Goal: Task Accomplishment & Management: Use online tool/utility

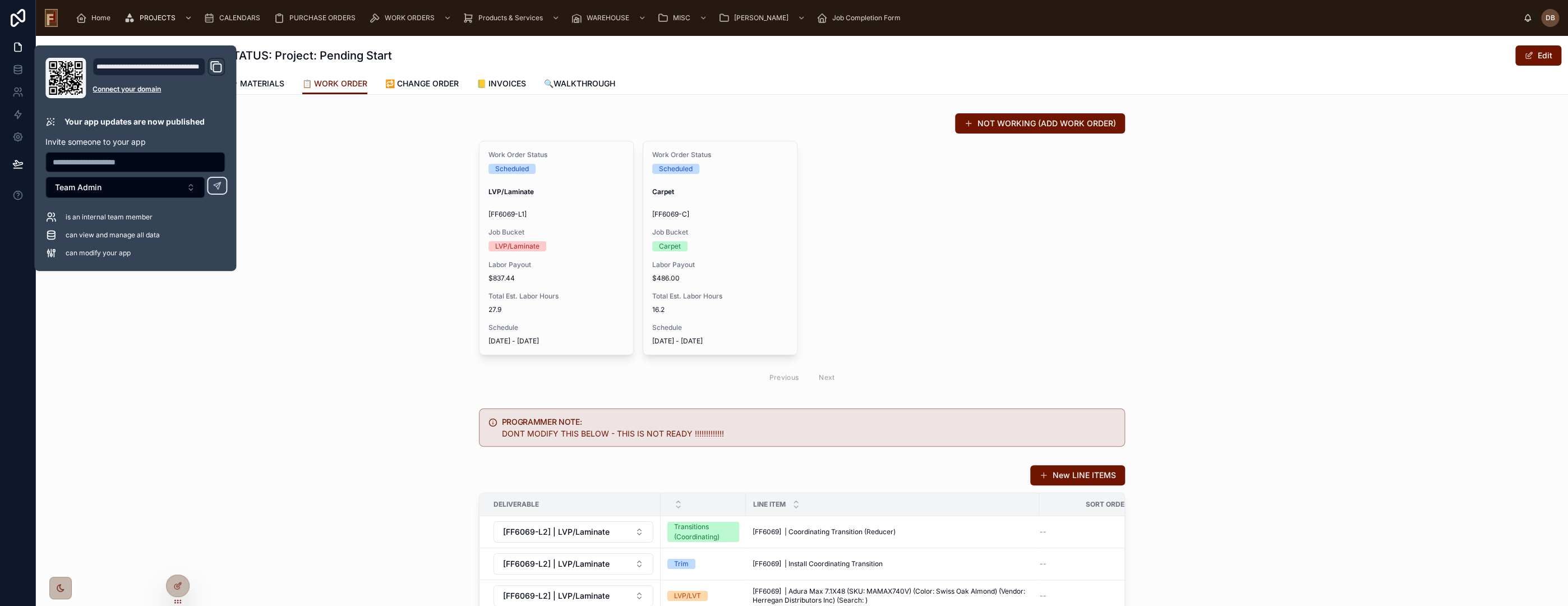
drag, startPoint x: 395, startPoint y: 193, endPoint x: 389, endPoint y: 183, distance: 11.7
click at [395, 193] on div "NOT WORKING (ADD WORK ORDER) Work Order Status Scheduled LVP/Laminate [FF6069-L…" at bounding box center [802, 251] width 1532 height 286
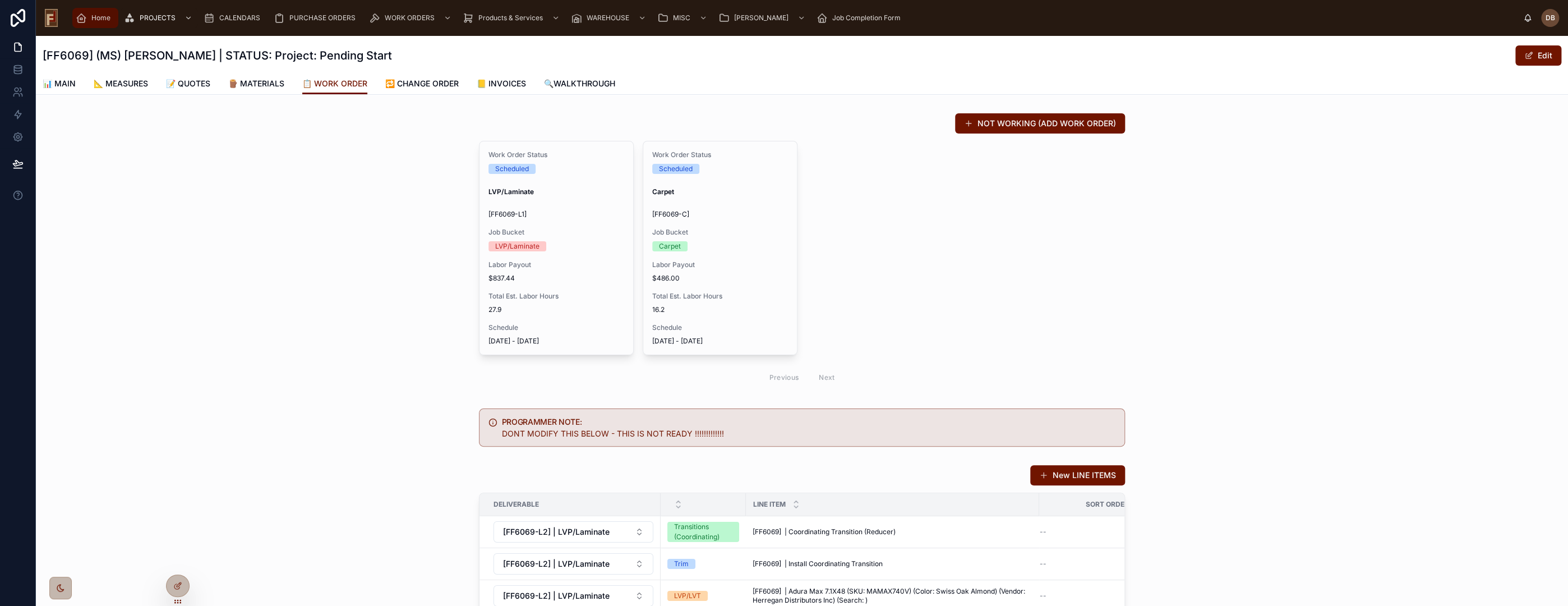
click at [94, 17] on span "Home" at bounding box center [100, 18] width 19 height 9
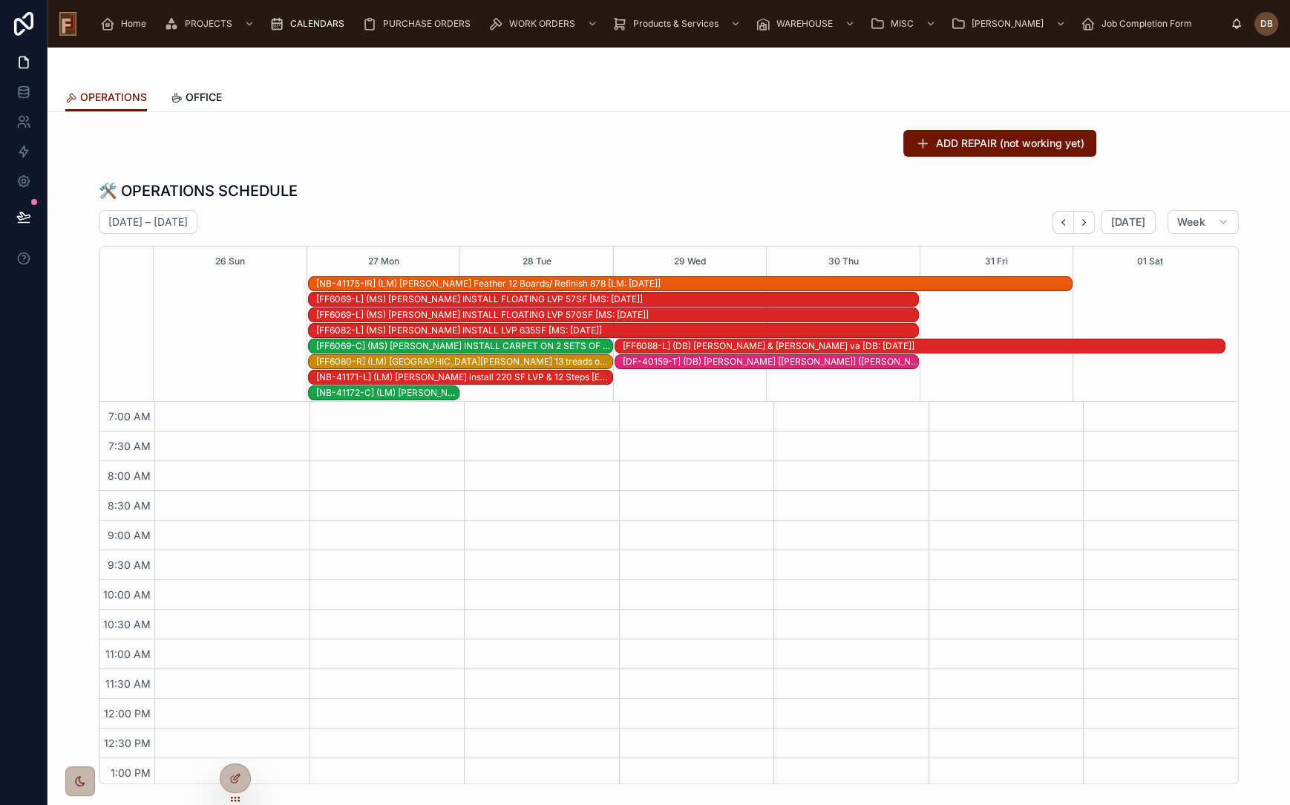
scroll to position [87, 0]
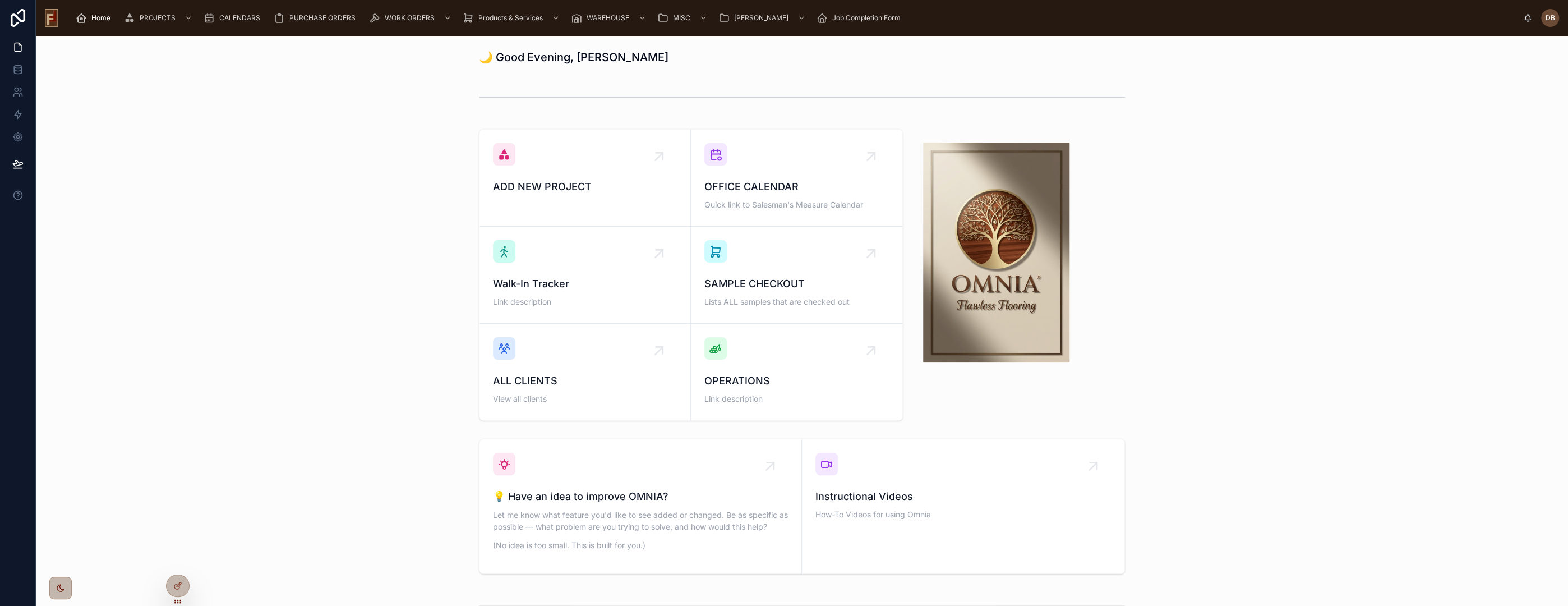
click at [400, 234] on div "ADD NEW PROJECT OFFICE CALENDAR Quick link to Salesman's Measure Calendar Walk-…" at bounding box center [801, 275] width 1514 height 301
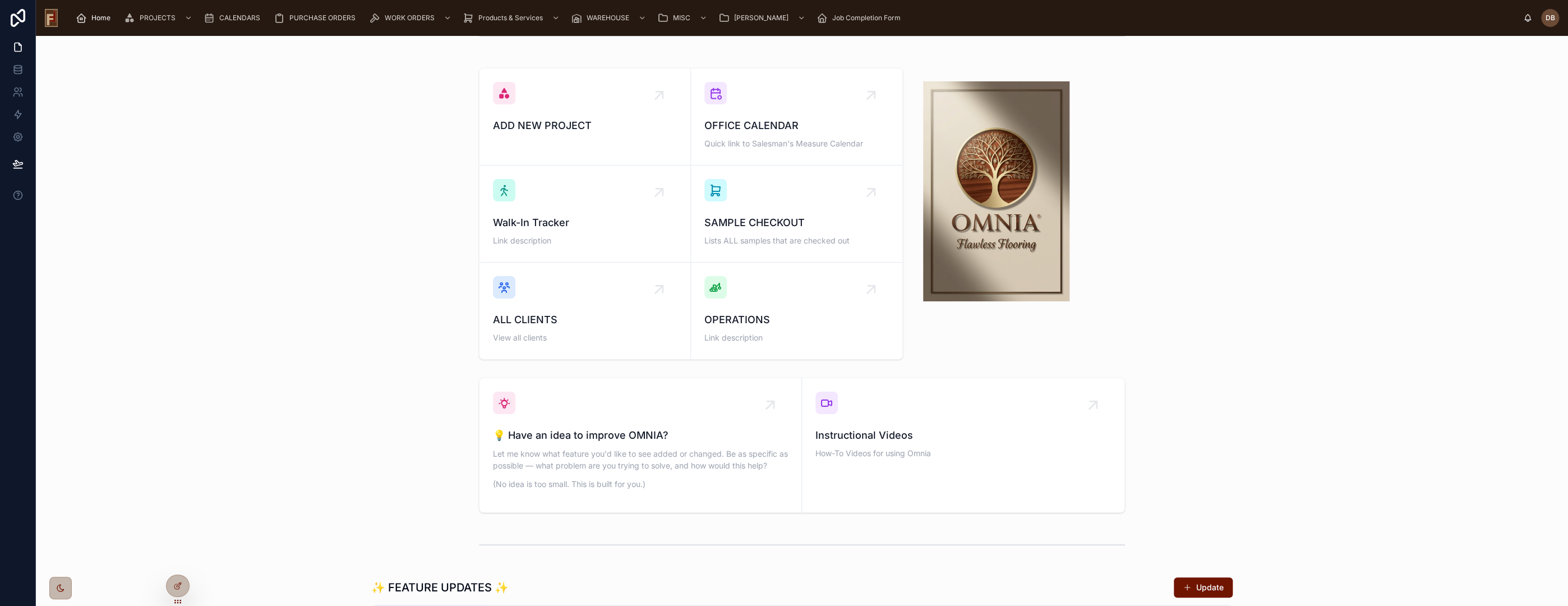
scroll to position [49, 0]
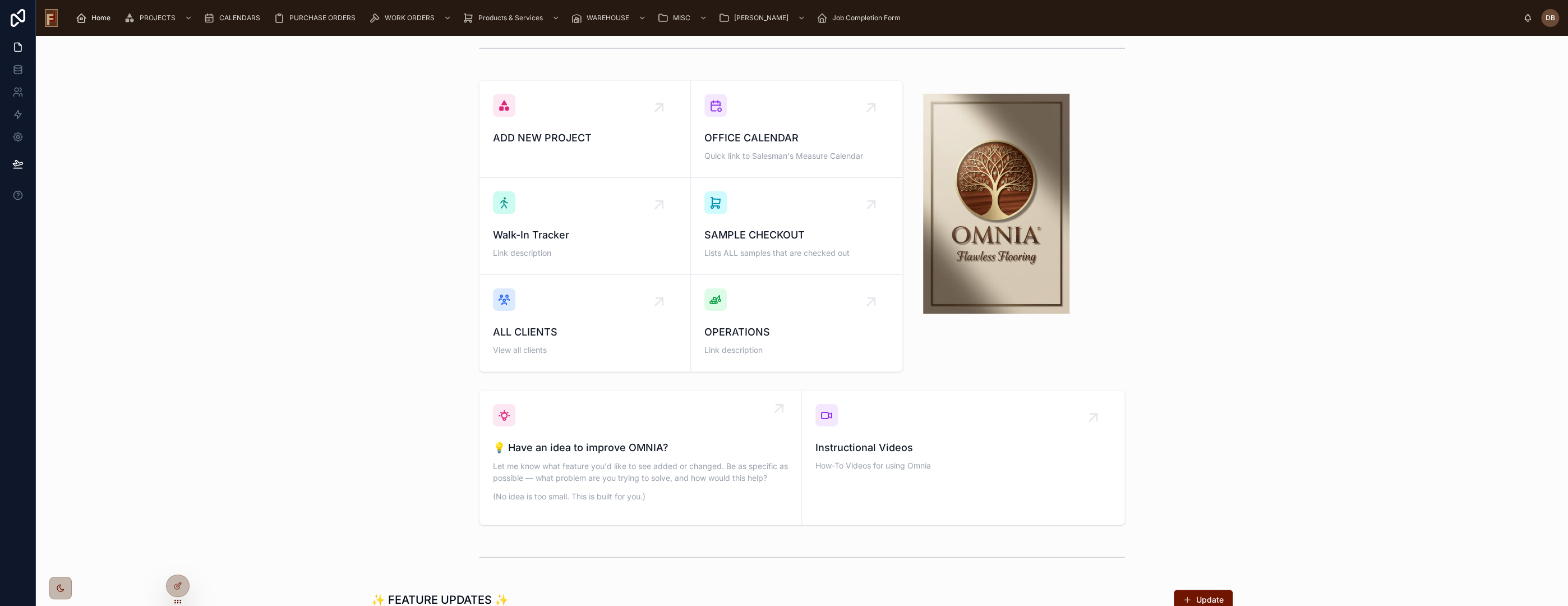
click at [547, 463] on p "Let me know what feature you'd like to see added or changed. Be as specific as …" at bounding box center [640, 472] width 295 height 23
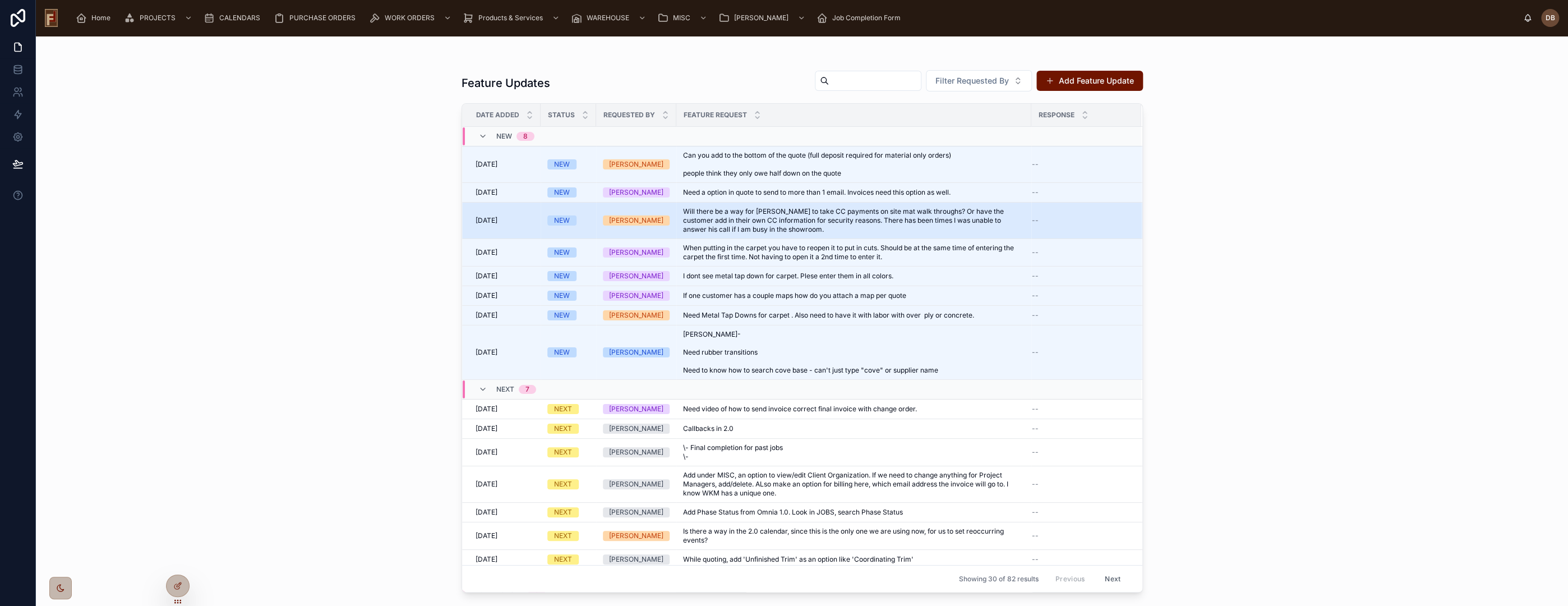
click at [657, 219] on div "Dina" at bounding box center [636, 220] width 66 height 10
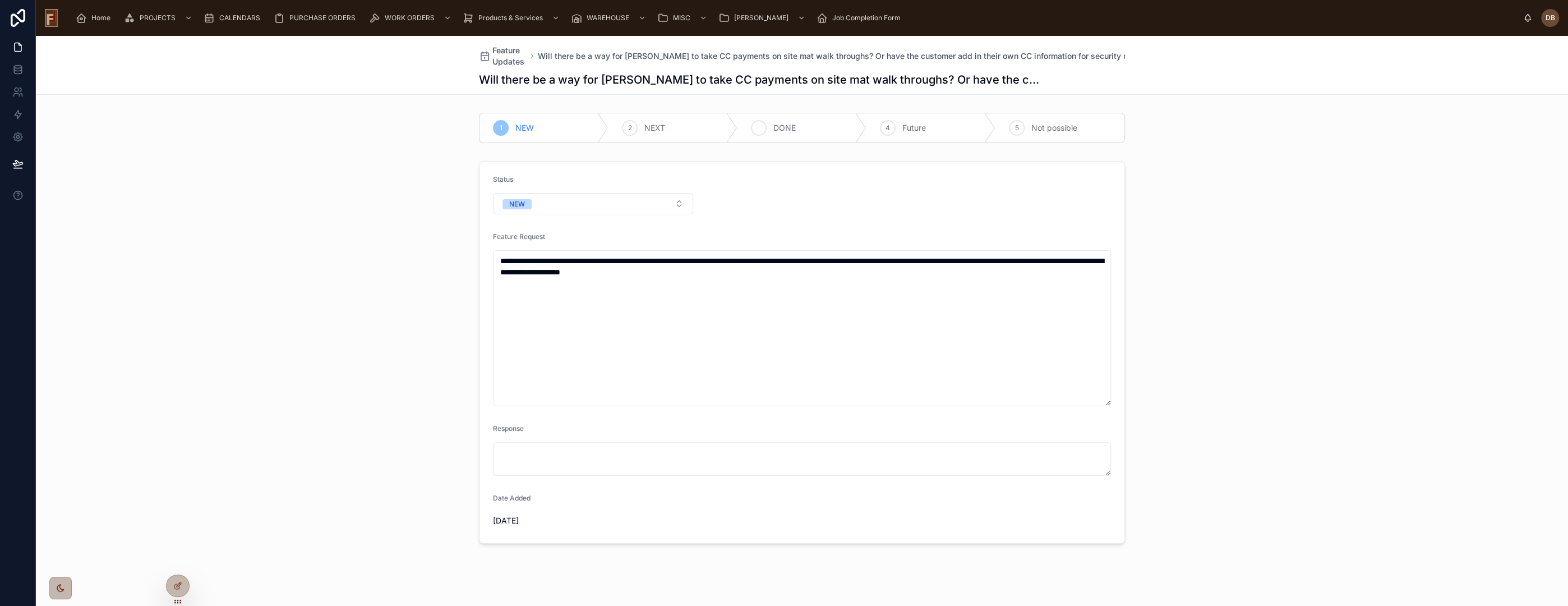
click at [783, 125] on span "DONE" at bounding box center [785, 128] width 23 height 11
click at [493, 47] on span "Feature Updates" at bounding box center [509, 56] width 34 height 23
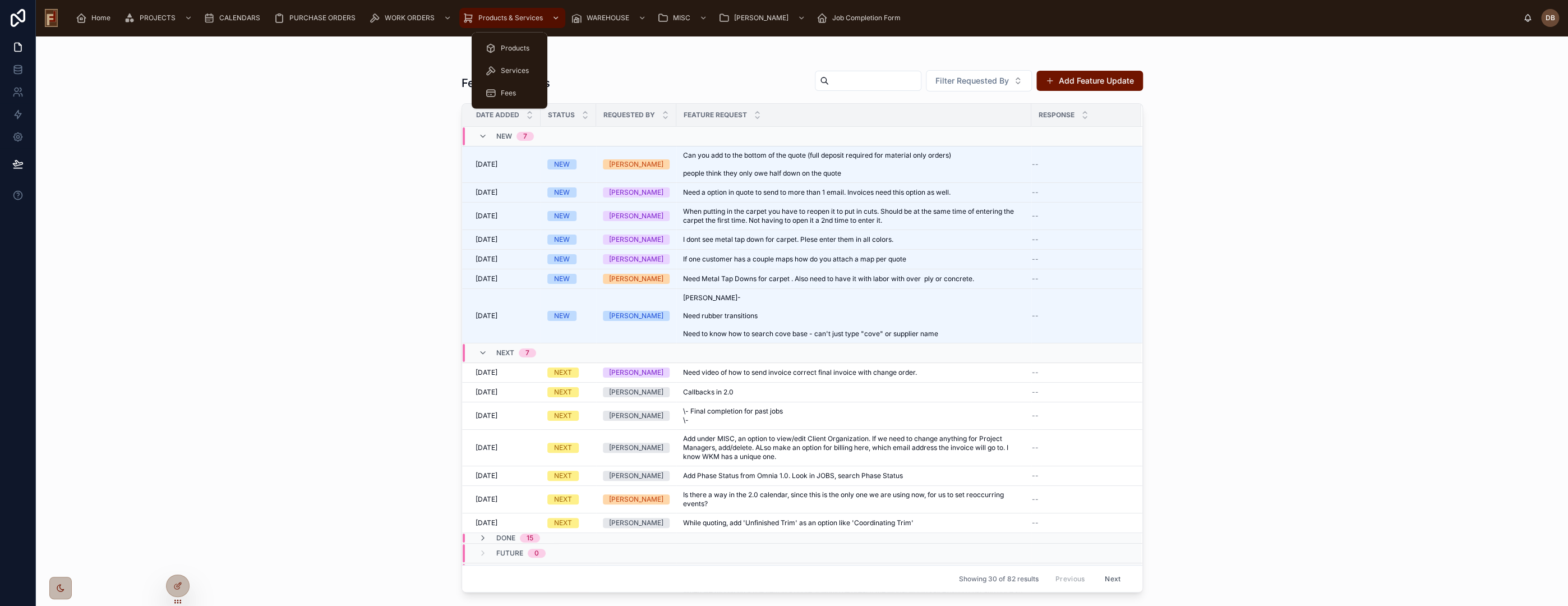
click at [510, 17] on span "Products & Services" at bounding box center [510, 18] width 64 height 9
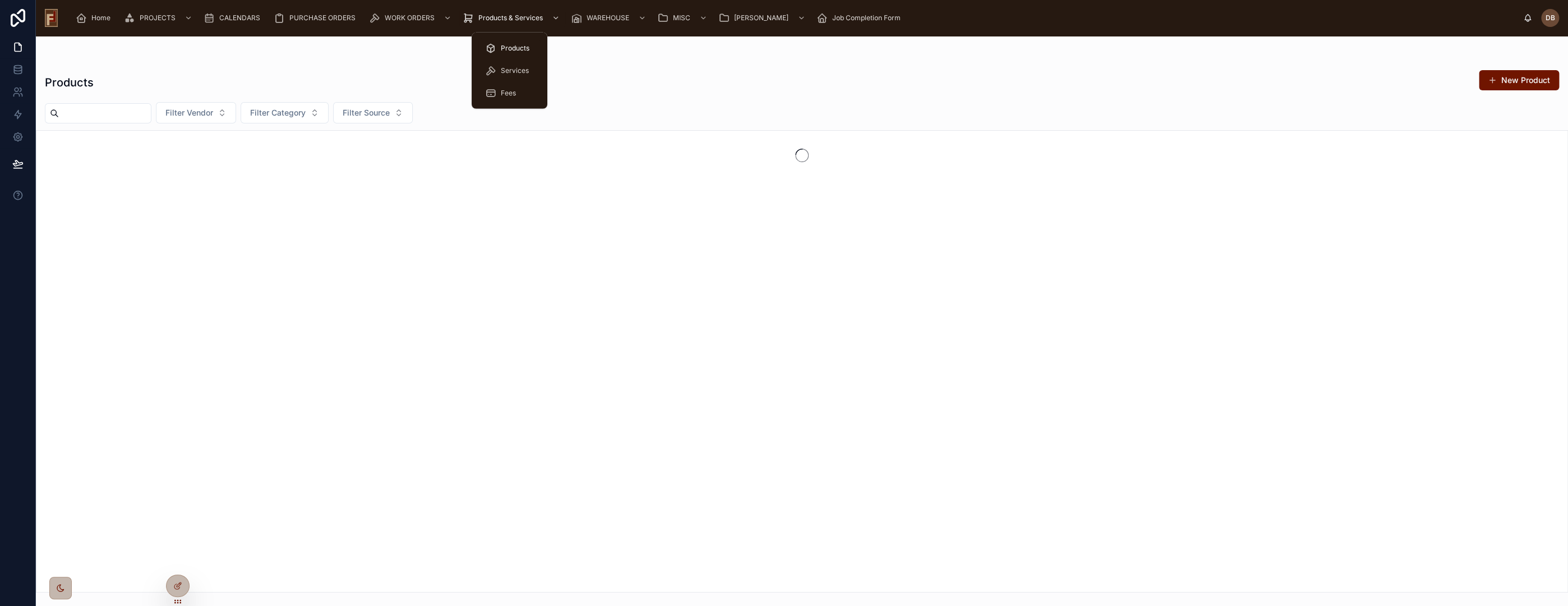
click at [510, 47] on span "Products" at bounding box center [515, 48] width 29 height 9
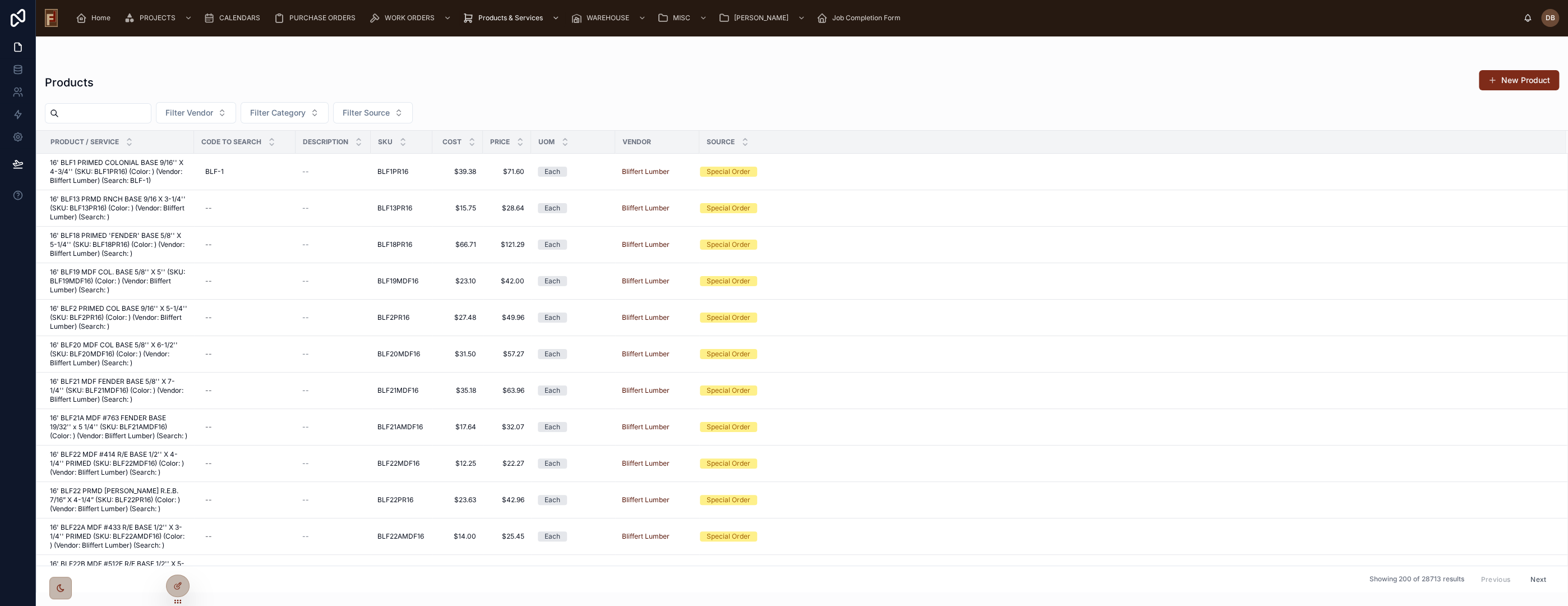
click at [1513, 81] on button "New Product" at bounding box center [1519, 80] width 80 height 20
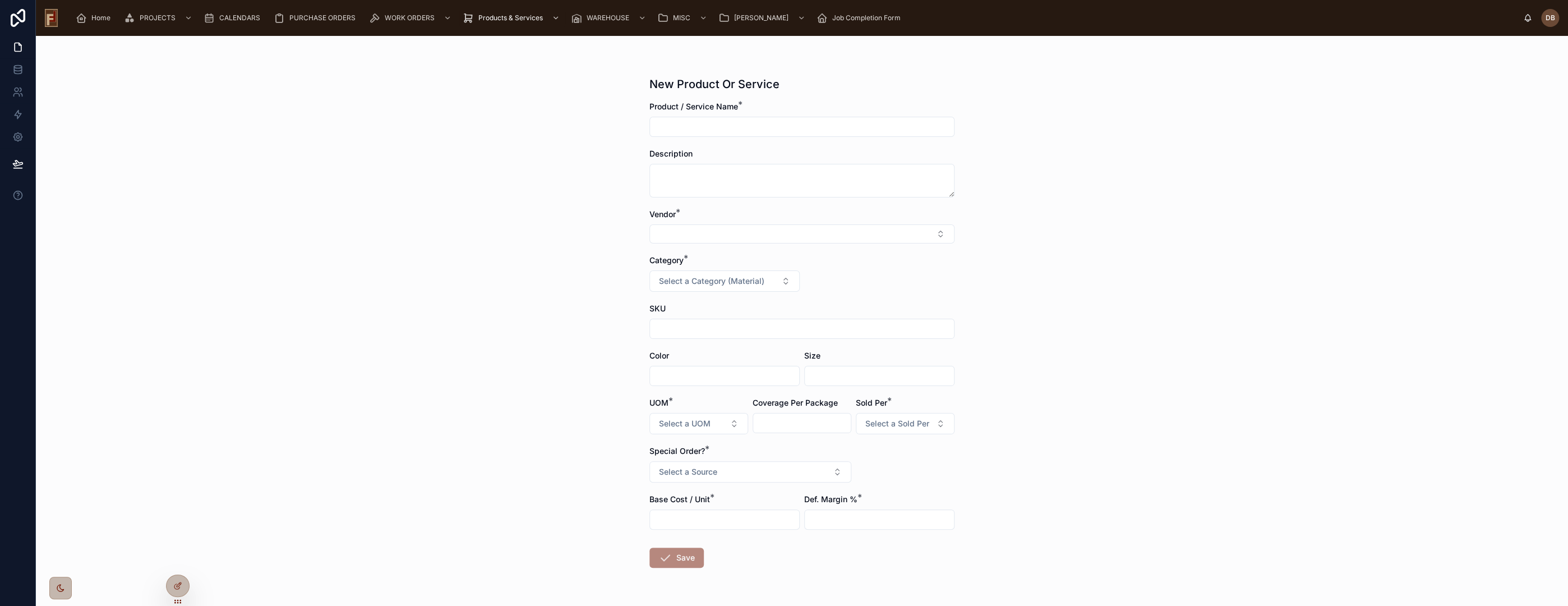
click at [752, 125] on input "text" at bounding box center [802, 126] width 304 height 16
paste input "**********"
click at [678, 126] on input "**********" at bounding box center [802, 126] width 304 height 16
click at [759, 126] on input "**********" at bounding box center [802, 126] width 304 height 16
type input "**********"
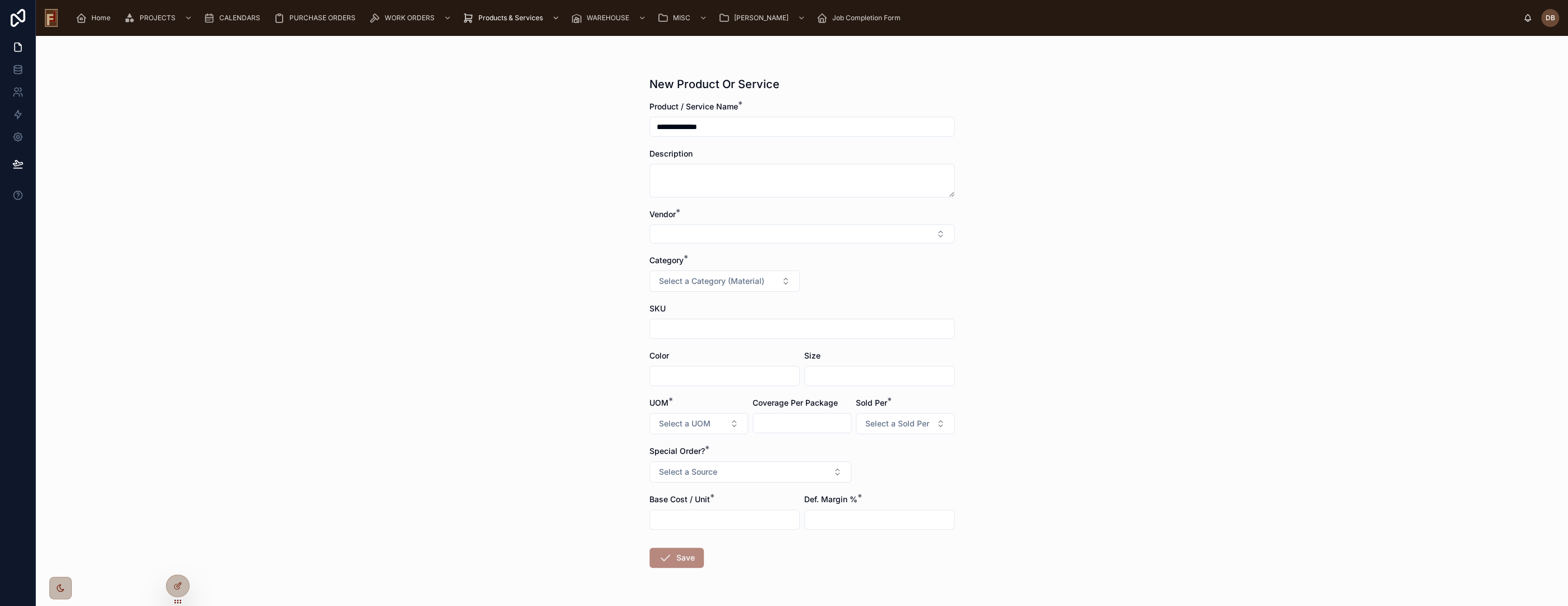
click at [700, 375] on input "text" at bounding box center [725, 376] width 150 height 16
type input "**********"
click at [770, 237] on button "Select Button" at bounding box center [802, 233] width 305 height 19
type input "***"
click at [746, 280] on span "Flawless Flooring Warehouse" at bounding box center [705, 278] width 106 height 11
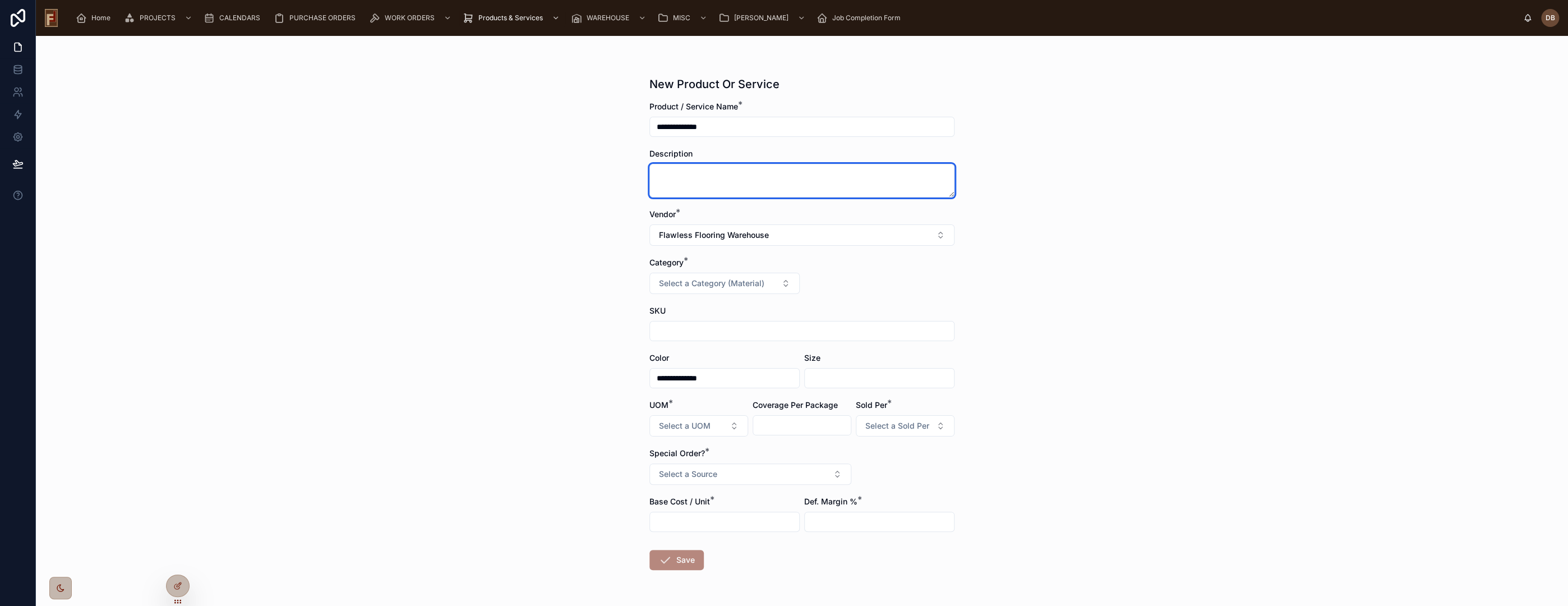
click at [702, 178] on textarea at bounding box center [802, 181] width 305 height 34
paste textarea "**********"
type textarea "**********"
click at [705, 330] on input "text" at bounding box center [802, 331] width 304 height 16
paste input "**********"
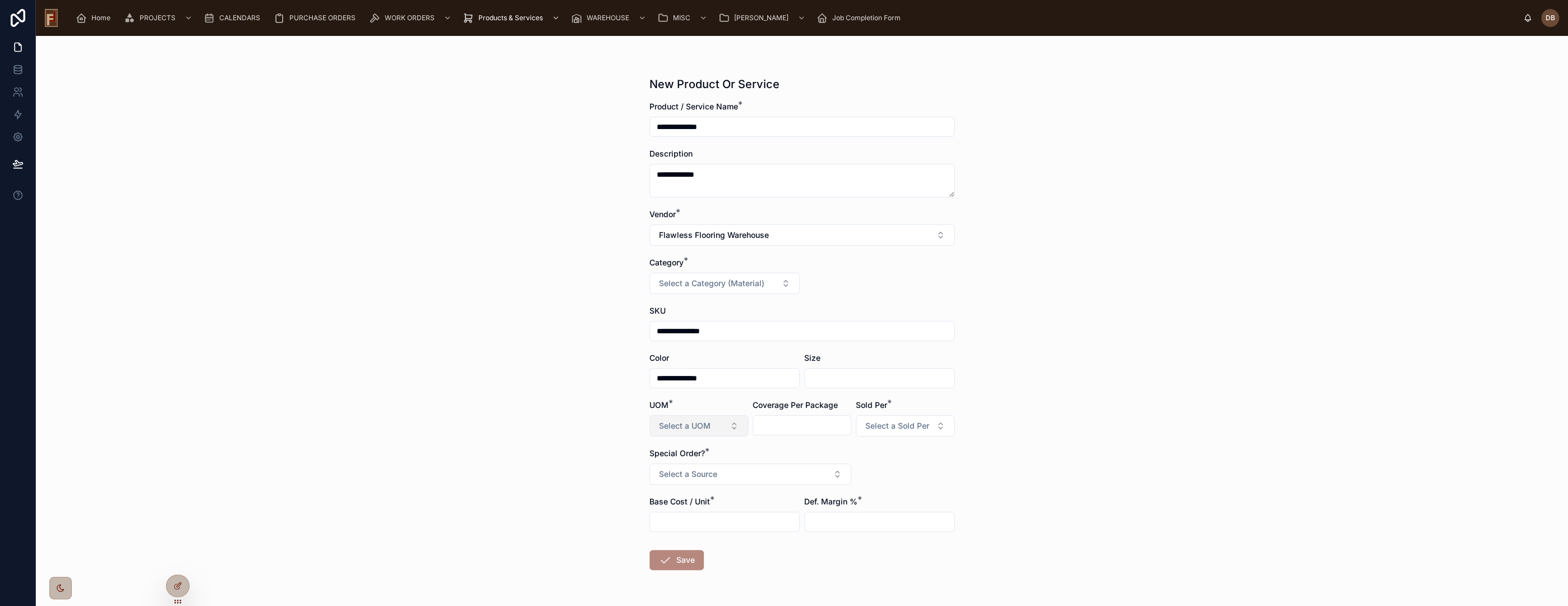
type input "**********"
click at [696, 424] on span "Select a UOM" at bounding box center [684, 425] width 51 height 11
click at [613, 443] on div "**********" at bounding box center [802, 321] width 1532 height 570
click at [693, 428] on span "Select a UOM" at bounding box center [684, 425] width 51 height 11
click at [659, 382] on div "LF" at bounding box center [693, 379] width 134 height 16
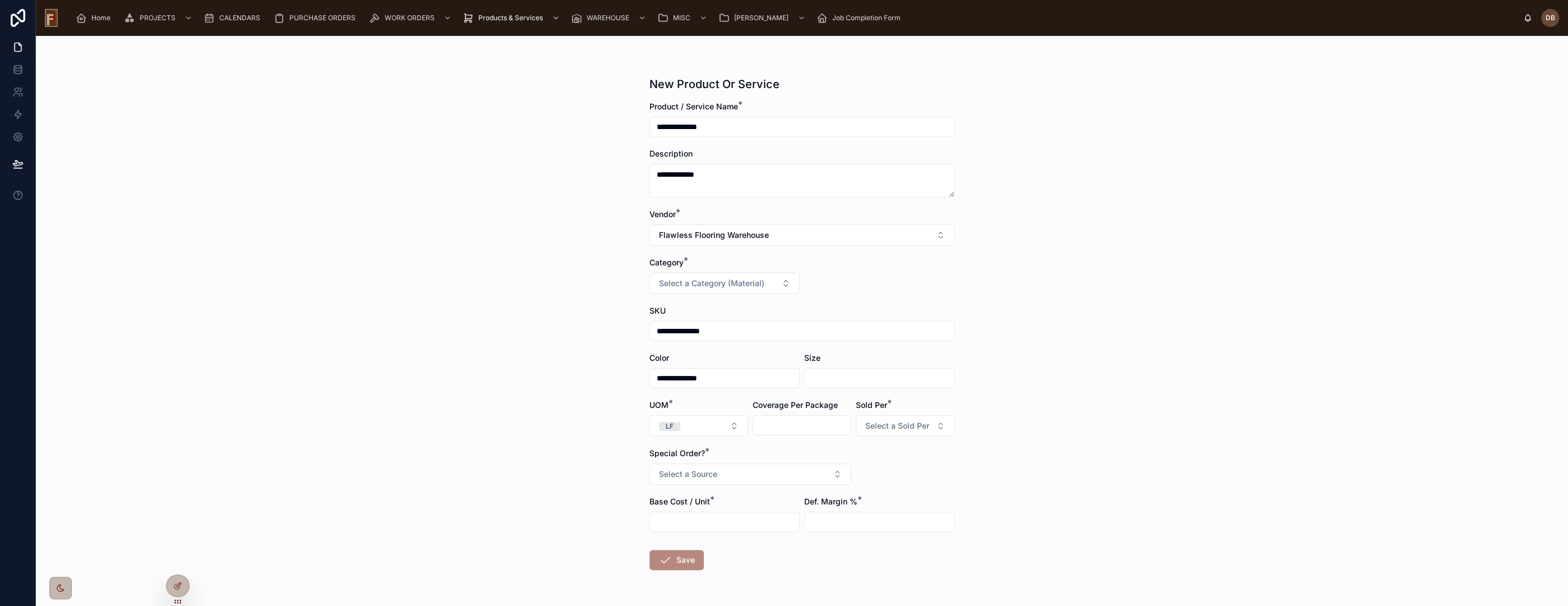
click at [804, 421] on input "text" at bounding box center [801, 425] width 97 height 16
type input "****"
click at [914, 421] on span "Select a Sold Per" at bounding box center [897, 425] width 64 height 11
click at [856, 330] on span "LF" at bounding box center [848, 332] width 21 height 9
click at [713, 472] on button "Select a Source" at bounding box center [750, 474] width 202 height 21
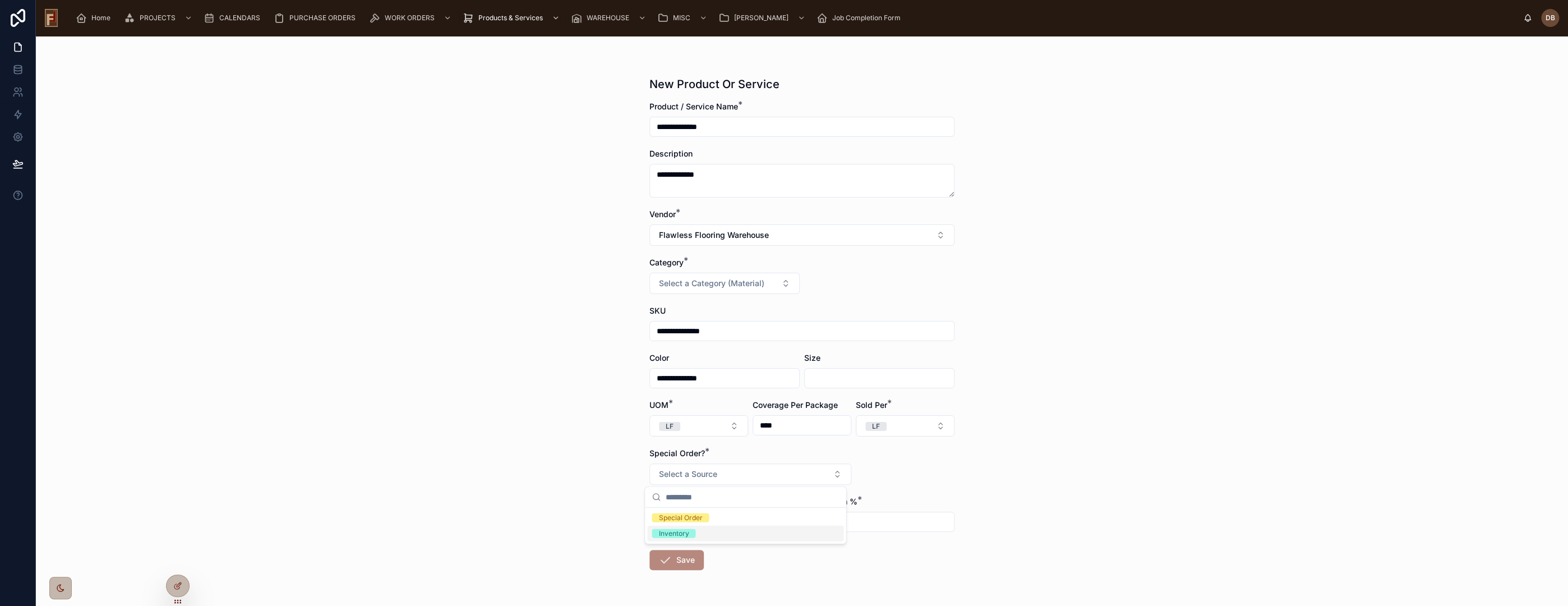
click at [699, 532] on div "Inventory" at bounding box center [745, 533] width 196 height 16
click at [709, 520] on input "text" at bounding box center [725, 521] width 150 height 16
click at [693, 520] on input "text" at bounding box center [725, 521] width 150 height 16
type input "*****"
click at [680, 557] on span "Save" at bounding box center [677, 560] width 54 height 20
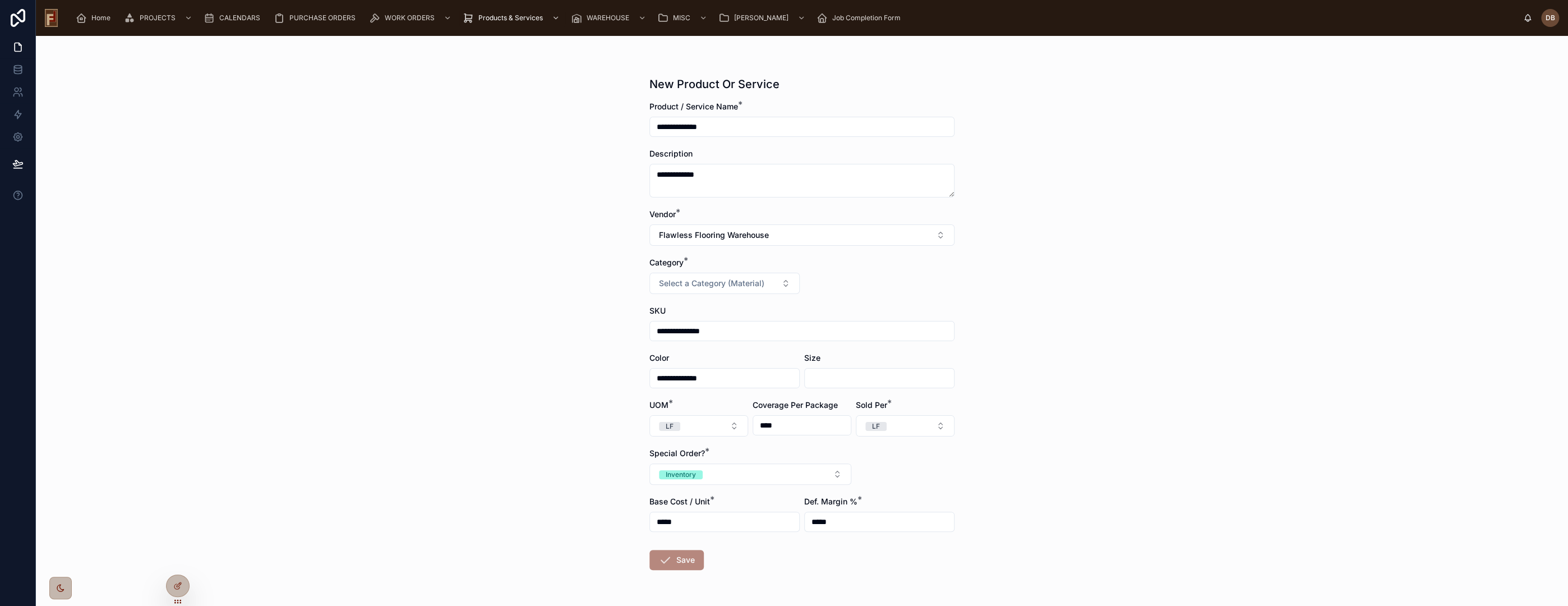
click at [798, 546] on form "**********" at bounding box center [802, 372] width 305 height 541
click at [668, 559] on span "Save" at bounding box center [677, 560] width 54 height 20
click at [864, 523] on input "*****" at bounding box center [879, 521] width 150 height 16
drag, startPoint x: 864, startPoint y: 521, endPoint x: 796, endPoint y: 523, distance: 68.0
click at [796, 523] on form "**********" at bounding box center [802, 372] width 305 height 541
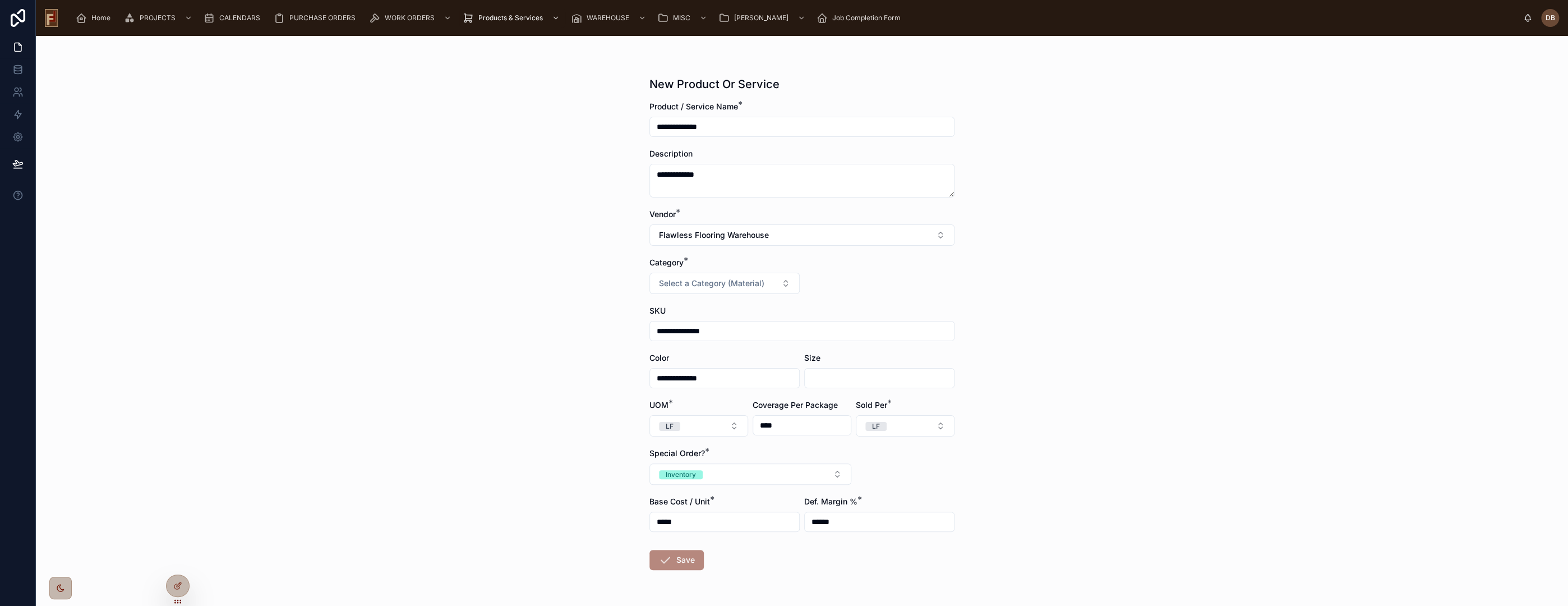
type input "******"
click at [796, 556] on form "**********" at bounding box center [802, 372] width 305 height 541
click at [673, 559] on span "Save" at bounding box center [677, 560] width 54 height 20
click at [177, 586] on icon at bounding box center [179, 585] width 5 height 5
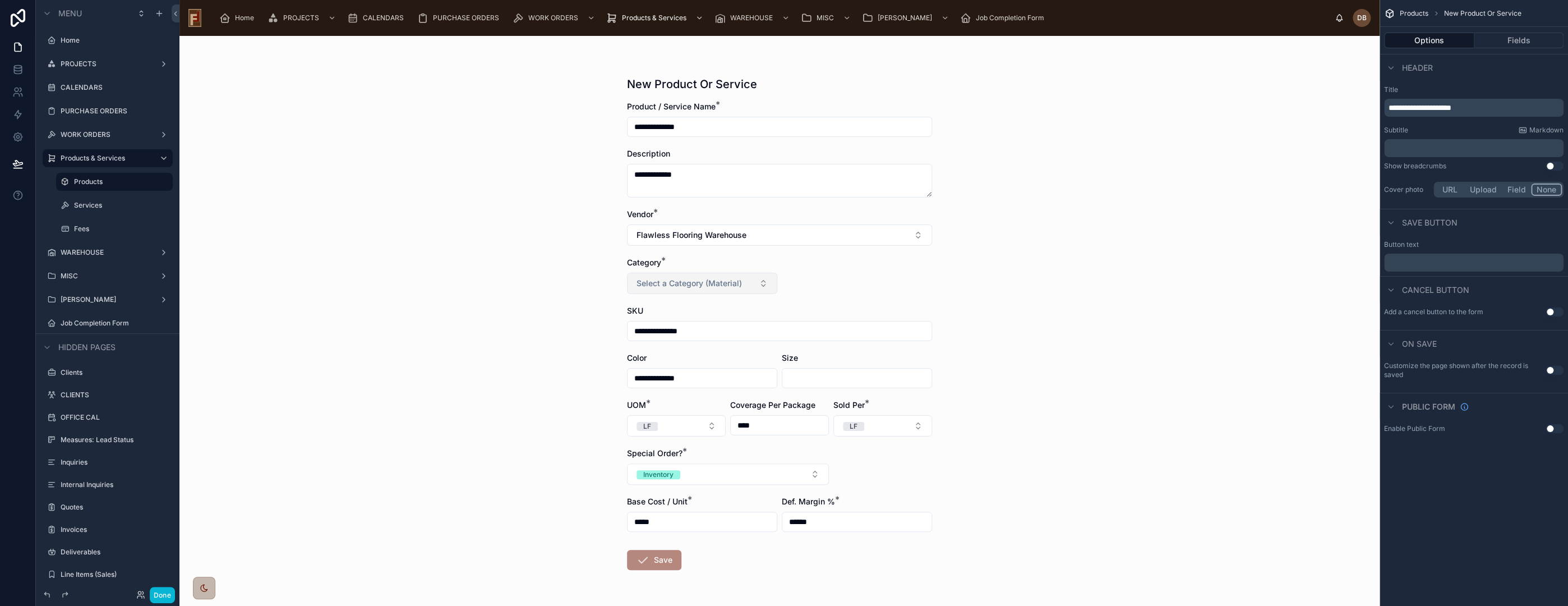
click at [668, 280] on span "Select a Category (Material)" at bounding box center [690, 283] width 106 height 11
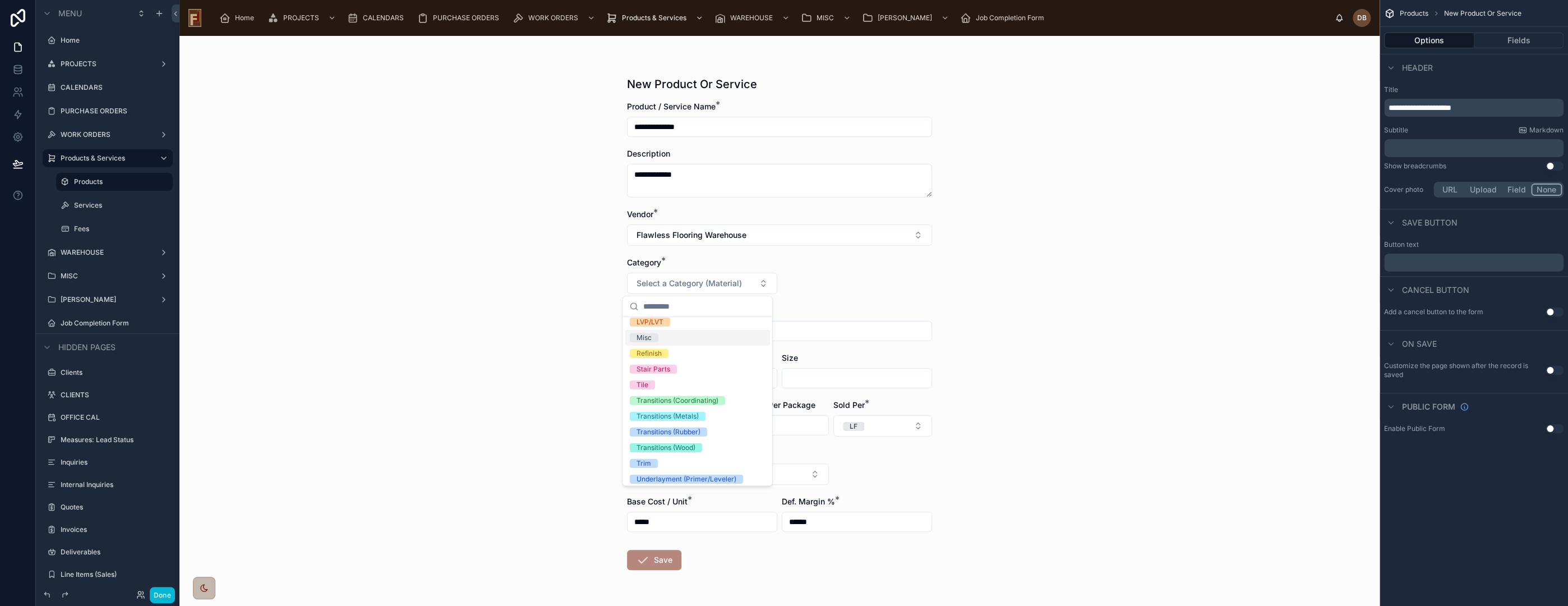
scroll to position [125, 0]
click at [665, 408] on div "Transitions (Metals)" at bounding box center [667, 407] width 62 height 9
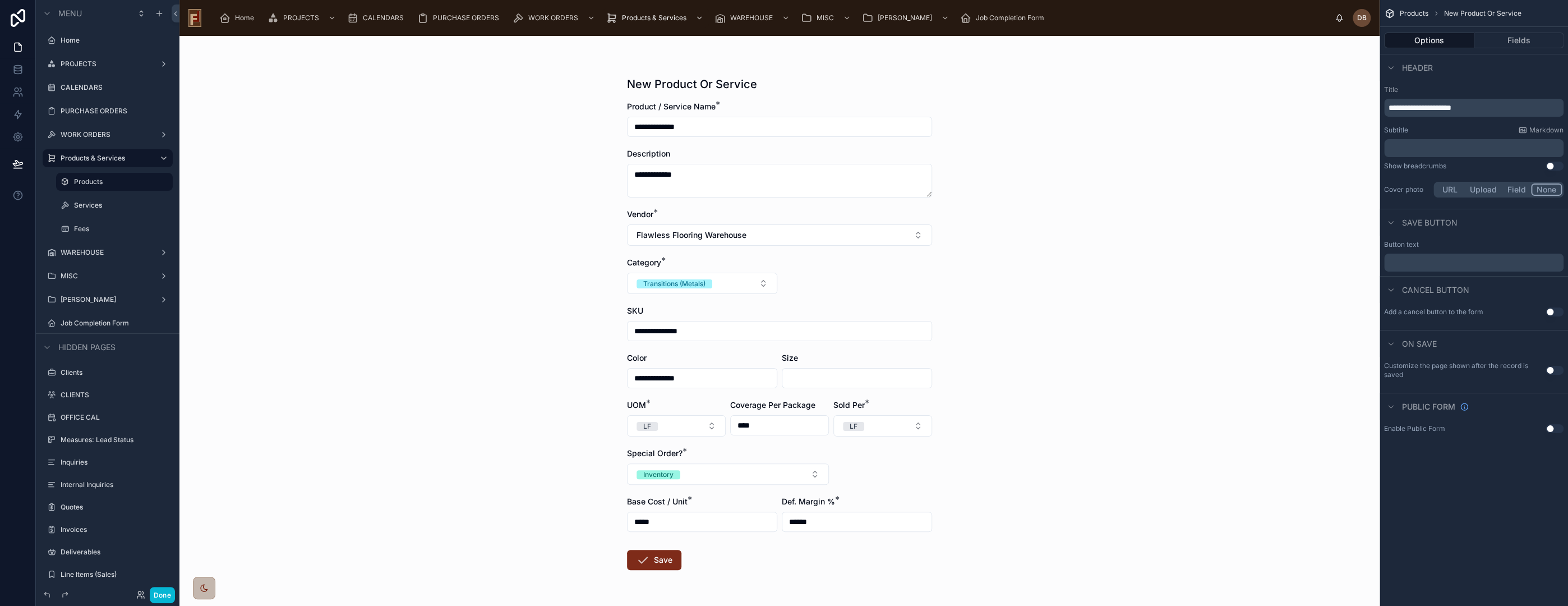
click at [663, 557] on button "Save" at bounding box center [654, 560] width 54 height 20
drag, startPoint x: 700, startPoint y: 585, endPoint x: 653, endPoint y: 572, distance: 48.8
click at [700, 583] on form "**********" at bounding box center [779, 372] width 305 height 541
click at [646, 563] on button "Save" at bounding box center [654, 560] width 54 height 20
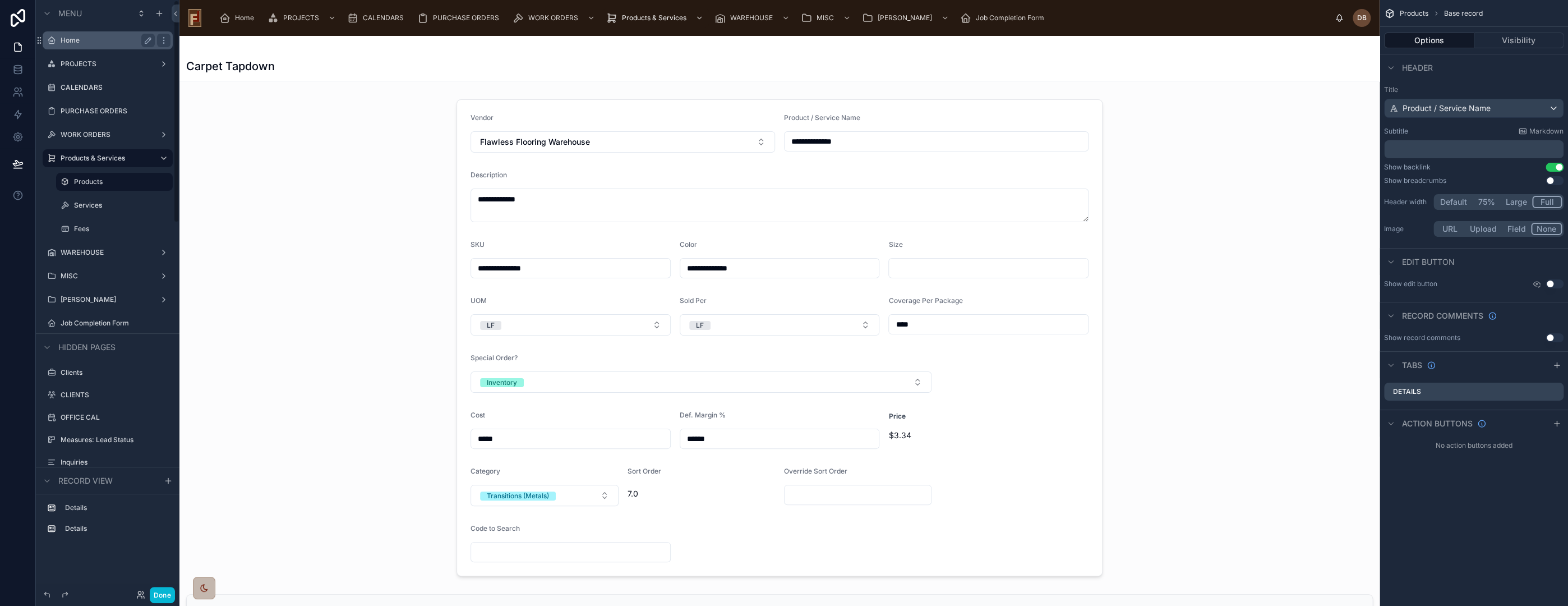
click at [97, 39] on label "Home" at bounding box center [105, 41] width 90 height 9
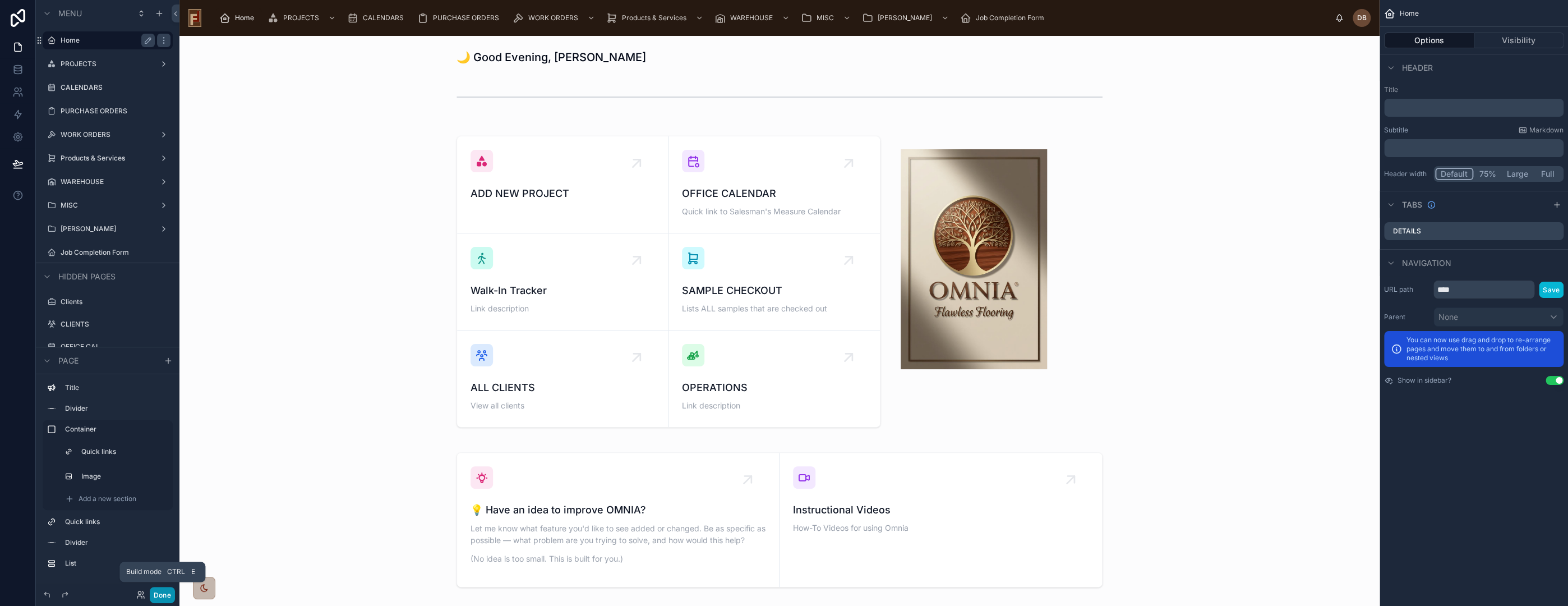
click at [160, 594] on button "Done" at bounding box center [162, 595] width 25 height 17
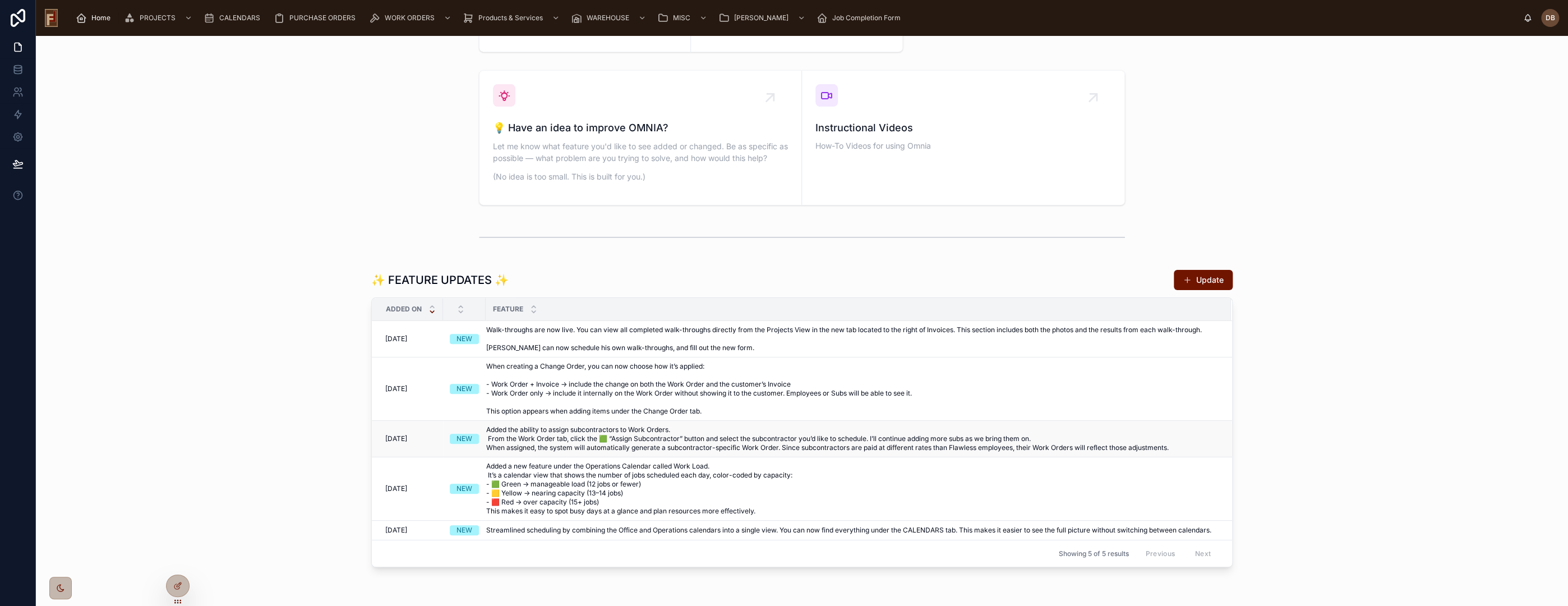
scroll to position [374, 0]
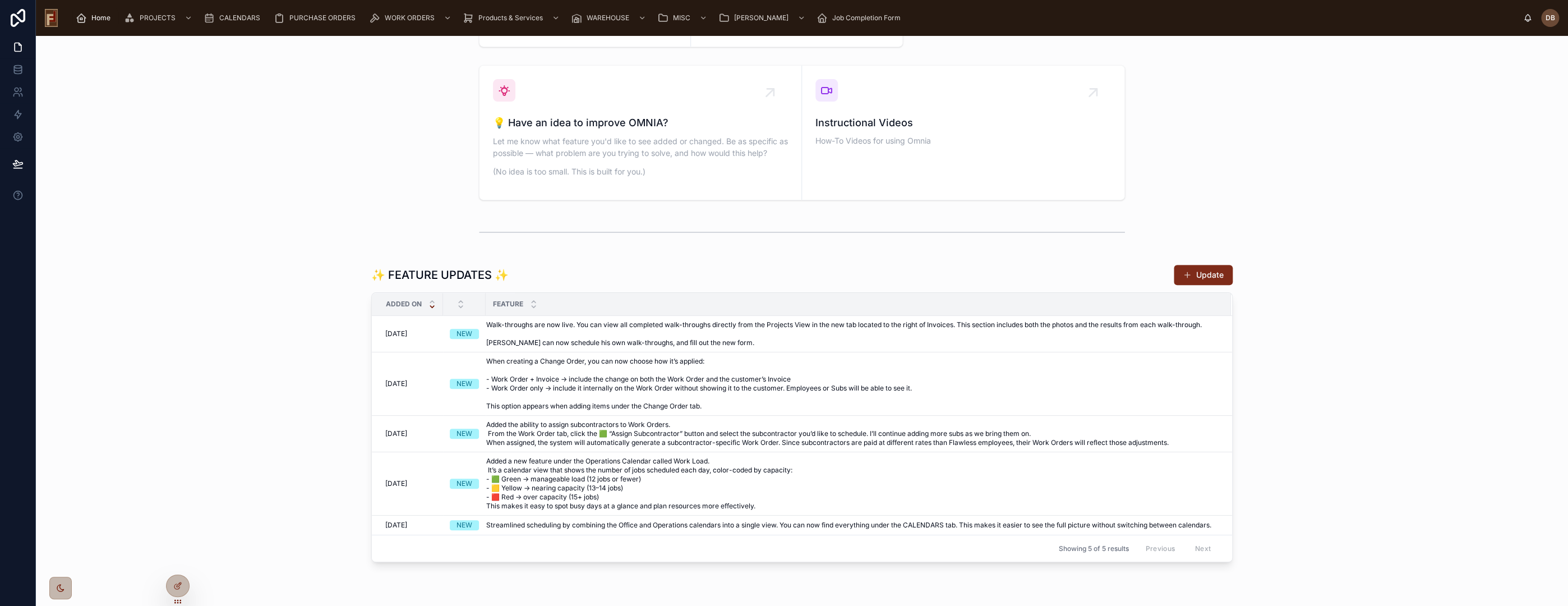
click at [1215, 265] on button "Update" at bounding box center [1203, 274] width 59 height 20
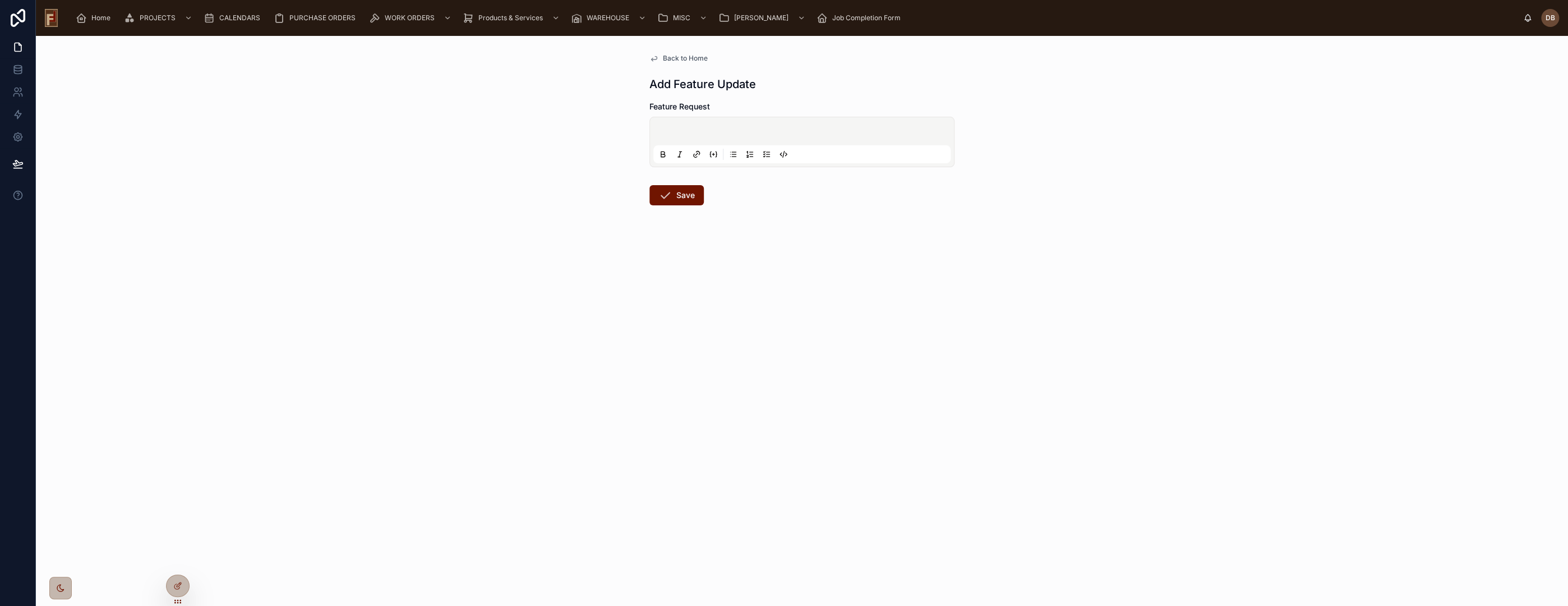
click at [739, 119] on div at bounding box center [802, 141] width 305 height 51
click at [739, 133] on p at bounding box center [804, 133] width 298 height 11
click at [683, 196] on button "Save" at bounding box center [677, 195] width 54 height 20
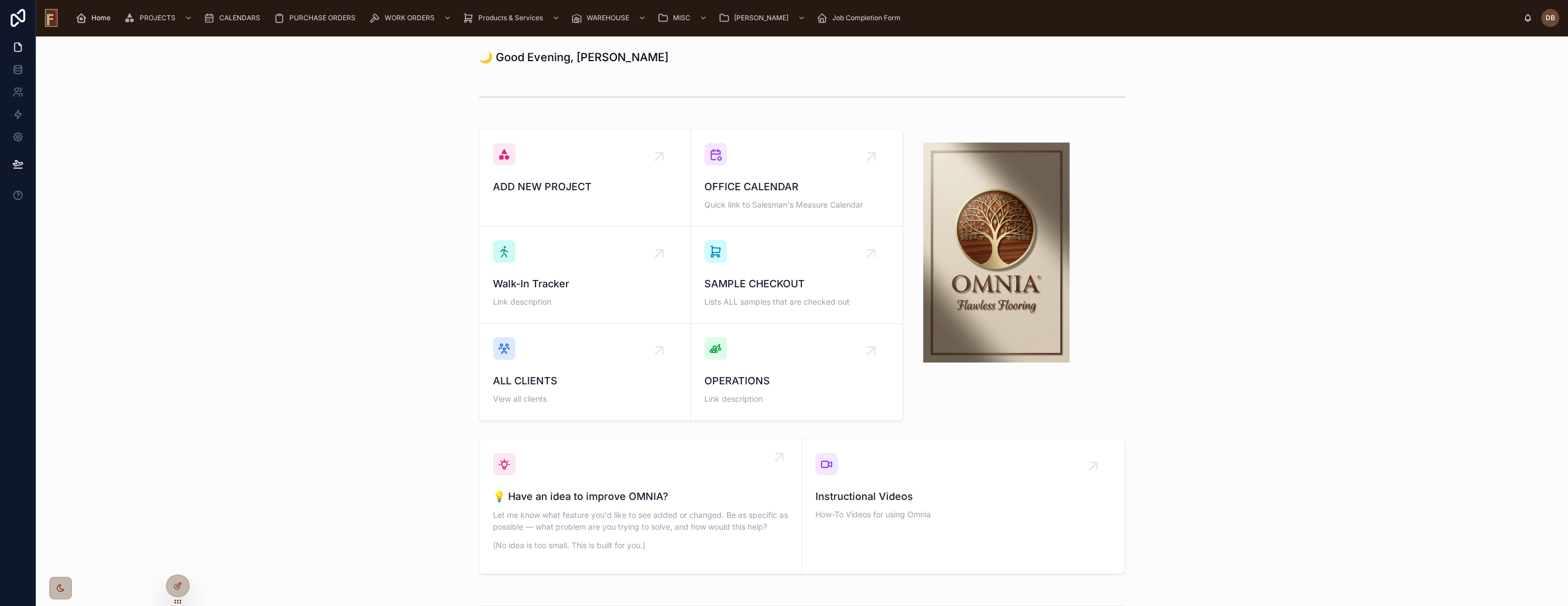
click at [650, 485] on div "💡 Have an idea to improve OMNIA? Let me know what feature you'd like to see add…" at bounding box center [640, 506] width 295 height 107
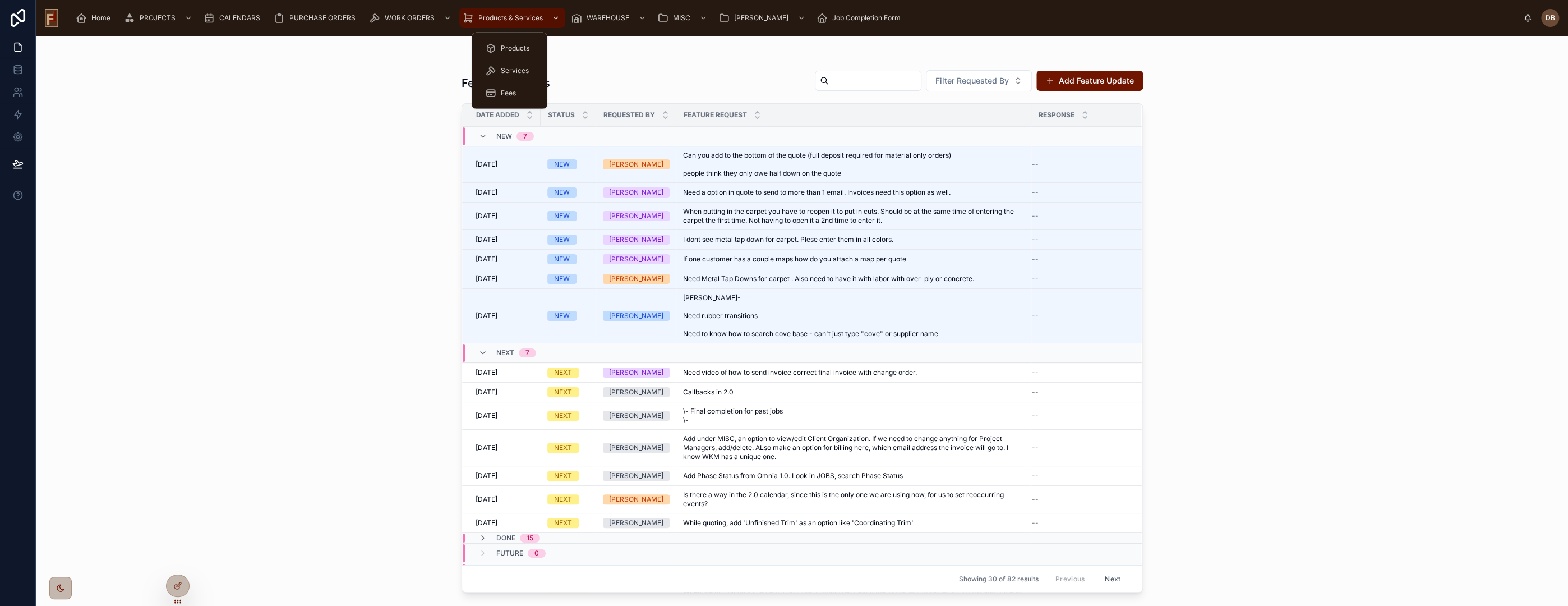
click at [516, 17] on span "Products & Services" at bounding box center [510, 18] width 64 height 9
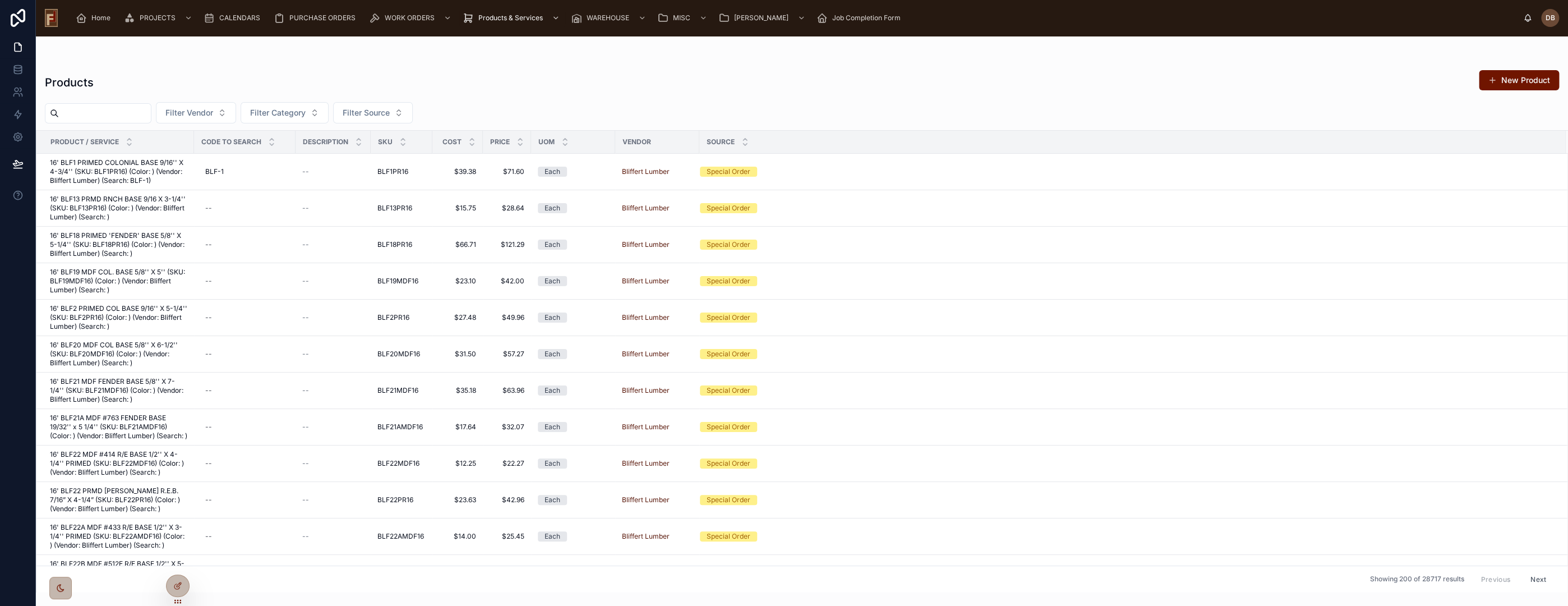
click at [149, 111] on input "text" at bounding box center [105, 113] width 92 height 16
click at [103, 20] on span "Home" at bounding box center [100, 18] width 19 height 9
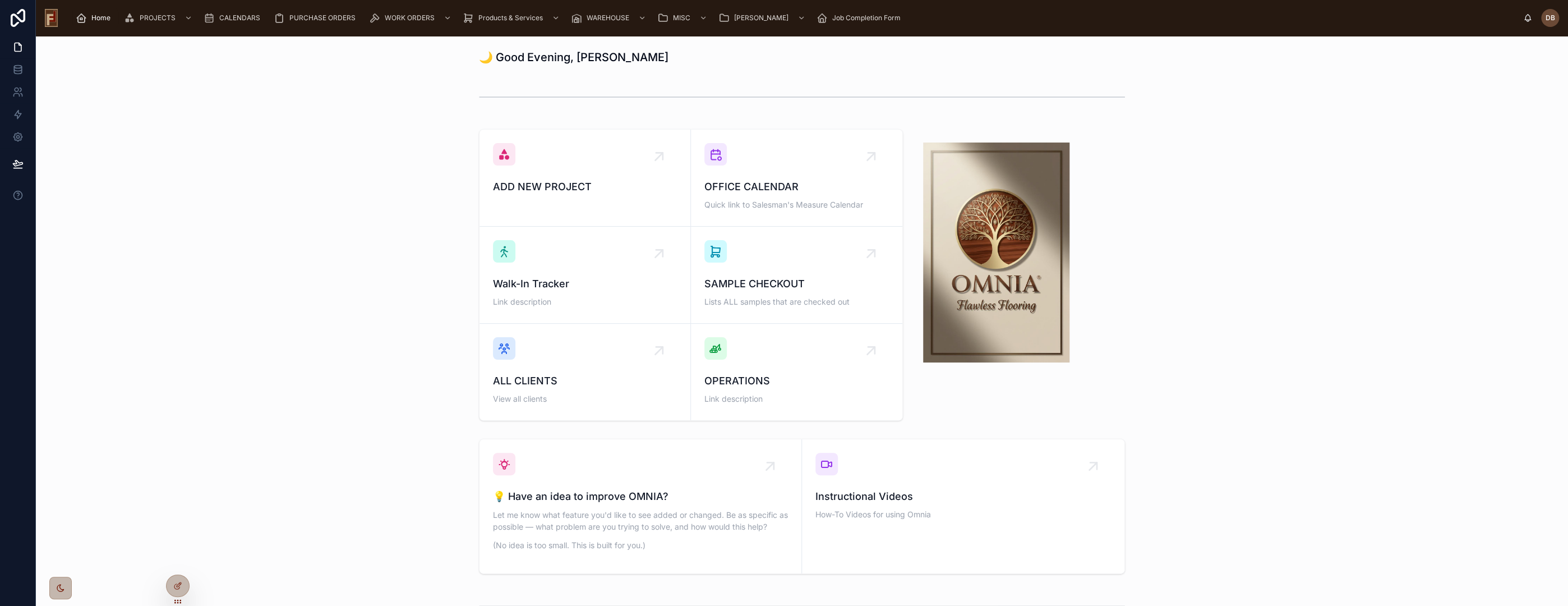
click at [94, 24] on div "Home" at bounding box center [95, 18] width 39 height 18
click at [670, 502] on span "💡 Have an idea to improve OMNIA?" at bounding box center [640, 496] width 295 height 16
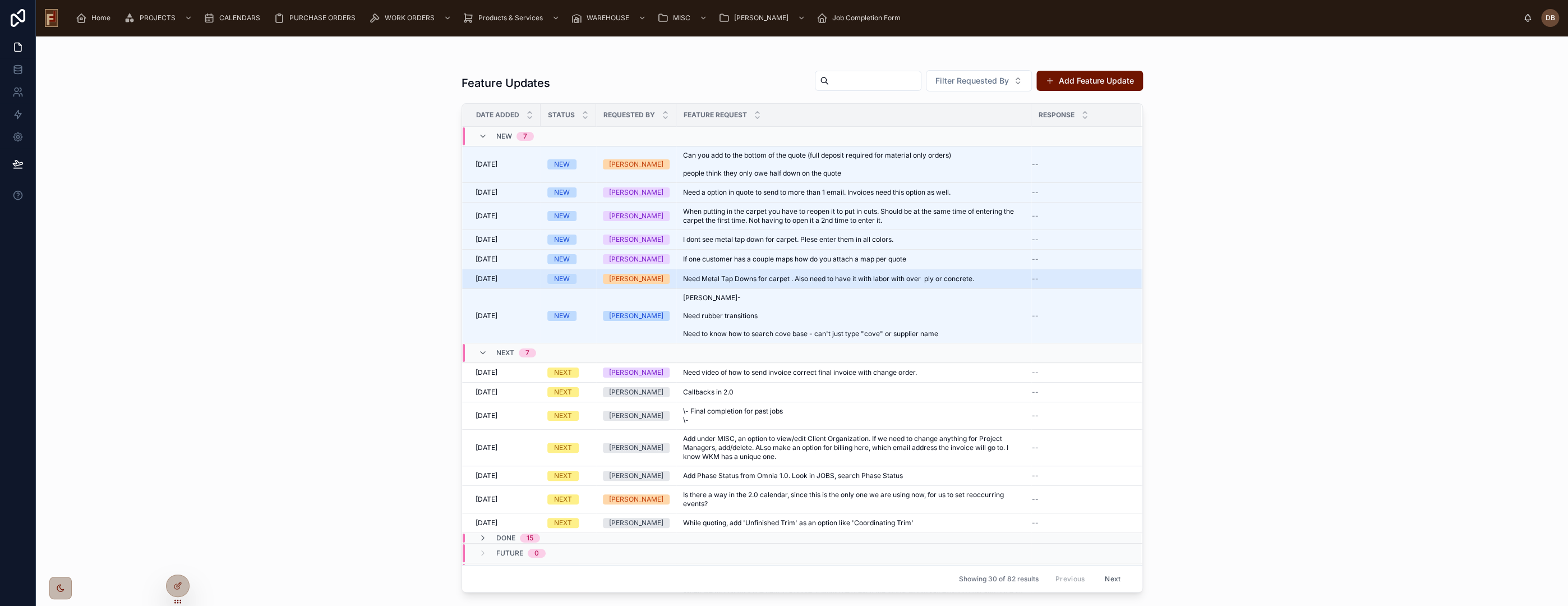
click at [878, 278] on span "Need Metal Tap Downs for carpet . Also need to have it with labor with over ply…" at bounding box center [828, 279] width 291 height 9
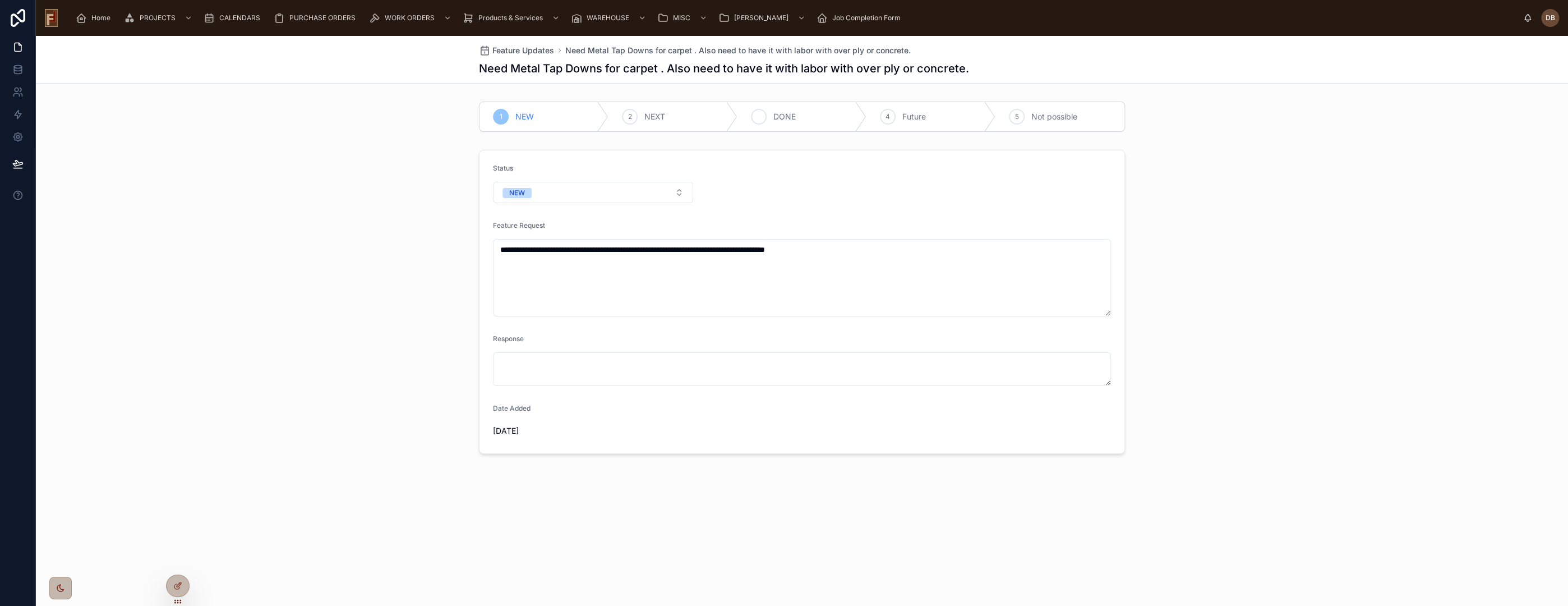
click at [785, 116] on span "DONE" at bounding box center [785, 116] width 23 height 11
click at [515, 47] on span "Feature Updates" at bounding box center [523, 50] width 62 height 11
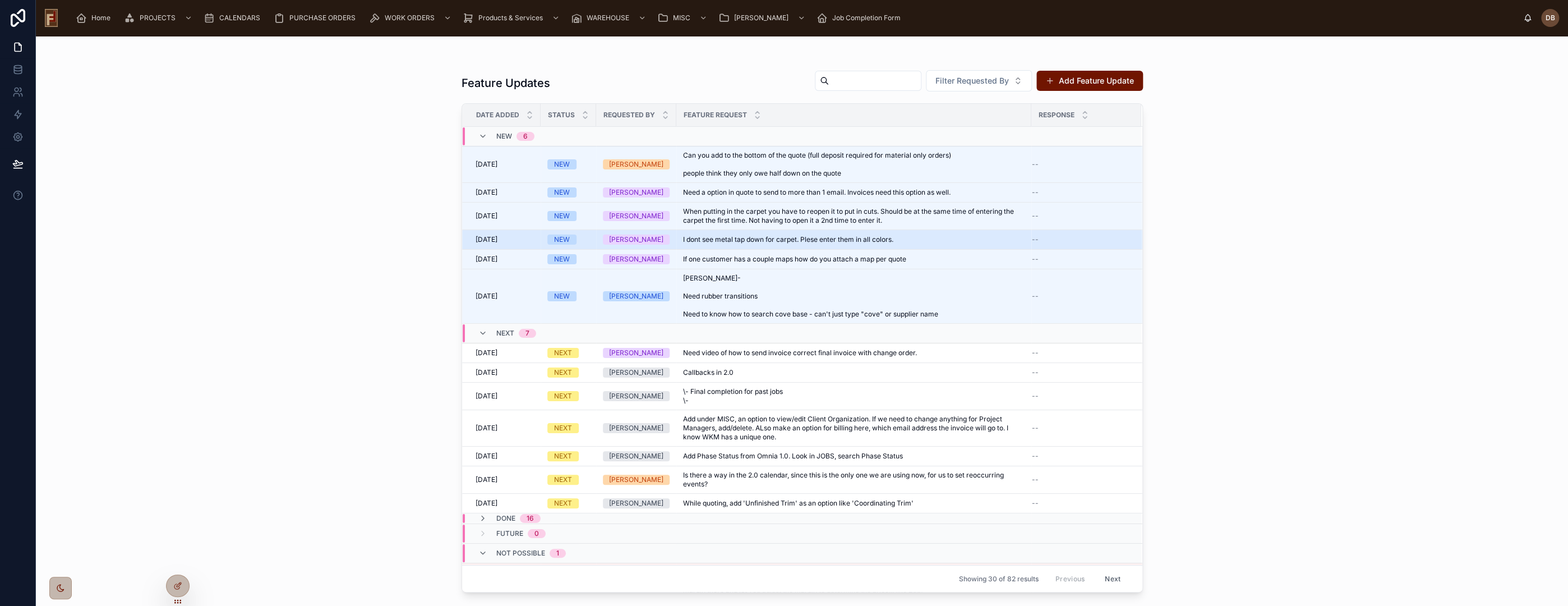
click at [807, 240] on span "I dont see metal tap down for carpet. Plese enter them in all colors." at bounding box center [788, 240] width 210 height 9
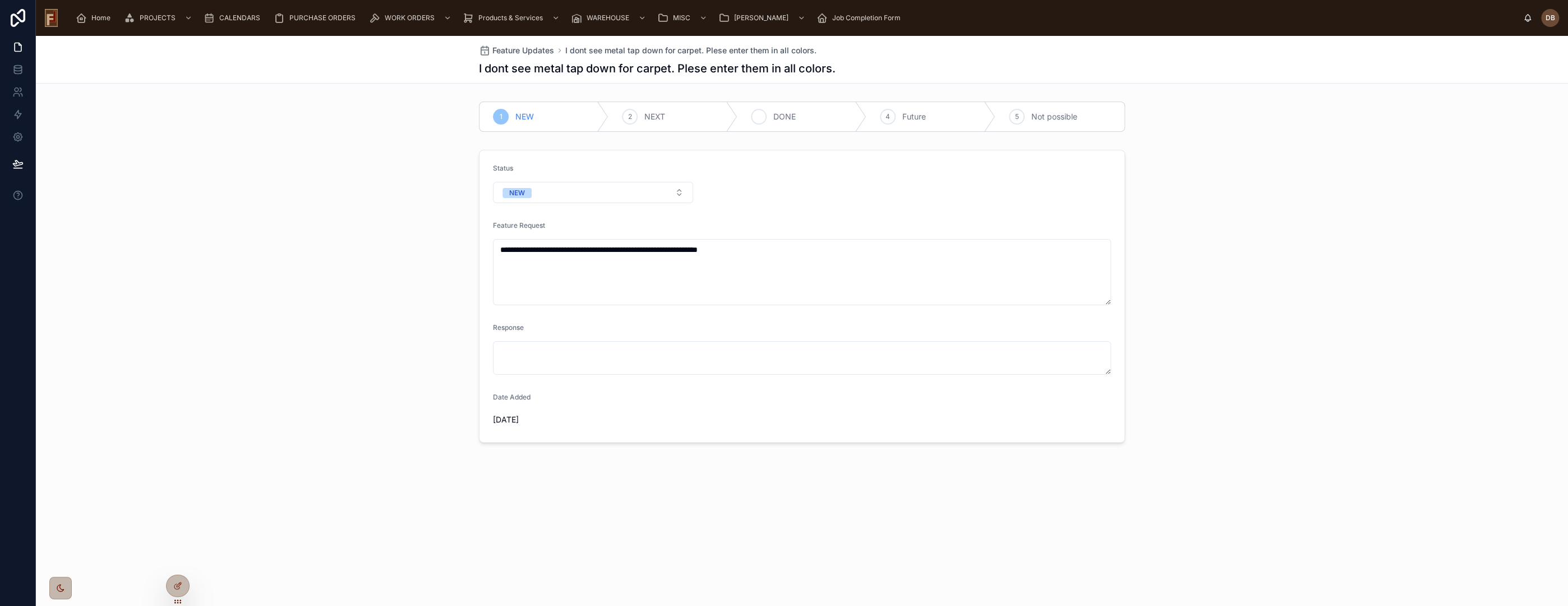
click at [786, 120] on span "DONE" at bounding box center [785, 116] width 23 height 11
click at [523, 49] on span "Feature Updates" at bounding box center [523, 50] width 62 height 11
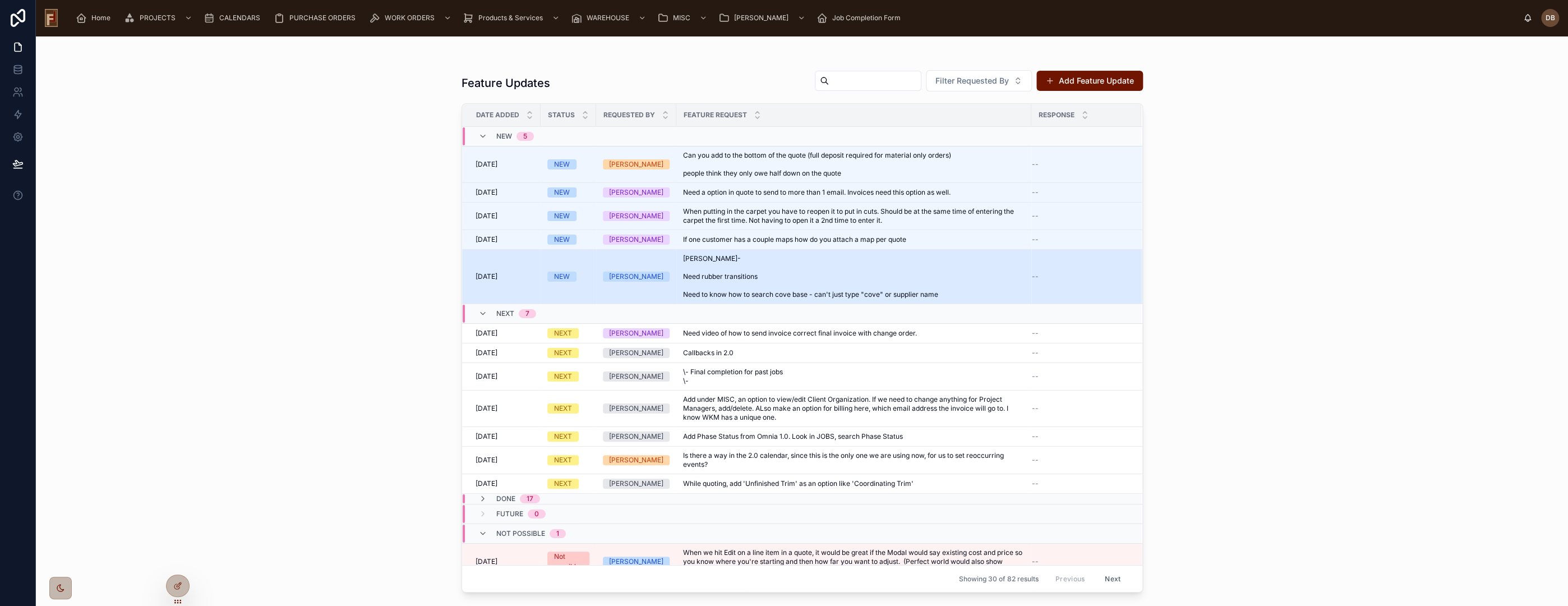
click at [883, 261] on span "Per Lance- Need rubber transitions Need to know how to search cove base - can't…" at bounding box center [853, 276] width 341 height 45
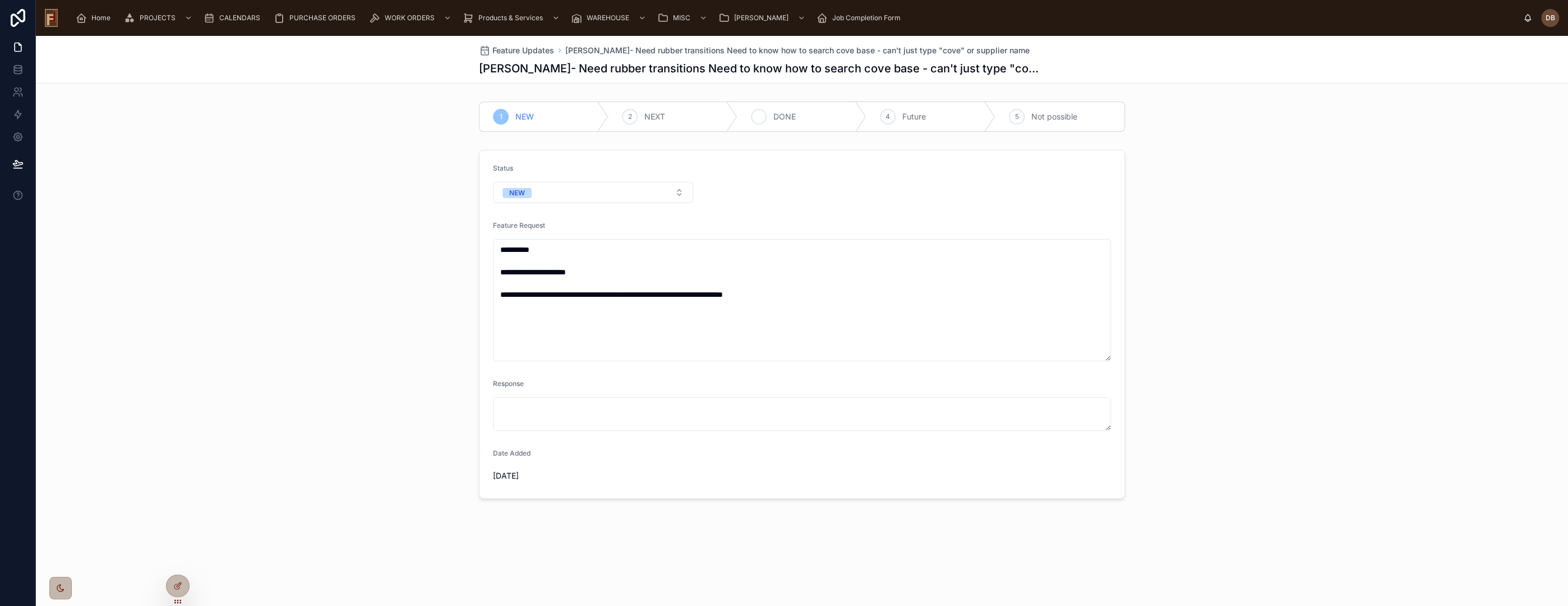
click at [789, 116] on span "DONE" at bounding box center [785, 116] width 23 height 11
click at [579, 196] on button "DONE" at bounding box center [593, 193] width 200 height 21
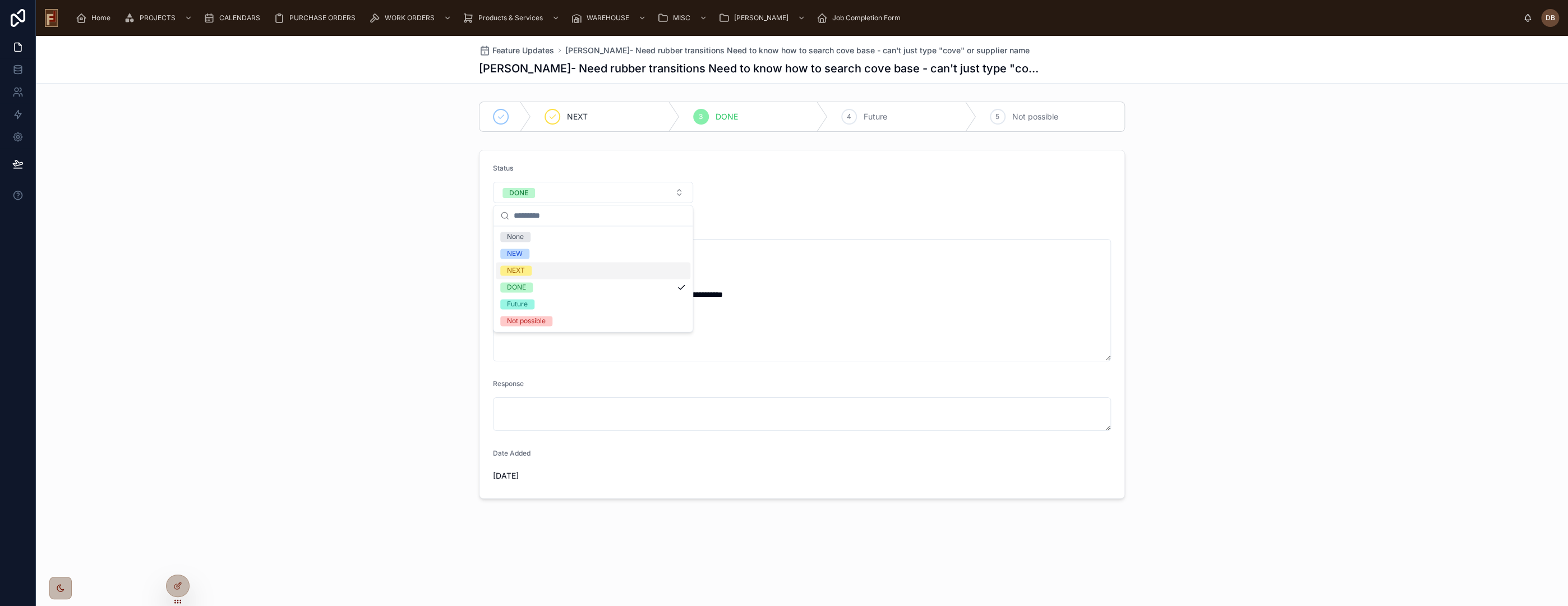
click at [517, 270] on div "NEXT" at bounding box center [516, 270] width 18 height 10
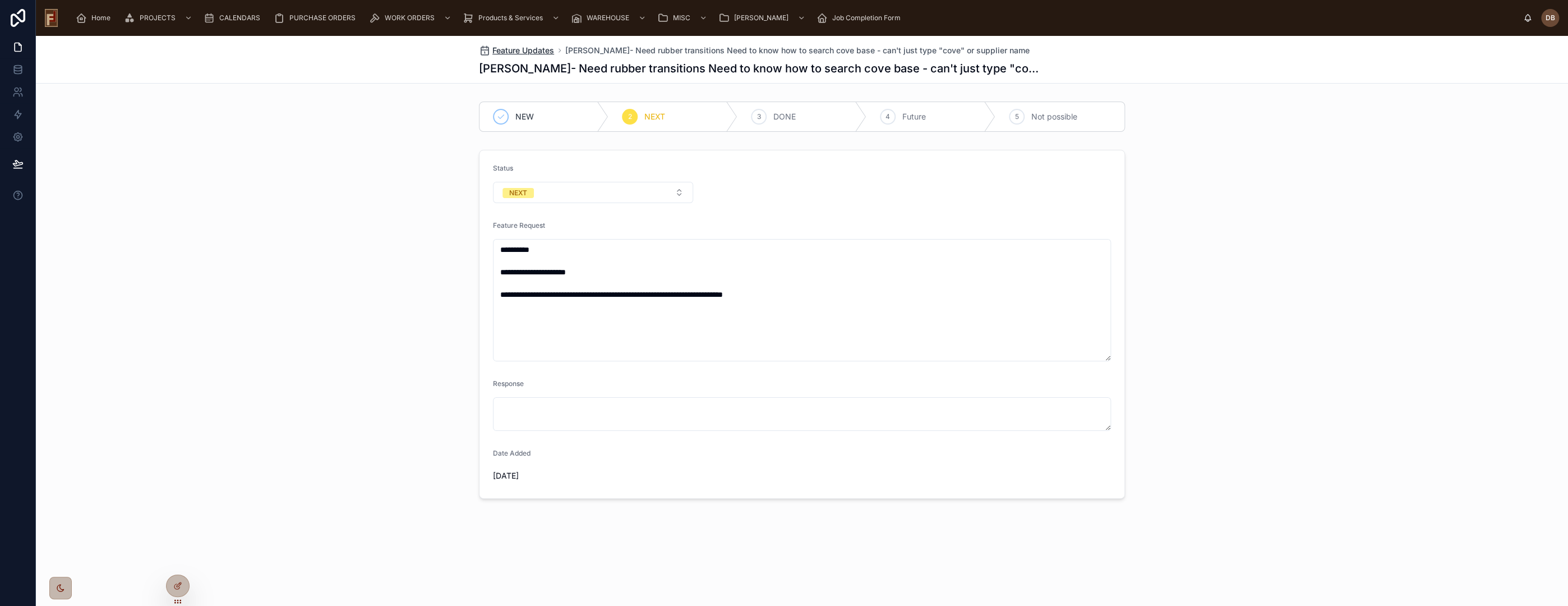
click at [523, 51] on span "Feature Updates" at bounding box center [523, 50] width 62 height 11
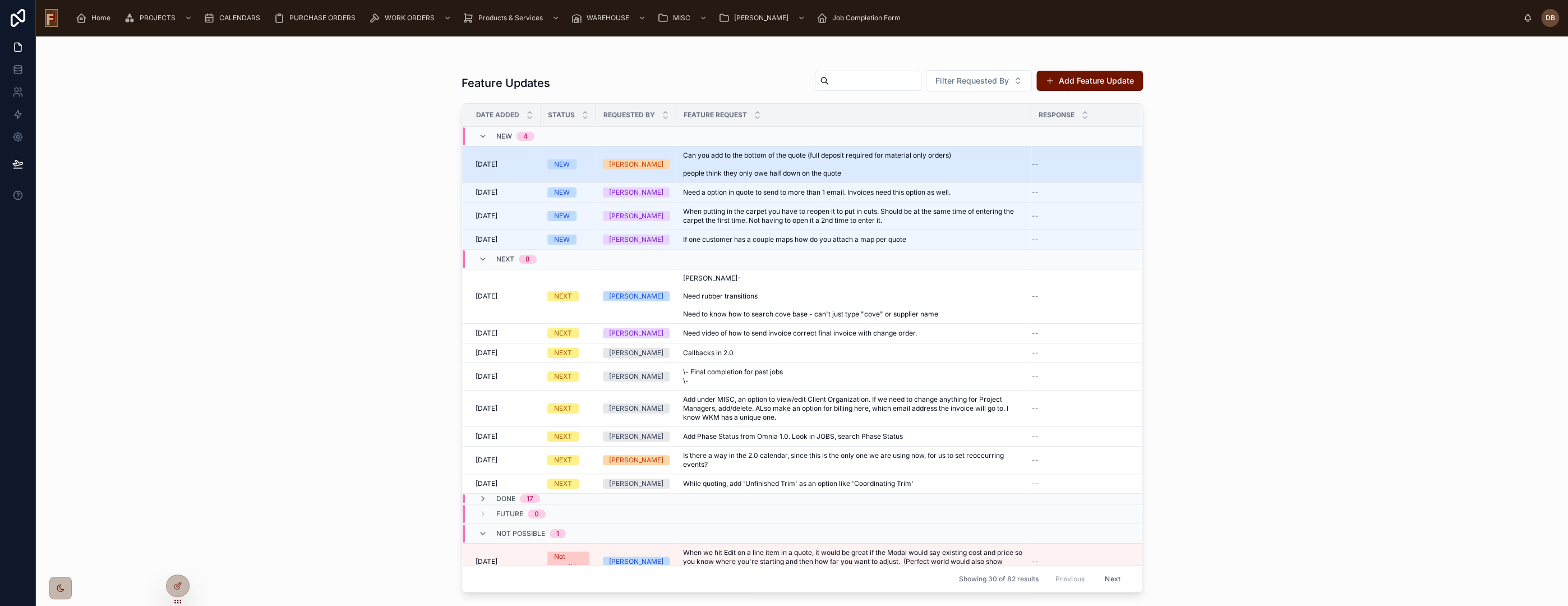
click at [755, 166] on span "Can you add to the bottom of the quote (full deposit required for material only…" at bounding box center [853, 165] width 341 height 27
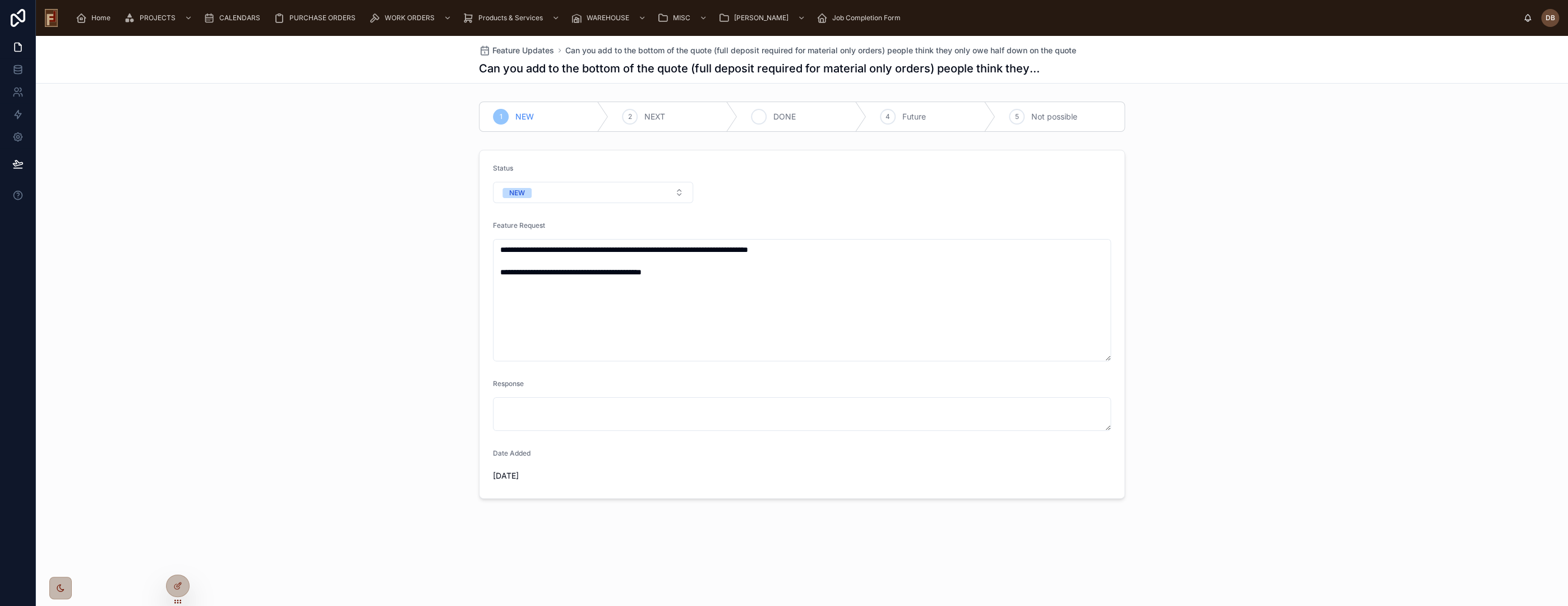
click at [785, 116] on span "DONE" at bounding box center [785, 116] width 23 height 11
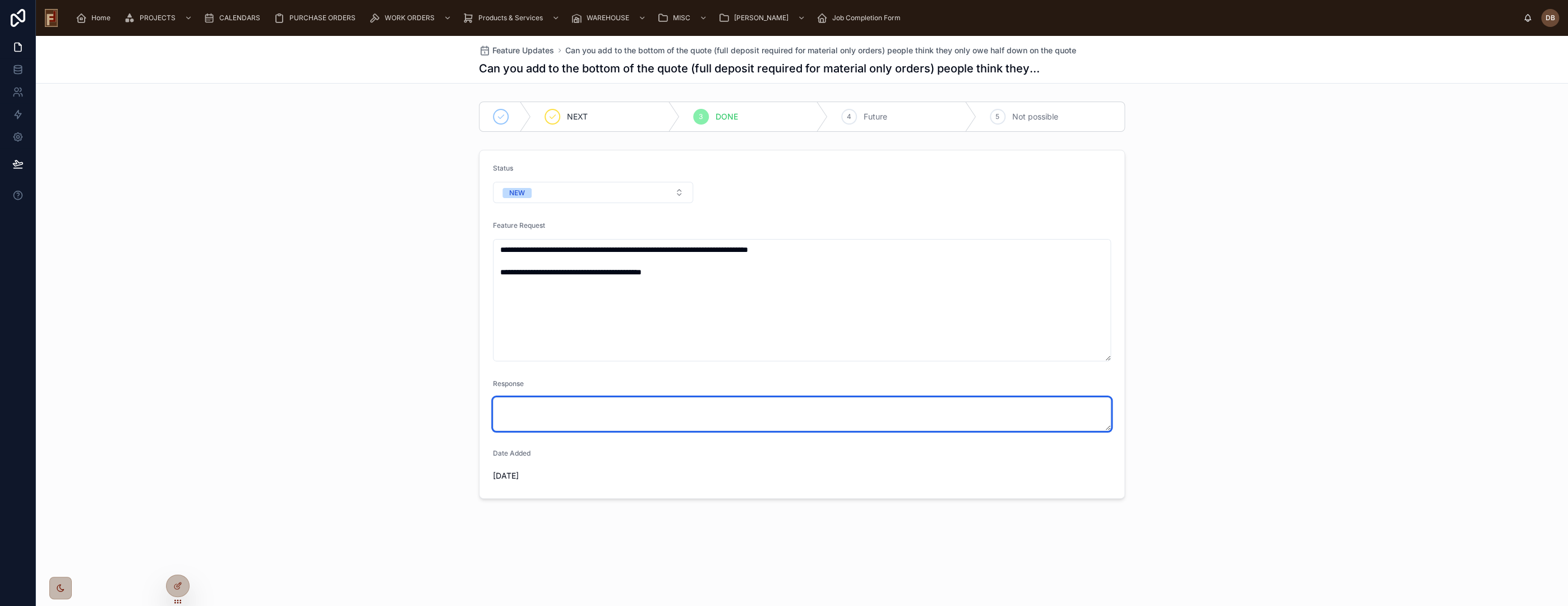
click at [584, 421] on textarea at bounding box center [802, 414] width 618 height 34
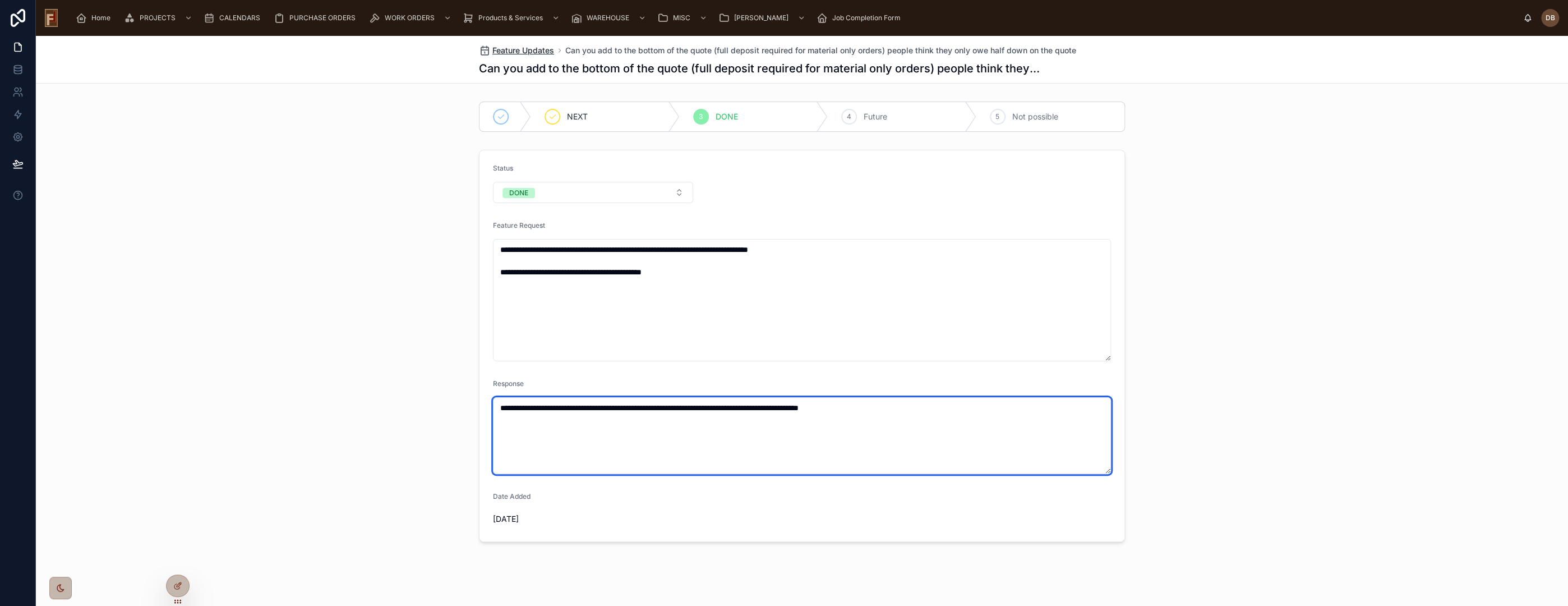
type textarea "**********"
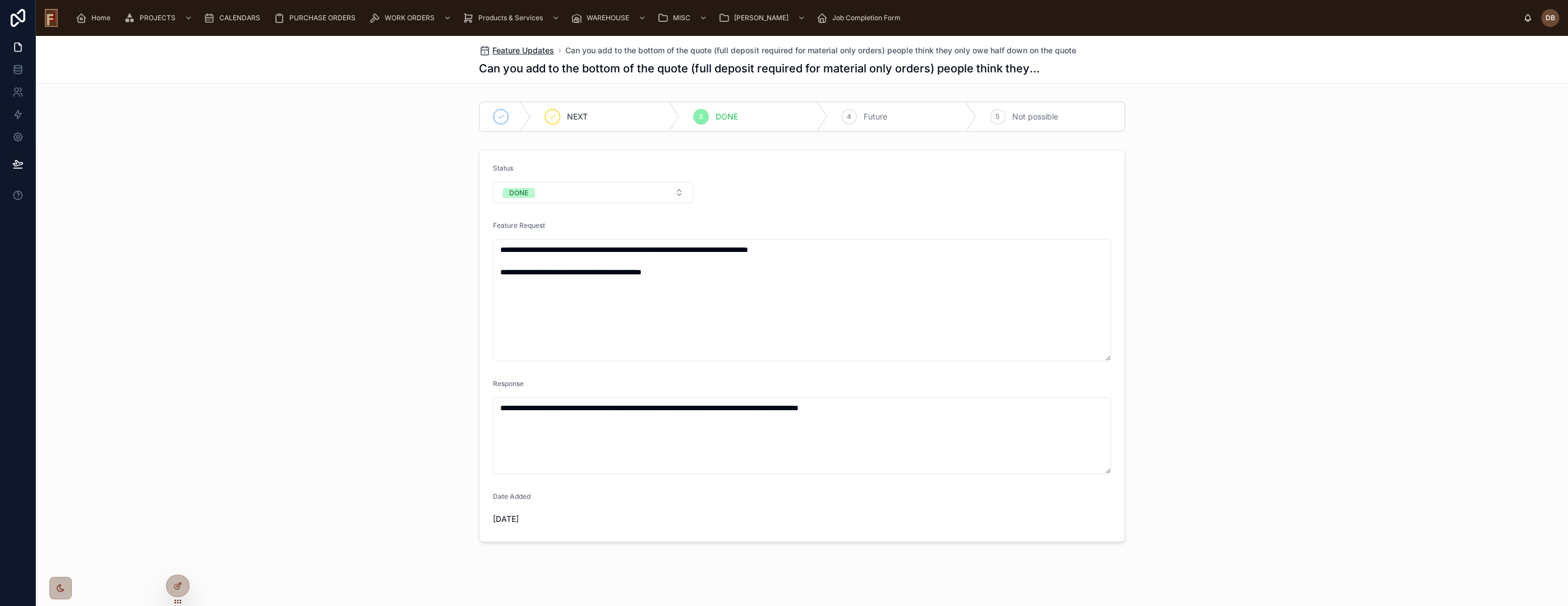
click at [528, 51] on span "Feature Updates" at bounding box center [523, 50] width 62 height 11
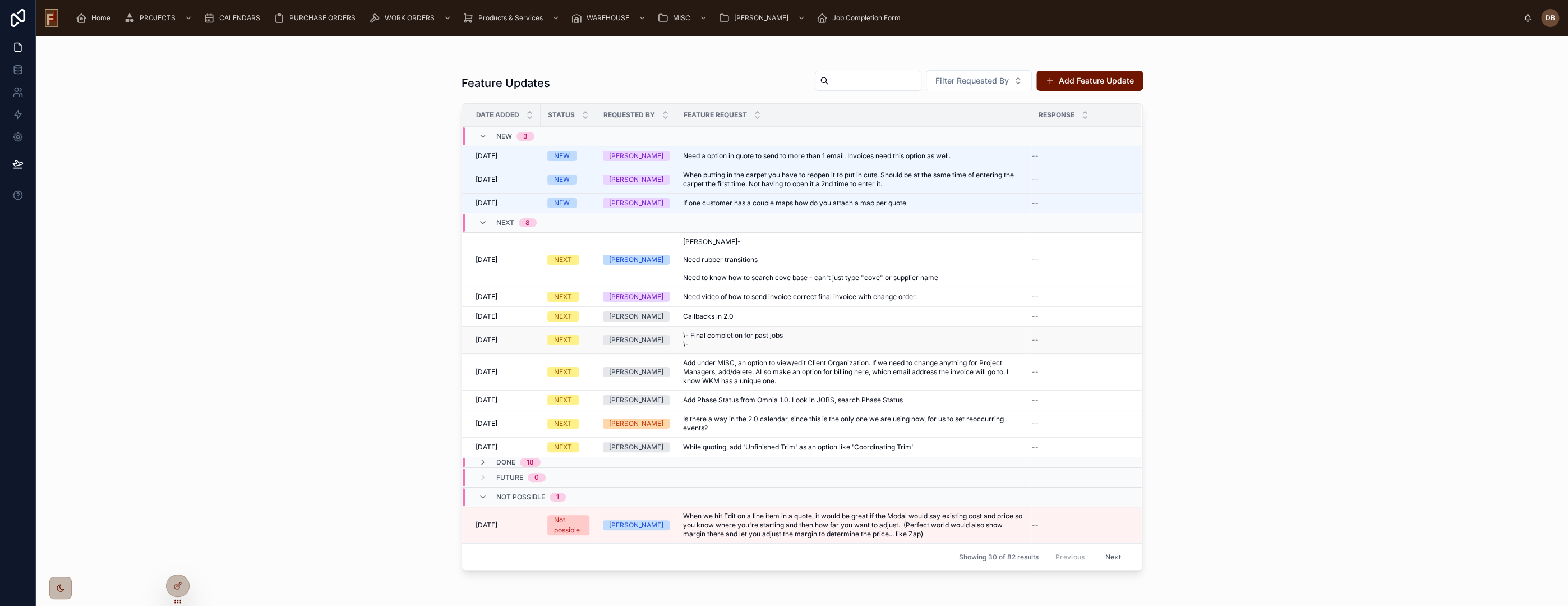
click at [787, 338] on span "\- Final completion for past jobs \-" at bounding box center [736, 340] width 107 height 18
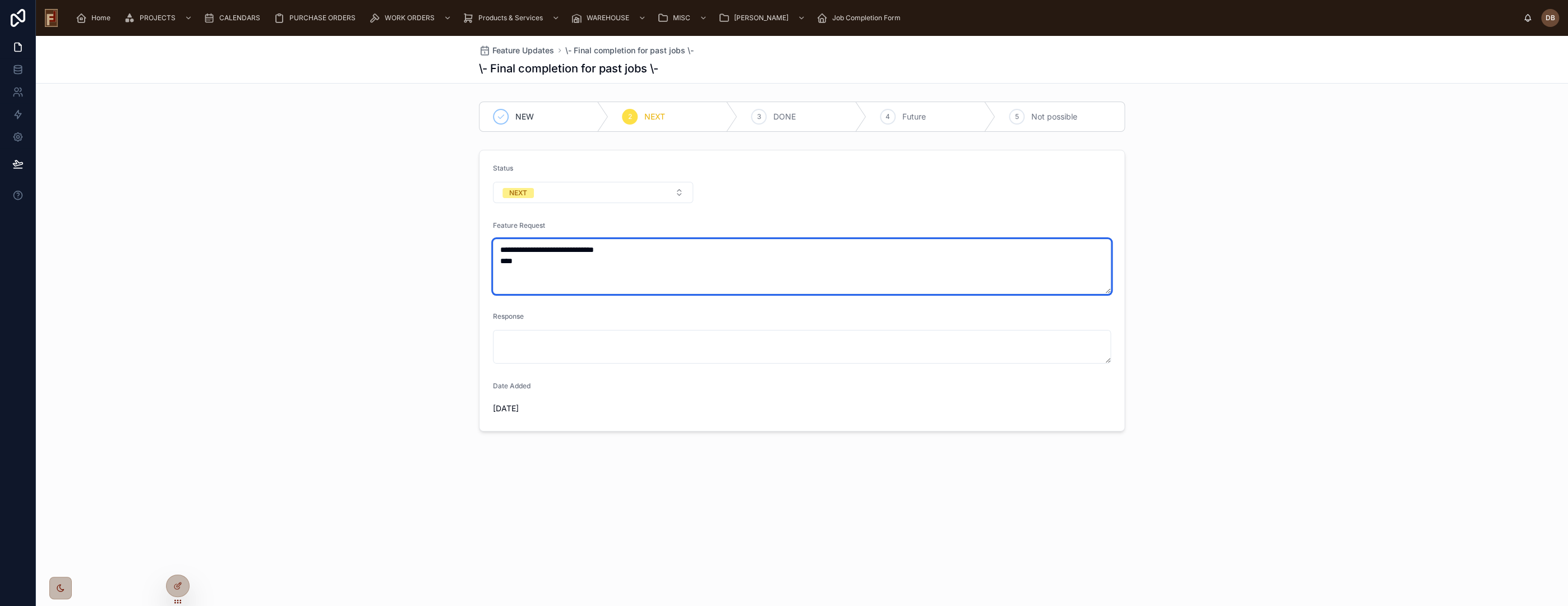
drag, startPoint x: 509, startPoint y: 259, endPoint x: 505, endPoint y: 249, distance: 10.8
click at [505, 249] on textarea "**********" at bounding box center [802, 266] width 618 height 55
click at [505, 246] on textarea "**********" at bounding box center [802, 266] width 618 height 55
drag, startPoint x: 508, startPoint y: 248, endPoint x: 496, endPoint y: 250, distance: 12.2
click at [496, 250] on textarea "**********" at bounding box center [802, 266] width 618 height 55
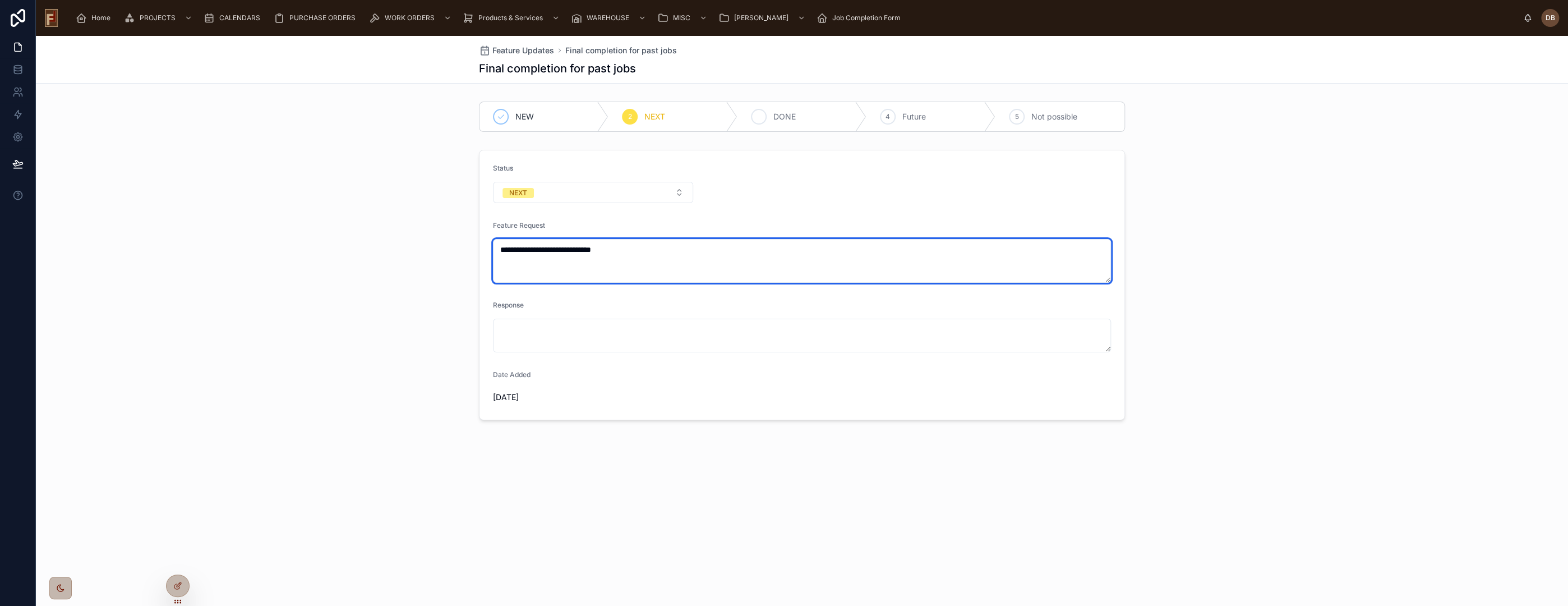
type textarea "**********"
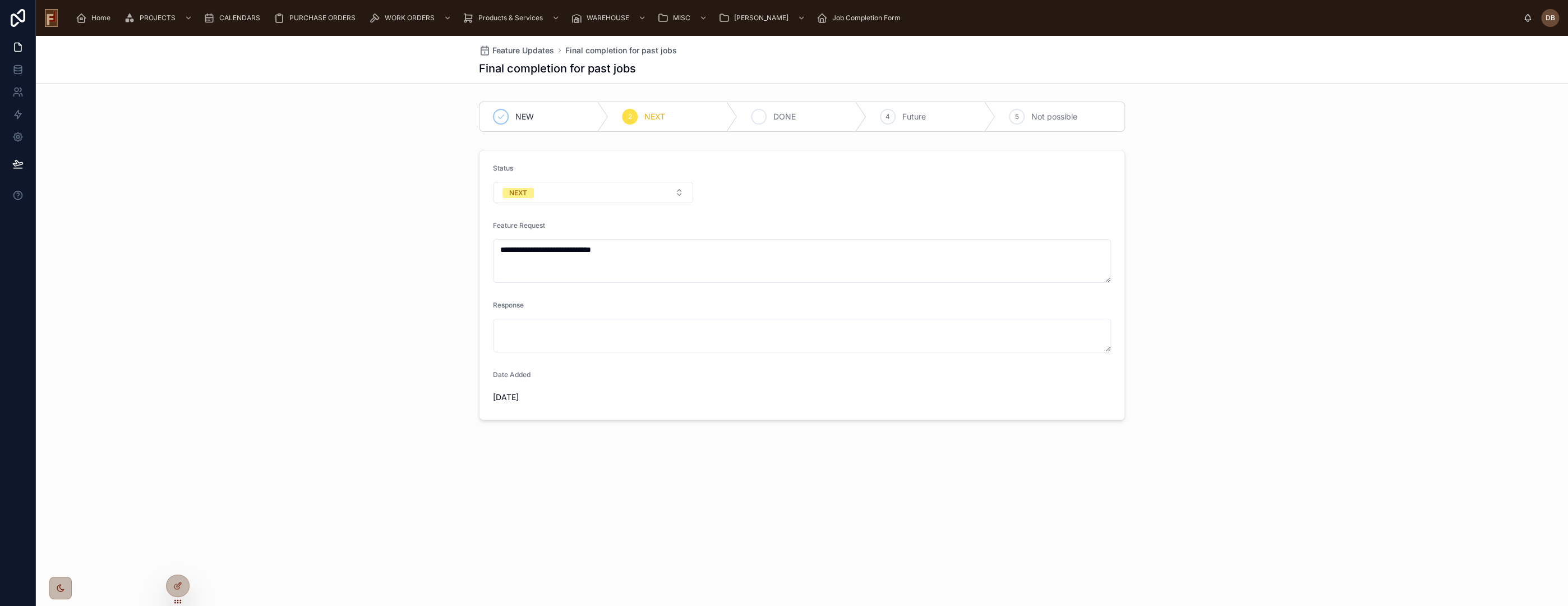
click at [783, 113] on span "DONE" at bounding box center [785, 116] width 23 height 11
click at [524, 47] on span "Feature Updates" at bounding box center [523, 50] width 62 height 11
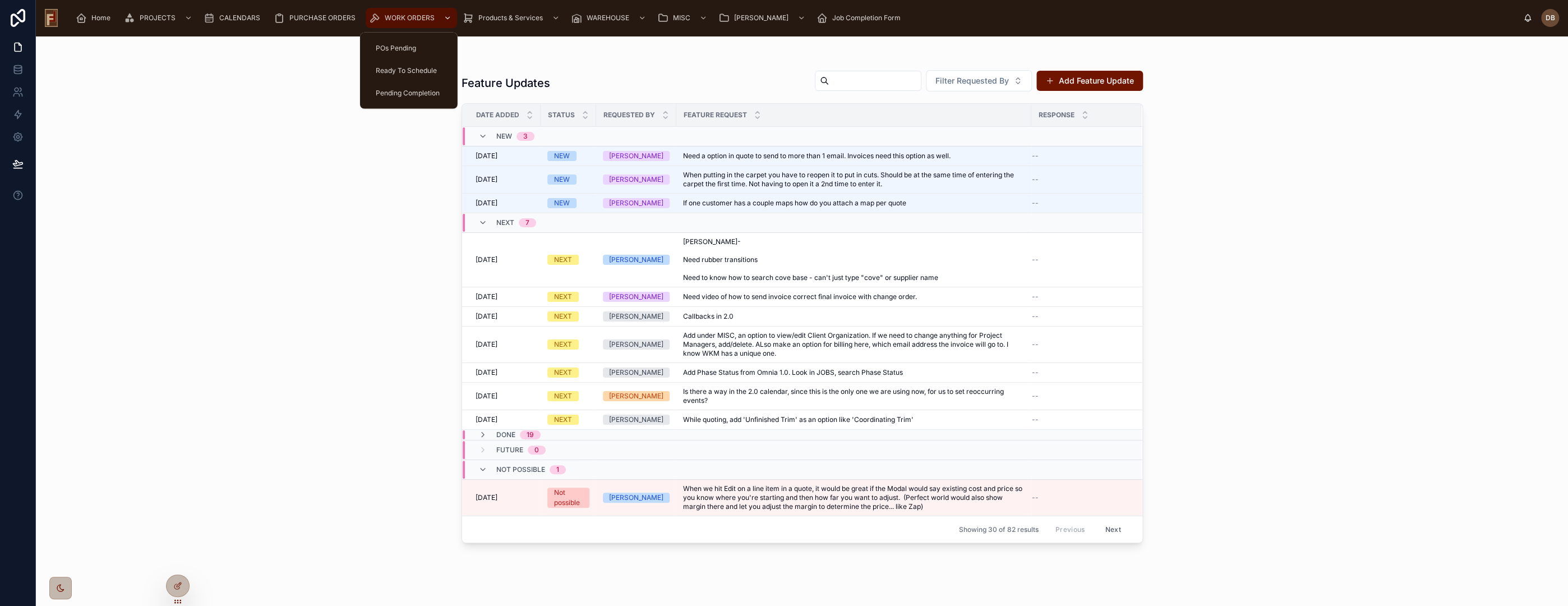
click at [403, 17] on span "WORK ORDERS" at bounding box center [409, 18] width 50 height 9
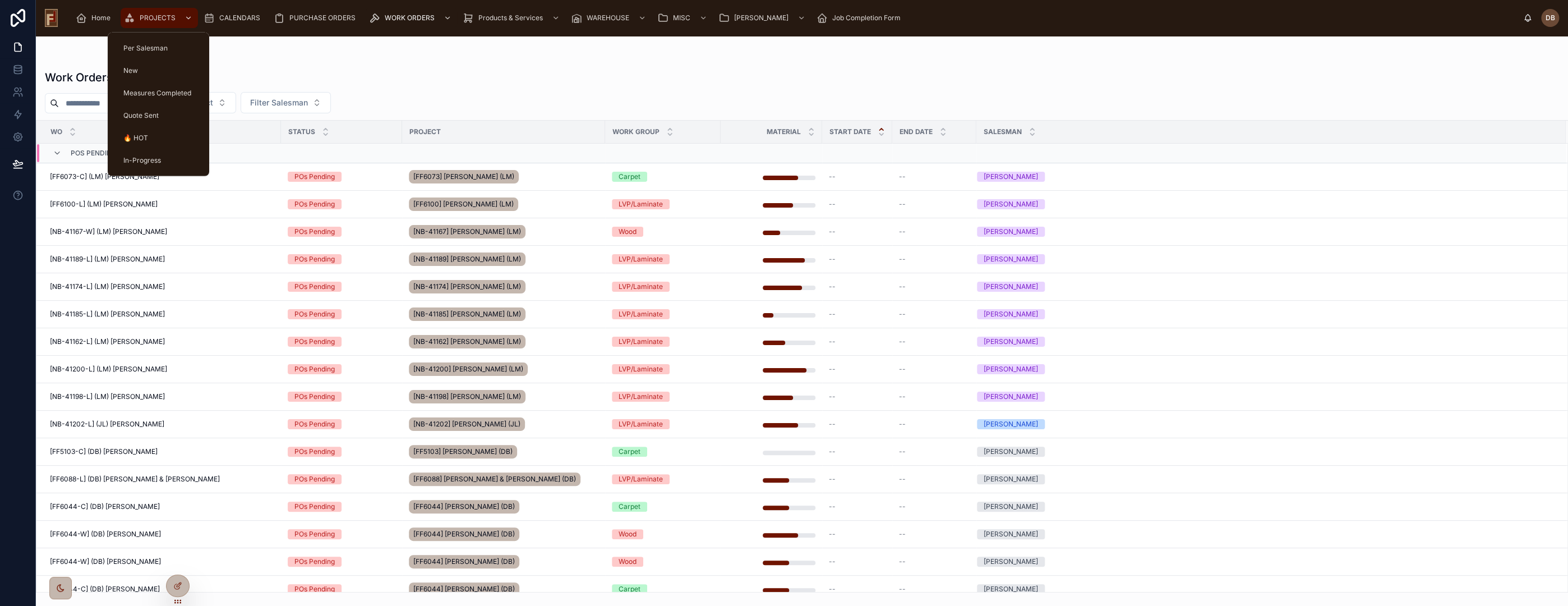
click at [150, 20] on span "PROJECTS" at bounding box center [158, 18] width 36 height 9
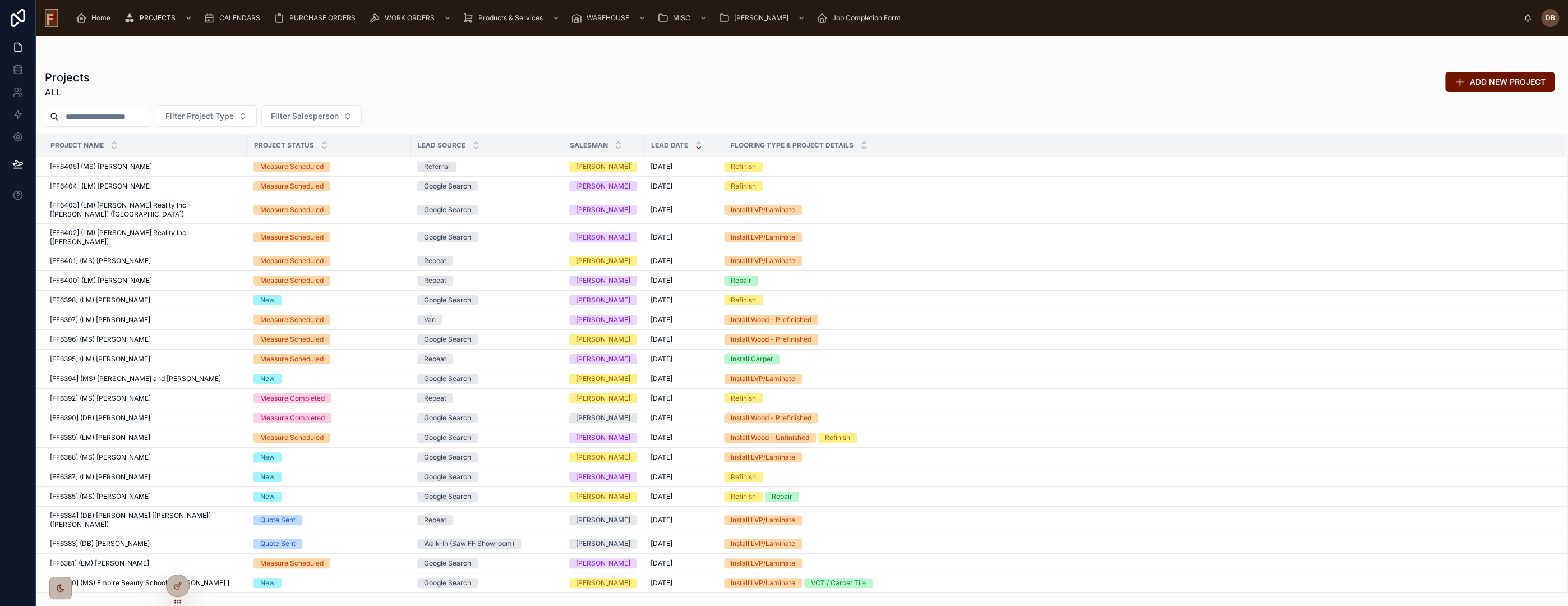
click at [93, 114] on input "text" at bounding box center [105, 116] width 92 height 16
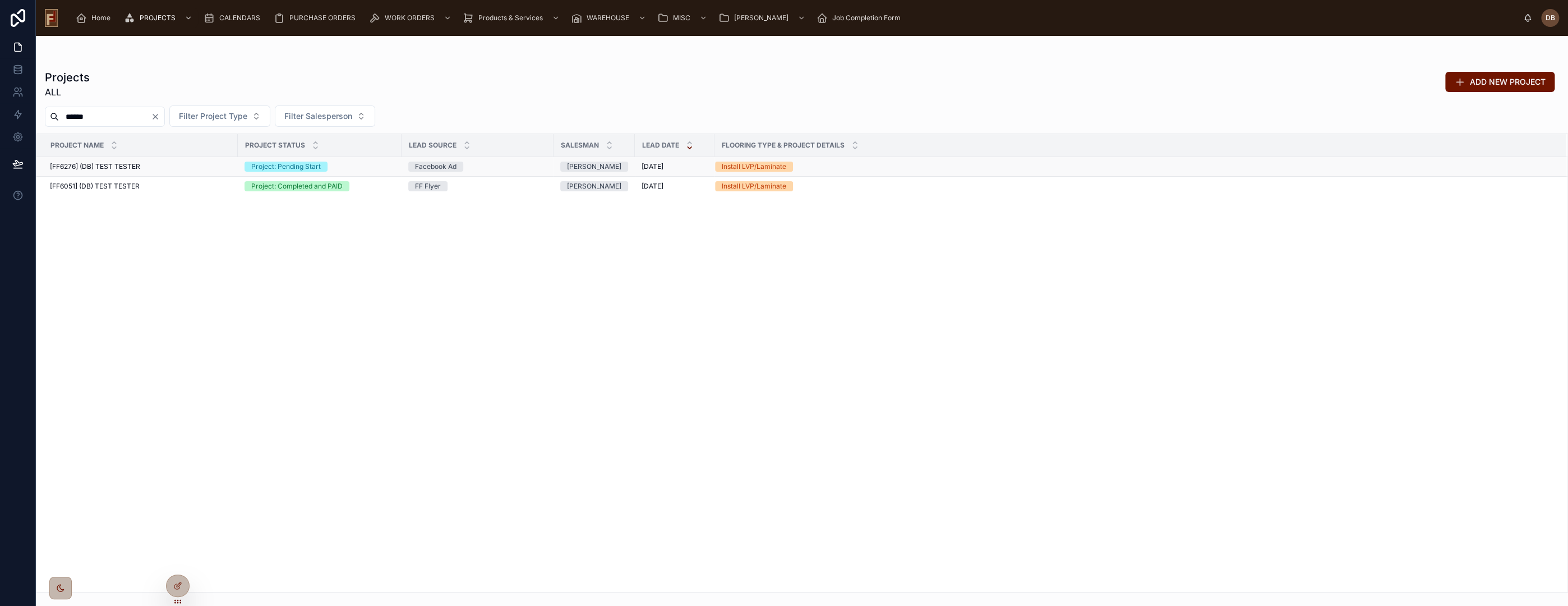
type input "******"
click at [144, 169] on div "[FF6276] (DB) TEST TESTER [FF6276] (DB) TEST TESTER" at bounding box center [140, 167] width 181 height 9
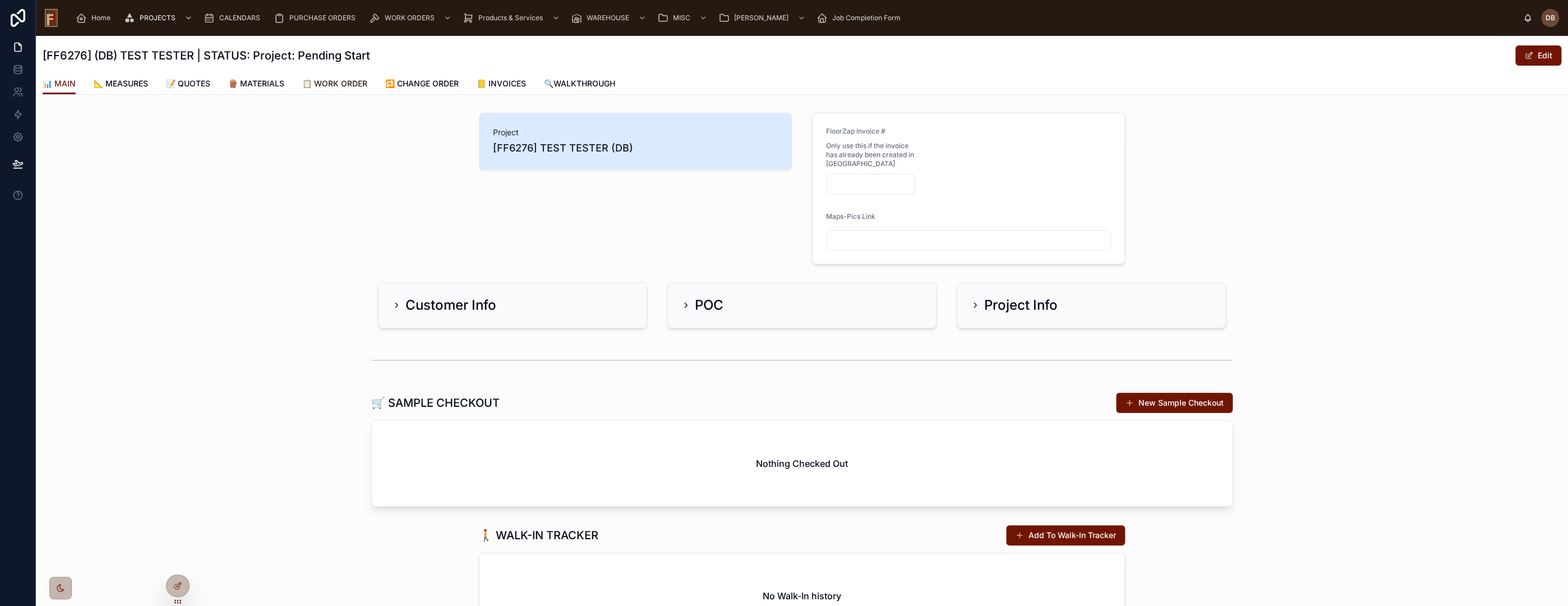
click at [360, 85] on span "📋 WORK ORDER" at bounding box center [335, 83] width 65 height 11
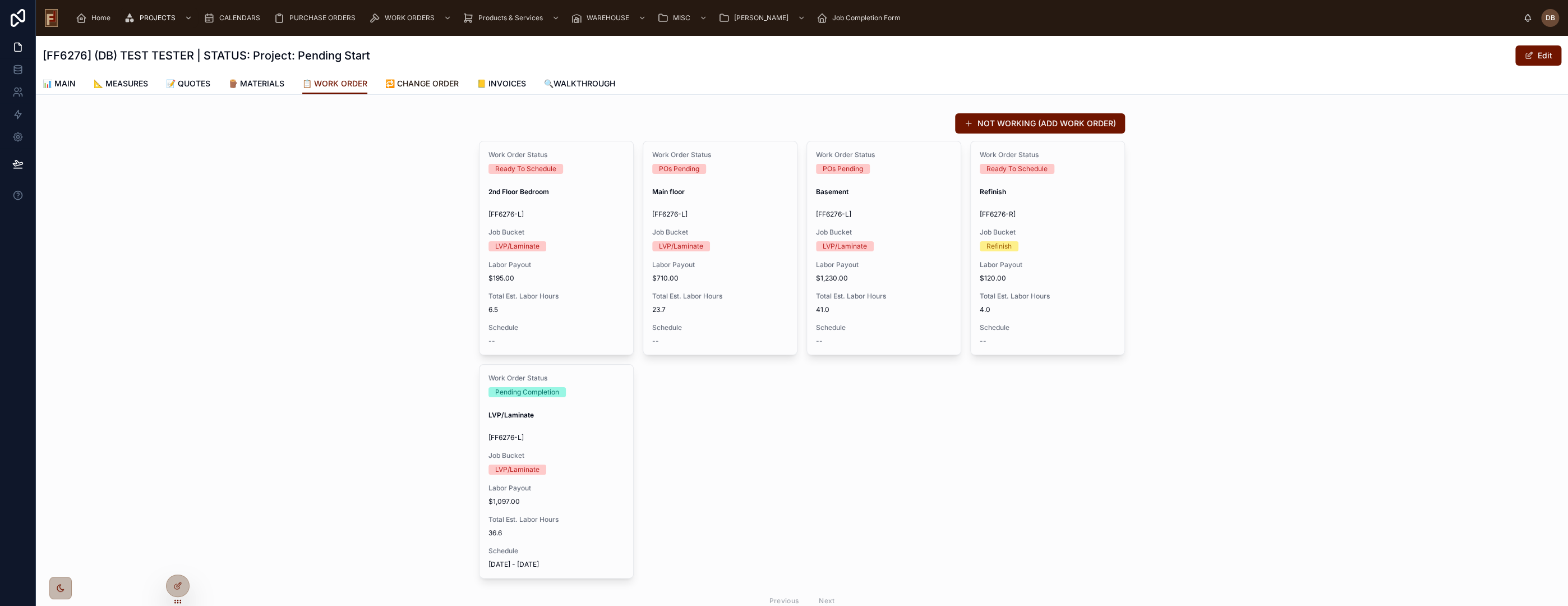
click at [431, 79] on span "🔁 CHANGE ORDER" at bounding box center [421, 83] width 73 height 11
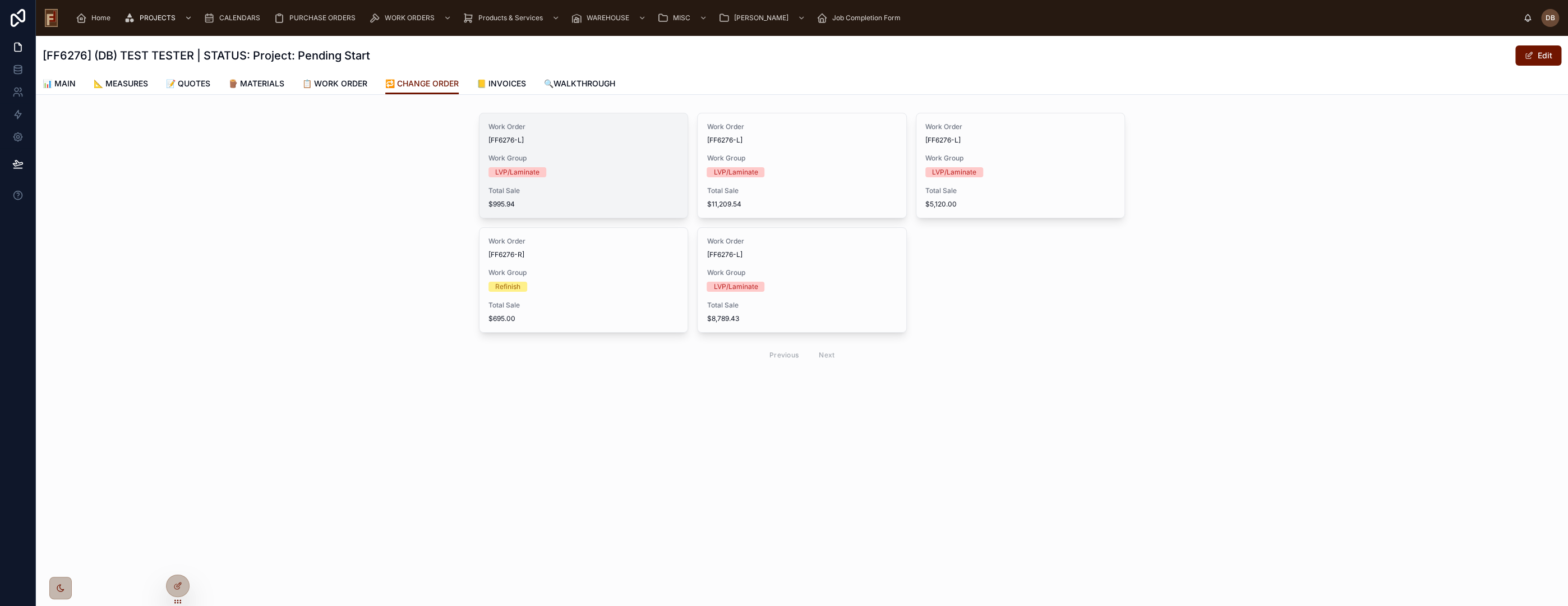
click at [582, 156] on span "Work Group" at bounding box center [584, 158] width 190 height 9
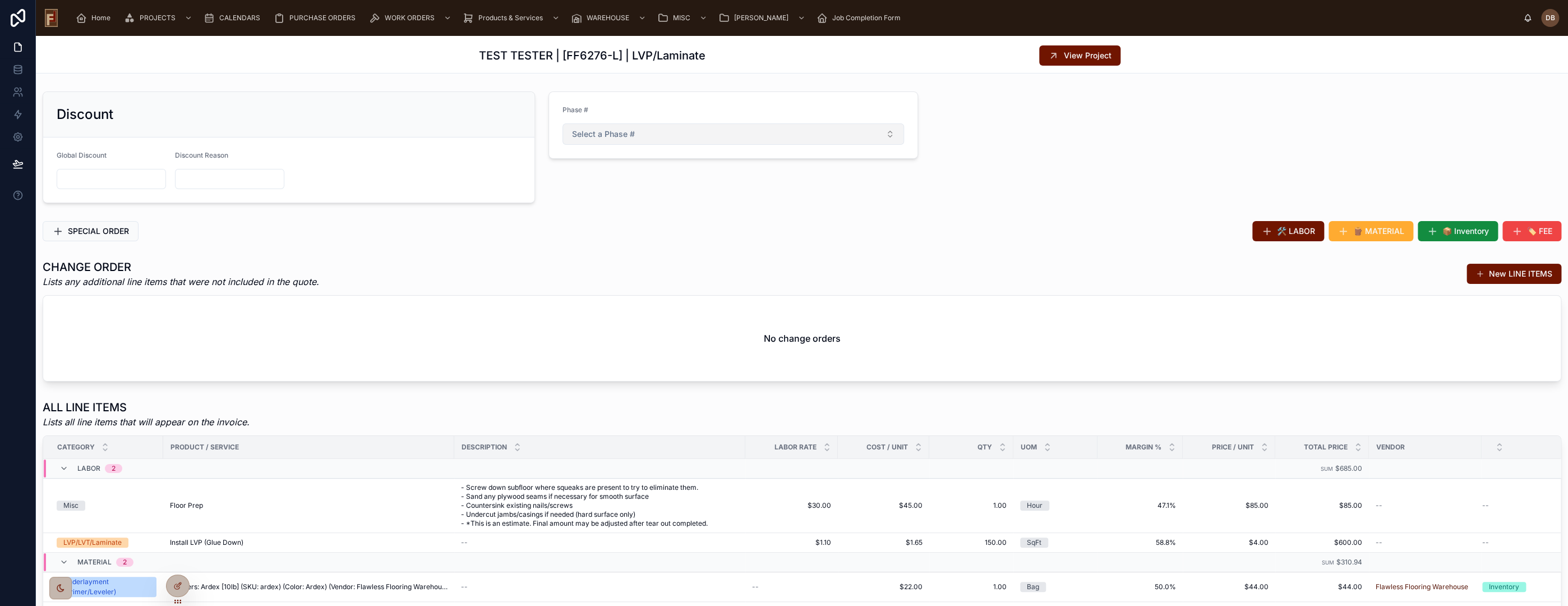
click at [612, 130] on span "Select a Phase #" at bounding box center [603, 134] width 63 height 11
click at [591, 176] on div "1" at bounding box center [728, 178] width 334 height 17
click at [1064, 51] on span "View Project" at bounding box center [1088, 55] width 48 height 11
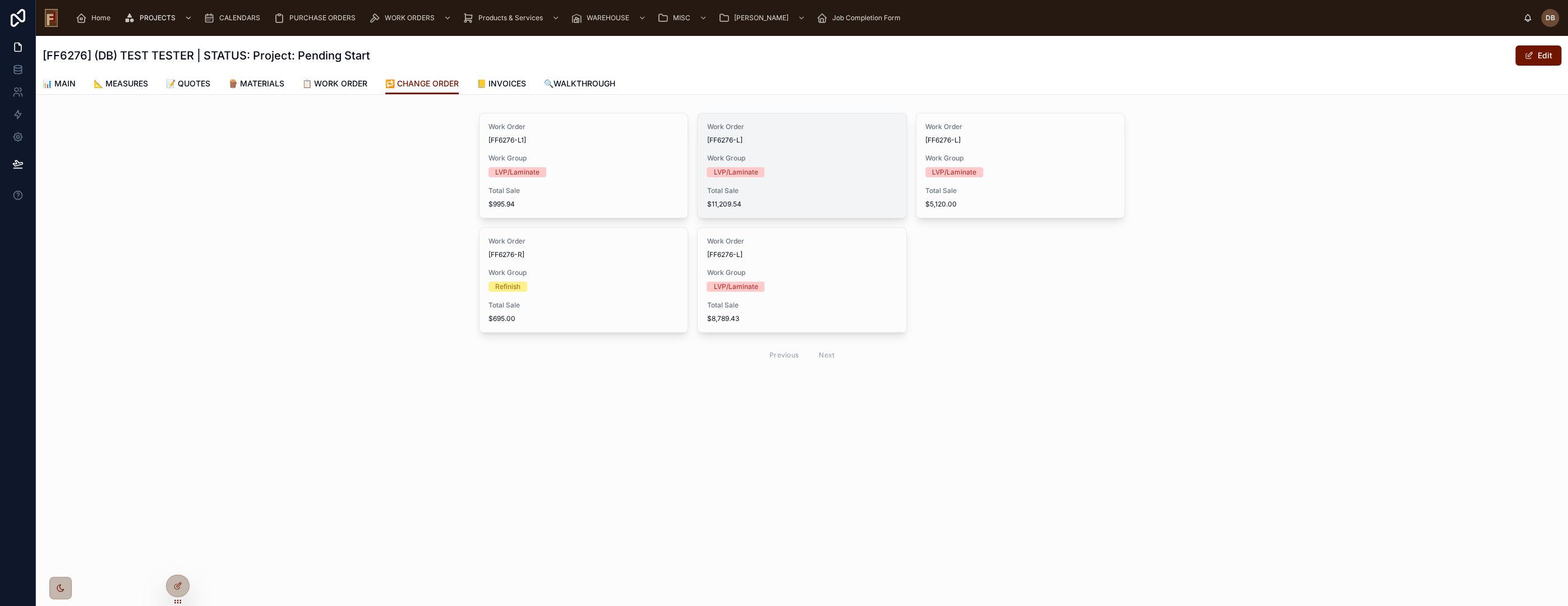
click at [789, 169] on div "LVP/Laminate" at bounding box center [802, 172] width 190 height 10
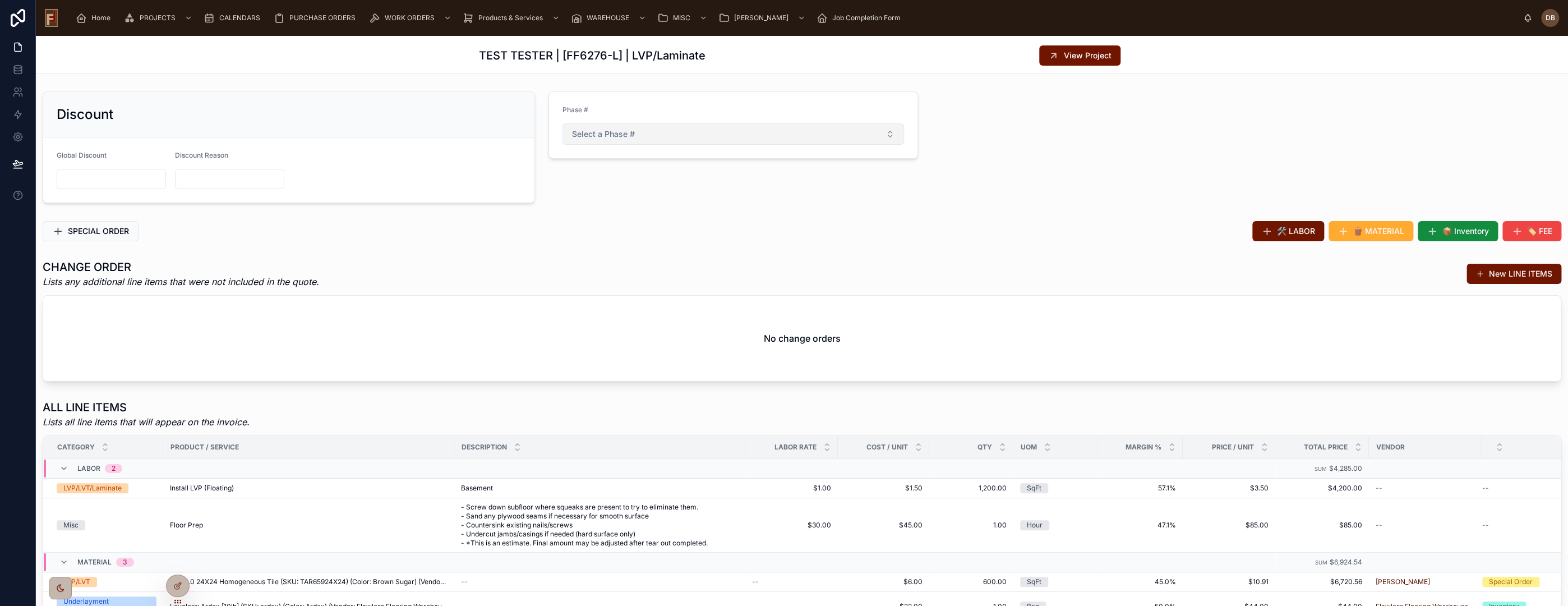
click at [657, 135] on button "Select a Phase #" at bounding box center [733, 134] width 341 height 21
click at [599, 192] on div "2" at bounding box center [728, 195] width 334 height 17
click at [1073, 56] on span "View Project" at bounding box center [1088, 55] width 48 height 11
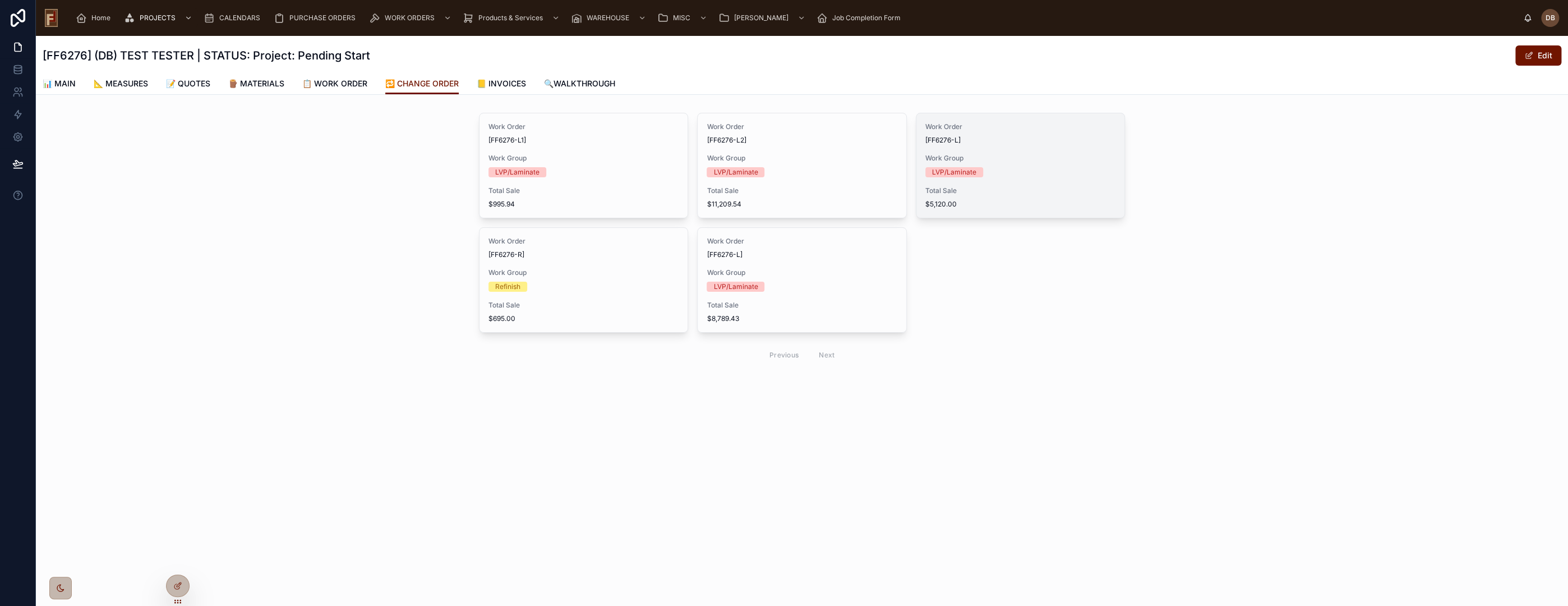
click at [1030, 156] on span "Work Group" at bounding box center [1020, 158] width 190 height 9
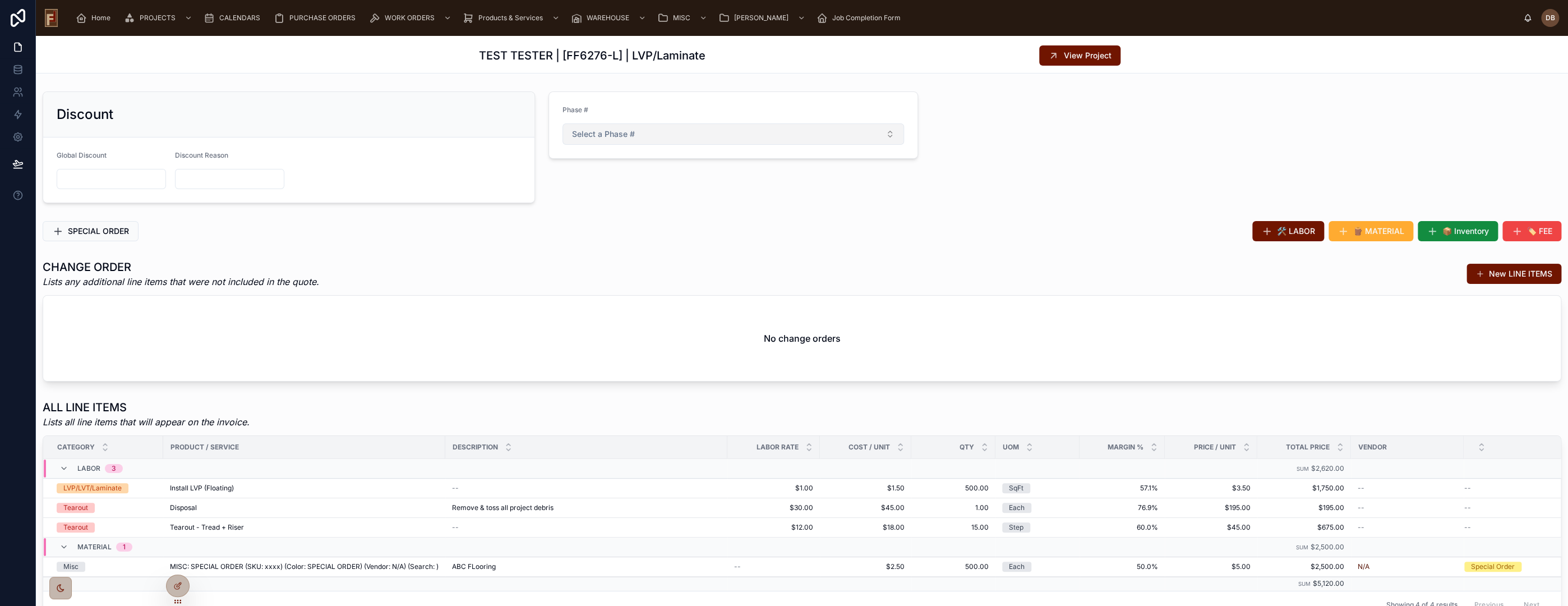
click at [668, 138] on button "Select a Phase #" at bounding box center [733, 134] width 341 height 21
click at [595, 212] on div "3" at bounding box center [728, 212] width 334 height 17
click at [1077, 54] on span "View Project" at bounding box center [1088, 55] width 48 height 11
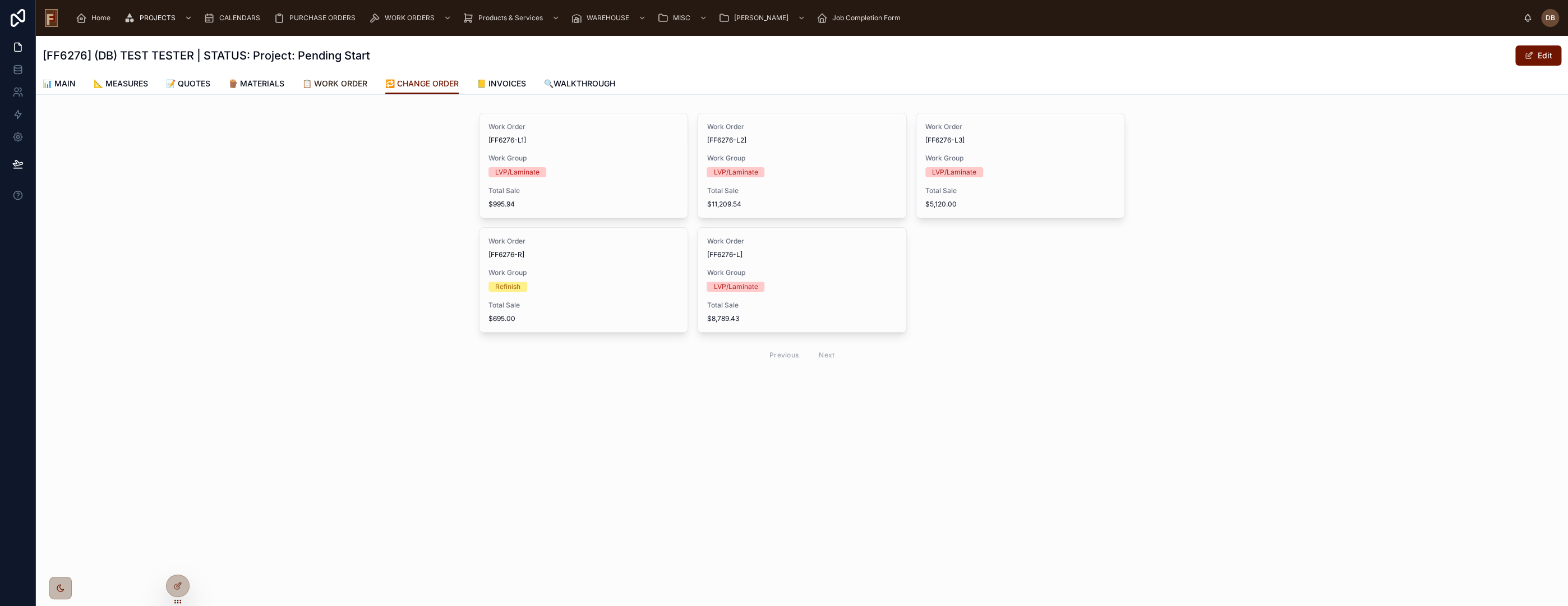
click at [344, 83] on span "📋 WORK ORDER" at bounding box center [335, 83] width 65 height 11
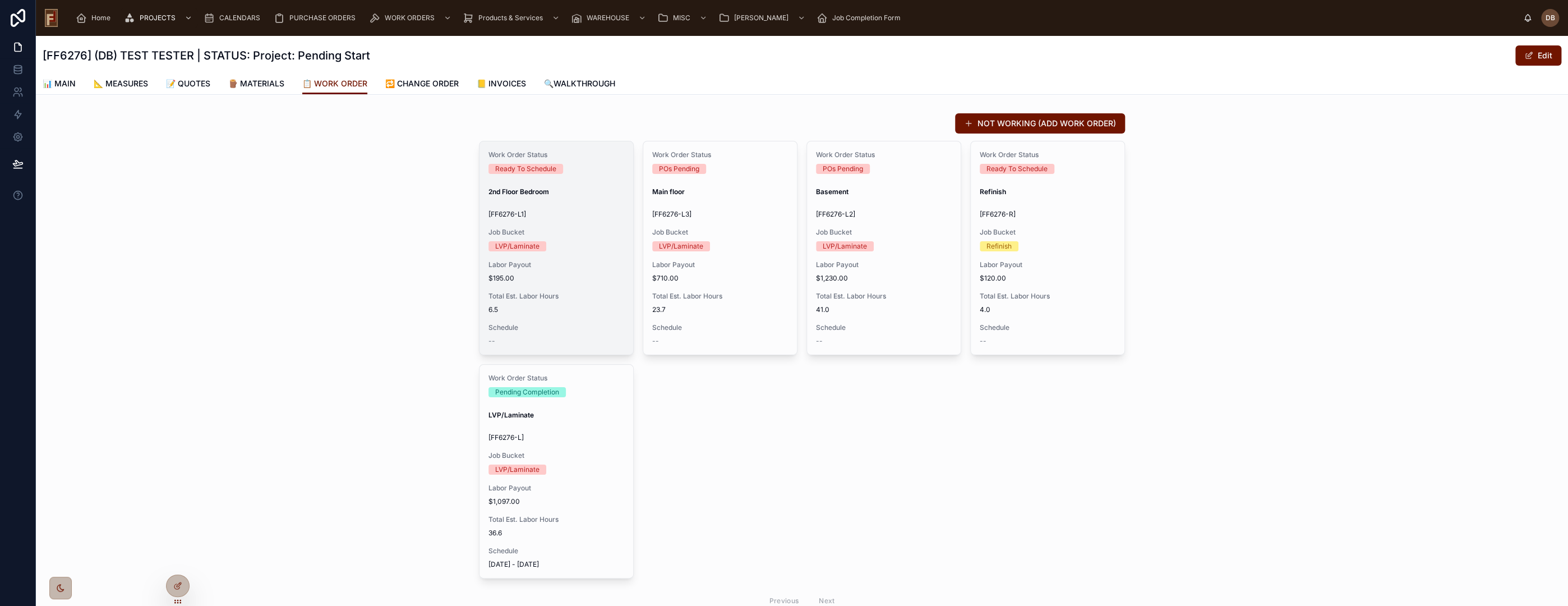
click at [578, 267] on span "Labor Payout" at bounding box center [557, 265] width 136 height 9
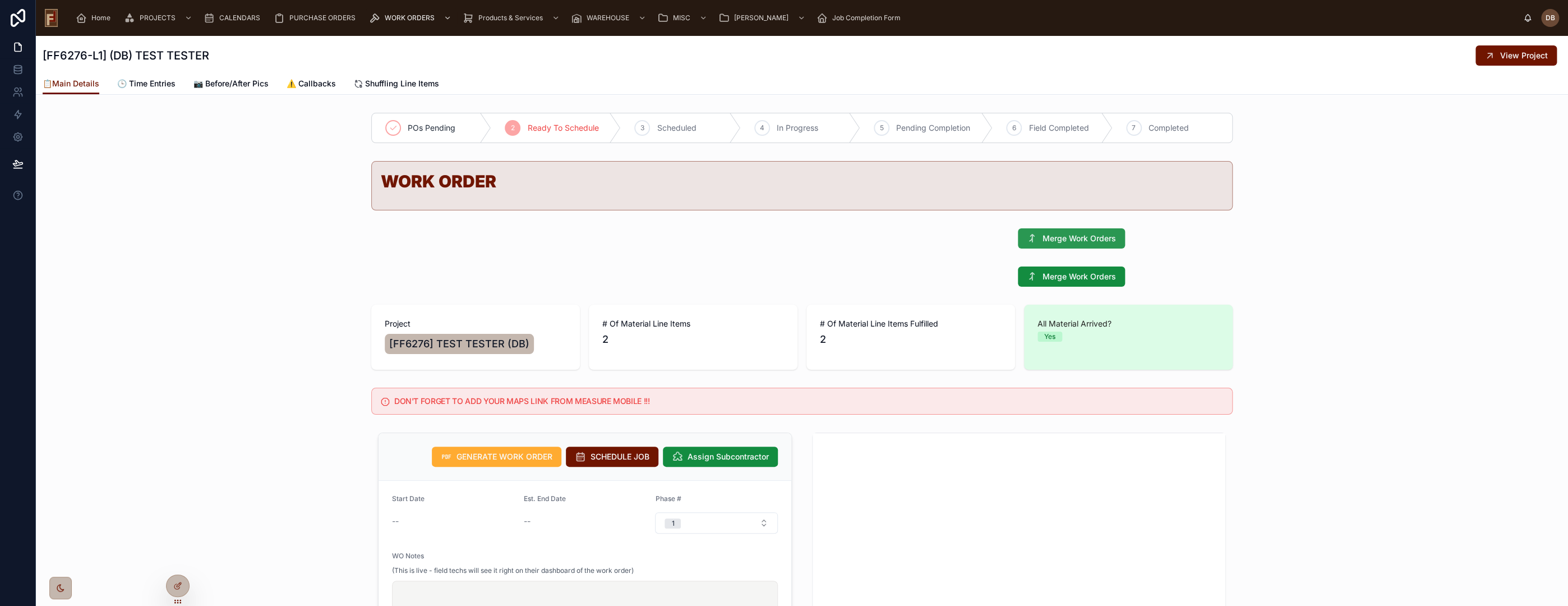
click at [1069, 236] on span "Merge Work Orders" at bounding box center [1079, 238] width 73 height 11
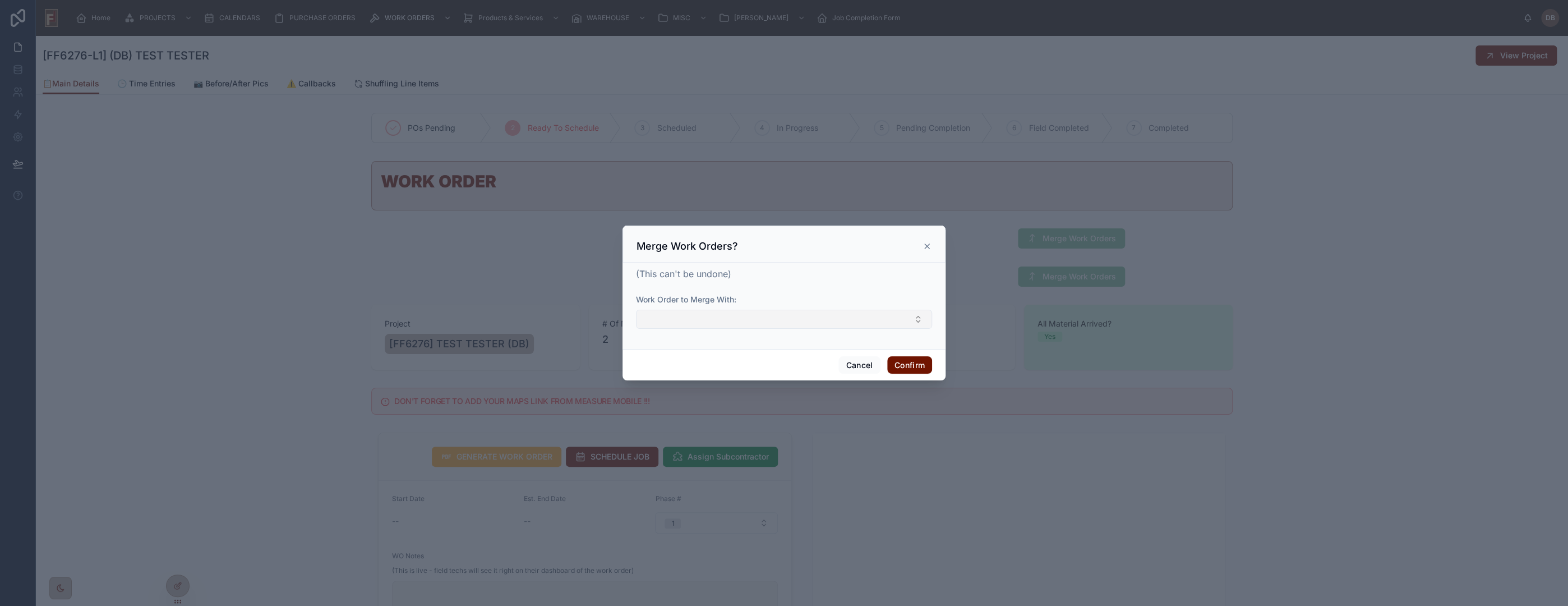
click at [727, 315] on button "Select Button" at bounding box center [784, 319] width 296 height 19
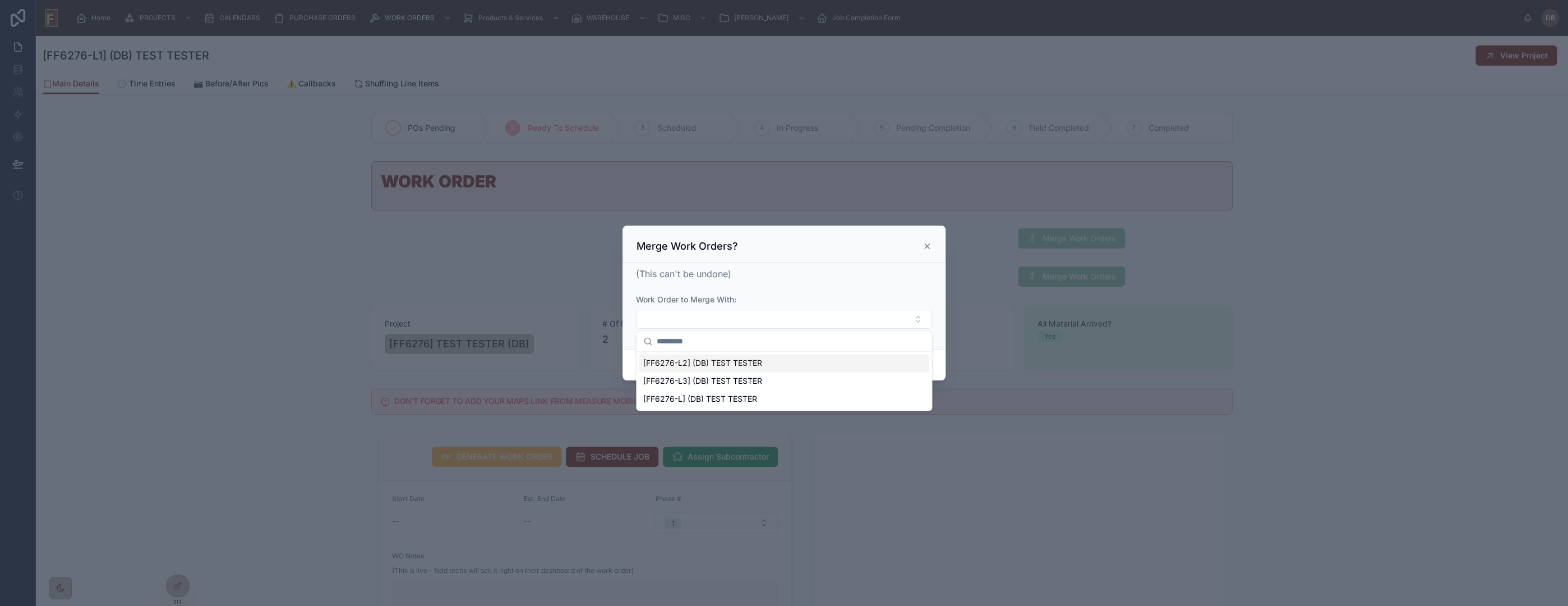
click at [927, 246] on icon at bounding box center [927, 246] width 5 height 5
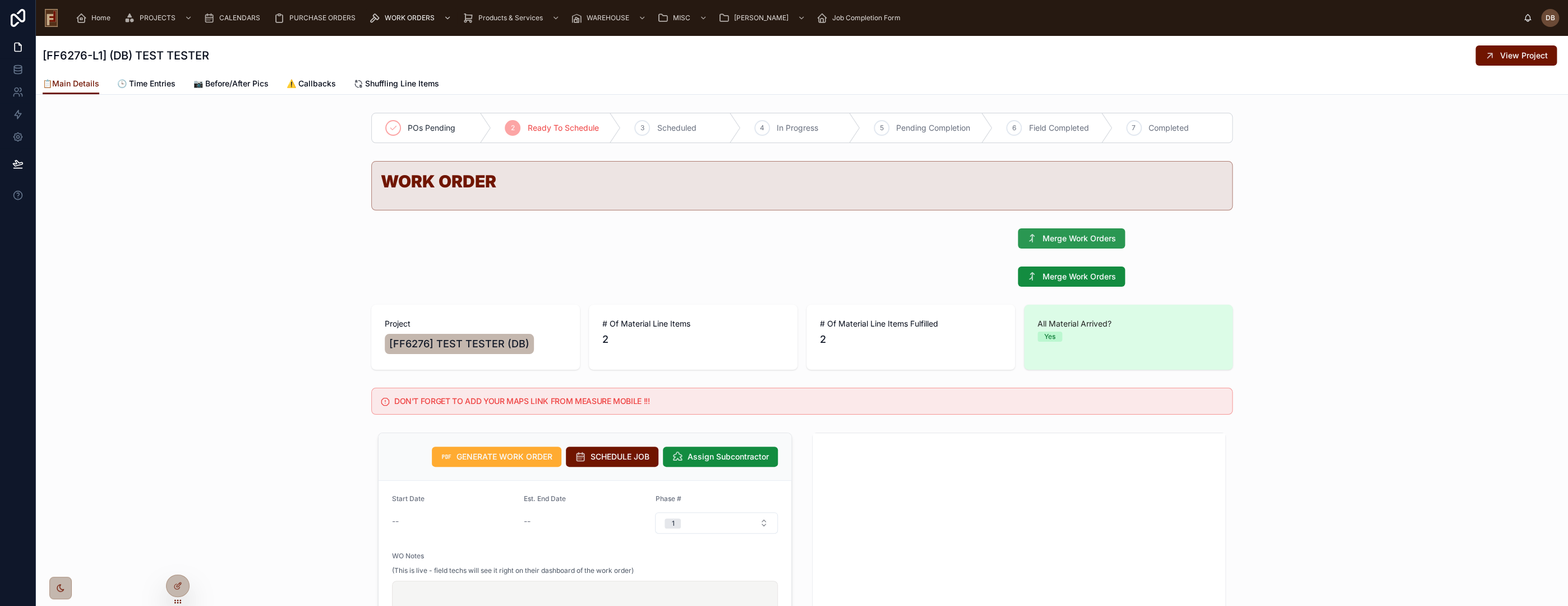
click at [1077, 239] on span "Merge Work Orders" at bounding box center [1079, 238] width 73 height 11
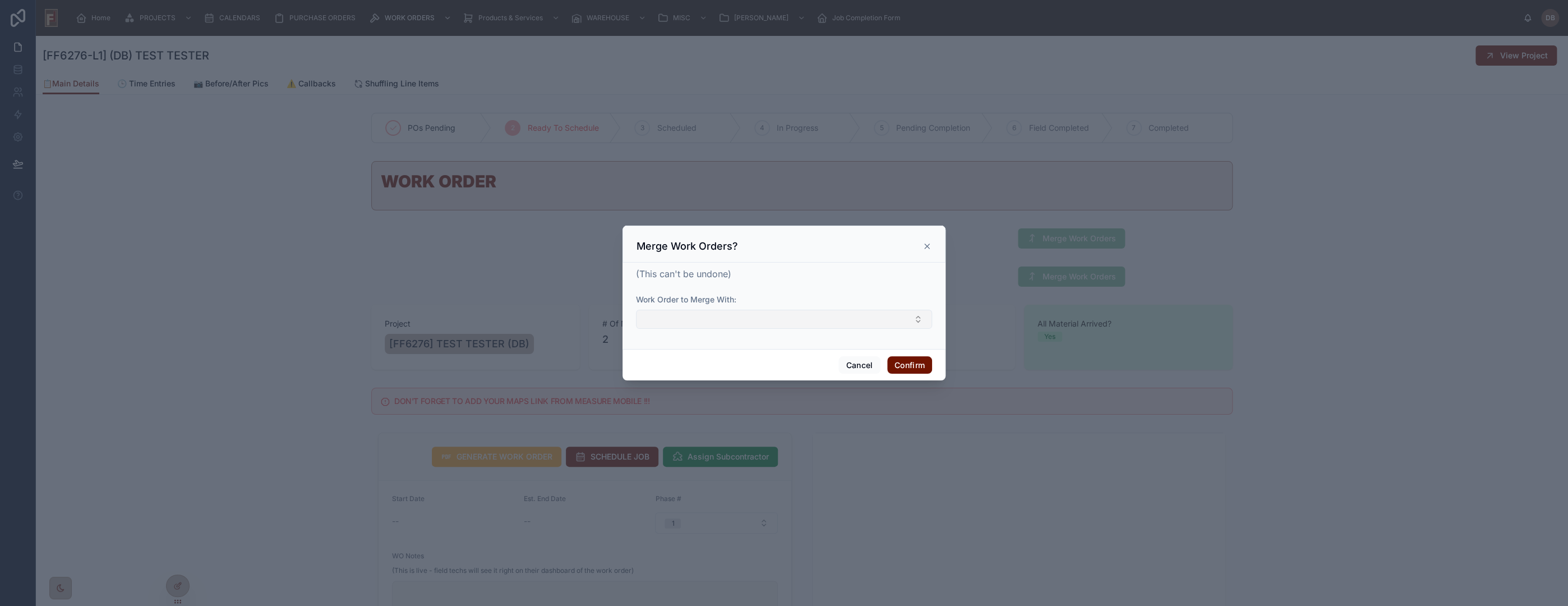
click at [763, 317] on button "Select Button" at bounding box center [784, 319] width 296 height 19
click at [927, 246] on icon at bounding box center [927, 246] width 5 height 5
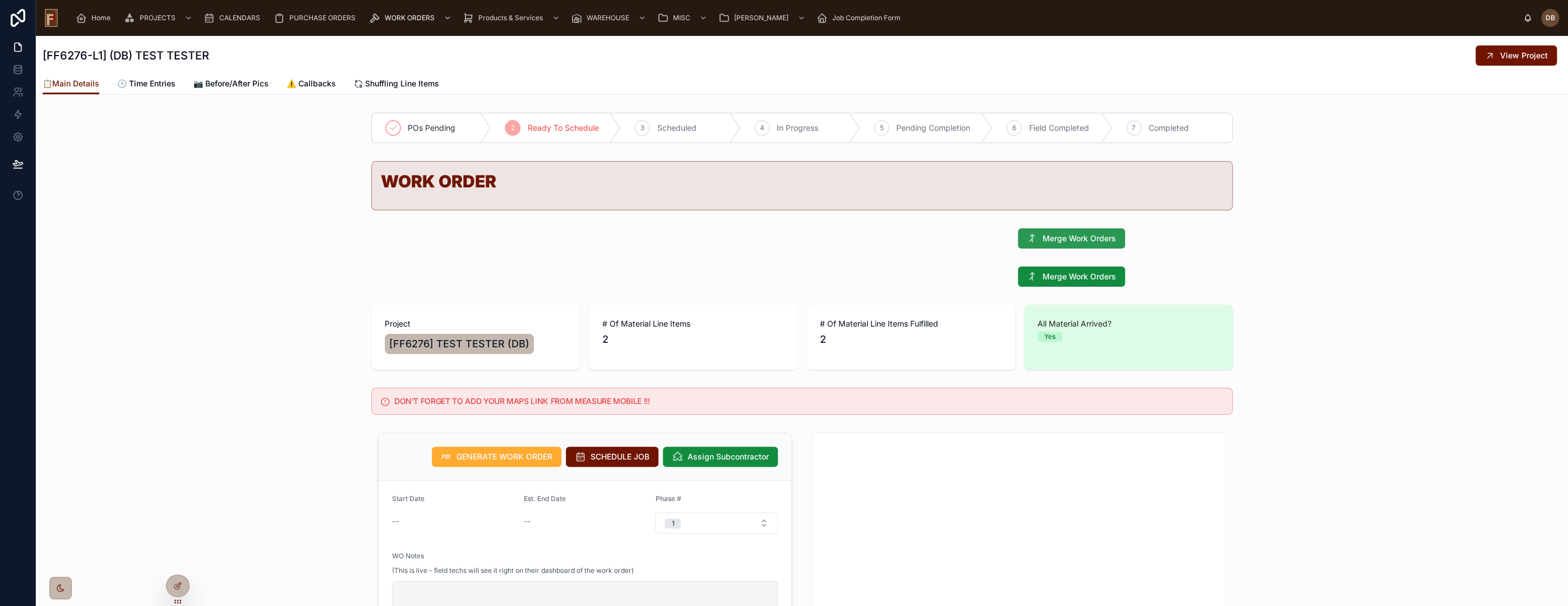
click at [1074, 240] on span "Merge Work Orders" at bounding box center [1079, 238] width 73 height 11
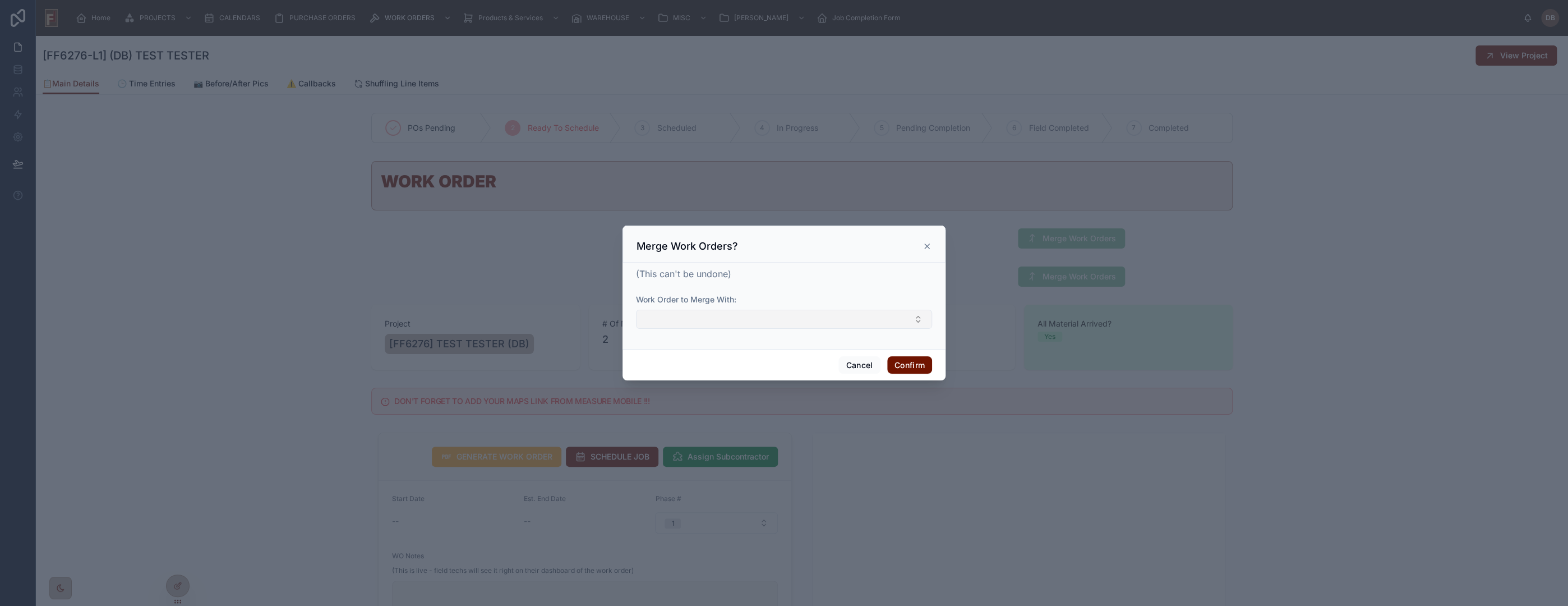
click at [841, 314] on button "Select Button" at bounding box center [784, 319] width 296 height 19
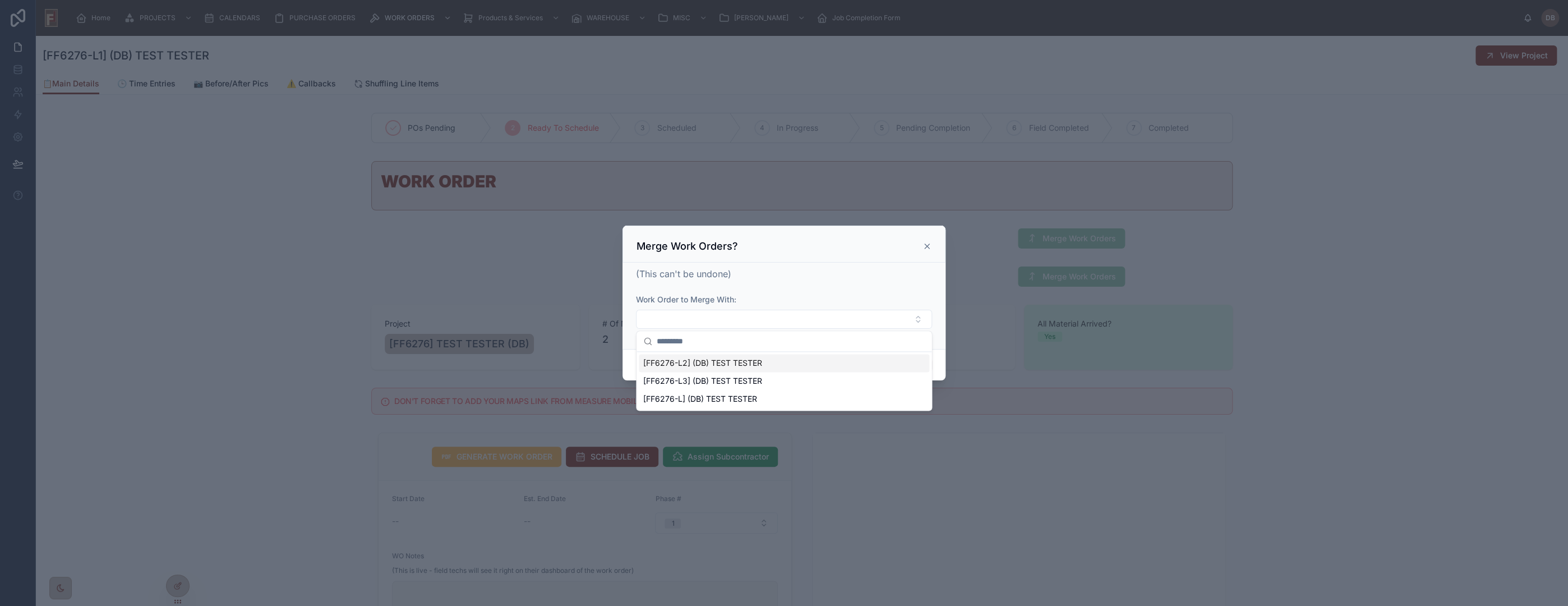
click at [554, 282] on div at bounding box center [784, 303] width 1568 height 606
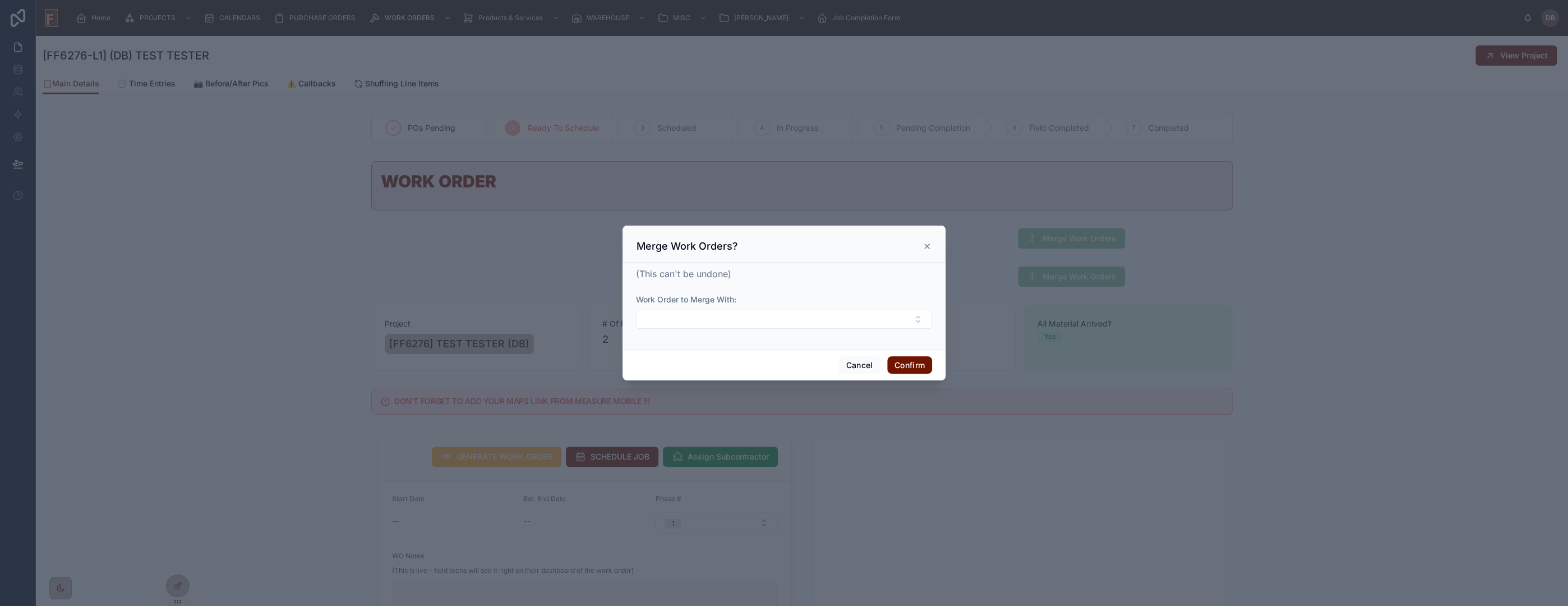
click at [553, 280] on div at bounding box center [784, 303] width 1568 height 606
click at [928, 246] on icon at bounding box center [927, 246] width 5 height 5
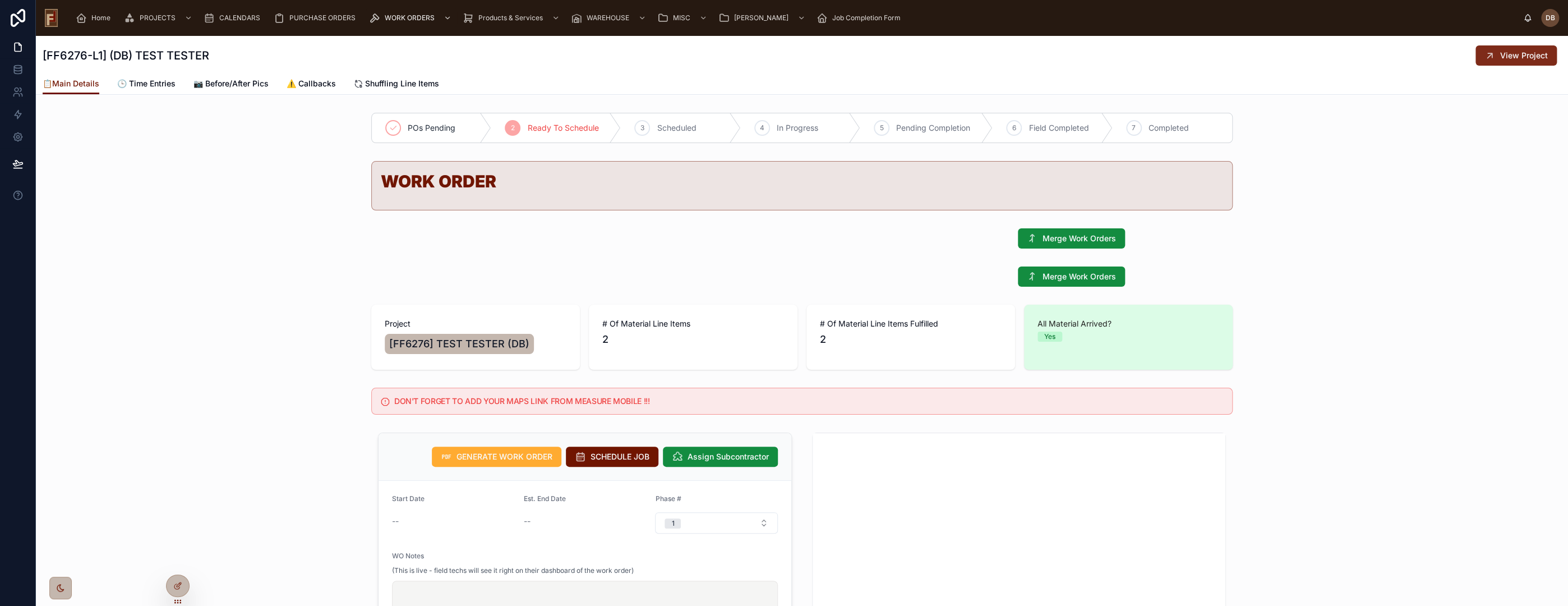
click at [1484, 60] on icon at bounding box center [1489, 55] width 11 height 11
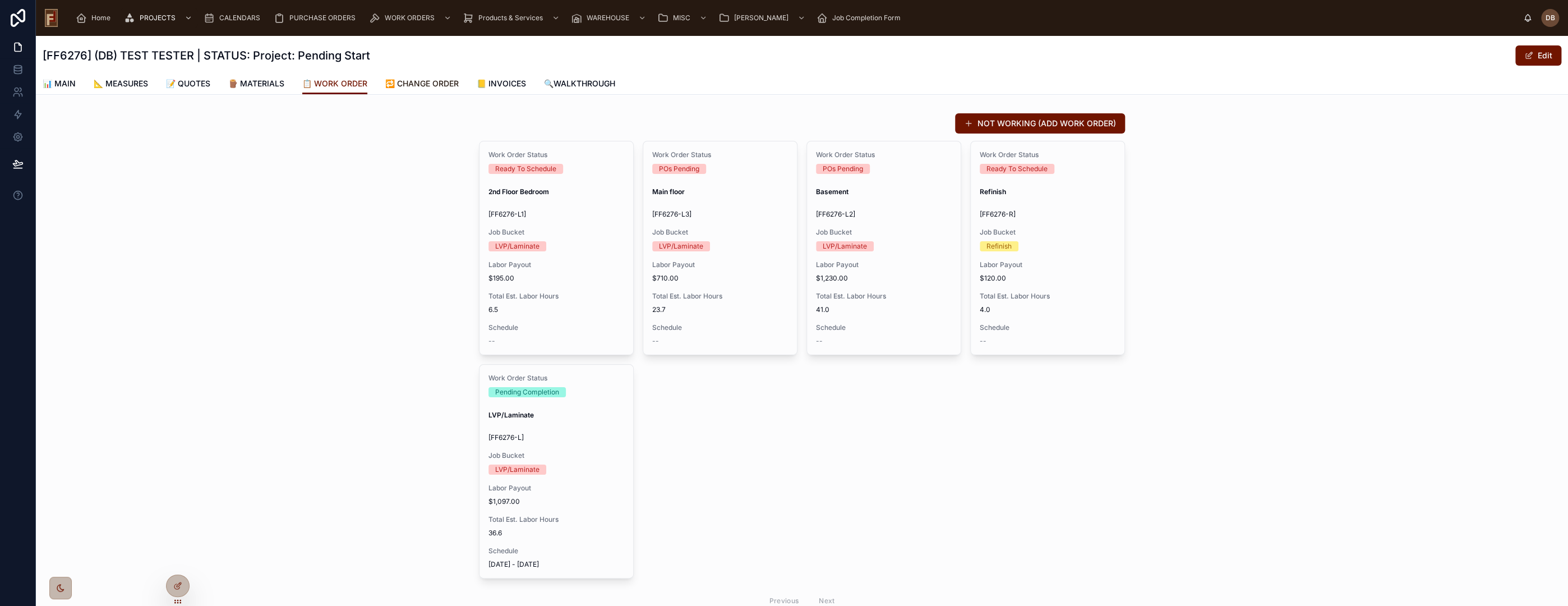
click at [421, 82] on span "🔁 CHANGE ORDER" at bounding box center [421, 83] width 73 height 11
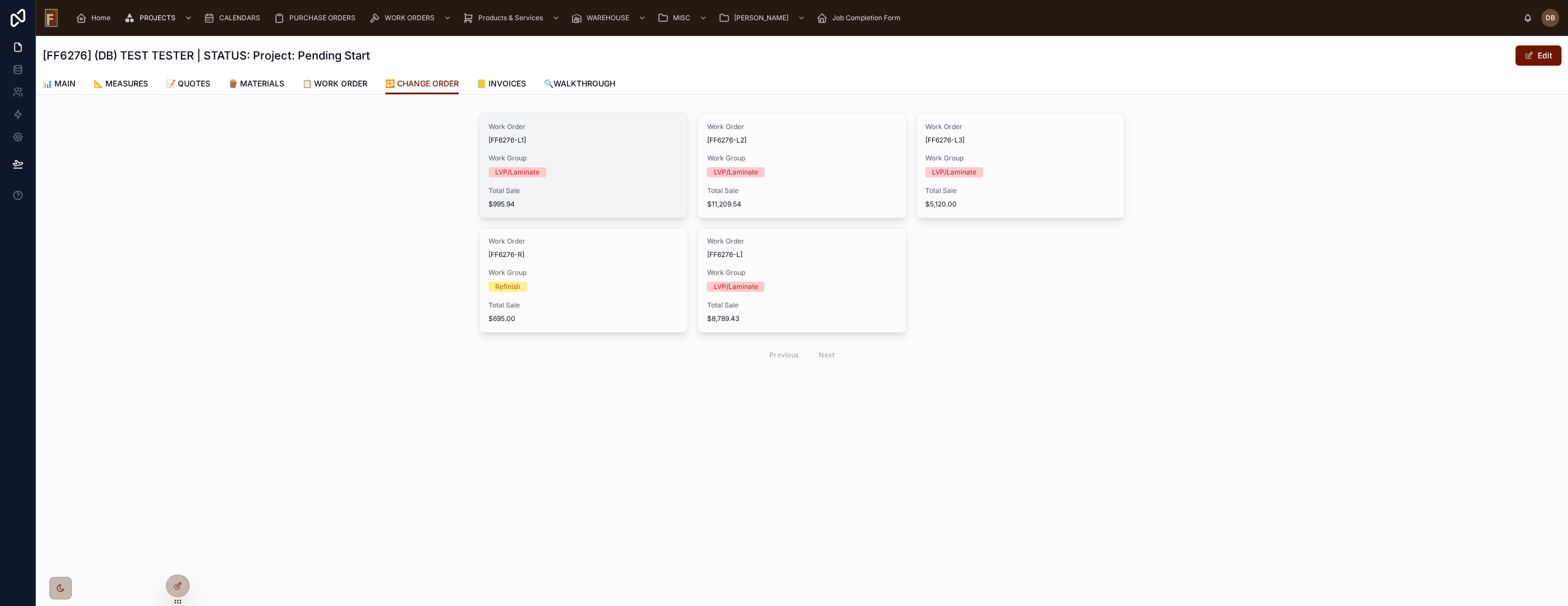
click at [560, 156] on span "Work Group" at bounding box center [584, 158] width 190 height 9
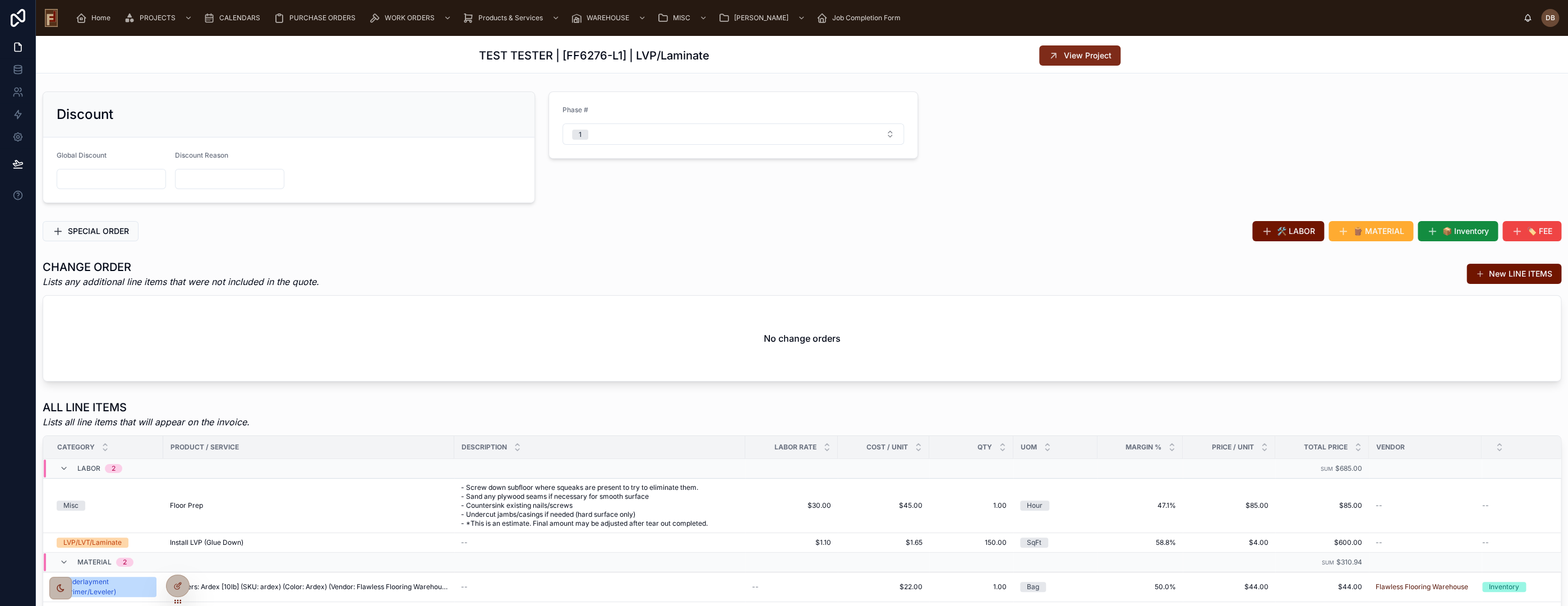
click at [1068, 53] on span "View Project" at bounding box center [1088, 55] width 48 height 11
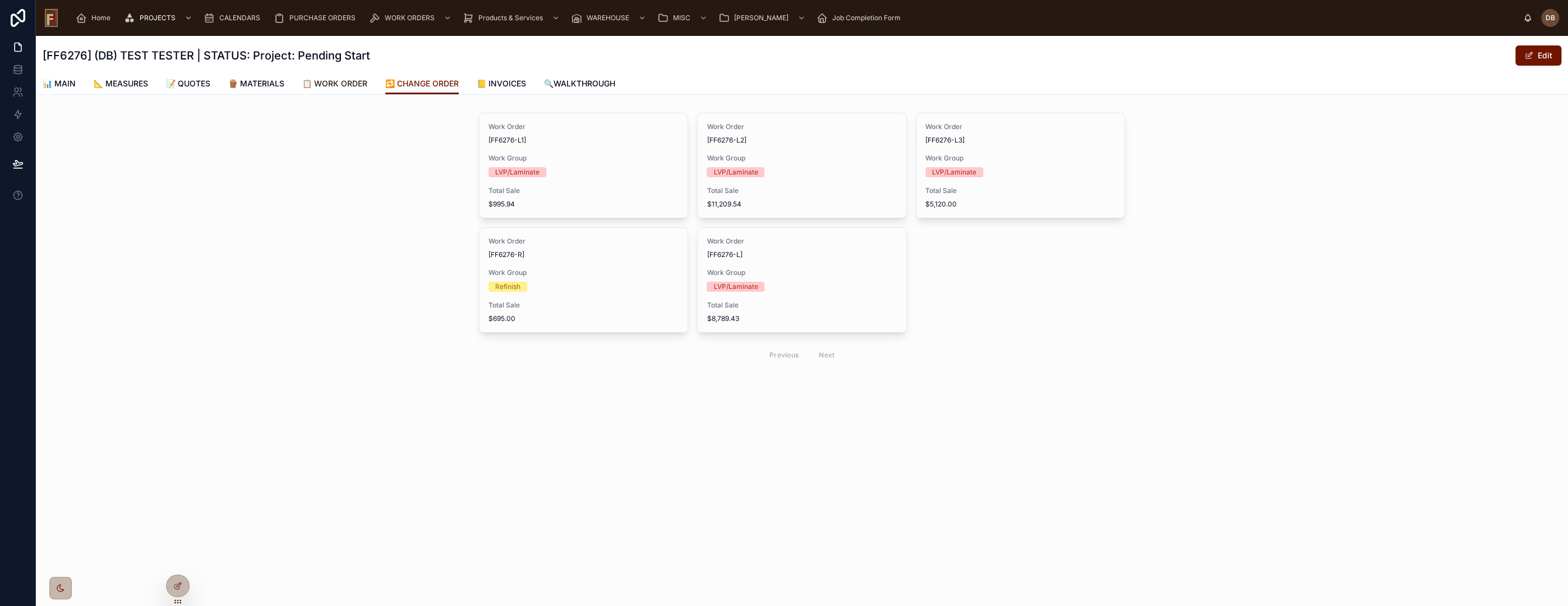
click at [345, 81] on span "📋 WORK ORDER" at bounding box center [335, 83] width 65 height 11
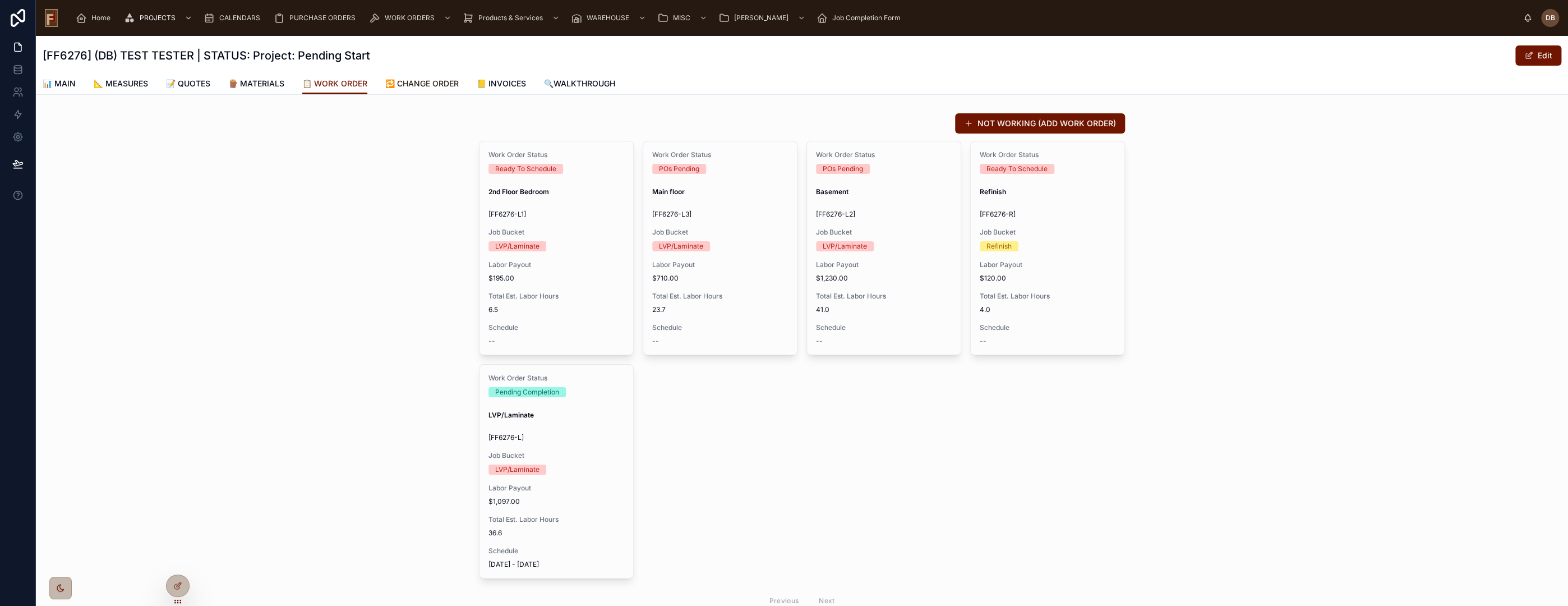
click at [421, 88] on link "🔁 CHANGE ORDER" at bounding box center [421, 85] width 73 height 23
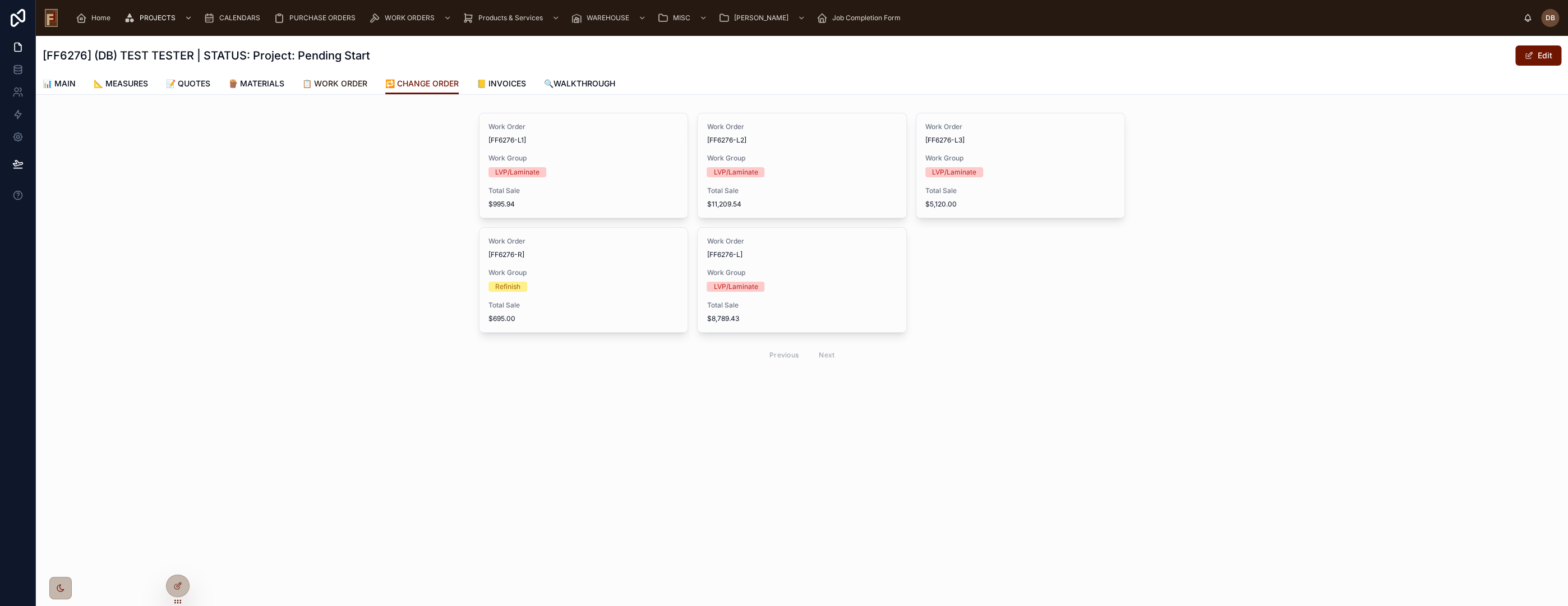
click at [346, 81] on span "📋 WORK ORDER" at bounding box center [335, 83] width 65 height 11
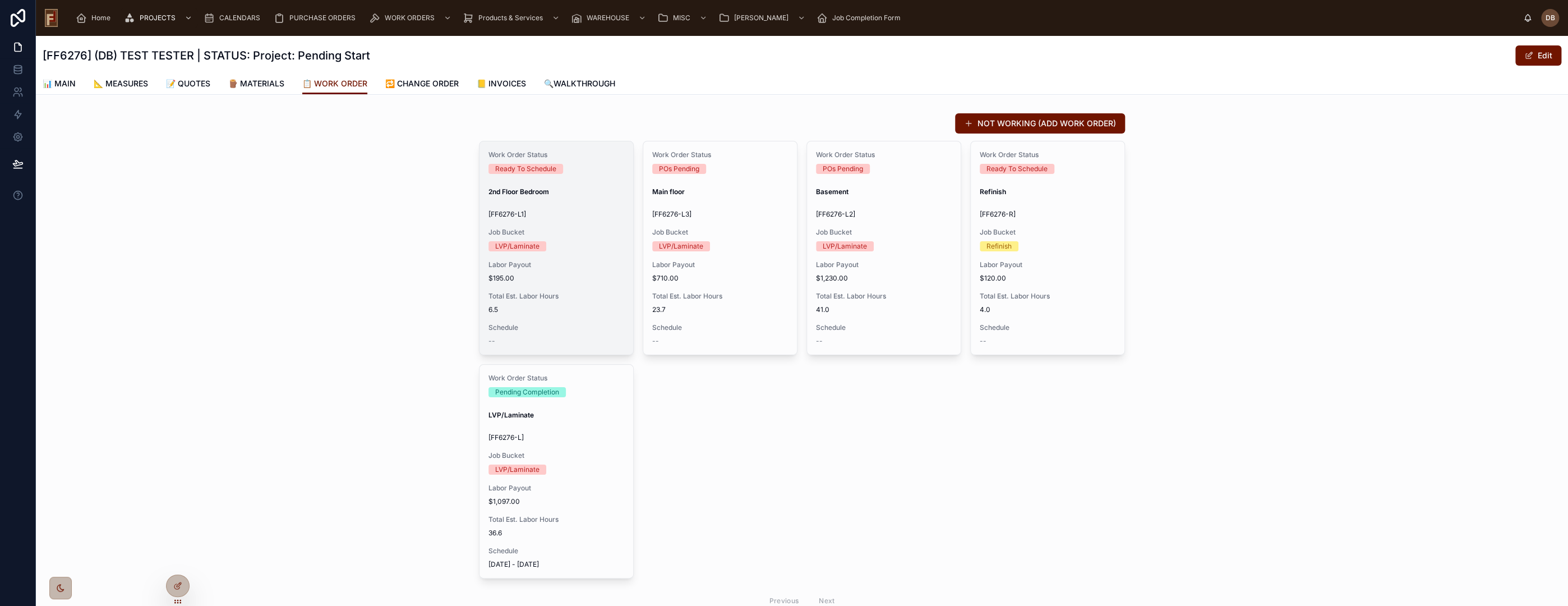
click at [541, 237] on div "Job Bucket LVP/Laminate" at bounding box center [557, 239] width 136 height 23
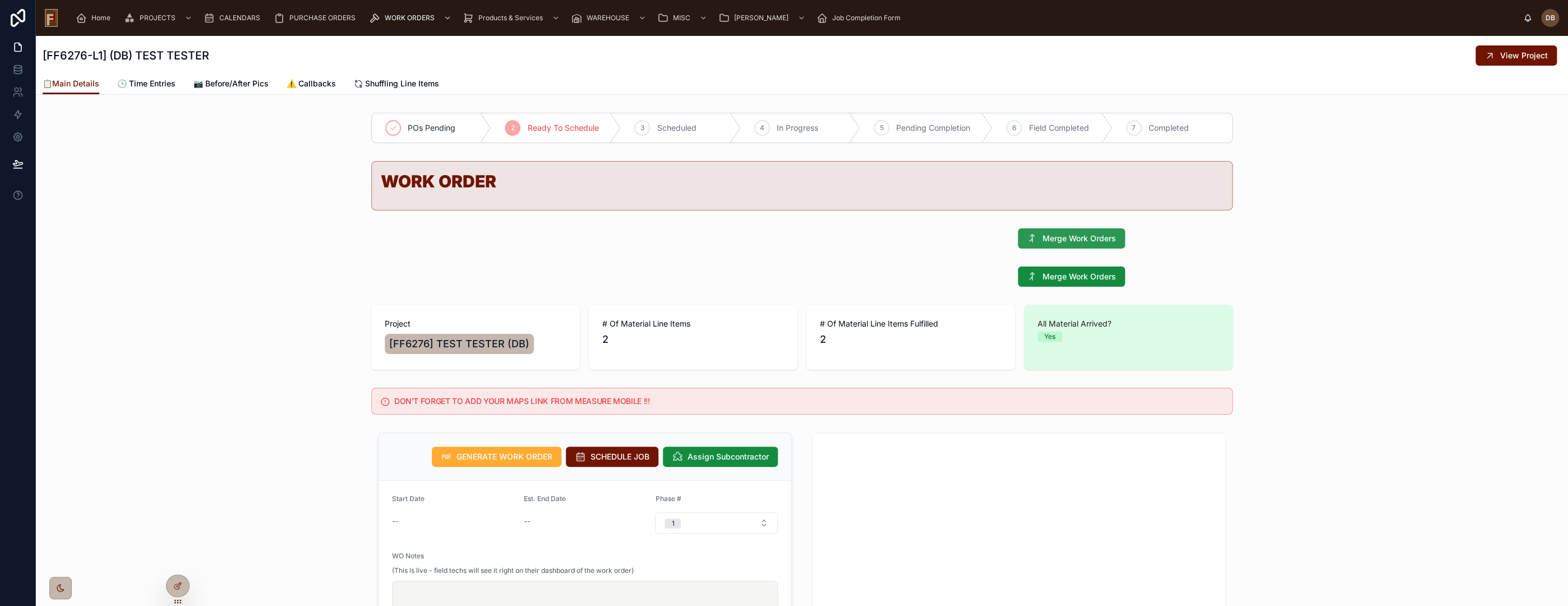
click at [1058, 241] on span "Merge Work Orders" at bounding box center [1079, 238] width 73 height 11
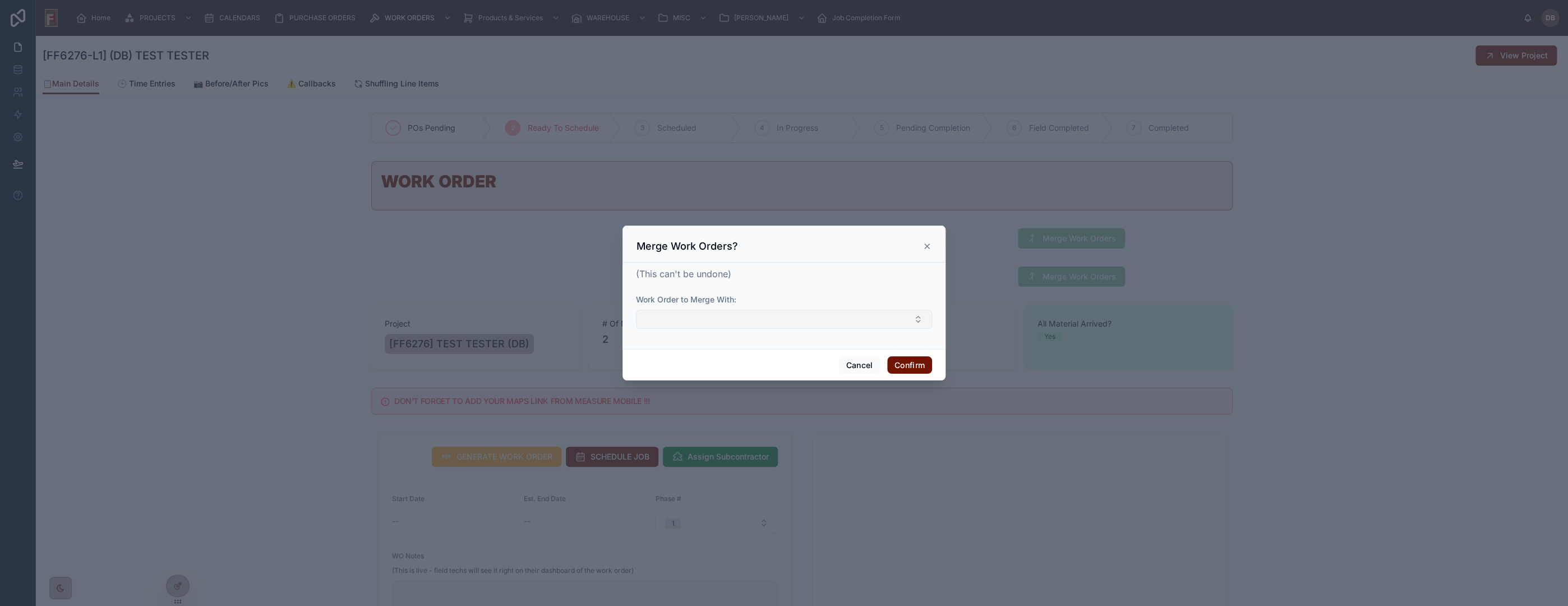
click at [724, 317] on button "Select Button" at bounding box center [784, 319] width 296 height 19
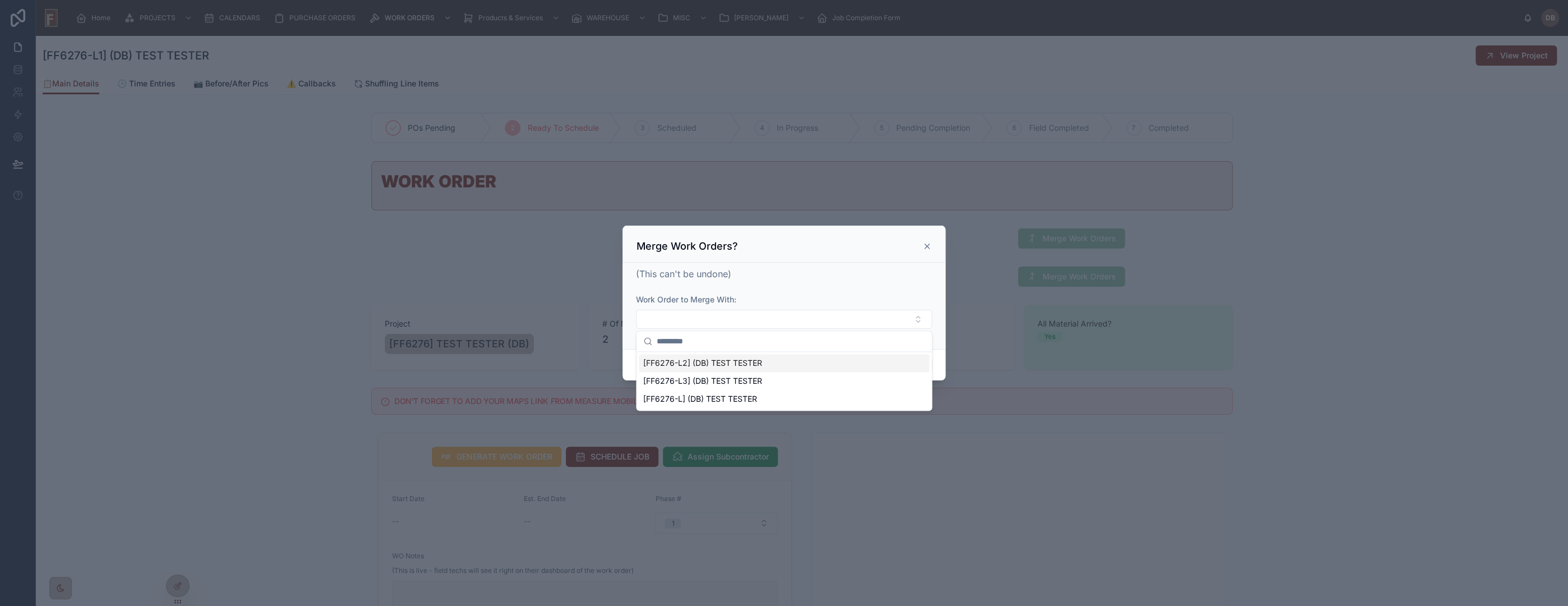
click at [928, 248] on icon at bounding box center [927, 246] width 9 height 9
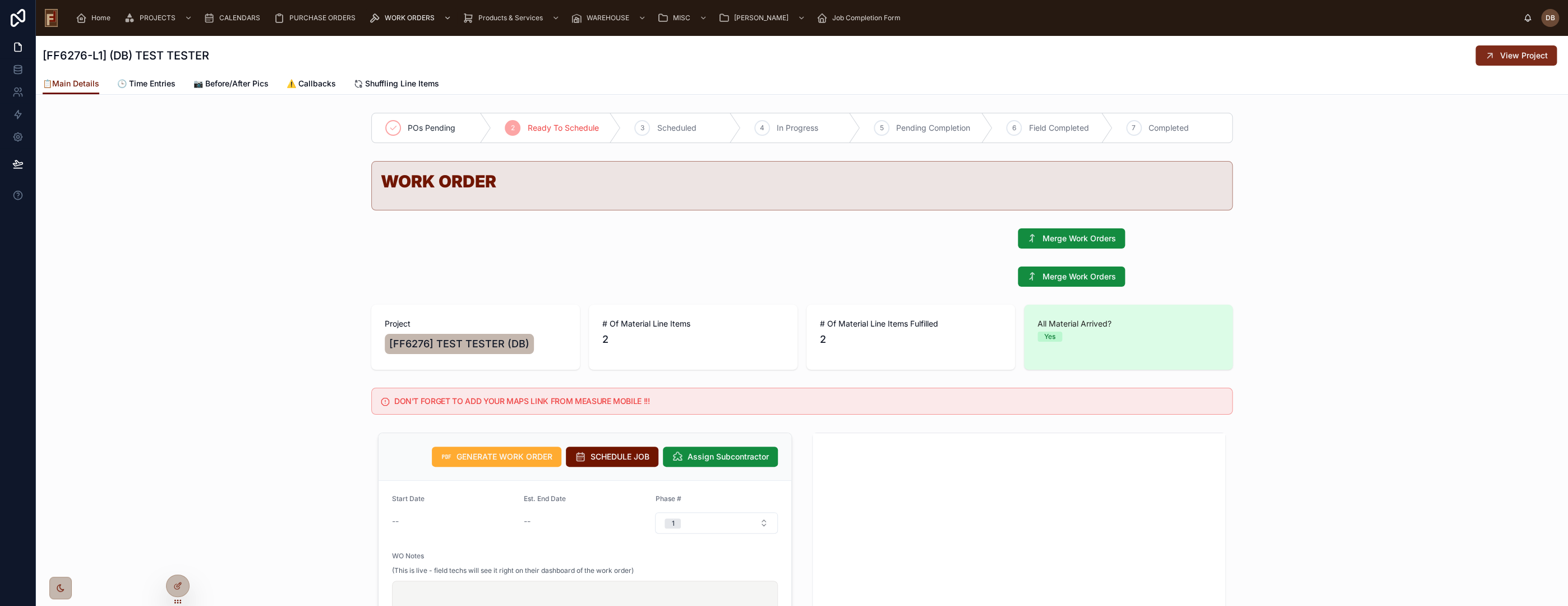
click at [1500, 55] on span "View Project" at bounding box center [1523, 55] width 48 height 11
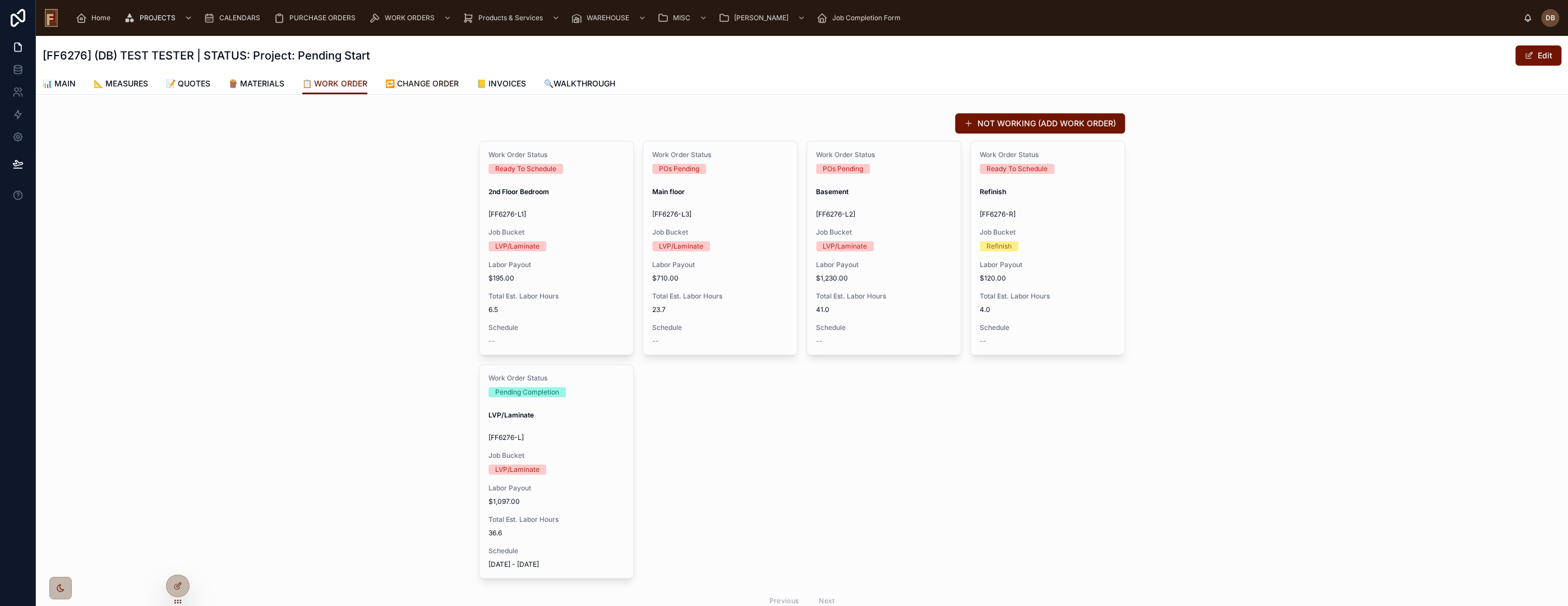
click at [431, 84] on span "🔁 CHANGE ORDER" at bounding box center [421, 83] width 73 height 11
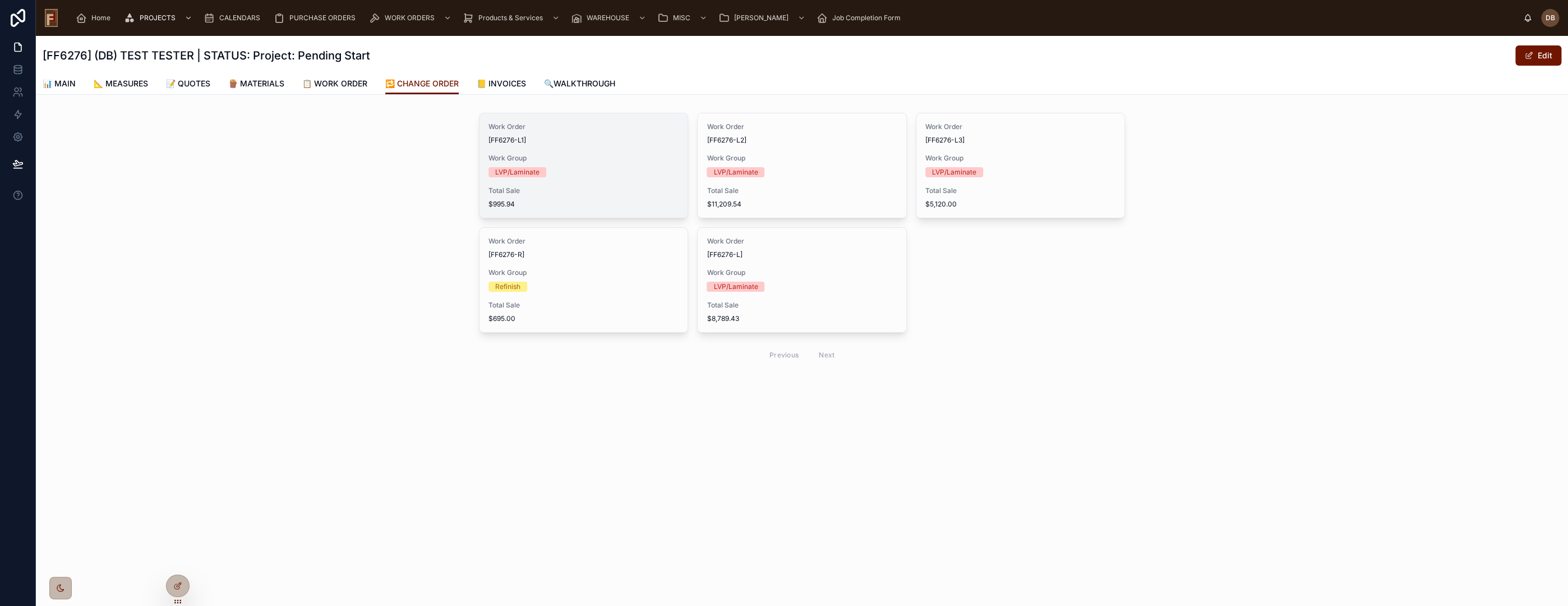
click at [573, 184] on div "Work Order [FF6276-L1] Work Group LVP/Laminate Total Sale $995.94" at bounding box center [583, 165] width 208 height 104
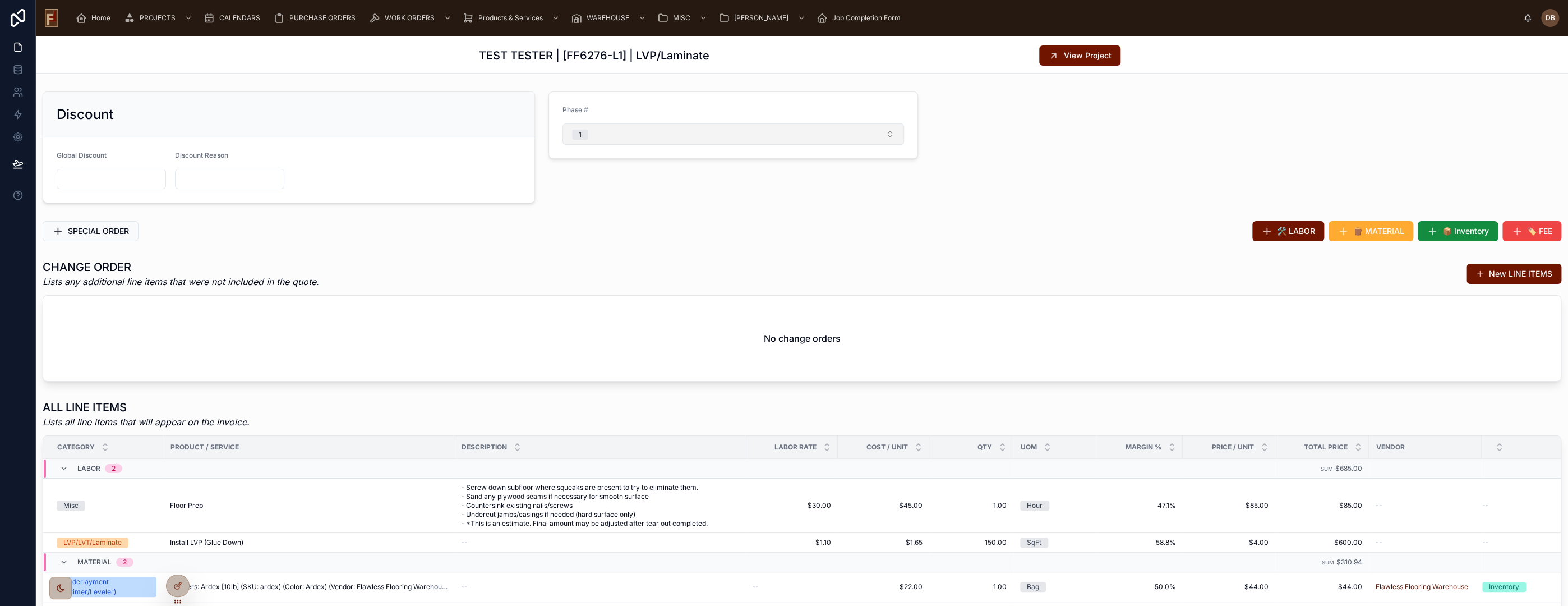
click at [607, 134] on button "1" at bounding box center [733, 134] width 341 height 21
click at [594, 181] on span "None" at bounding box center [581, 178] width 30 height 10
click at [1074, 54] on span "View Project" at bounding box center [1088, 55] width 48 height 11
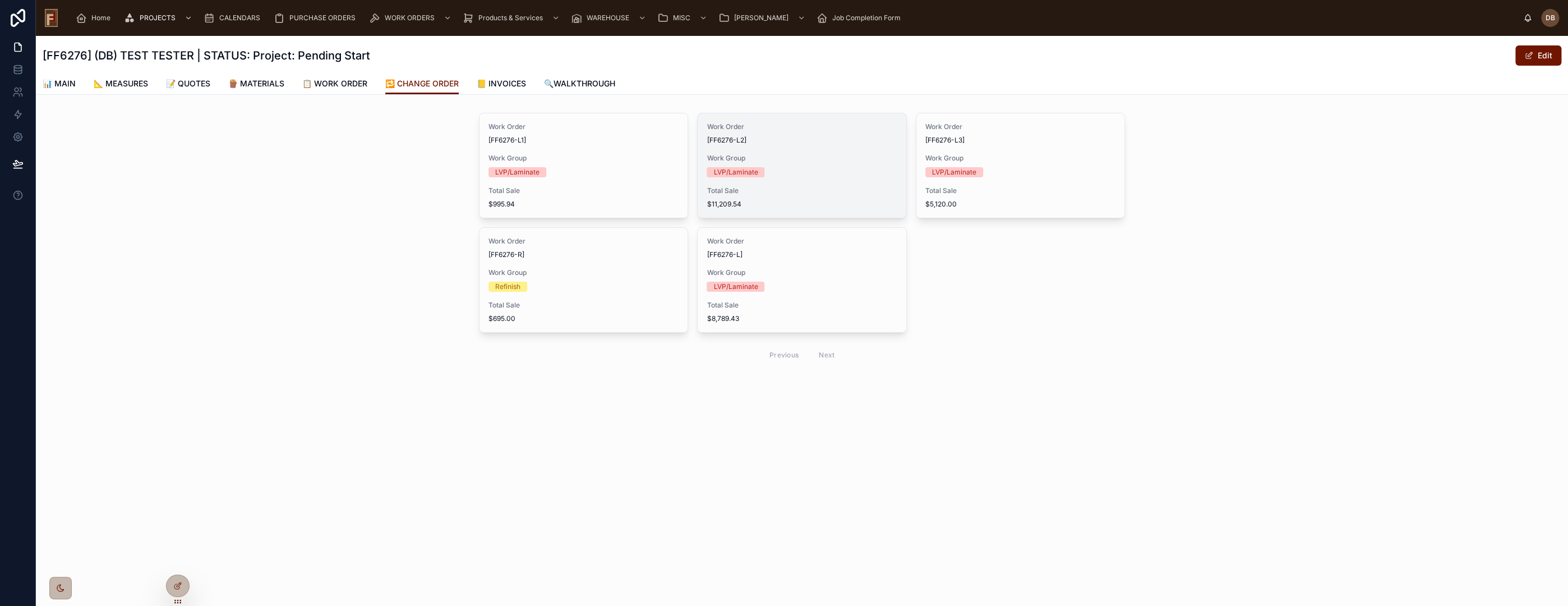
click at [827, 156] on span "Work Group" at bounding box center [802, 158] width 190 height 9
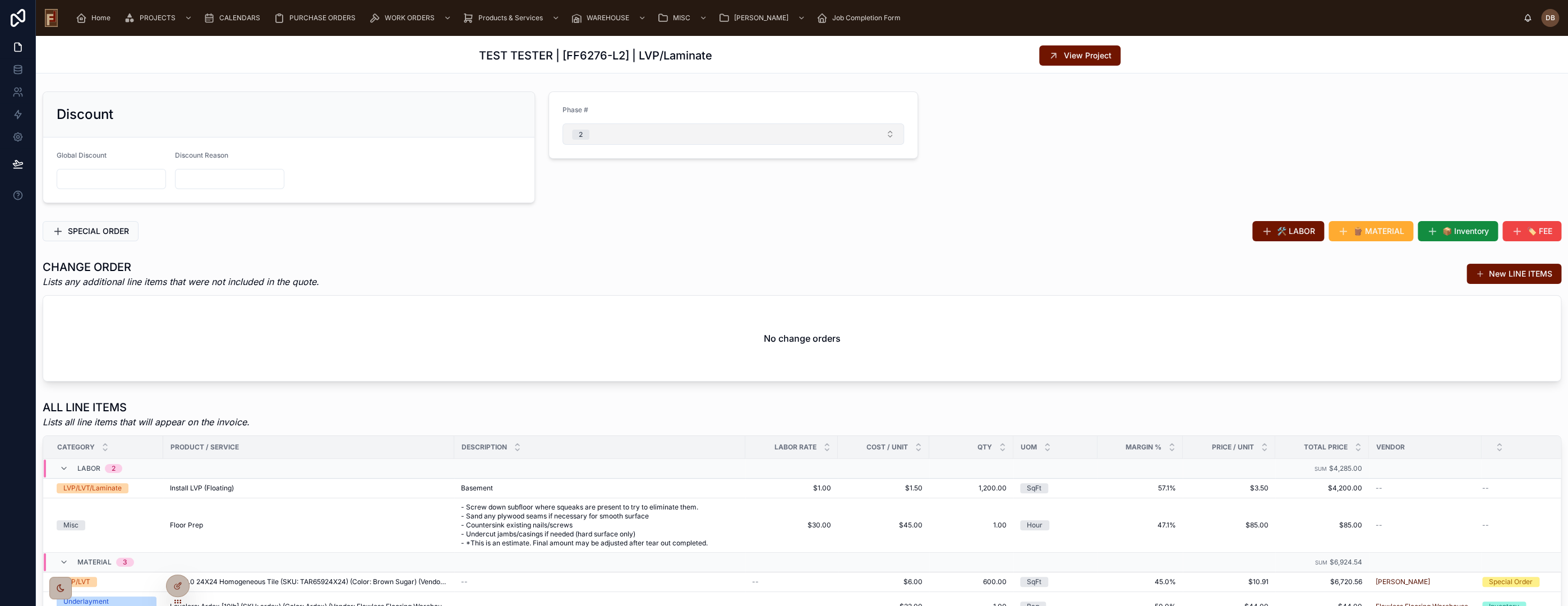
click at [641, 136] on button "2" at bounding box center [733, 134] width 341 height 21
click at [615, 184] on div "None" at bounding box center [728, 178] width 334 height 17
click at [1076, 60] on span "View Project" at bounding box center [1088, 55] width 48 height 11
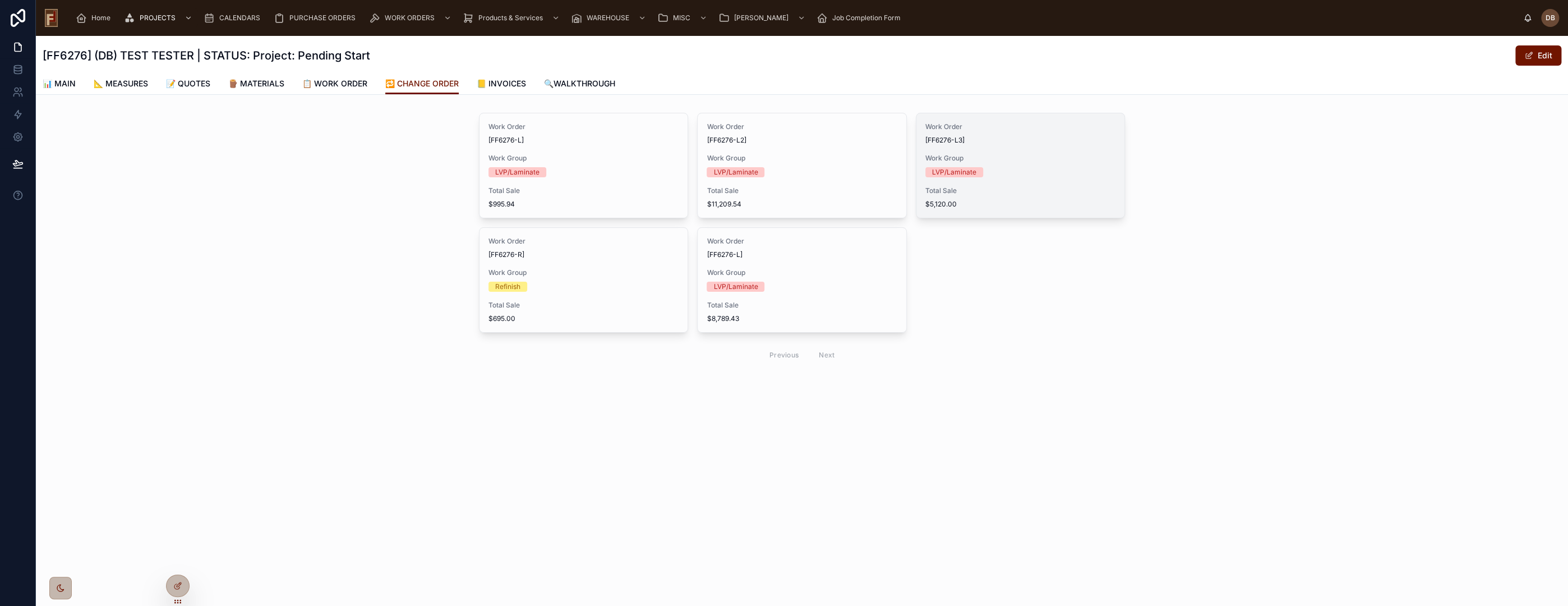
click at [983, 158] on span "Work Group" at bounding box center [1020, 158] width 190 height 9
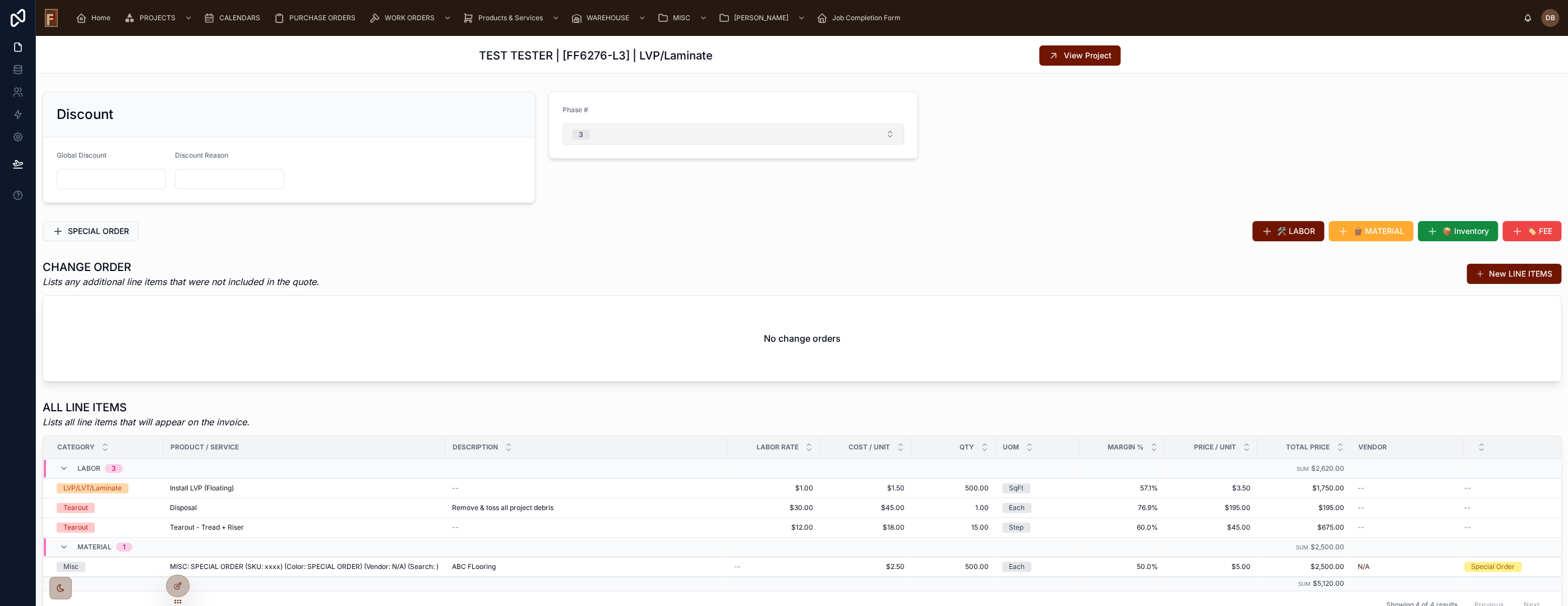
click at [680, 131] on button "3" at bounding box center [733, 134] width 341 height 21
click at [594, 183] on span "None" at bounding box center [581, 178] width 30 height 10
click at [1075, 54] on span "View Project" at bounding box center [1088, 55] width 48 height 11
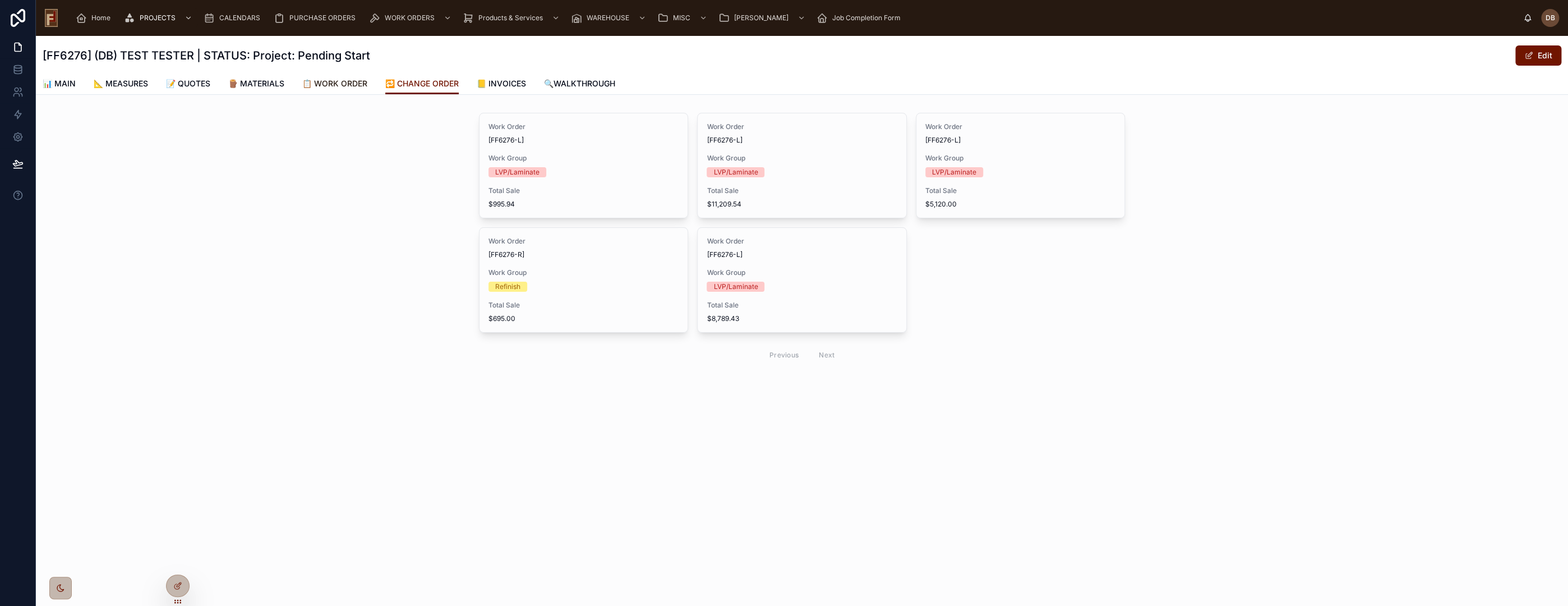
click at [341, 79] on span "📋 WORK ORDER" at bounding box center [335, 83] width 65 height 11
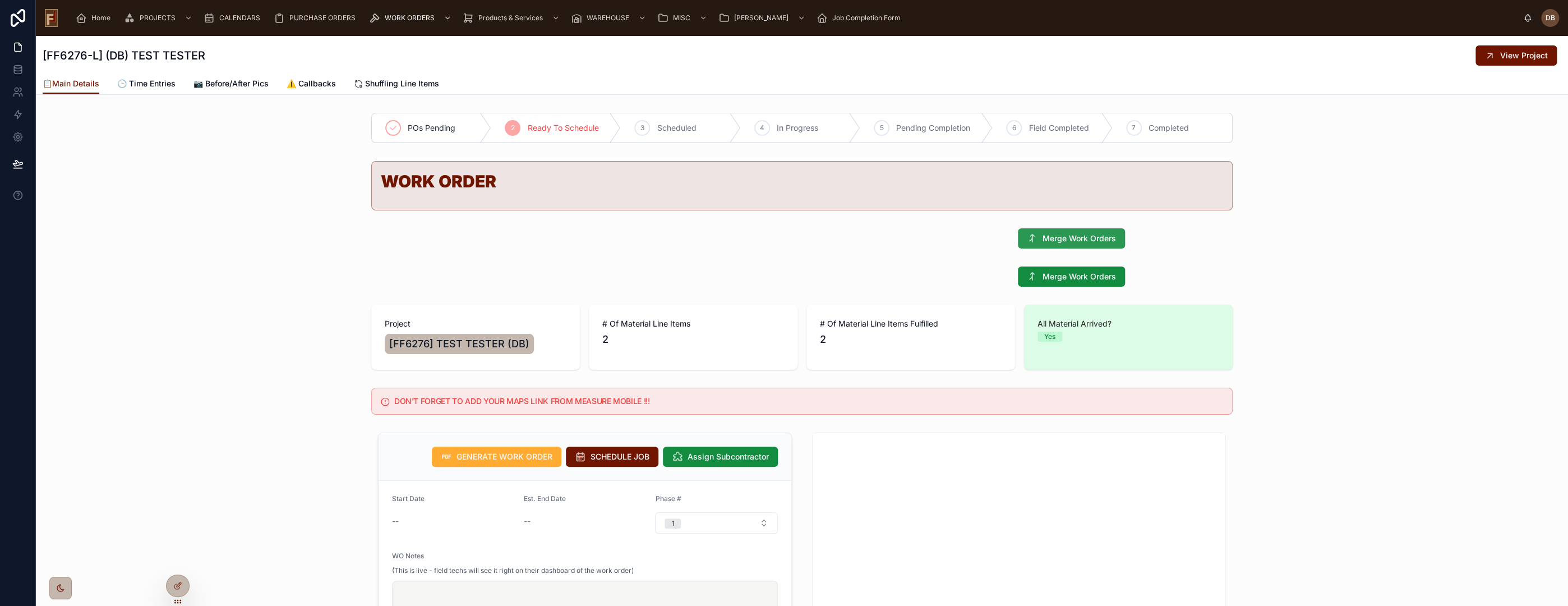
click at [1070, 239] on span "Merge Work Orders" at bounding box center [1079, 238] width 73 height 11
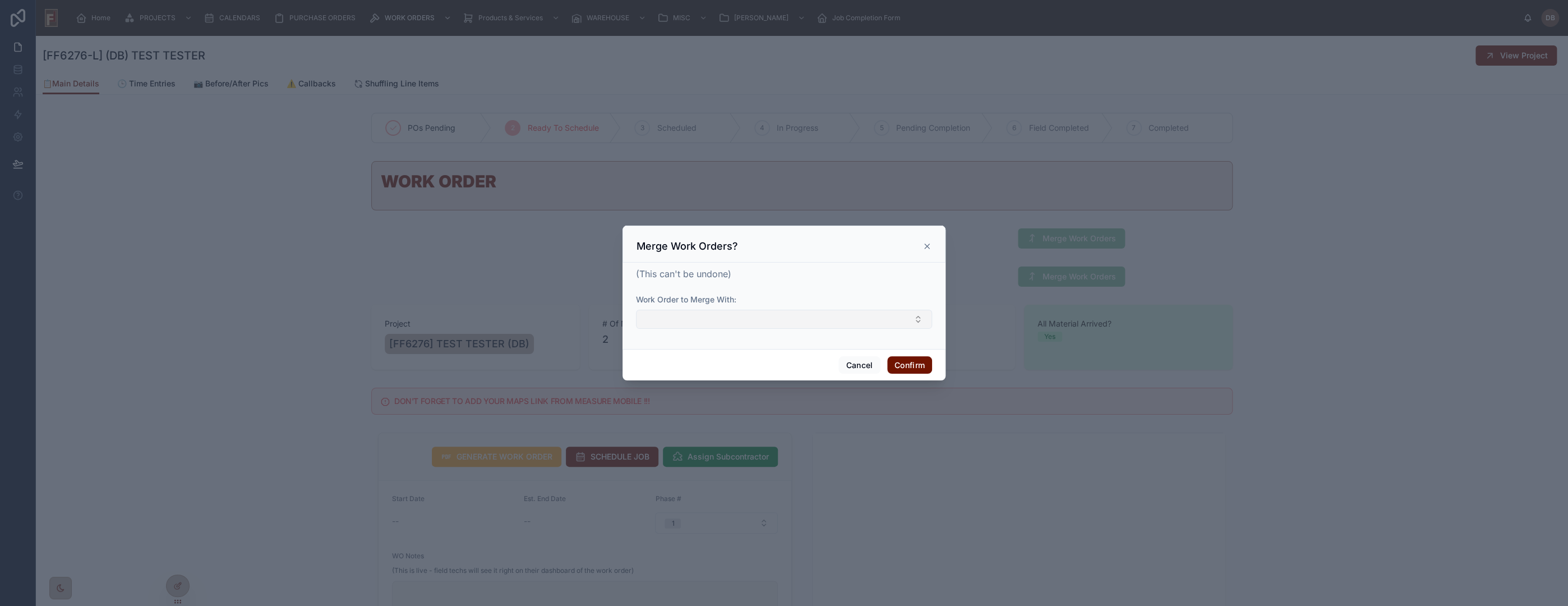
click at [775, 315] on button "Select Button" at bounding box center [784, 319] width 296 height 19
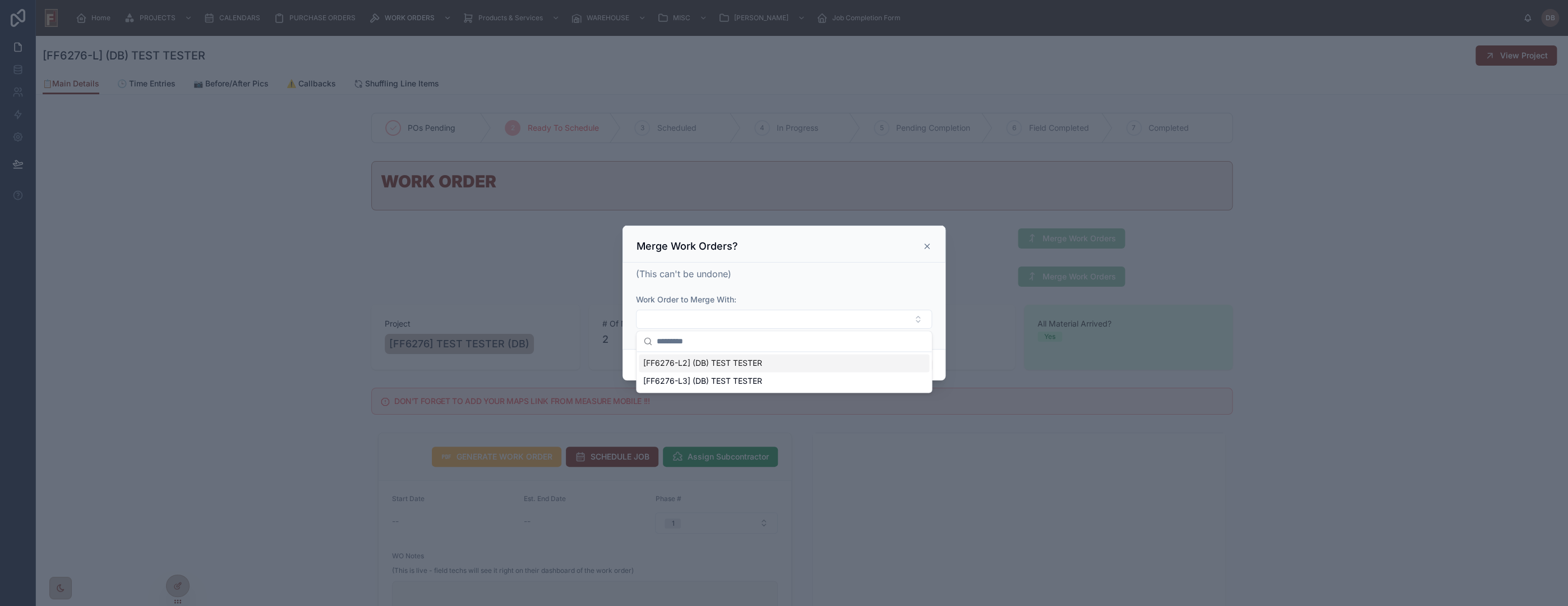
click at [926, 245] on icon at bounding box center [927, 246] width 9 height 9
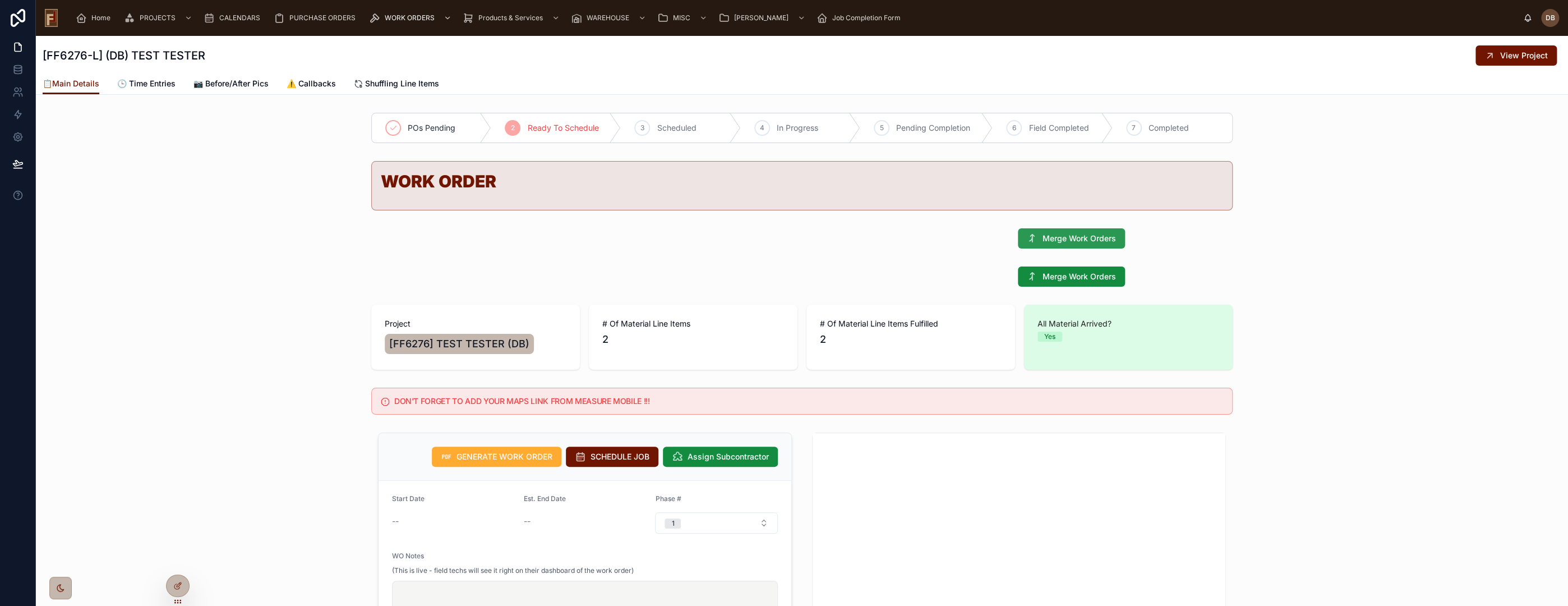
click at [1067, 235] on span "Merge Work Orders" at bounding box center [1079, 238] width 73 height 11
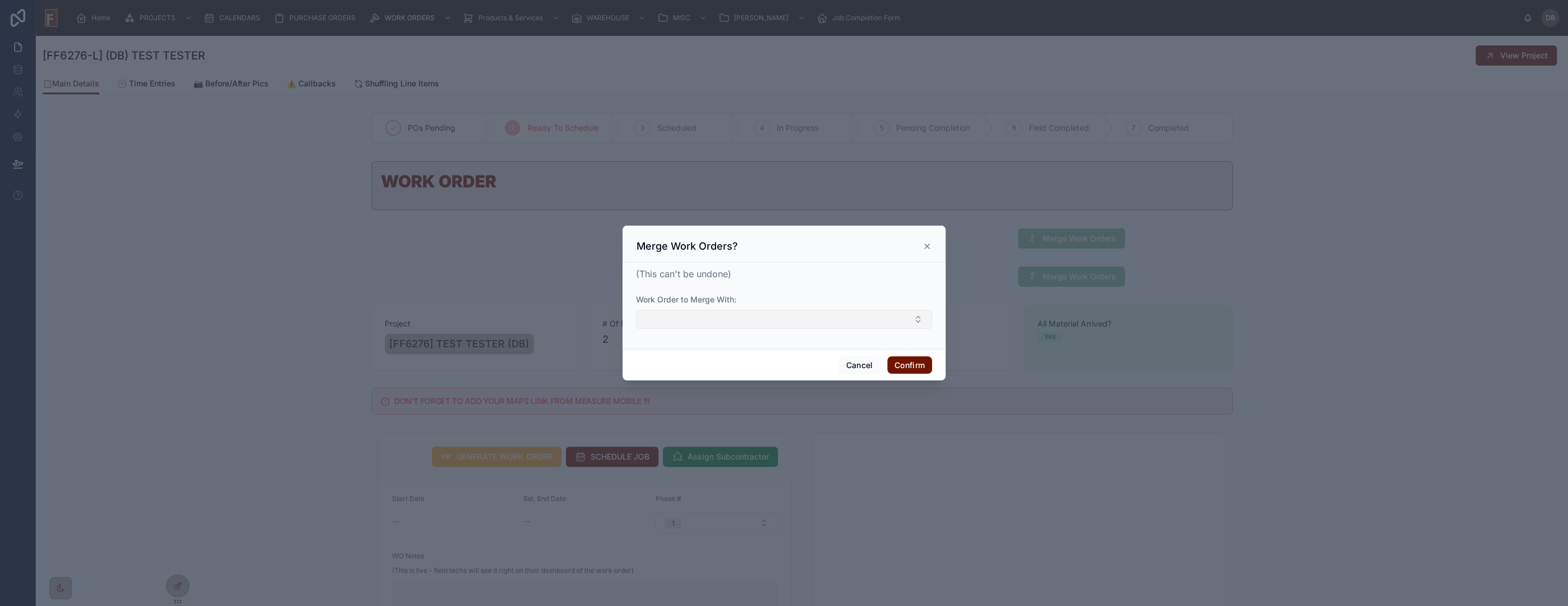
click at [826, 319] on button "Select Button" at bounding box center [784, 319] width 296 height 19
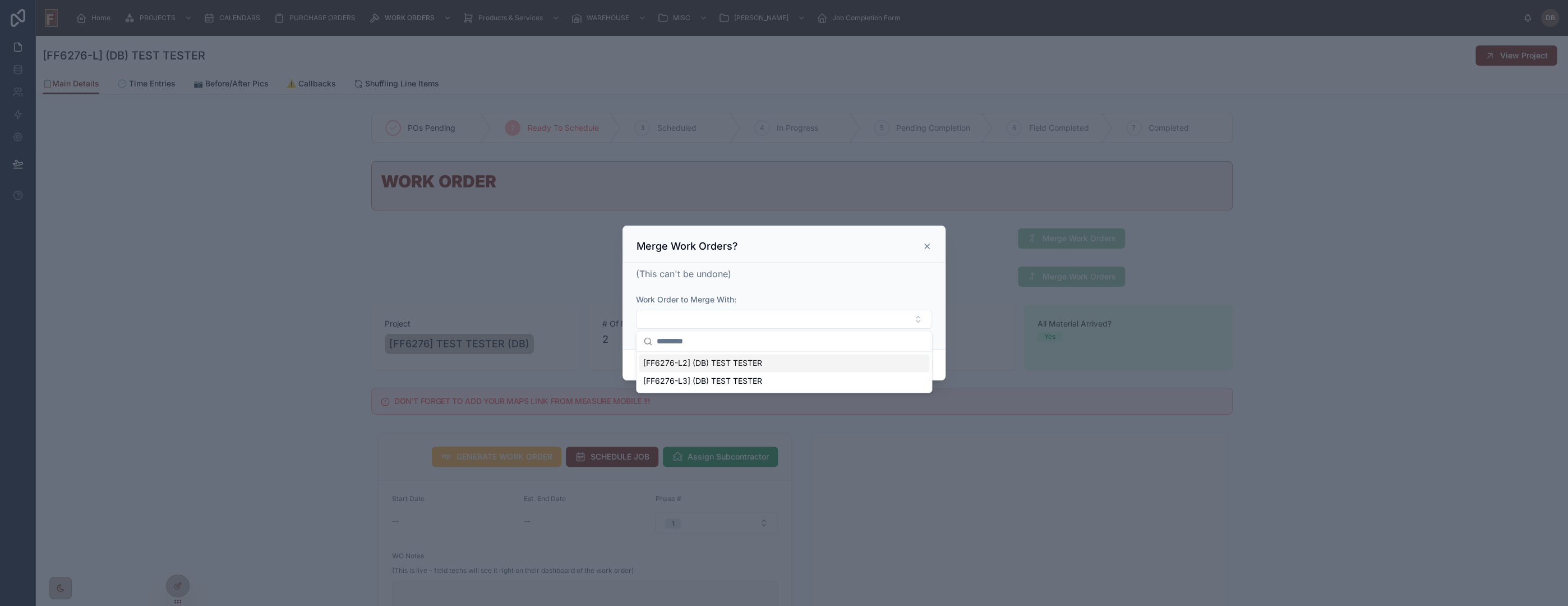
click at [928, 245] on icon at bounding box center [927, 246] width 9 height 9
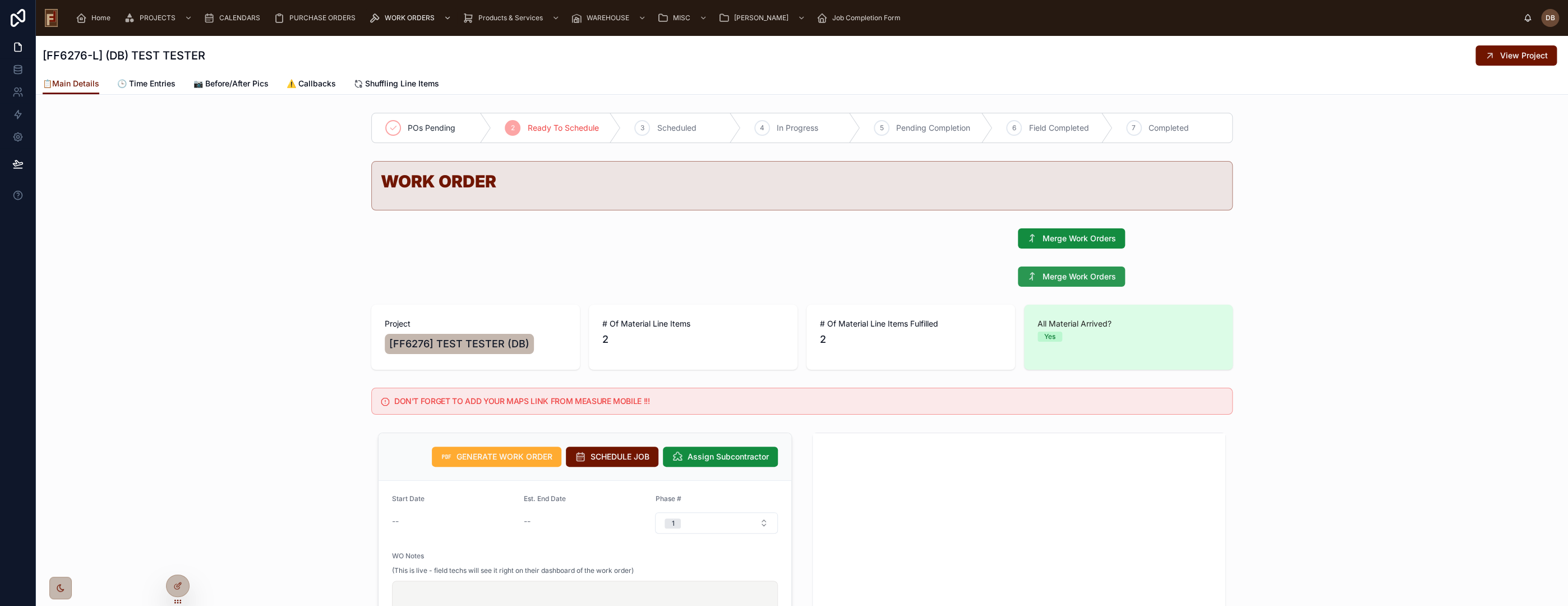
click at [1058, 273] on span "Merge Work Orders" at bounding box center [1079, 277] width 73 height 11
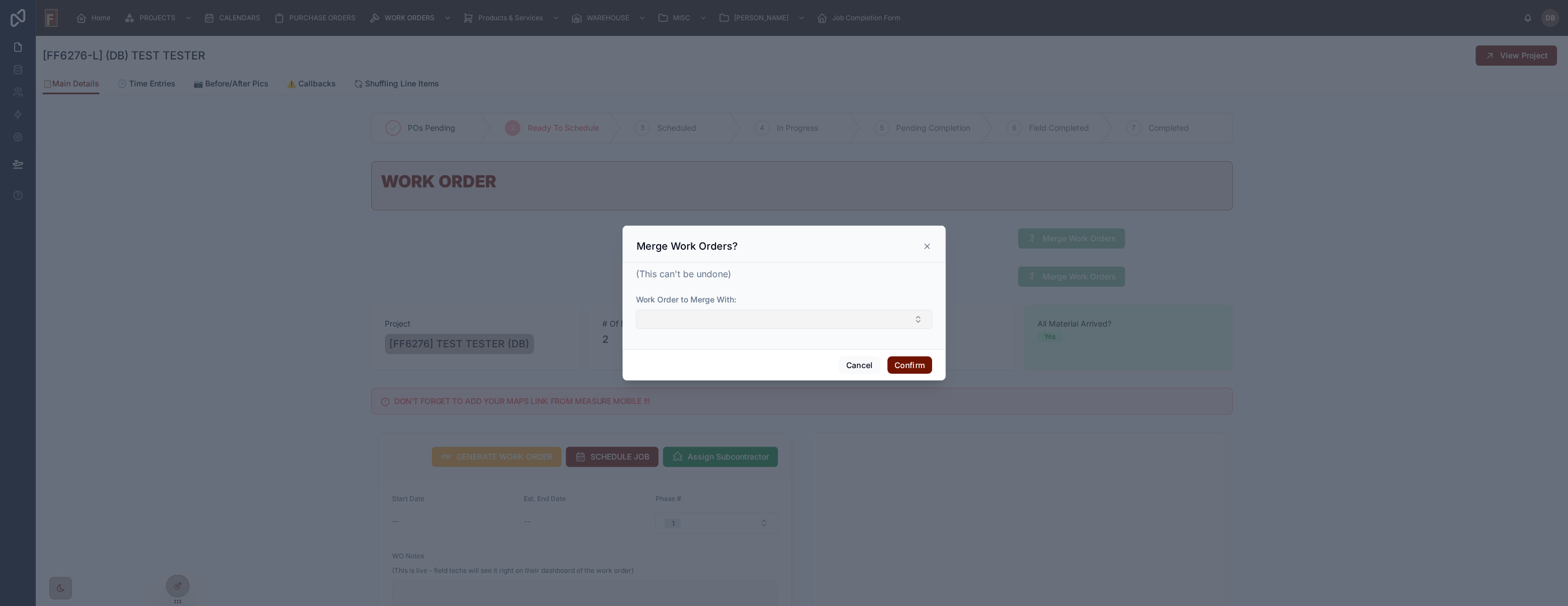
click at [875, 327] on button "Select Button" at bounding box center [784, 319] width 296 height 19
click at [924, 246] on icon at bounding box center [927, 246] width 9 height 9
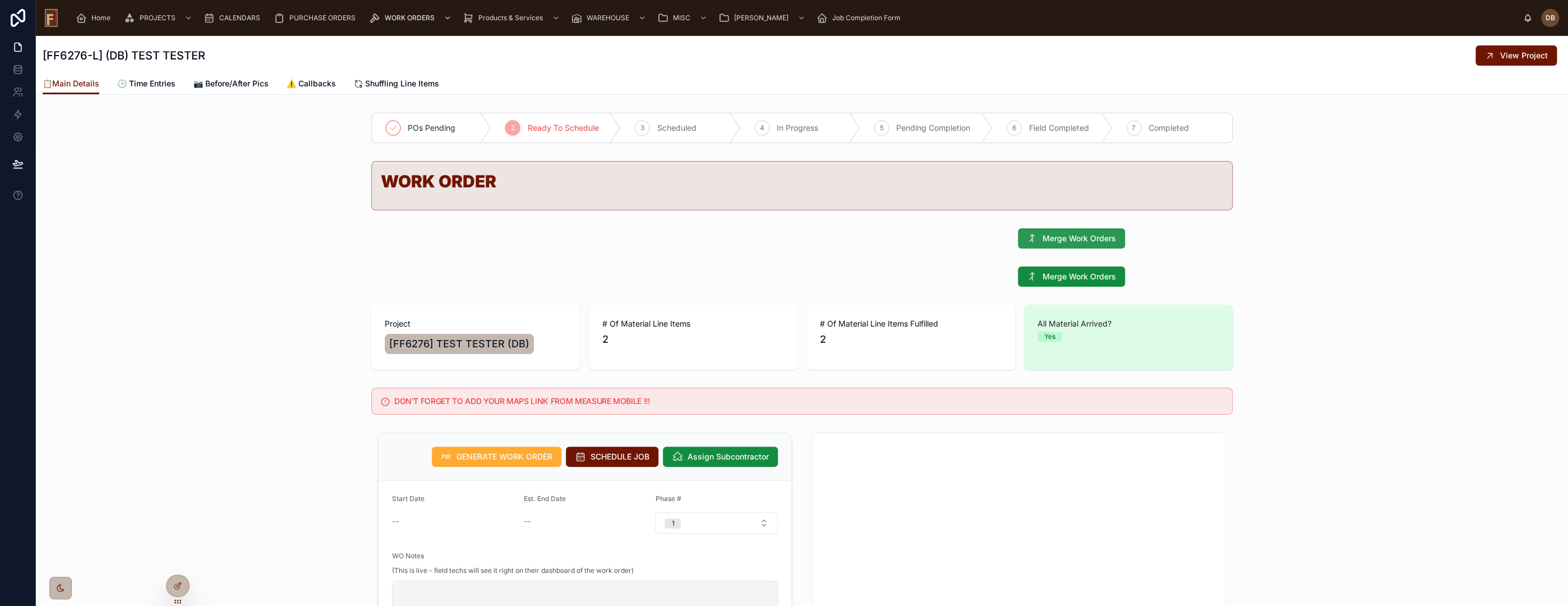
click at [1050, 241] on span "Merge Work Orders" at bounding box center [1079, 238] width 73 height 11
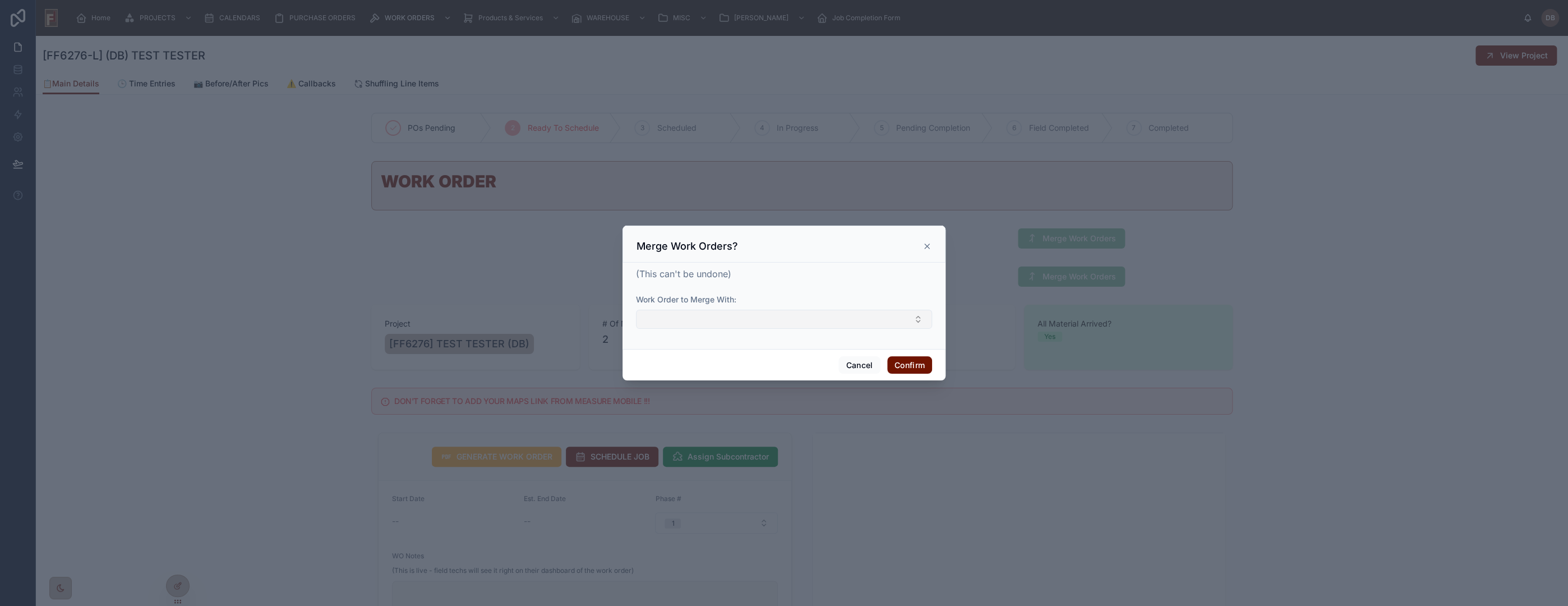
click at [838, 320] on button "Select Button" at bounding box center [784, 319] width 296 height 19
click at [928, 244] on icon at bounding box center [927, 246] width 9 height 9
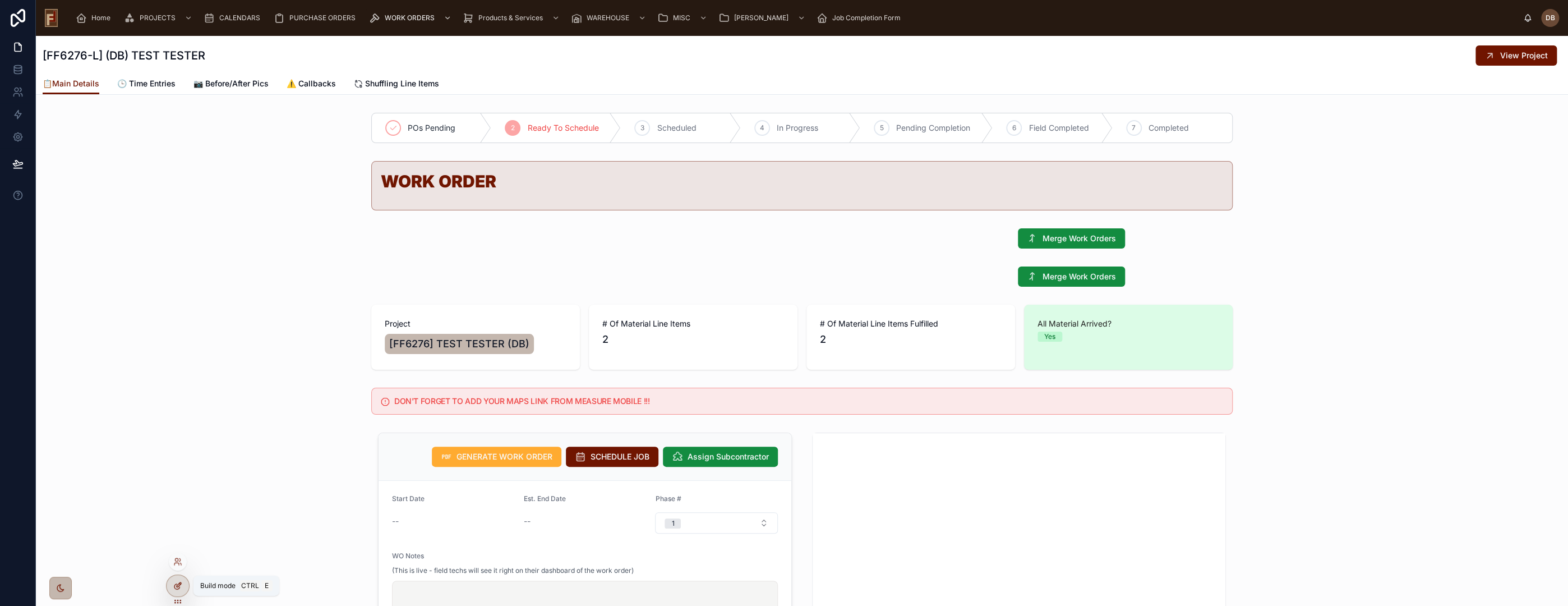
click at [180, 584] on icon at bounding box center [180, 583] width 1 height 1
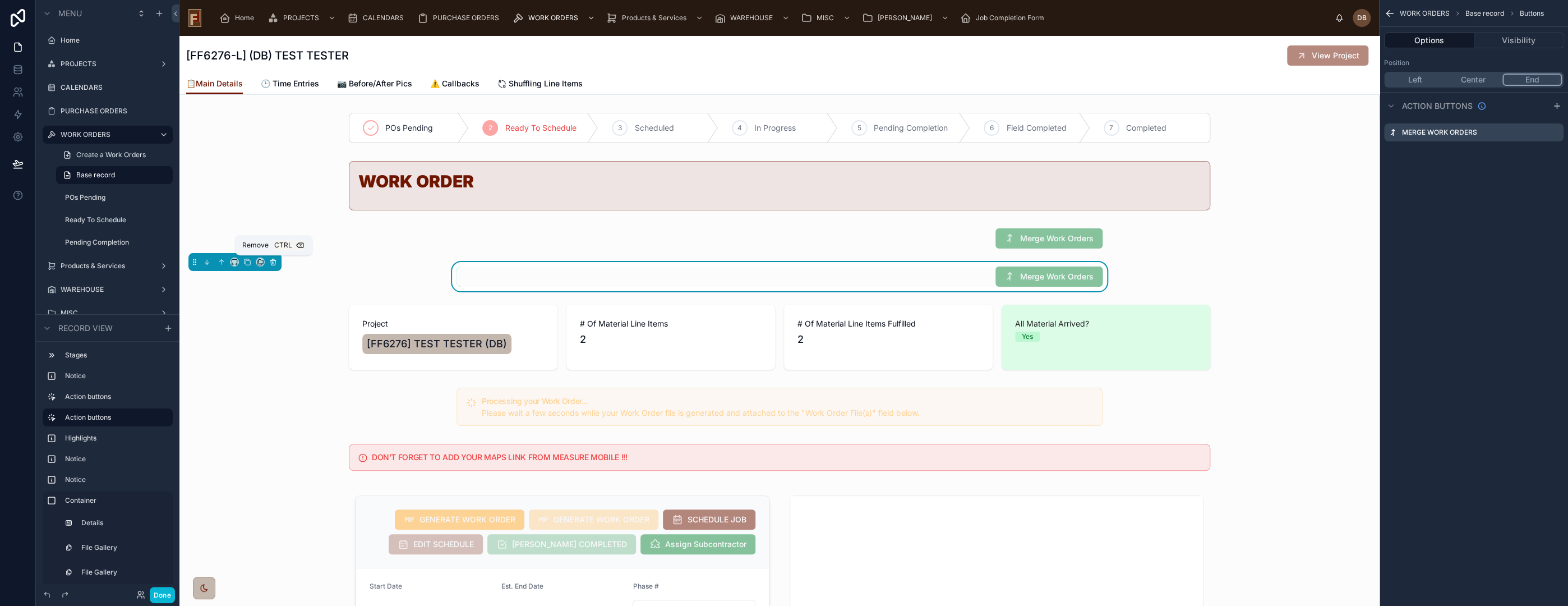
click at [275, 262] on icon at bounding box center [273, 263] width 5 height 5
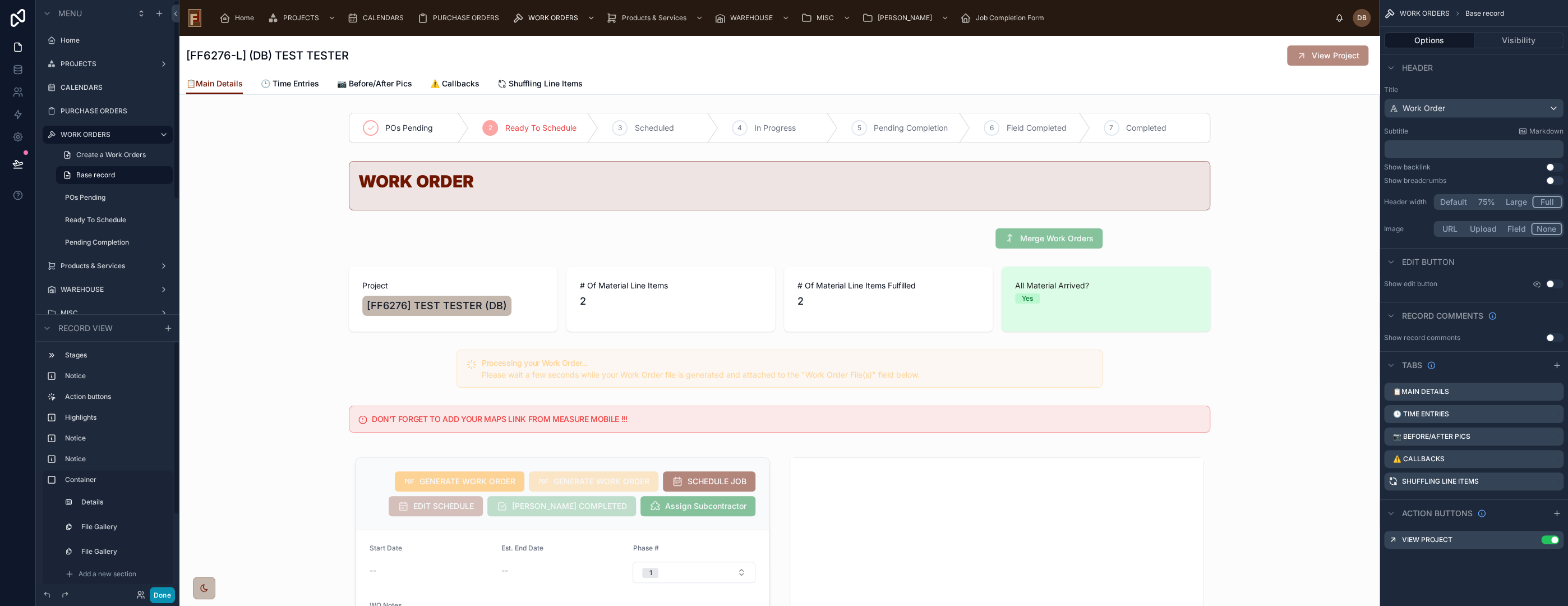
click at [162, 596] on button "Done" at bounding box center [162, 595] width 25 height 17
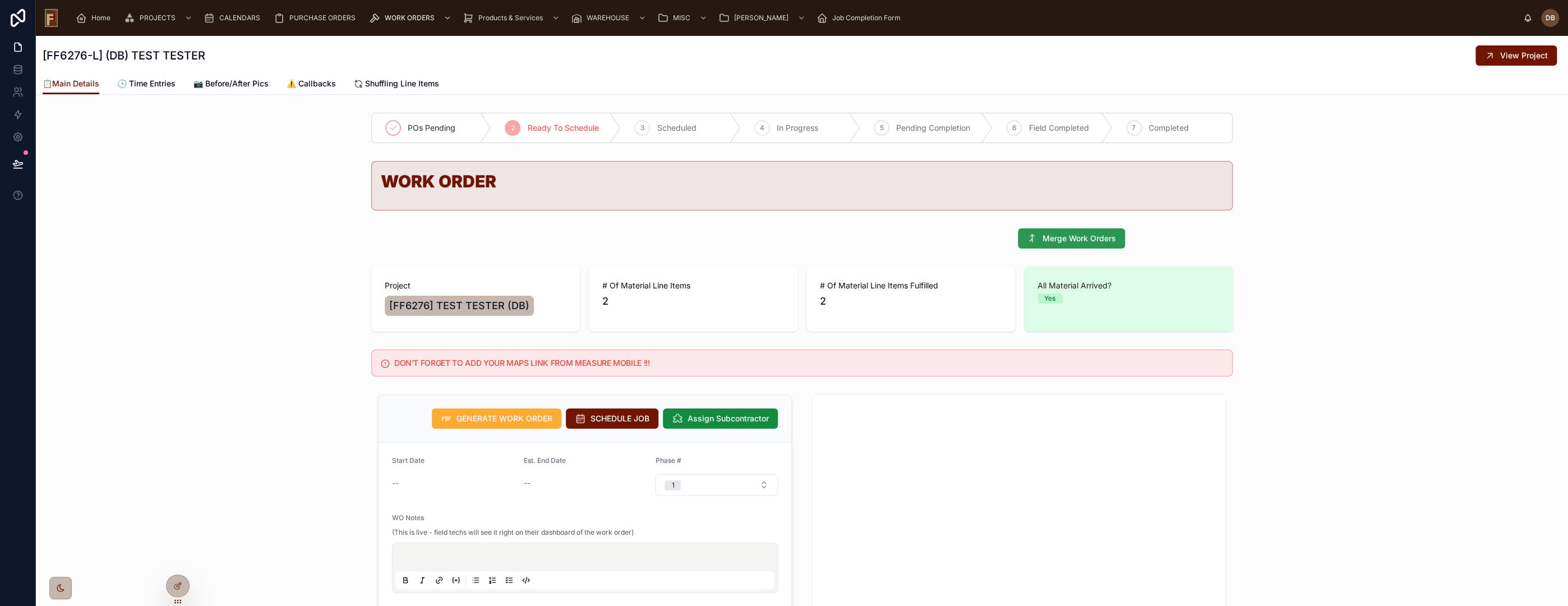
click at [1076, 242] on span "Merge Work Orders" at bounding box center [1079, 238] width 73 height 11
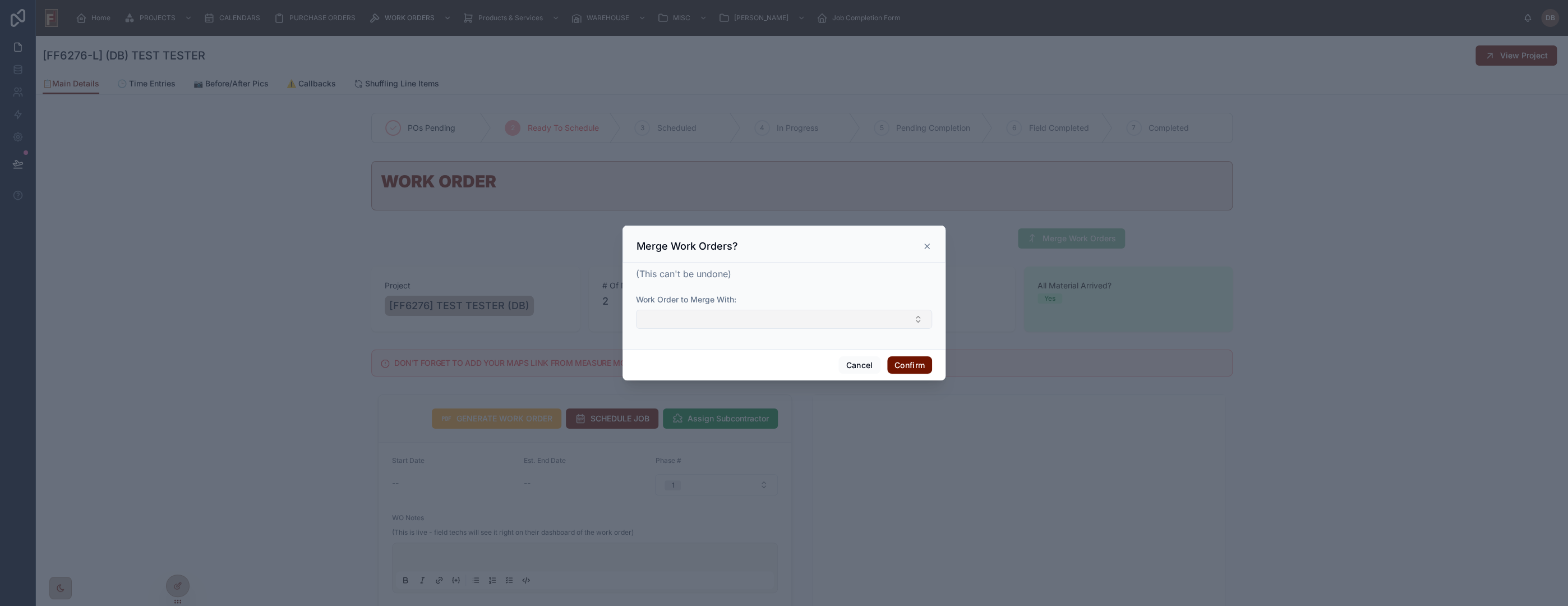
click at [736, 320] on button "Select Button" at bounding box center [784, 319] width 296 height 19
click at [927, 246] on icon at bounding box center [927, 246] width 5 height 5
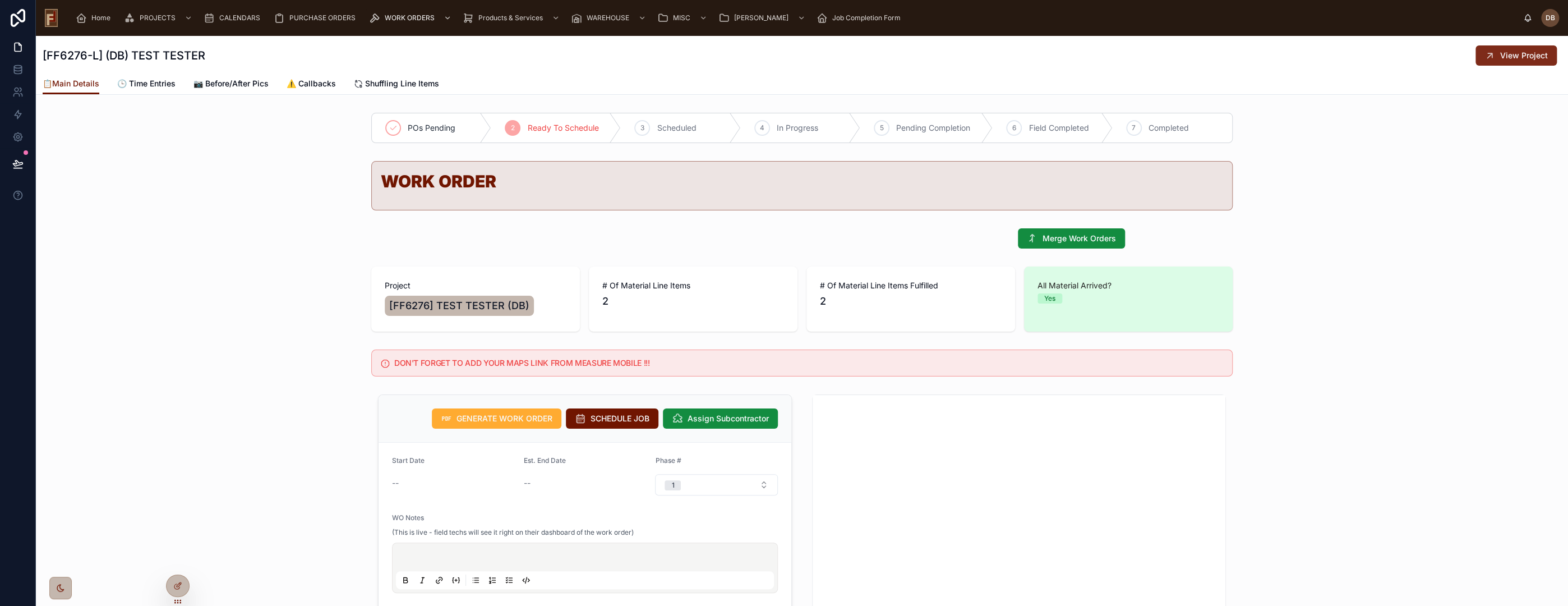
click at [1513, 56] on span "View Project" at bounding box center [1523, 55] width 48 height 11
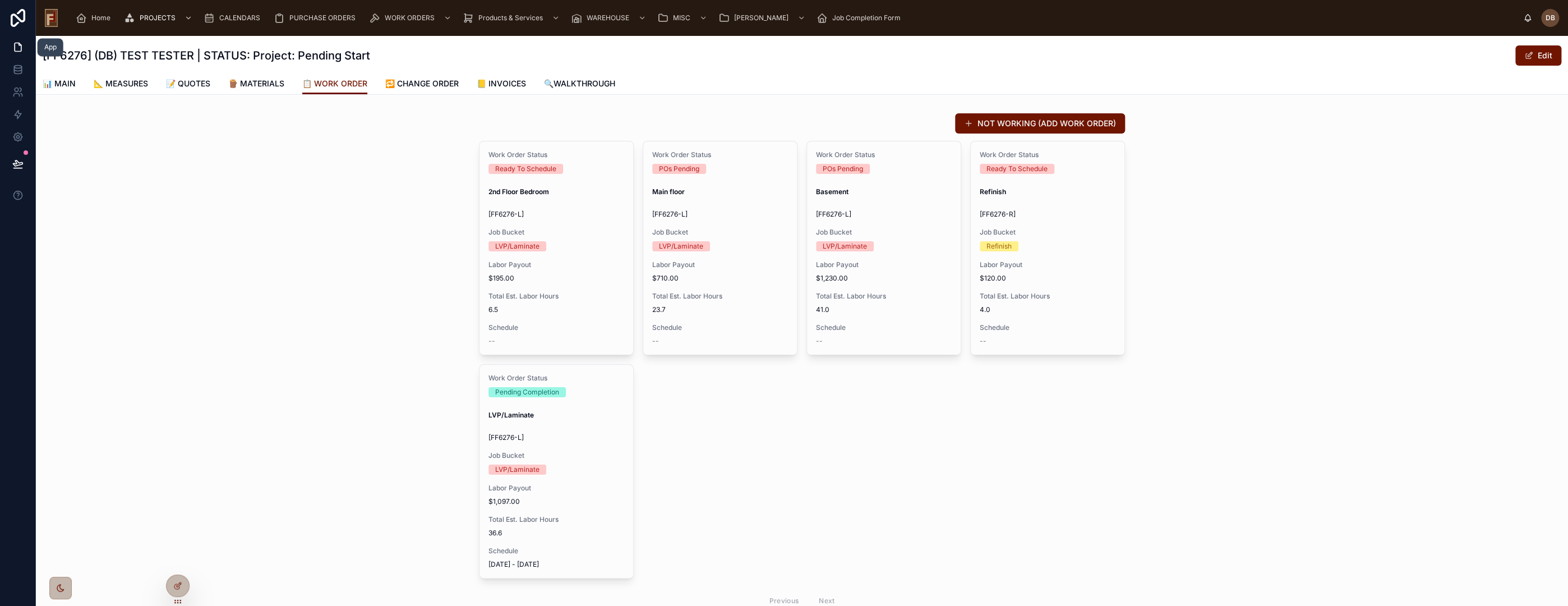
click at [18, 49] on icon at bounding box center [17, 47] width 11 height 11
click at [15, 71] on icon at bounding box center [18, 69] width 8 height 5
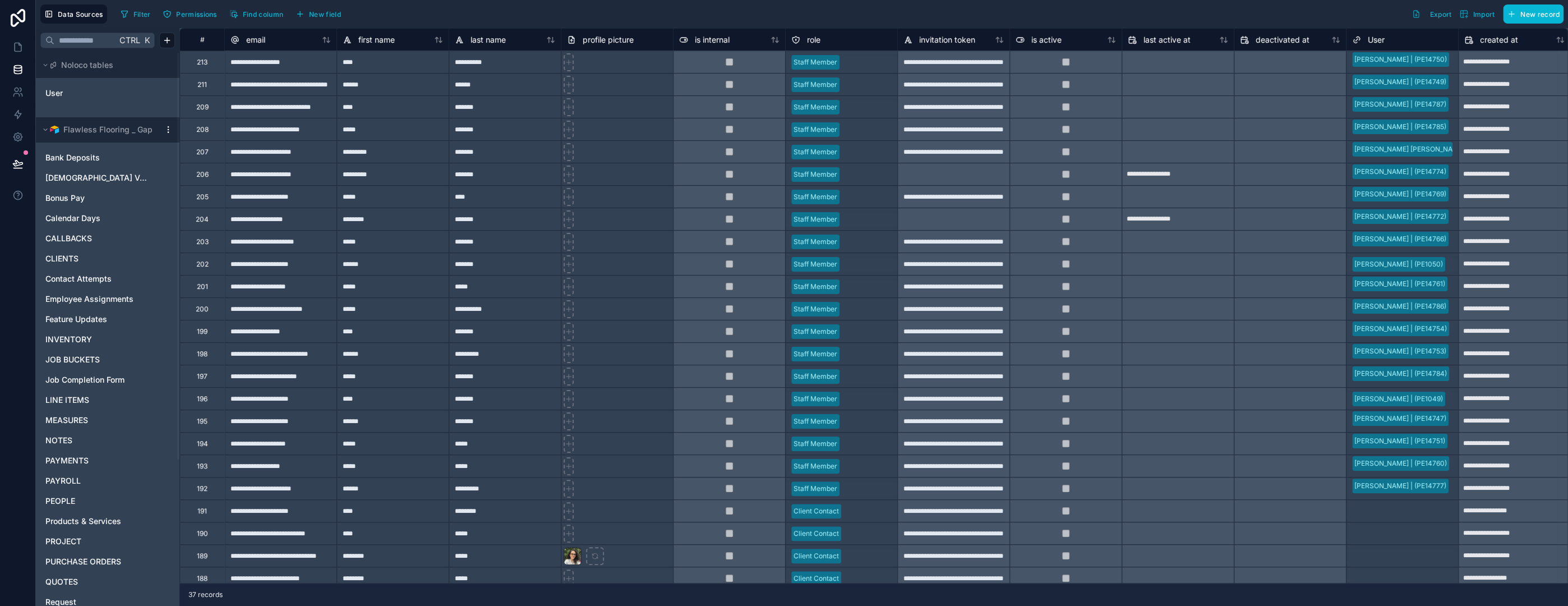
click at [165, 125] on html "**********" at bounding box center [784, 303] width 1568 height 606
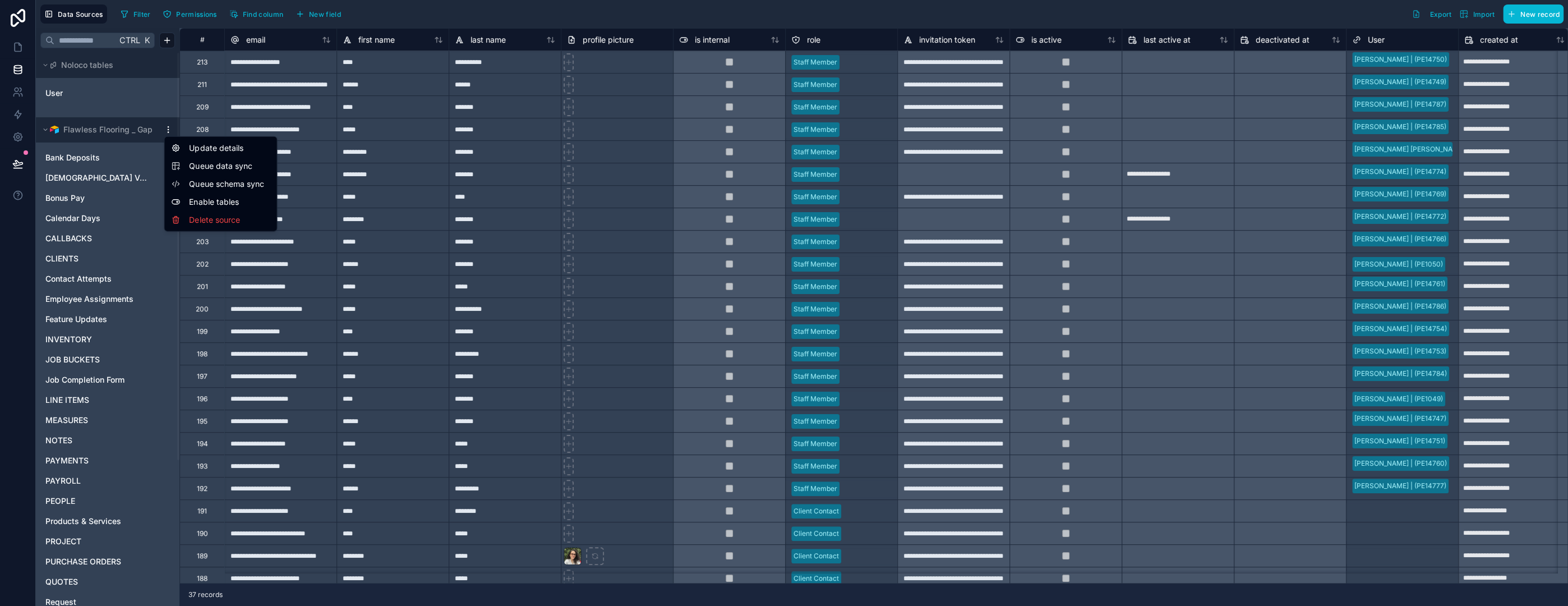
click at [226, 165] on span "Queue data sync" at bounding box center [229, 165] width 81 height 11
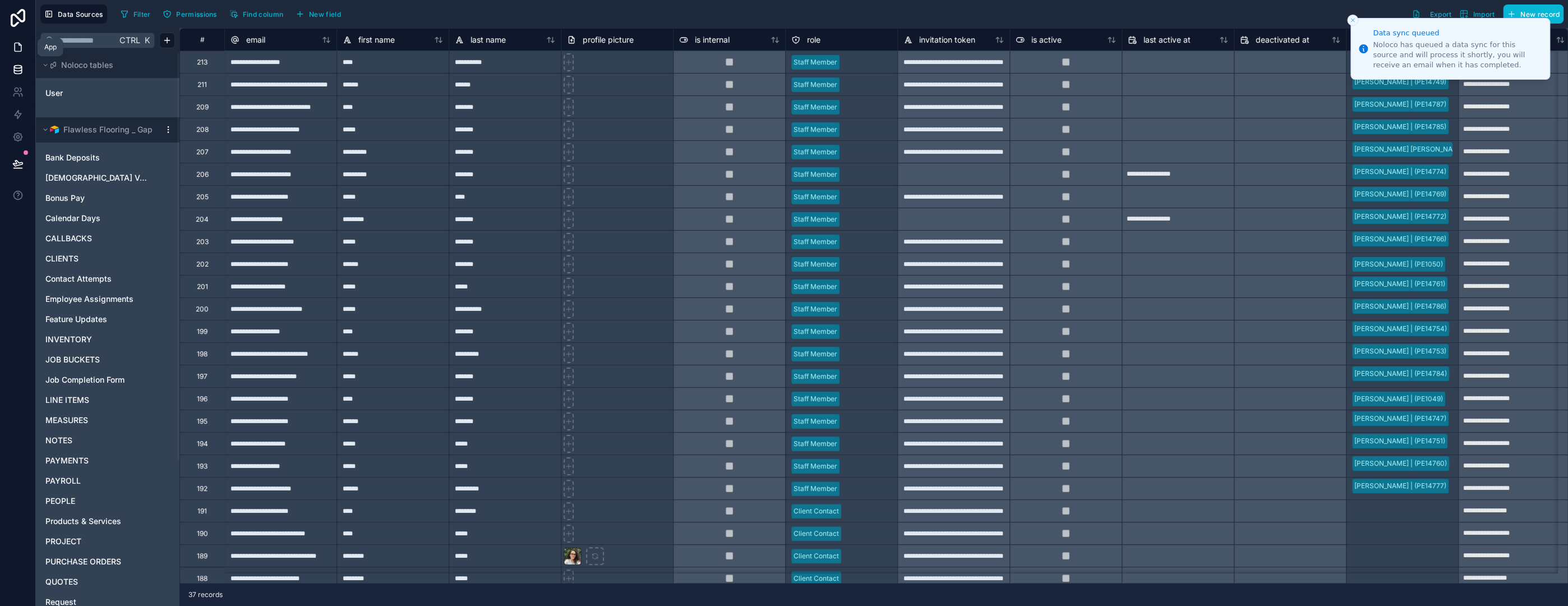
click at [19, 45] on icon at bounding box center [20, 44] width 2 height 2
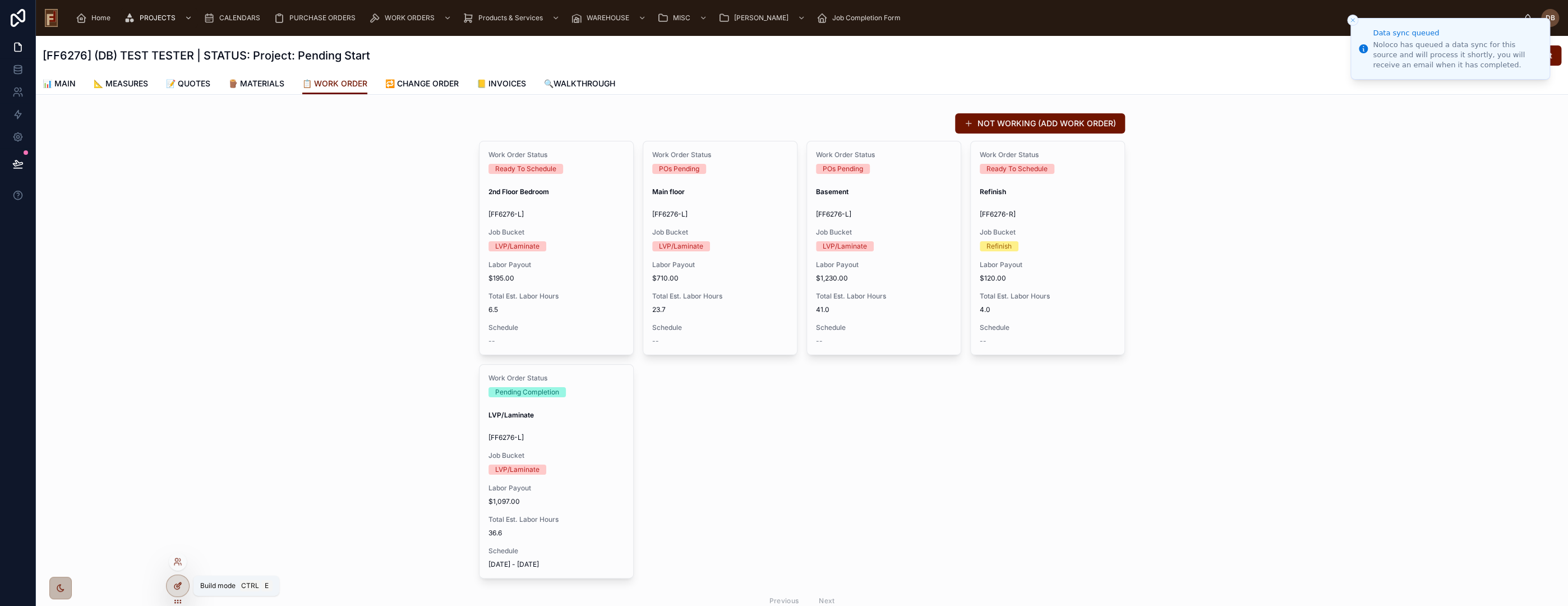
click at [177, 586] on icon at bounding box center [177, 586] width 9 height 9
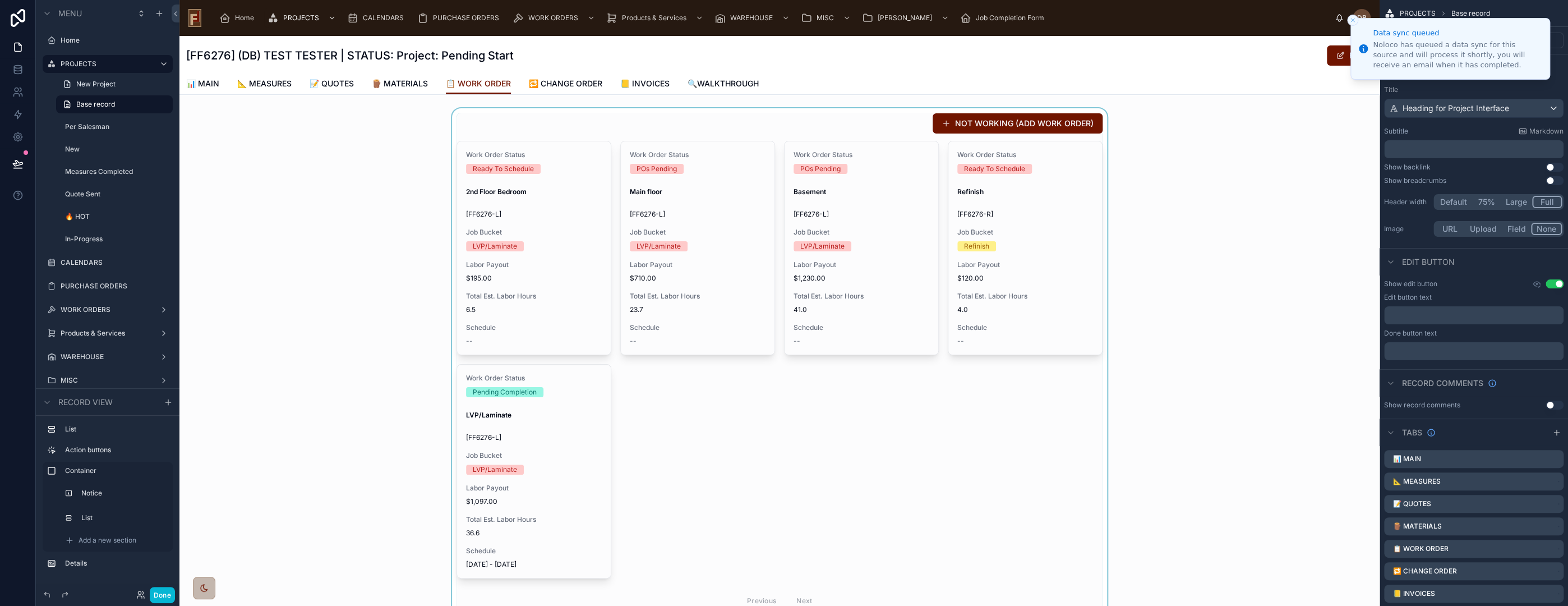
click at [570, 239] on div at bounding box center [779, 363] width 1200 height 510
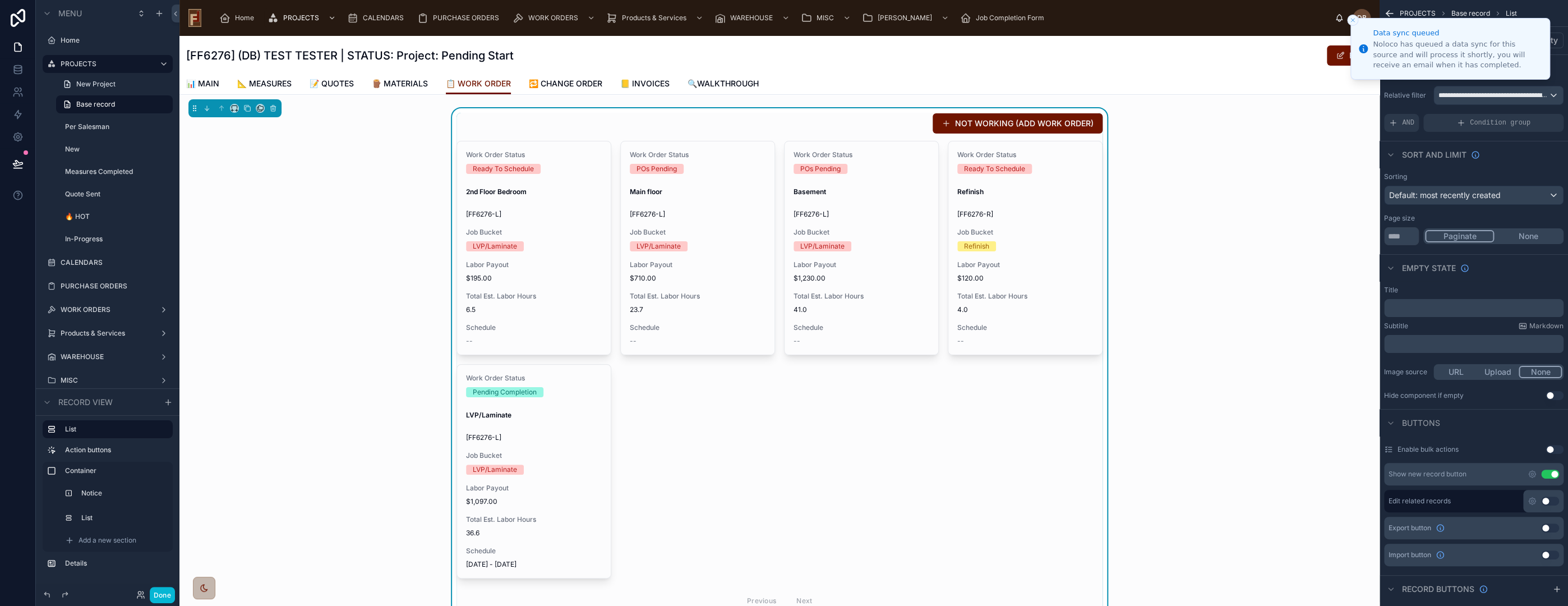
click at [1350, 18] on icon "Close toast" at bounding box center [1352, 20] width 7 height 7
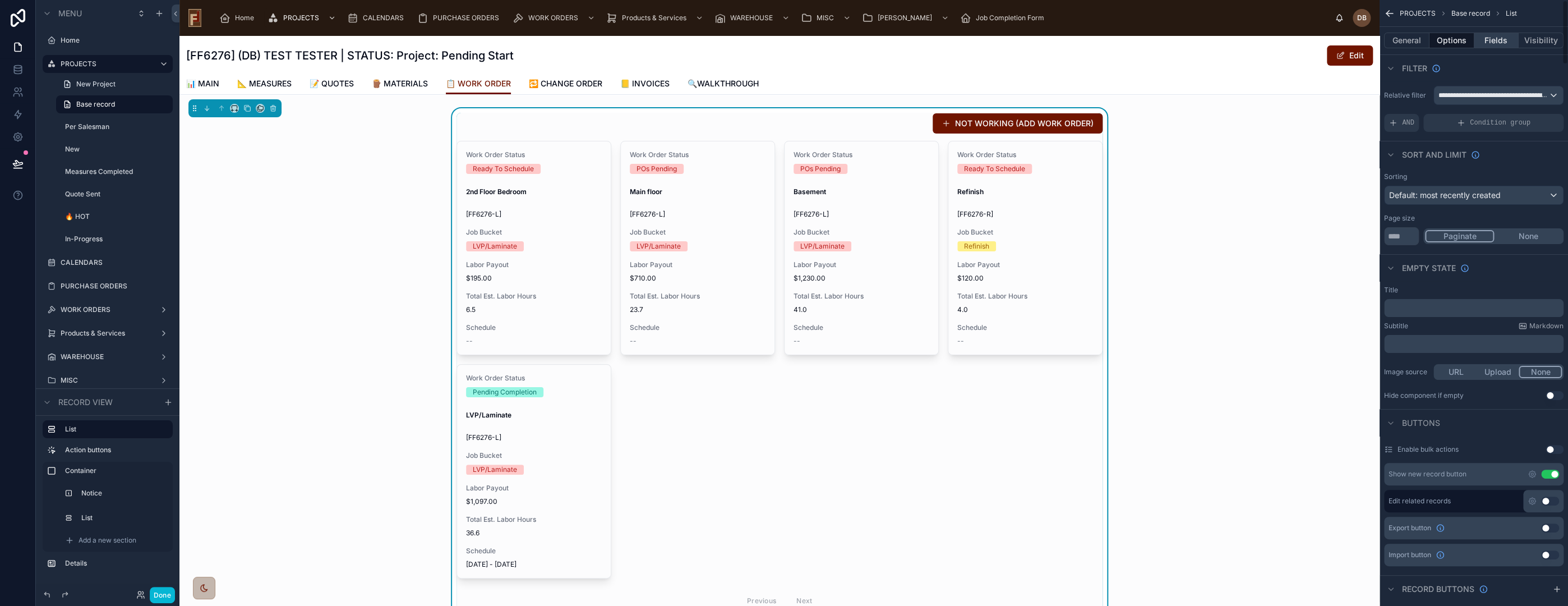
click at [1495, 33] on button "Fields" at bounding box center [1496, 40] width 45 height 16
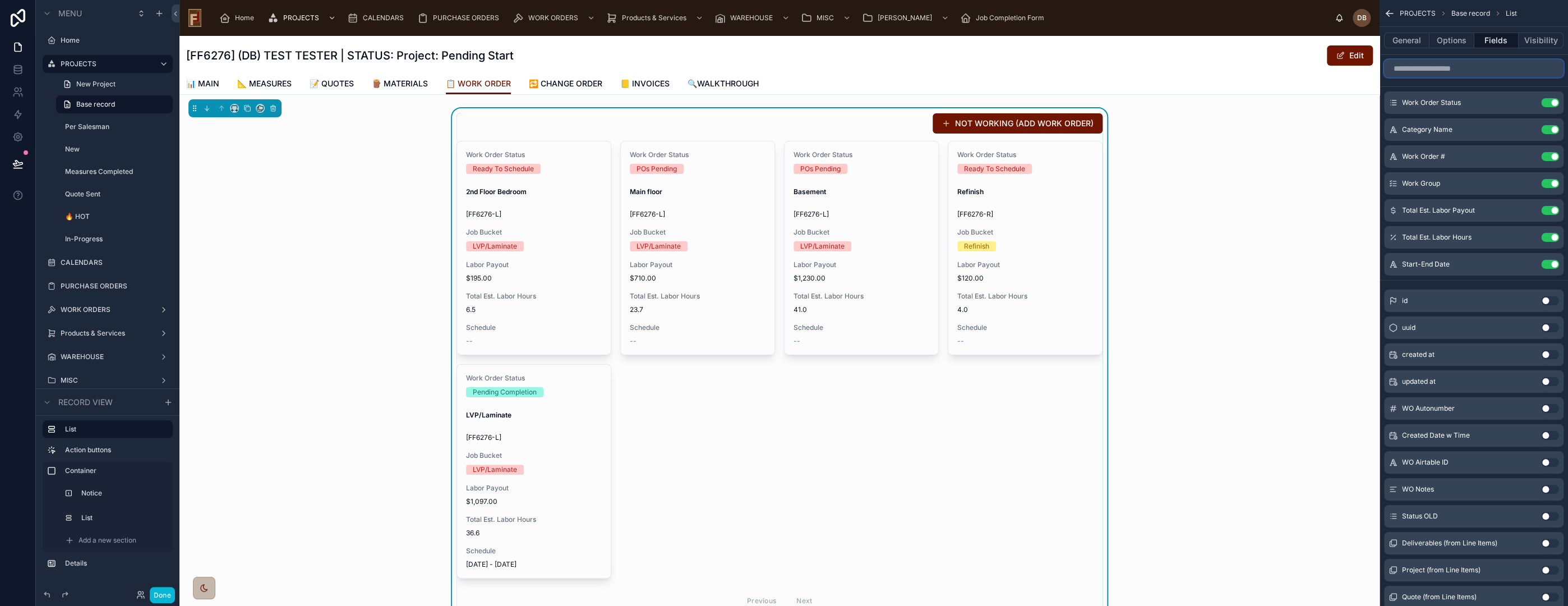
click at [1454, 71] on input "scrollable content" at bounding box center [1474, 69] width 180 height 18
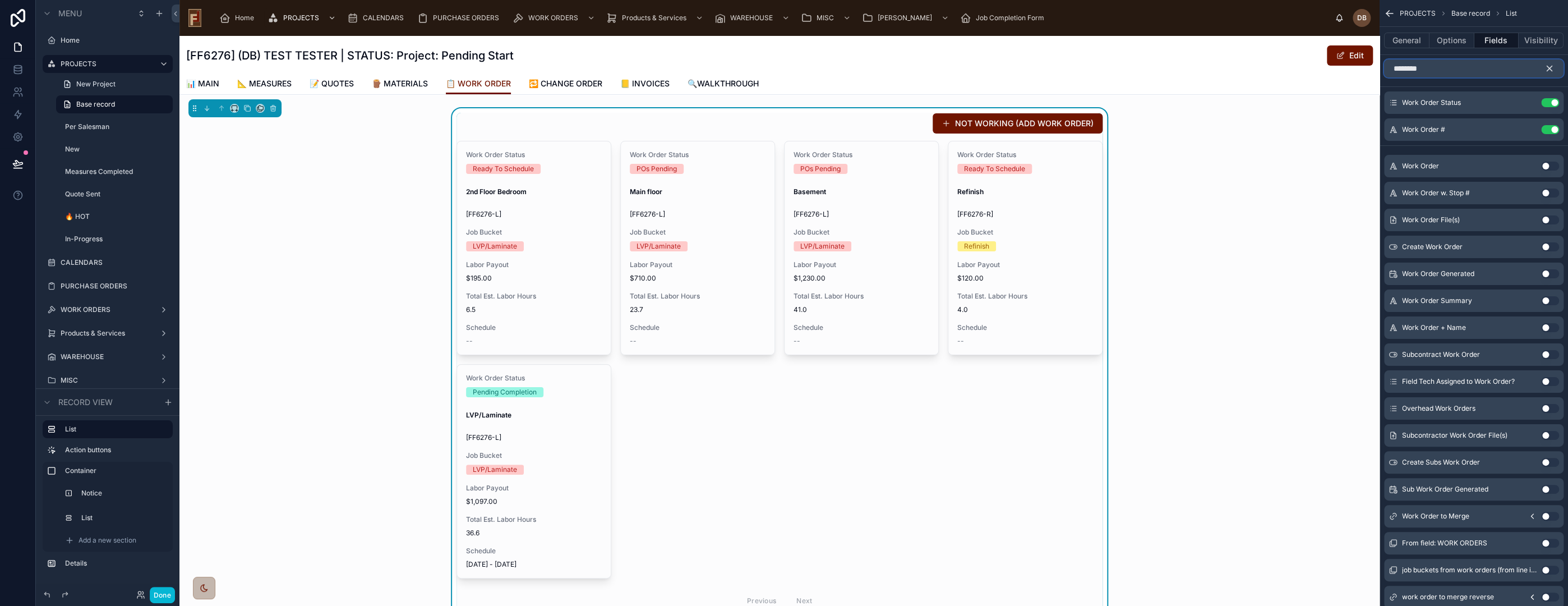
type input "********"
click at [1545, 166] on button "Use setting" at bounding box center [1550, 166] width 18 height 9
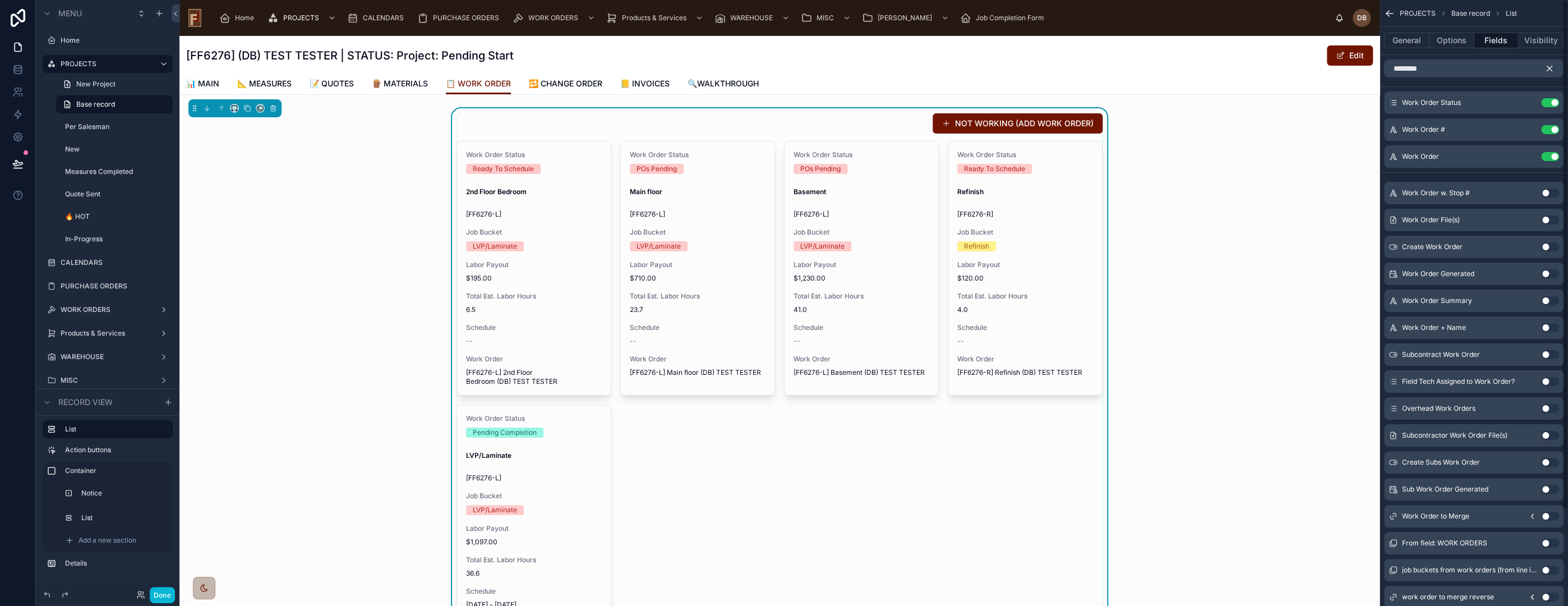
click at [1549, 66] on icon "scrollable content" at bounding box center [1549, 68] width 10 height 10
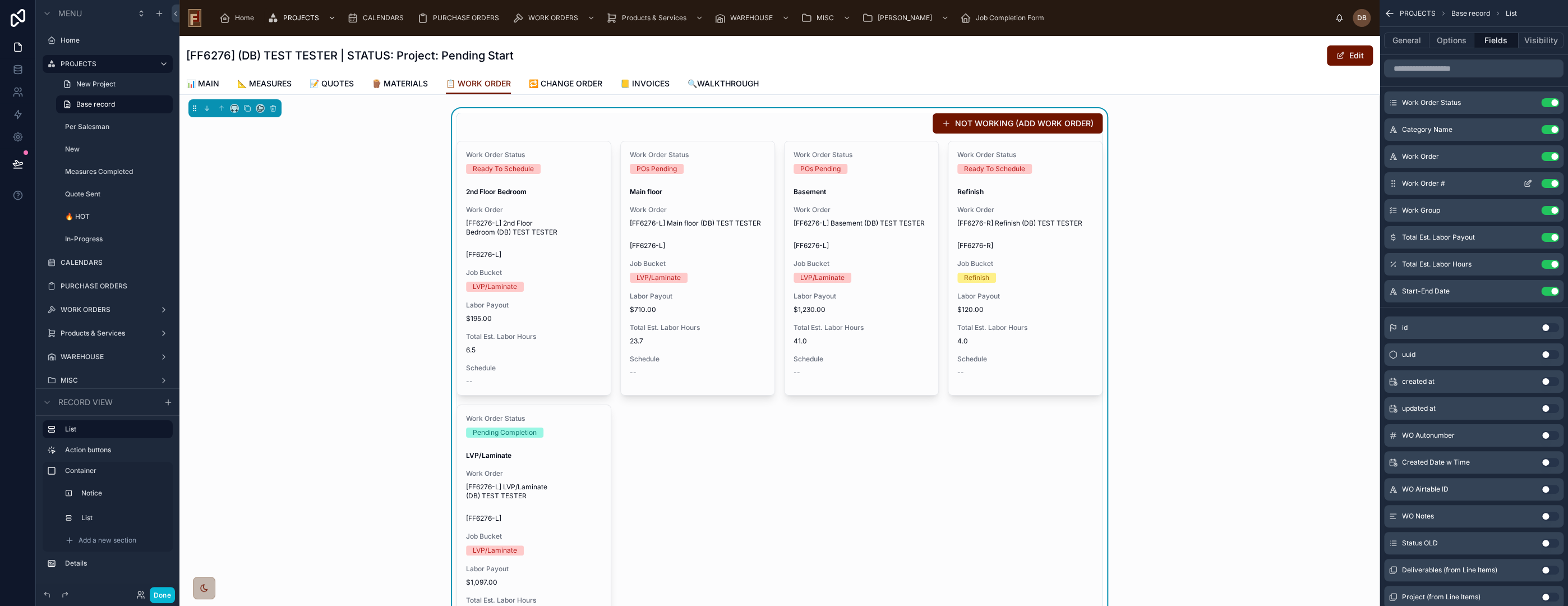
click at [1550, 181] on button "Use setting" at bounding box center [1550, 184] width 18 height 9
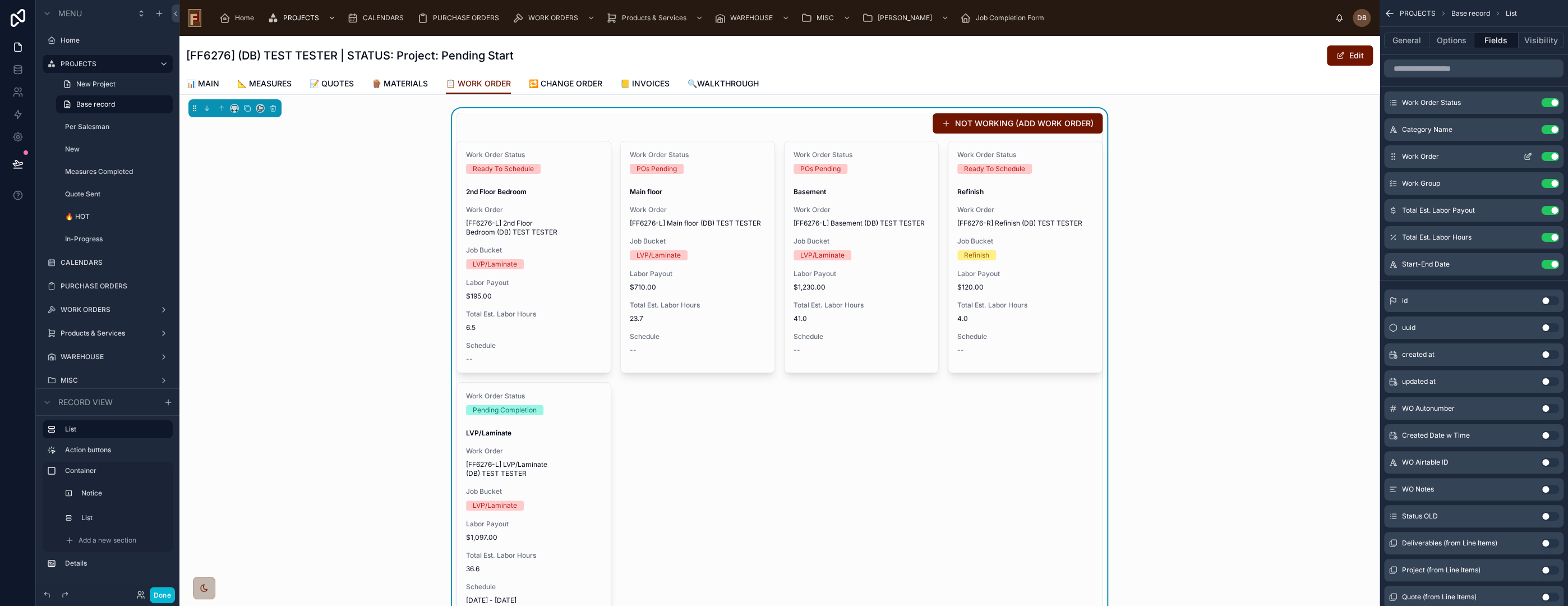
click at [1526, 156] on icon "scrollable content" at bounding box center [1529, 156] width 5 height 5
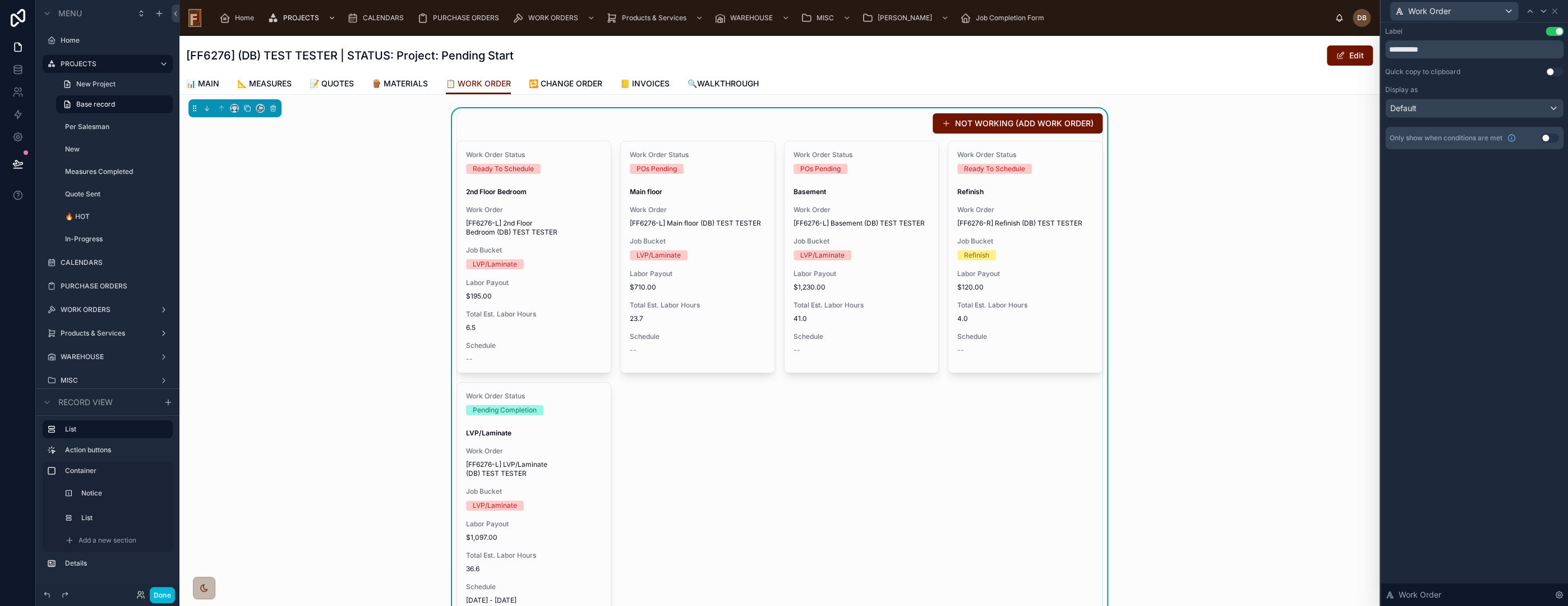
click at [1554, 28] on button "Use setting" at bounding box center [1554, 32] width 18 height 9
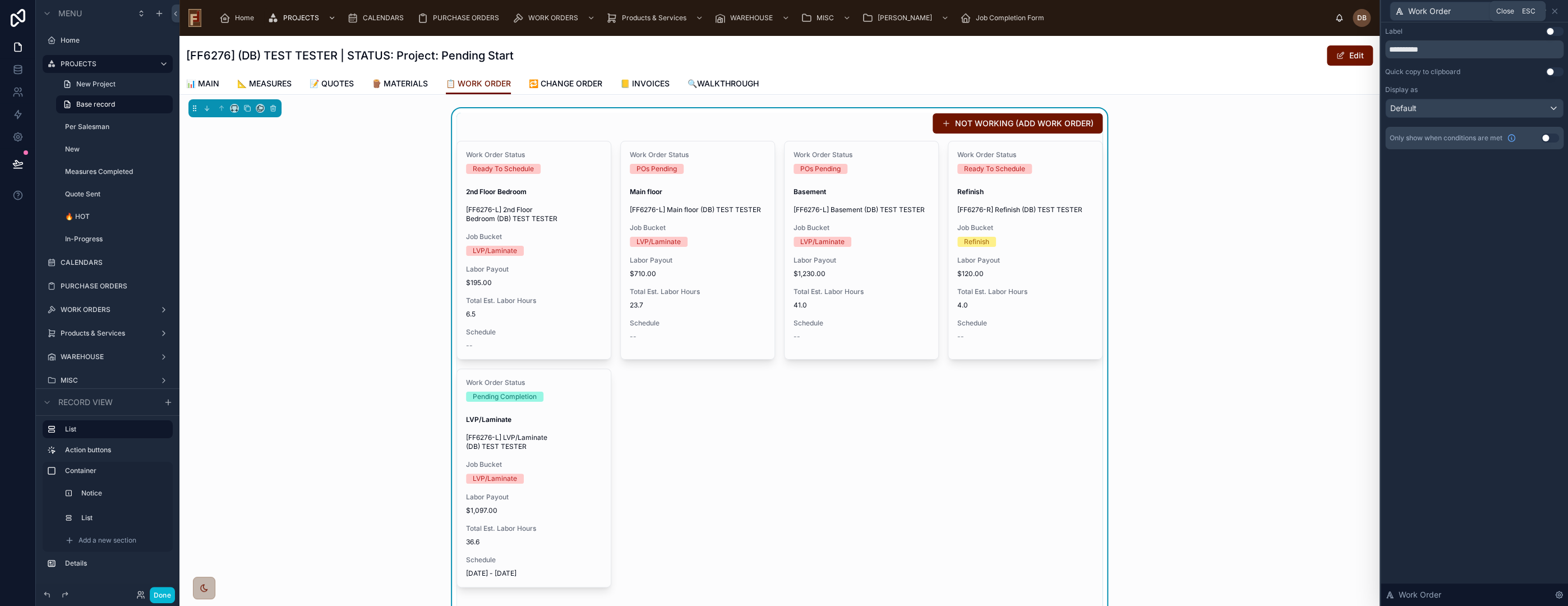
click at [1554, 11] on icon at bounding box center [1554, 11] width 5 height 5
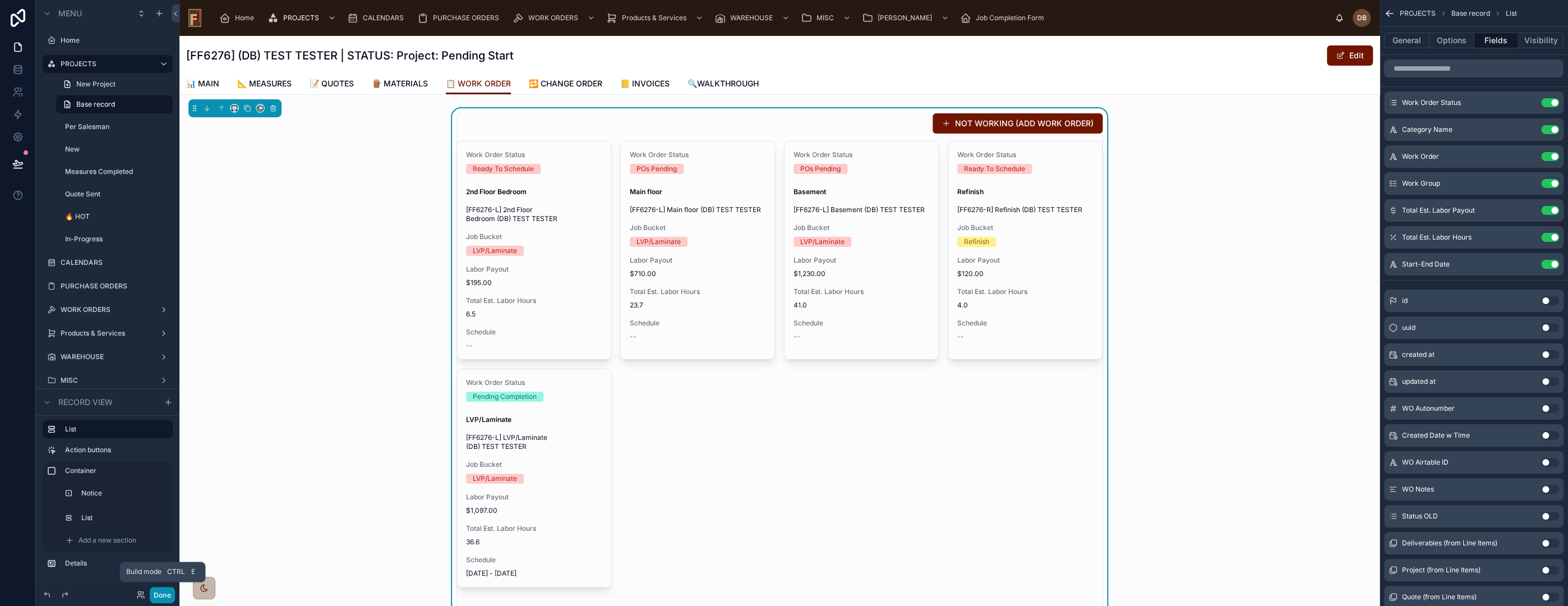
click at [162, 596] on button "Done" at bounding box center [162, 595] width 25 height 17
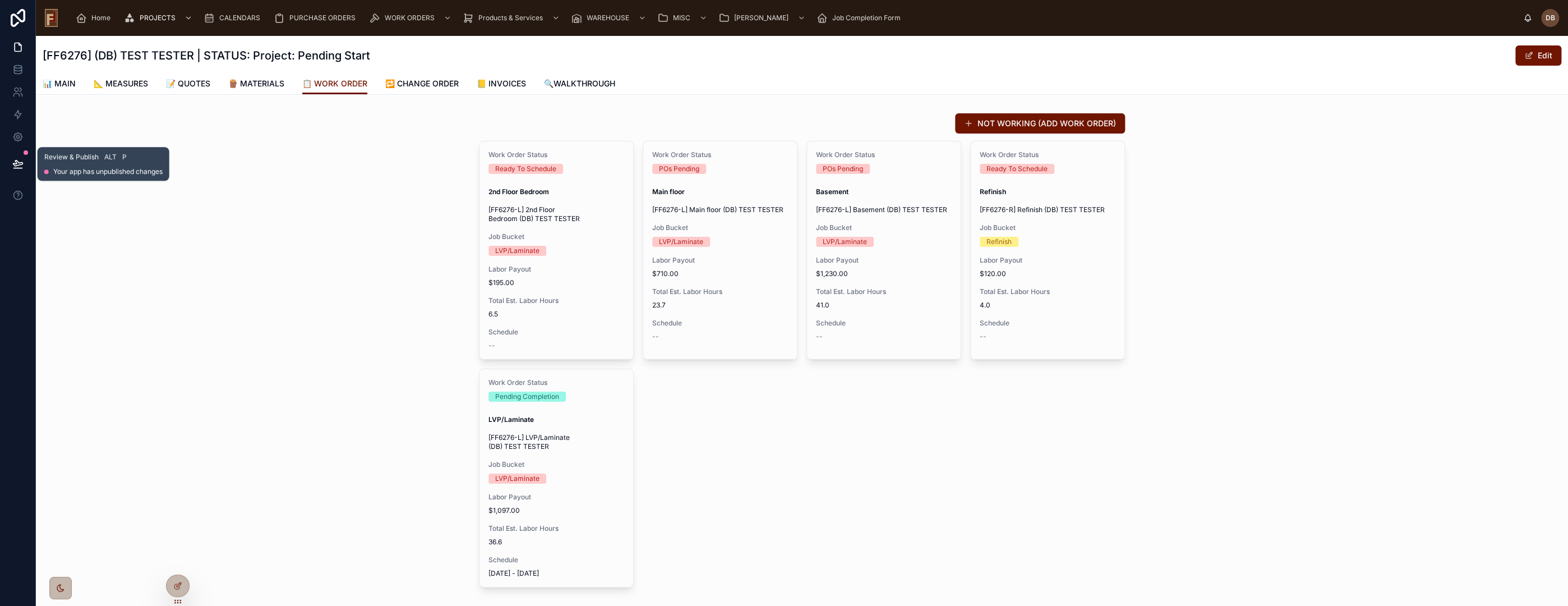
click at [14, 163] on icon at bounding box center [17, 162] width 10 height 5
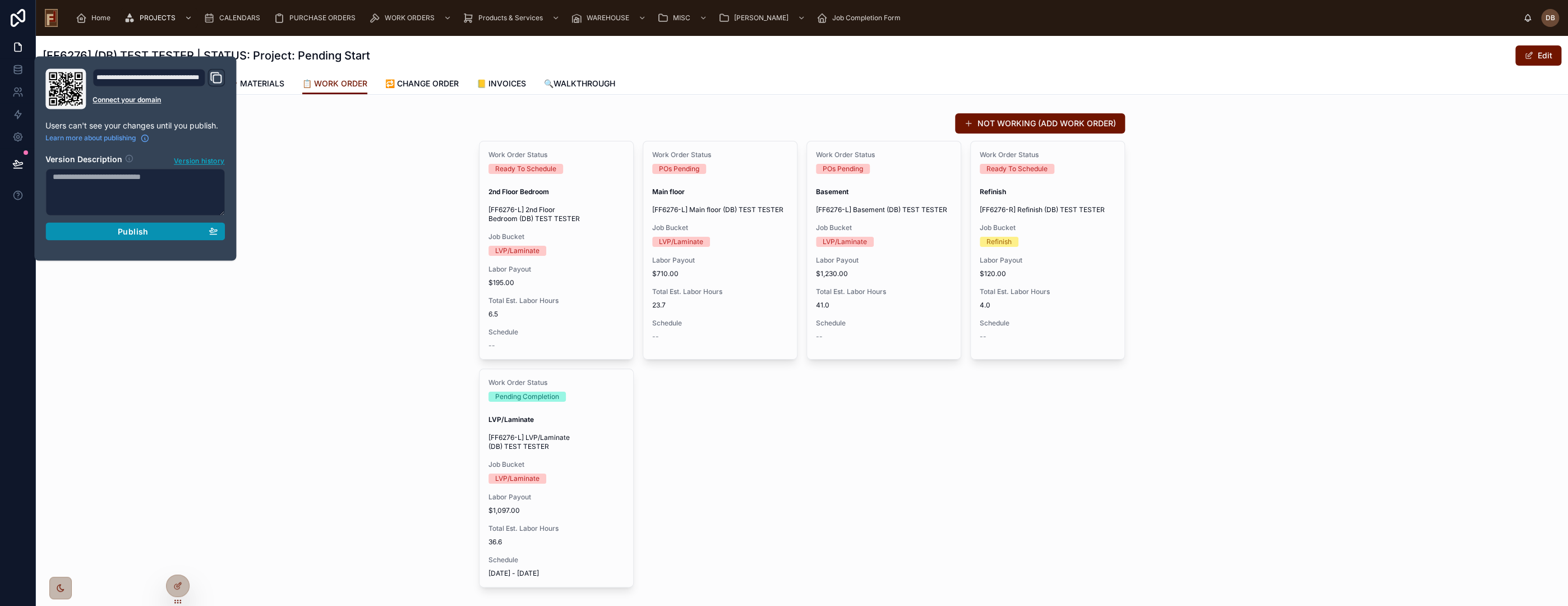
click at [143, 231] on span "Publish" at bounding box center [133, 230] width 30 height 10
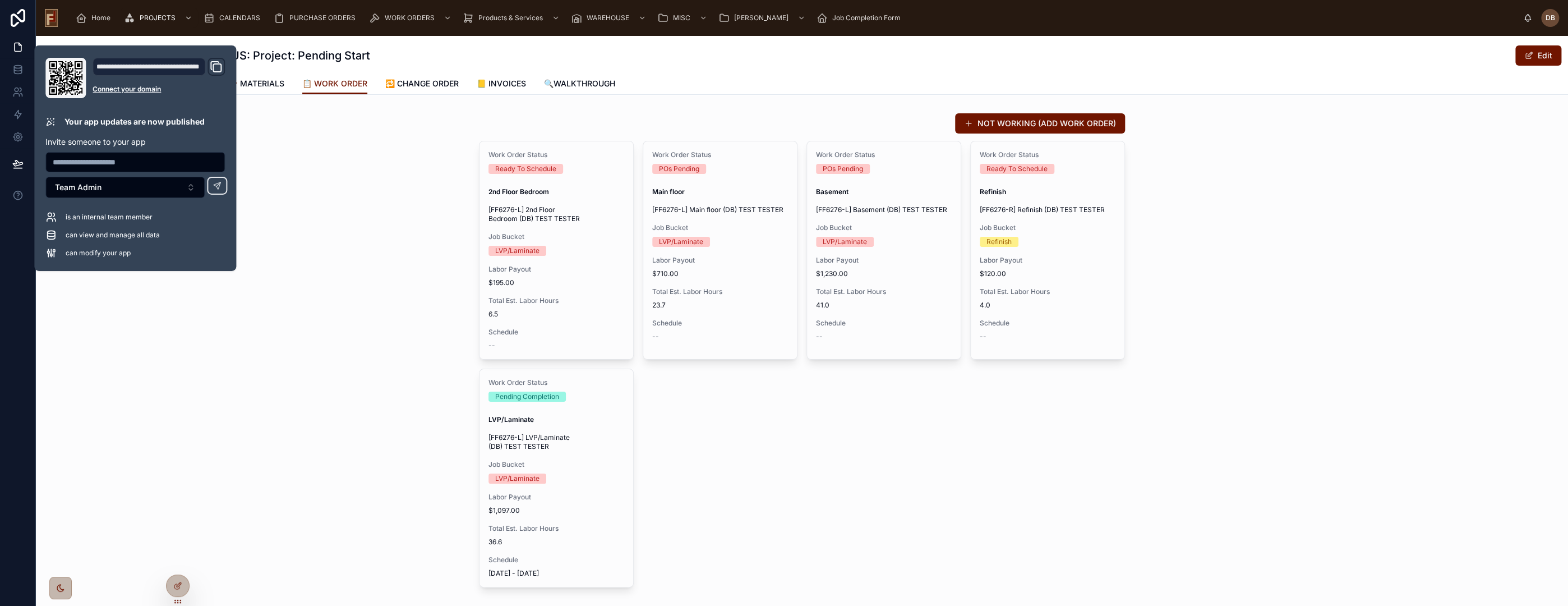
click at [360, 221] on div "NOT WORKING (ADD WORK ORDER) Work Order Status Ready To Schedule 2nd Floor Bedr…" at bounding box center [802, 367] width 1532 height 519
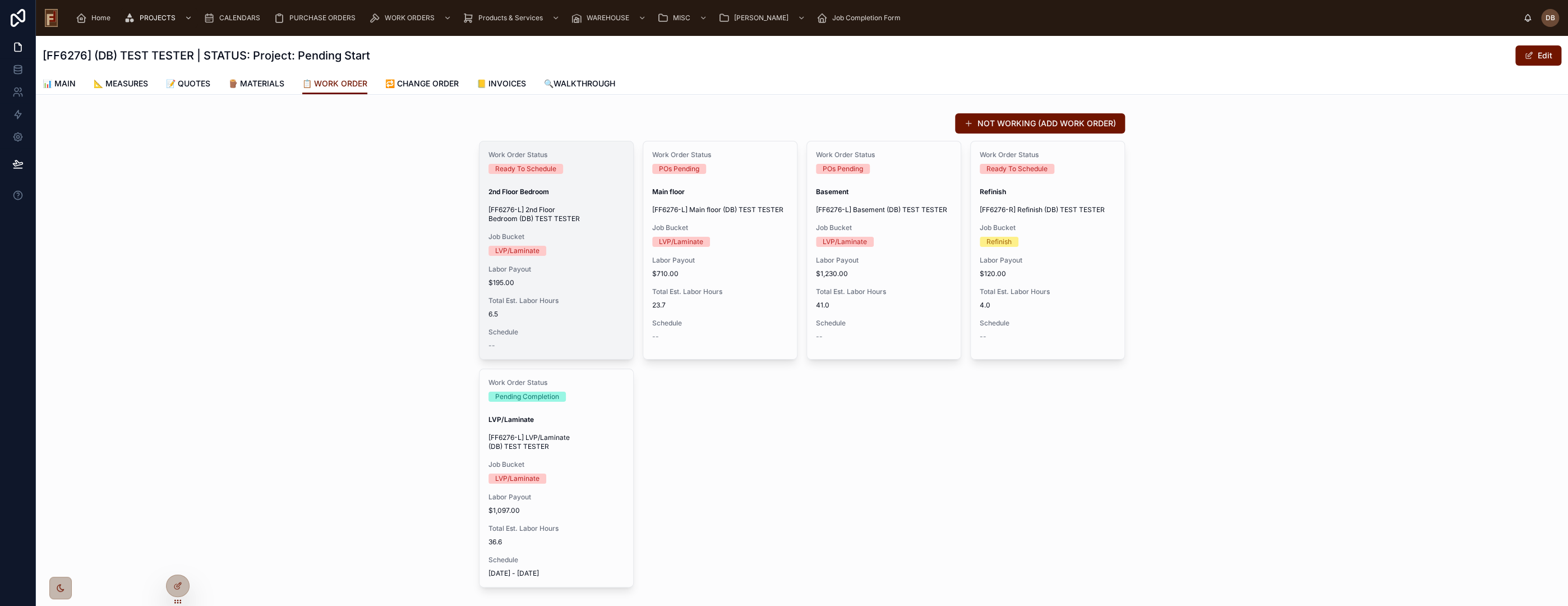
click at [528, 243] on div "Job Bucket LVP/Laminate" at bounding box center [557, 243] width 136 height 23
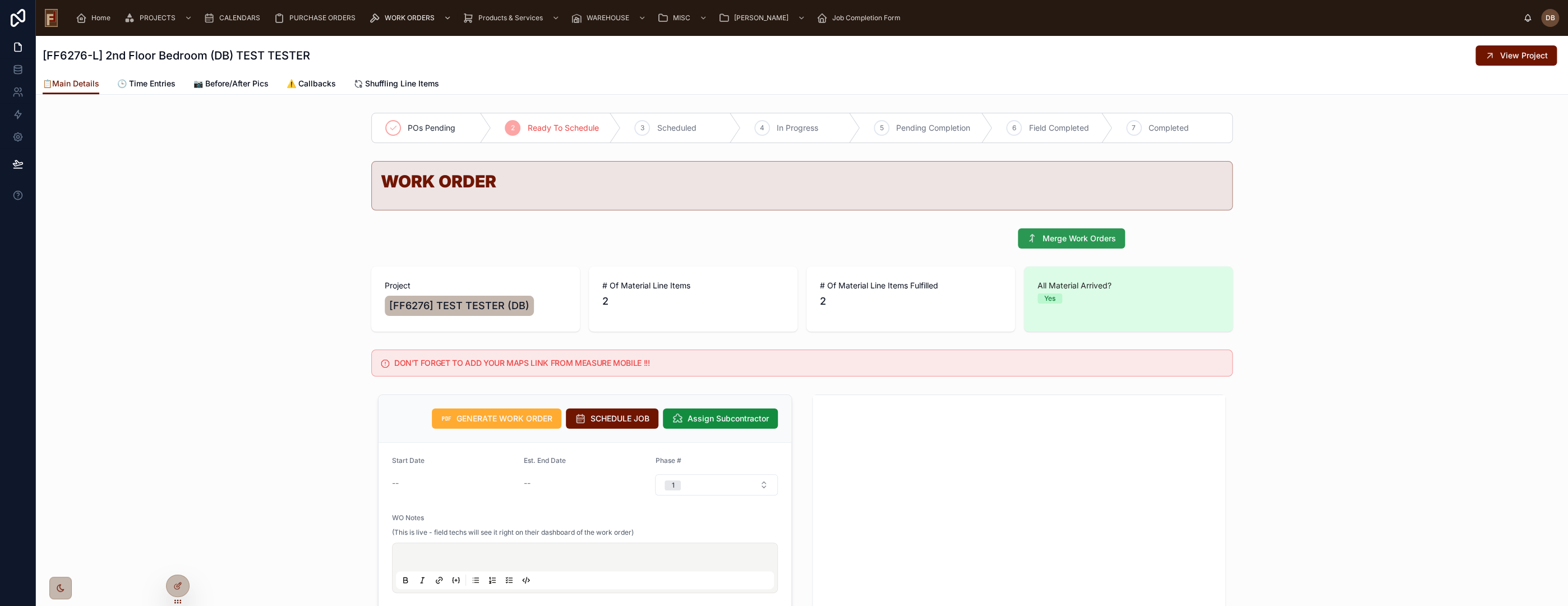
click at [1063, 237] on span "Merge Work Orders" at bounding box center [1079, 238] width 73 height 11
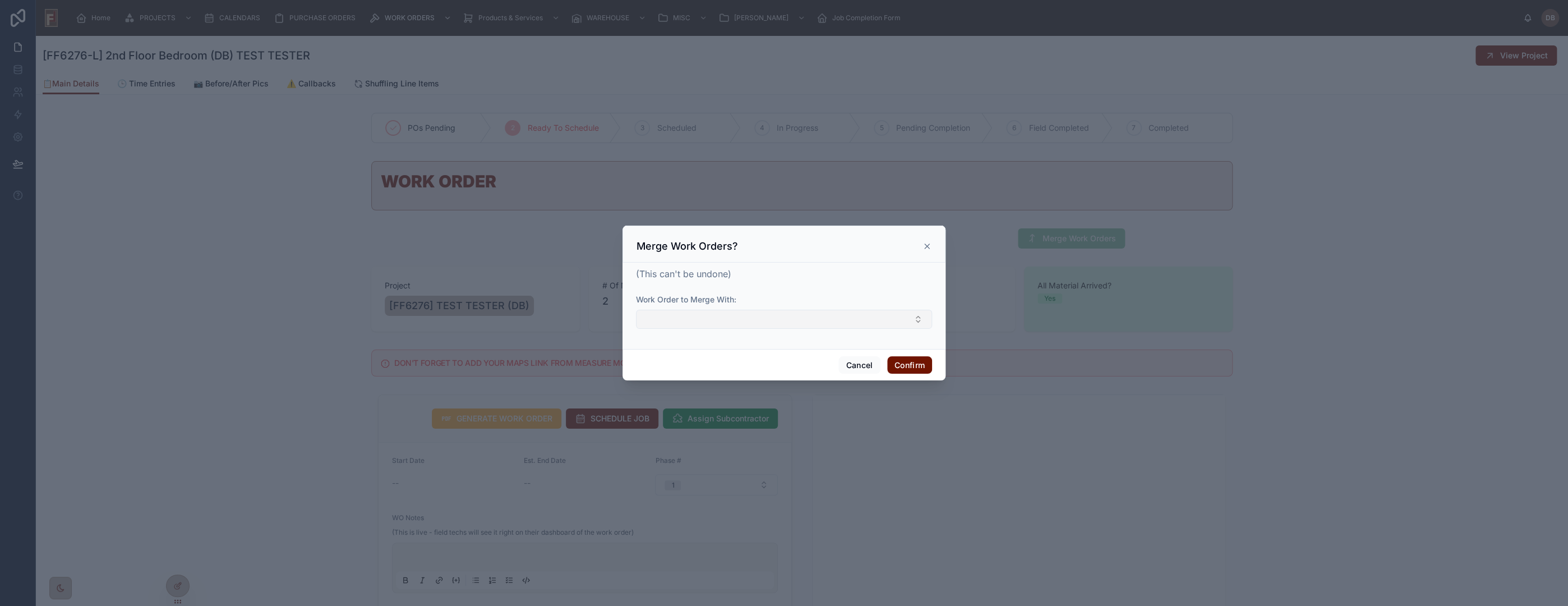
click at [724, 325] on button "Select Button" at bounding box center [784, 319] width 296 height 19
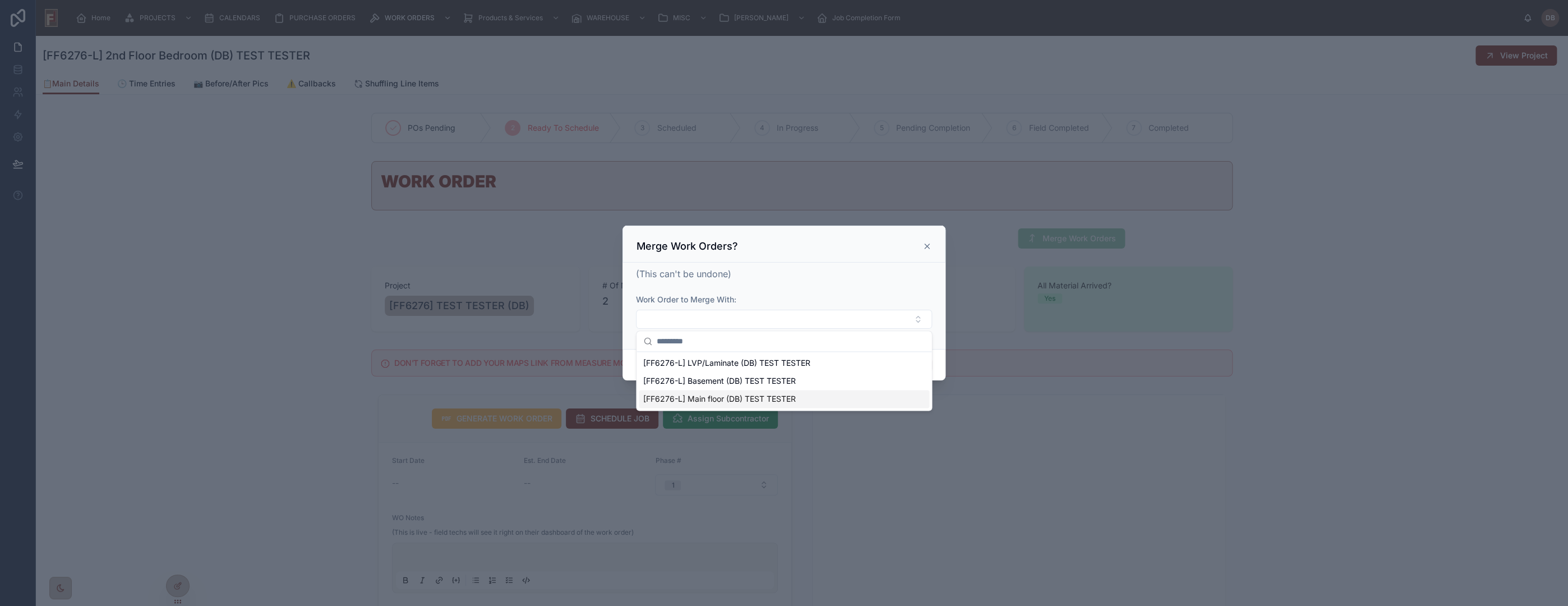
click at [758, 400] on span "[FF6276-L] Main floor (DB) TEST TESTER" at bounding box center [720, 398] width 153 height 11
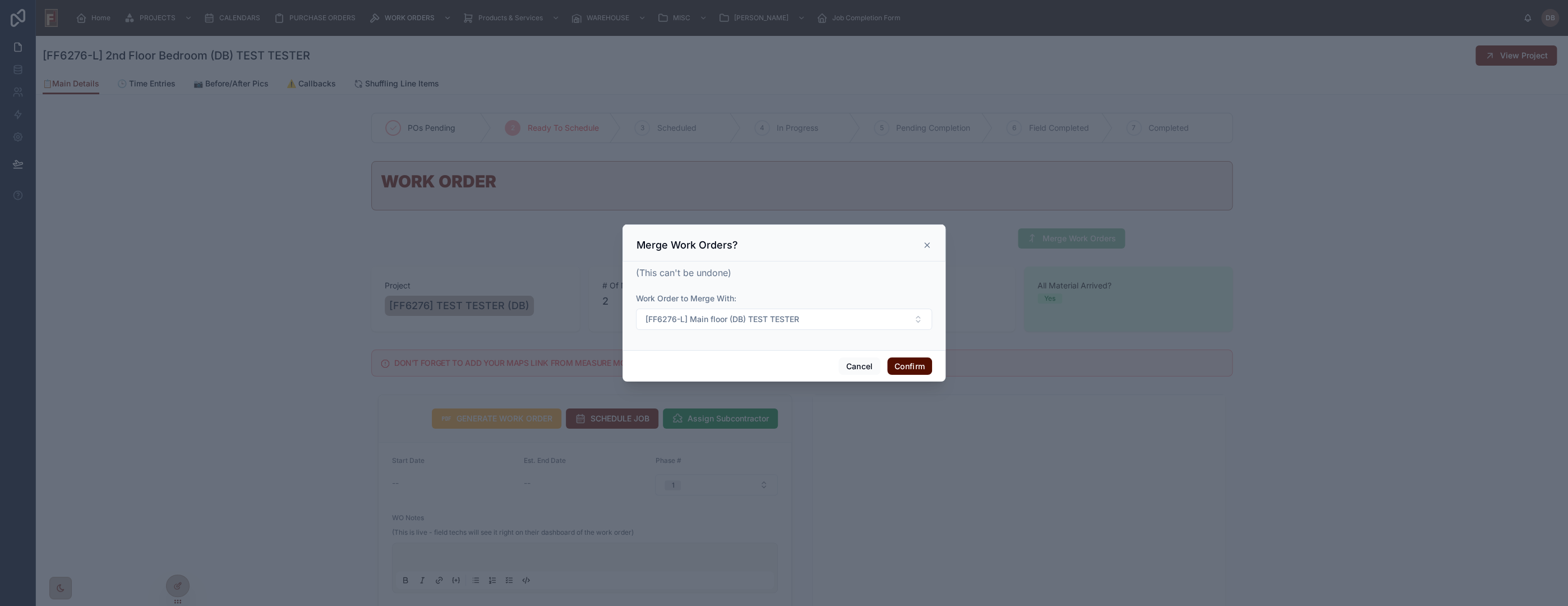
click at [906, 369] on button "Confirm" at bounding box center [909, 366] width 45 height 18
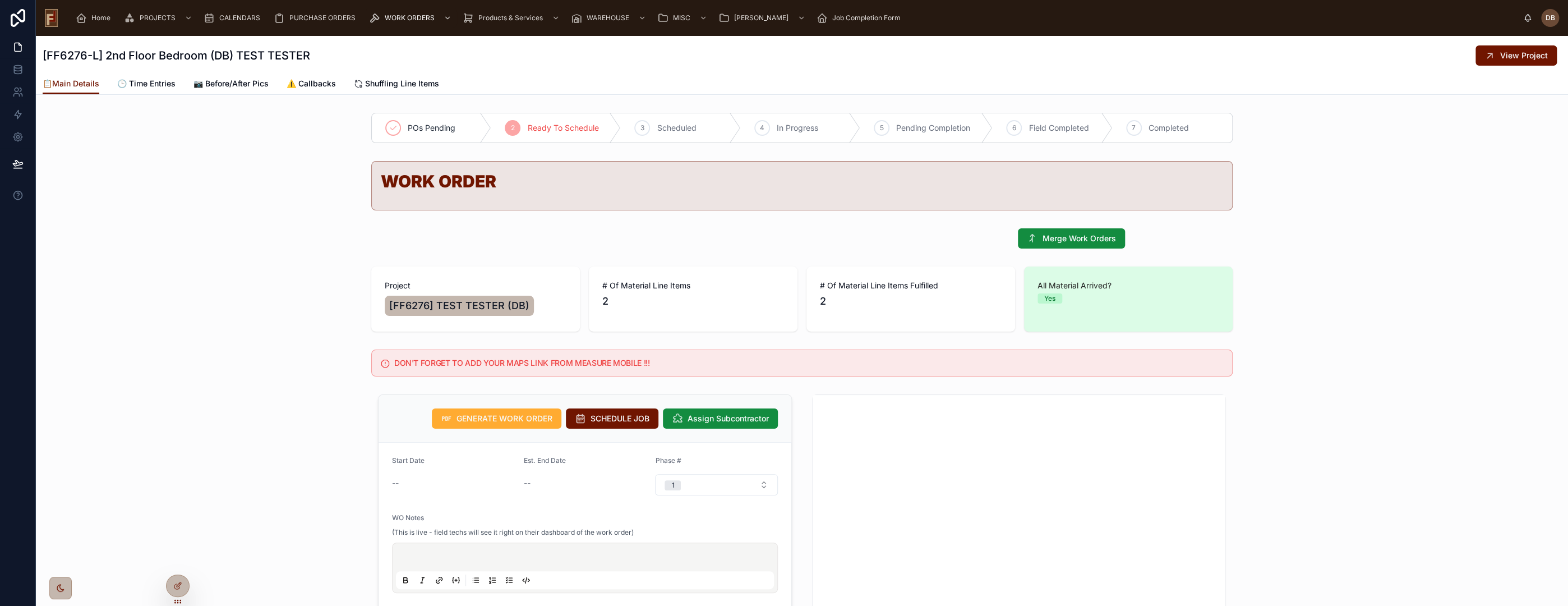
click at [307, 170] on div "WORK ORDER" at bounding box center [802, 185] width 1532 height 58
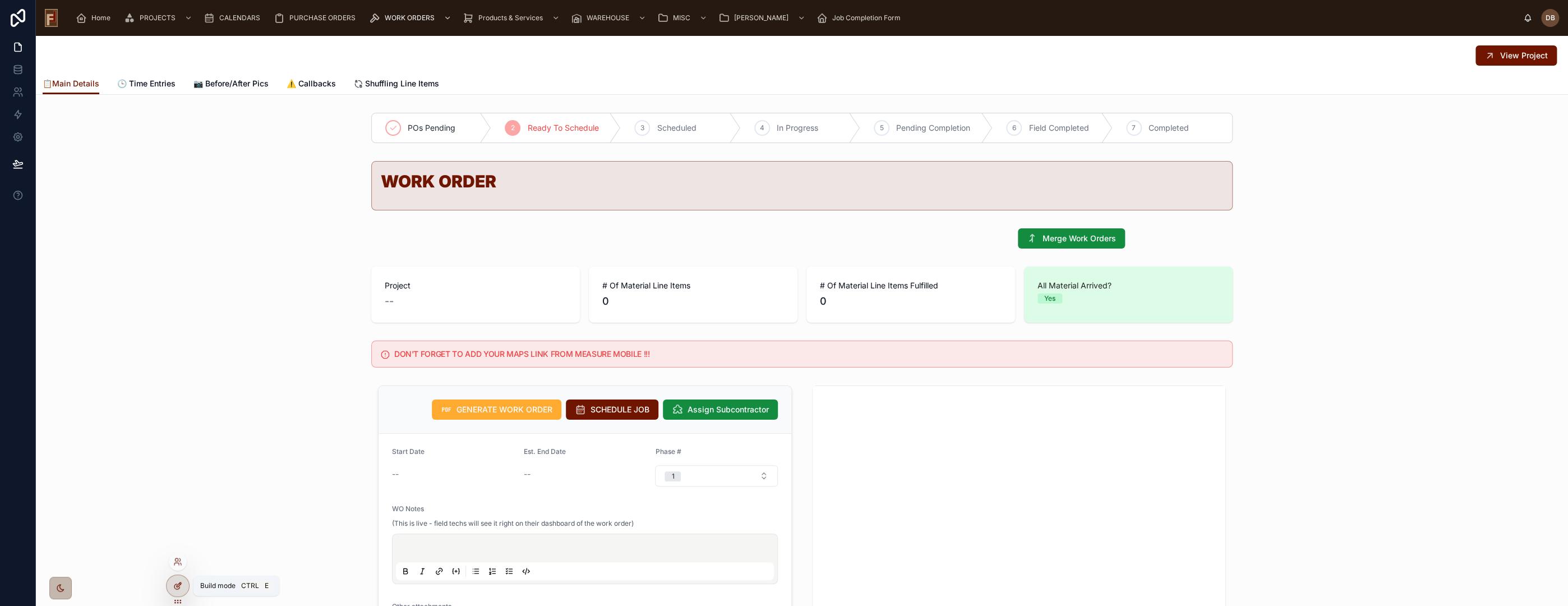
click at [180, 582] on icon at bounding box center [177, 586] width 9 height 9
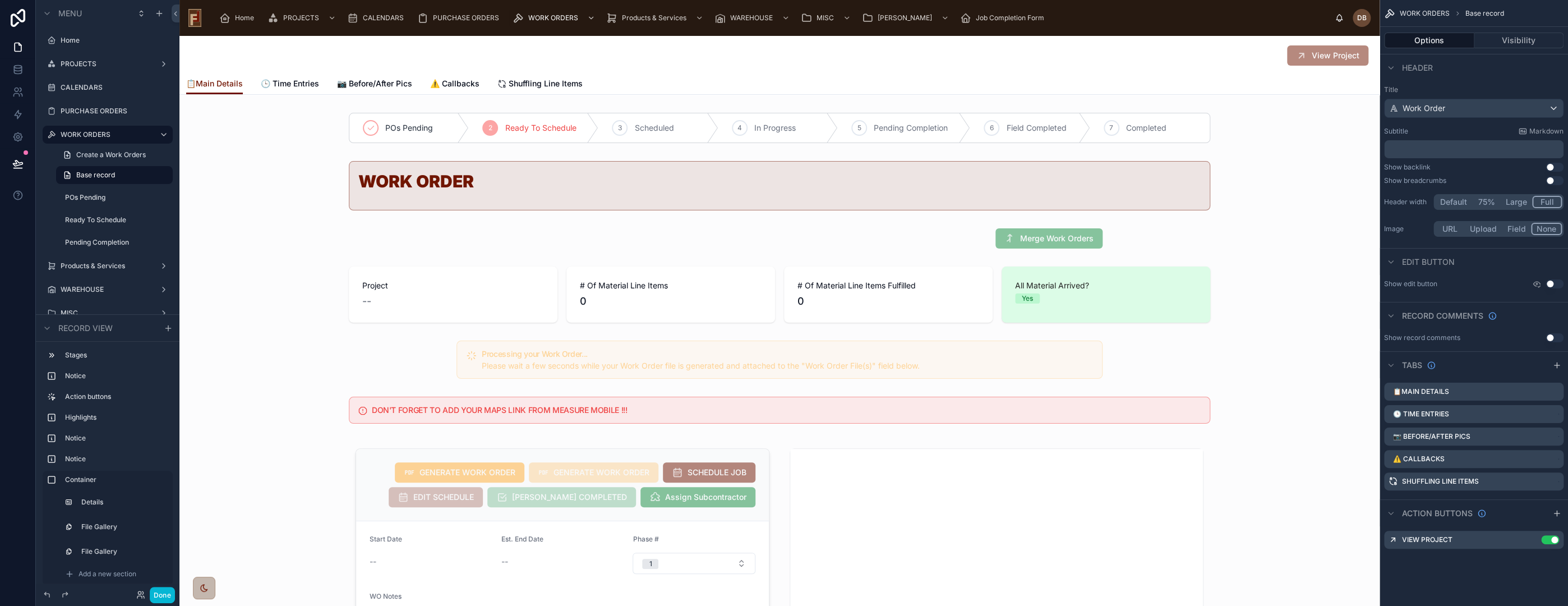
click at [873, 62] on div "View Project" at bounding box center [779, 55] width 1187 height 21
click at [326, 284] on div at bounding box center [779, 295] width 1200 height 65
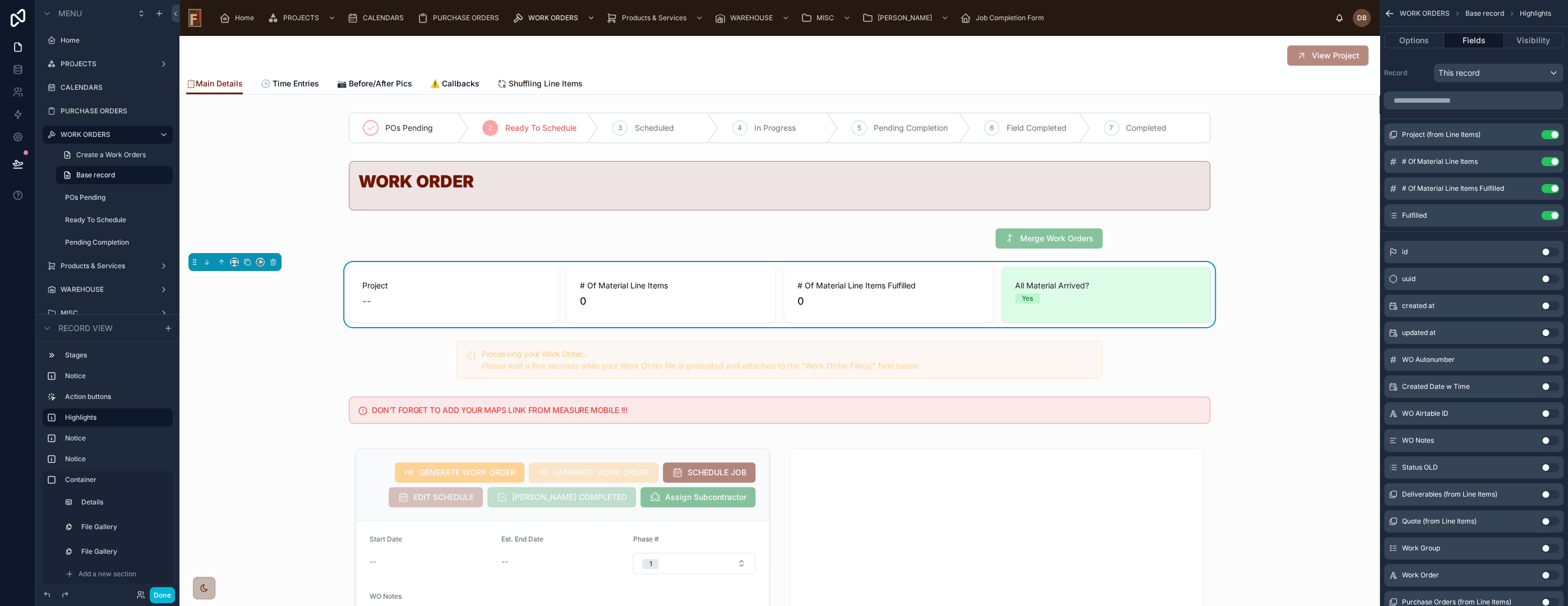
click at [542, 85] on span "Shuffling Line Items" at bounding box center [545, 83] width 74 height 11
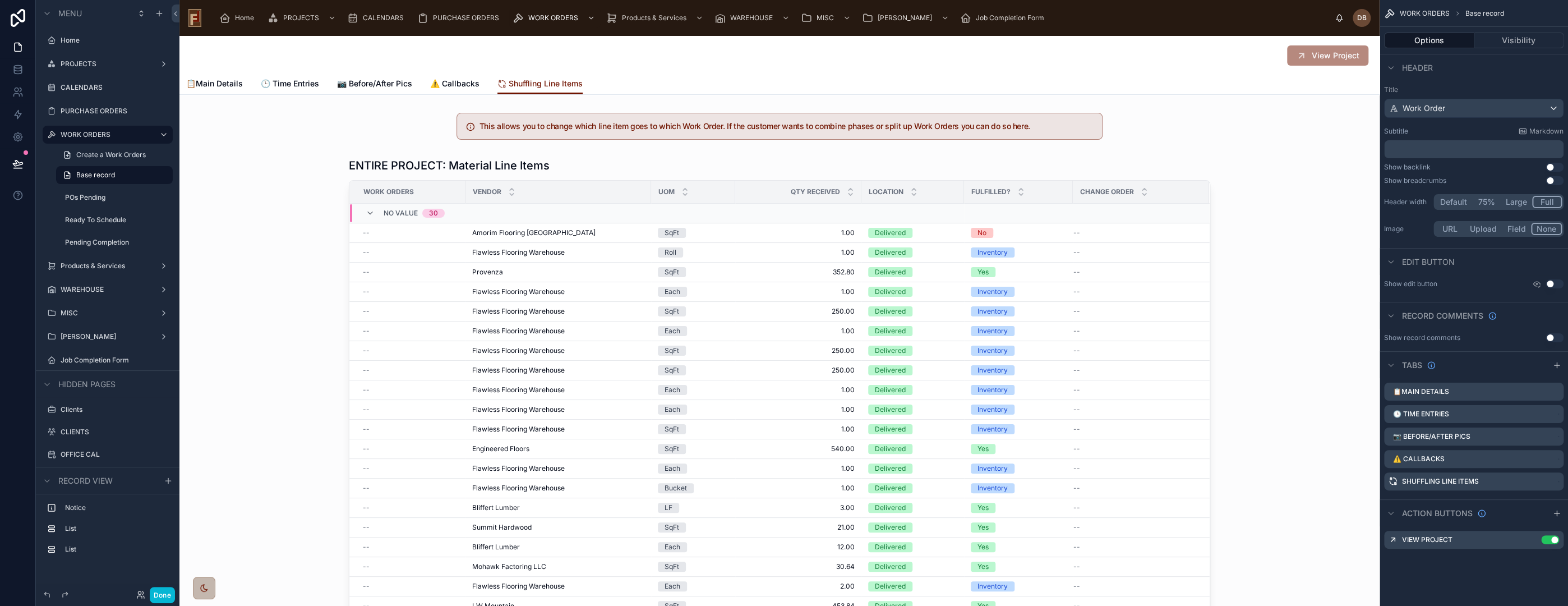
click at [1392, 12] on icon "scrollable content" at bounding box center [1389, 13] width 11 height 11
click at [1542, 484] on icon "scrollable content" at bounding box center [1540, 483] width 5 height 5
drag, startPoint x: 278, startPoint y: 180, endPoint x: 951, endPoint y: 1, distance: 696.4
click at [278, 179] on div at bounding box center [779, 397] width 1200 height 487
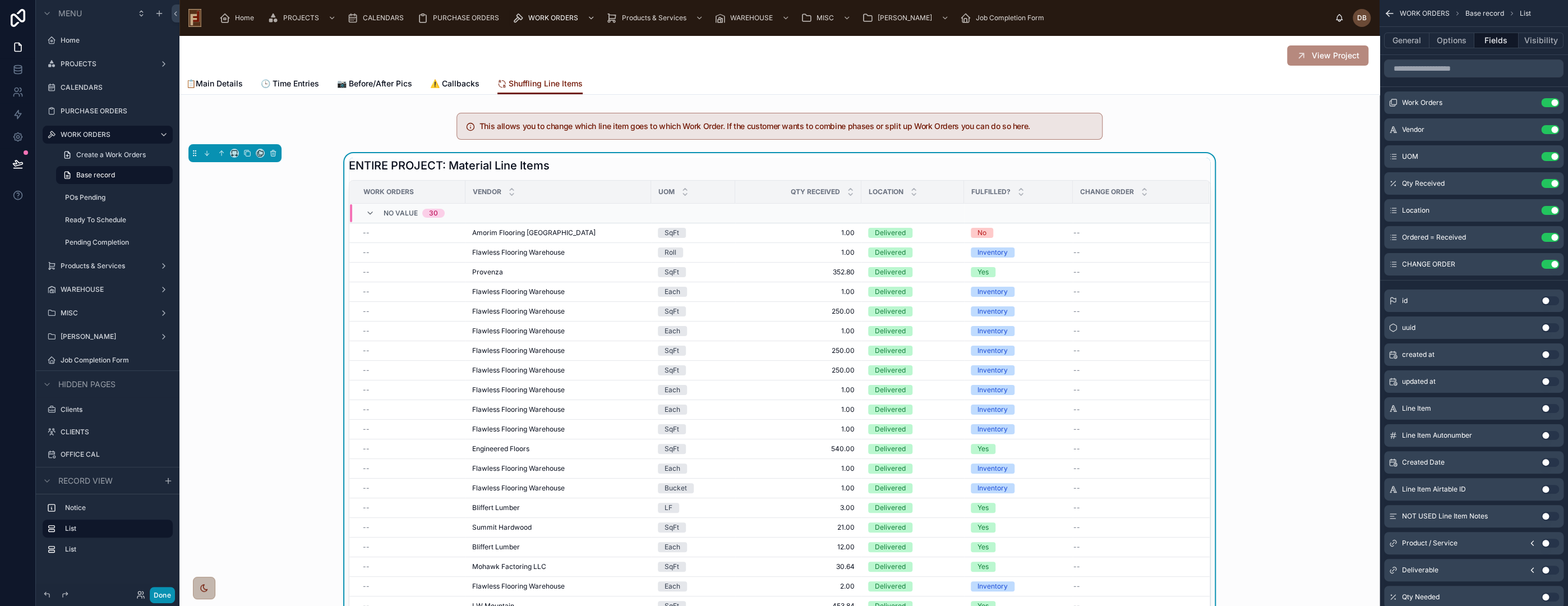
click at [167, 593] on button "Done" at bounding box center [162, 595] width 25 height 17
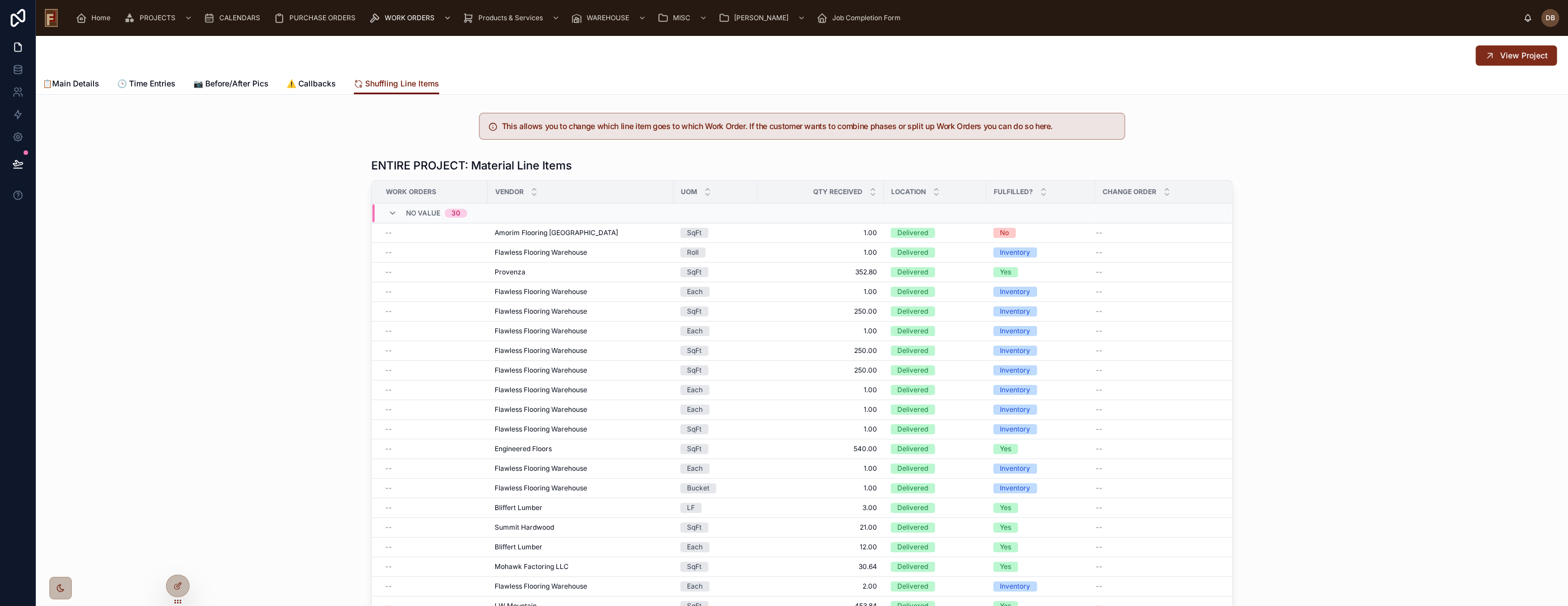
click at [1502, 54] on span "View Project" at bounding box center [1523, 55] width 48 height 11
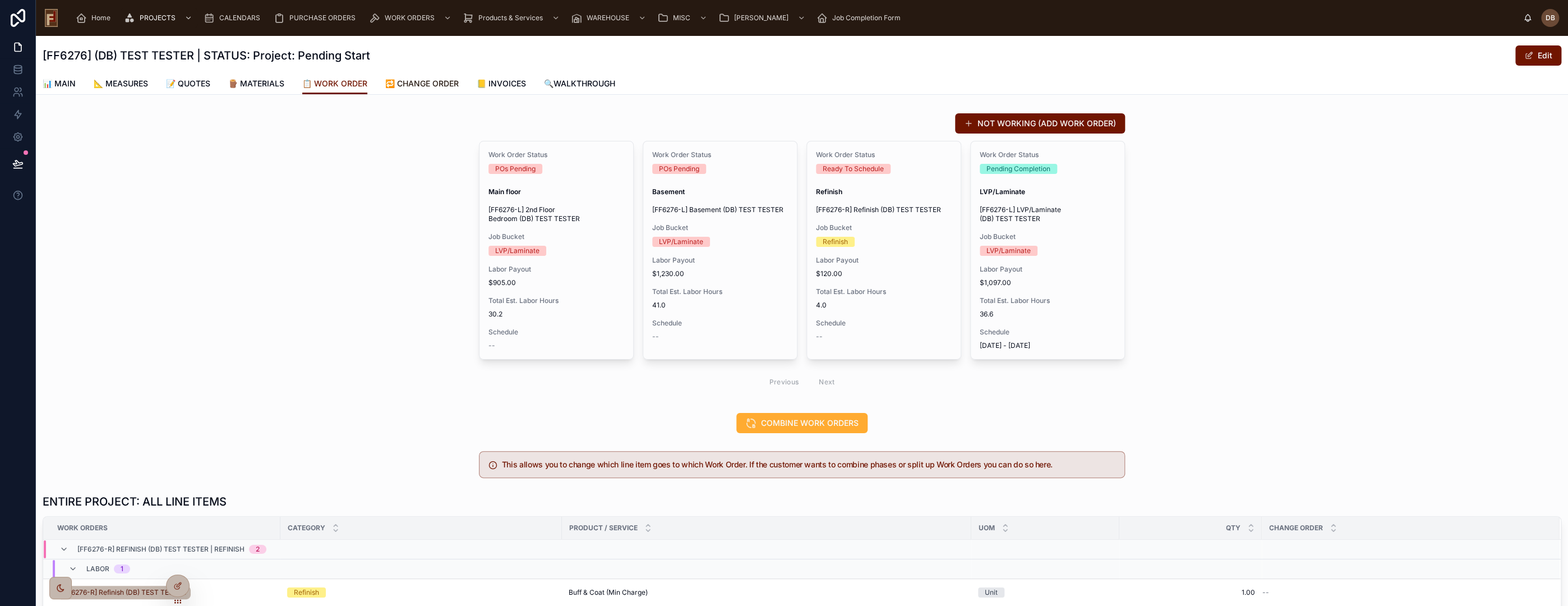
click at [437, 82] on span "🔁 CHANGE ORDER" at bounding box center [421, 83] width 73 height 11
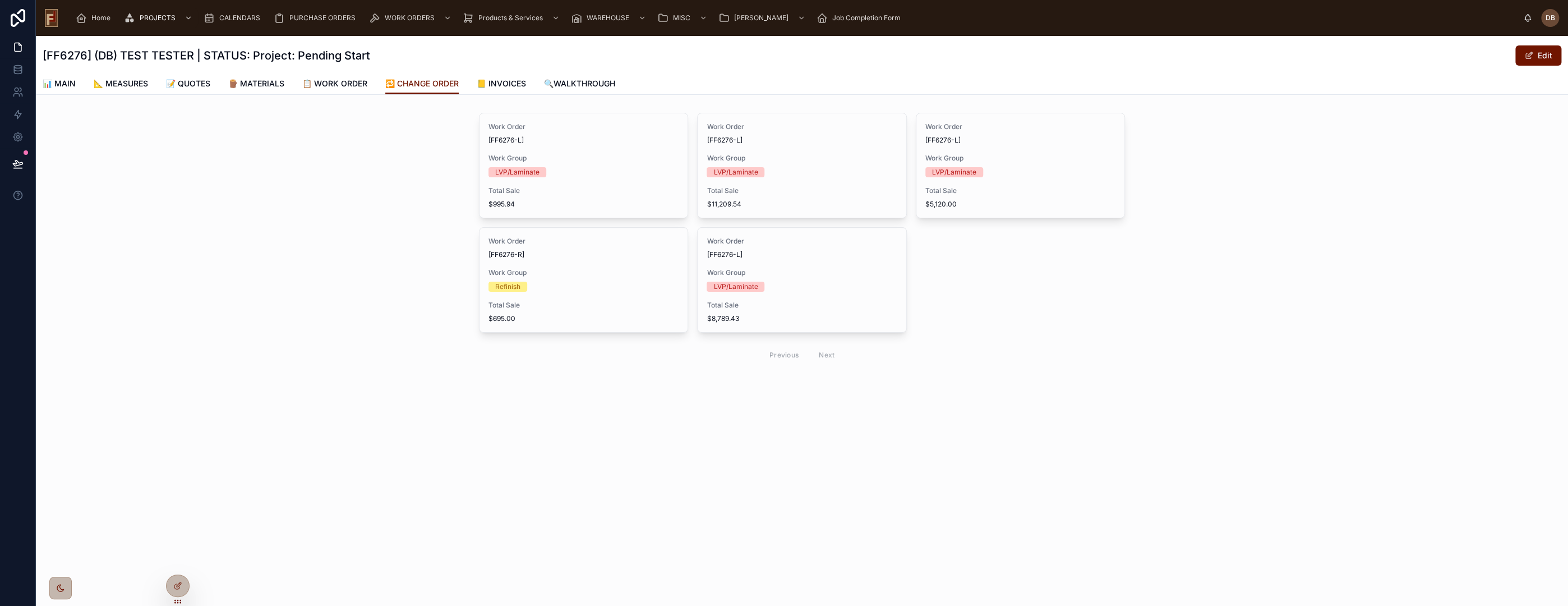
click at [579, 174] on div "LVP/Laminate" at bounding box center [584, 172] width 190 height 10
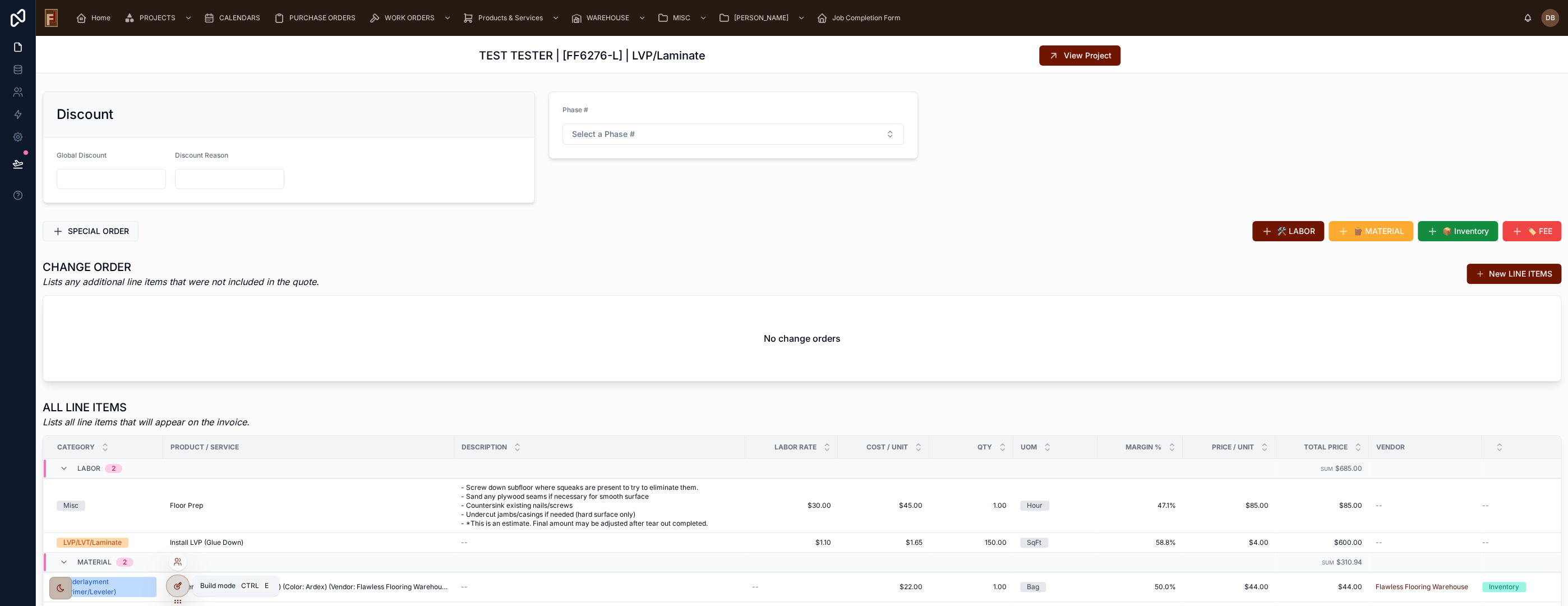
click at [177, 587] on icon at bounding box center [179, 585] width 5 height 5
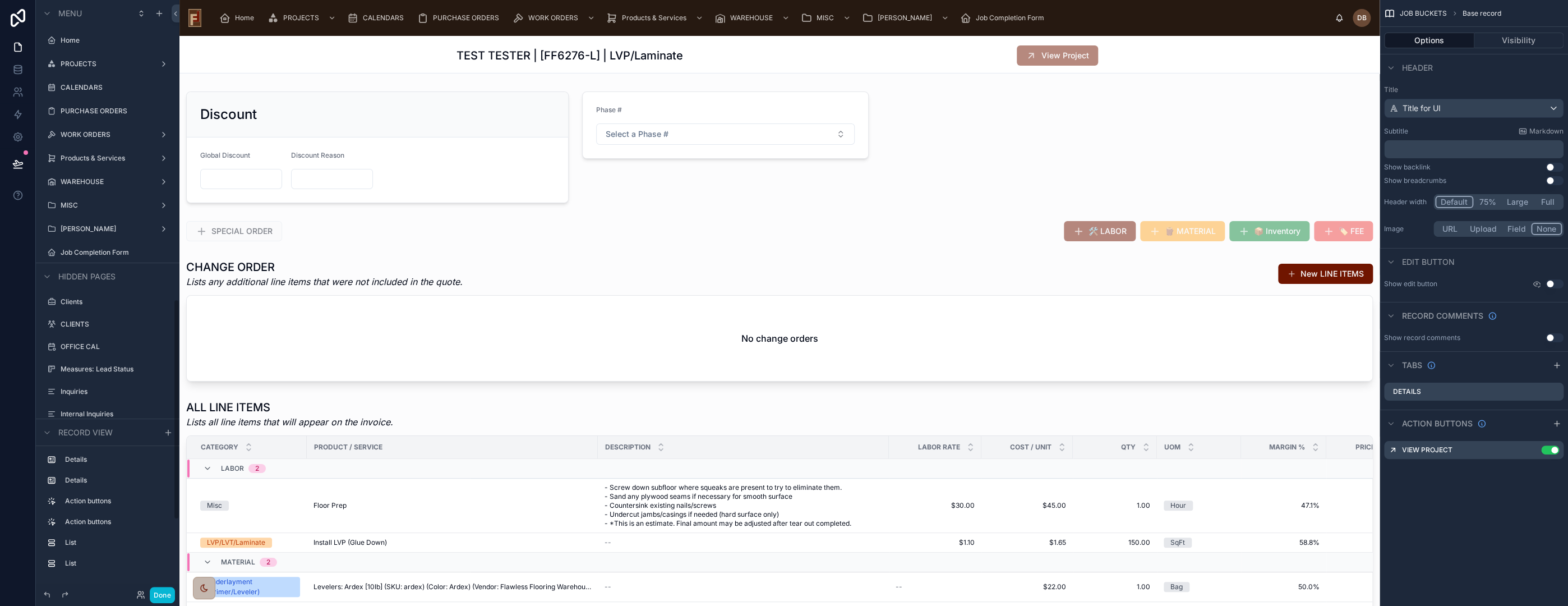
scroll to position [802, 0]
click at [703, 101] on div at bounding box center [725, 147] width 300 height 121
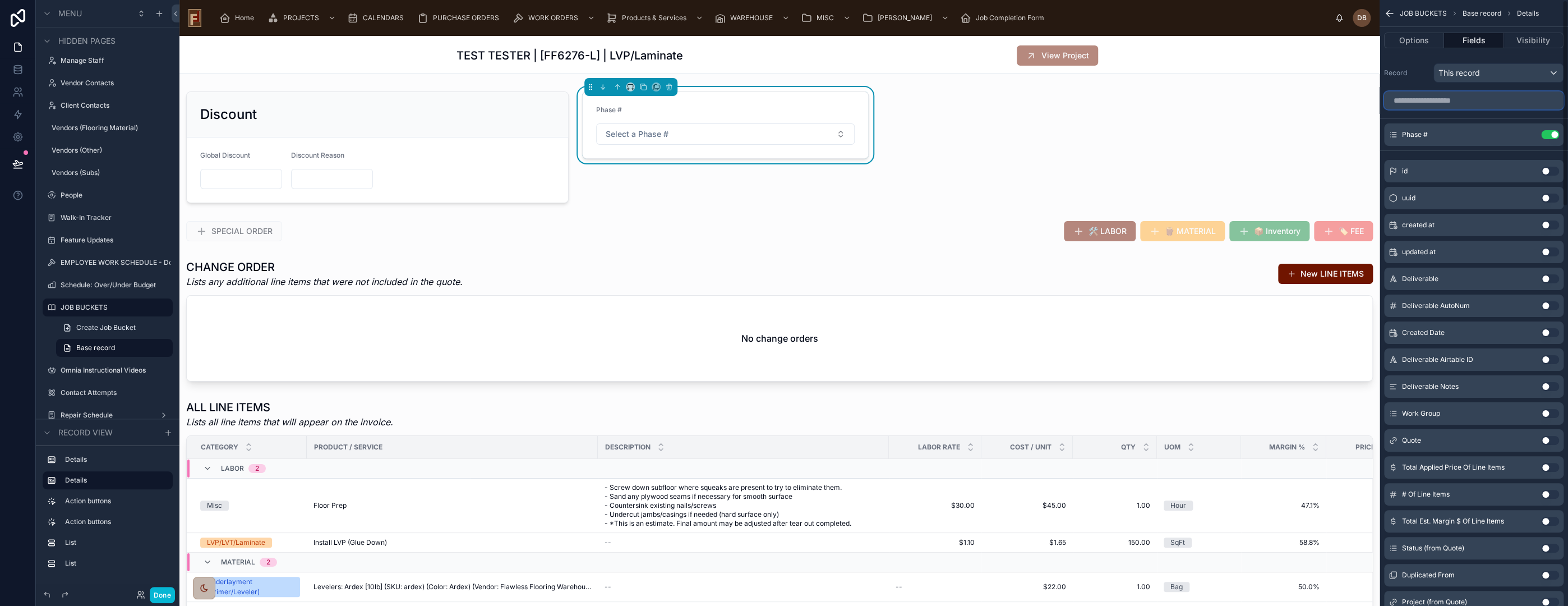
click at [1440, 100] on input "scrollable content" at bounding box center [1474, 100] width 180 height 18
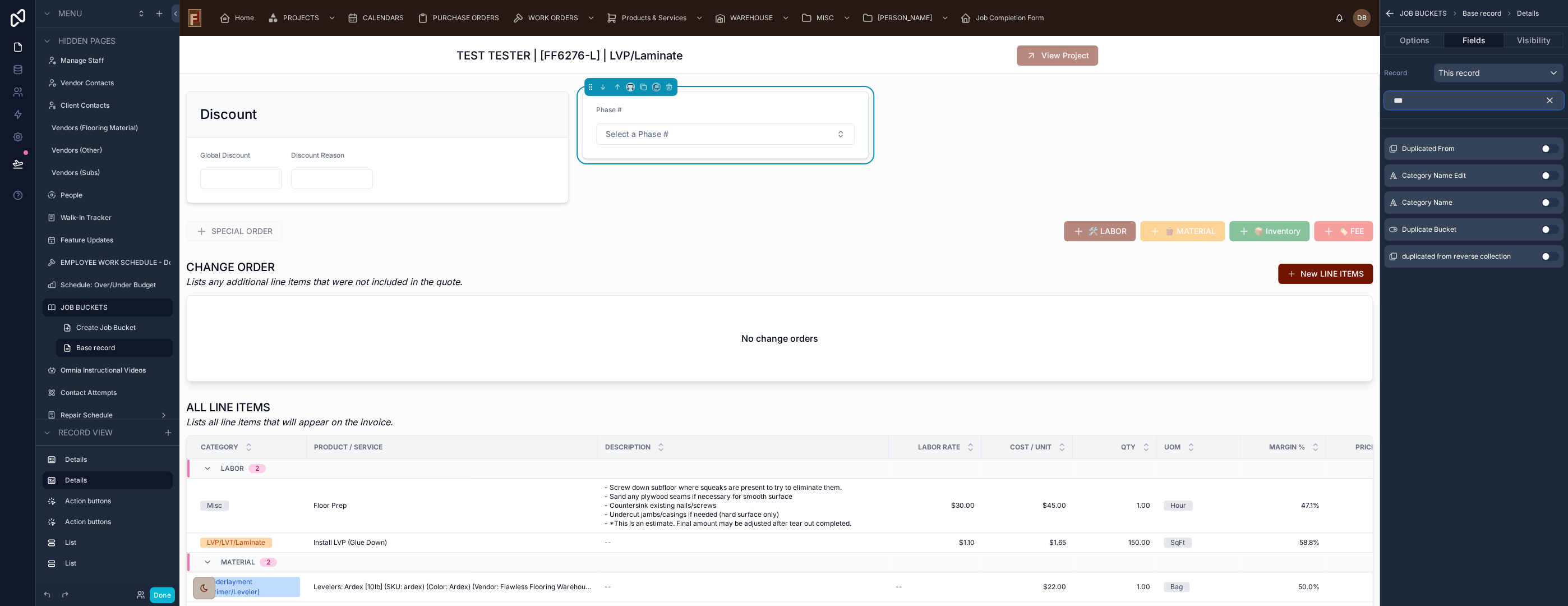
type input "***"
click at [1545, 175] on button "Use setting" at bounding box center [1550, 175] width 18 height 9
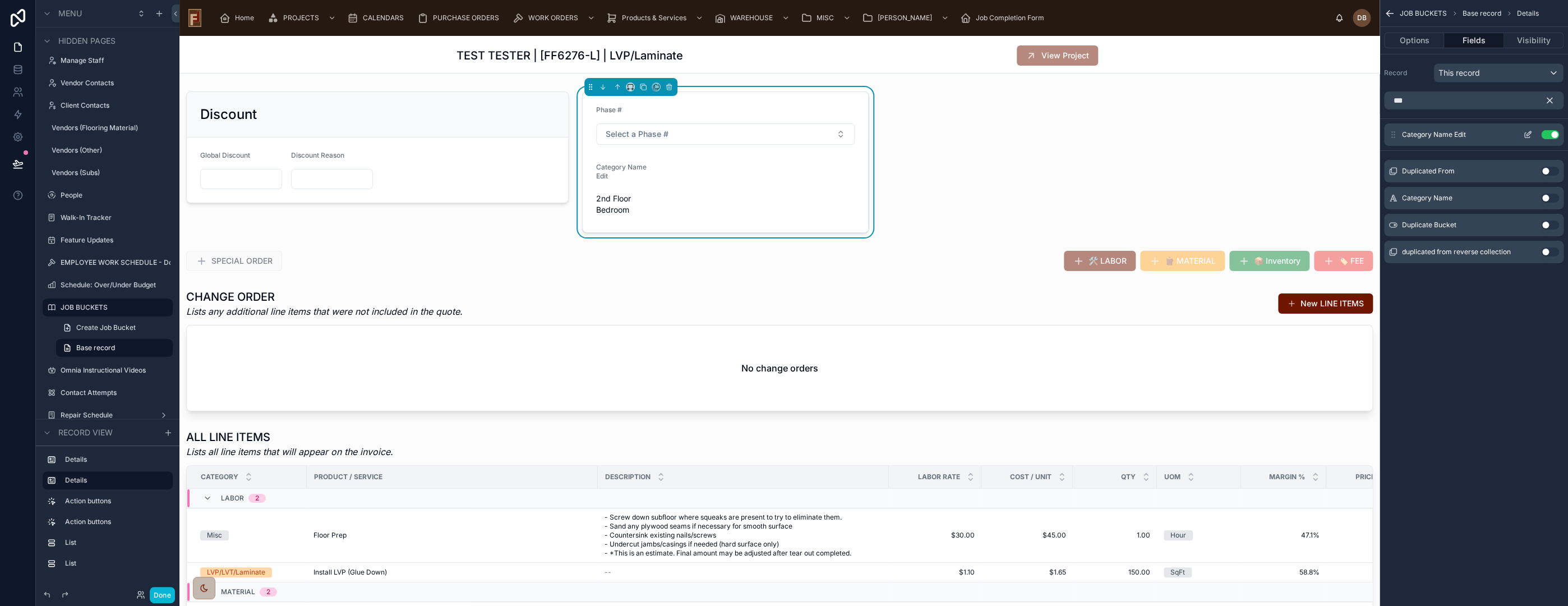
click at [1526, 132] on icon "scrollable content" at bounding box center [1528, 134] width 9 height 9
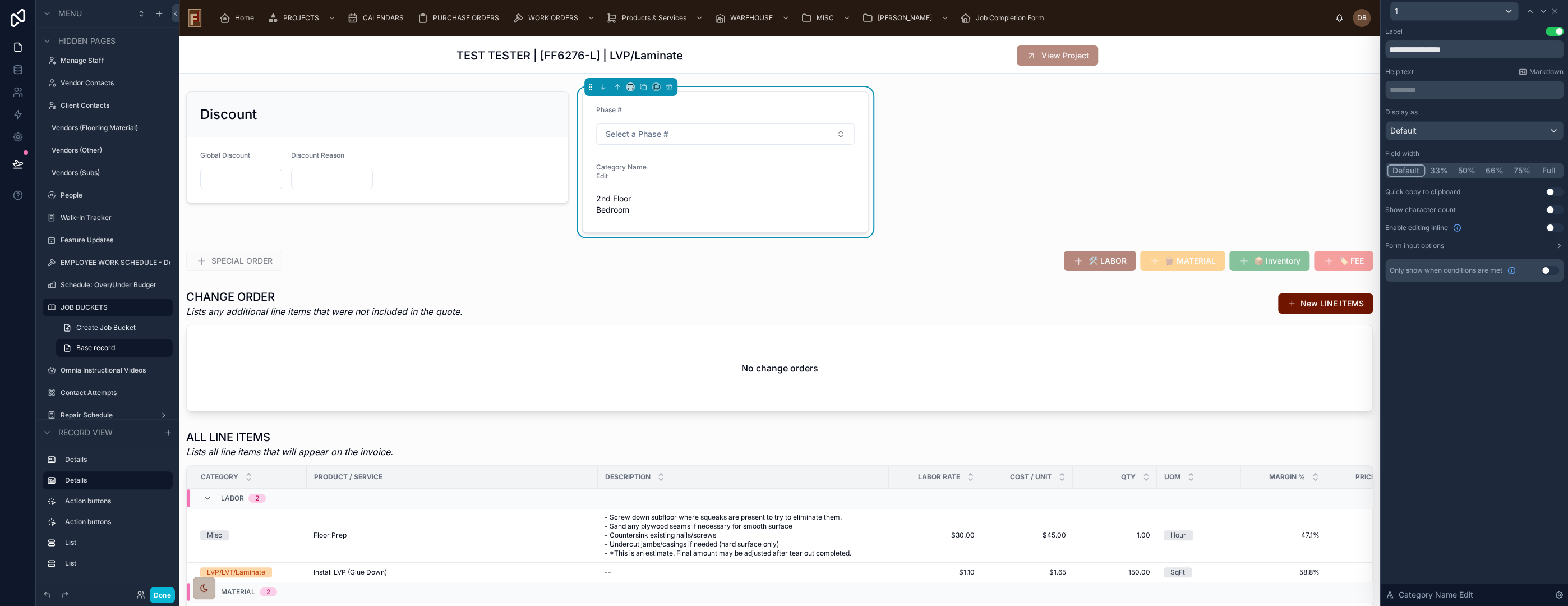
click at [1551, 169] on button "Full" at bounding box center [1548, 171] width 26 height 12
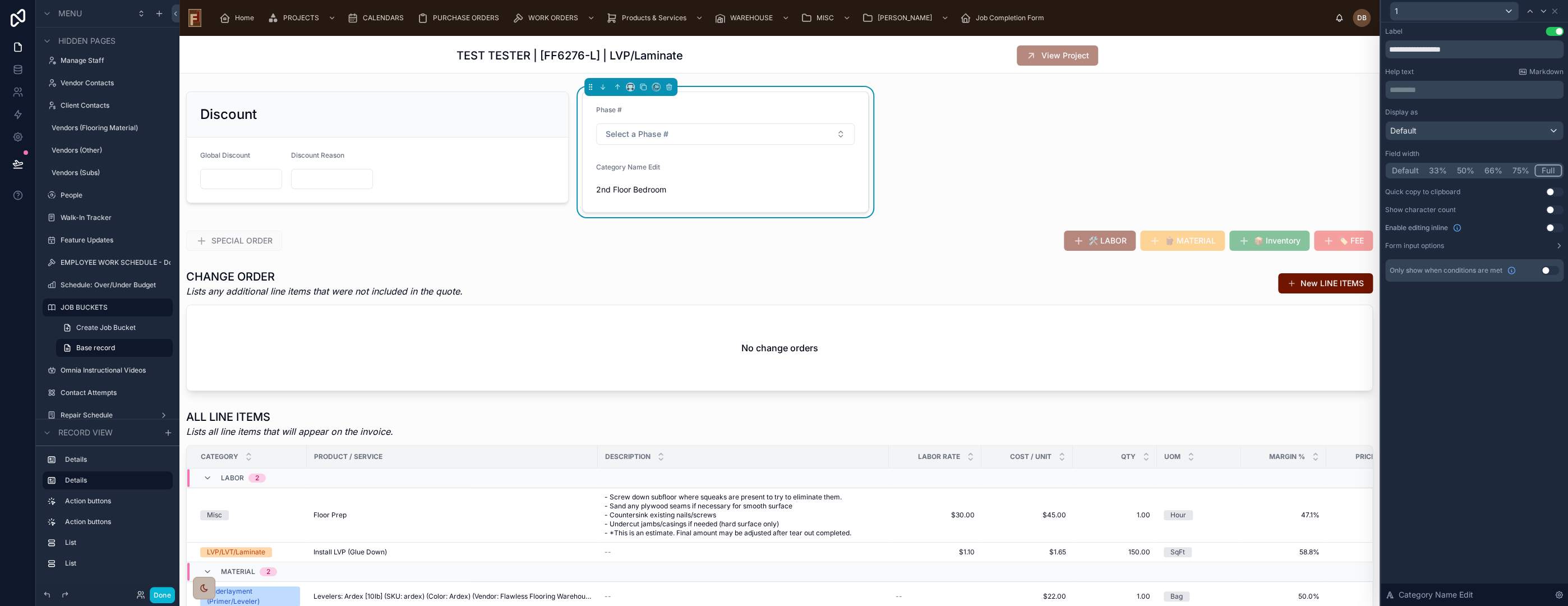
click at [1550, 227] on button "Use setting" at bounding box center [1554, 228] width 18 height 9
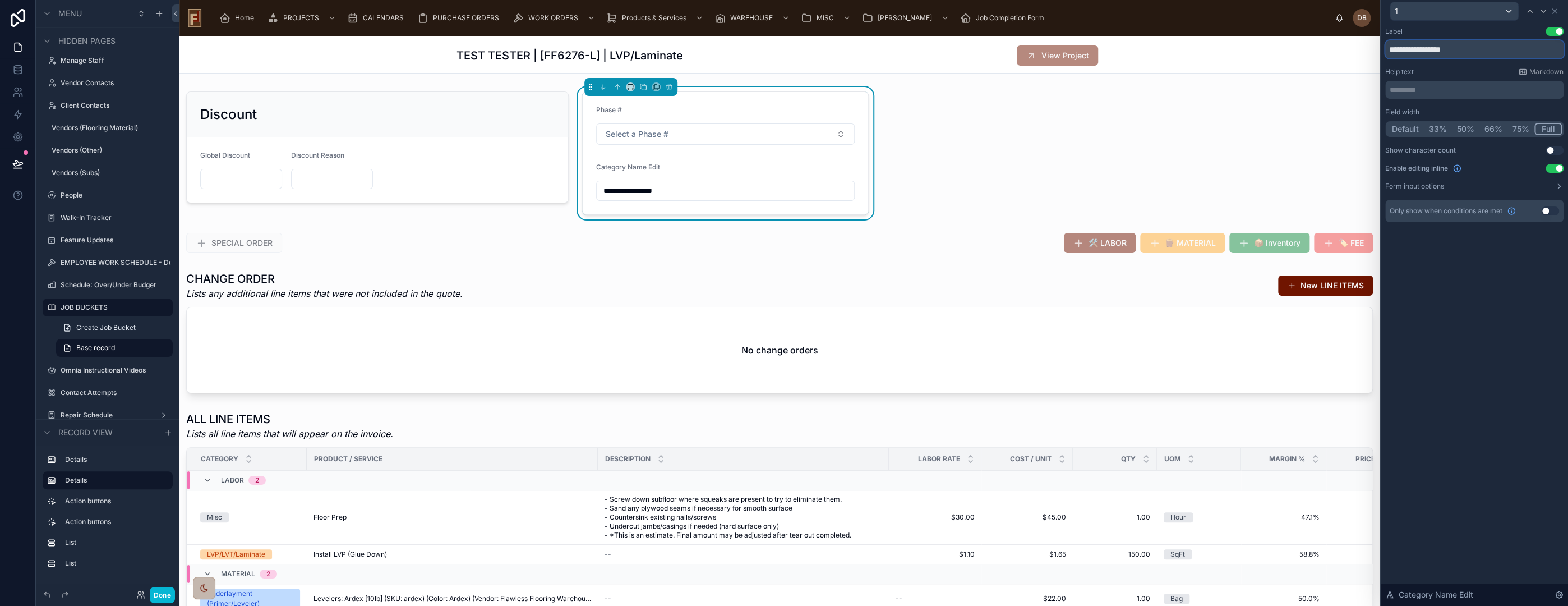
drag, startPoint x: 1445, startPoint y: 48, endPoint x: 1499, endPoint y: 48, distance: 54.0
click at [1499, 48] on input "**********" at bounding box center [1474, 49] width 178 height 18
type input "**********"
click at [157, 596] on button "Done" at bounding box center [162, 595] width 25 height 17
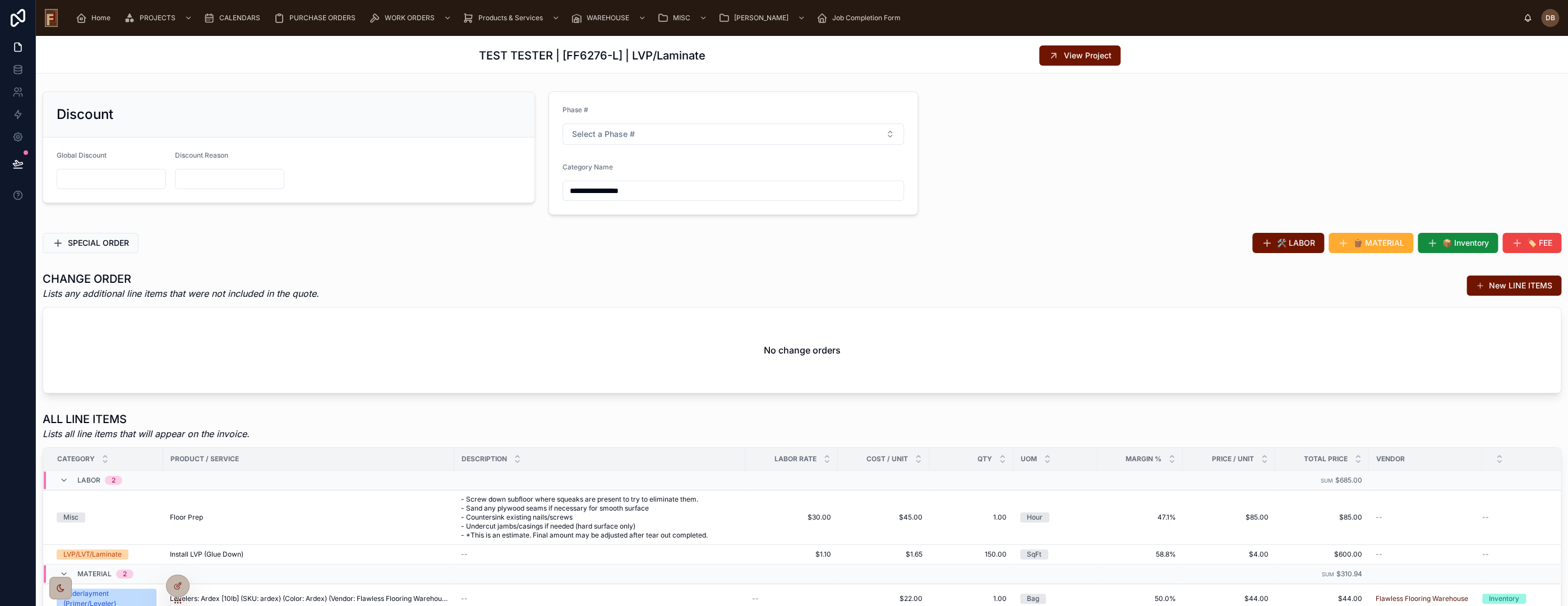
click at [646, 192] on input "**********" at bounding box center [733, 190] width 341 height 16
click at [557, 232] on div "SPECIAL ORDER" at bounding box center [419, 243] width 766 height 29
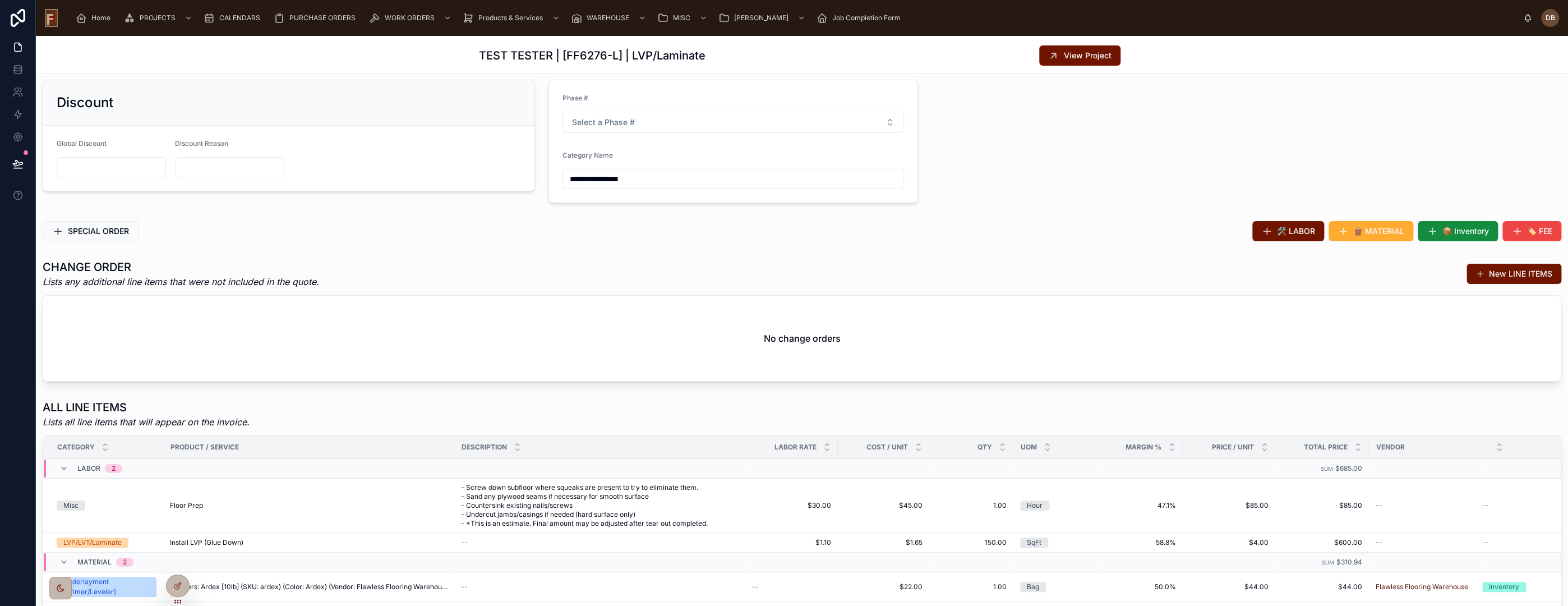
scroll to position [0, 0]
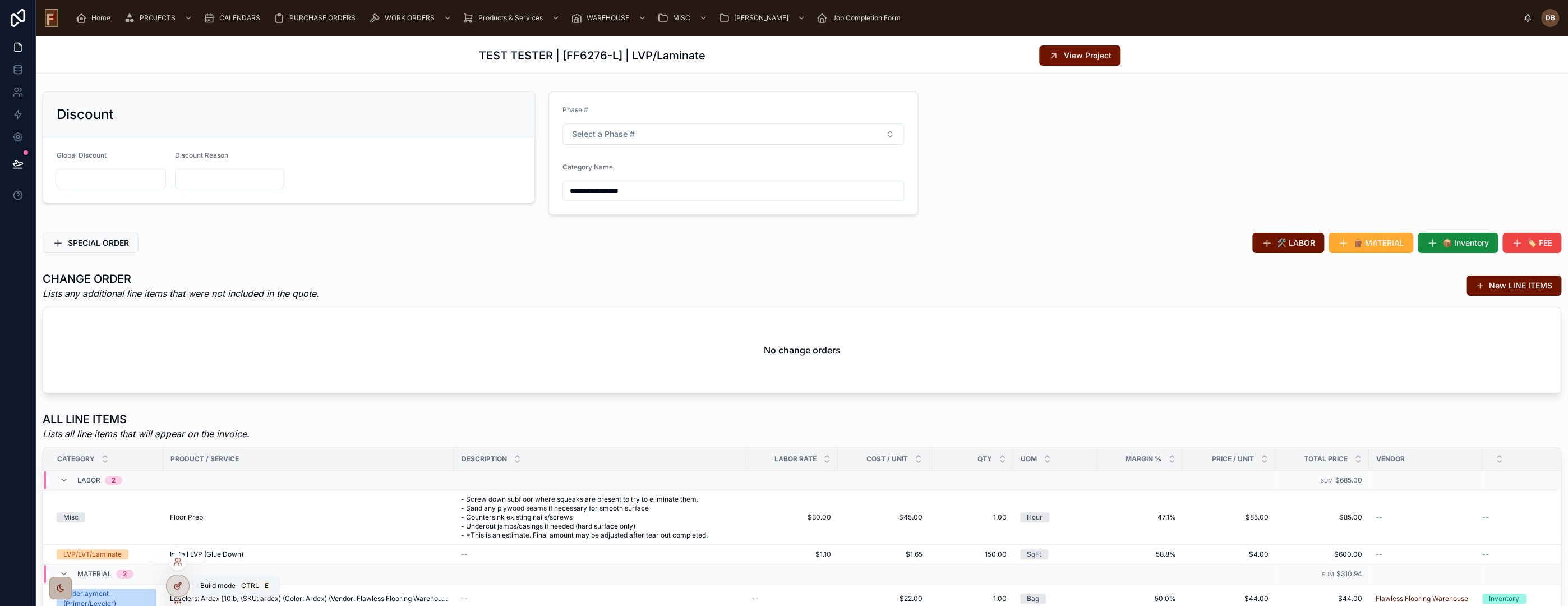
click at [178, 587] on icon at bounding box center [177, 586] width 9 height 9
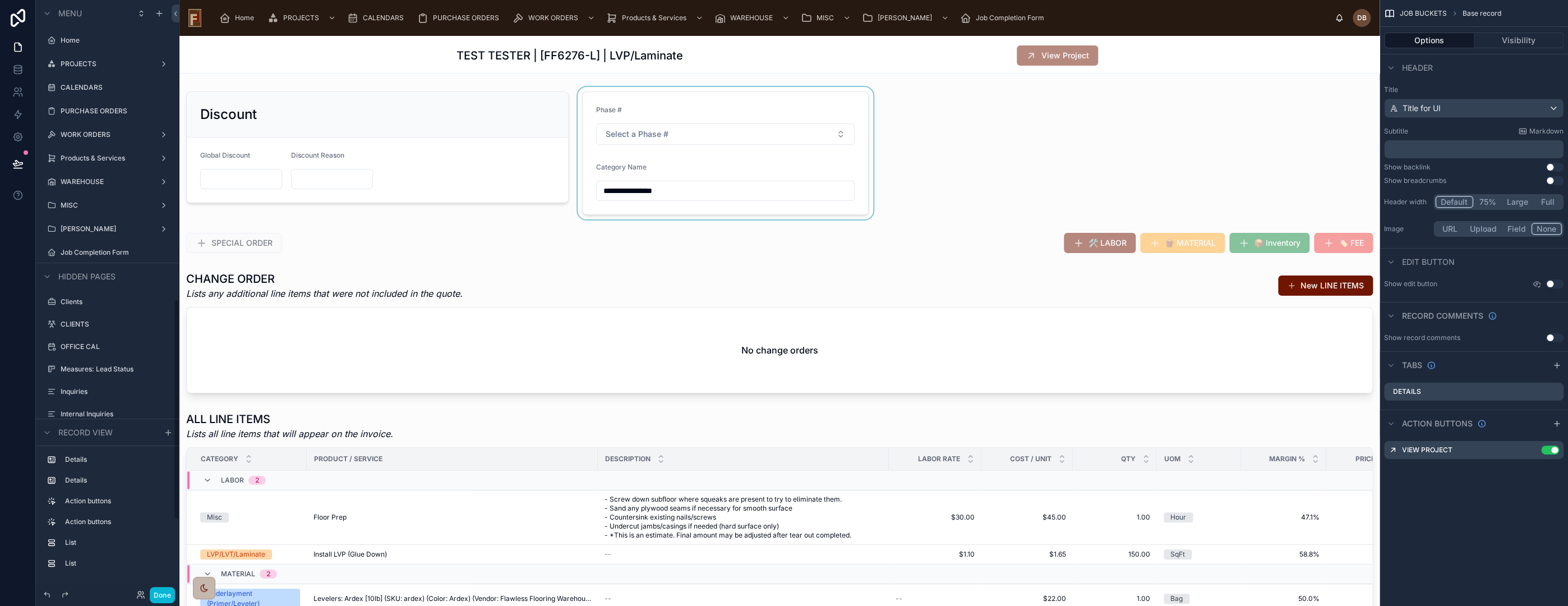
scroll to position [802, 0]
click at [628, 169] on div at bounding box center [725, 153] width 300 height 132
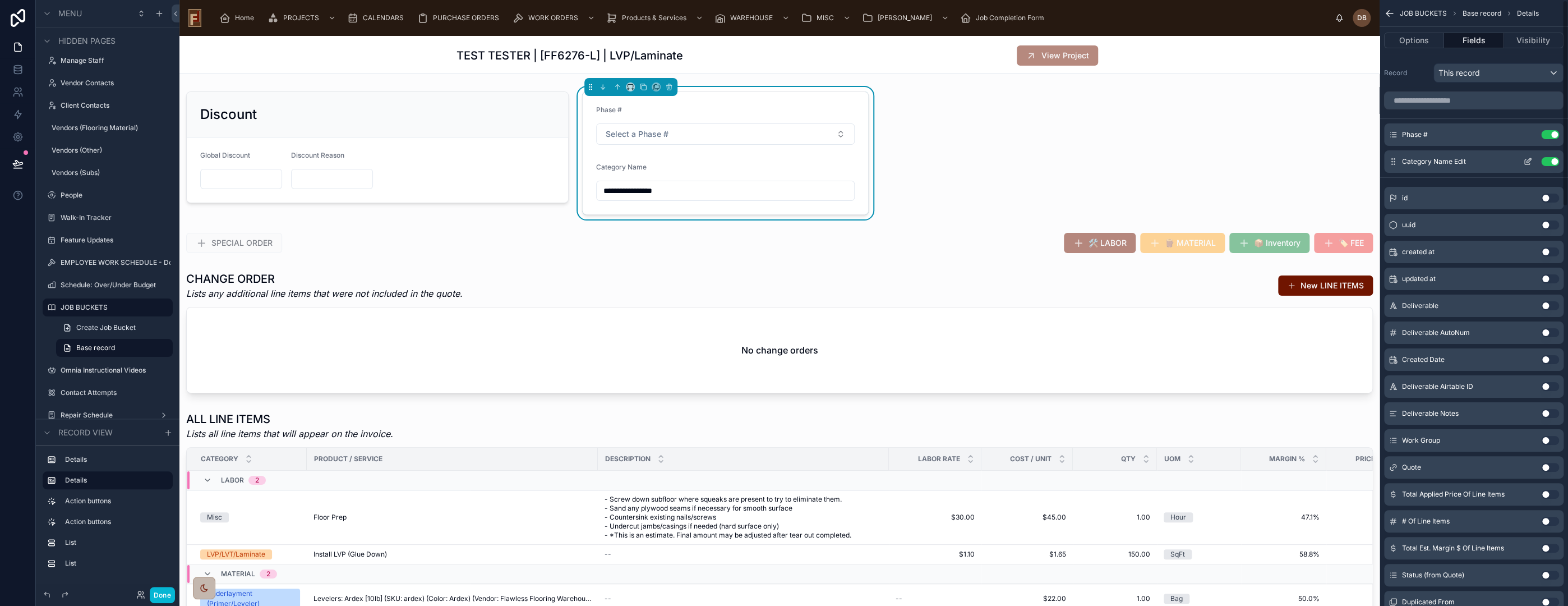
click at [1527, 160] on icon "scrollable content" at bounding box center [1529, 160] width 5 height 5
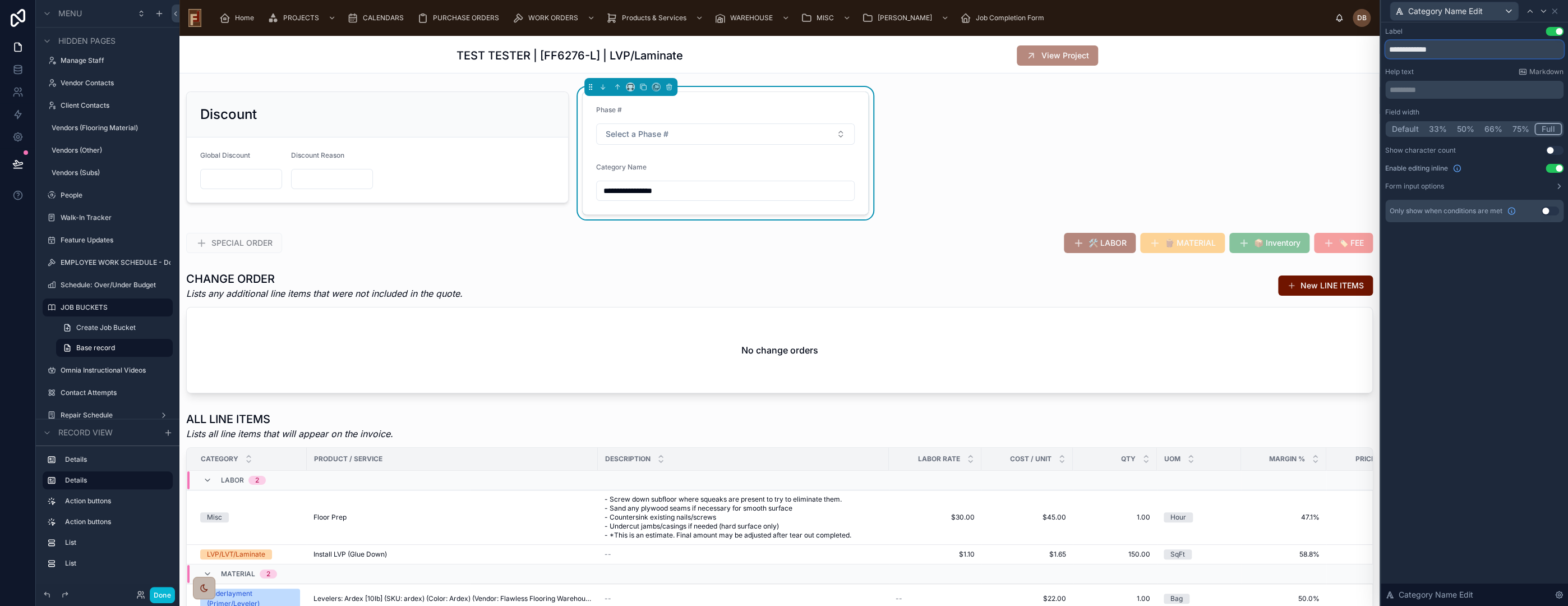
click at [1408, 50] on input "**********" at bounding box center [1474, 49] width 178 height 18
type input "**********"
click at [664, 236] on div at bounding box center [480, 243] width 600 height 29
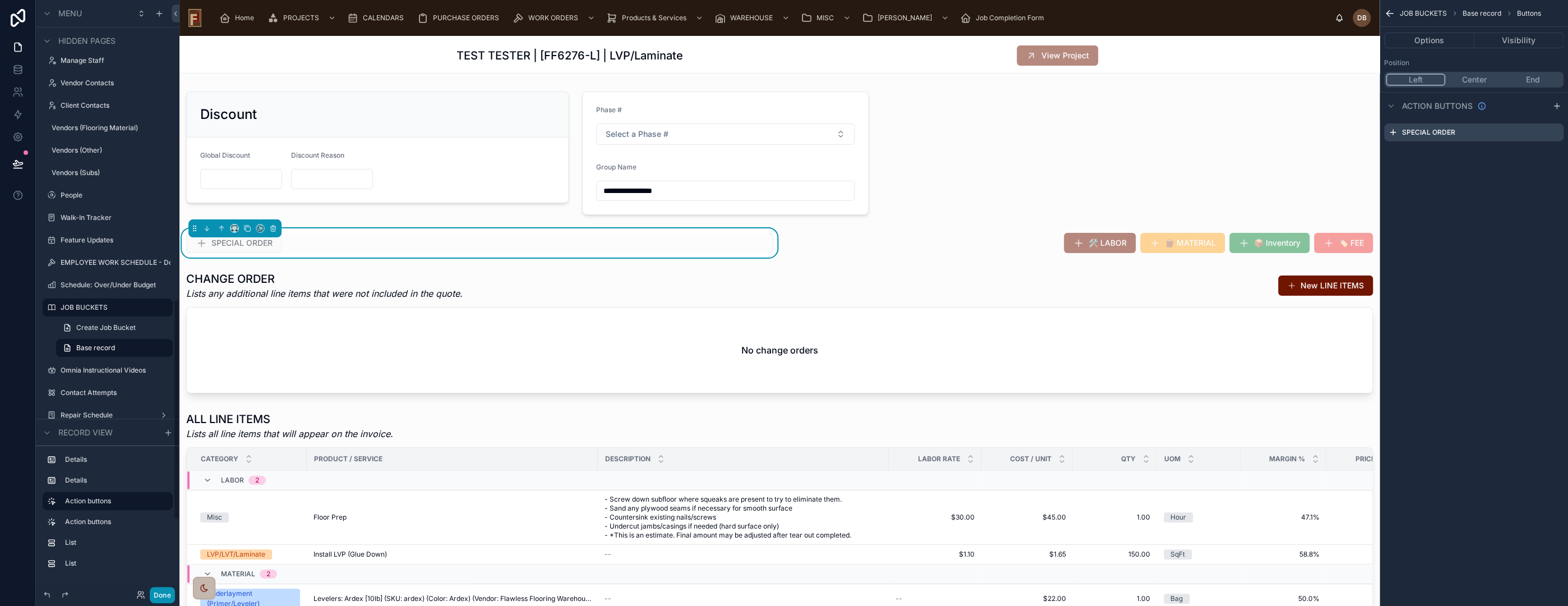
click at [167, 592] on button "Done" at bounding box center [162, 595] width 25 height 17
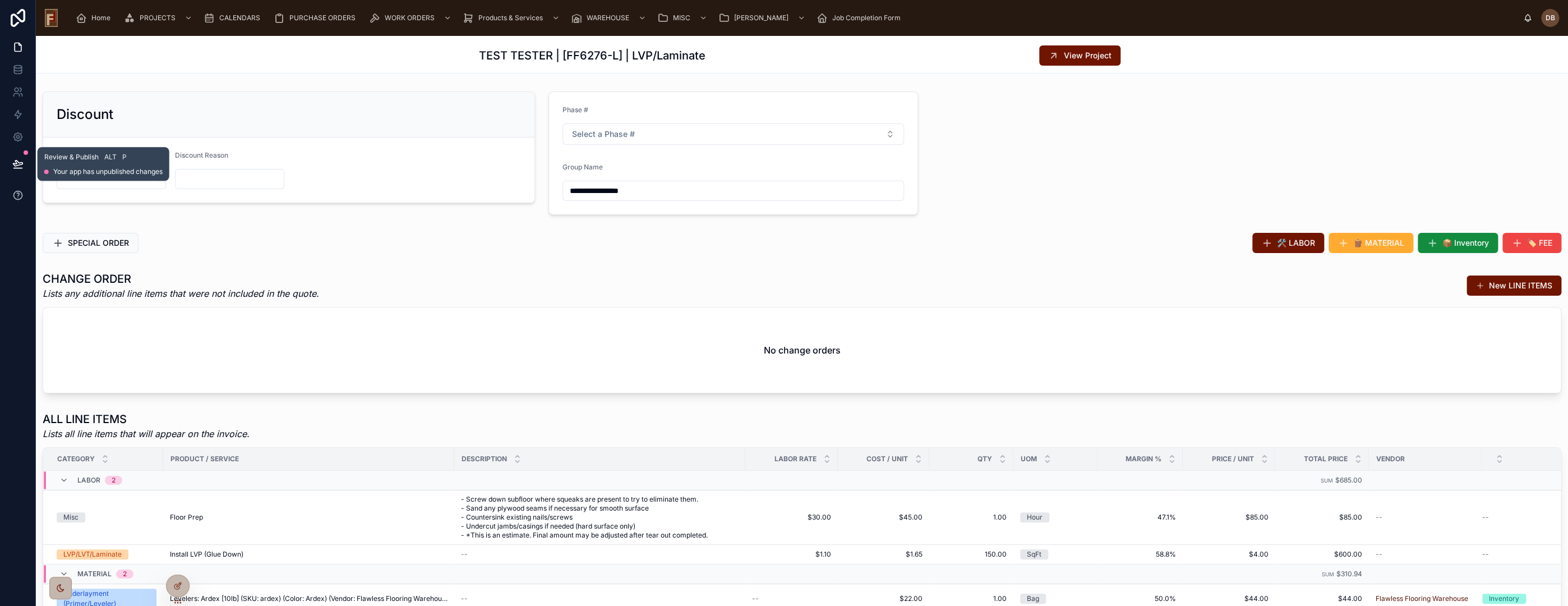
drag, startPoint x: 18, startPoint y: 164, endPoint x: 32, endPoint y: 192, distance: 31.3
click at [18, 164] on icon at bounding box center [17, 163] width 11 height 11
click at [13, 162] on icon at bounding box center [17, 163] width 11 height 11
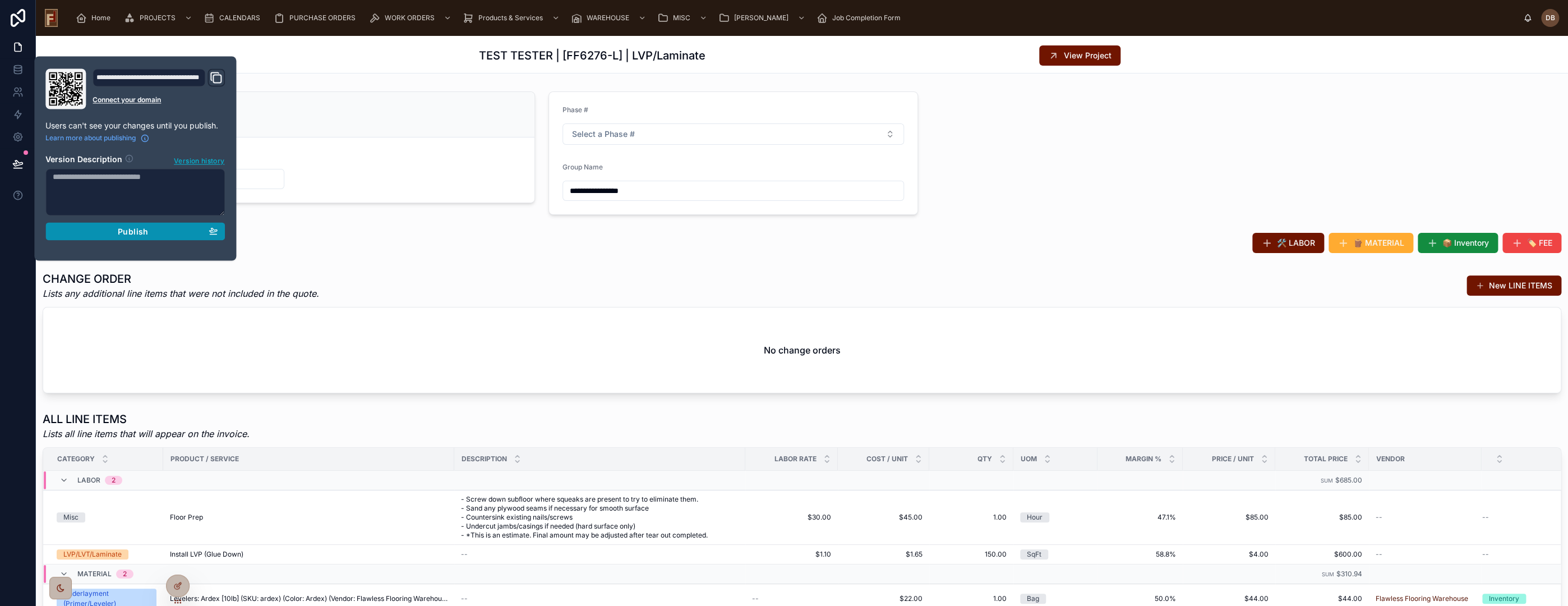
click at [132, 233] on span "Publish" at bounding box center [133, 230] width 30 height 10
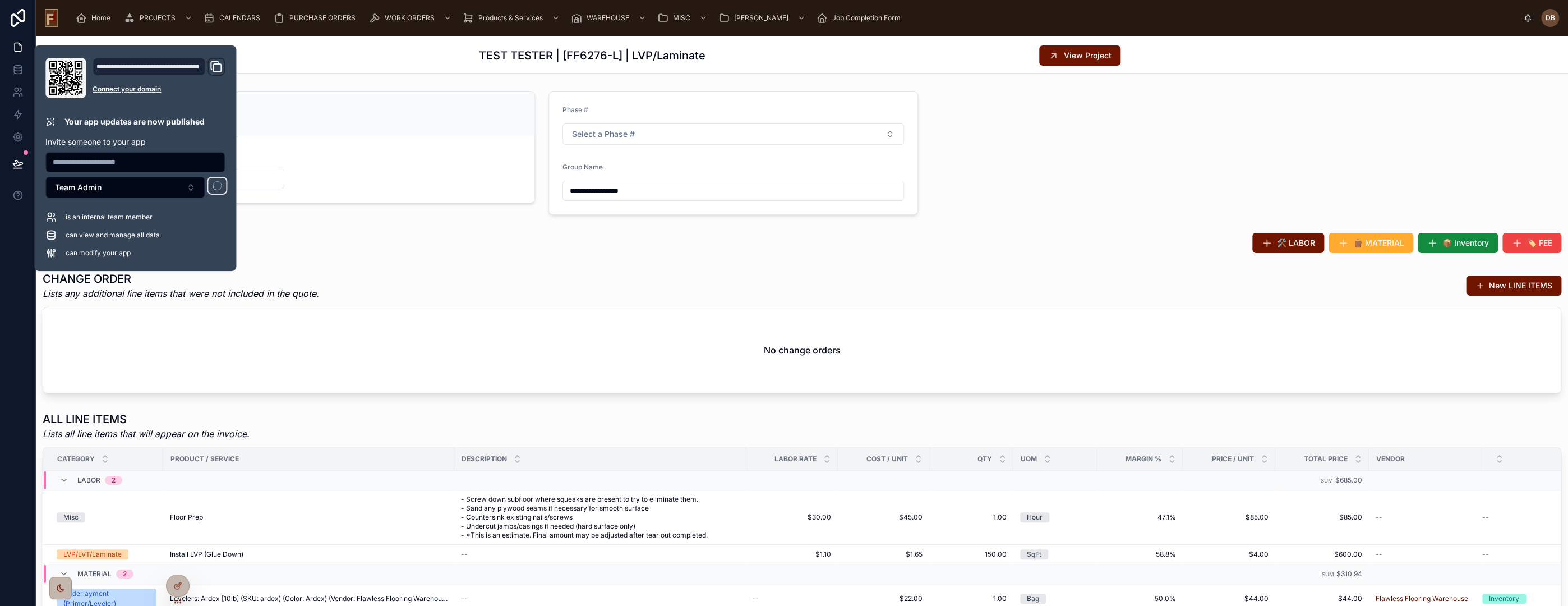
click at [1141, 156] on div "**********" at bounding box center [802, 383] width 1532 height 592
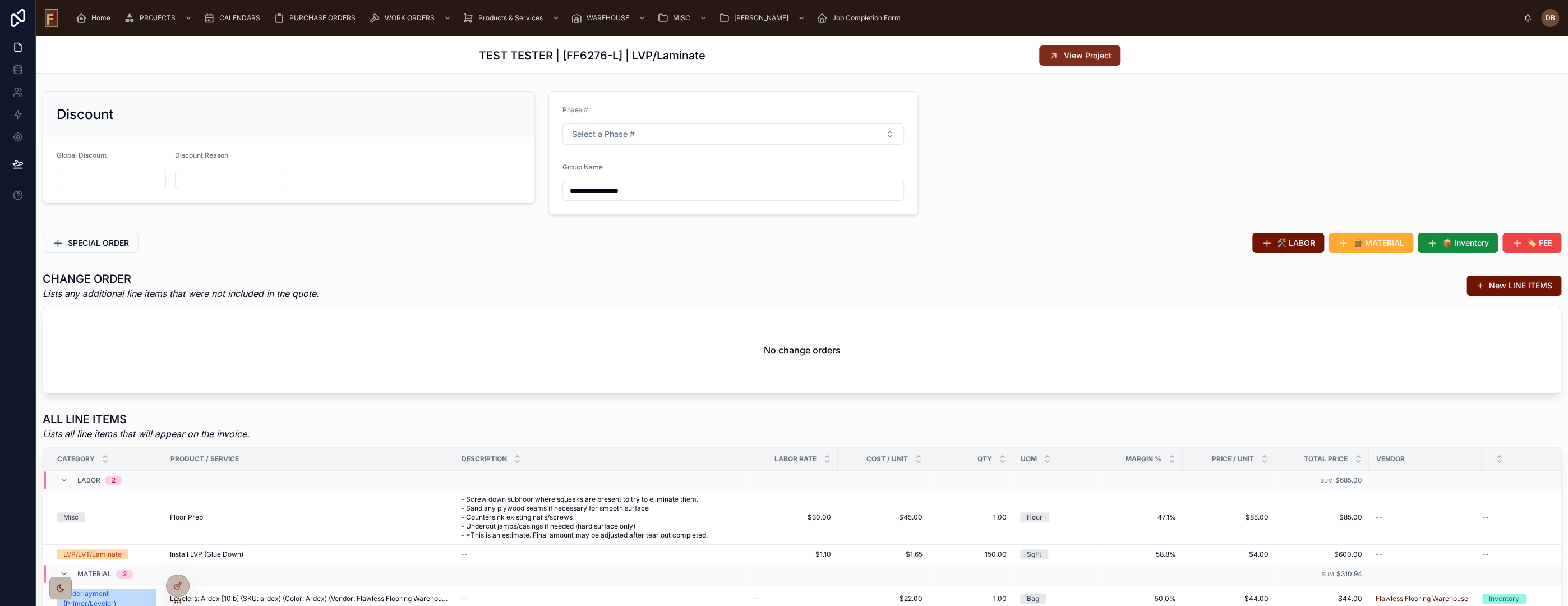
click at [1080, 54] on span "View Project" at bounding box center [1088, 55] width 48 height 11
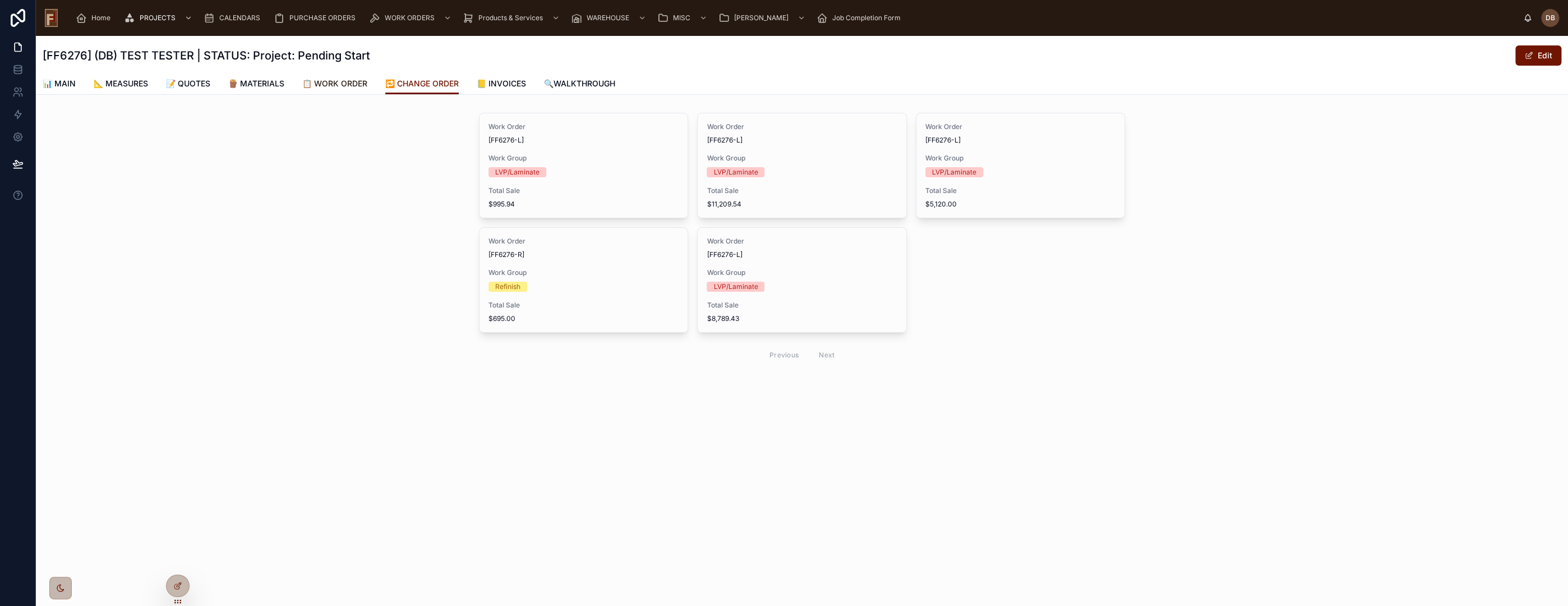
click at [354, 80] on span "📋 WORK ORDER" at bounding box center [335, 83] width 65 height 11
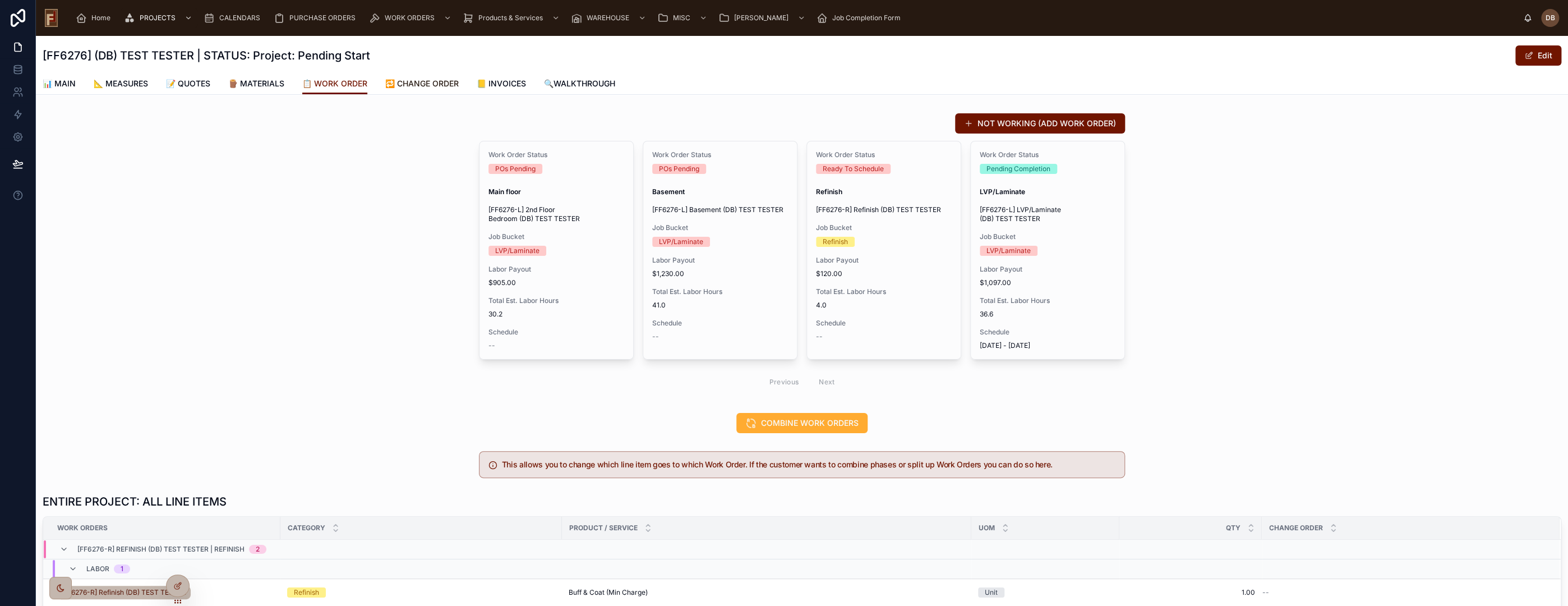
click at [430, 78] on span "🔁 CHANGE ORDER" at bounding box center [421, 83] width 73 height 11
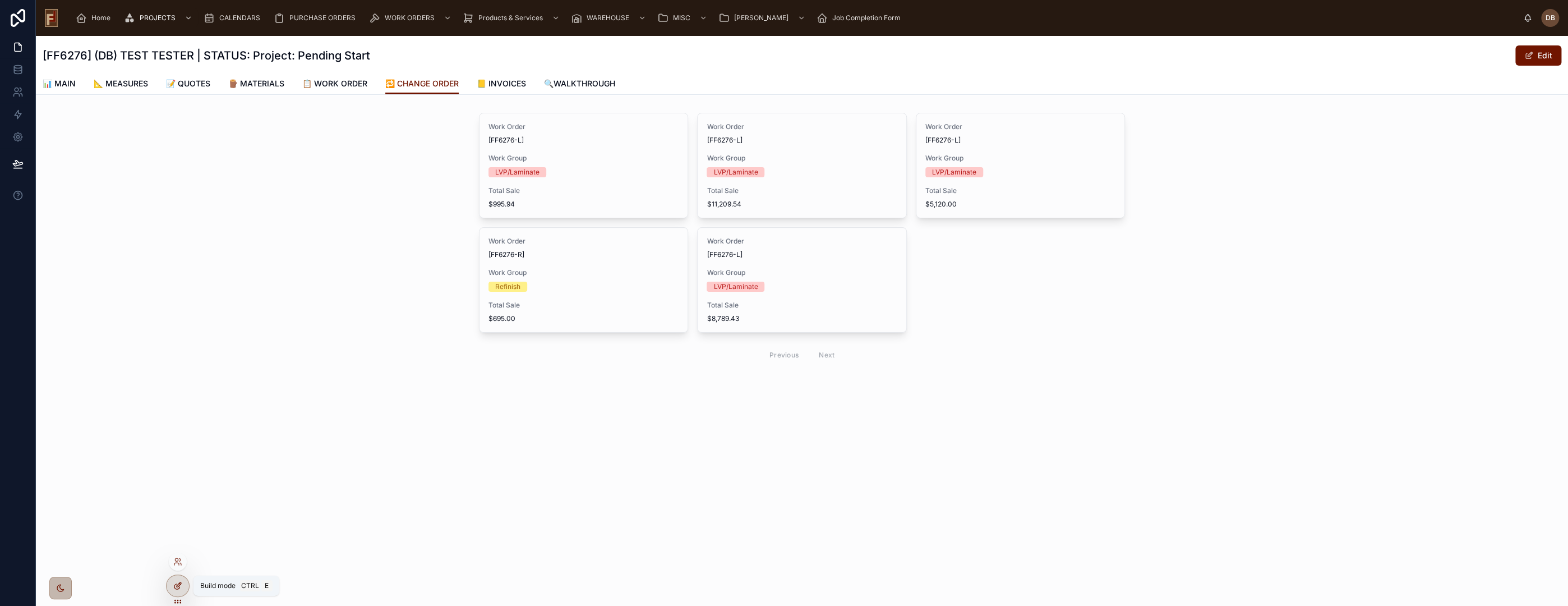
click at [183, 585] on div at bounding box center [178, 586] width 23 height 21
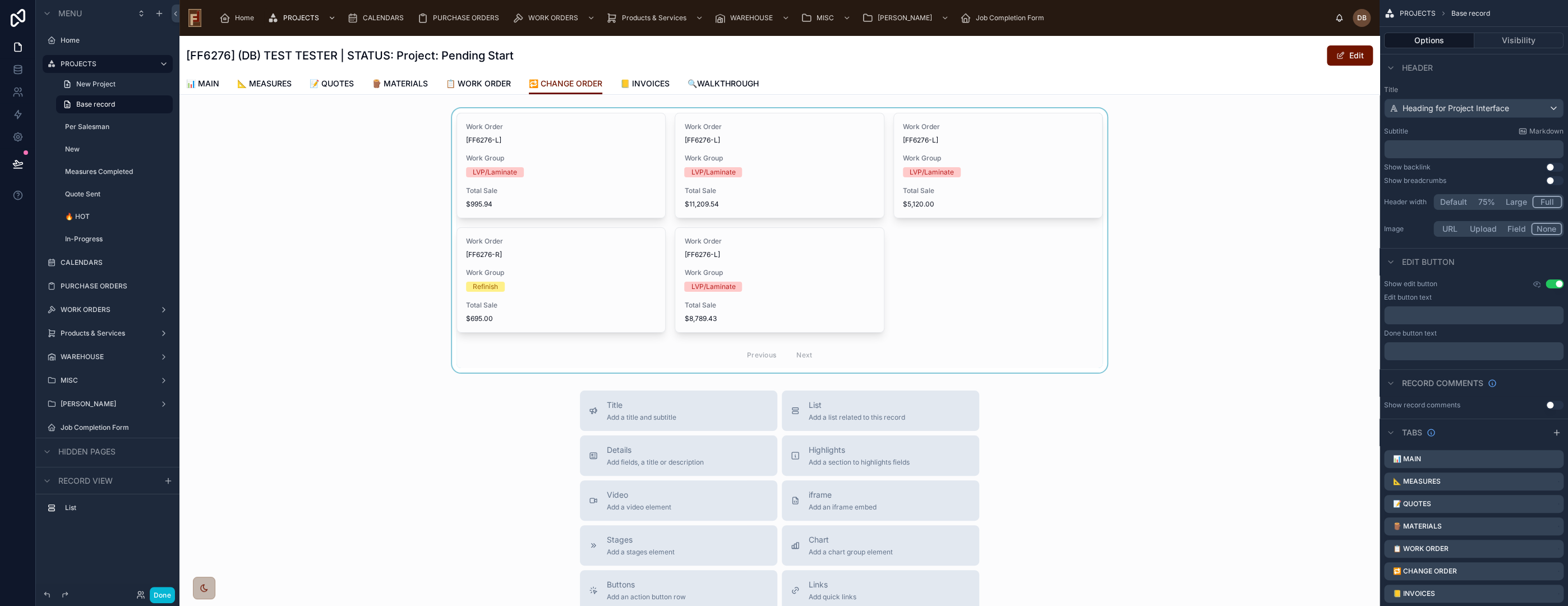
click at [1002, 306] on div at bounding box center [779, 240] width 1200 height 264
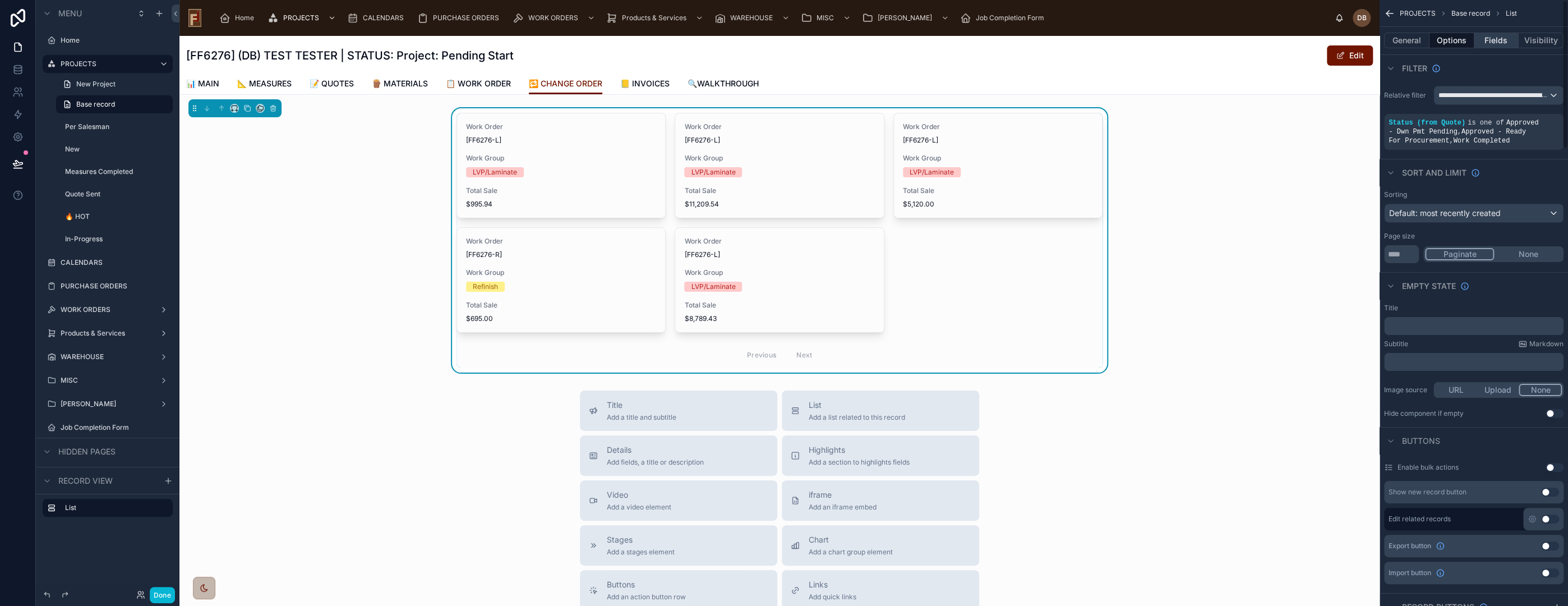
click at [1491, 42] on button "Fields" at bounding box center [1496, 40] width 45 height 16
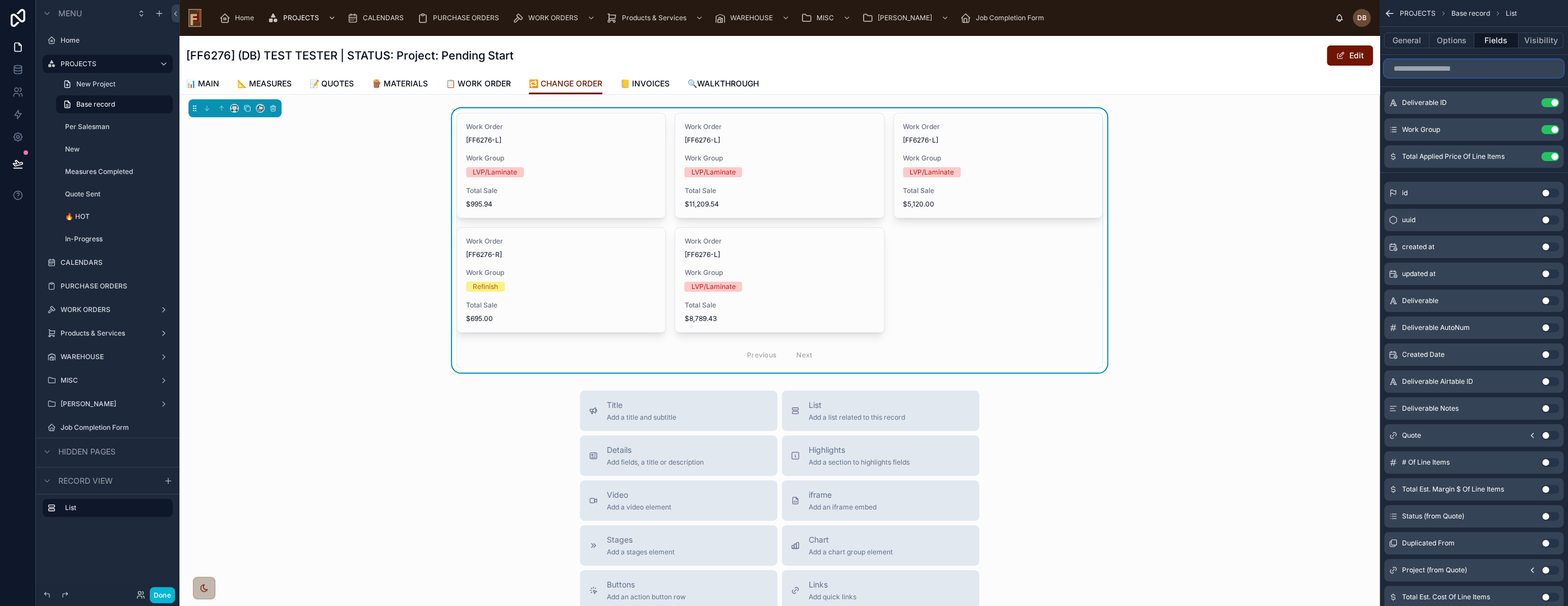
click at [1458, 69] on input "scrollable content" at bounding box center [1474, 69] width 180 height 18
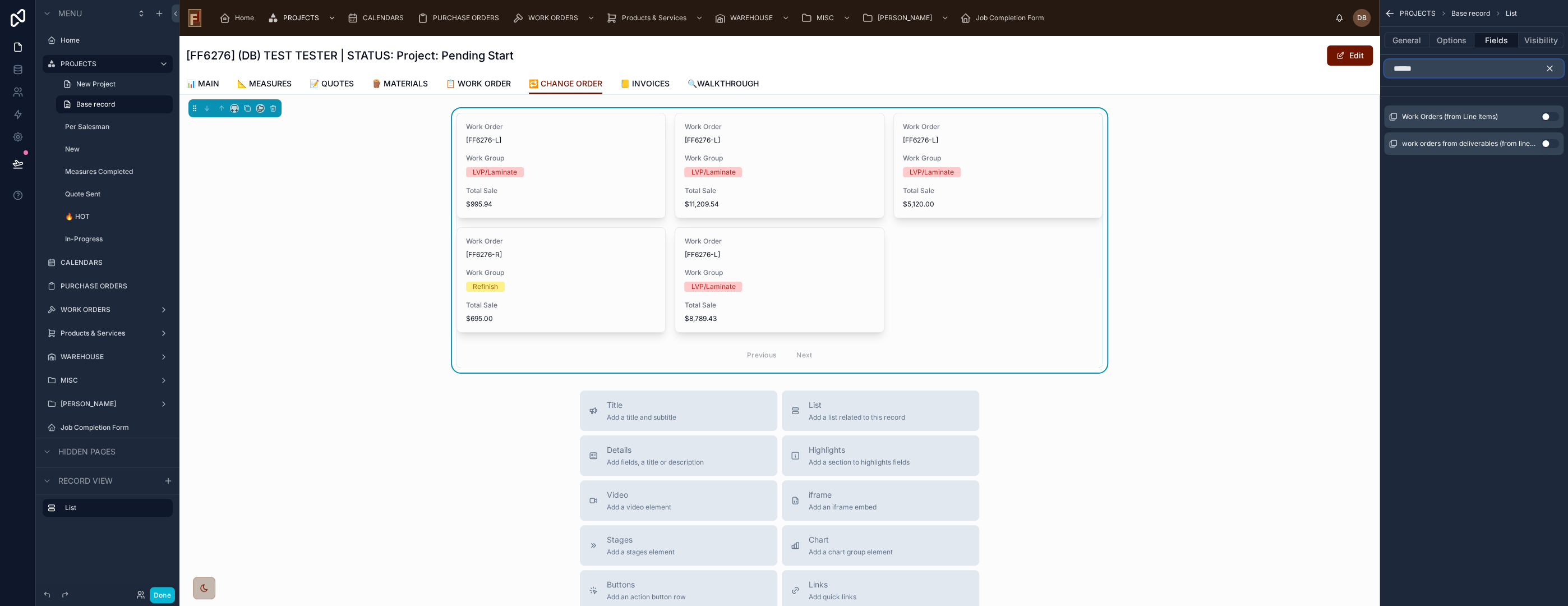
type input "******"
click at [1548, 66] on icon "scrollable content" at bounding box center [1549, 68] width 10 height 10
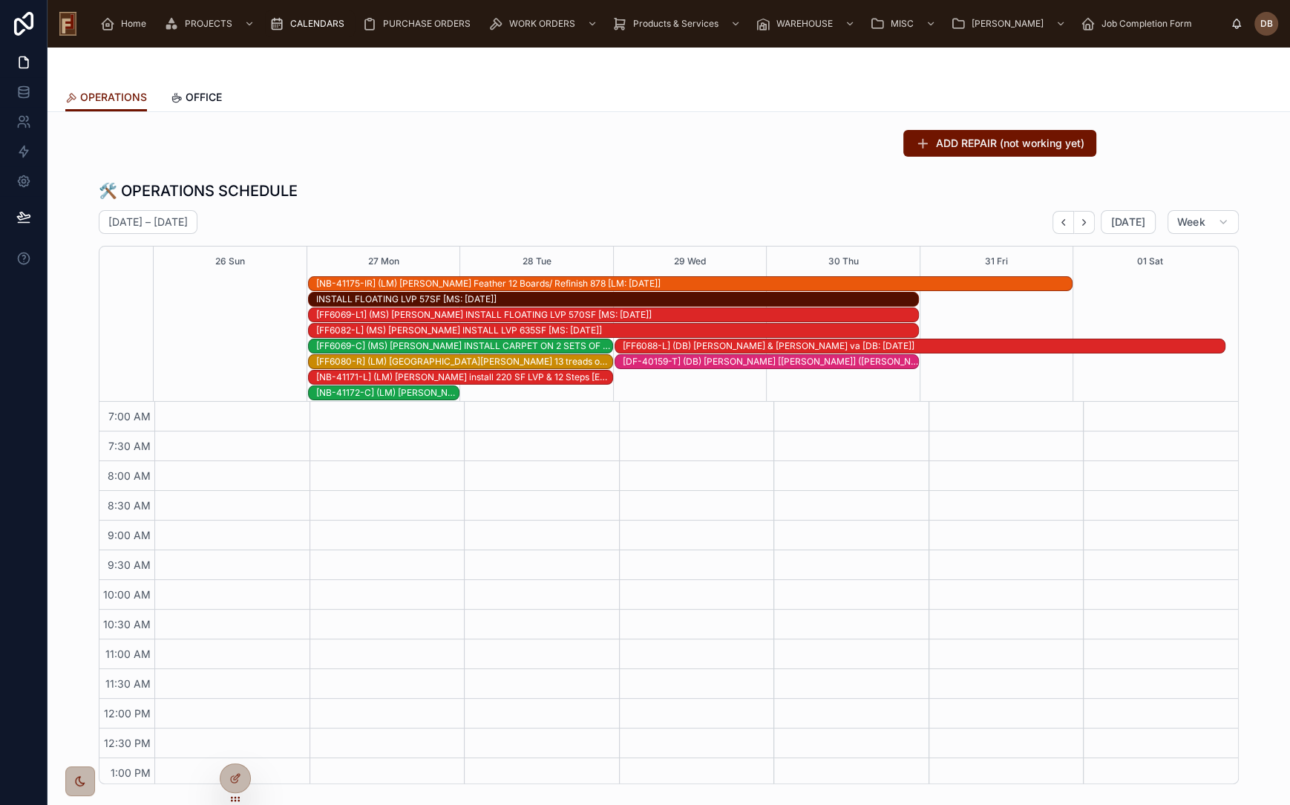
scroll to position [87, 0]
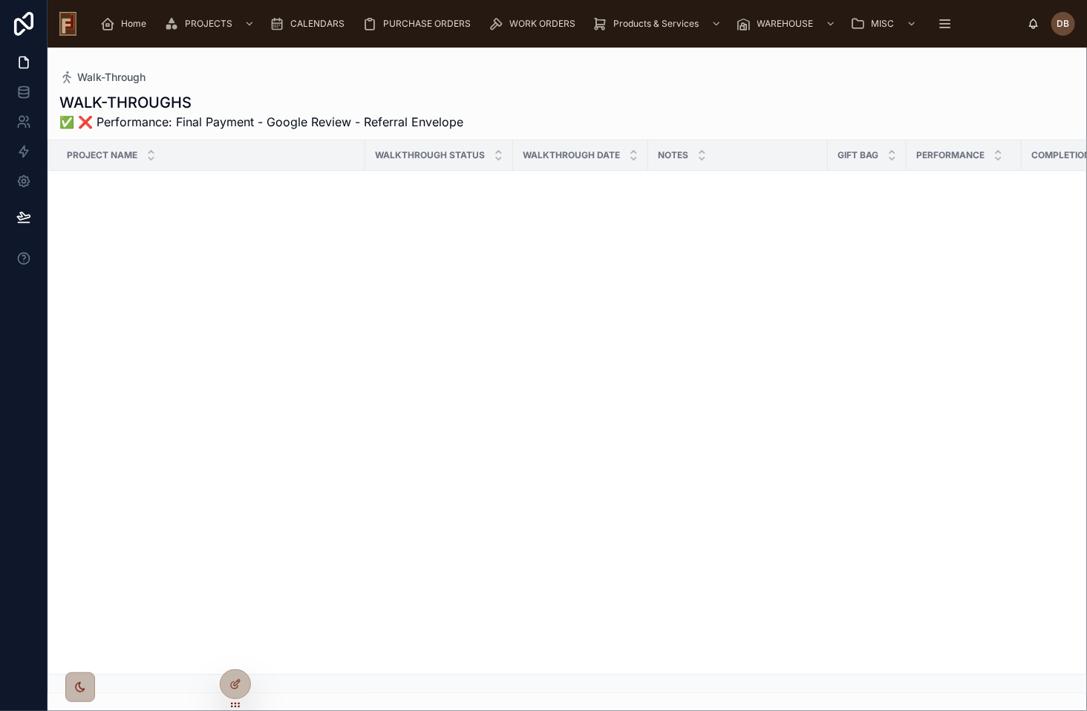
scroll to position [2333, 0]
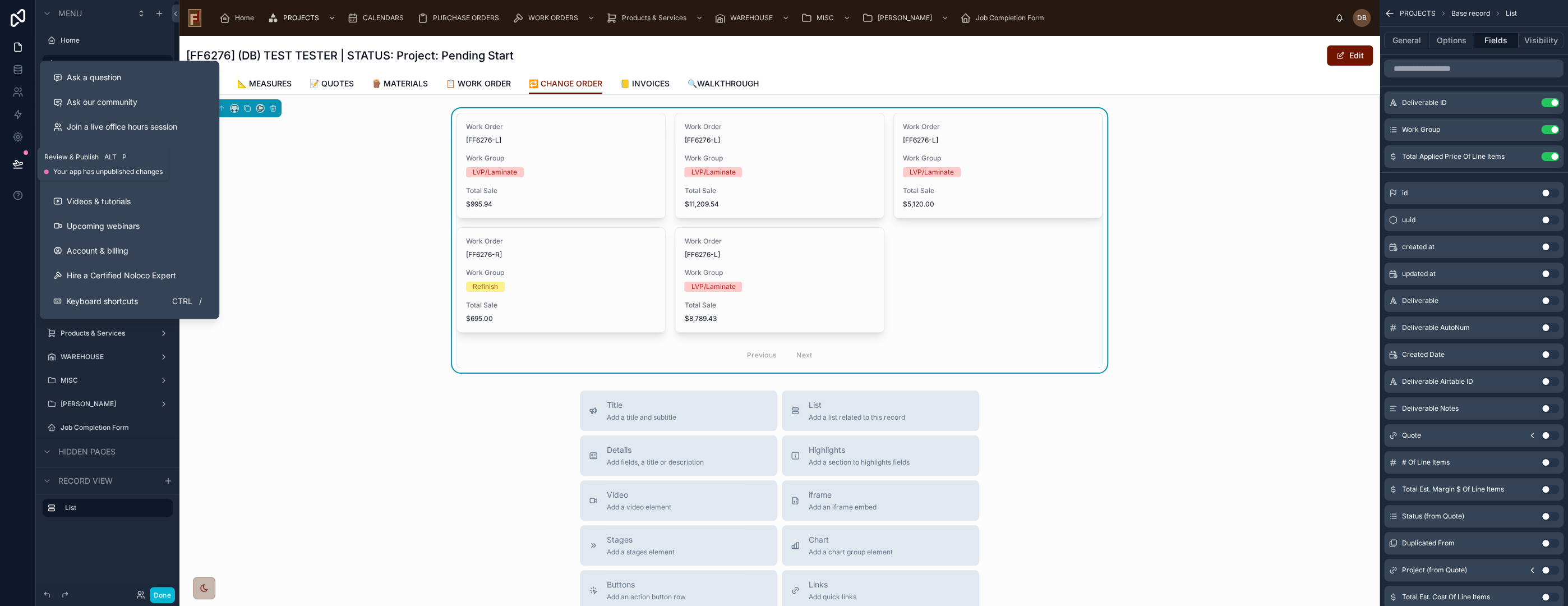
click at [20, 161] on icon at bounding box center [17, 163] width 11 height 11
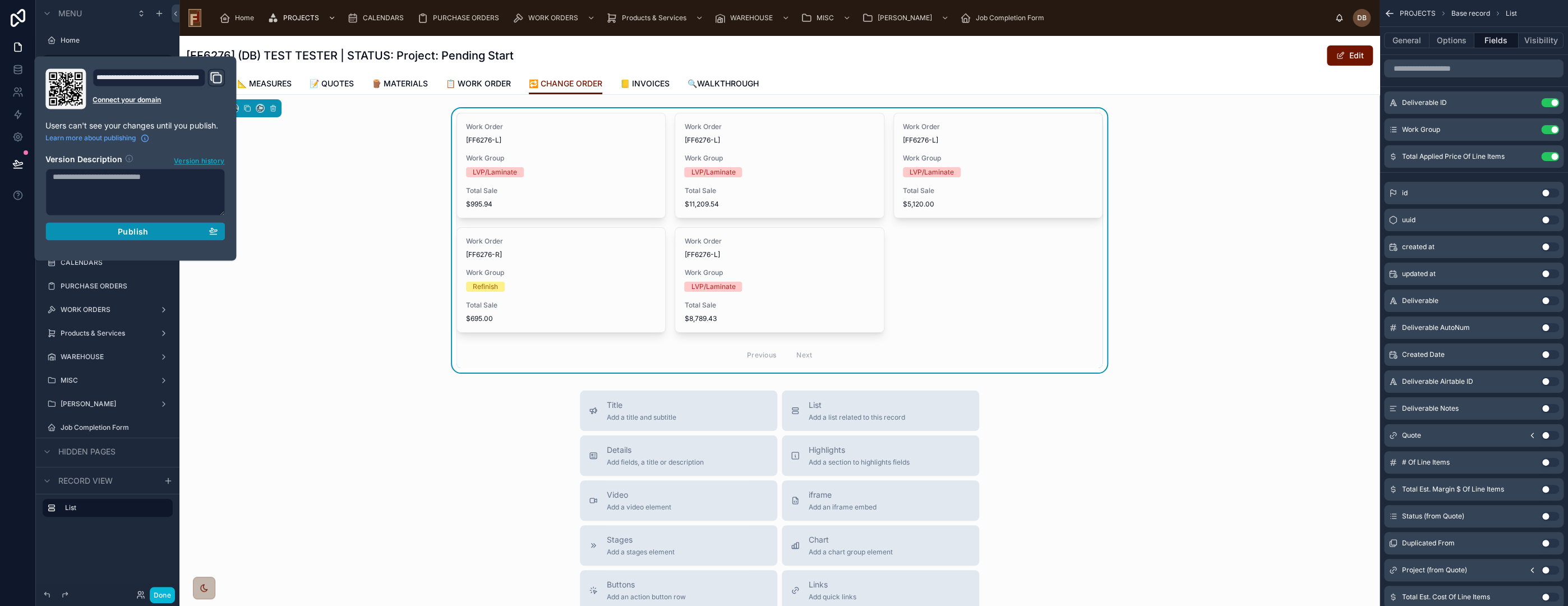
click at [140, 230] on span "Publish" at bounding box center [133, 230] width 30 height 10
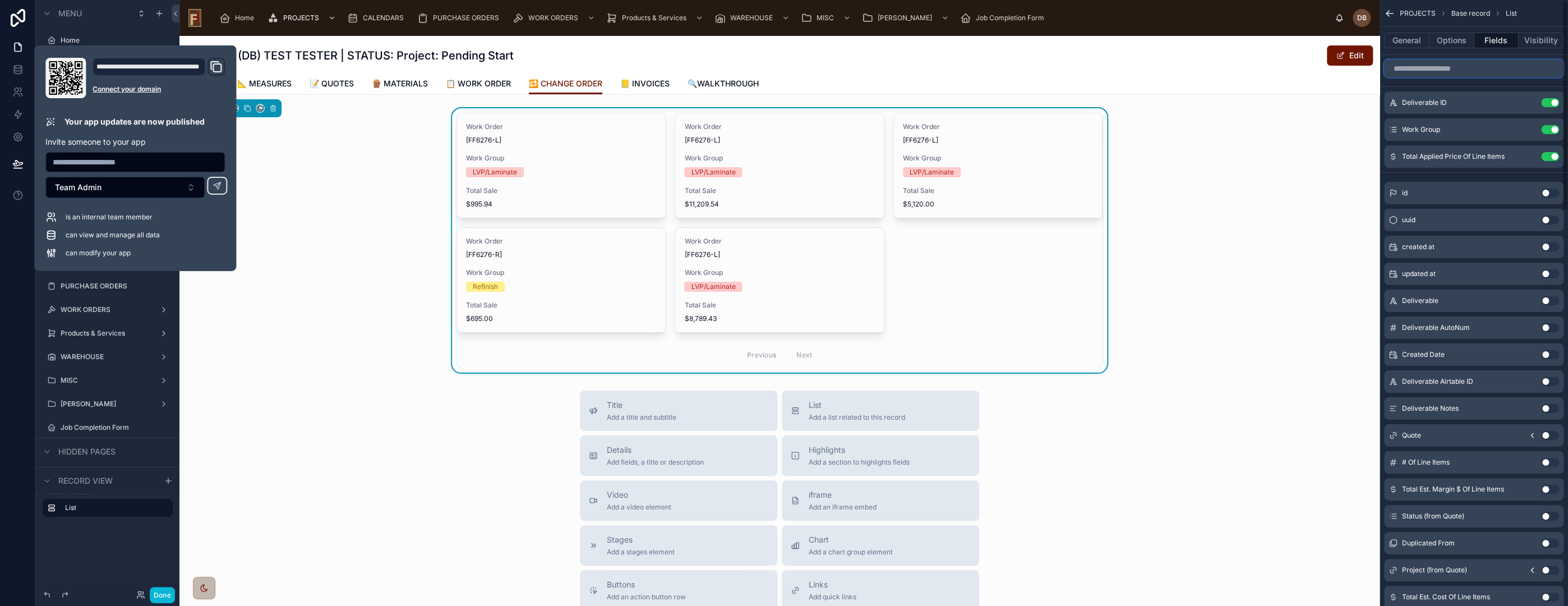
click at [1449, 68] on input "scrollable content" at bounding box center [1474, 69] width 180 height 18
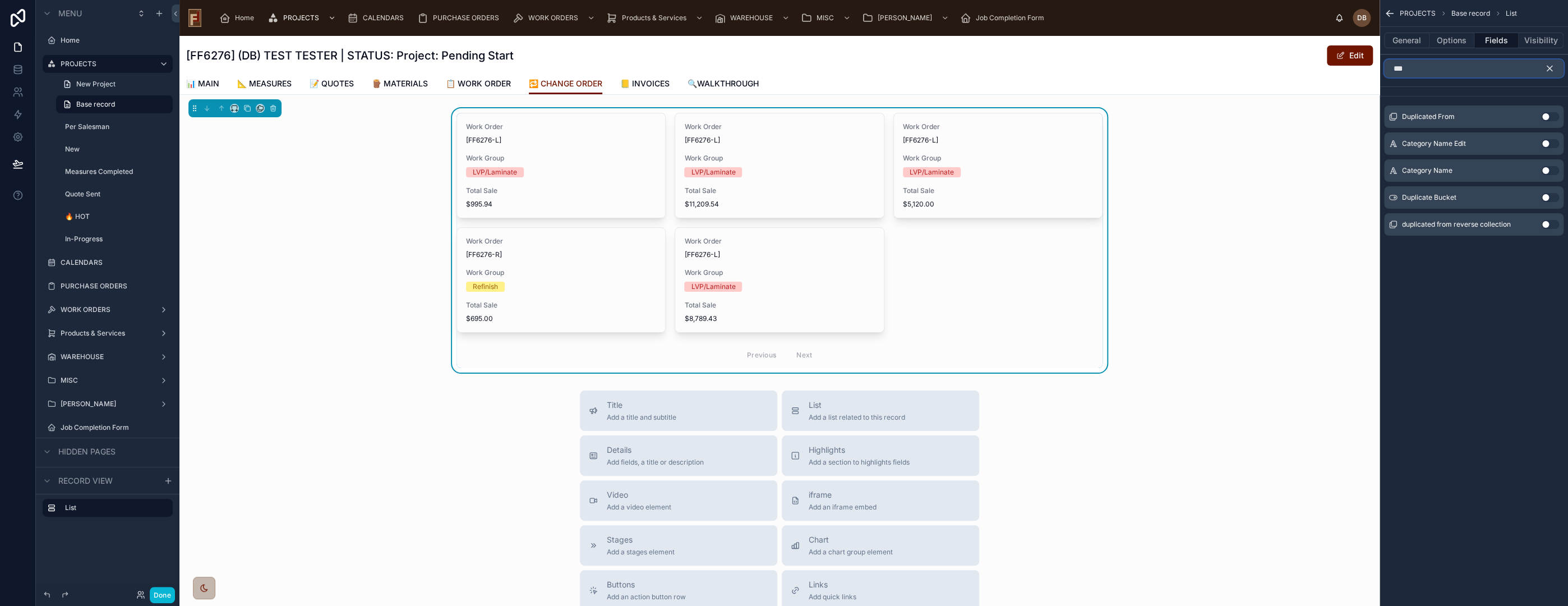
type input "***"
click at [1543, 169] on button "Use setting" at bounding box center [1550, 171] width 18 height 9
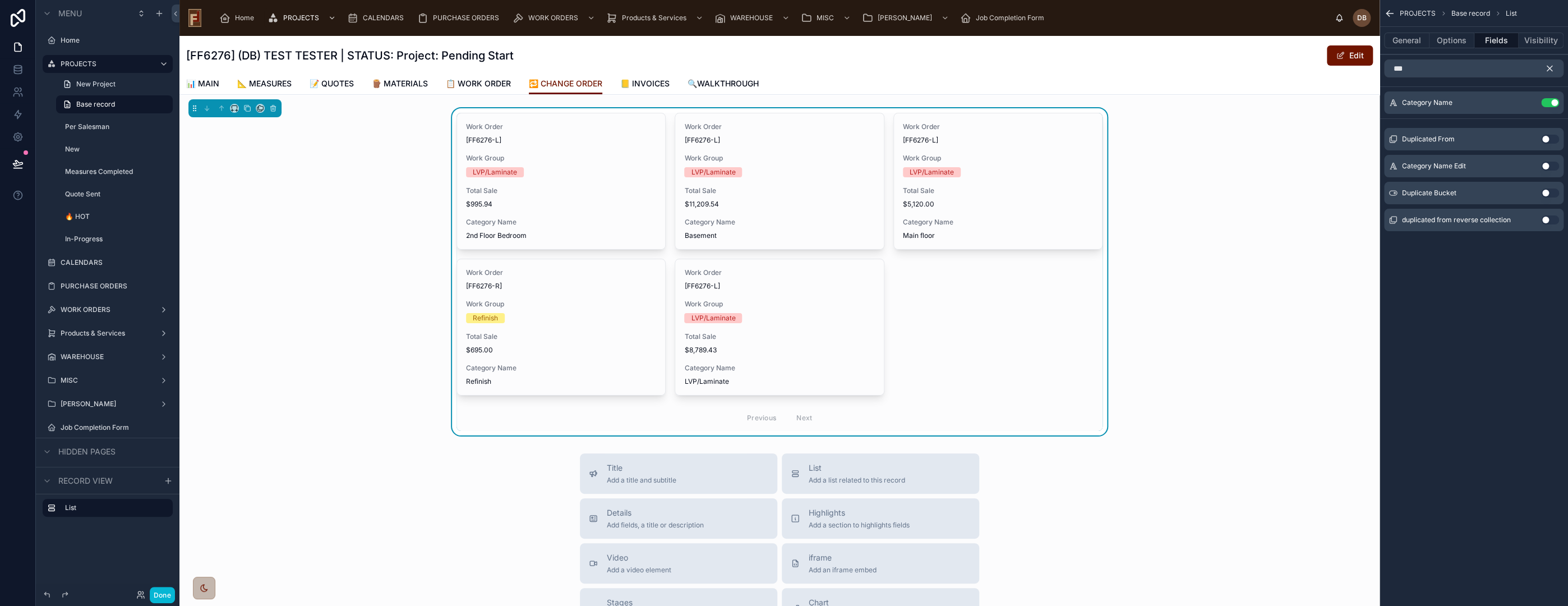
click at [1549, 66] on icon "scrollable content" at bounding box center [1549, 68] width 10 height 10
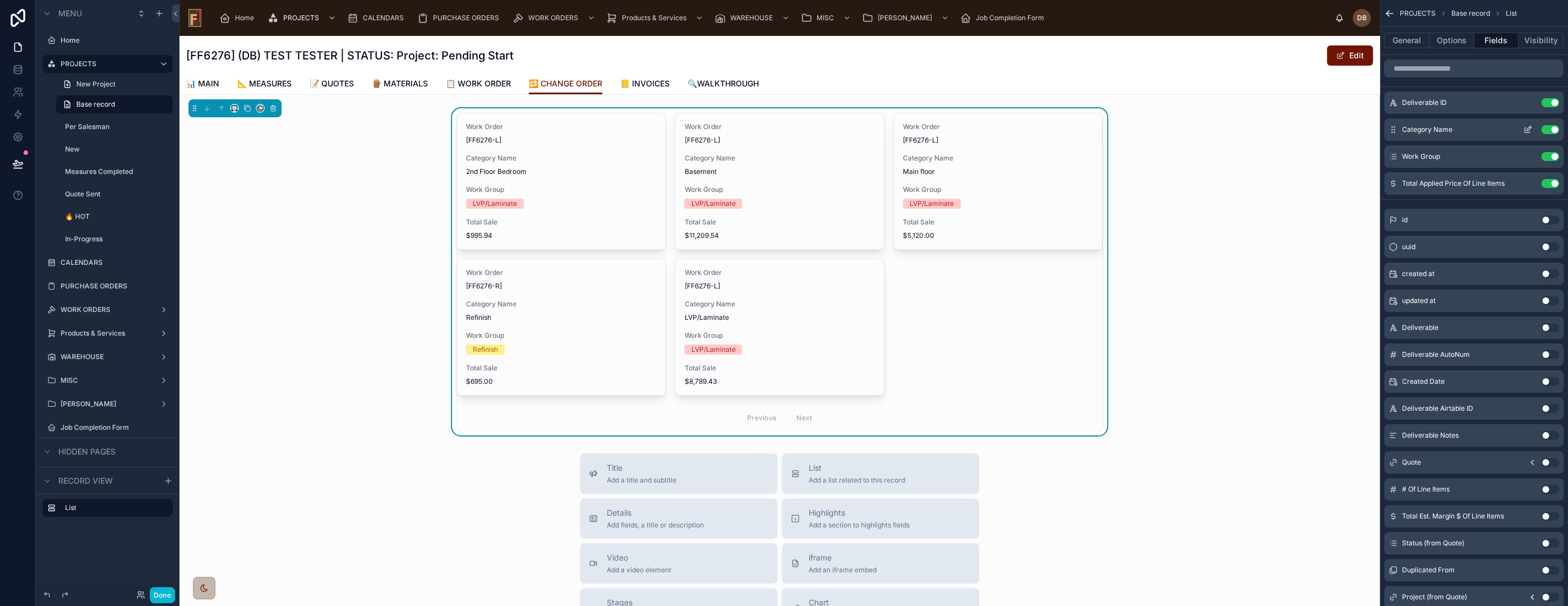
click at [1523, 129] on icon "scrollable content" at bounding box center [1528, 130] width 9 height 9
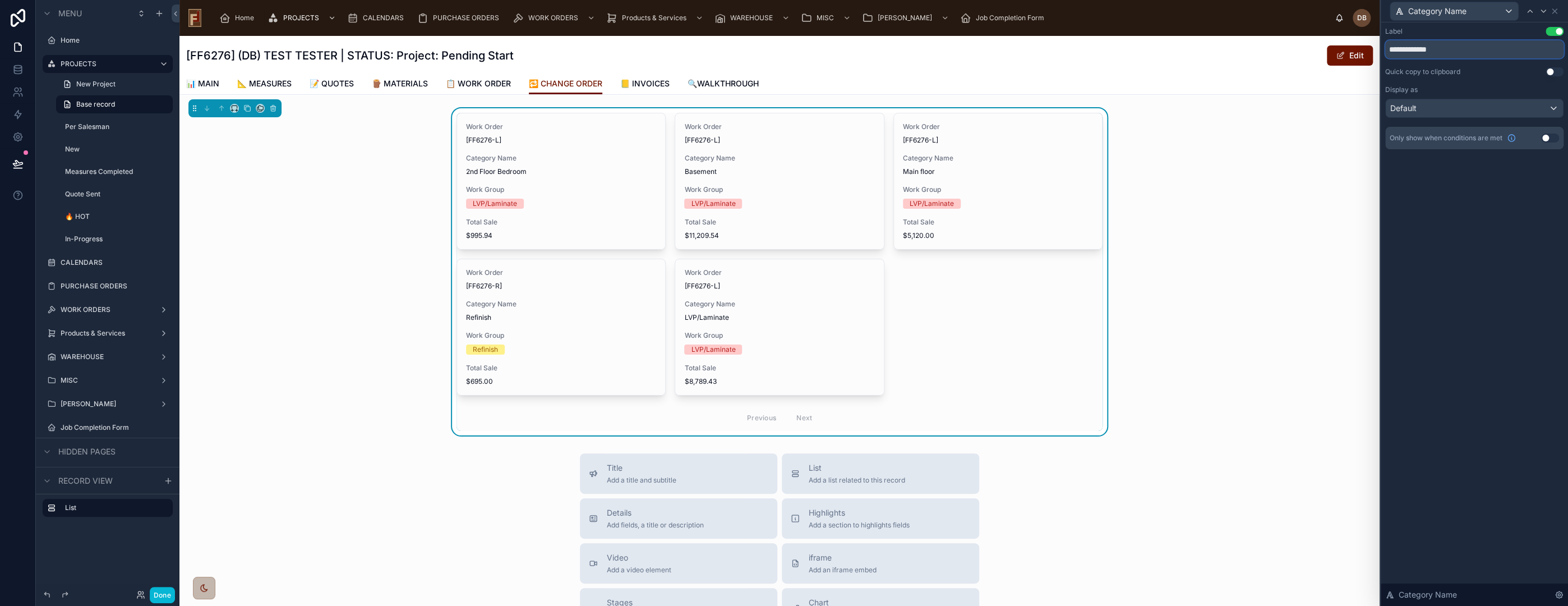
click at [1408, 47] on input "**********" at bounding box center [1474, 49] width 178 height 18
type input "**********"
click at [359, 199] on div "Work Order [FF6276-L] Group Name 2nd Floor Bedroom Work Group LVP/Laminate Tota…" at bounding box center [779, 271] width 1200 height 327
click at [165, 597] on button "Done" at bounding box center [162, 595] width 25 height 17
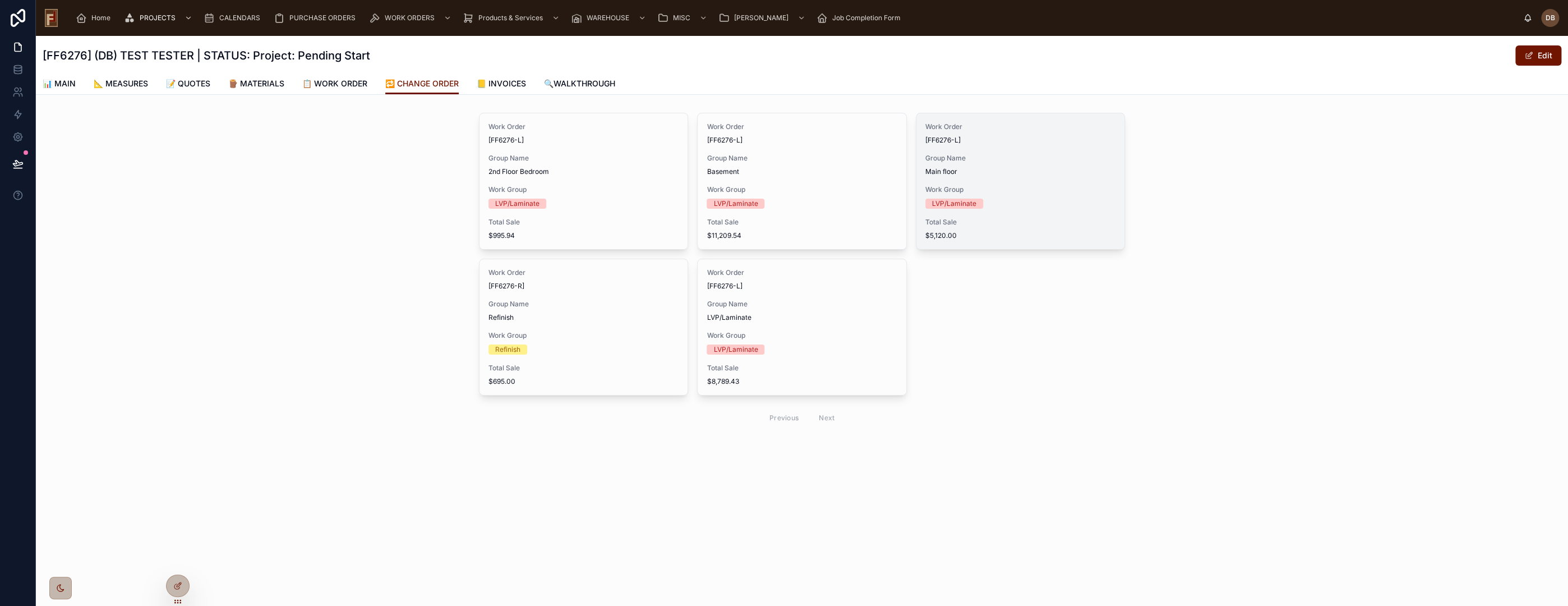
click at [1027, 171] on span "Main floor" at bounding box center [1020, 172] width 190 height 9
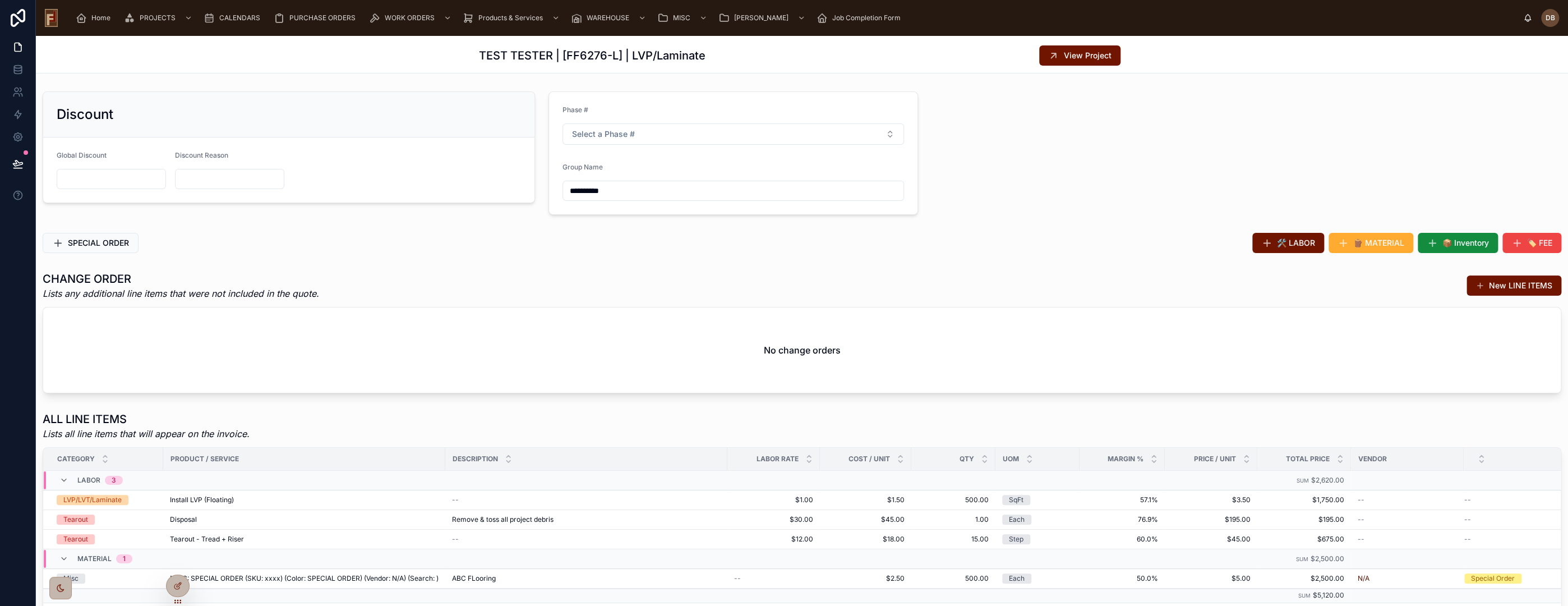
click at [616, 190] on input "**********" at bounding box center [733, 190] width 341 height 16
type input "**********"
click at [480, 256] on div "SPECIAL ORDER" at bounding box center [419, 243] width 766 height 29
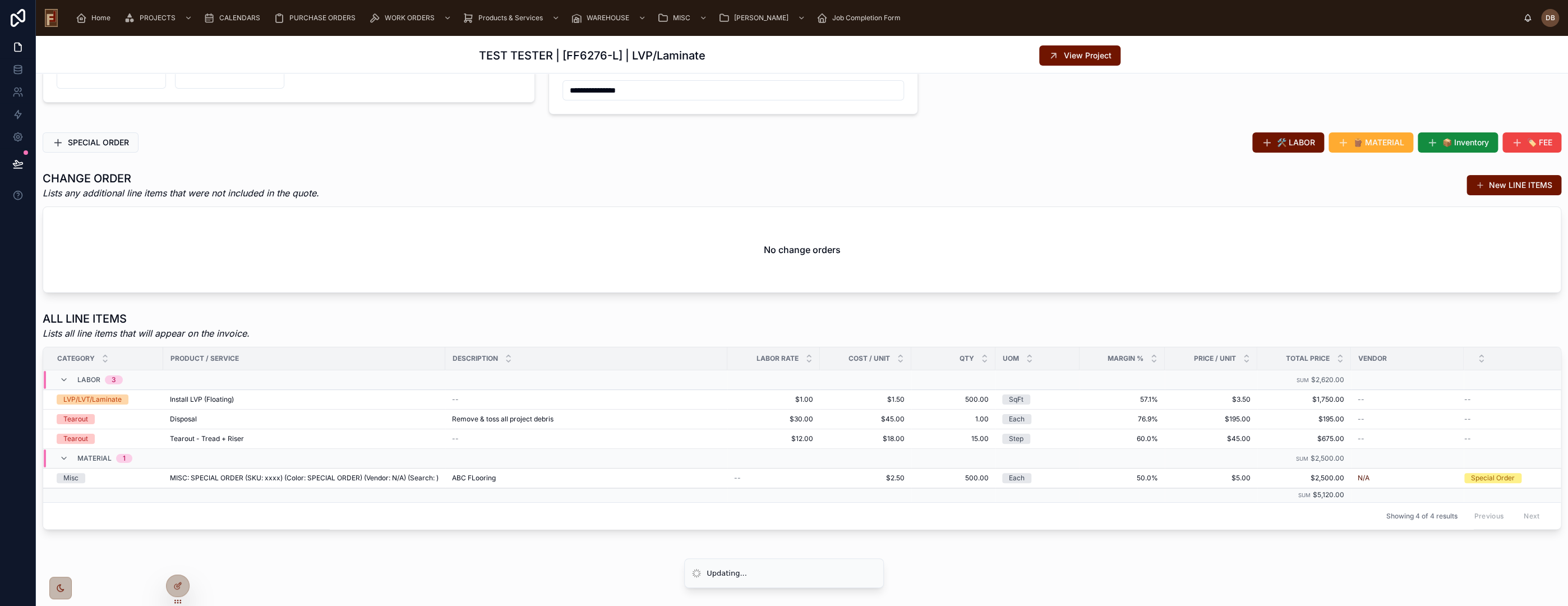
scroll to position [109, 0]
drag, startPoint x: 487, startPoint y: 146, endPoint x: 517, endPoint y: 152, distance: 30.6
click at [489, 145] on div "SPECIAL ORDER" at bounding box center [419, 142] width 766 height 29
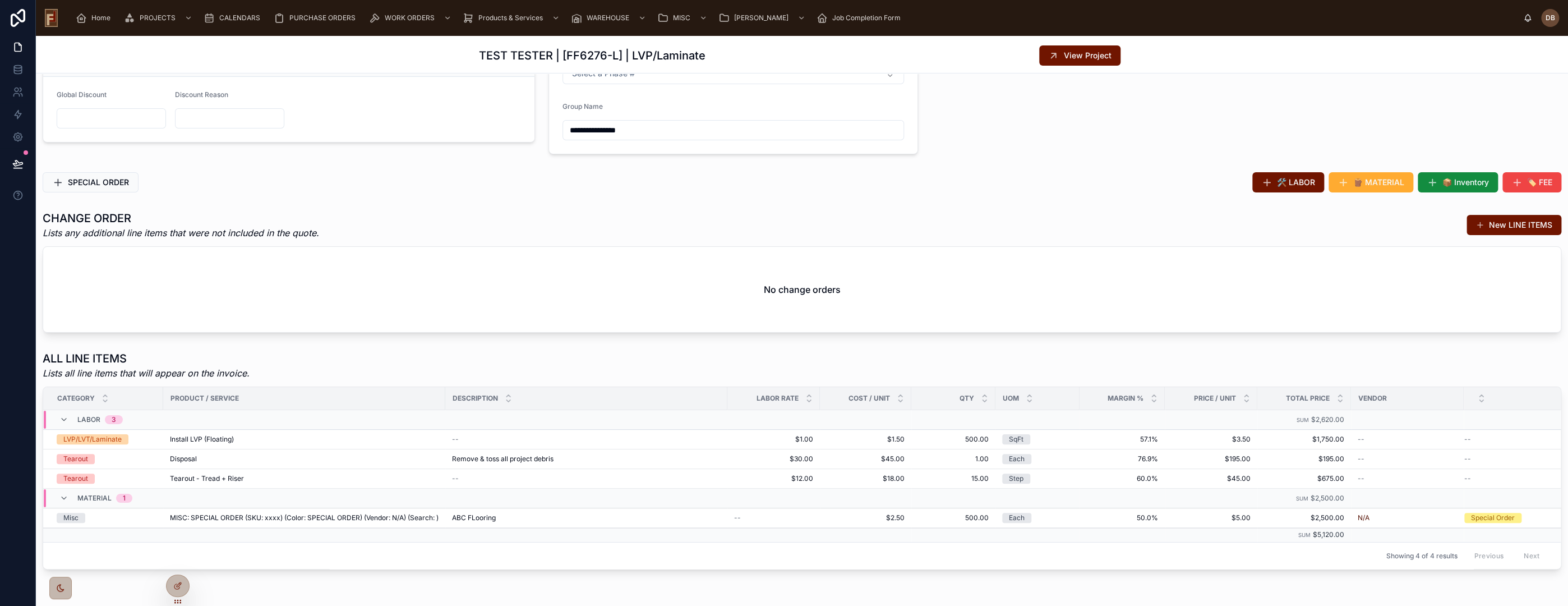
scroll to position [0, 0]
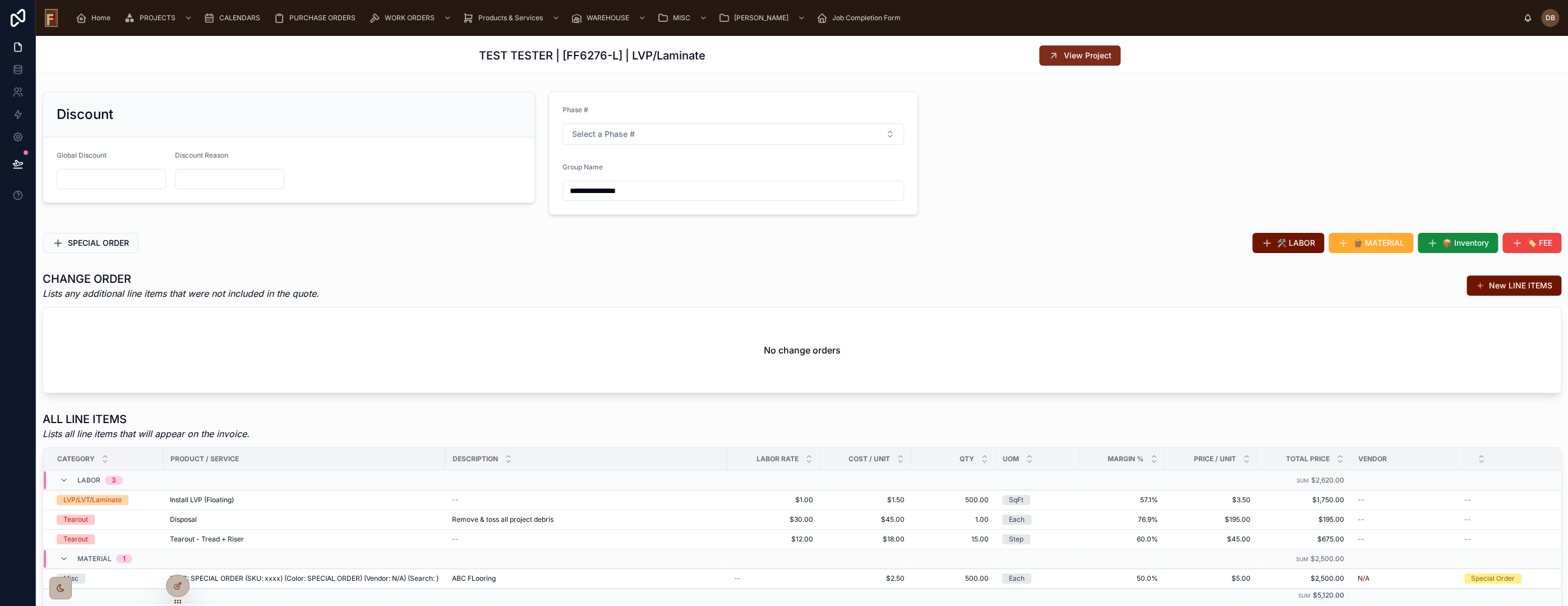
click at [1064, 61] on button "View Project" at bounding box center [1080, 55] width 82 height 20
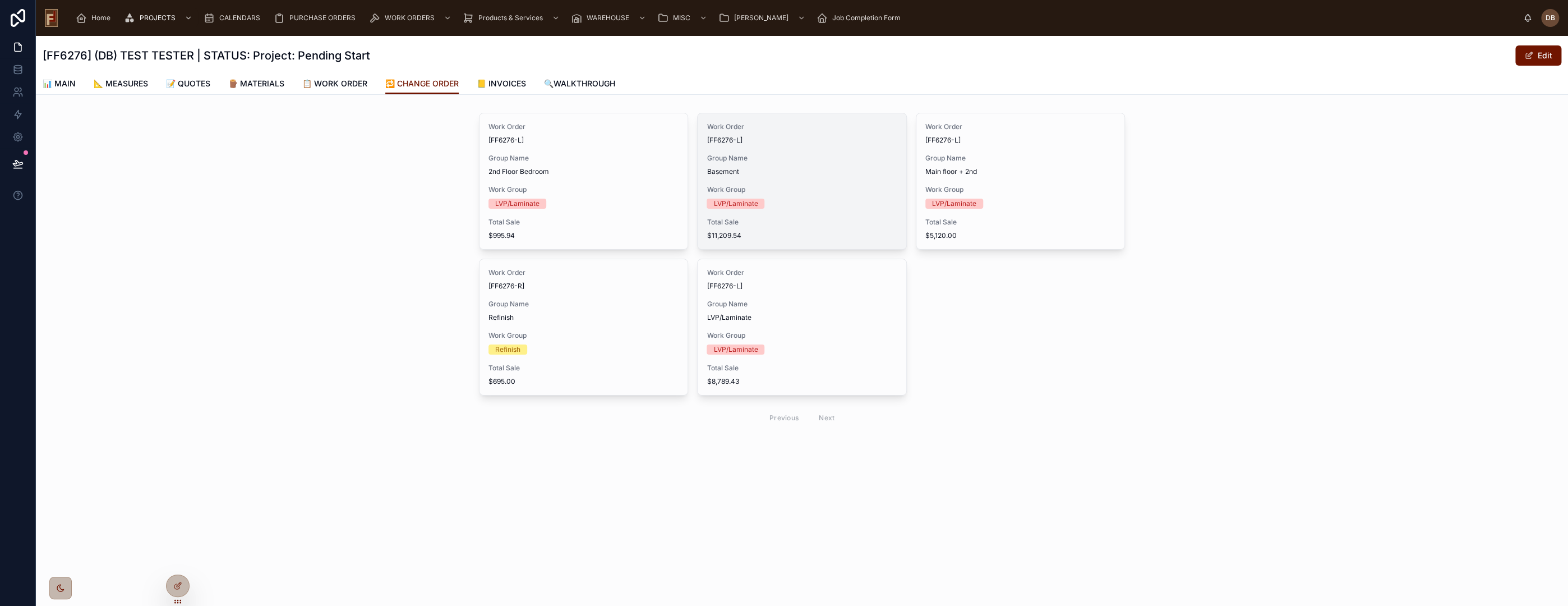
click at [811, 156] on span "Group Name" at bounding box center [802, 158] width 190 height 9
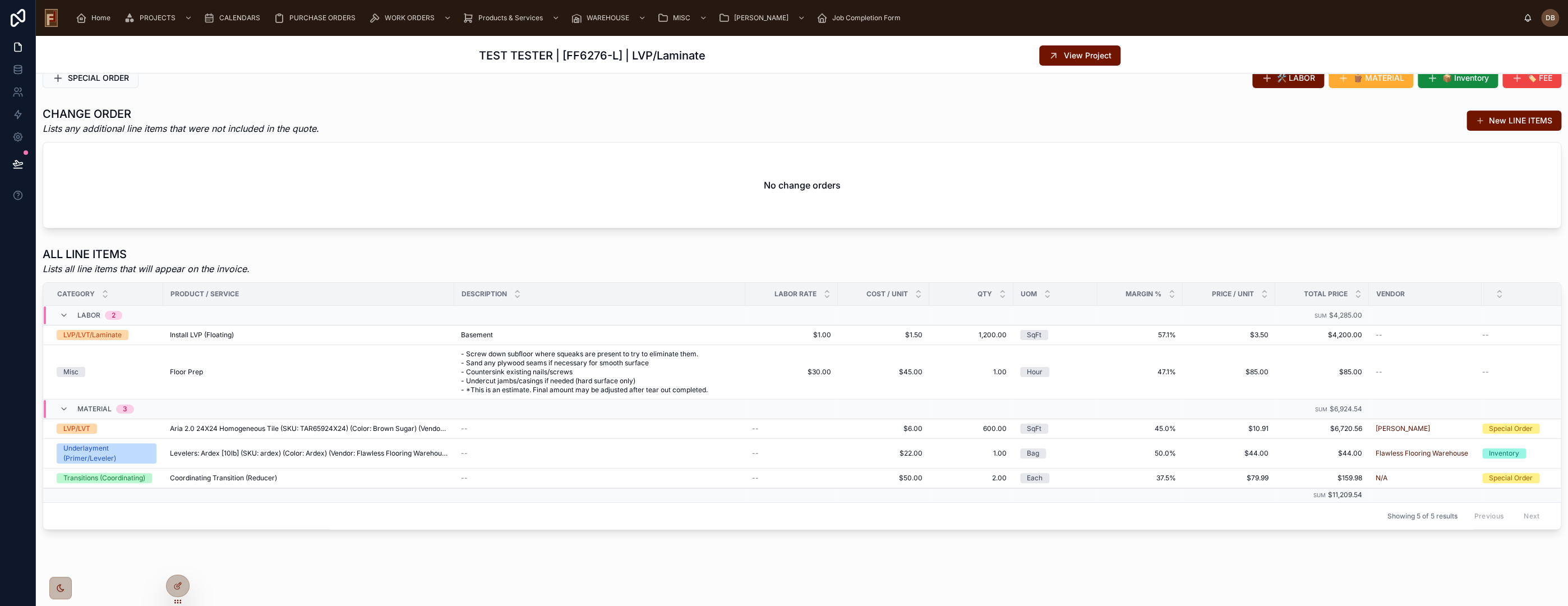
scroll to position [173, 0]
drag, startPoint x: 498, startPoint y: 234, endPoint x: 517, endPoint y: 248, distance: 23.6
click at [498, 242] on div "ALL LINE ITEMS Lists all line items that will appear on the invoice. Category P…" at bounding box center [802, 388] width 1532 height 292
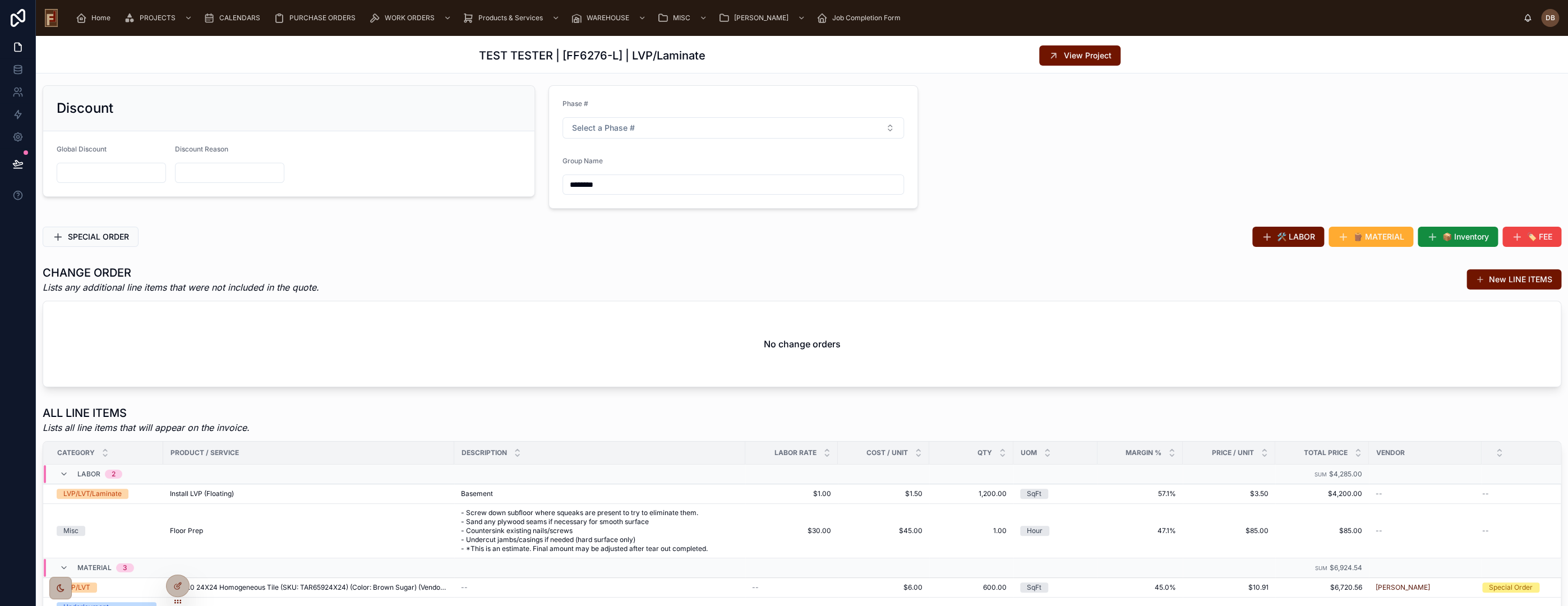
scroll to position [0, 0]
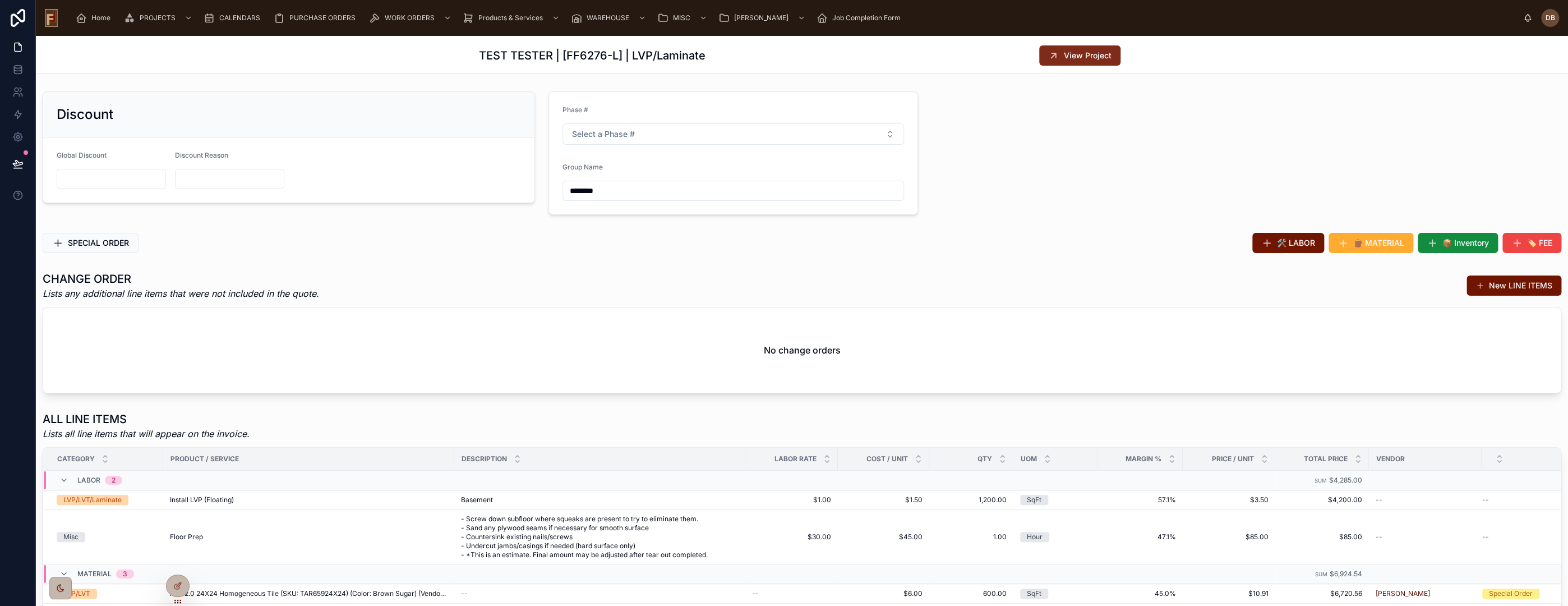
click at [1082, 49] on button "View Project" at bounding box center [1080, 55] width 82 height 20
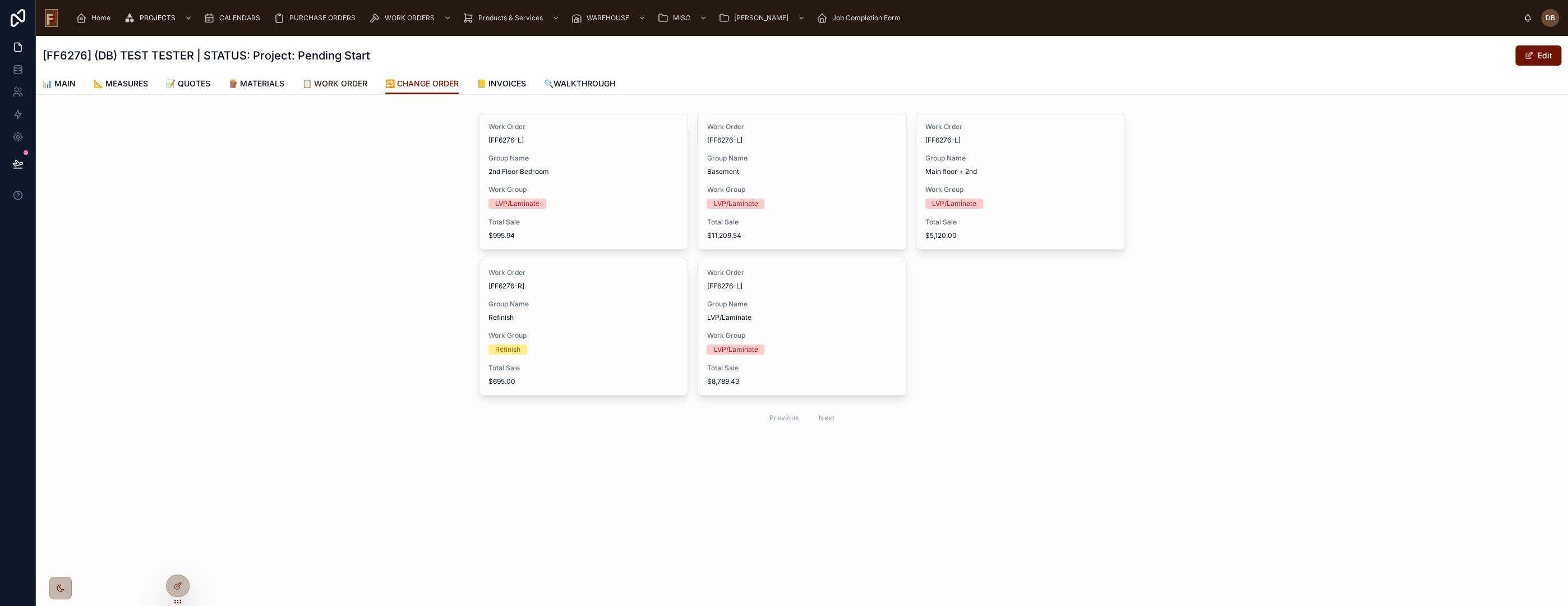
drag, startPoint x: 360, startPoint y: 82, endPoint x: 372, endPoint y: 101, distance: 22.5
click at [360, 82] on span "📋 WORK ORDER" at bounding box center [335, 83] width 65 height 11
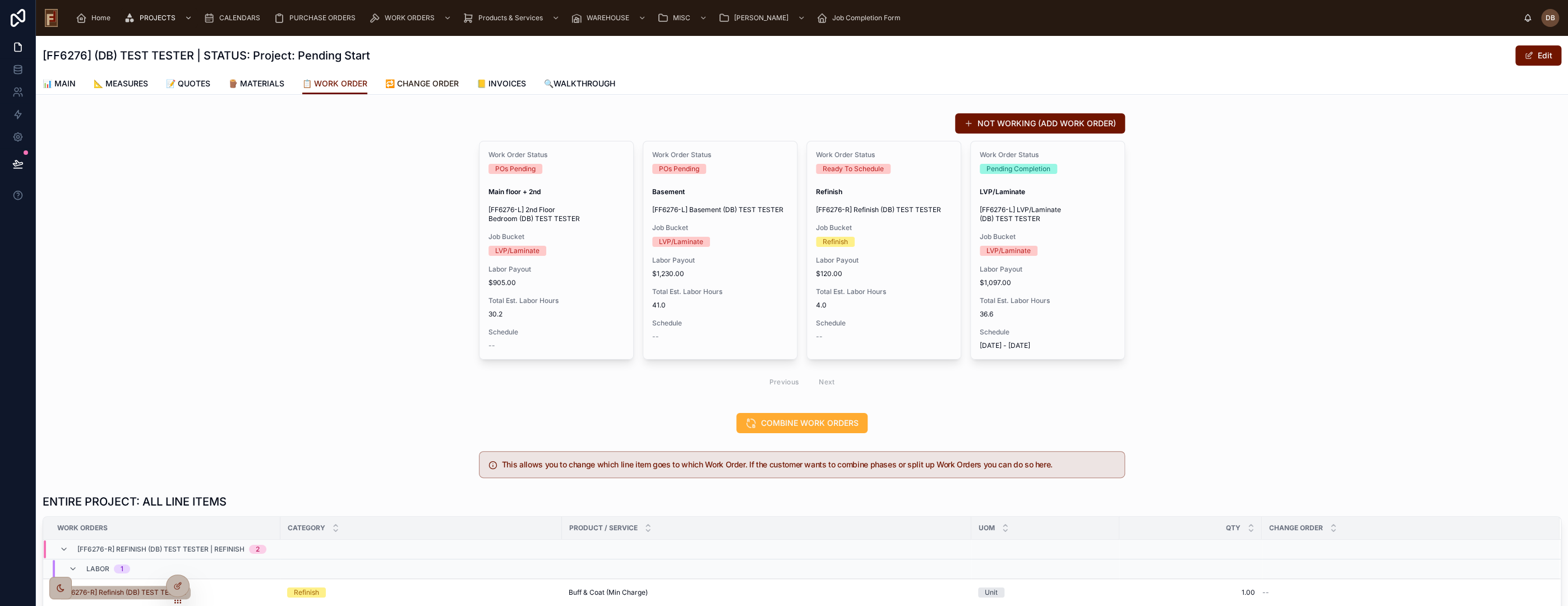
click at [441, 82] on span "🔁 CHANGE ORDER" at bounding box center [421, 83] width 73 height 11
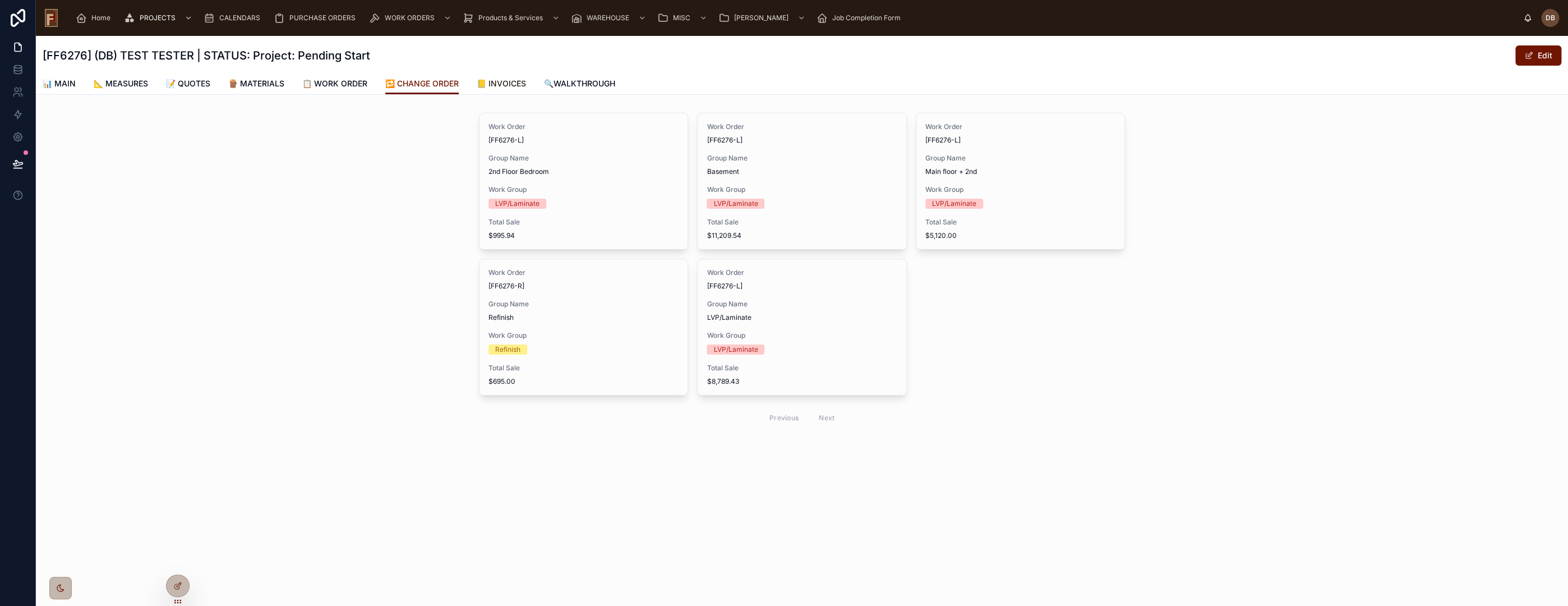
click at [520, 82] on span "📒 INVOICES" at bounding box center [501, 83] width 49 height 11
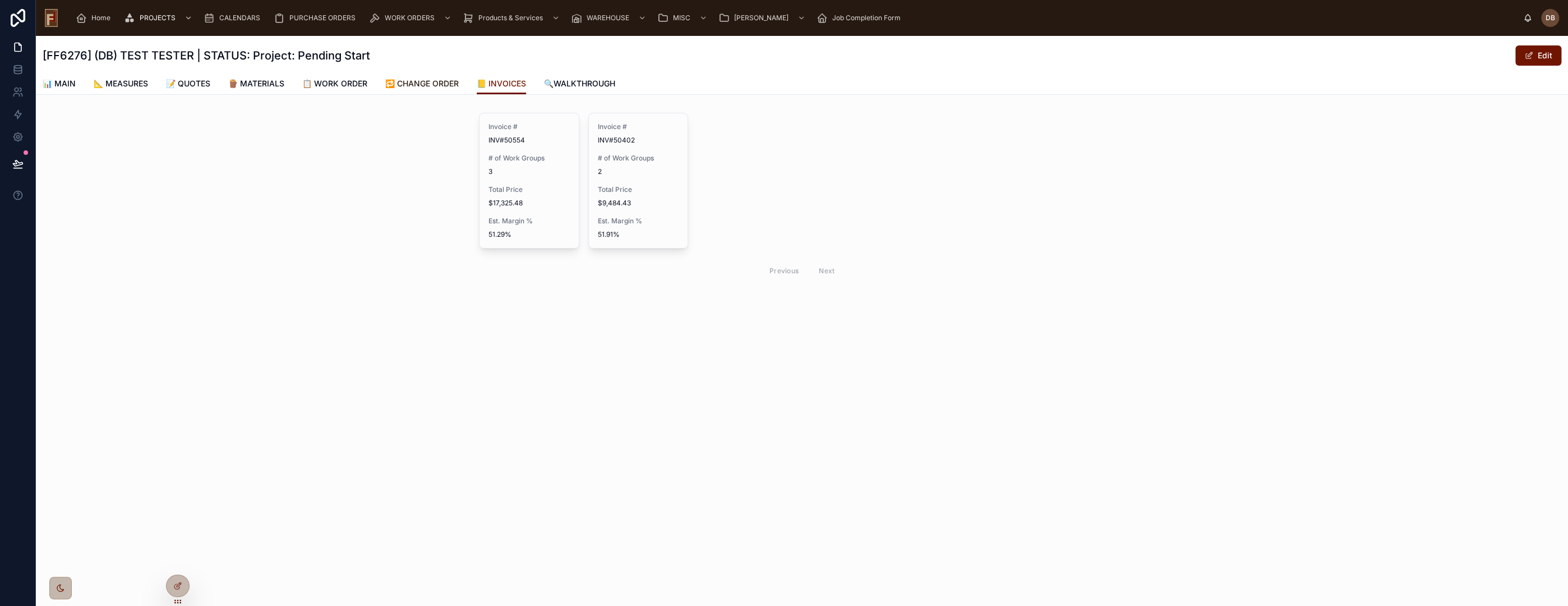
click at [435, 81] on span "🔁 CHANGE ORDER" at bounding box center [421, 83] width 73 height 11
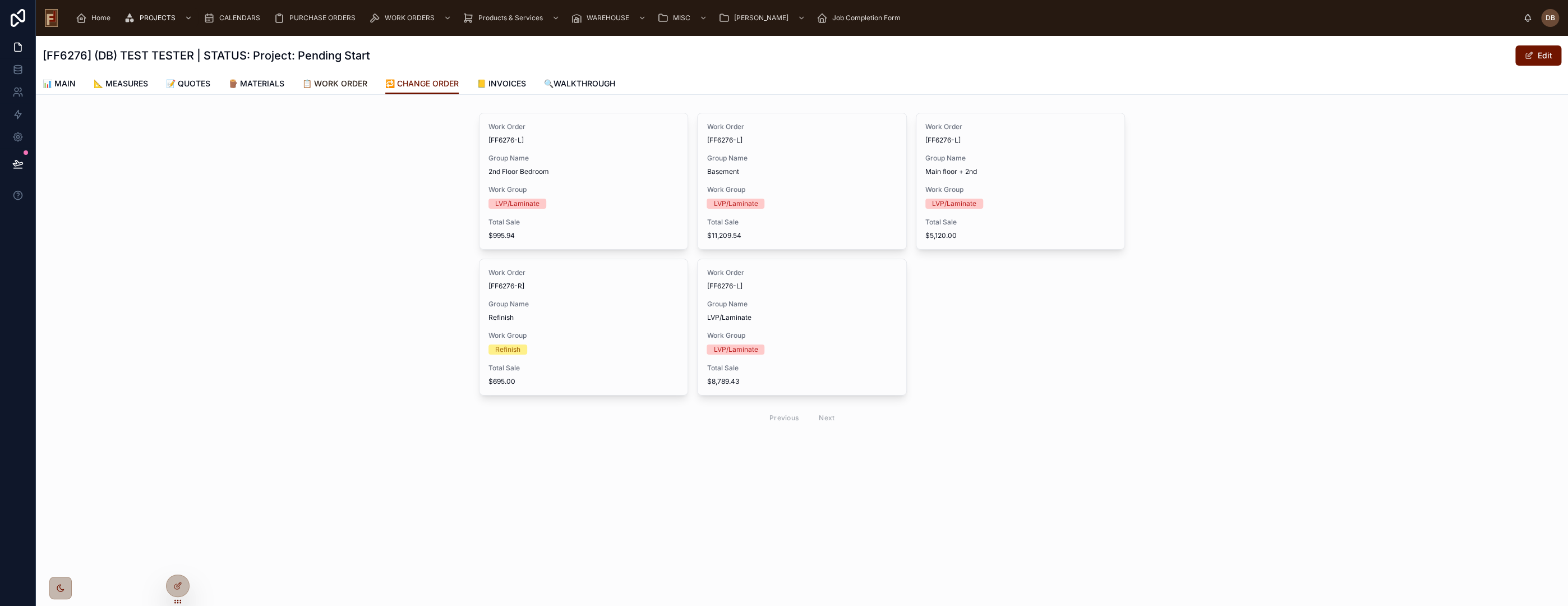
click at [350, 79] on span "📋 WORK ORDER" at bounding box center [335, 83] width 65 height 11
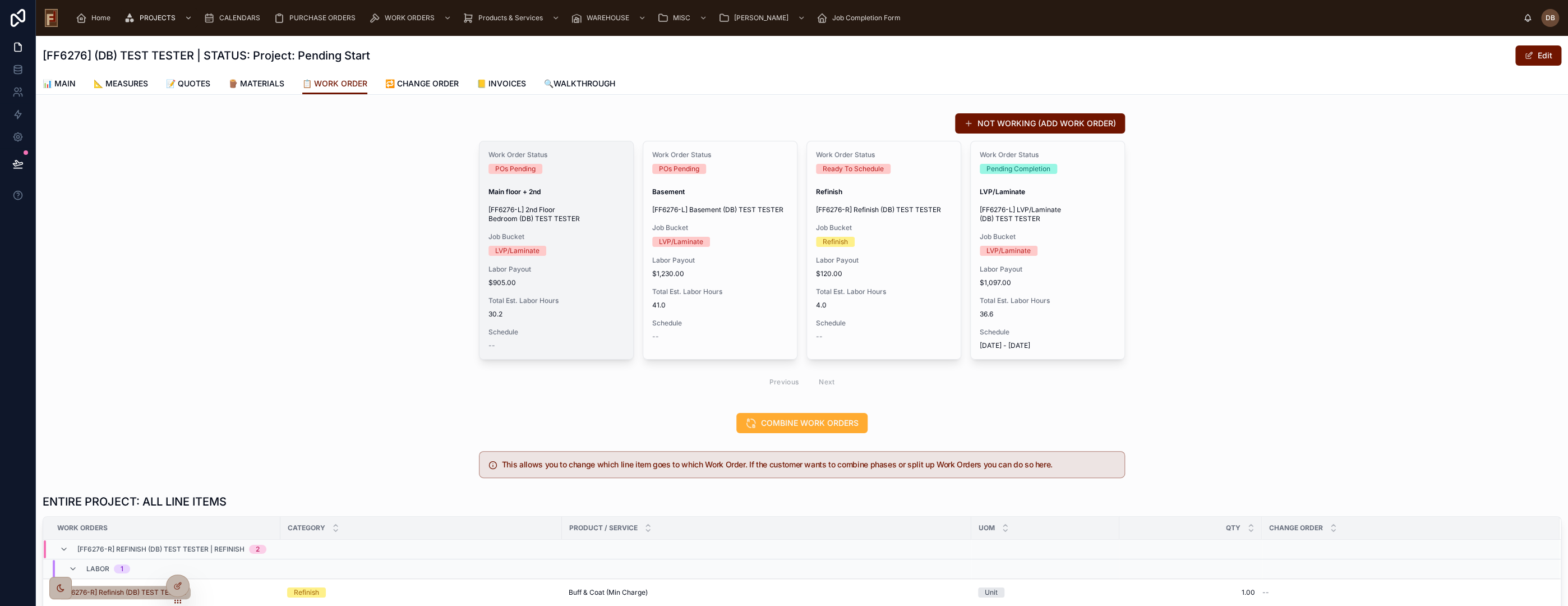
click at [568, 227] on div "Work Order Status POs Pending Main floor + 2nd [FF6276-L] 2nd Floor Bedroom (DB…" at bounding box center [556, 250] width 153 height 218
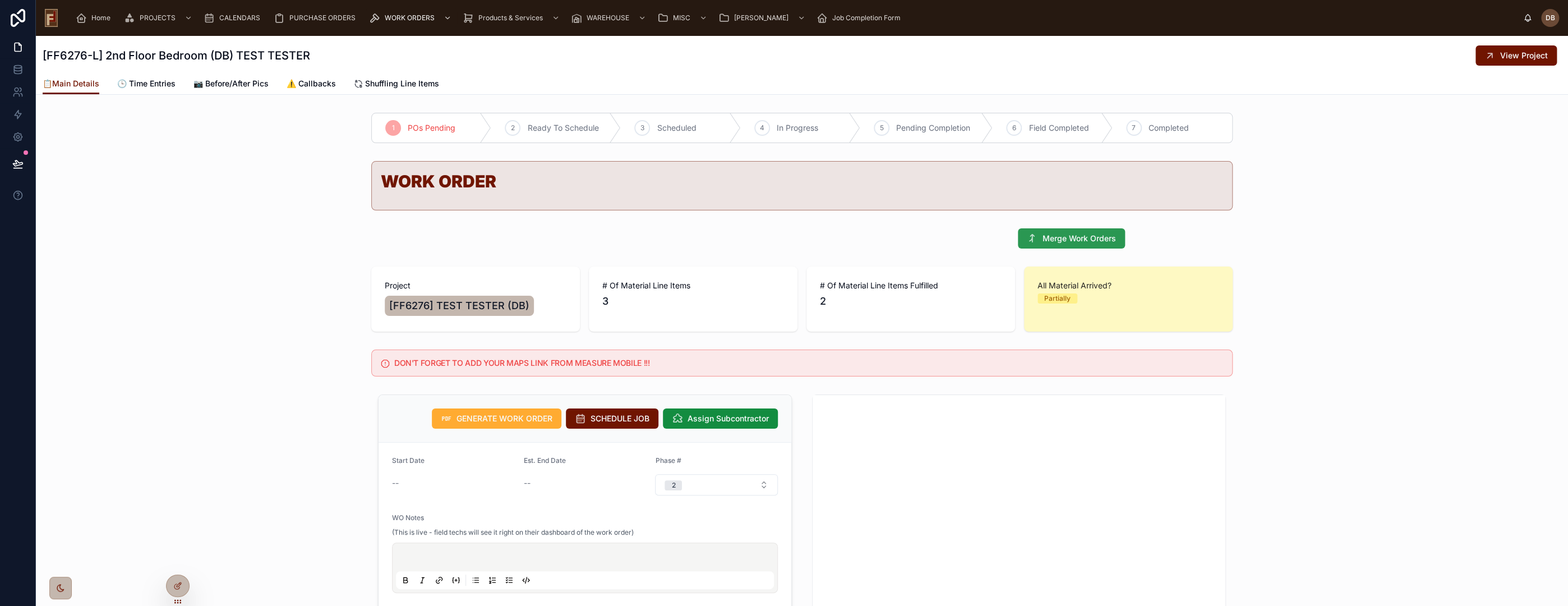
click at [1108, 236] on span "Merge Work Orders" at bounding box center [1079, 238] width 73 height 11
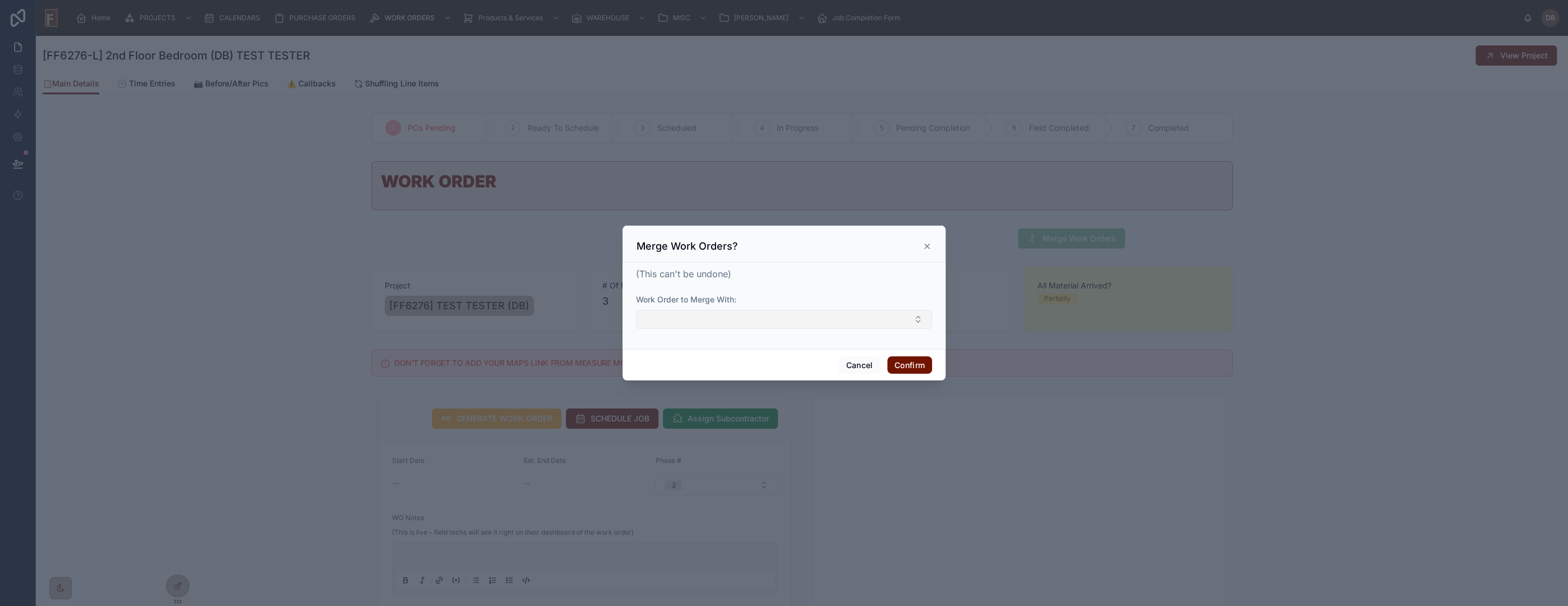
click at [756, 321] on button "Select Button" at bounding box center [784, 319] width 296 height 19
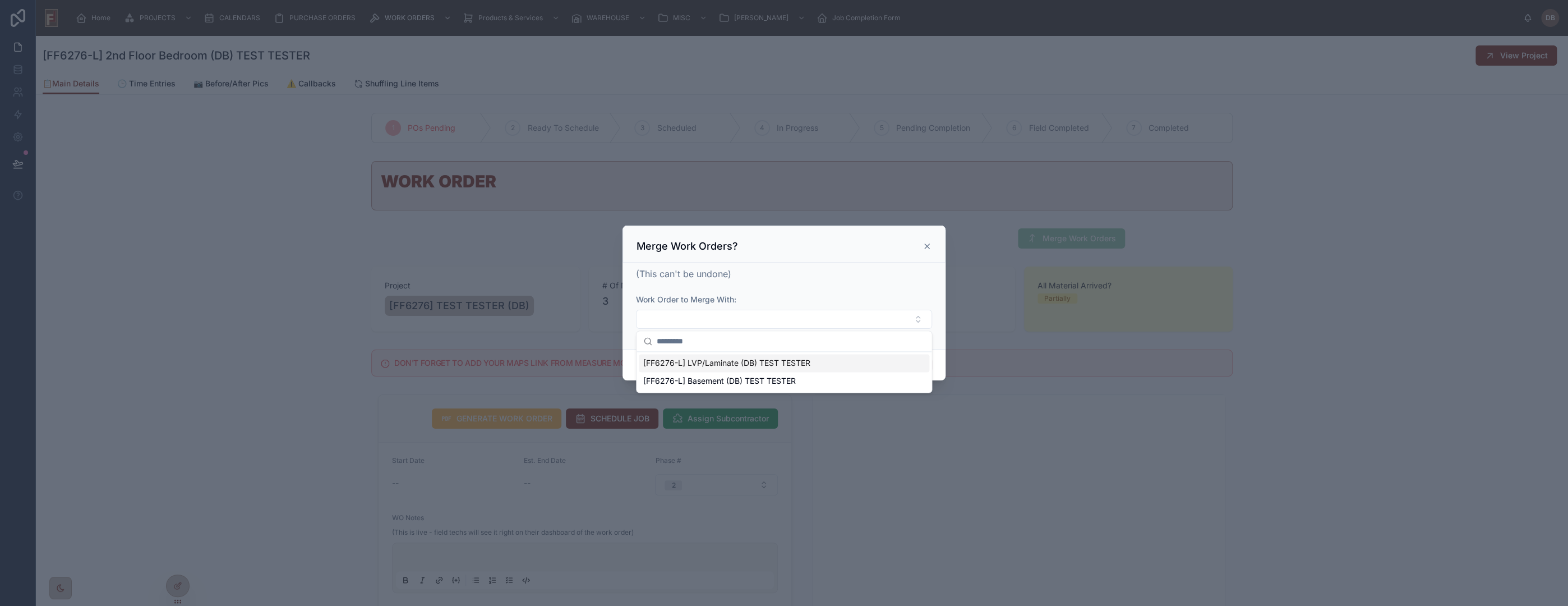
click at [928, 243] on icon at bounding box center [927, 246] width 9 height 9
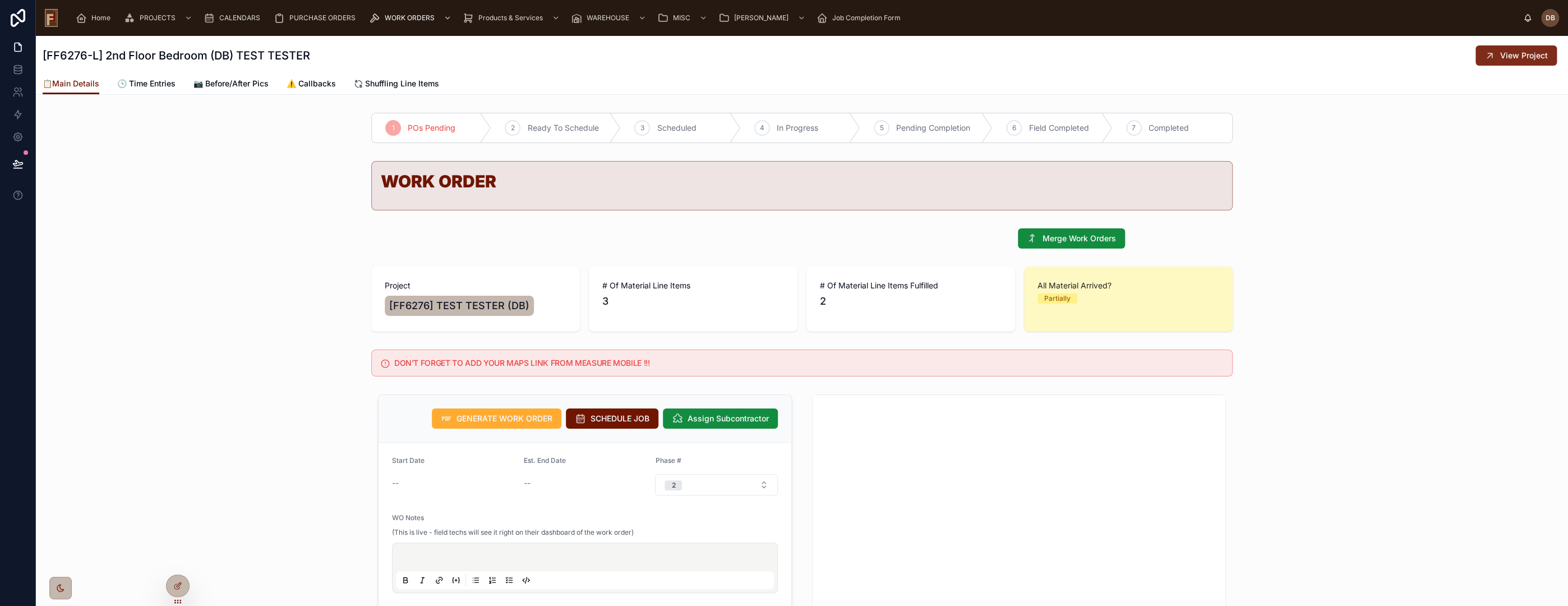
click at [1500, 51] on span "View Project" at bounding box center [1523, 55] width 48 height 11
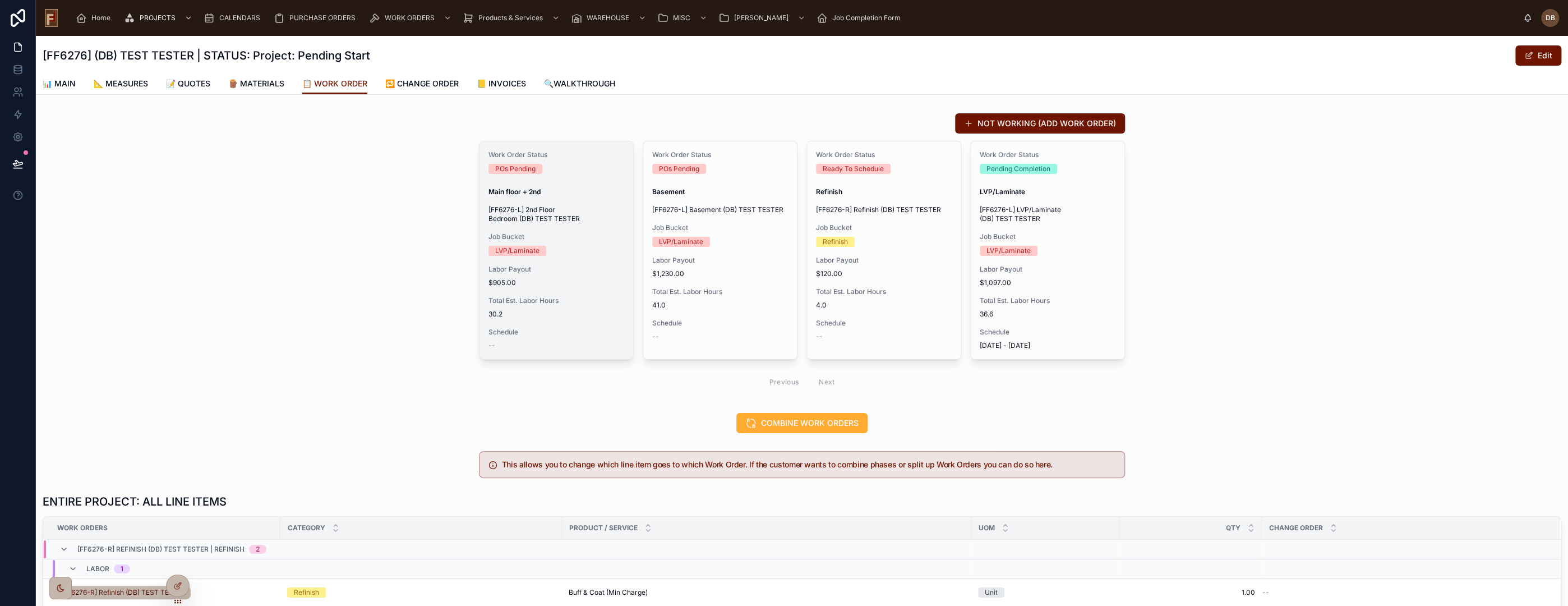
click at [596, 261] on div "Work Order Status POs Pending Main floor + 2nd [FF6276-L] 2nd Floor Bedroom (DB…" at bounding box center [556, 250] width 153 height 218
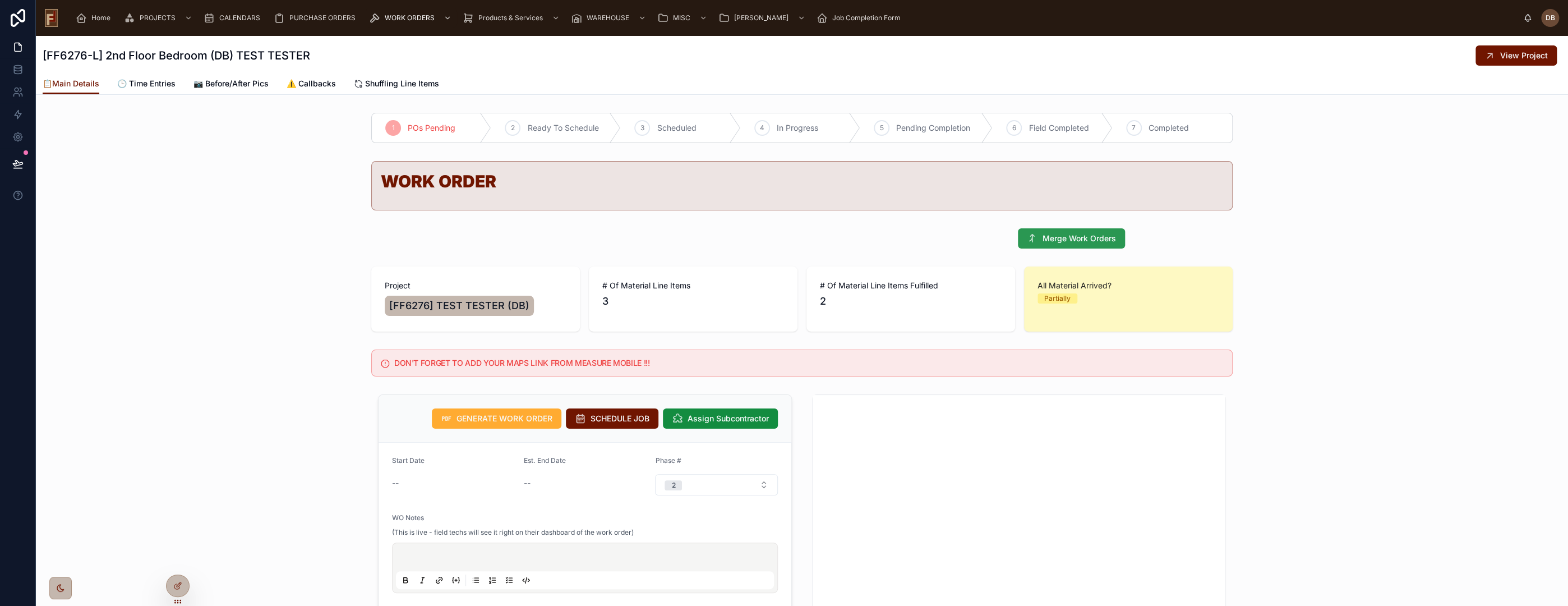
click at [1042, 240] on span "Merge Work Orders" at bounding box center [1079, 238] width 73 height 11
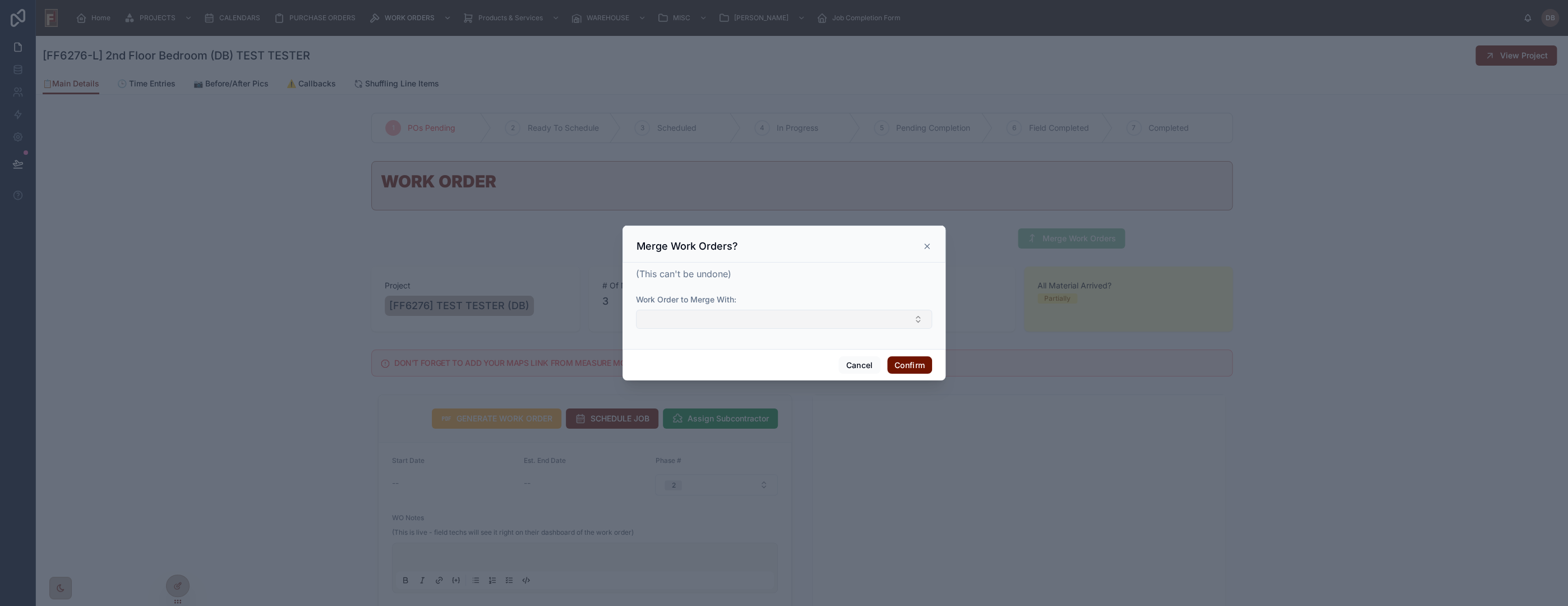
click at [804, 321] on button "Select Button" at bounding box center [784, 319] width 296 height 19
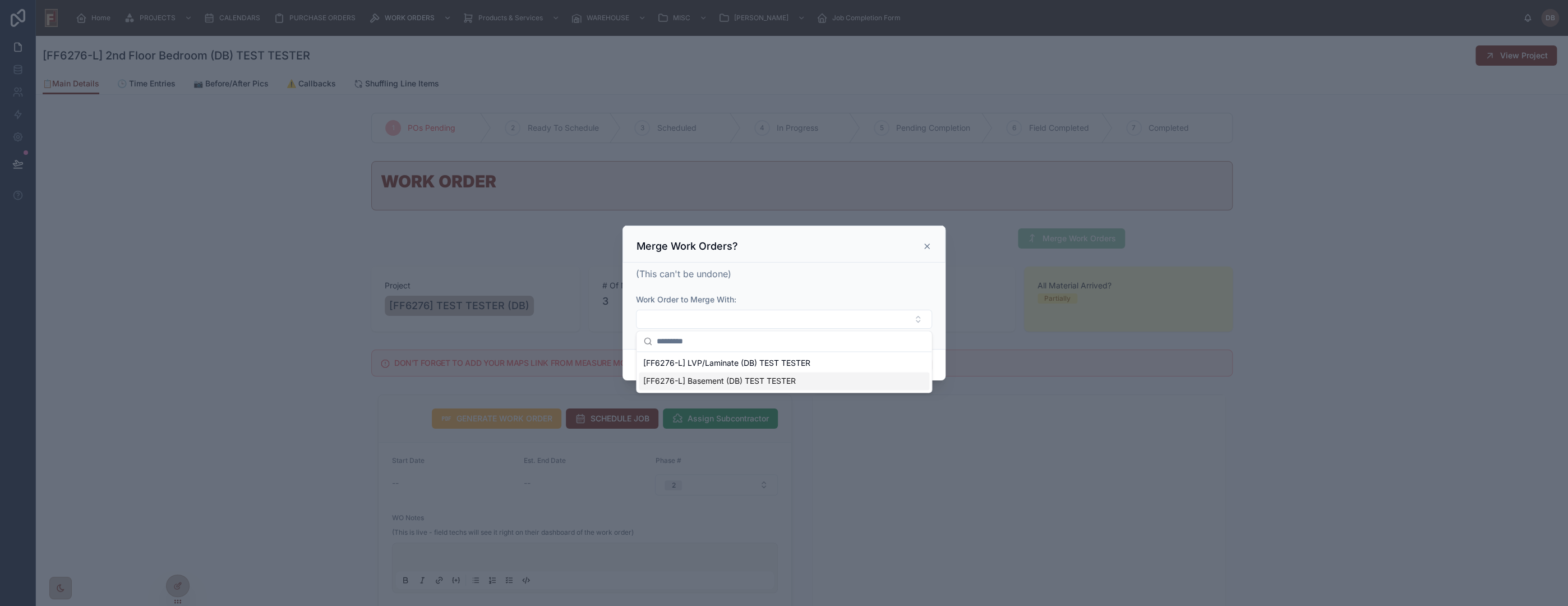
click at [739, 385] on span "[FF6276-L] Basement (DB) TEST TESTER" at bounding box center [720, 381] width 153 height 11
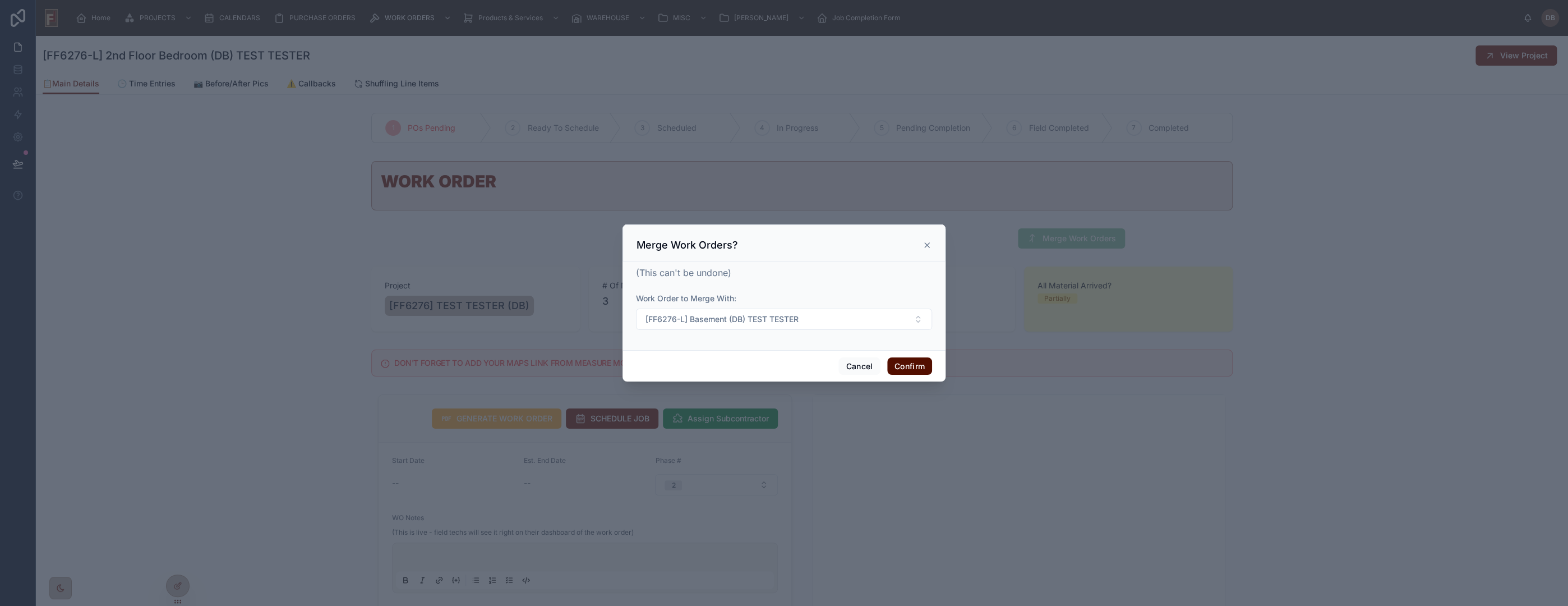
click at [912, 367] on button "Confirm" at bounding box center [909, 366] width 45 height 18
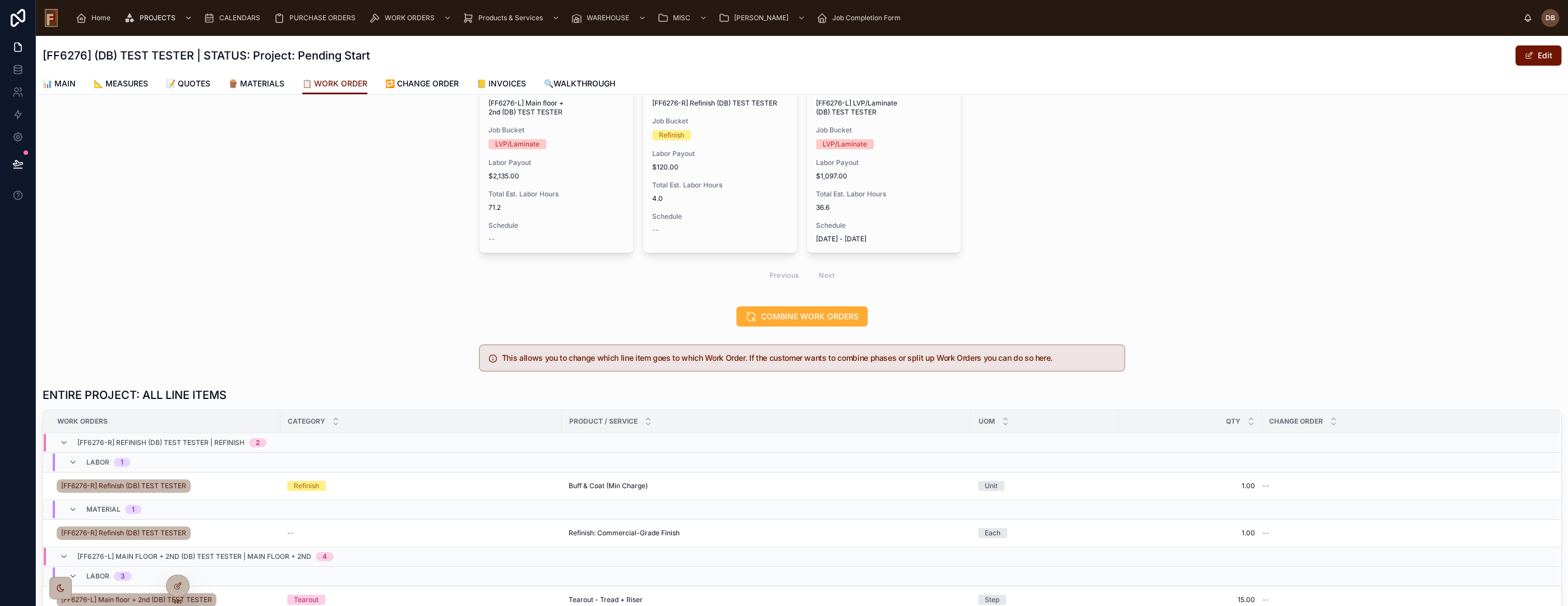
scroll to position [125, 0]
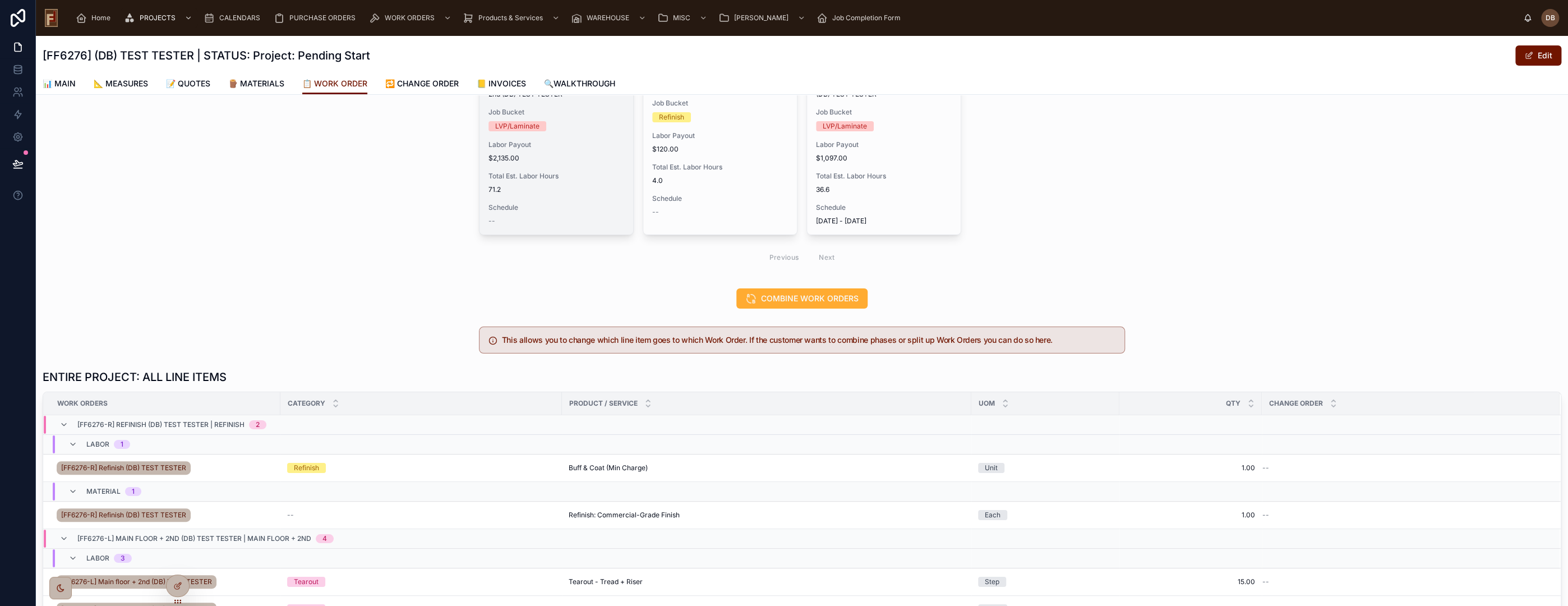
click at [560, 176] on span "Total Est. Labor Hours" at bounding box center [557, 176] width 136 height 9
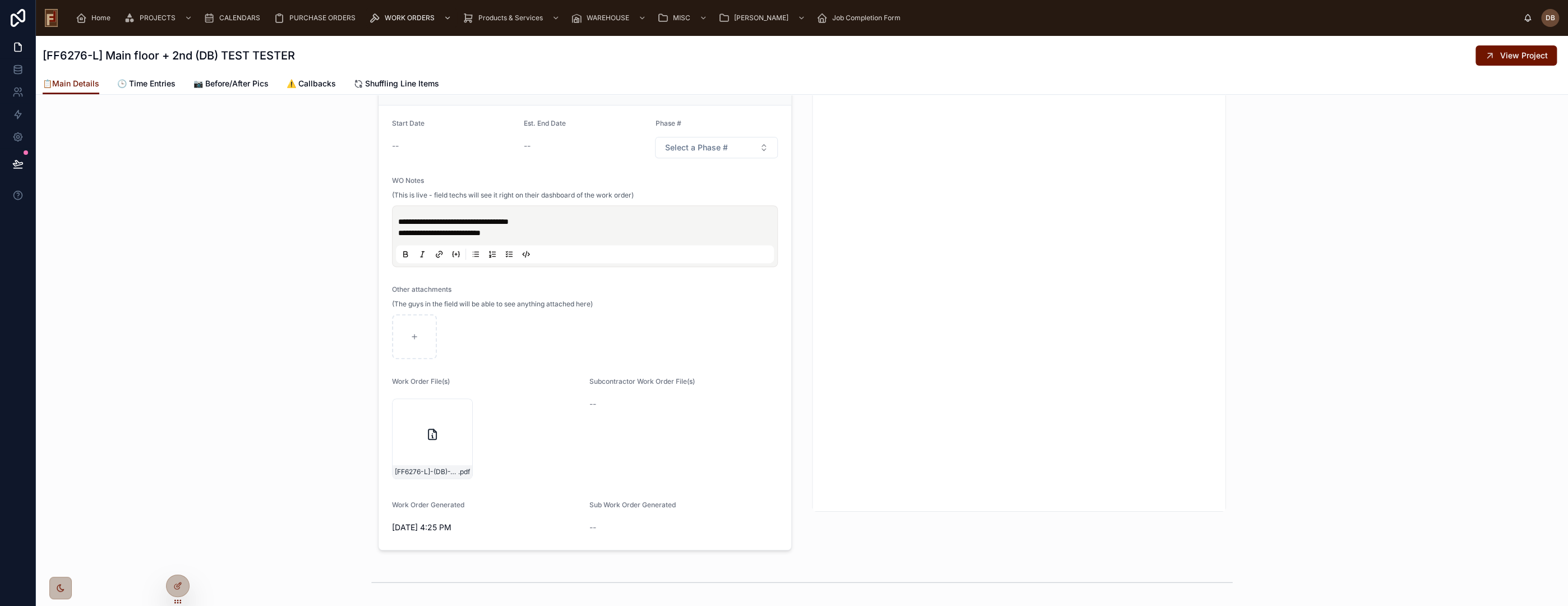
scroll to position [238, 0]
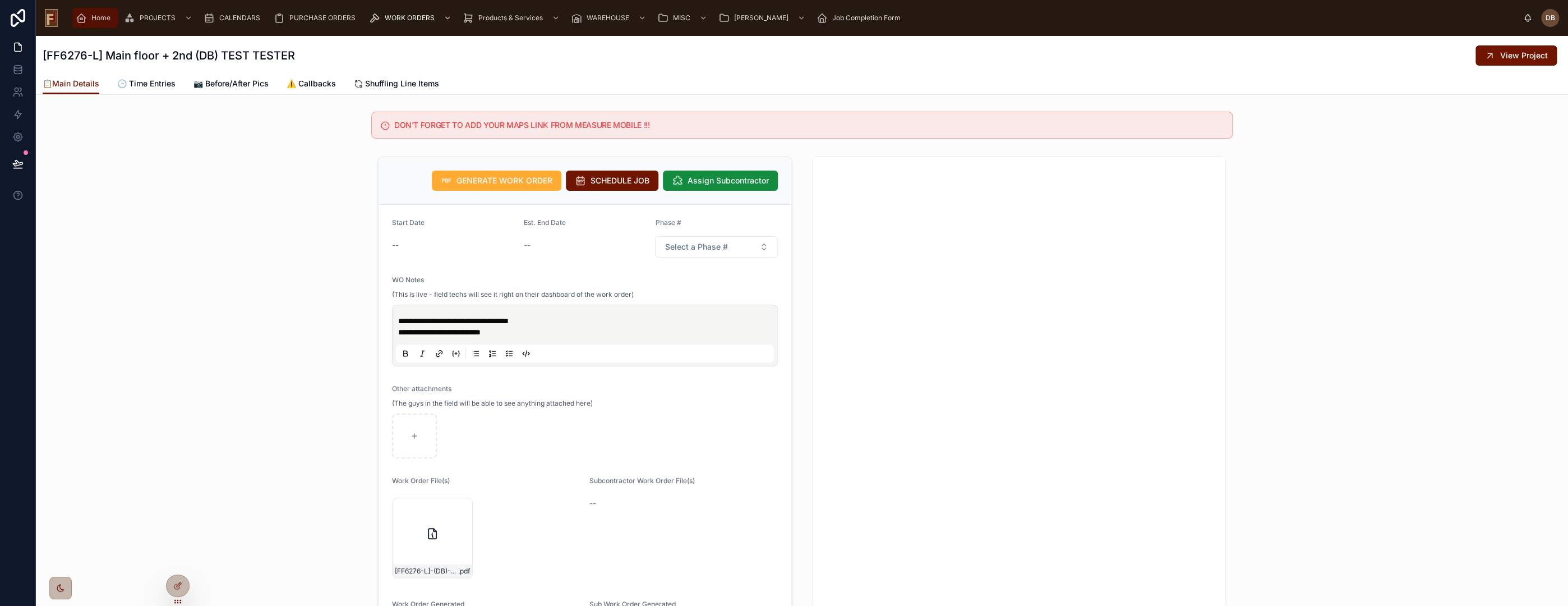
click at [103, 20] on span "Home" at bounding box center [100, 18] width 19 height 9
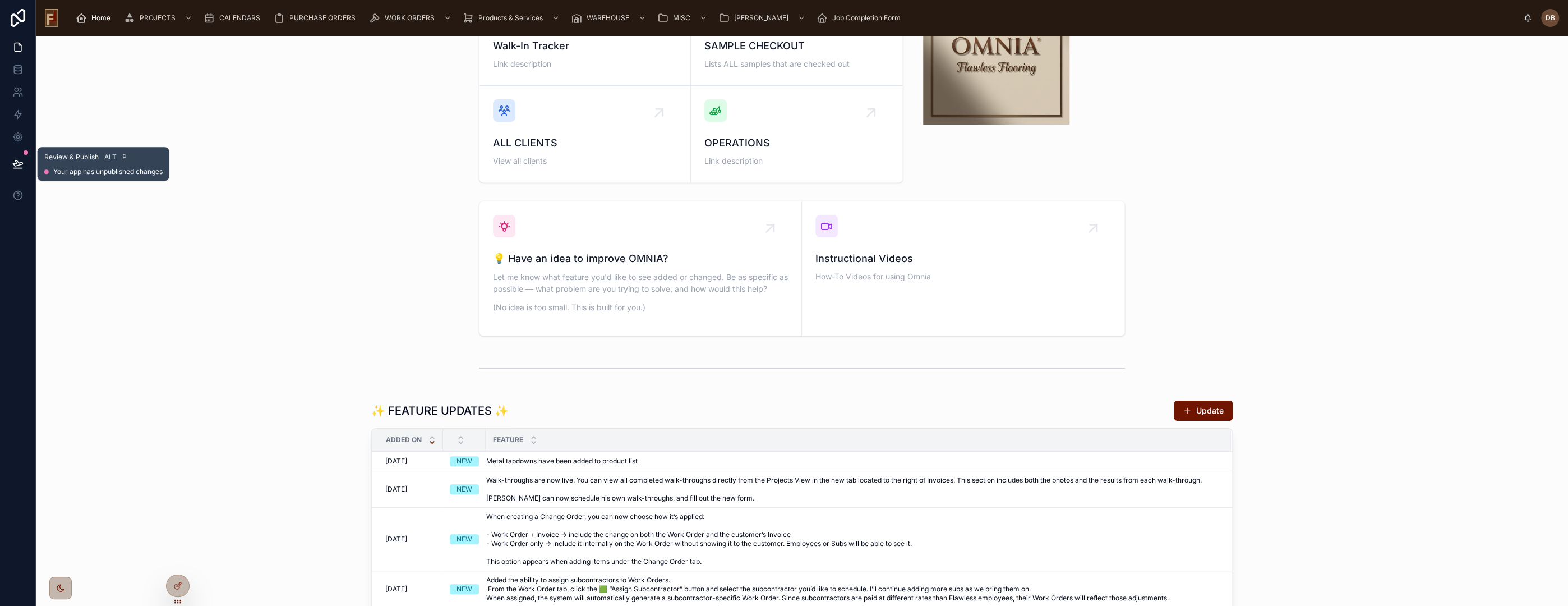
click at [18, 163] on icon at bounding box center [17, 163] width 11 height 11
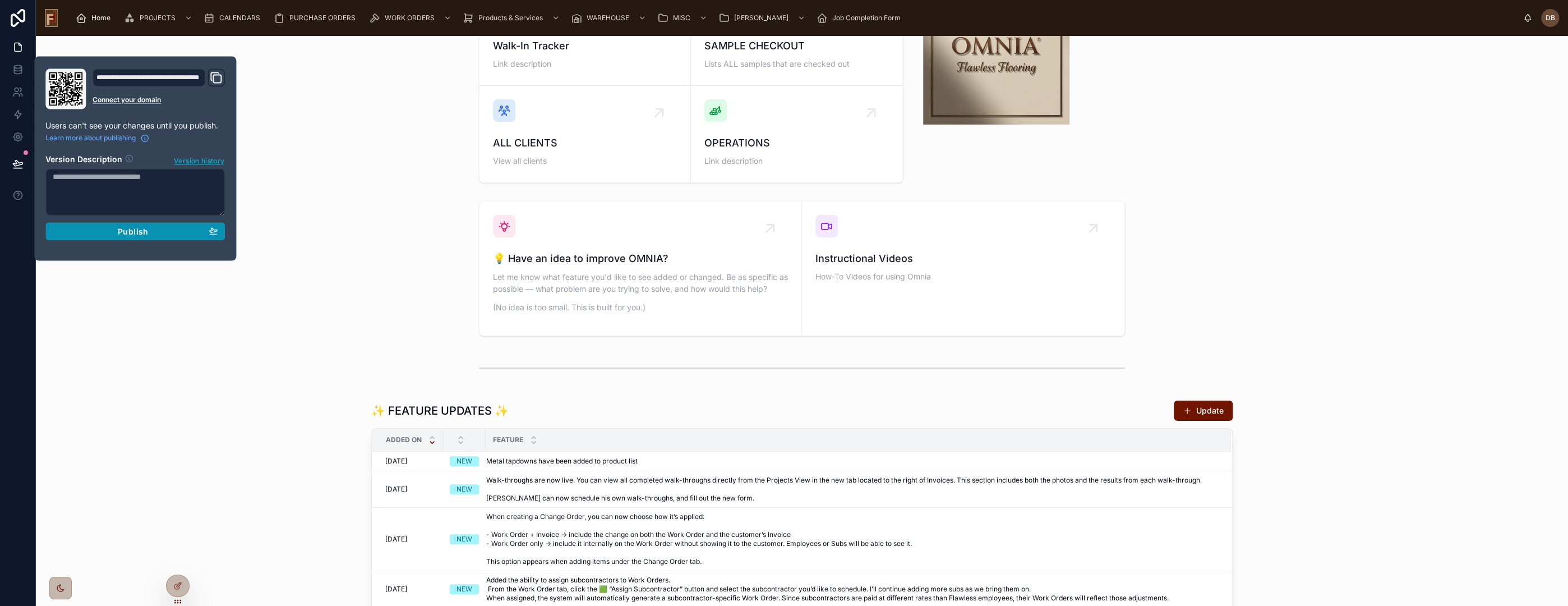
click at [128, 230] on span "Publish" at bounding box center [133, 230] width 30 height 10
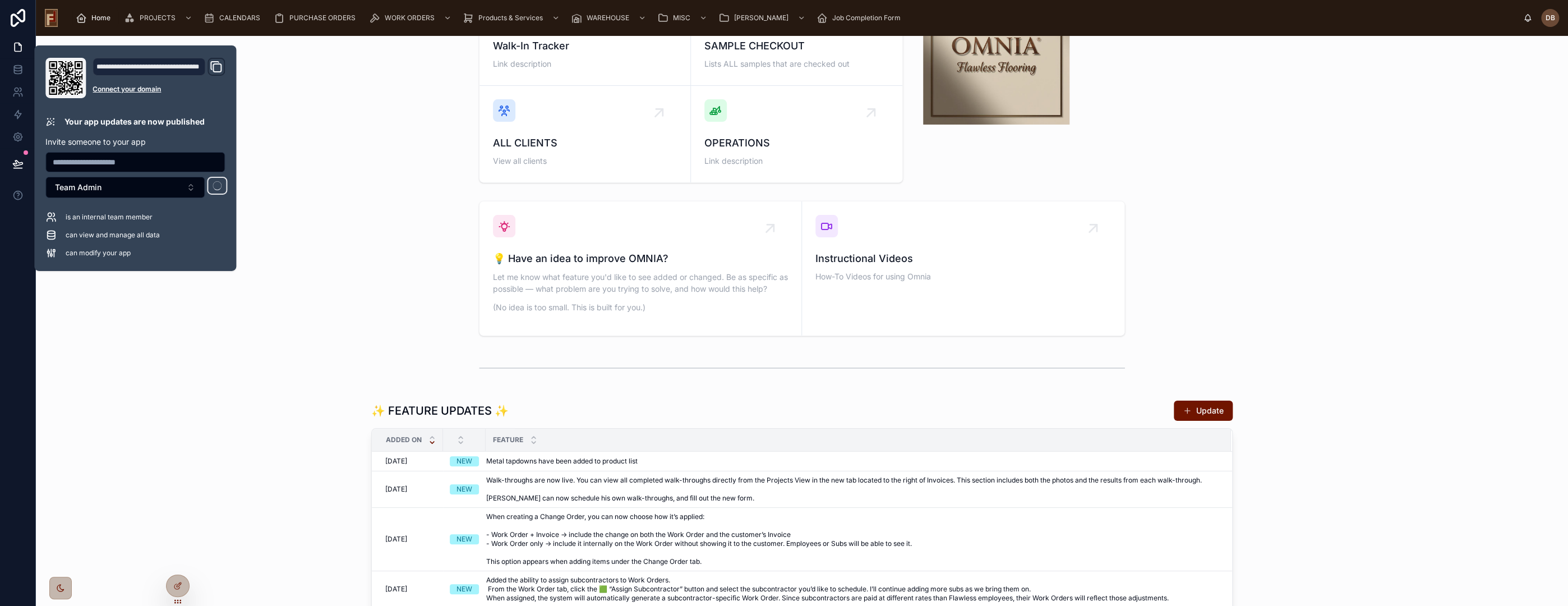
click at [354, 232] on div "💡 Have an idea to improve OMNIA? Let me know what feature you'd like to see add…" at bounding box center [801, 268] width 1514 height 144
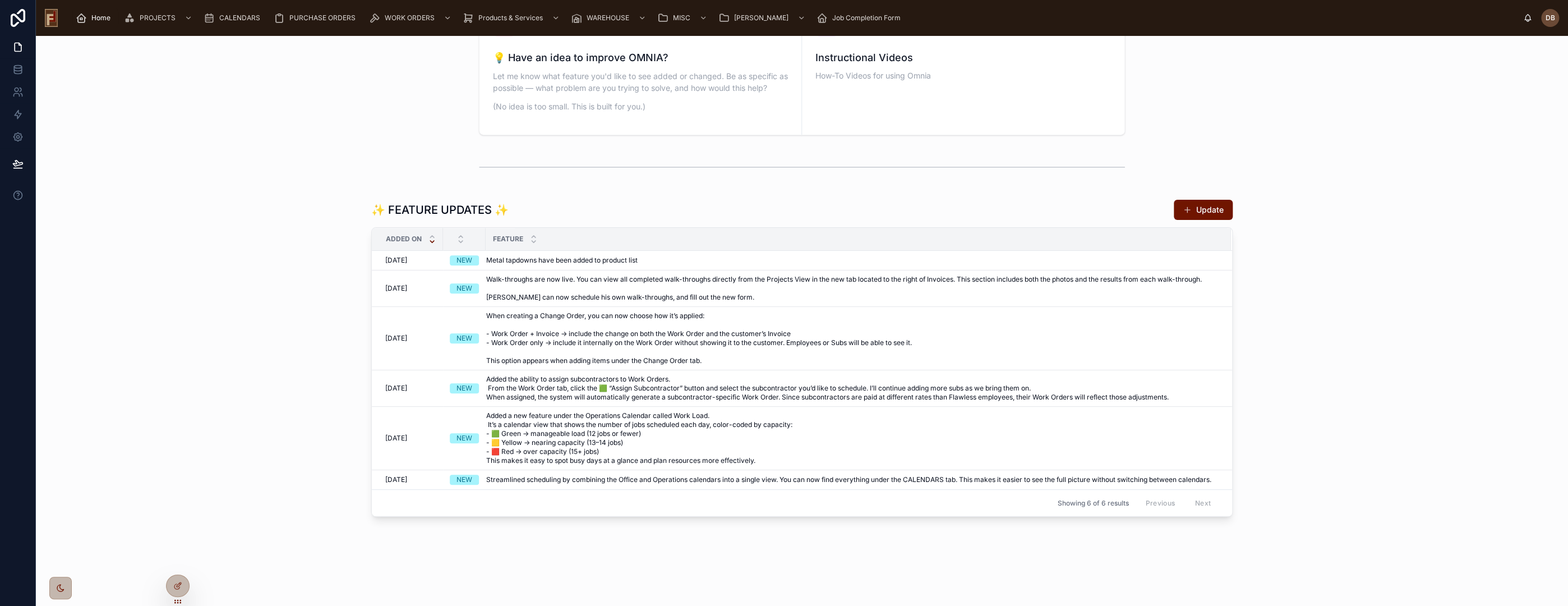
scroll to position [442, 0]
click at [1205, 206] on button "Update" at bounding box center [1203, 206] width 59 height 20
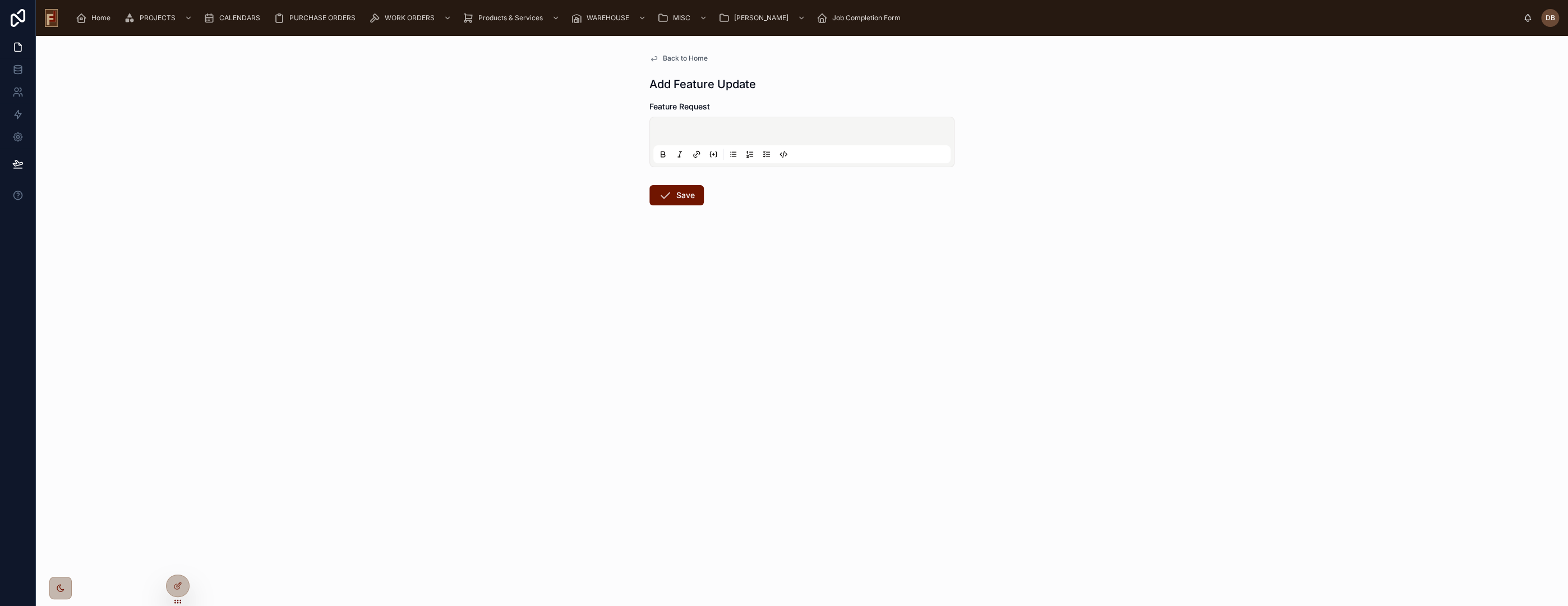
click at [692, 128] on p at bounding box center [804, 133] width 298 height 11
drag, startPoint x: 793, startPoint y: 138, endPoint x: 647, endPoint y: 138, distance: 146.0
click at [647, 138] on div "**********" at bounding box center [802, 156] width 323 height 241
copy span "**********"
click at [687, 57] on span "Back to Home" at bounding box center [685, 58] width 45 height 9
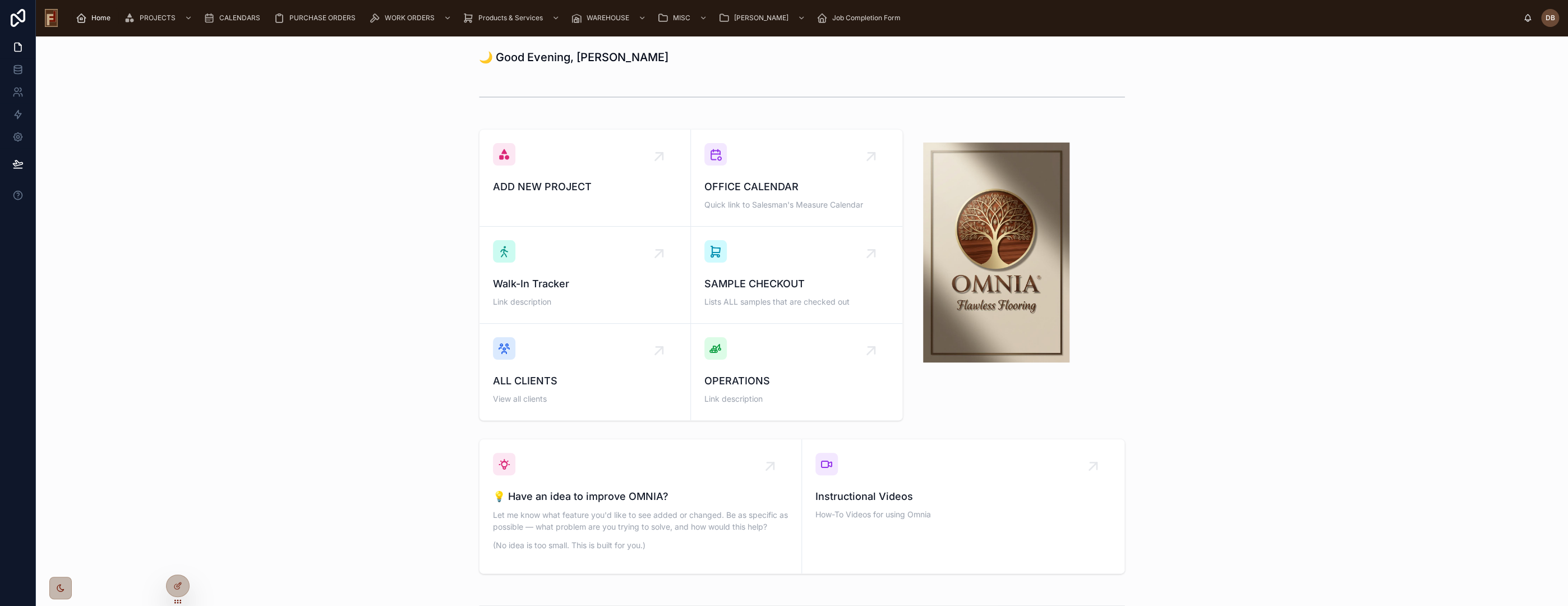
click at [100, 12] on div "Home" at bounding box center [95, 18] width 39 height 18
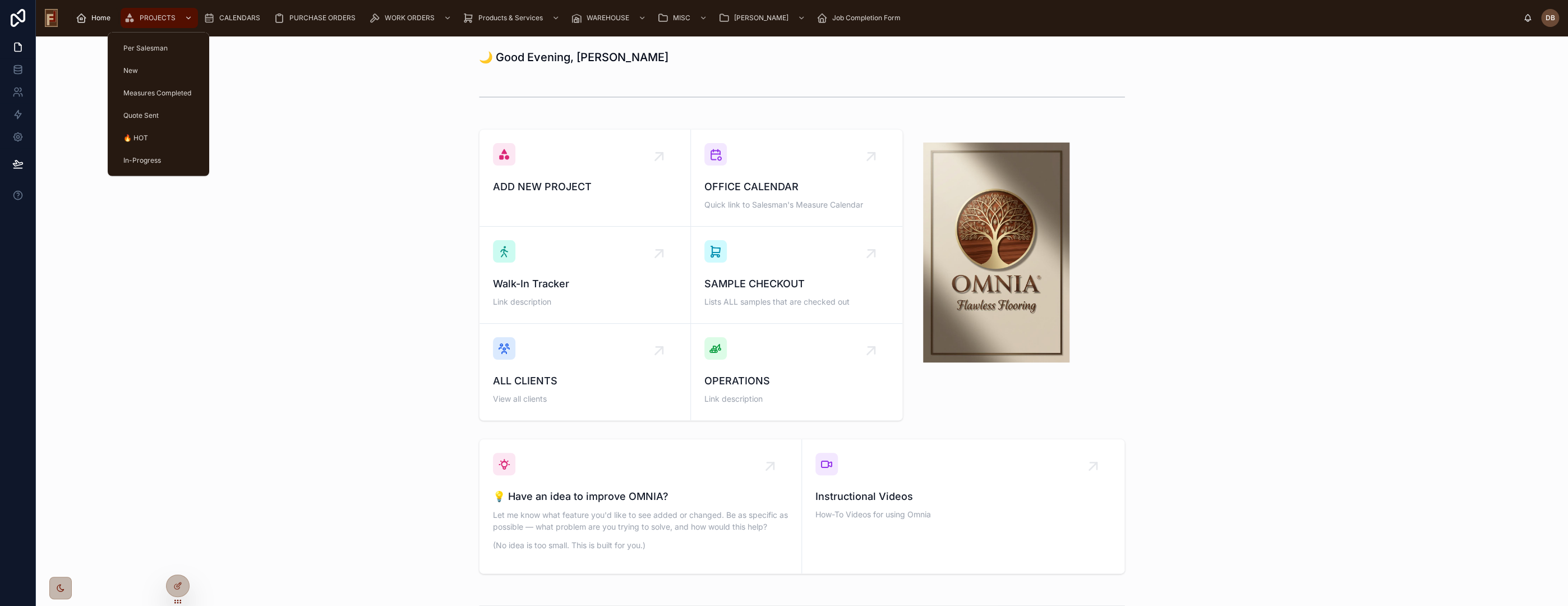
click at [164, 17] on span "PROJECTS" at bounding box center [158, 18] width 36 height 9
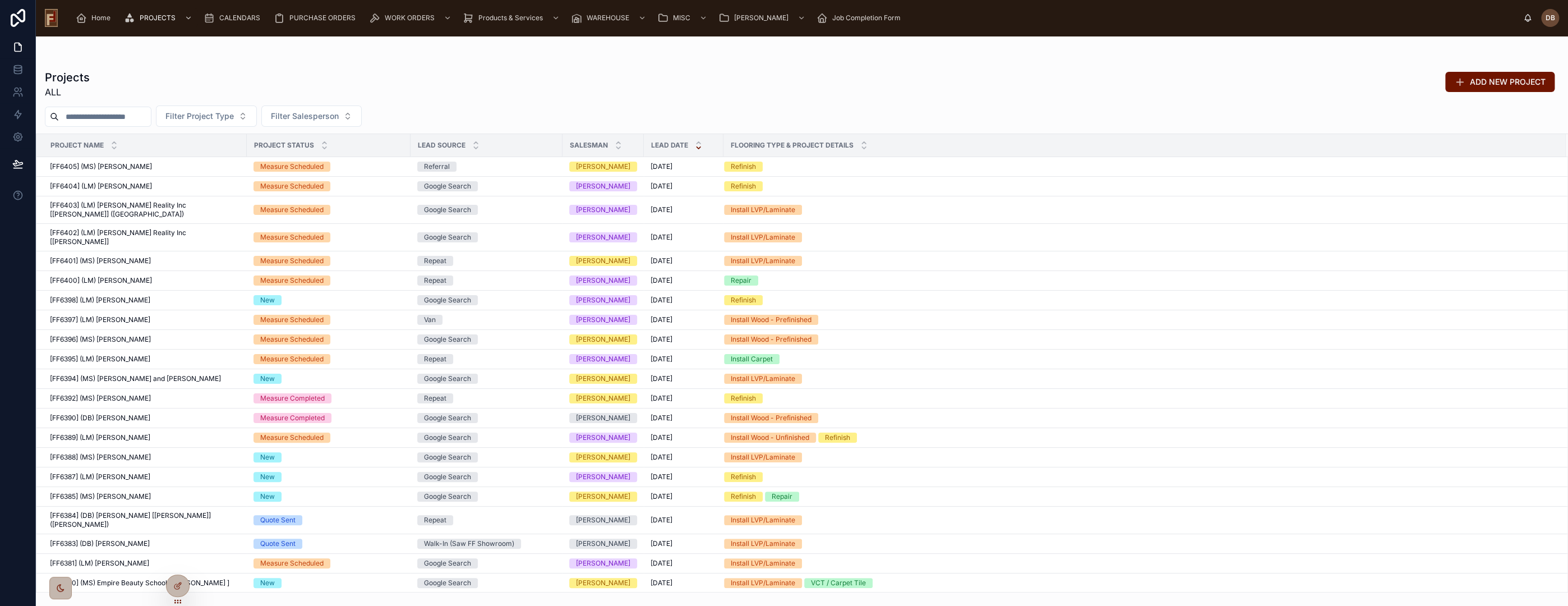
click at [112, 119] on input "text" at bounding box center [105, 116] width 92 height 16
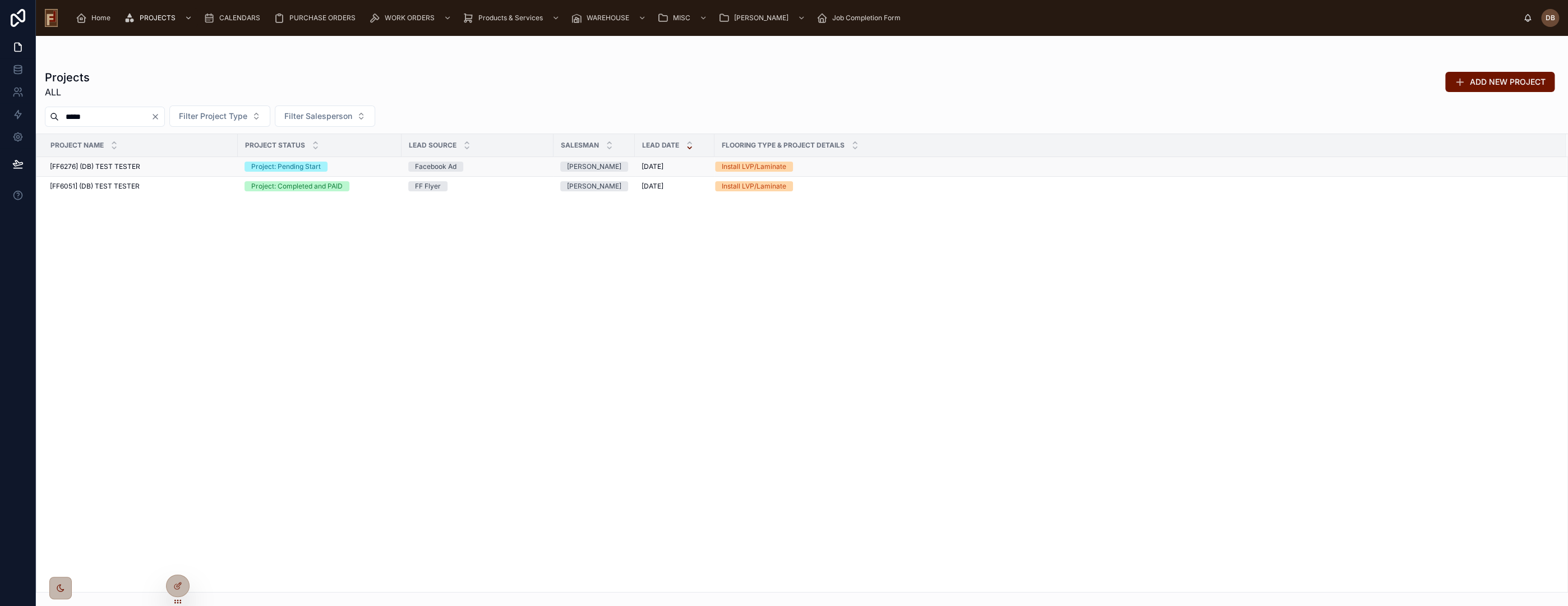
type input "****"
click at [140, 165] on span "[FF6276] (DB) TEST TESTER" at bounding box center [95, 167] width 91 height 9
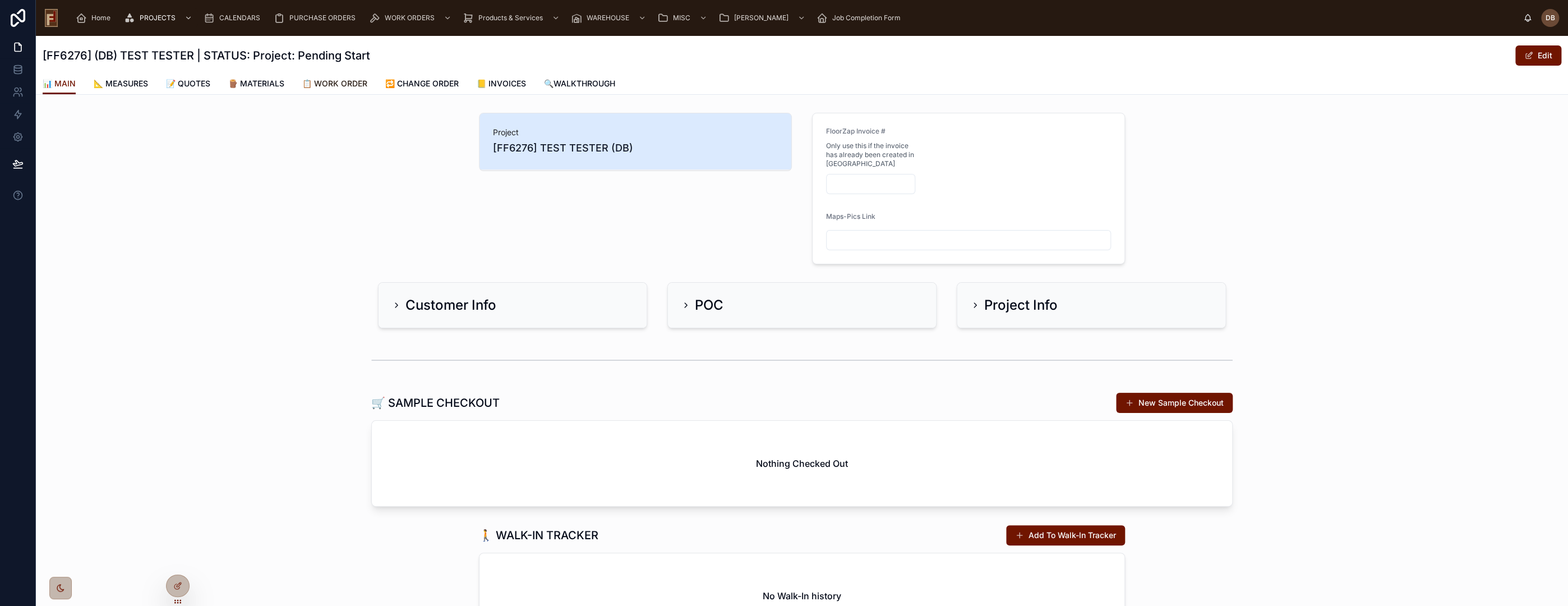
click at [336, 82] on span "📋 WORK ORDER" at bounding box center [335, 83] width 65 height 11
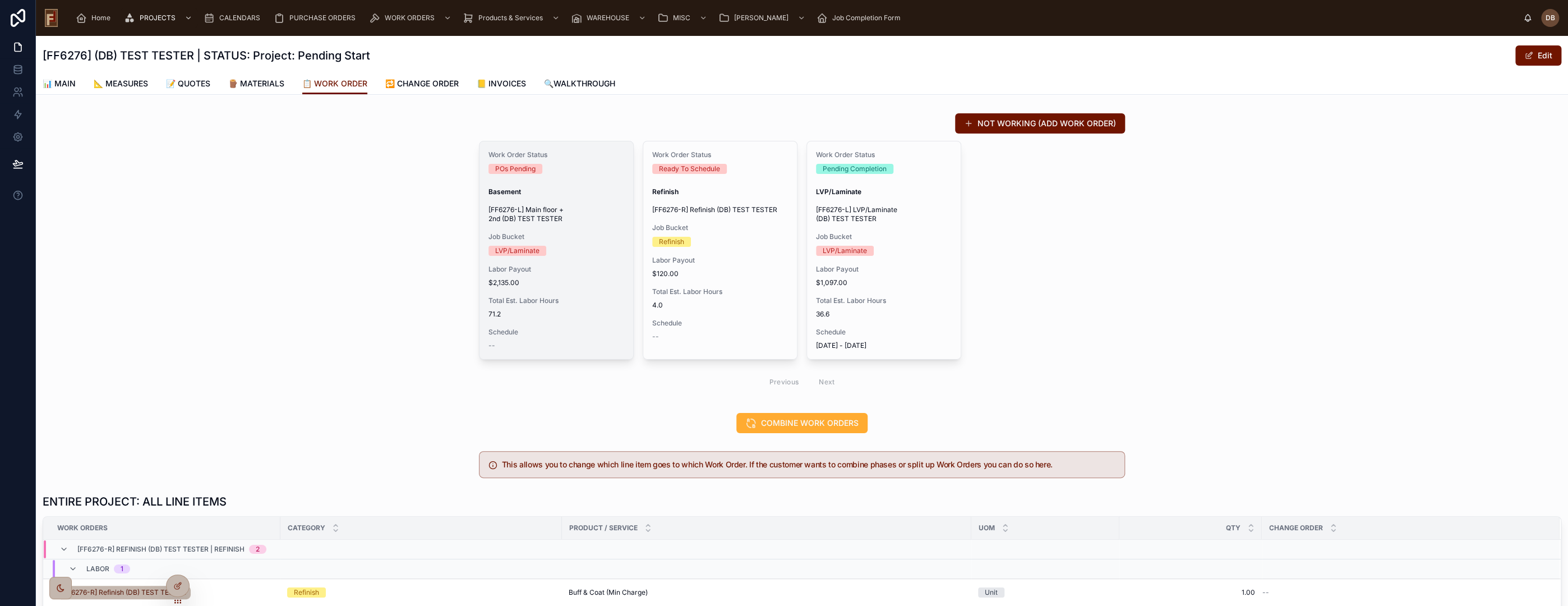
click at [568, 258] on div "Work Order Status POs Pending Basement [FF6276-L] Main floor + 2nd (DB) TEST TE…" at bounding box center [556, 250] width 153 height 218
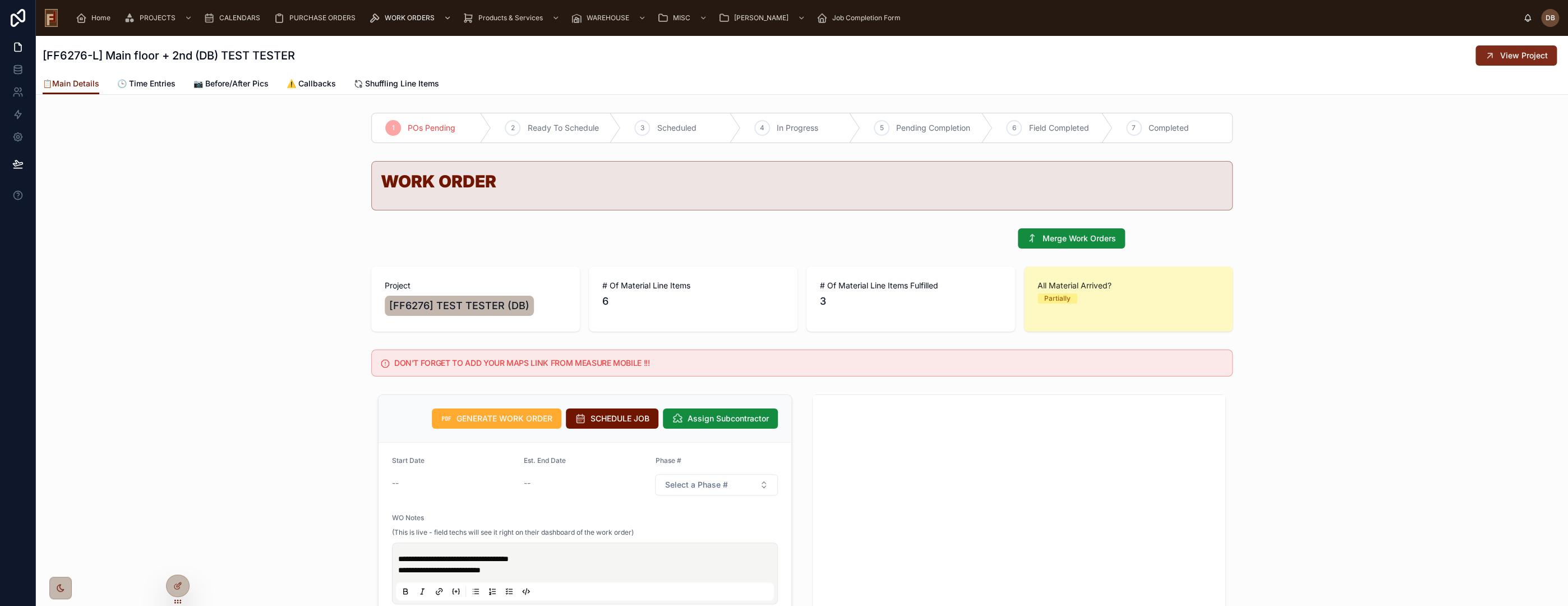
click at [1515, 52] on span "View Project" at bounding box center [1523, 55] width 48 height 11
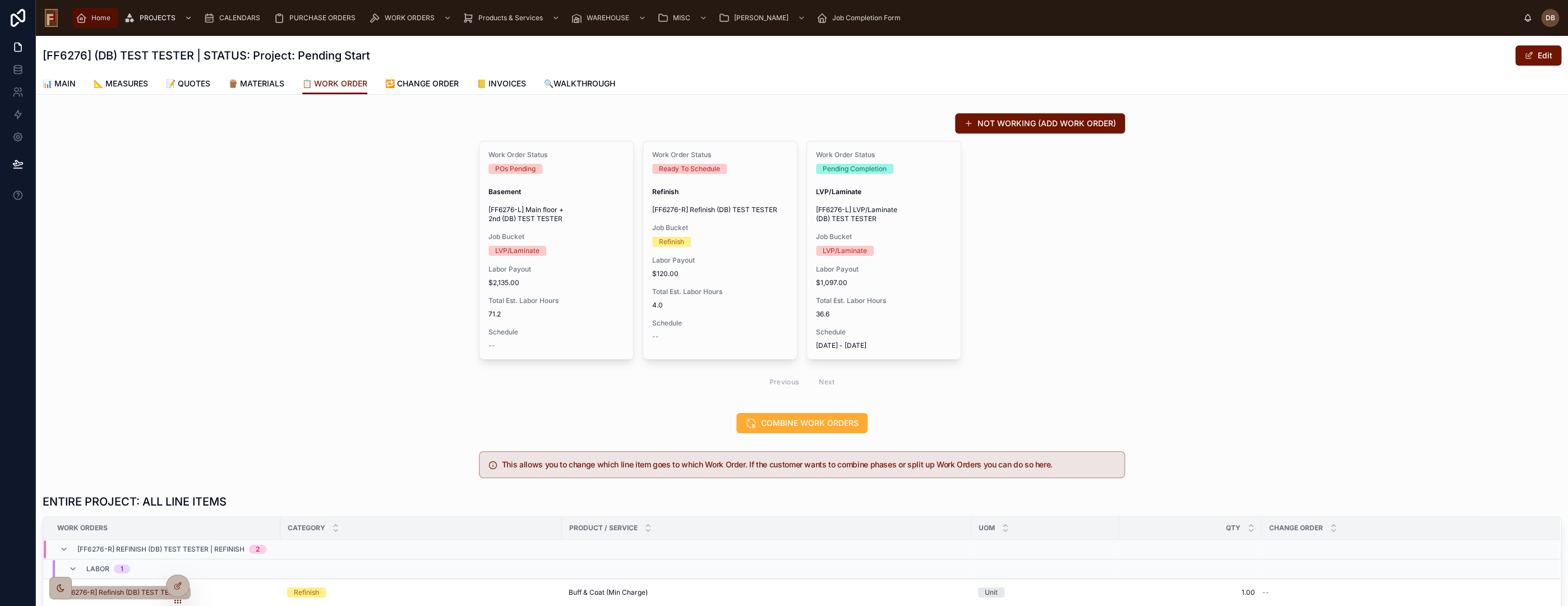
drag, startPoint x: 88, startPoint y: 17, endPoint x: 108, endPoint y: 35, distance: 26.9
click at [88, 17] on div "Home" at bounding box center [95, 18] width 39 height 18
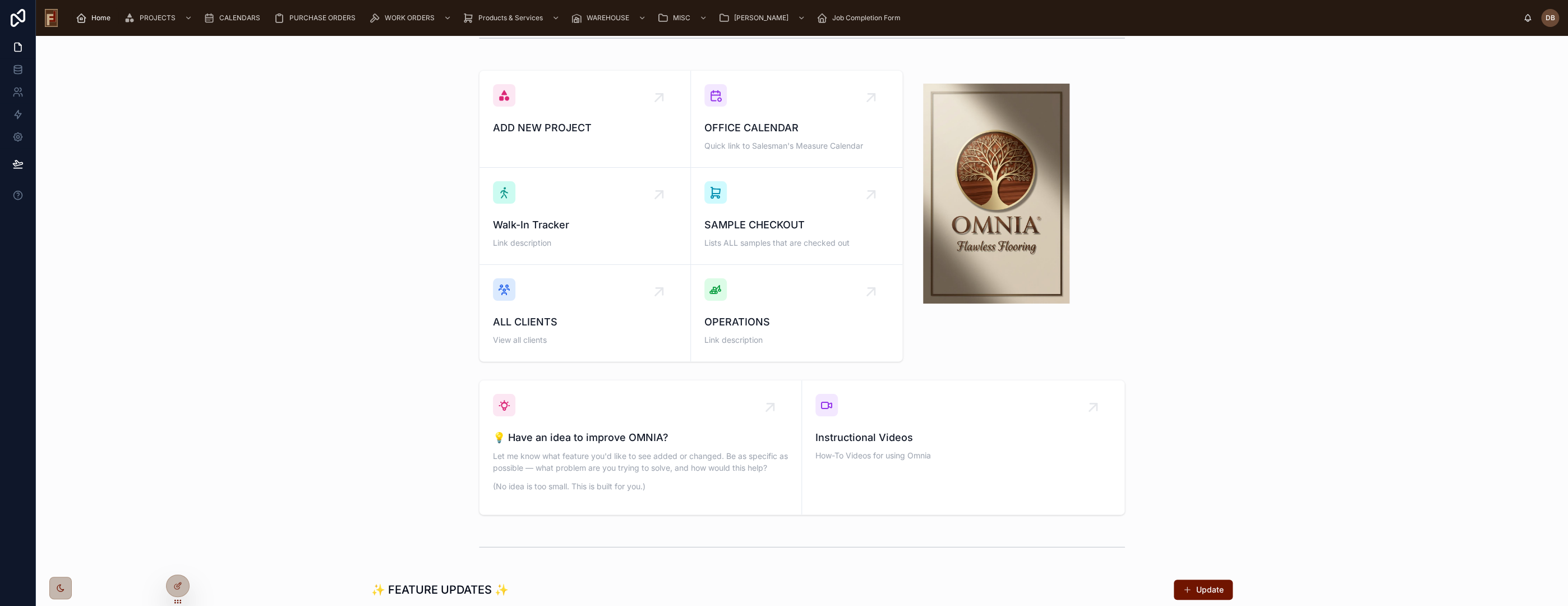
scroll to position [311, 0]
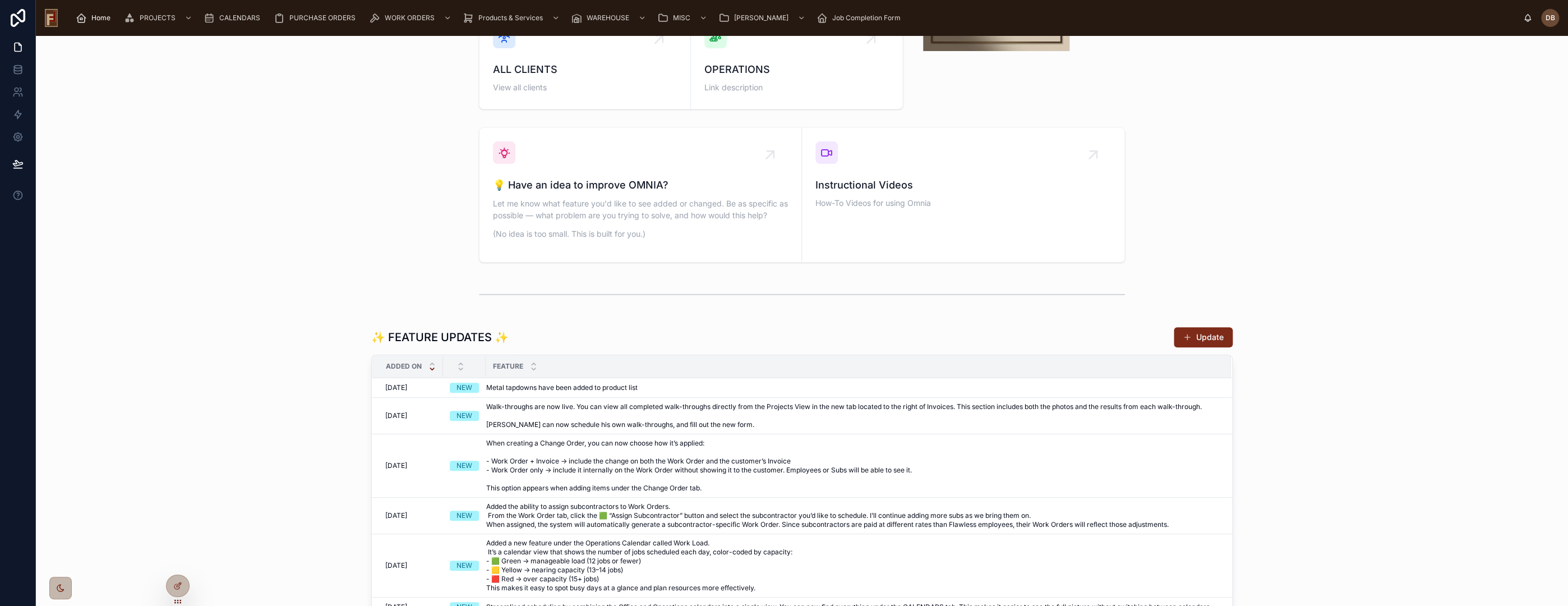
click at [1193, 332] on button "Update" at bounding box center [1203, 337] width 59 height 20
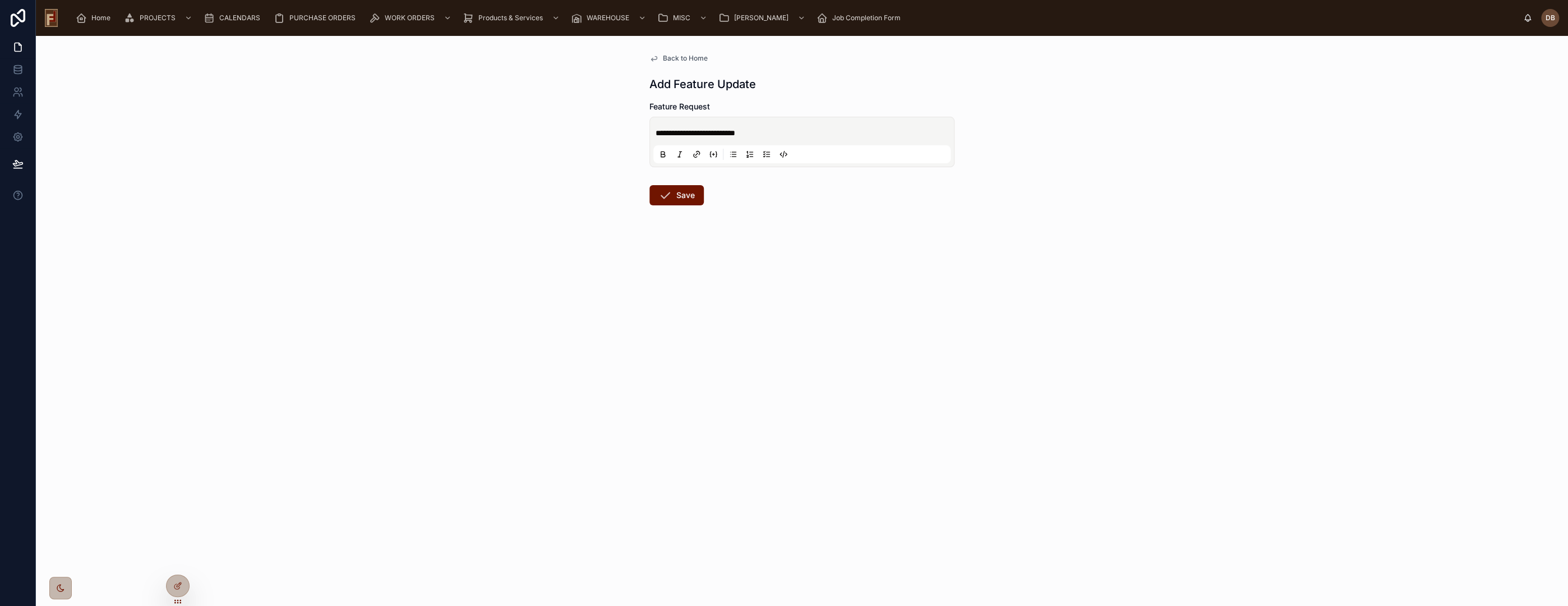
click at [791, 133] on p "**********" at bounding box center [804, 133] width 298 height 11
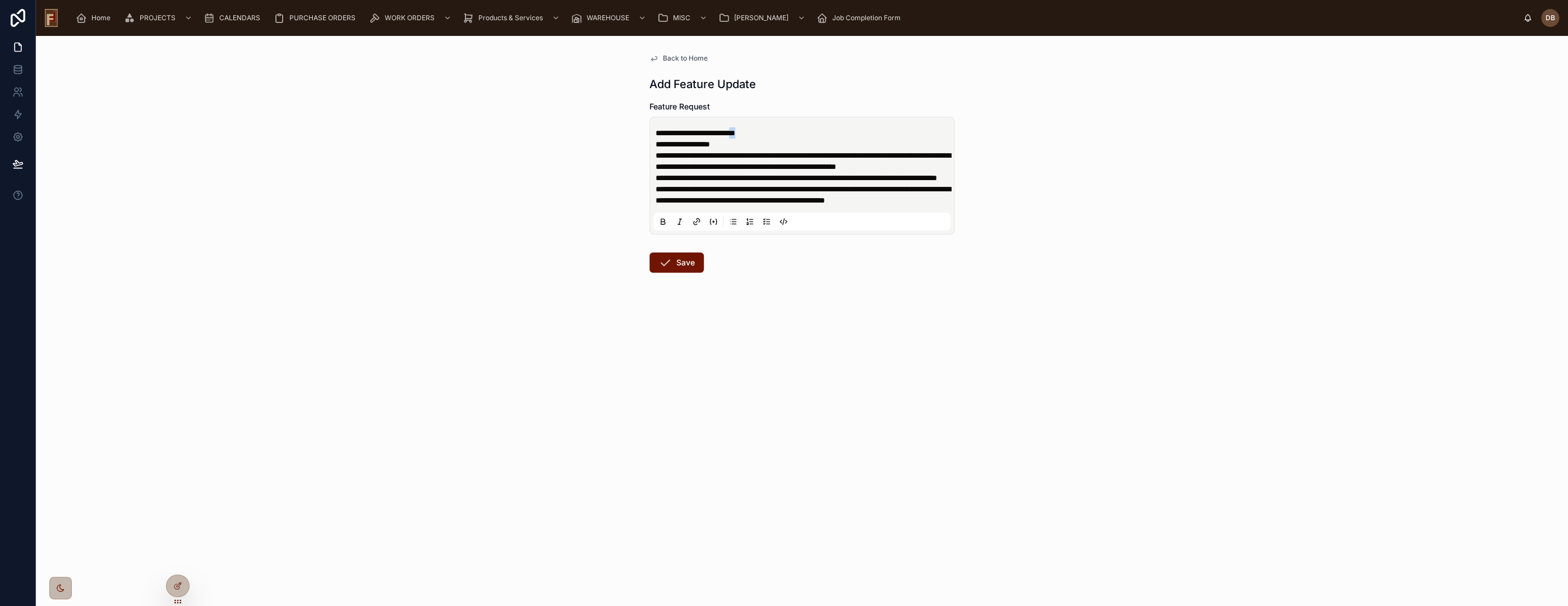
drag, startPoint x: 770, startPoint y: 138, endPoint x: 789, endPoint y: 131, distance: 20.2
click at [789, 131] on p "**********" at bounding box center [804, 133] width 298 height 11
click at [792, 134] on p "**********" at bounding box center [804, 133] width 298 height 11
drag, startPoint x: 785, startPoint y: 141, endPoint x: 793, endPoint y: 134, distance: 10.6
click at [793, 134] on div "**********" at bounding box center [804, 167] width 298 height 79
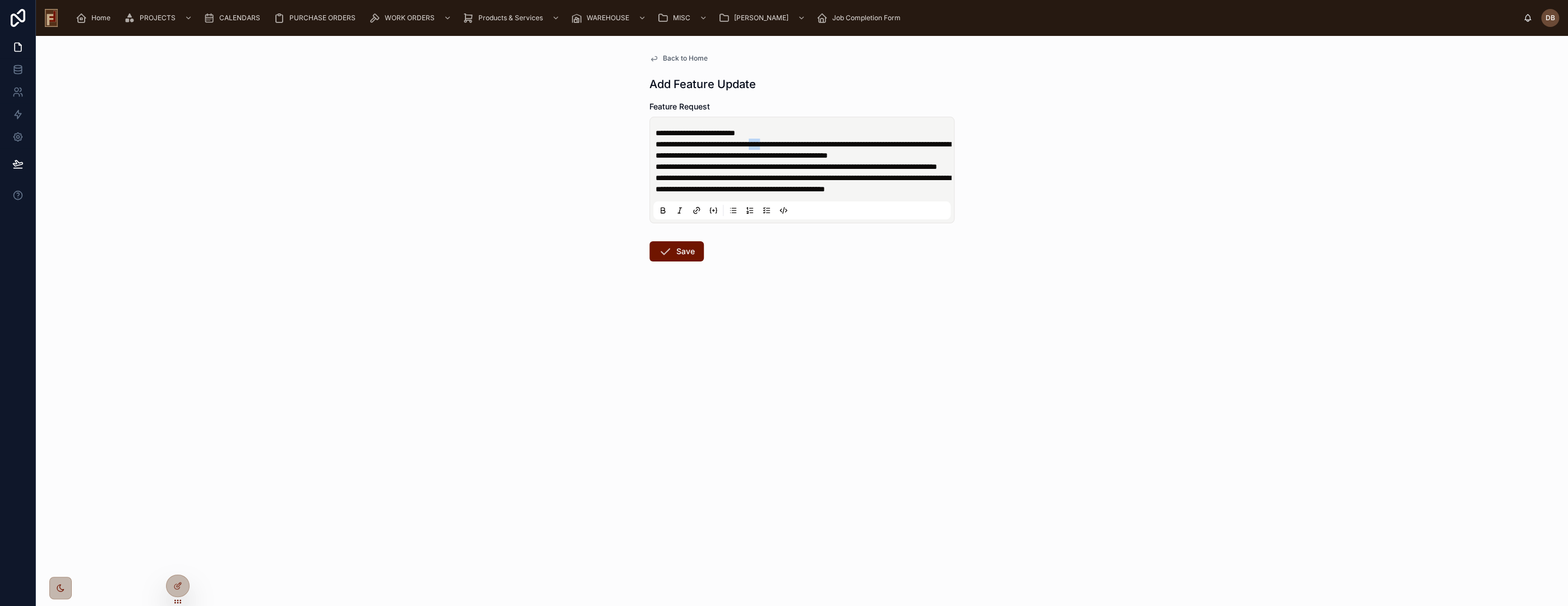
drag, startPoint x: 777, startPoint y: 146, endPoint x: 795, endPoint y: 145, distance: 18.0
click at [795, 145] on span "**********" at bounding box center [803, 150] width 295 height 19
click at [853, 143] on span "**********" at bounding box center [803, 150] width 295 height 19
click at [718, 161] on p "**********" at bounding box center [804, 144] width 298 height 34
click at [752, 172] on p "**********" at bounding box center [804, 166] width 298 height 11
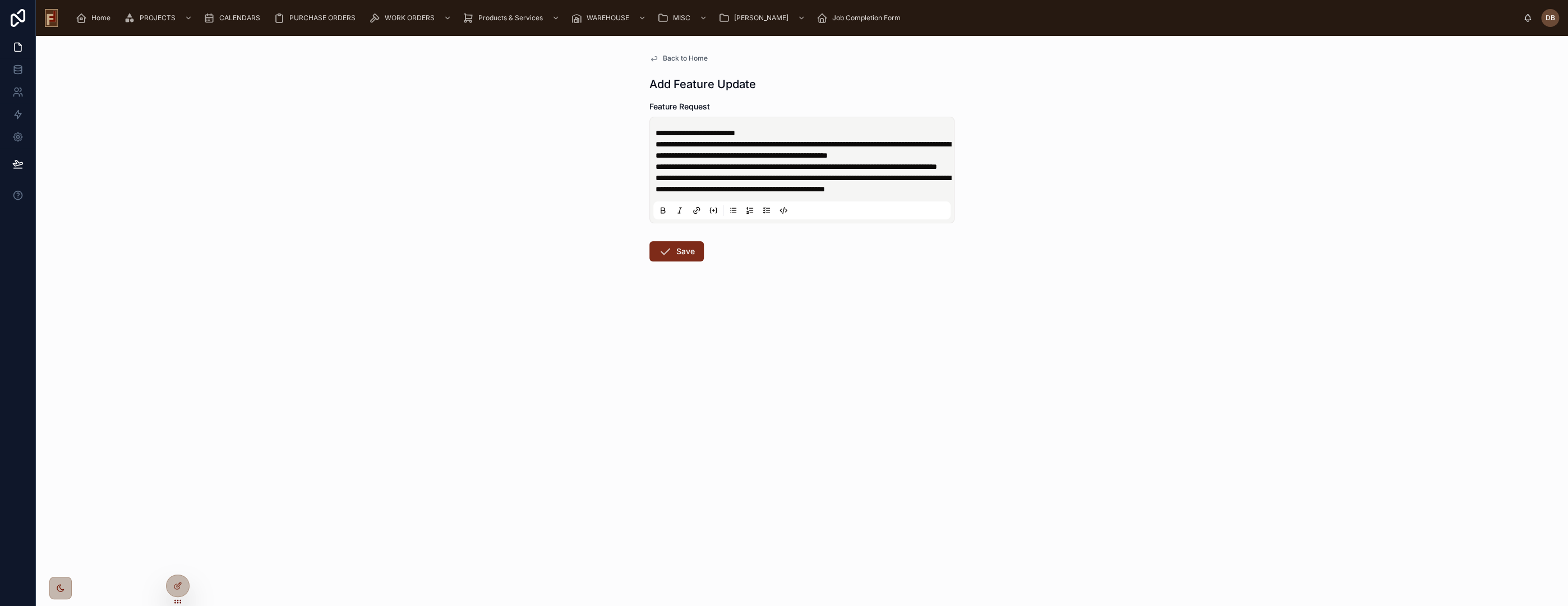
click at [679, 261] on button "Save" at bounding box center [677, 251] width 54 height 20
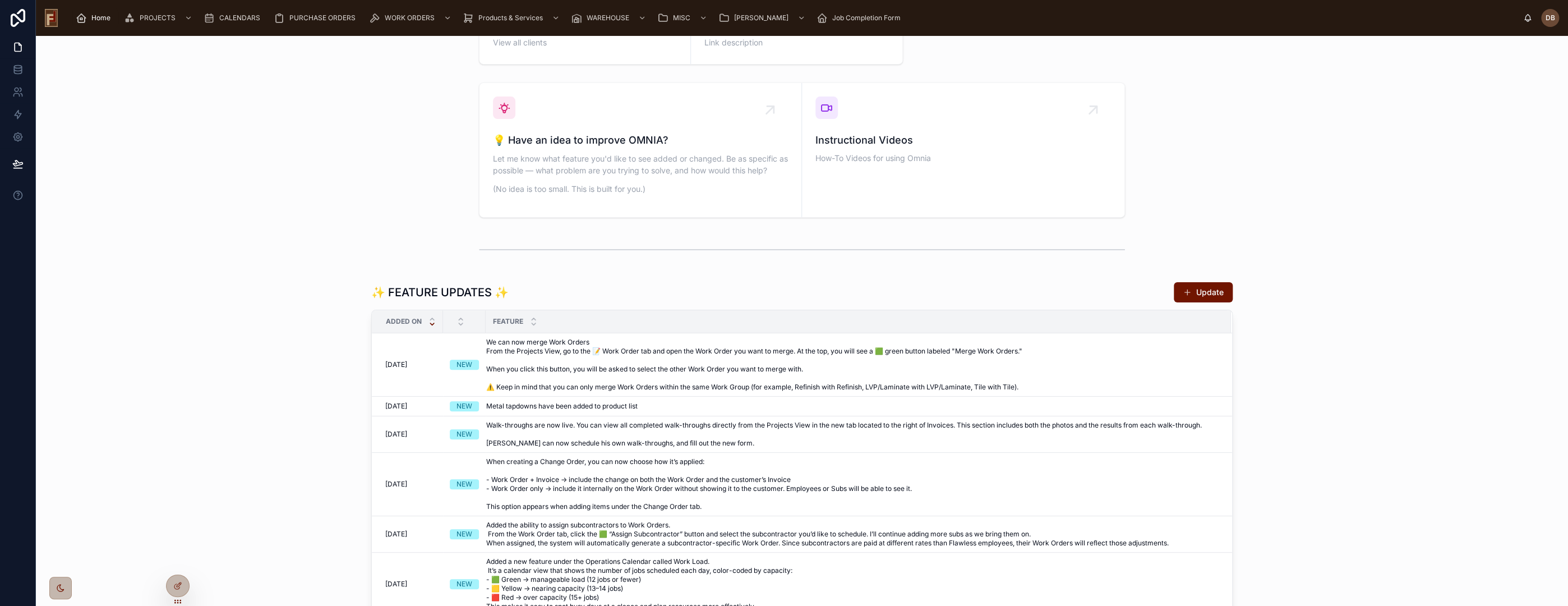
scroll to position [374, 0]
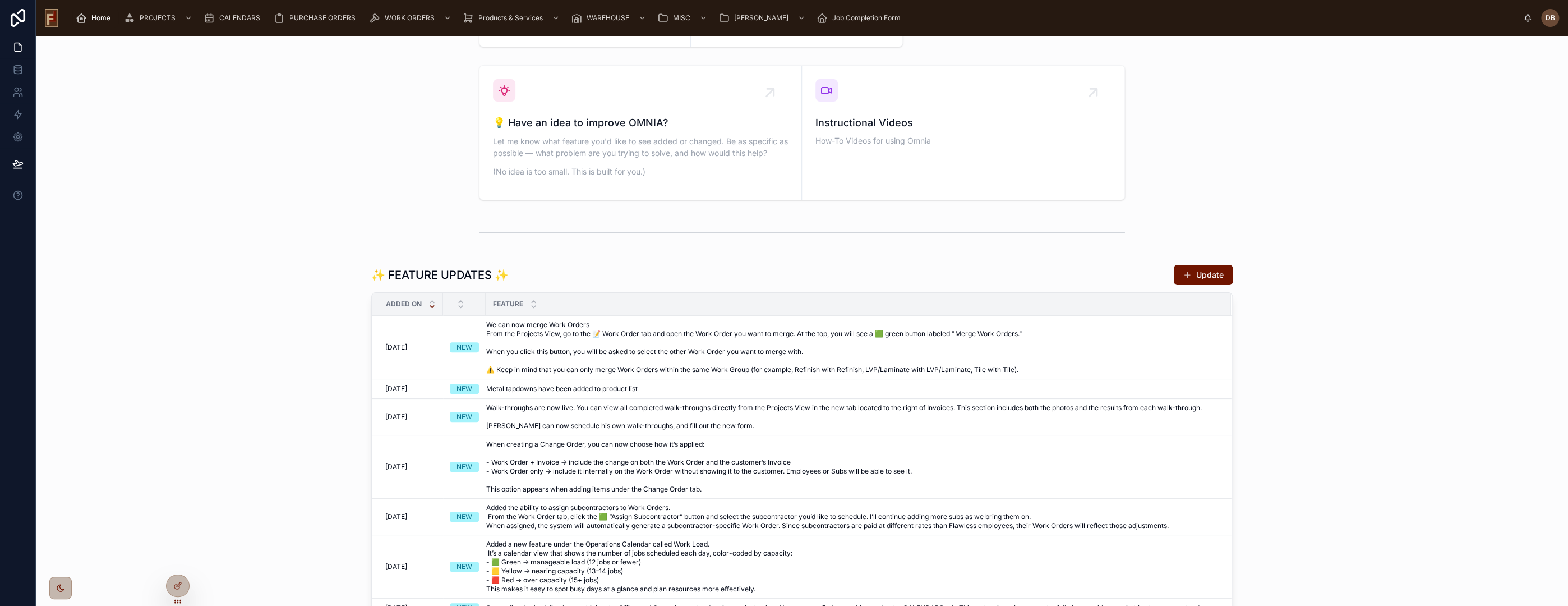
click at [434, 275] on h1 "✨ FEATURE UPDATES ✨" at bounding box center [440, 274] width 137 height 16
click at [379, 233] on div at bounding box center [801, 232] width 1514 height 37
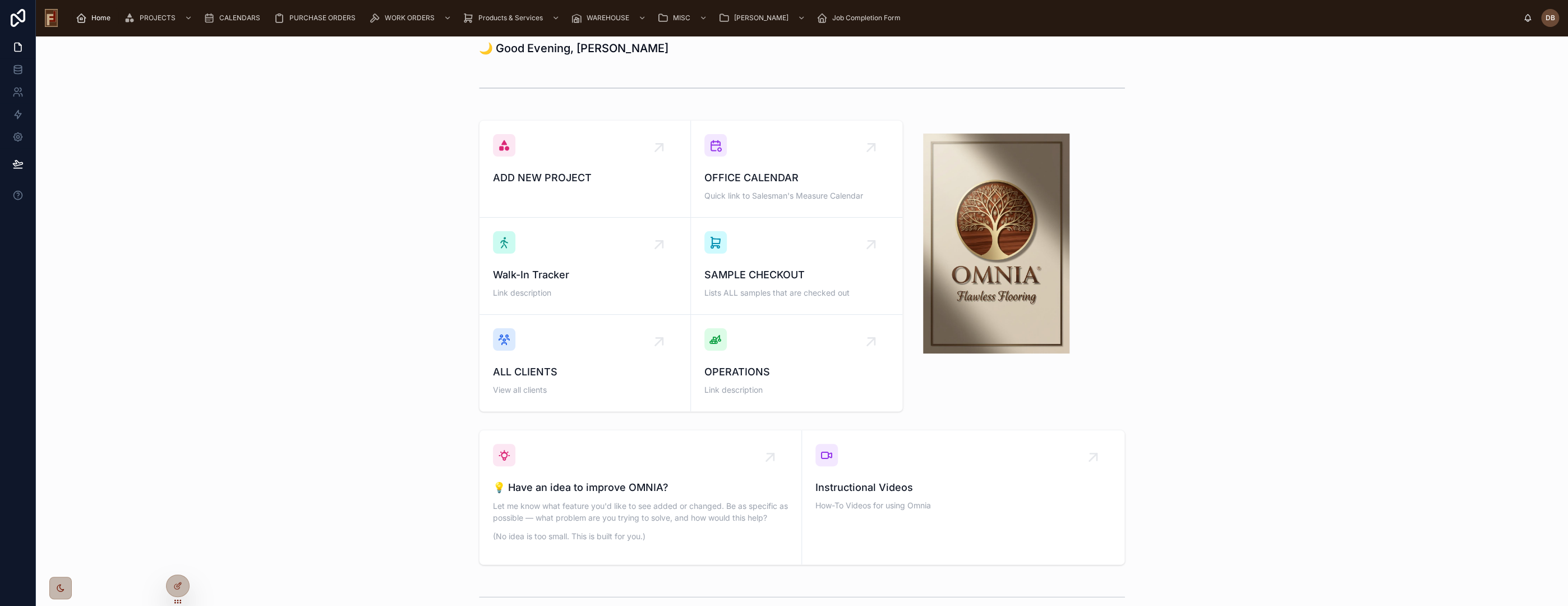
scroll to position [0, 0]
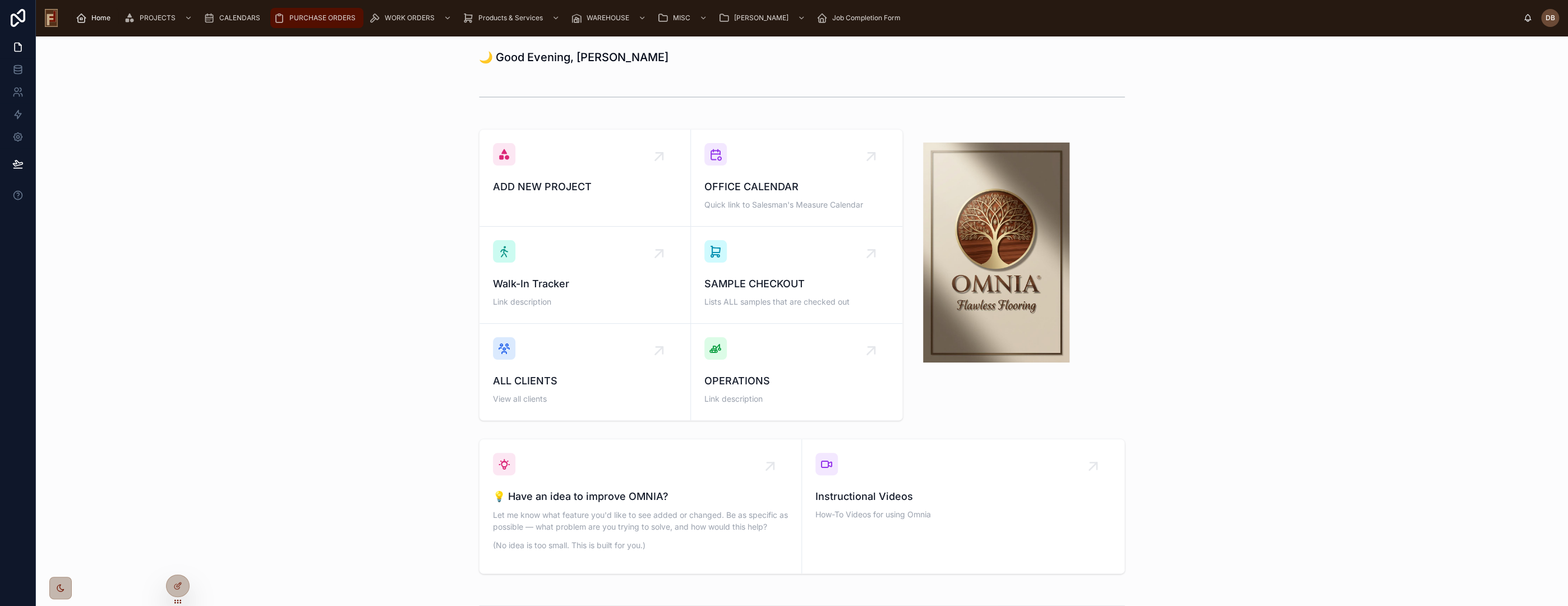
click at [316, 17] on span "PURCHASE ORDERS" at bounding box center [323, 18] width 66 height 9
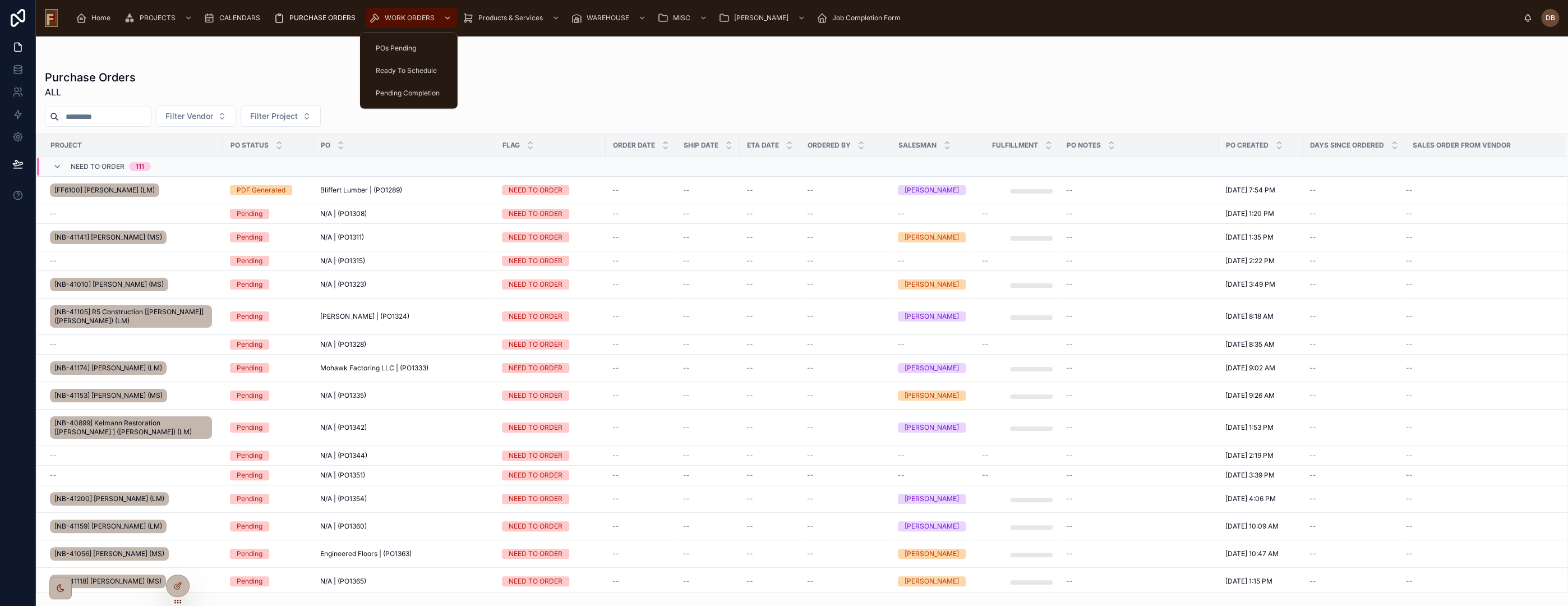
click at [406, 20] on span "WORK ORDERS" at bounding box center [409, 18] width 50 height 9
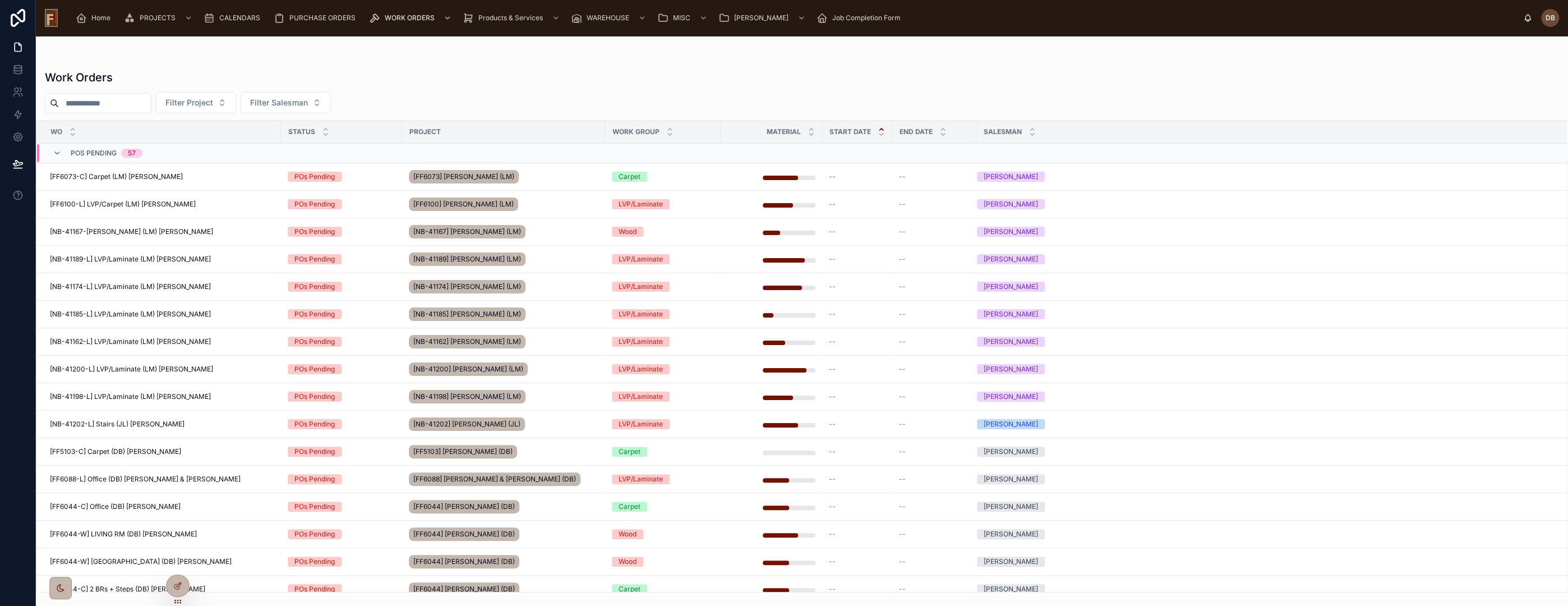
click at [81, 105] on input "text" at bounding box center [105, 103] width 92 height 16
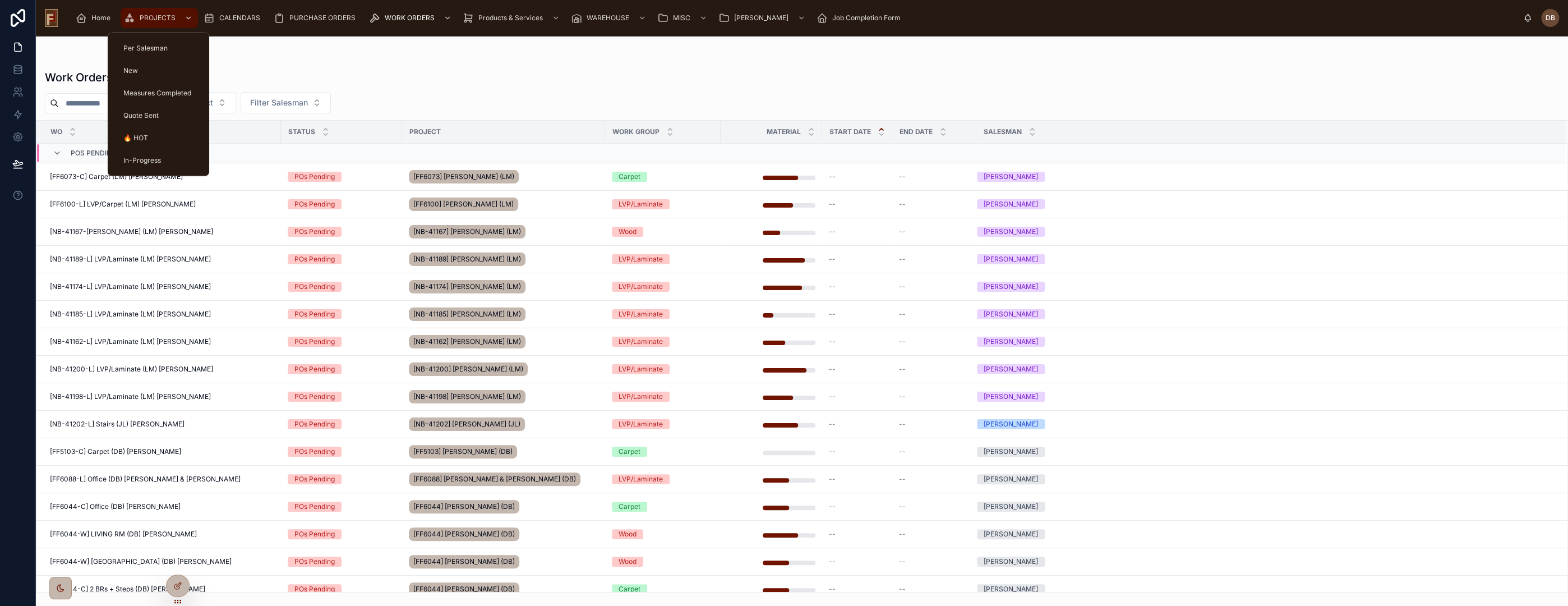
click at [159, 19] on span "PROJECTS" at bounding box center [158, 18] width 36 height 9
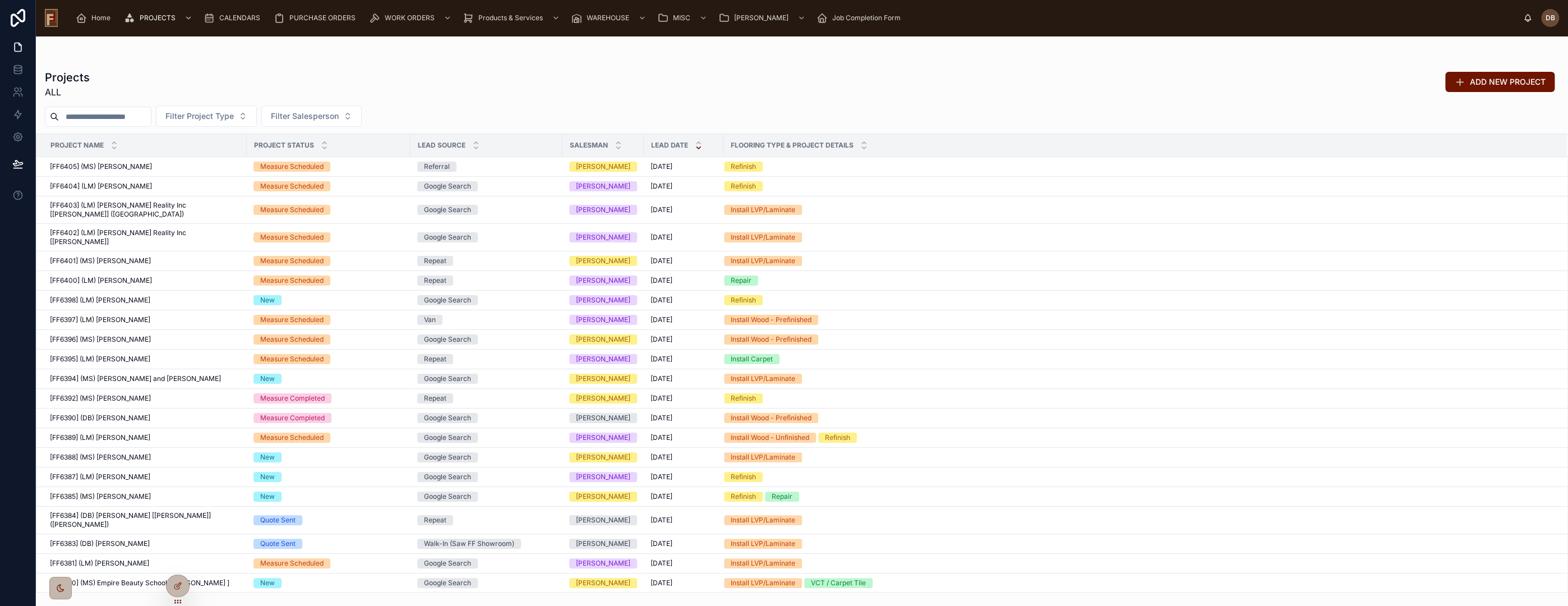
click at [88, 119] on input "text" at bounding box center [105, 116] width 92 height 16
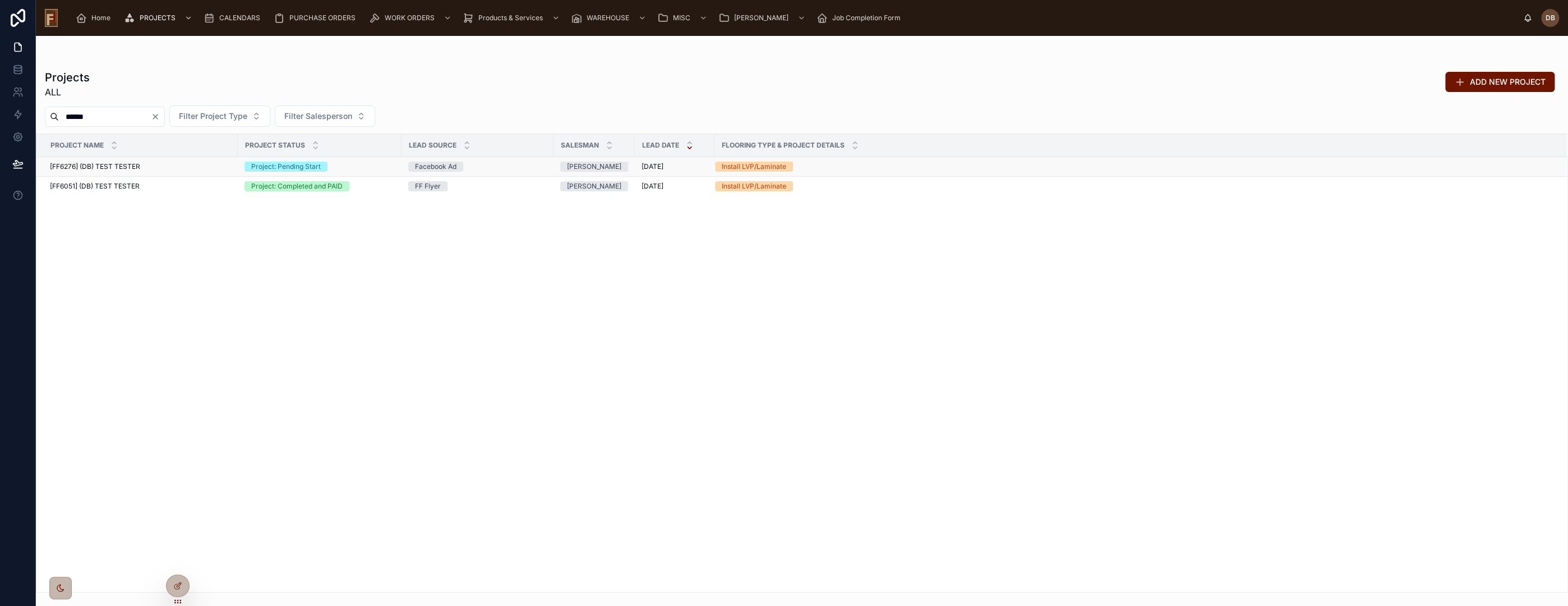
type input "******"
click at [138, 167] on span "[FF6276] (DB) TEST TESTER" at bounding box center [95, 167] width 91 height 9
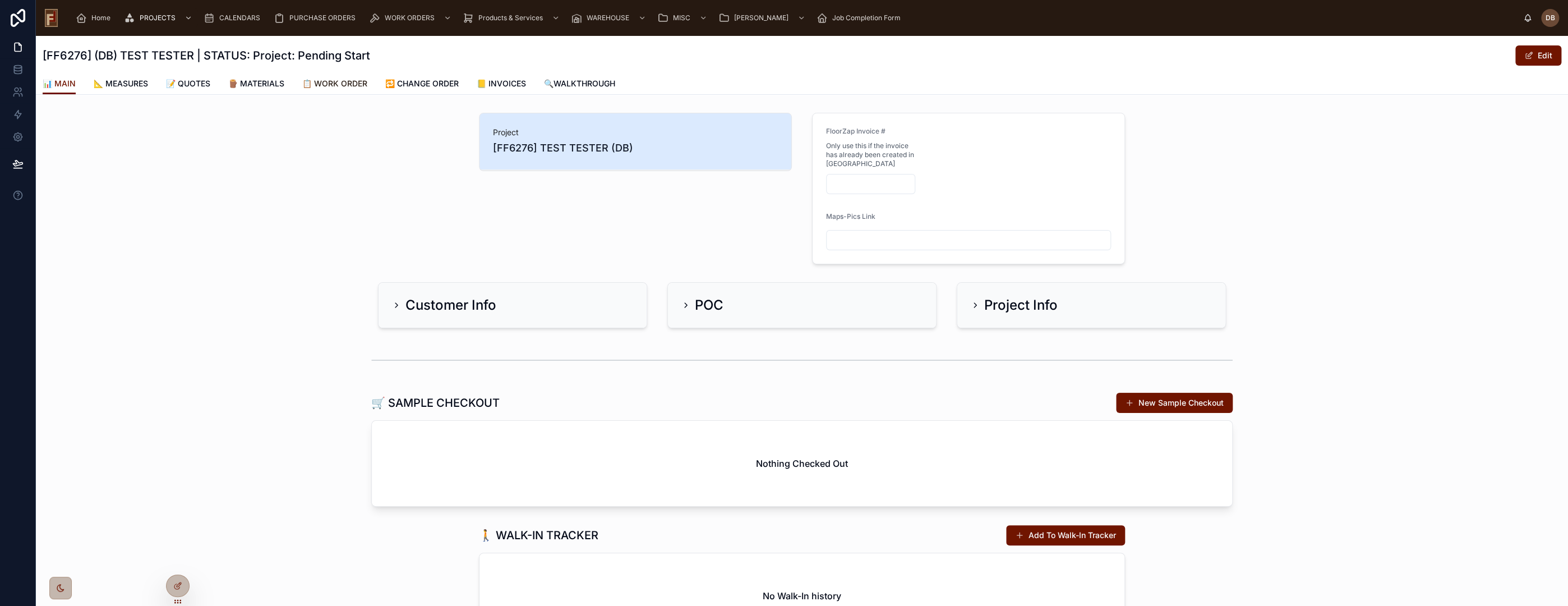
click at [341, 80] on span "📋 WORK ORDER" at bounding box center [335, 83] width 65 height 11
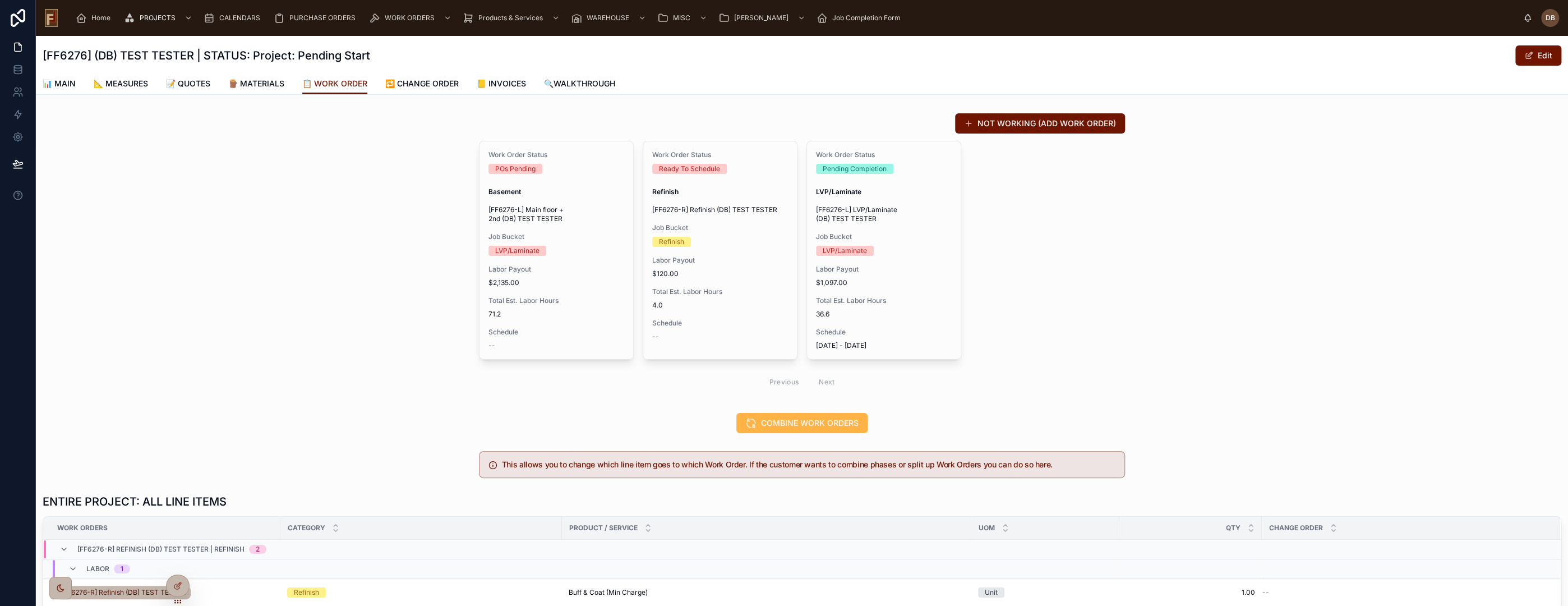
click at [822, 425] on span "COMBINE WORK ORDERS" at bounding box center [810, 422] width 97 height 11
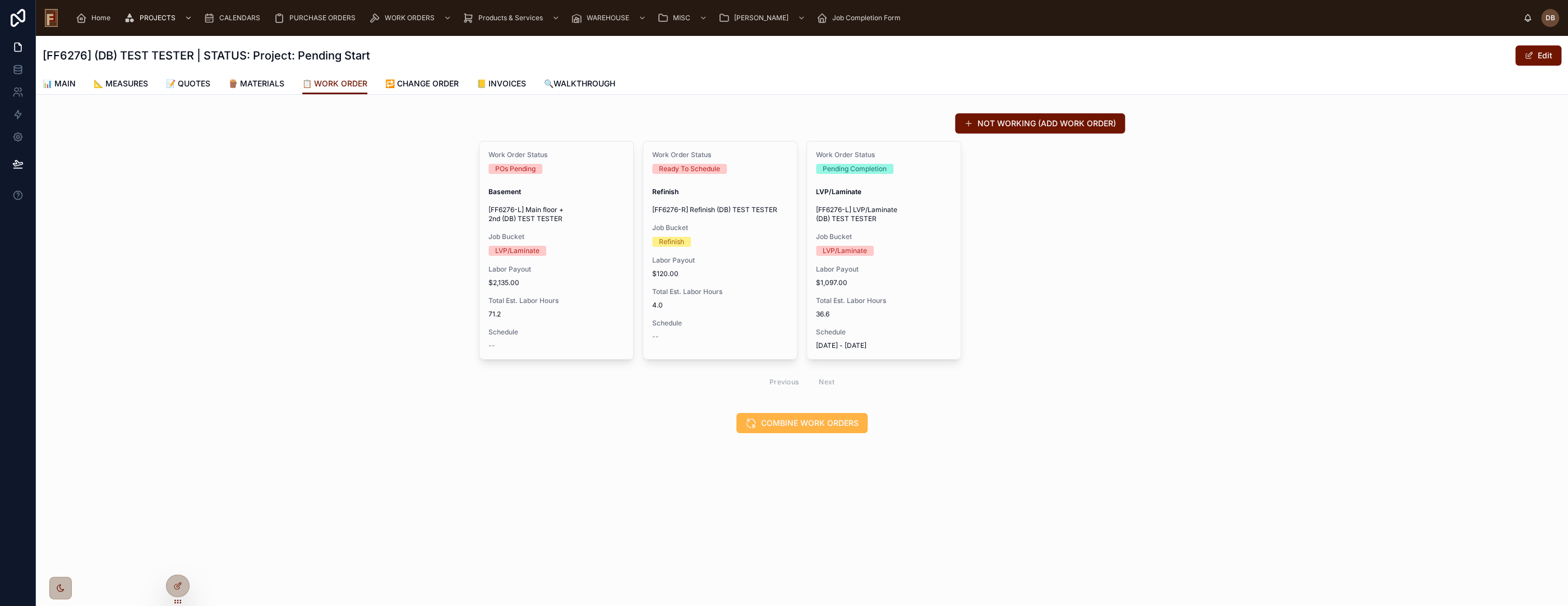
click at [803, 419] on span "COMBINE WORK ORDERS" at bounding box center [810, 422] width 97 height 11
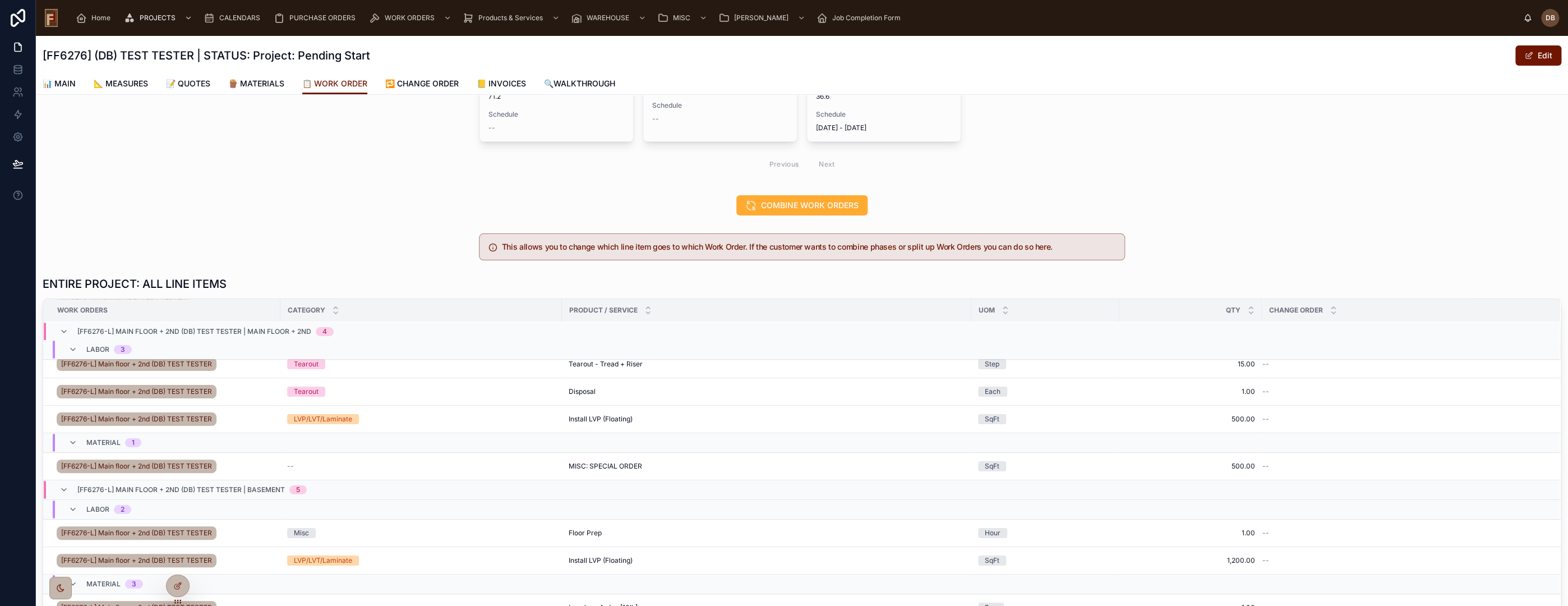
scroll to position [249, 0]
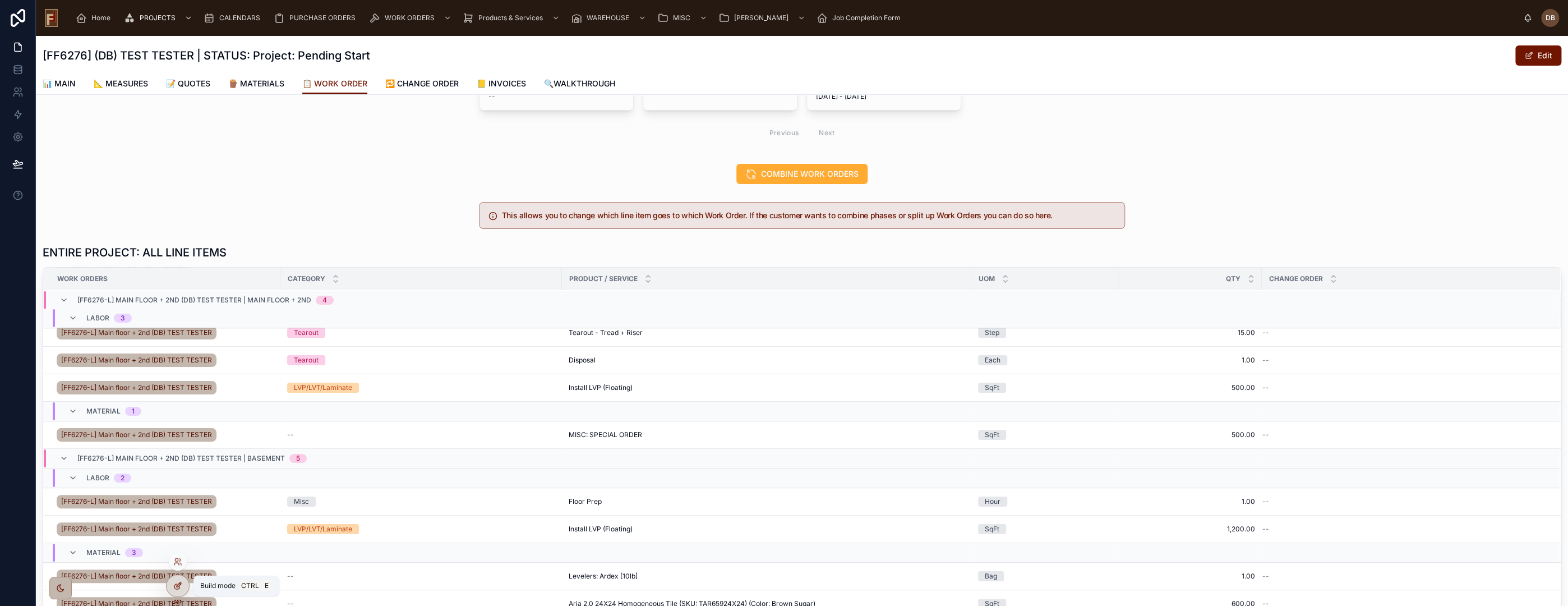
click at [180, 582] on icon at bounding box center [177, 586] width 9 height 9
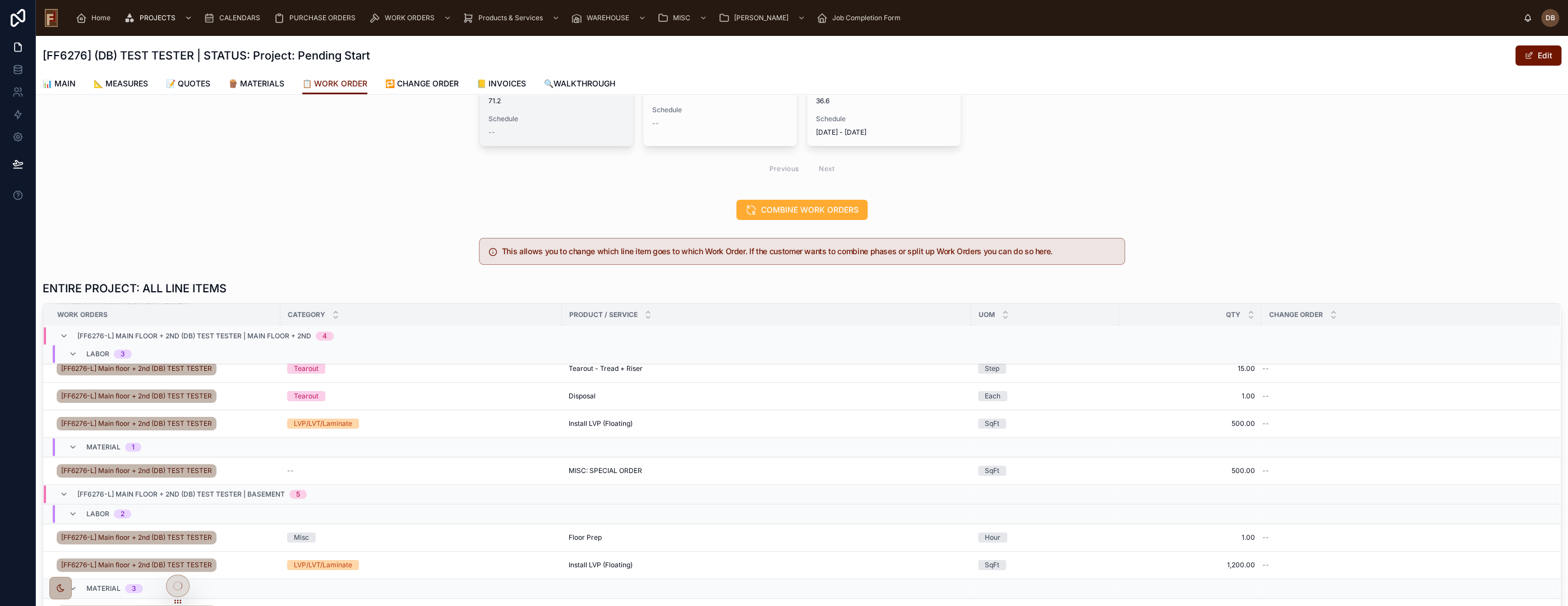
scroll to position [0, 0]
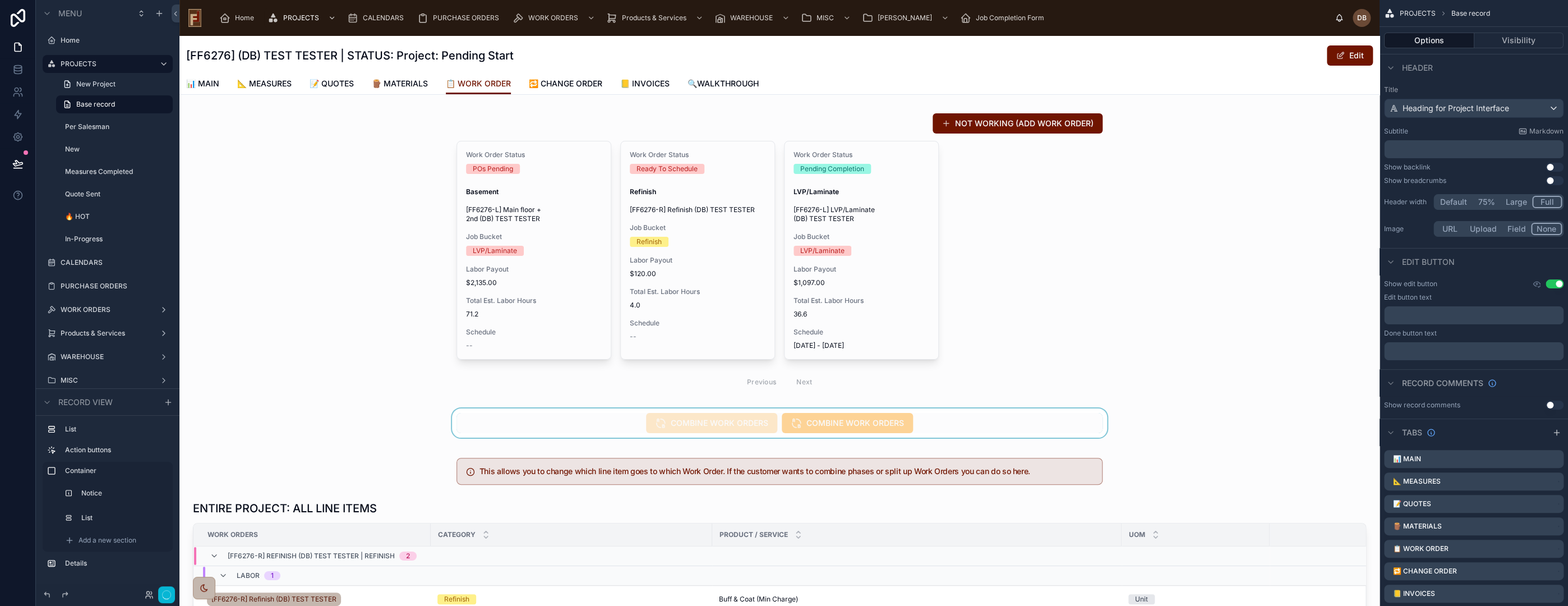
click at [990, 416] on div at bounding box center [779, 423] width 1200 height 29
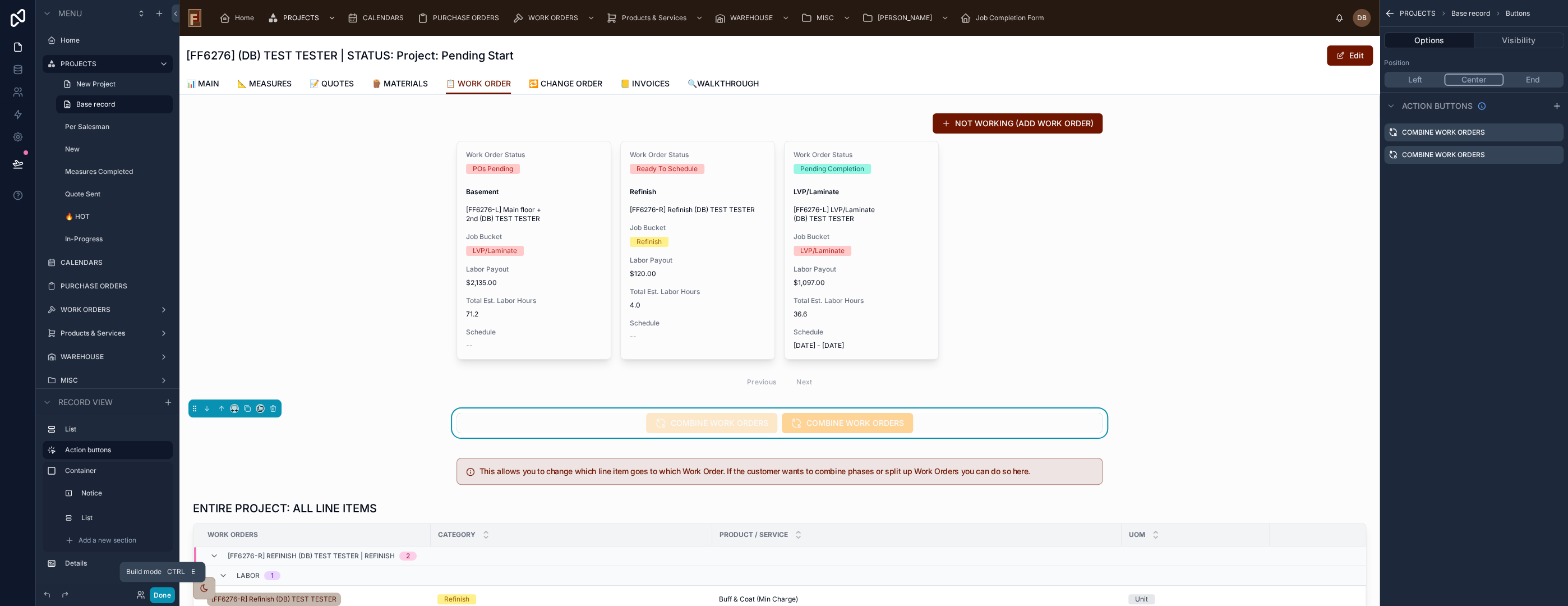
click at [162, 594] on button "Done" at bounding box center [162, 595] width 25 height 17
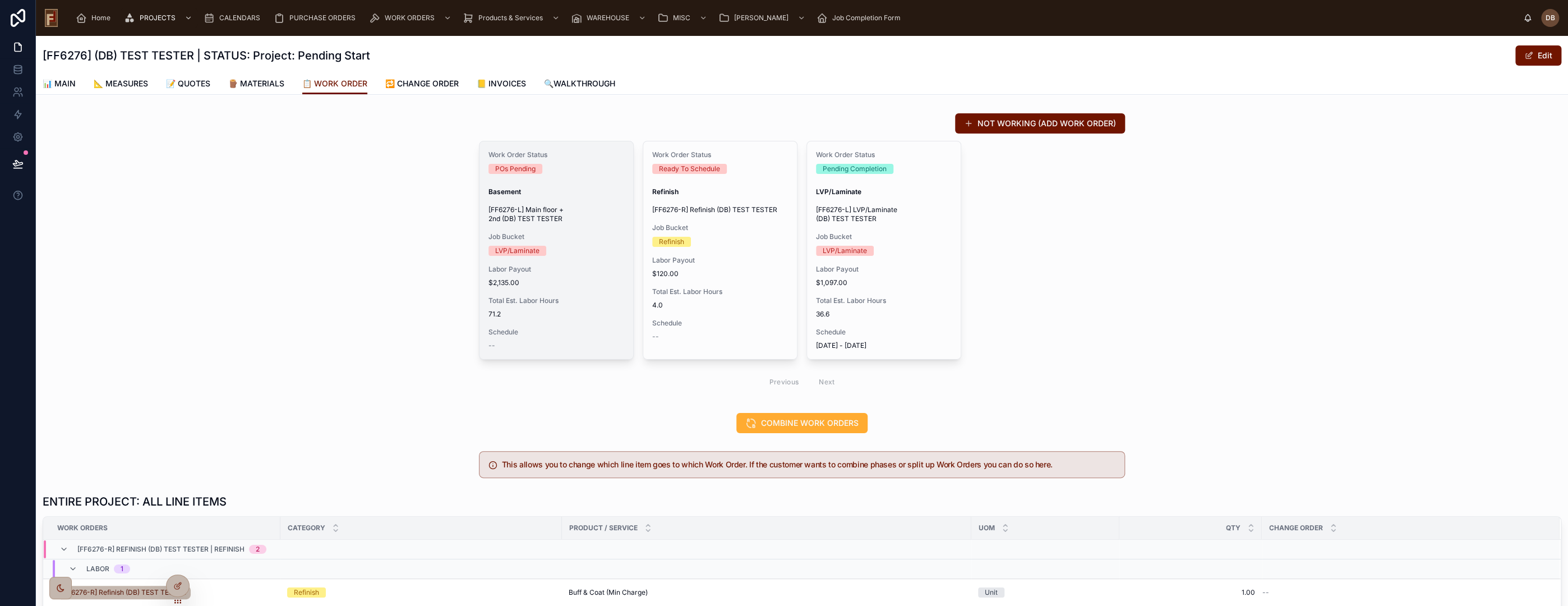
click at [563, 280] on span "$2,135.00" at bounding box center [557, 283] width 136 height 9
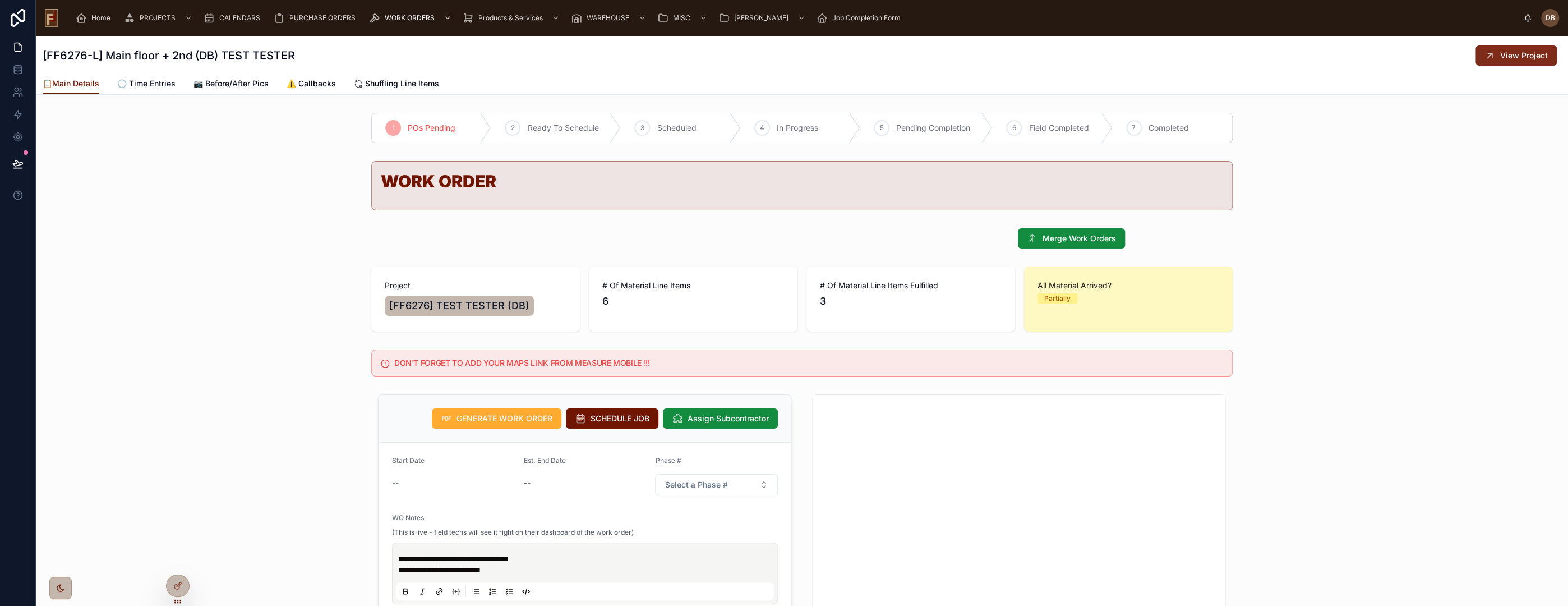
click at [1502, 55] on span "View Project" at bounding box center [1523, 55] width 48 height 11
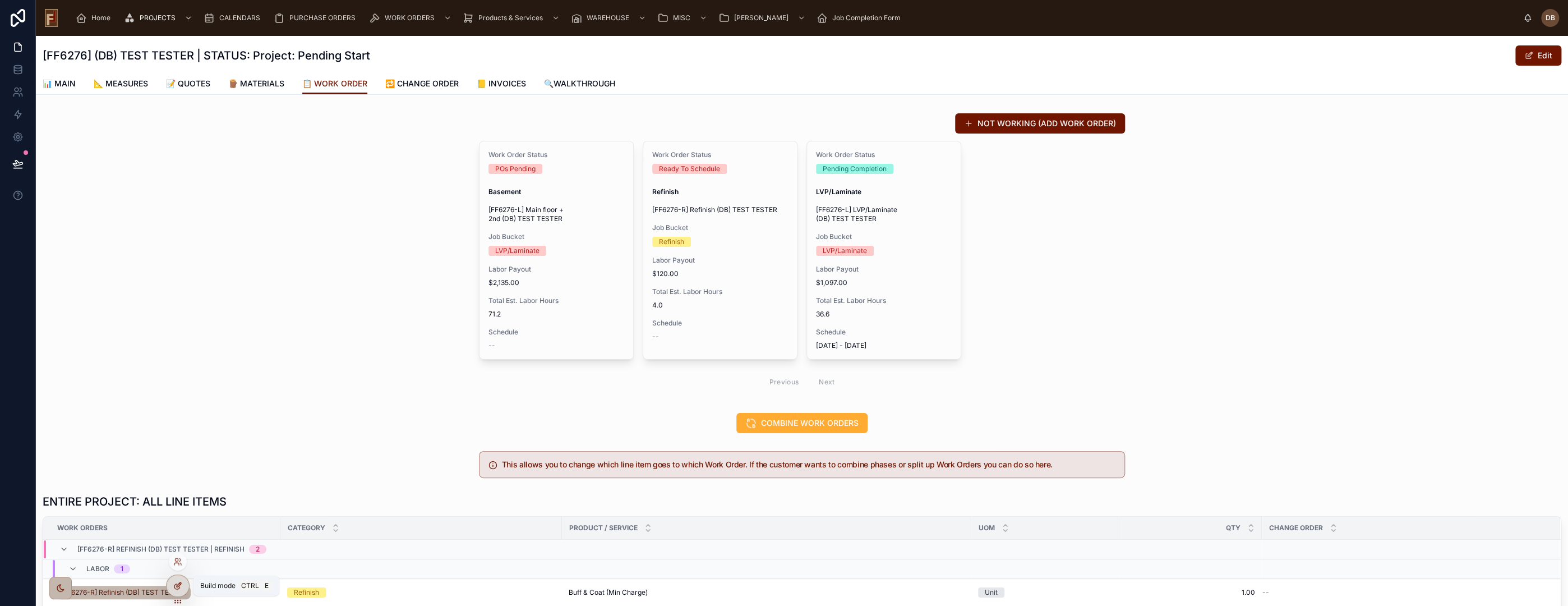
click at [183, 586] on div at bounding box center [178, 586] width 23 height 21
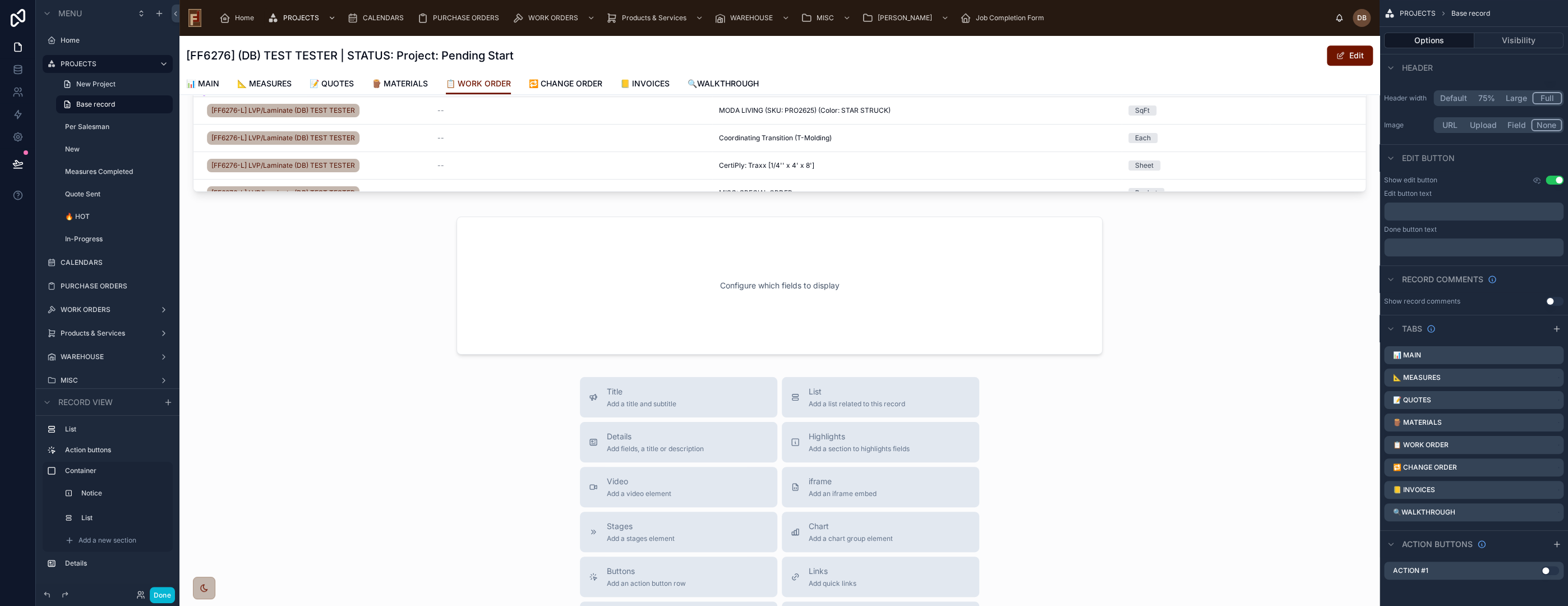
scroll to position [810, 0]
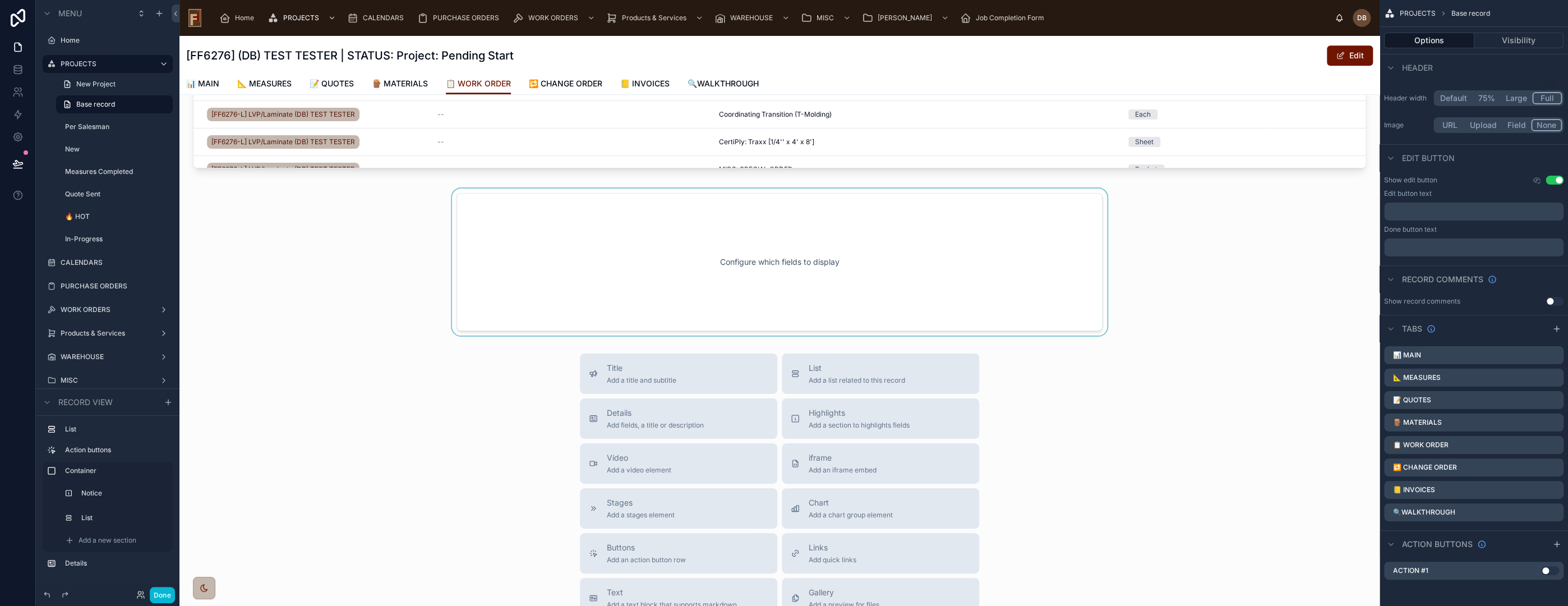
click at [1029, 252] on div at bounding box center [779, 261] width 1200 height 147
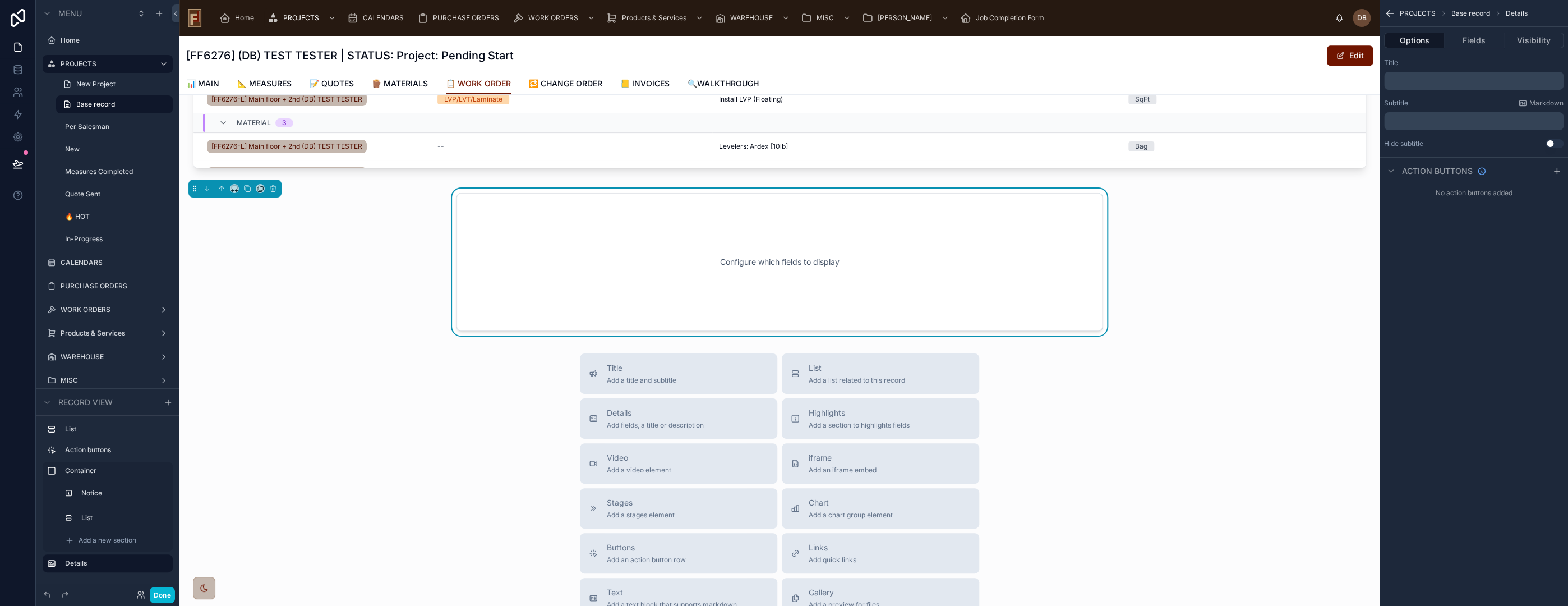
scroll to position [0, 0]
click at [1475, 41] on button "Fields" at bounding box center [1474, 40] width 60 height 16
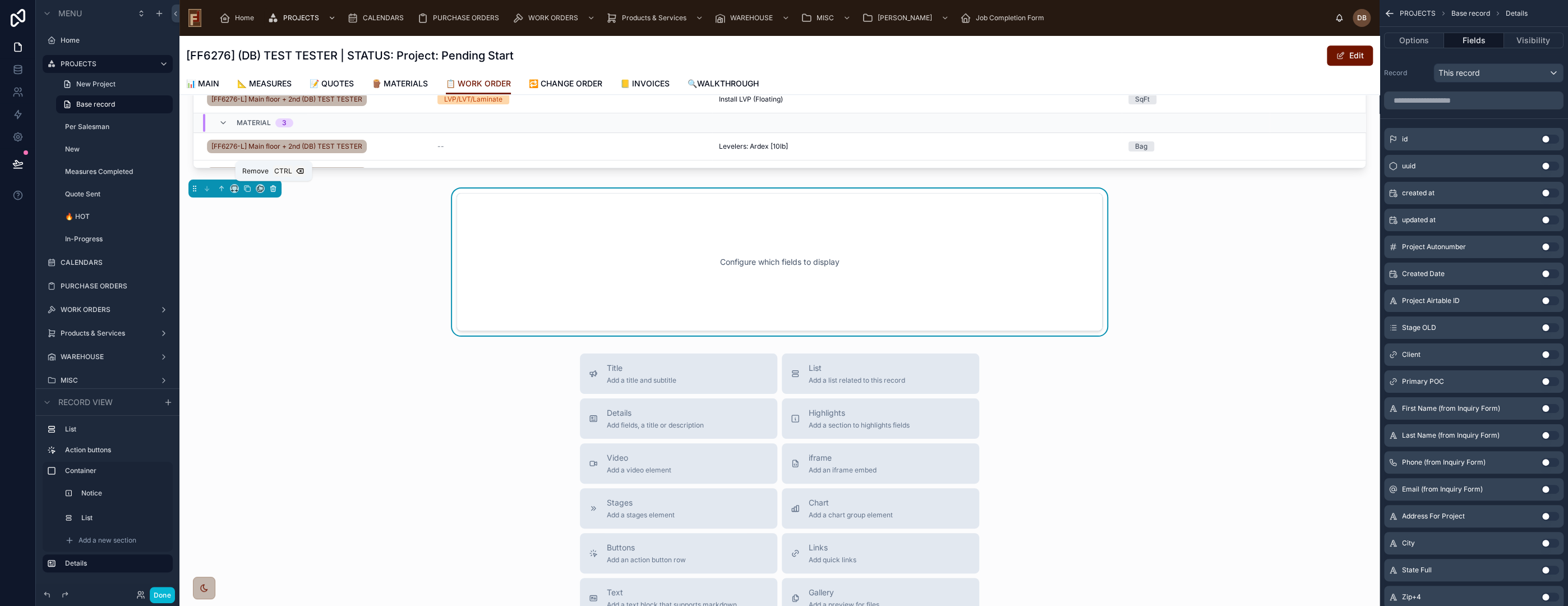
click at [270, 187] on icon at bounding box center [273, 187] width 5 height 0
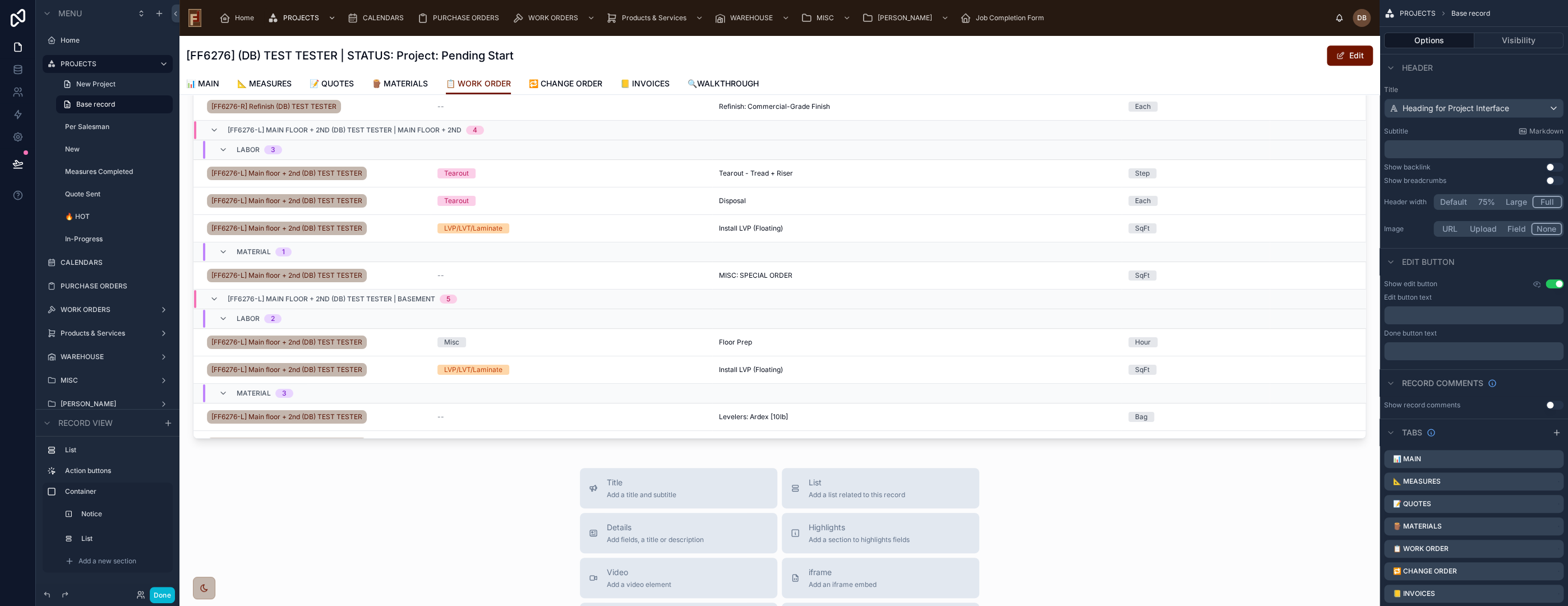
scroll to position [623, 0]
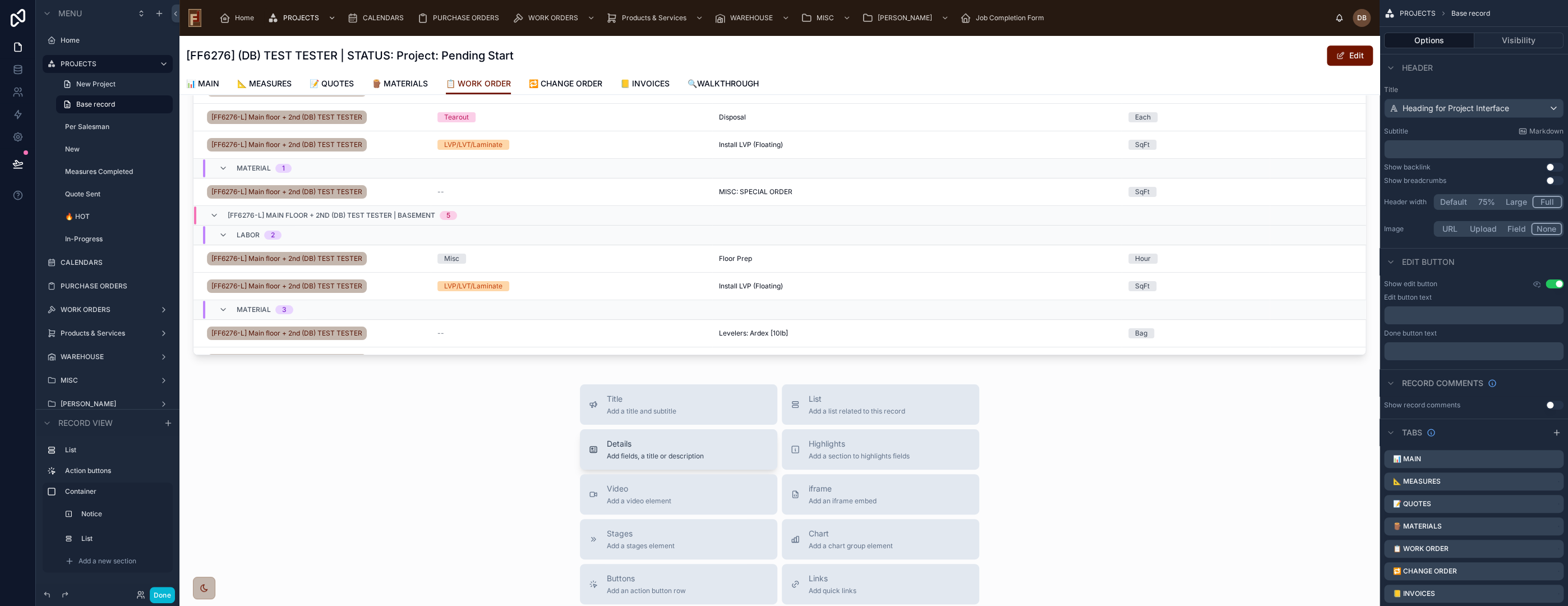
click at [664, 449] on div "Details Add fields, a title or description" at bounding box center [655, 450] width 97 height 23
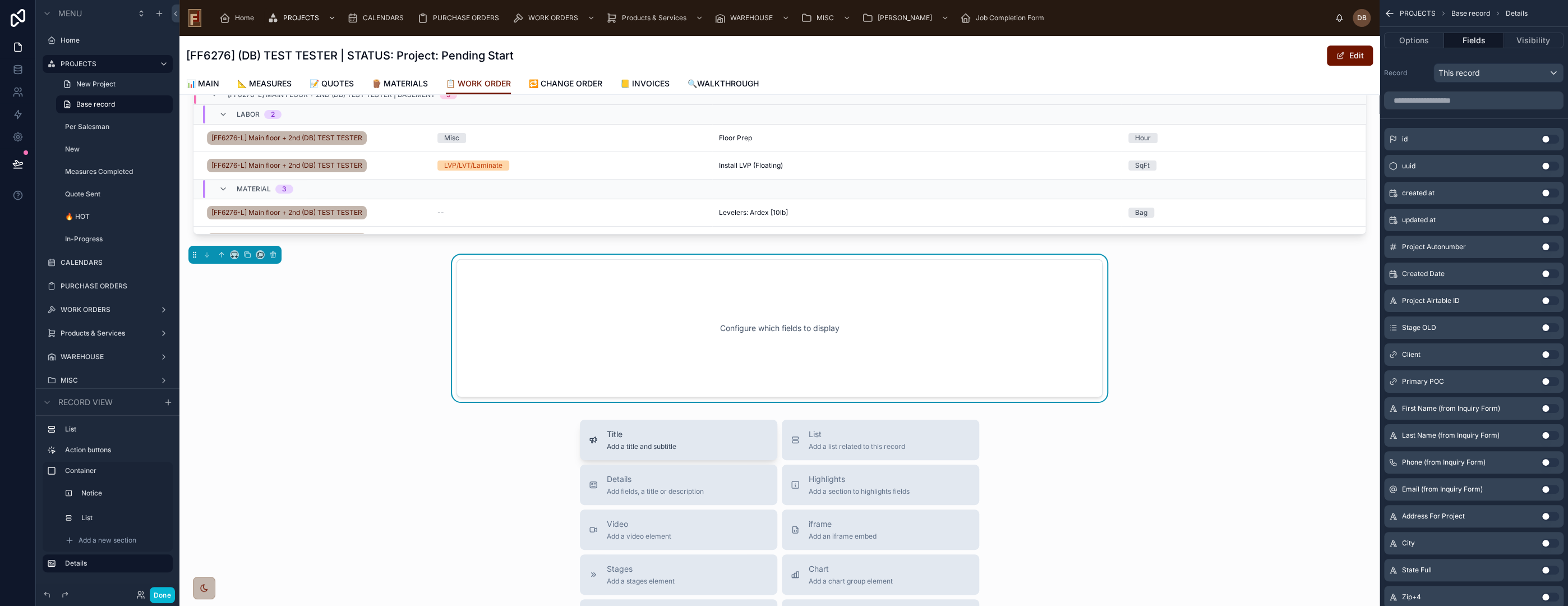
scroll to position [750, 0]
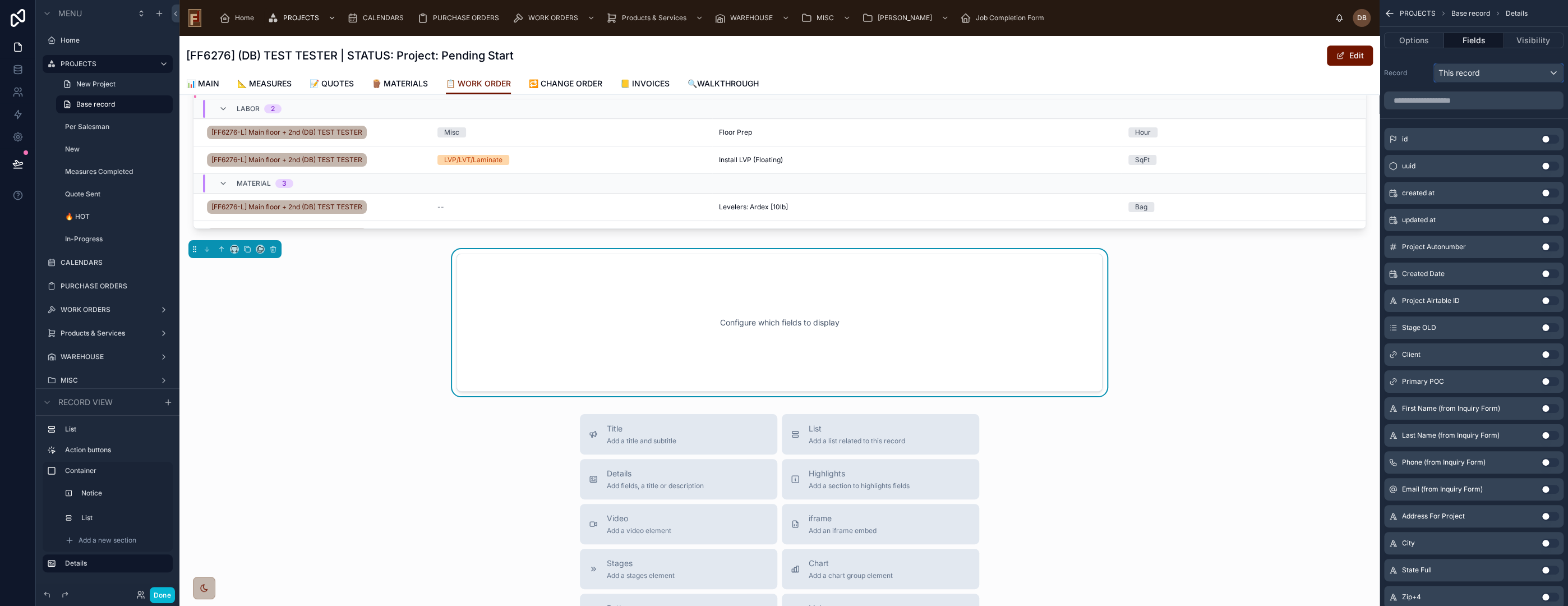
click at [1476, 72] on span "This record" at bounding box center [1459, 73] width 42 height 11
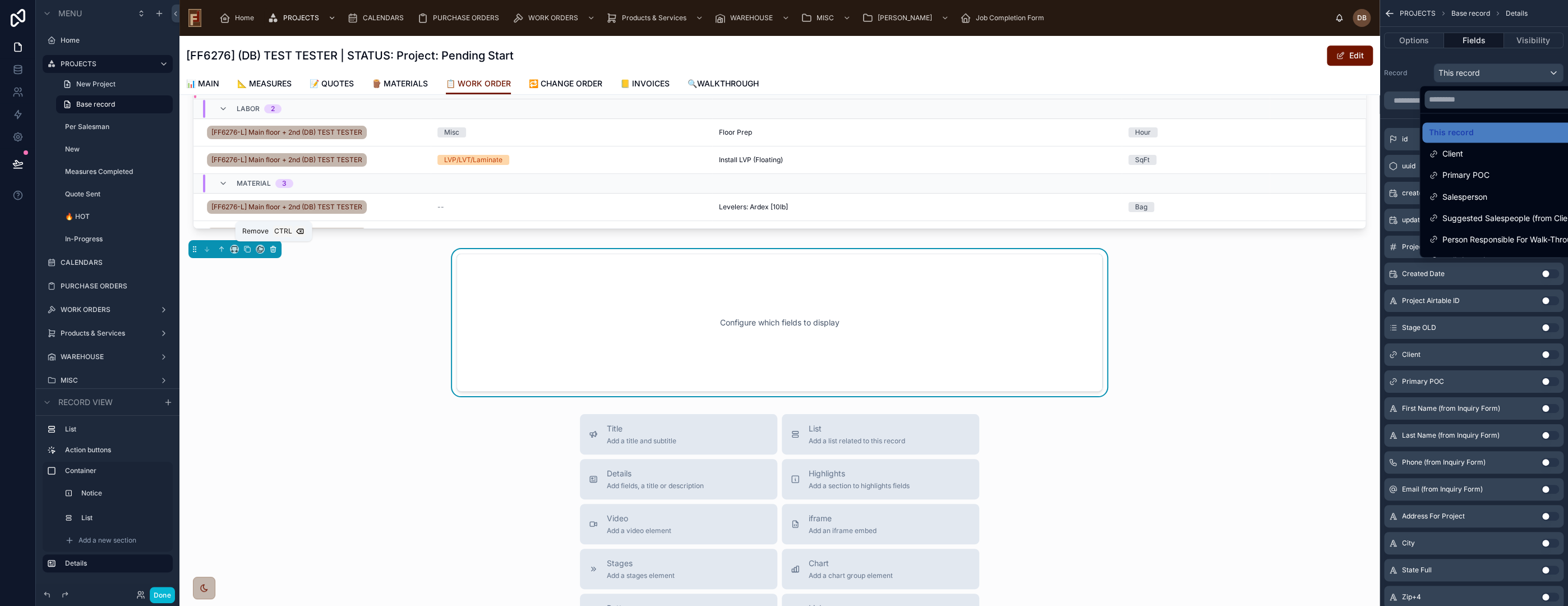
click at [271, 247] on icon at bounding box center [273, 249] width 5 height 5
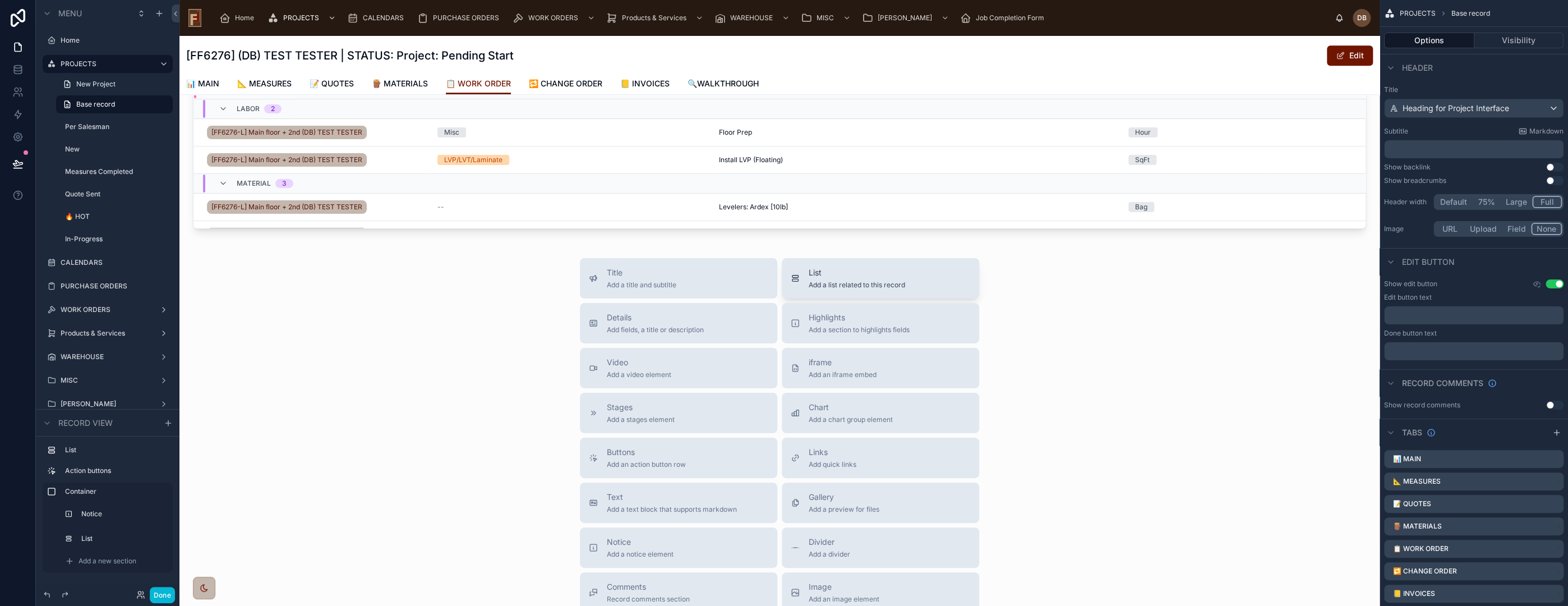
click at [871, 277] on span "List" at bounding box center [857, 272] width 97 height 11
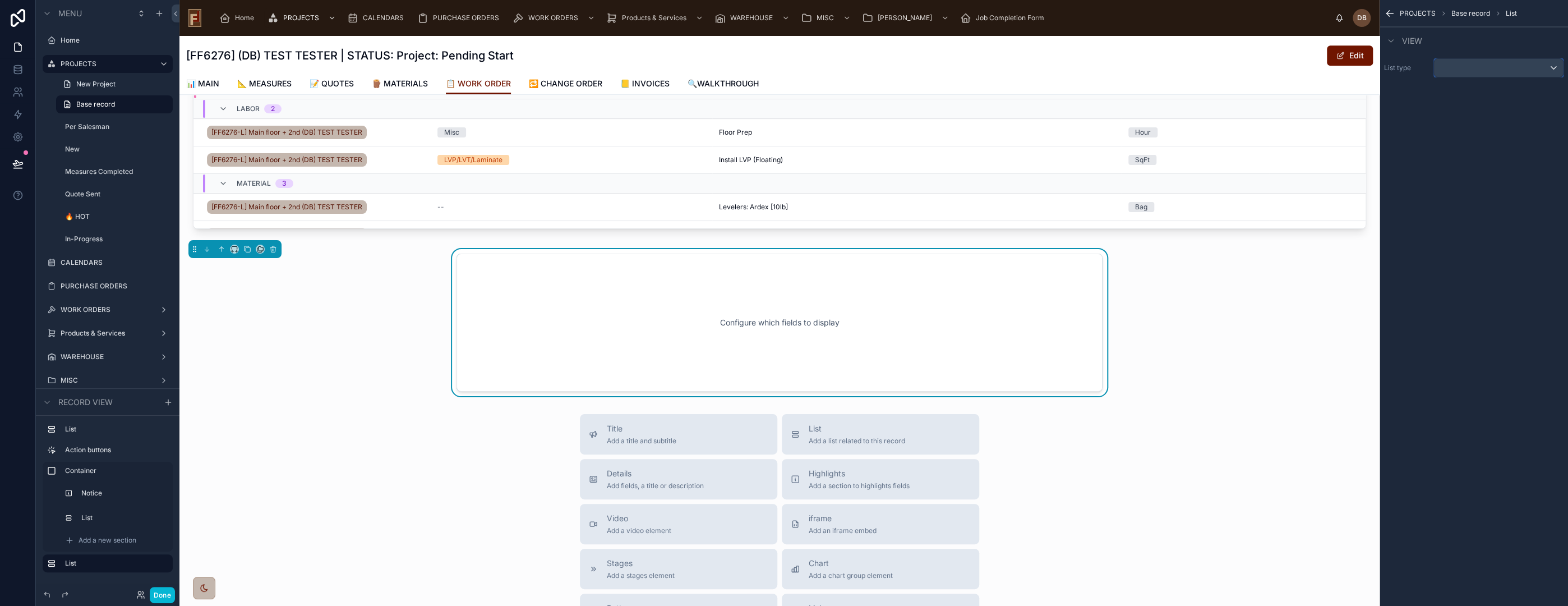
click at [1475, 63] on div "scrollable content" at bounding box center [1499, 68] width 129 height 18
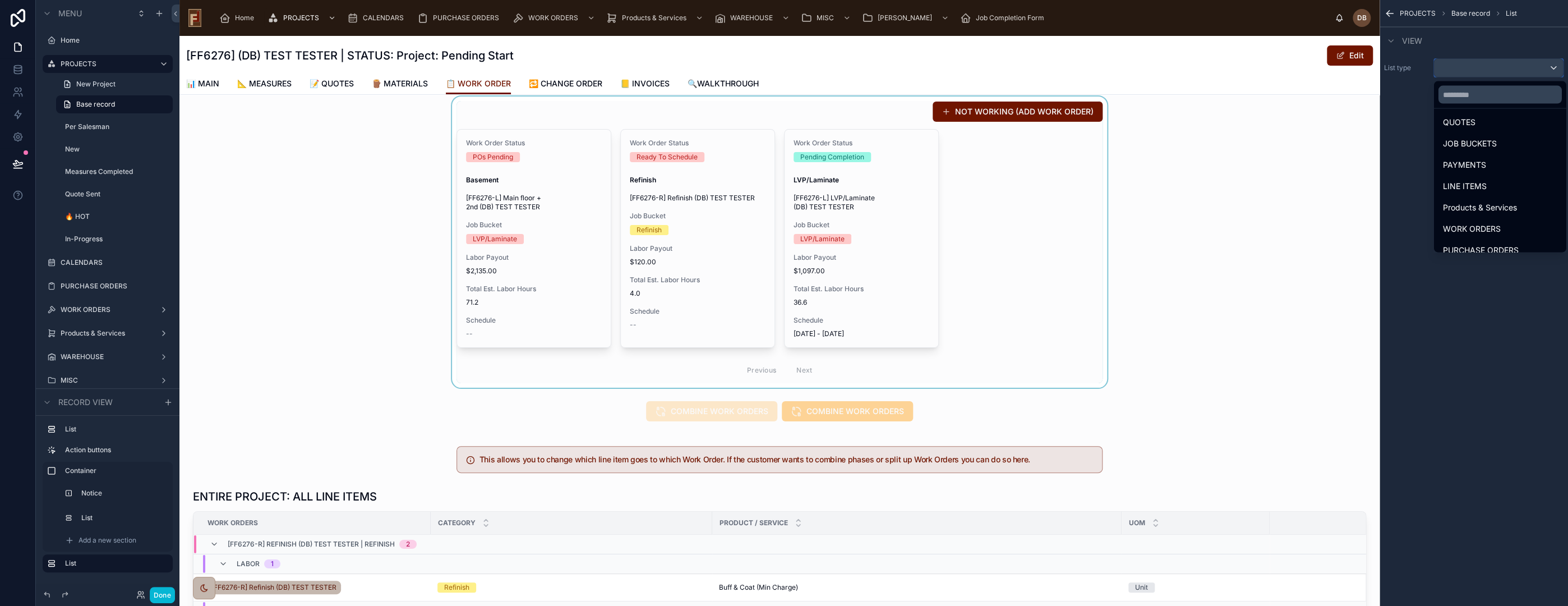
scroll to position [2, 0]
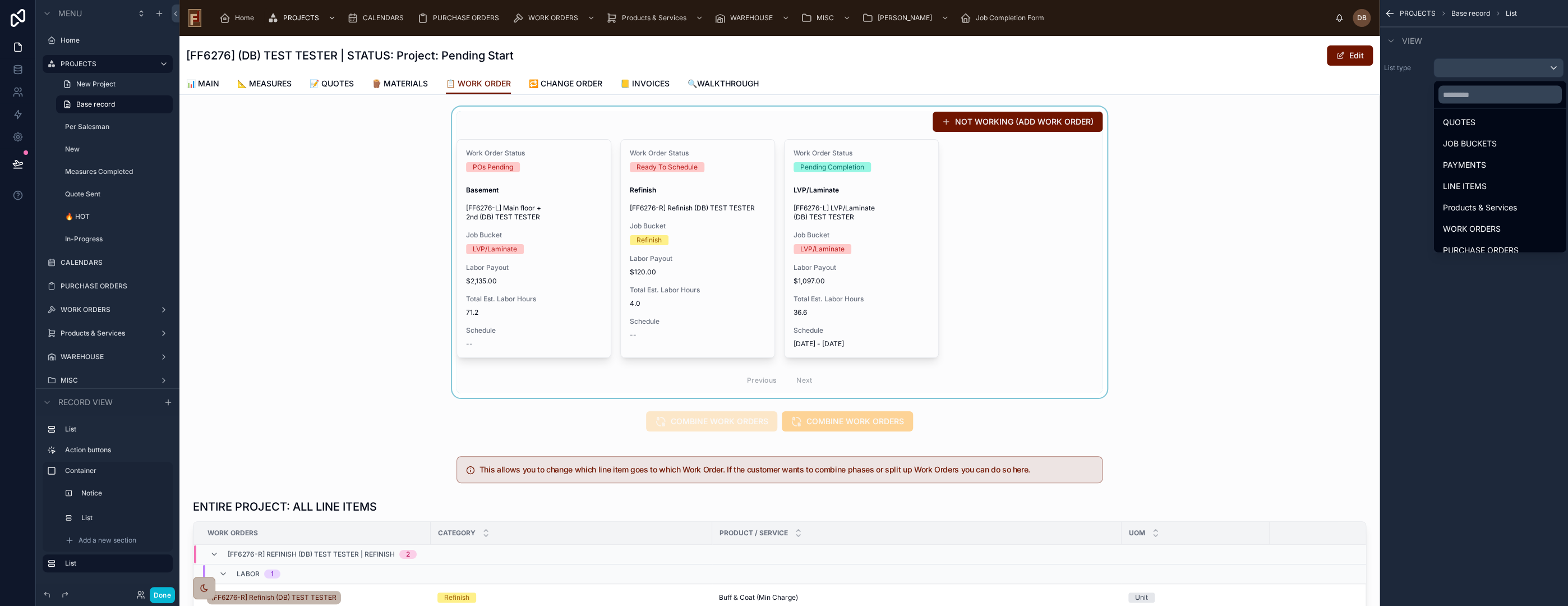
click at [1010, 232] on div at bounding box center [779, 252] width 1200 height 291
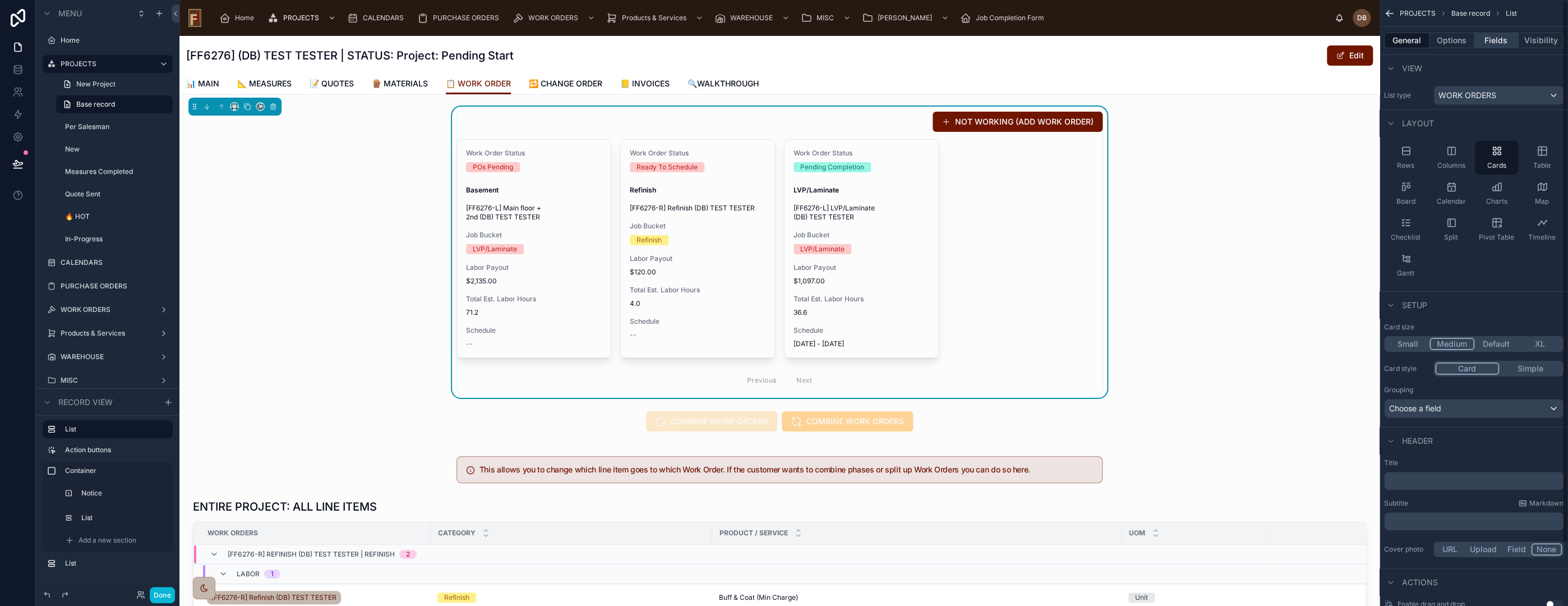
click at [1491, 42] on button "Fields" at bounding box center [1496, 40] width 45 height 16
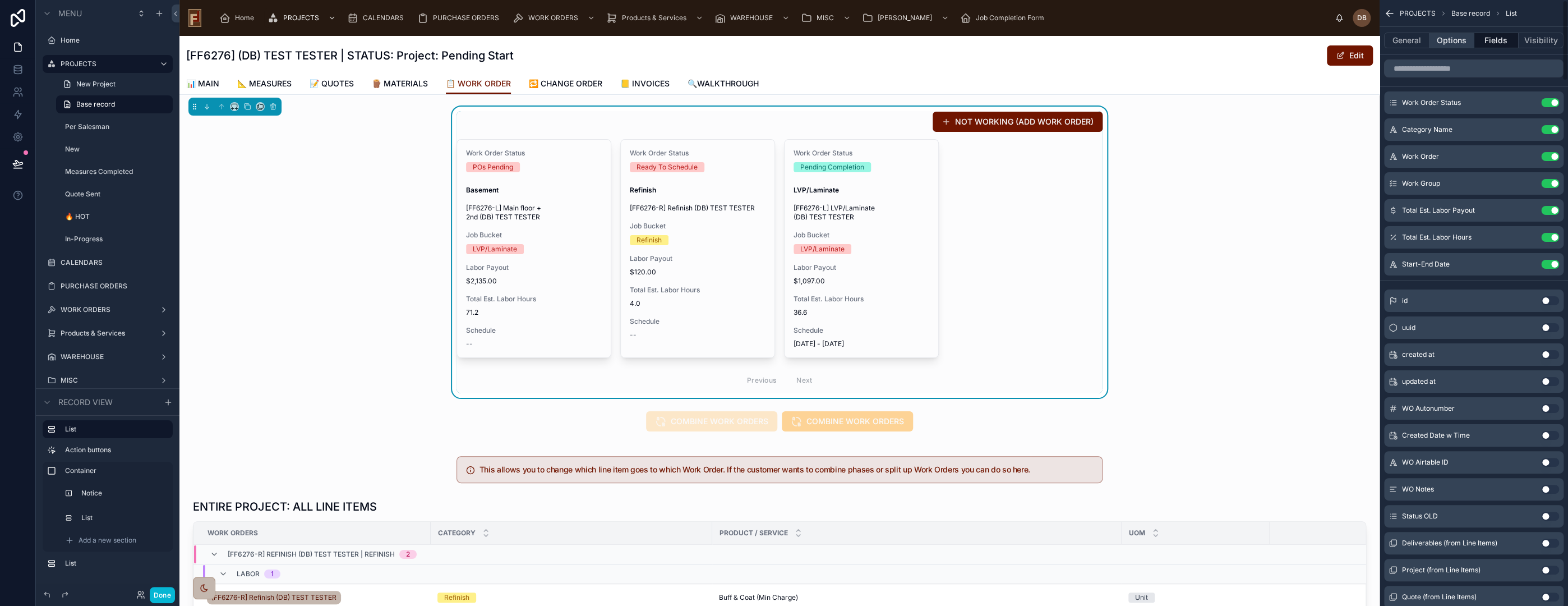
click at [1449, 40] on button "Options" at bounding box center [1452, 40] width 45 height 16
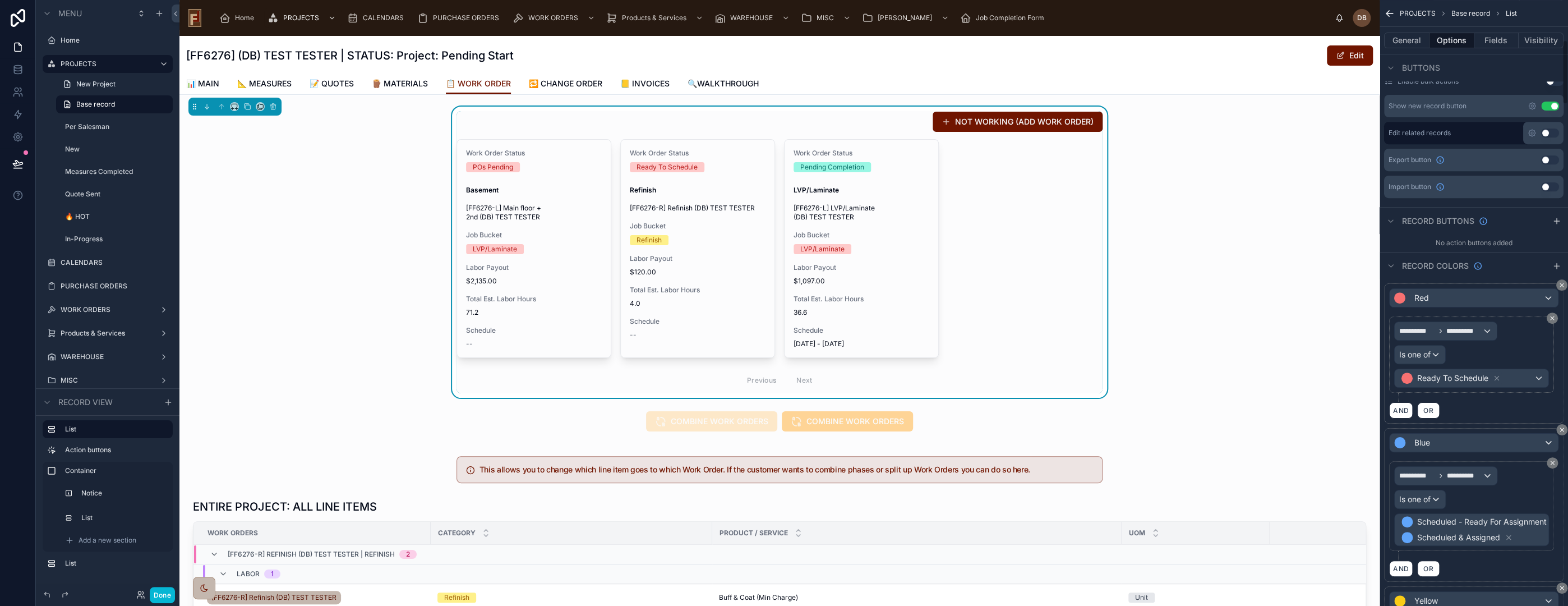
scroll to position [374, 0]
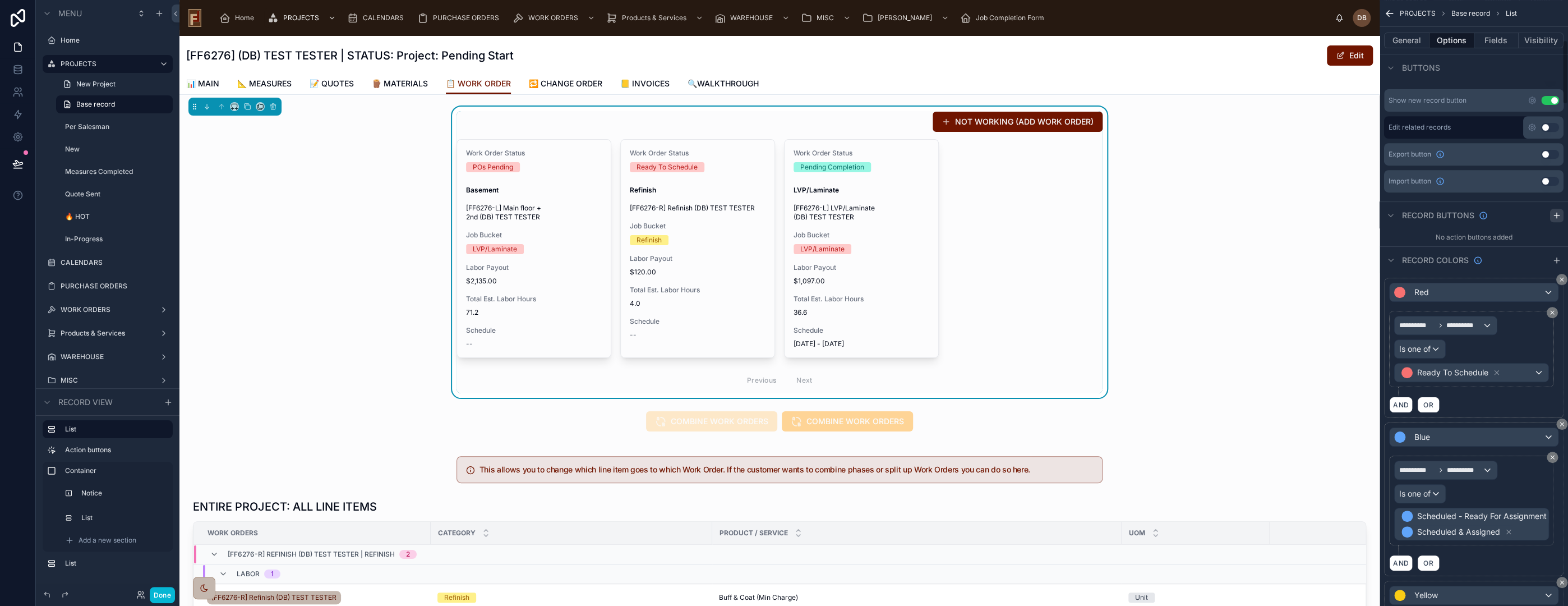
click at [1560, 215] on icon "scrollable content" at bounding box center [1557, 215] width 9 height 9
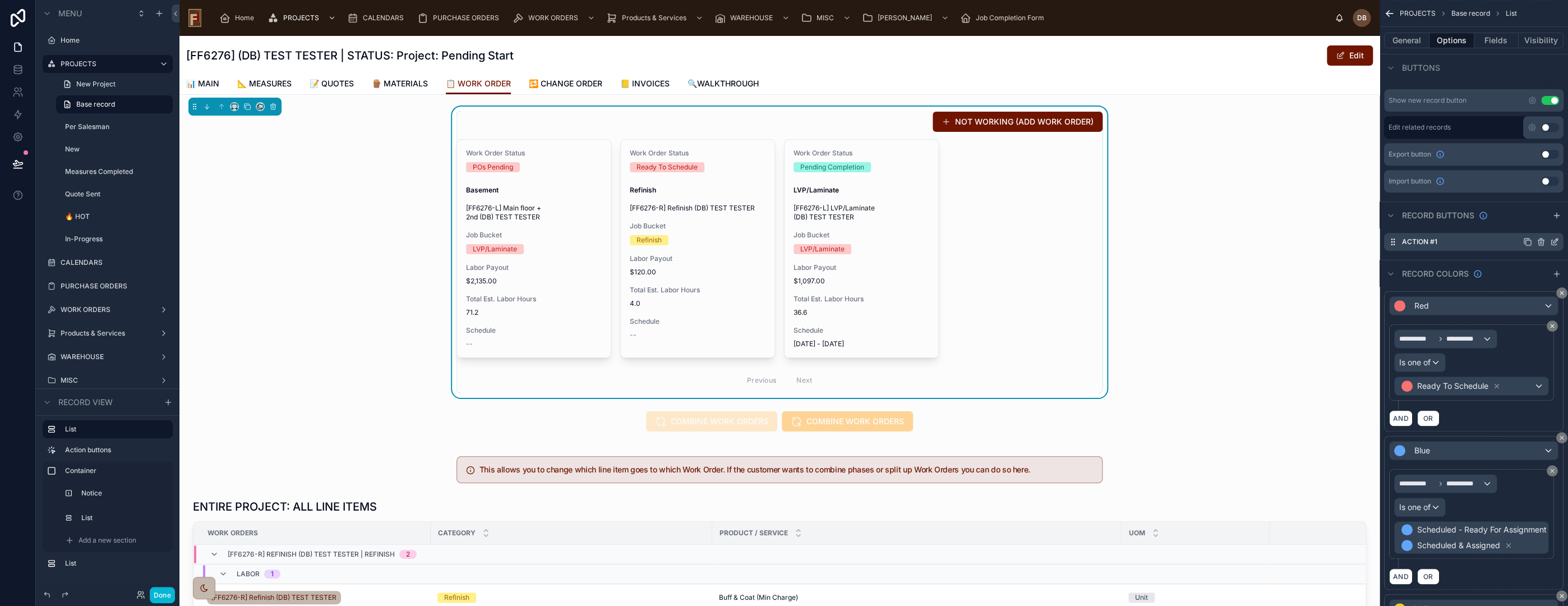
click at [1554, 241] on icon "scrollable content" at bounding box center [1556, 241] width 5 height 5
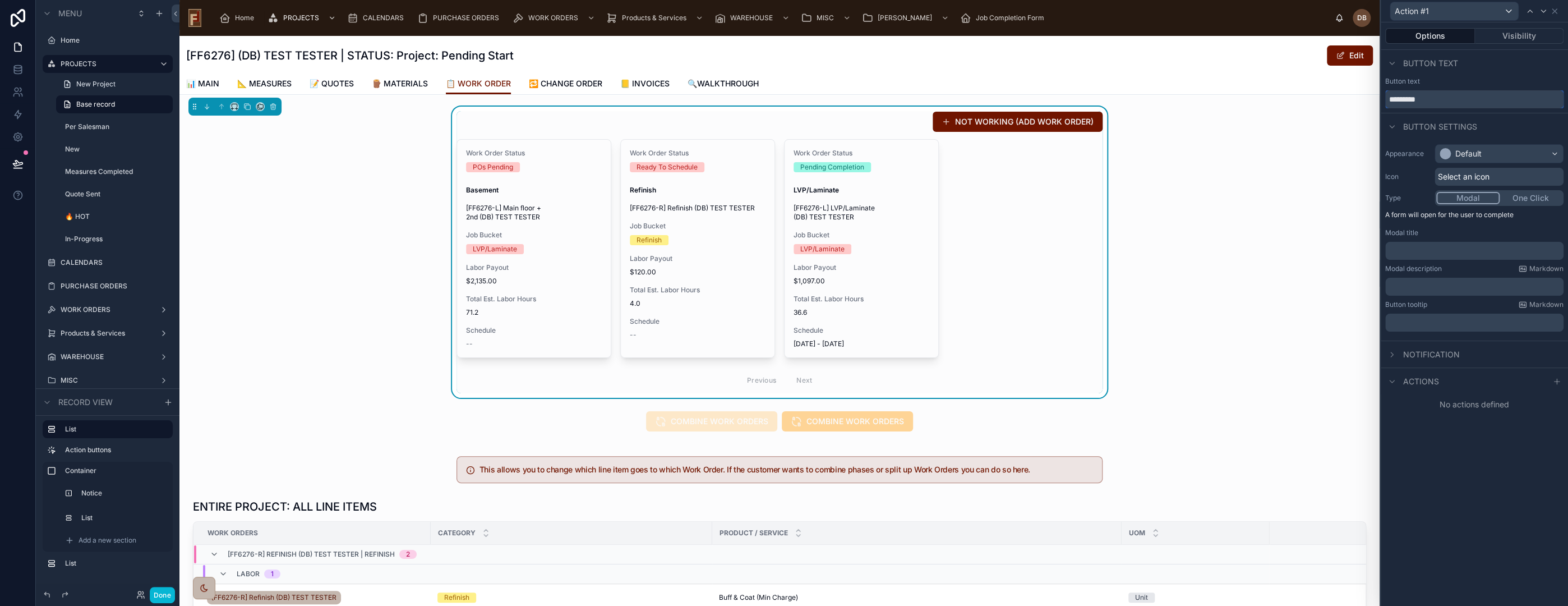
drag, startPoint x: 1437, startPoint y: 102, endPoint x: 1381, endPoint y: 102, distance: 56.0
click at [1381, 102] on div "Button text *********" at bounding box center [1474, 93] width 187 height 32
type input "**********"
click at [1482, 154] on div "Default" at bounding box center [1499, 154] width 128 height 18
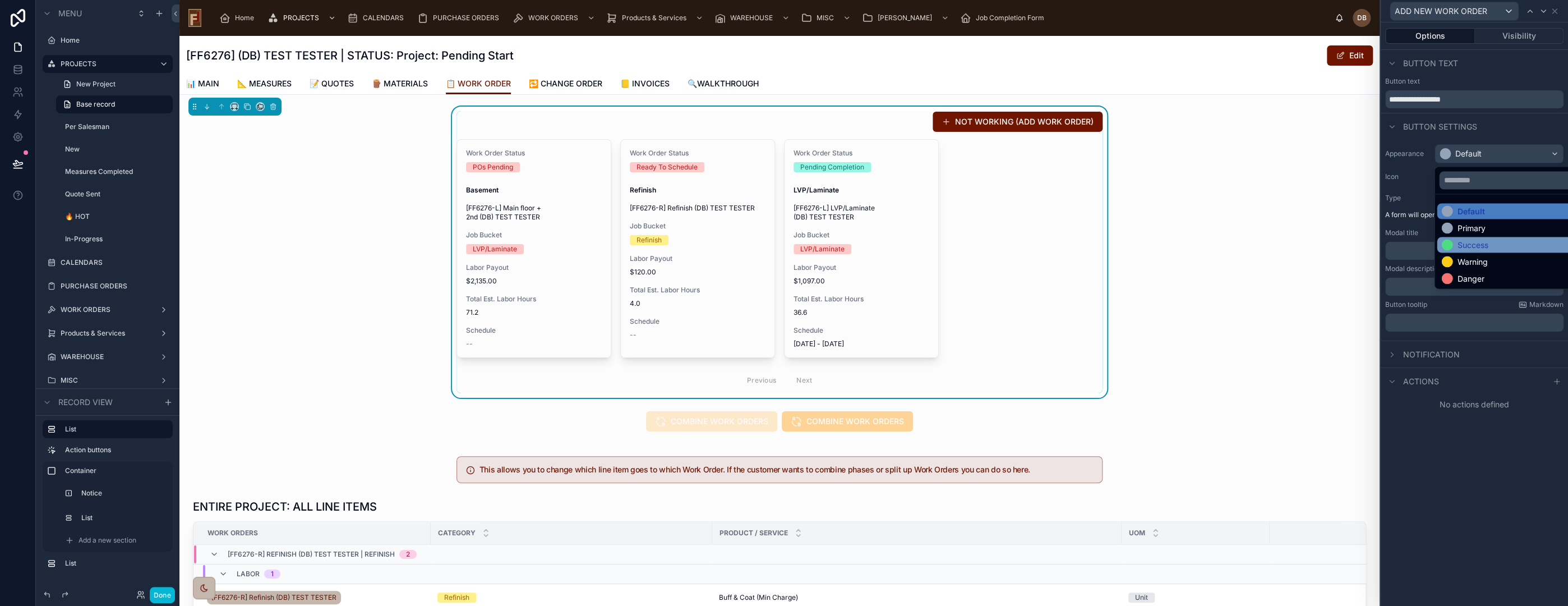
click at [1493, 246] on div "Success" at bounding box center [1511, 244] width 140 height 11
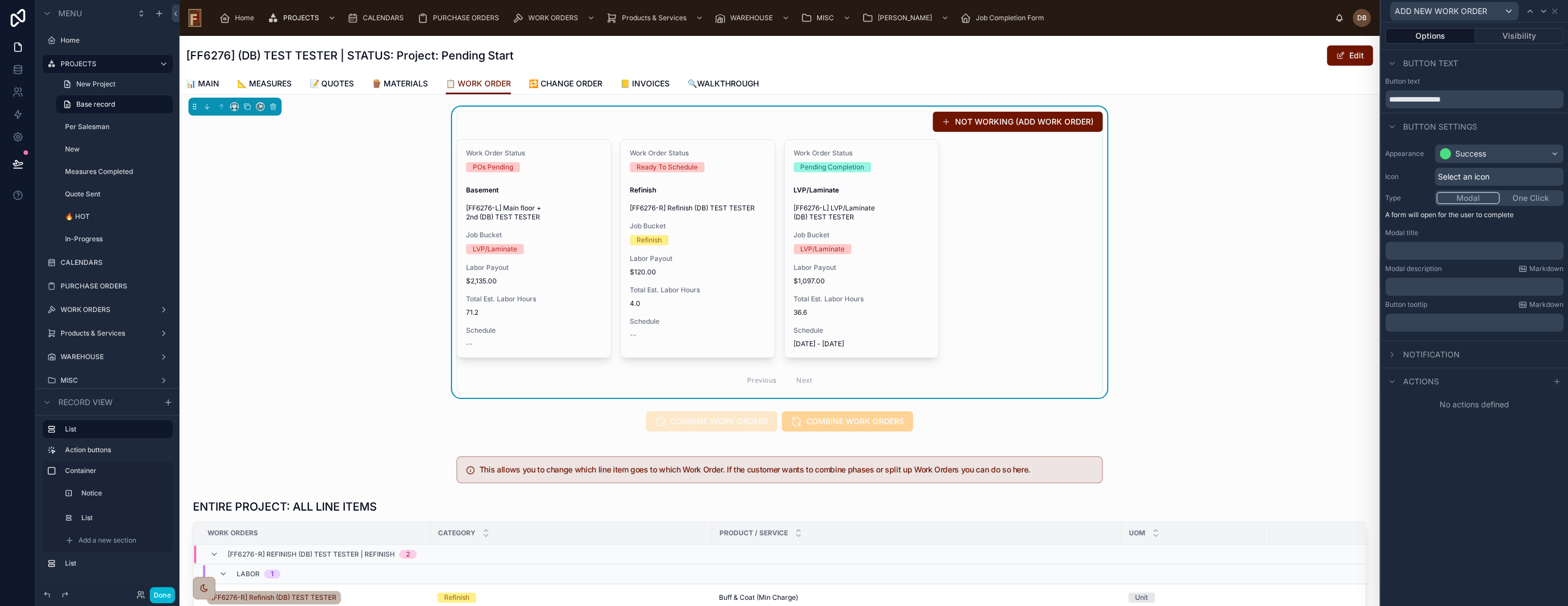
click at [1502, 175] on div "Select an icon" at bounding box center [1499, 177] width 129 height 18
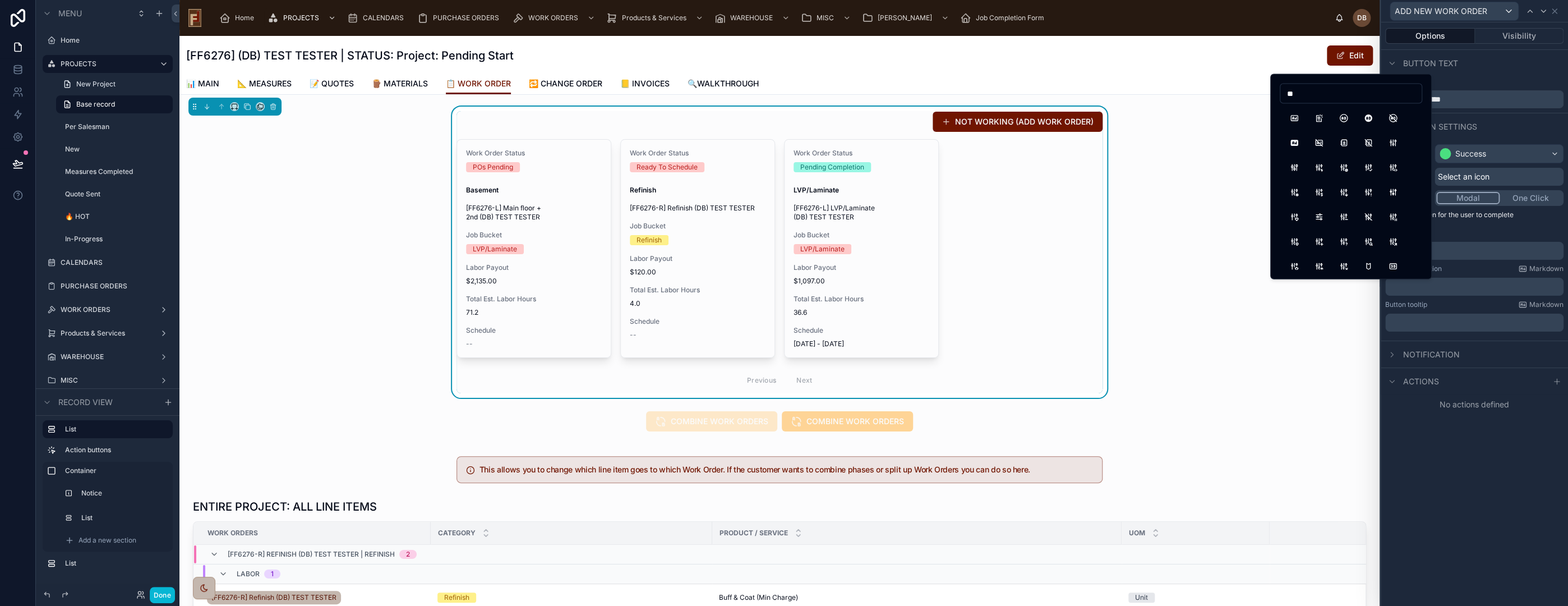
type input "*"
type input "****"
click at [1298, 118] on button "Plus" at bounding box center [1294, 118] width 20 height 20
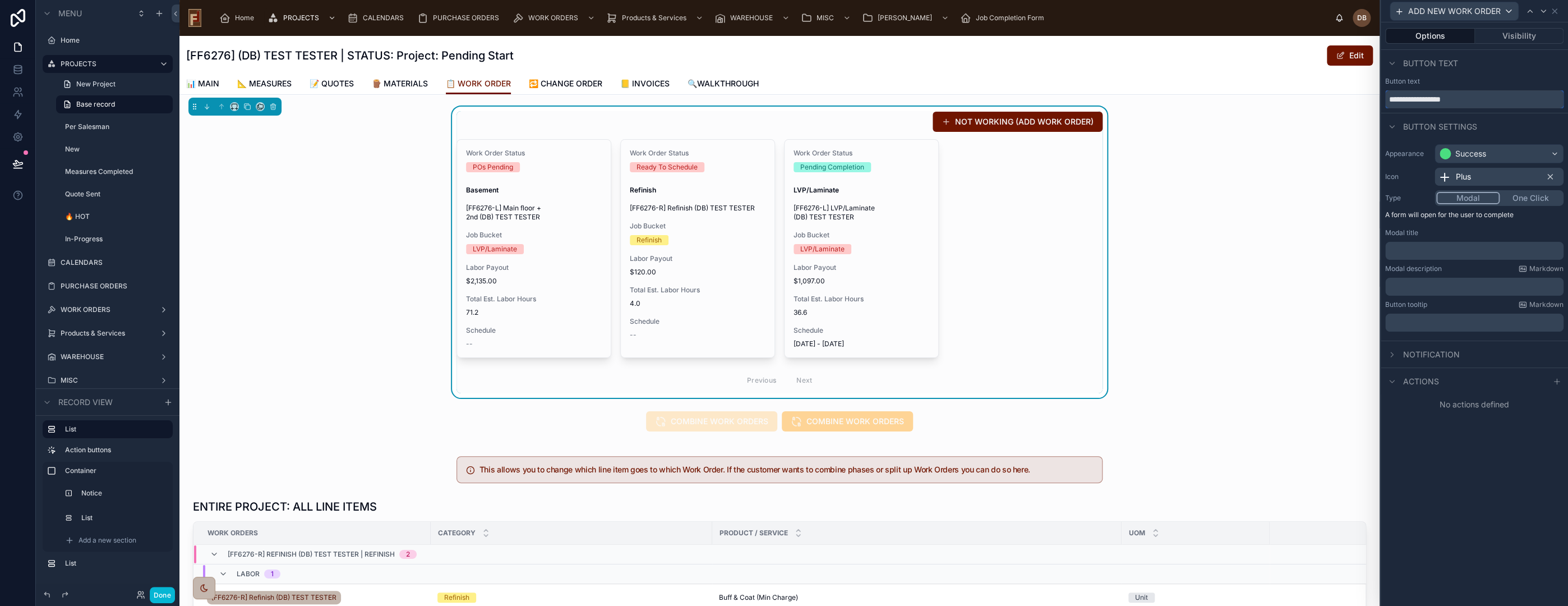
click at [1396, 100] on input "**********" at bounding box center [1474, 100] width 178 height 18
type input "**********"
click at [1557, 382] on icon at bounding box center [1556, 382] width 5 height 0
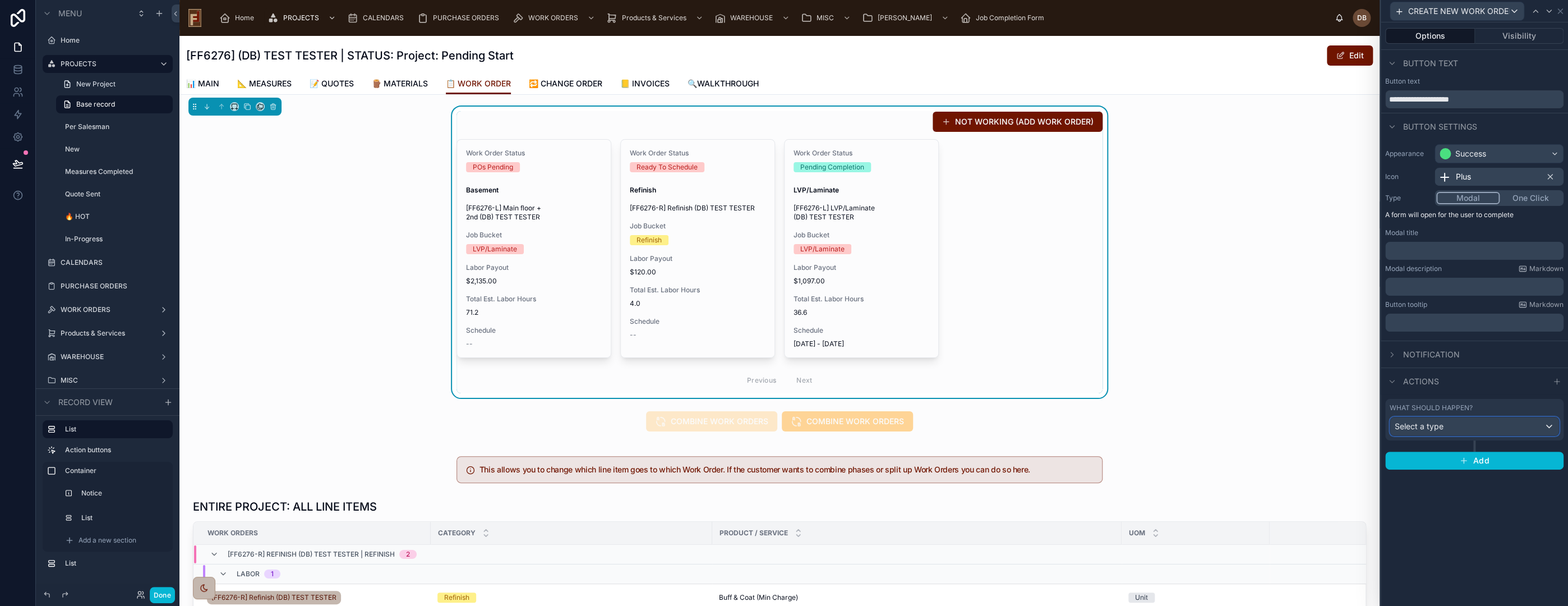
click at [1454, 426] on div "Select a type" at bounding box center [1474, 426] width 168 height 18
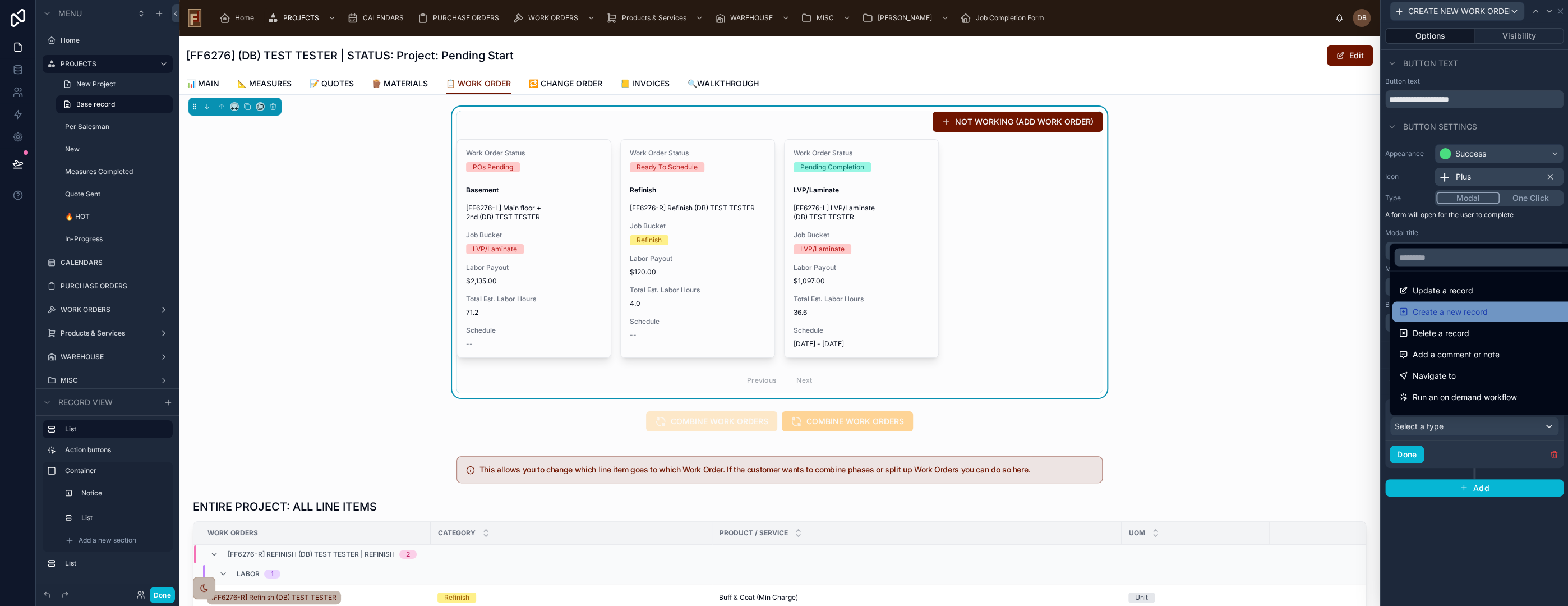
click at [1504, 314] on div "Create a new record" at bounding box center [1486, 311] width 176 height 14
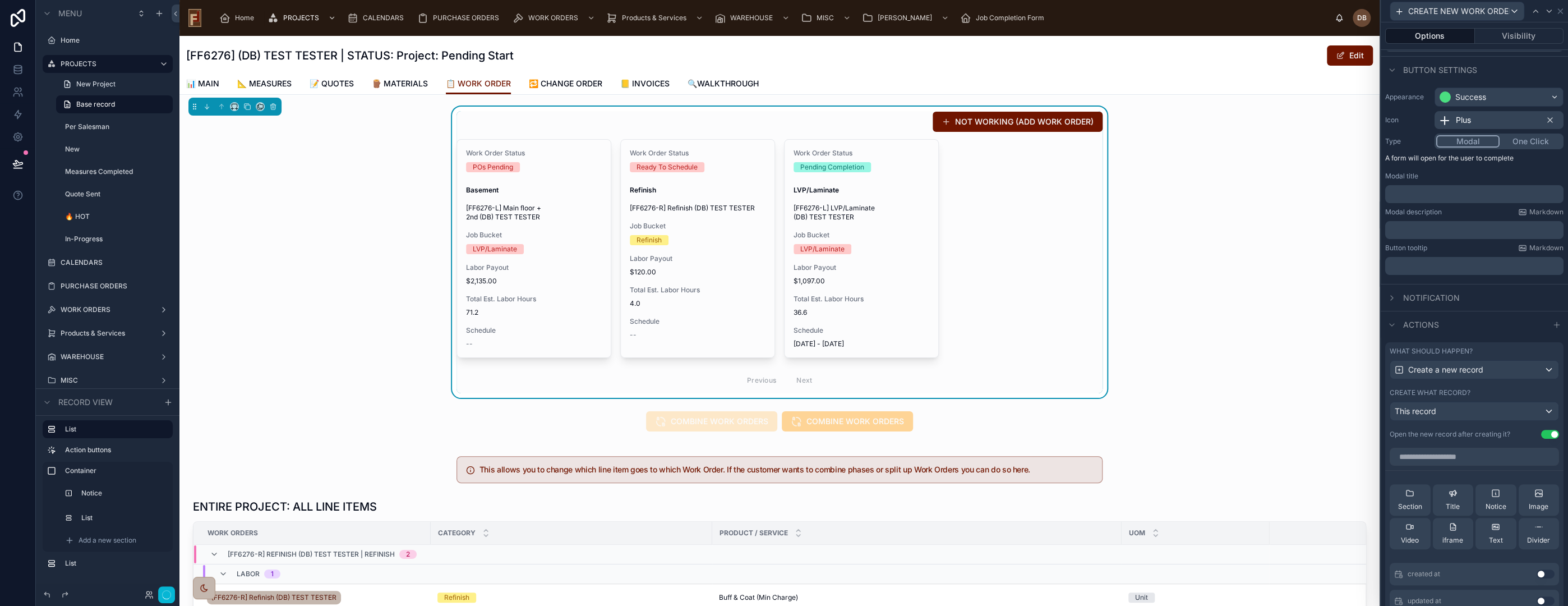
scroll to position [187, 0]
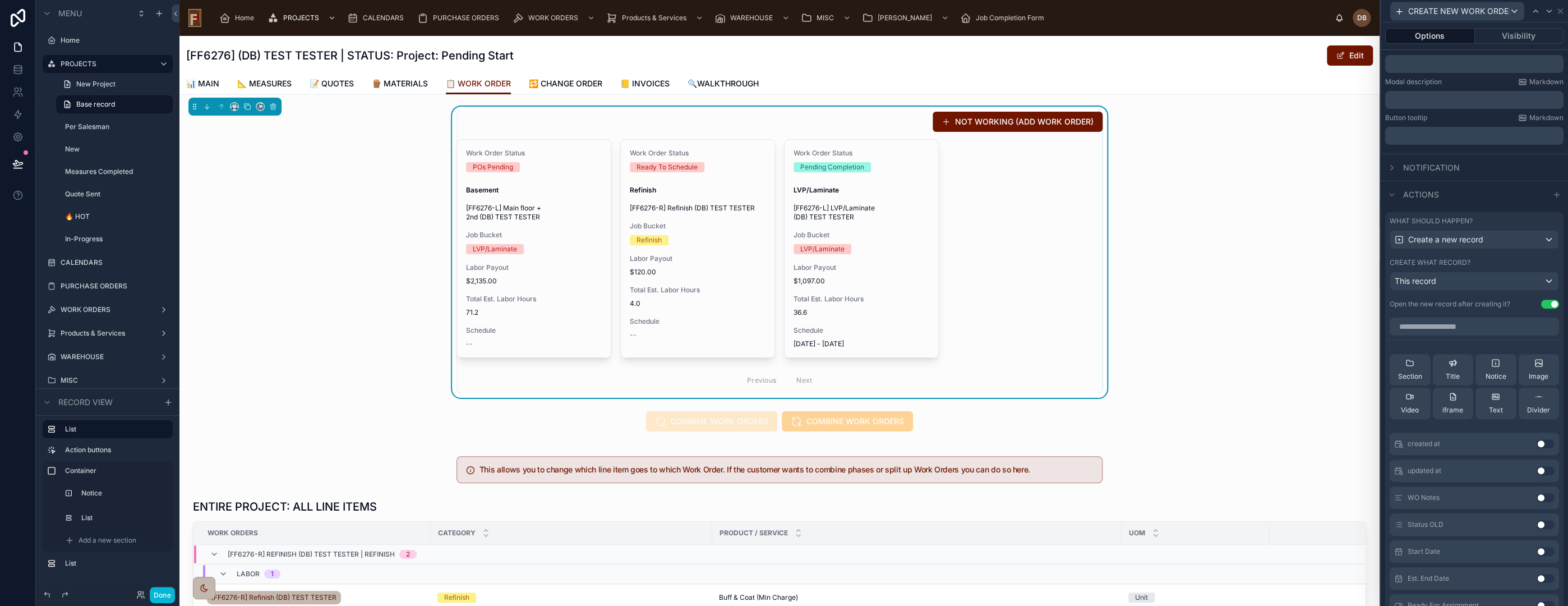
click at [1541, 301] on button "Use setting" at bounding box center [1550, 304] width 18 height 9
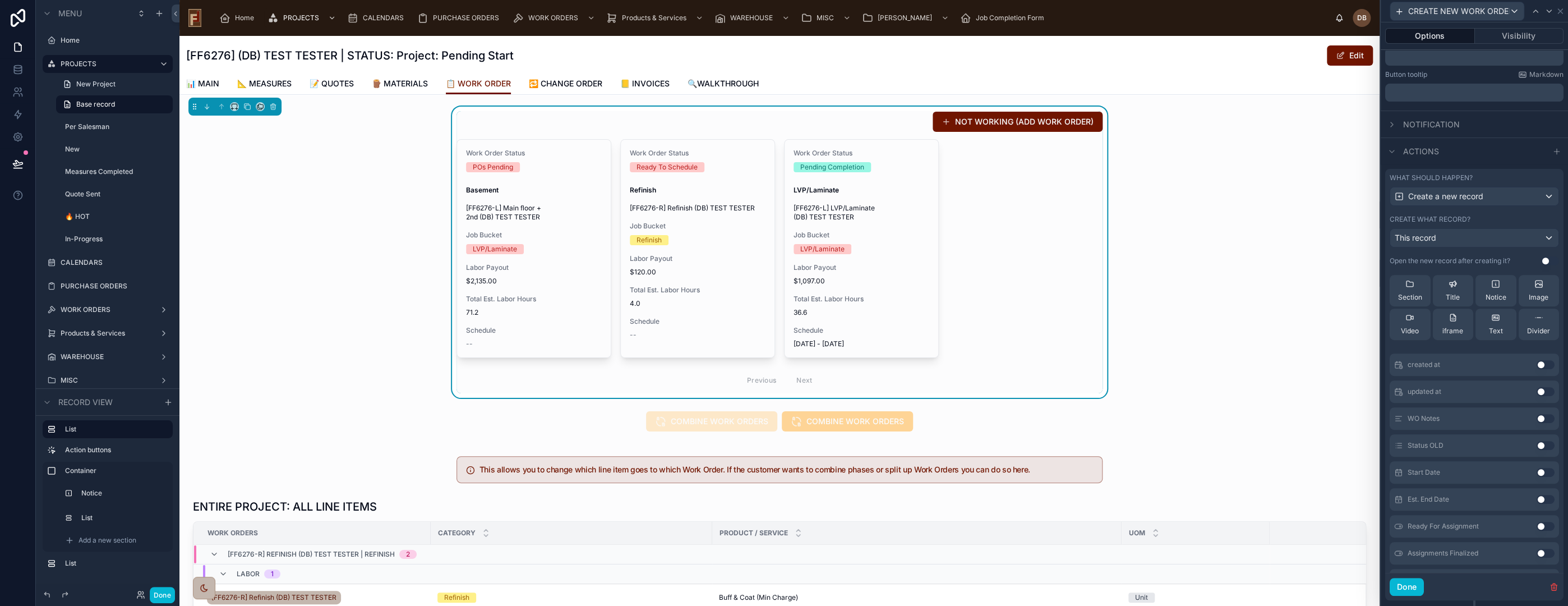
scroll to position [0, 0]
click at [1467, 285] on input "text" at bounding box center [1474, 283] width 169 height 18
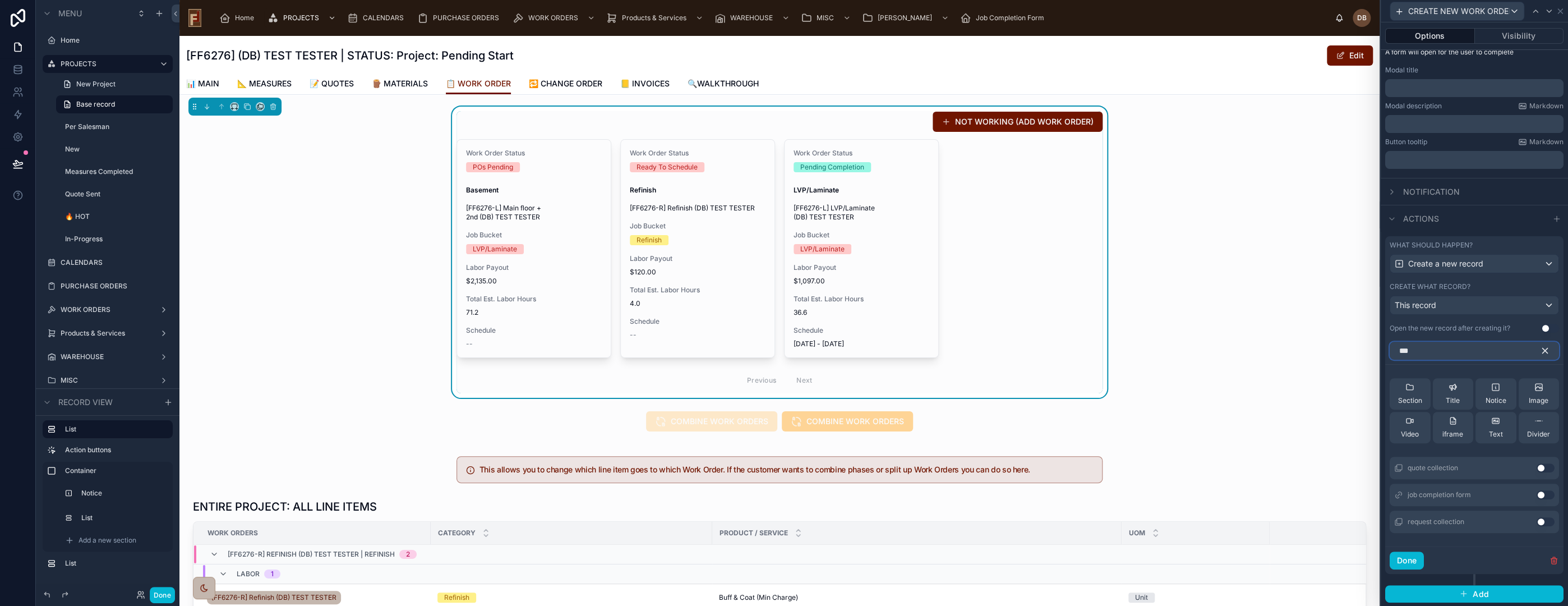
scroll to position [109, 0]
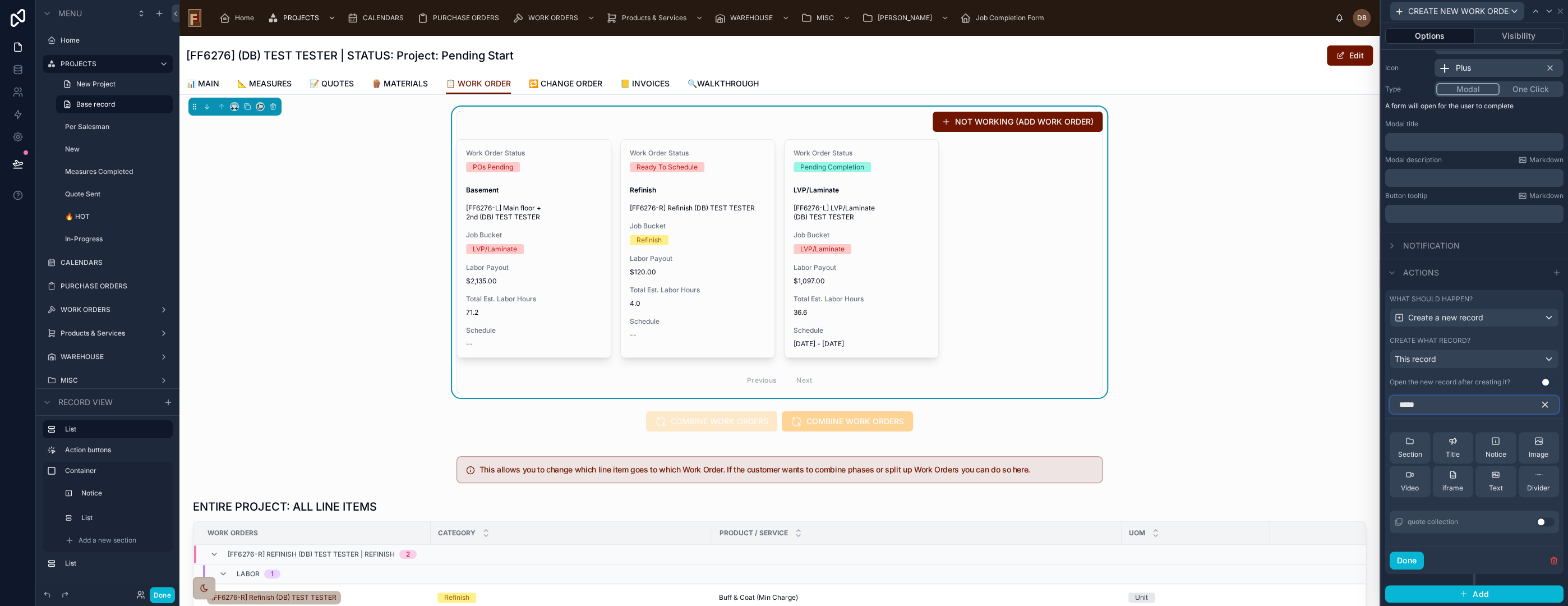
type input "*****"
click at [1536, 520] on button "Use setting" at bounding box center [1545, 522] width 18 height 9
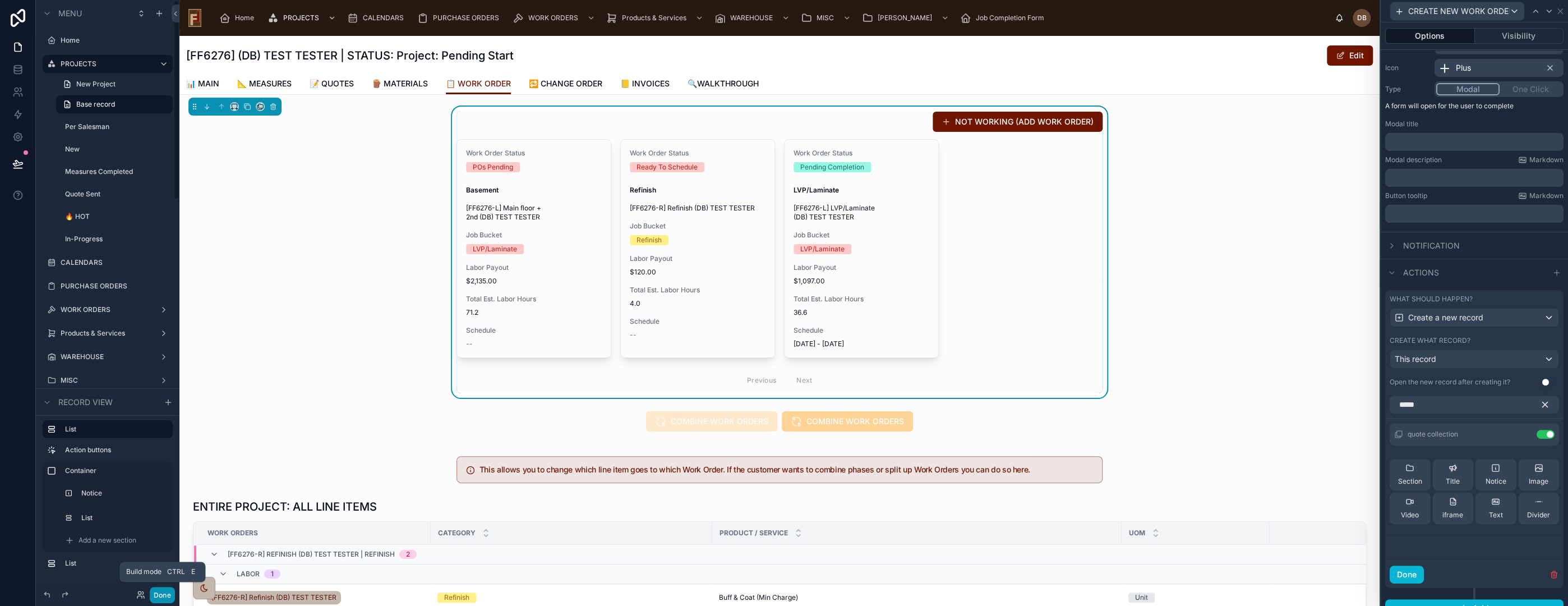
click at [160, 594] on button "Done" at bounding box center [162, 595] width 25 height 17
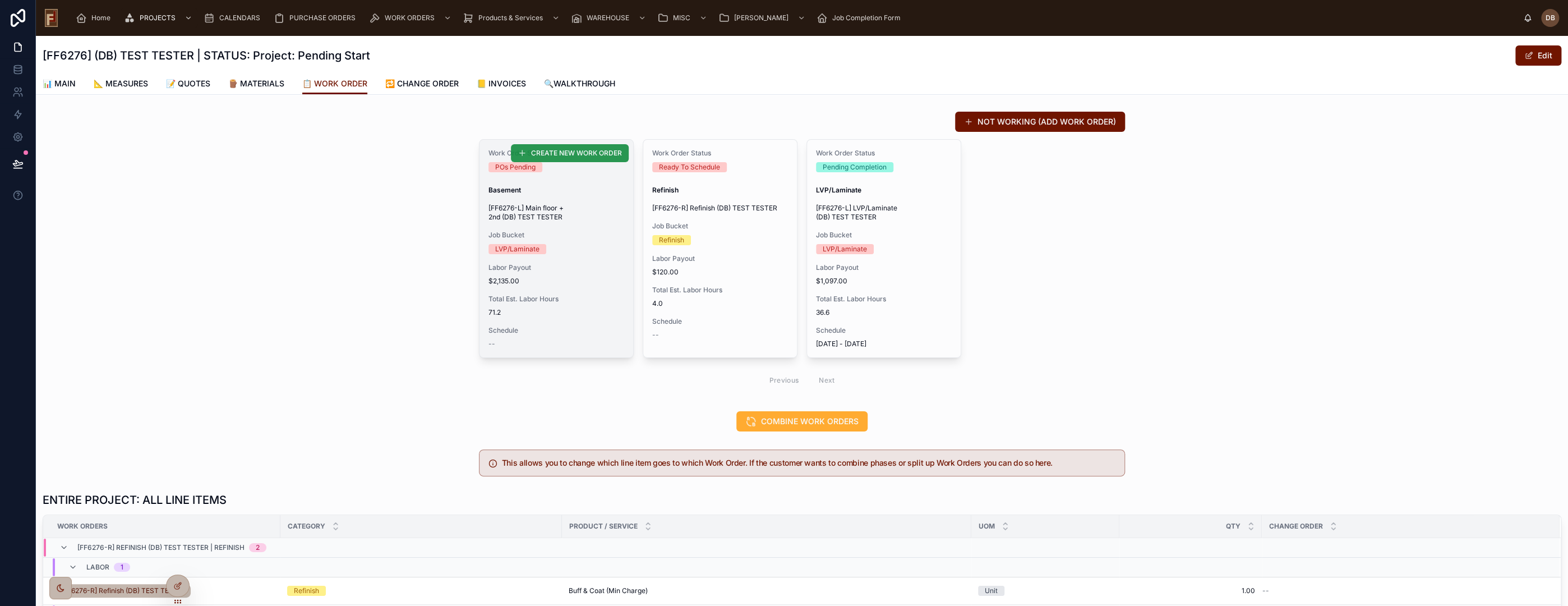
click at [565, 155] on span "CREATE NEW WORK ORDER" at bounding box center [576, 153] width 91 height 9
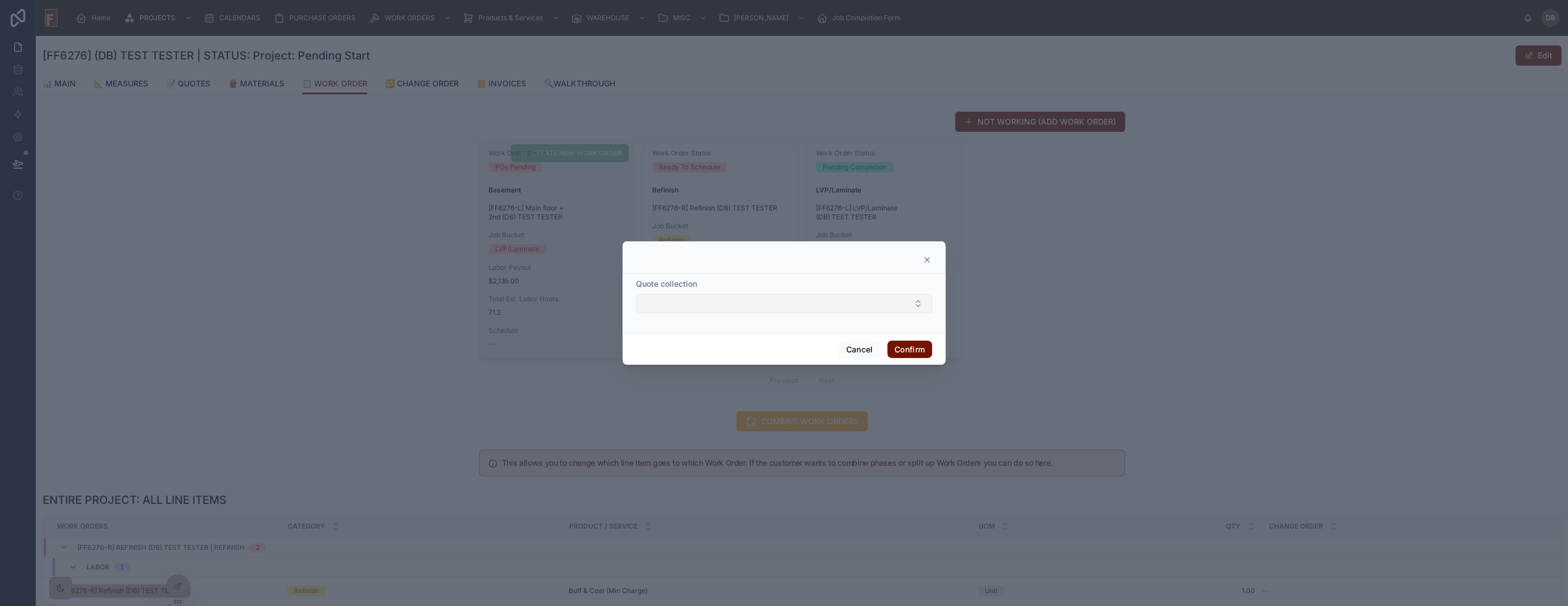
click at [817, 295] on button "Select Button" at bounding box center [784, 303] width 296 height 19
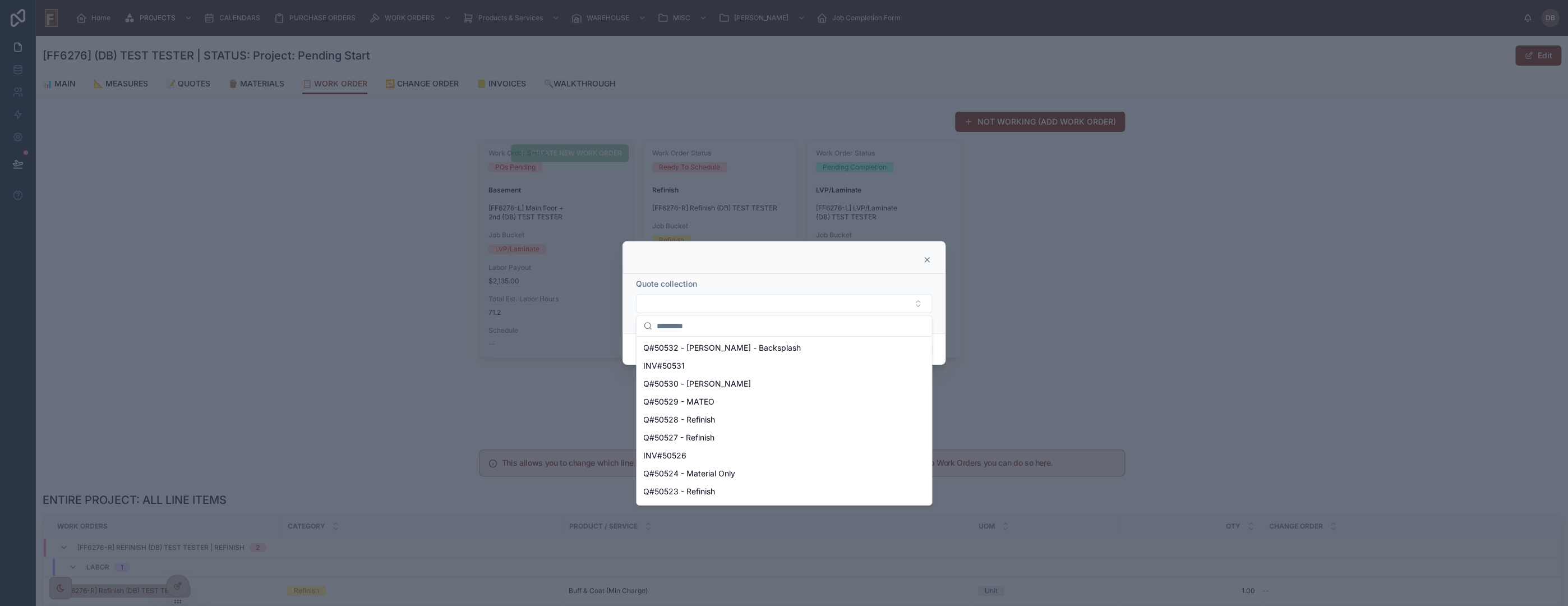
scroll to position [623, 0]
click at [925, 258] on icon at bounding box center [927, 260] width 5 height 5
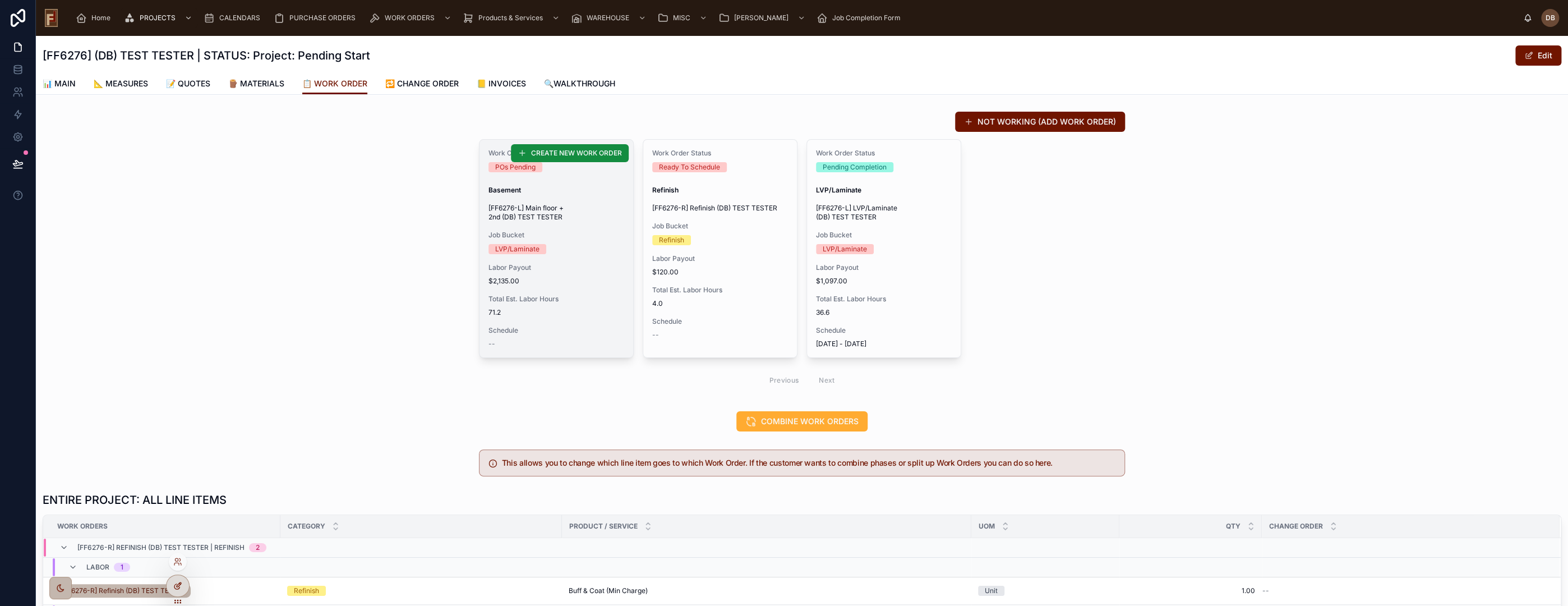
click at [181, 585] on icon at bounding box center [177, 586] width 9 height 9
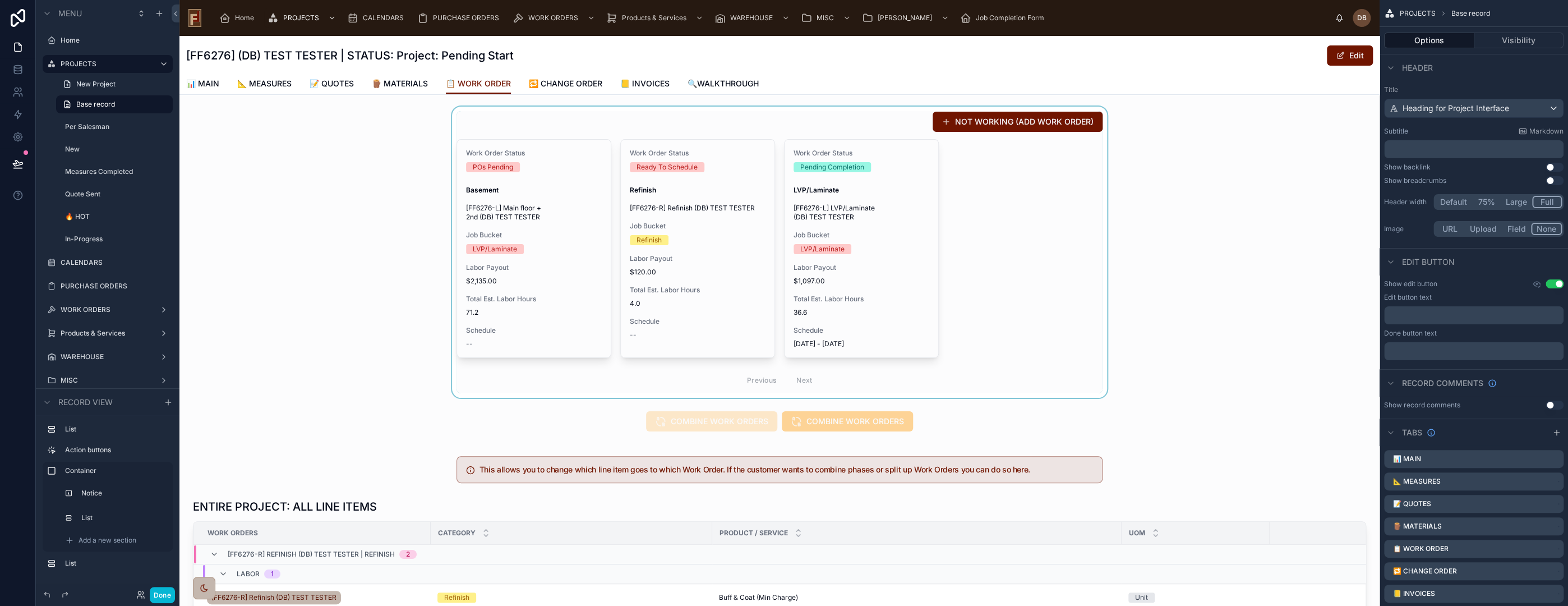
click at [399, 241] on div at bounding box center [779, 252] width 1200 height 291
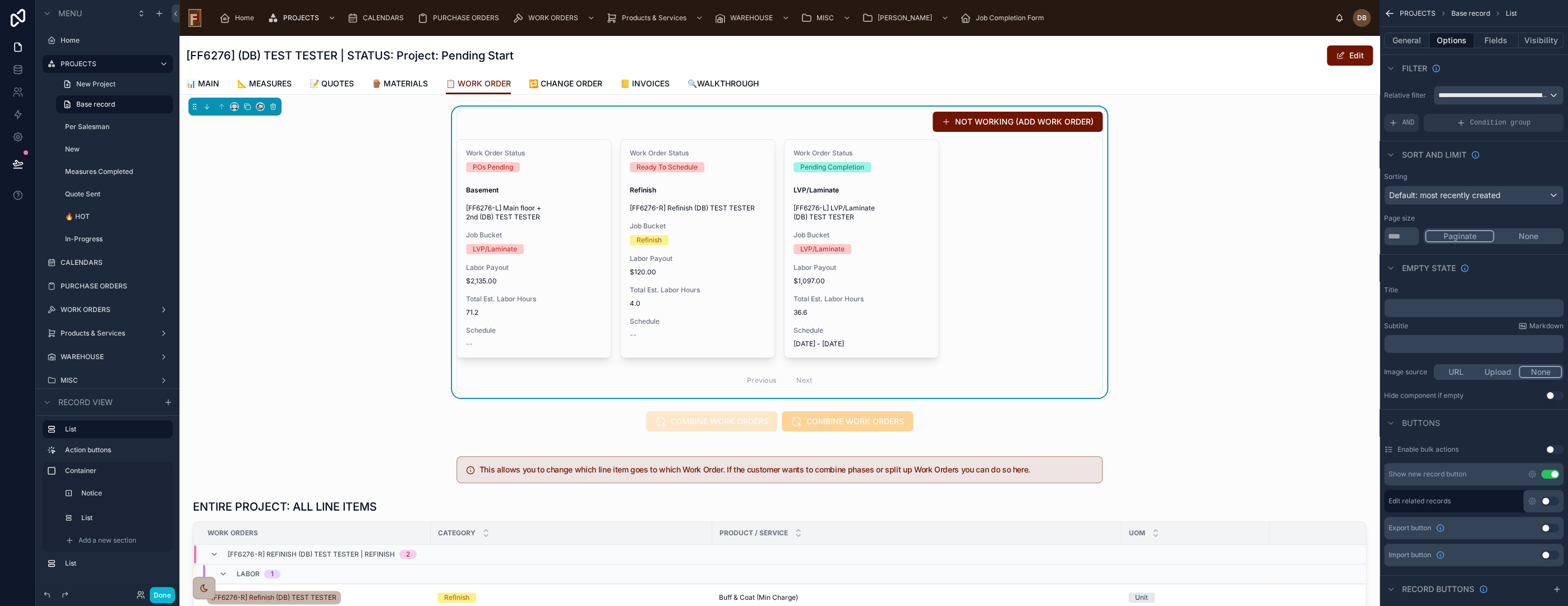
click at [1003, 221] on div "Work Order Status POs Pending Basement [FF6276-L] Main floor + 2nd (DB) TEST TE…" at bounding box center [779, 266] width 646 height 254
drag, startPoint x: 1403, startPoint y: 236, endPoint x: 1384, endPoint y: 237, distance: 19.0
click at [1384, 237] on input "**" at bounding box center [1401, 237] width 35 height 18
click at [1532, 235] on button "None" at bounding box center [1528, 236] width 68 height 12
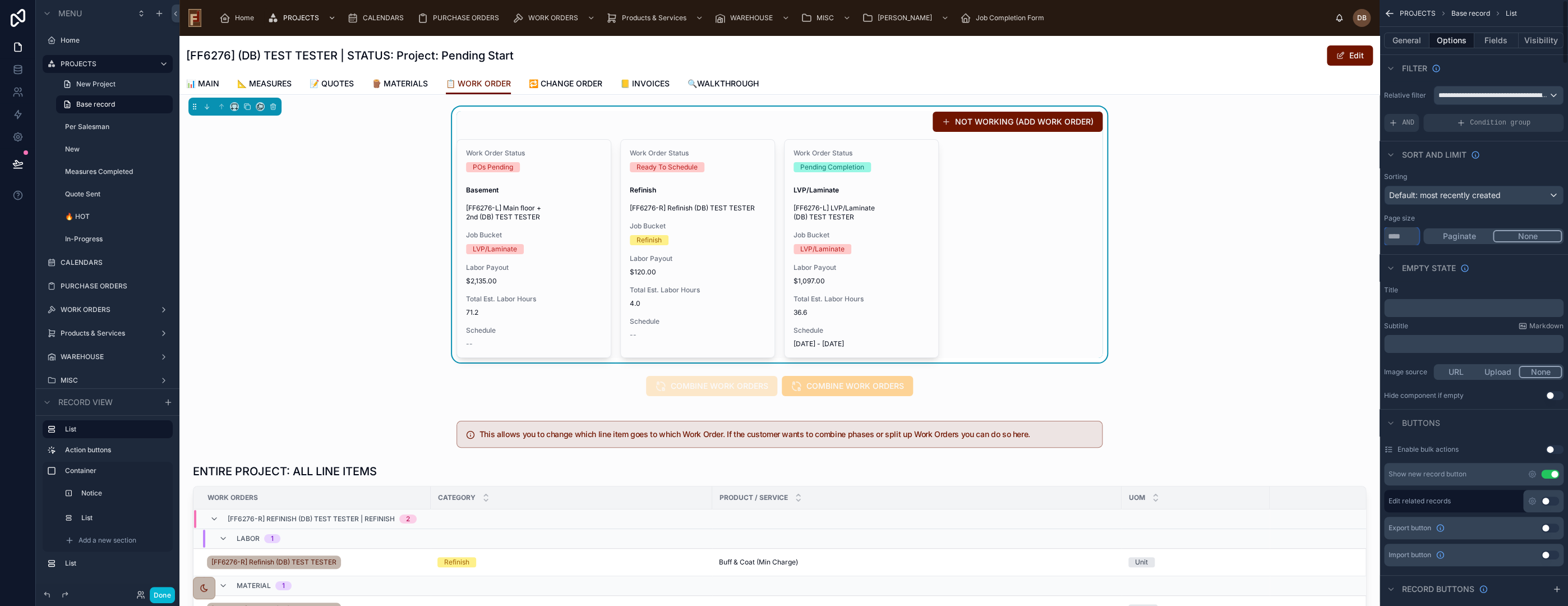
type input "**"
click at [1550, 475] on button "Use setting" at bounding box center [1550, 474] width 18 height 9
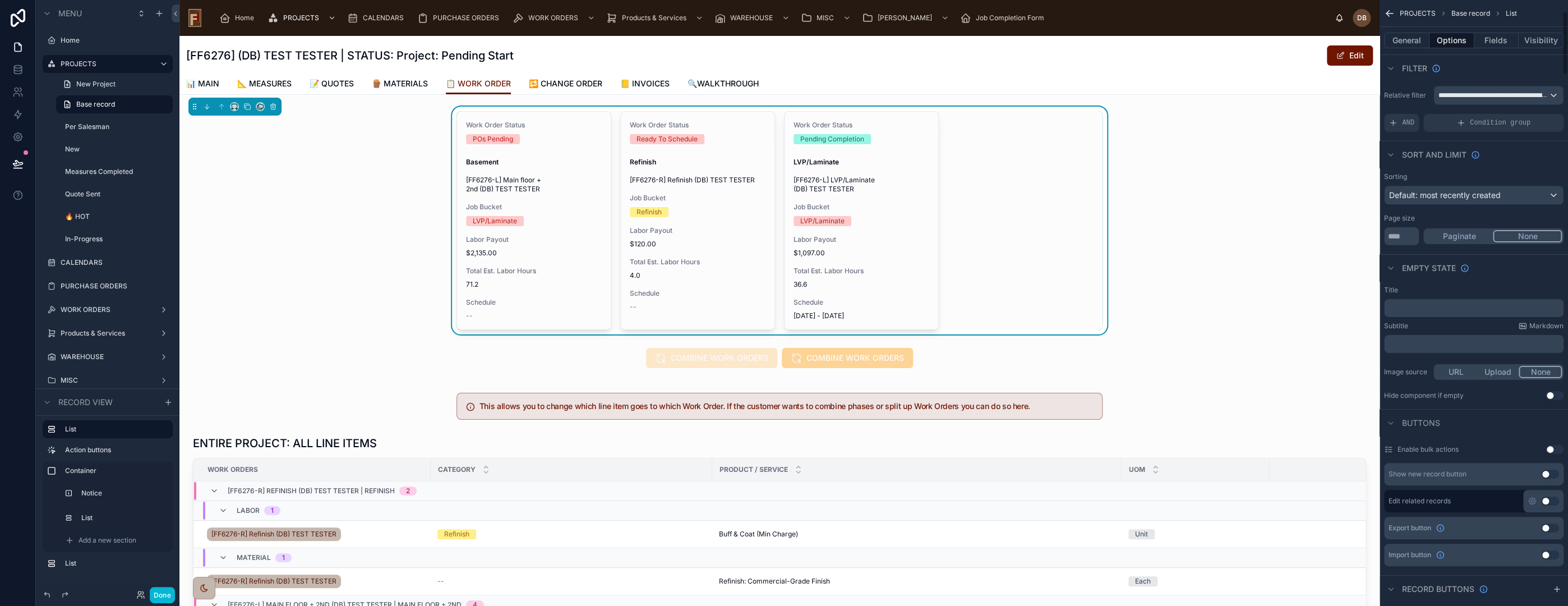
scroll to position [249, 0]
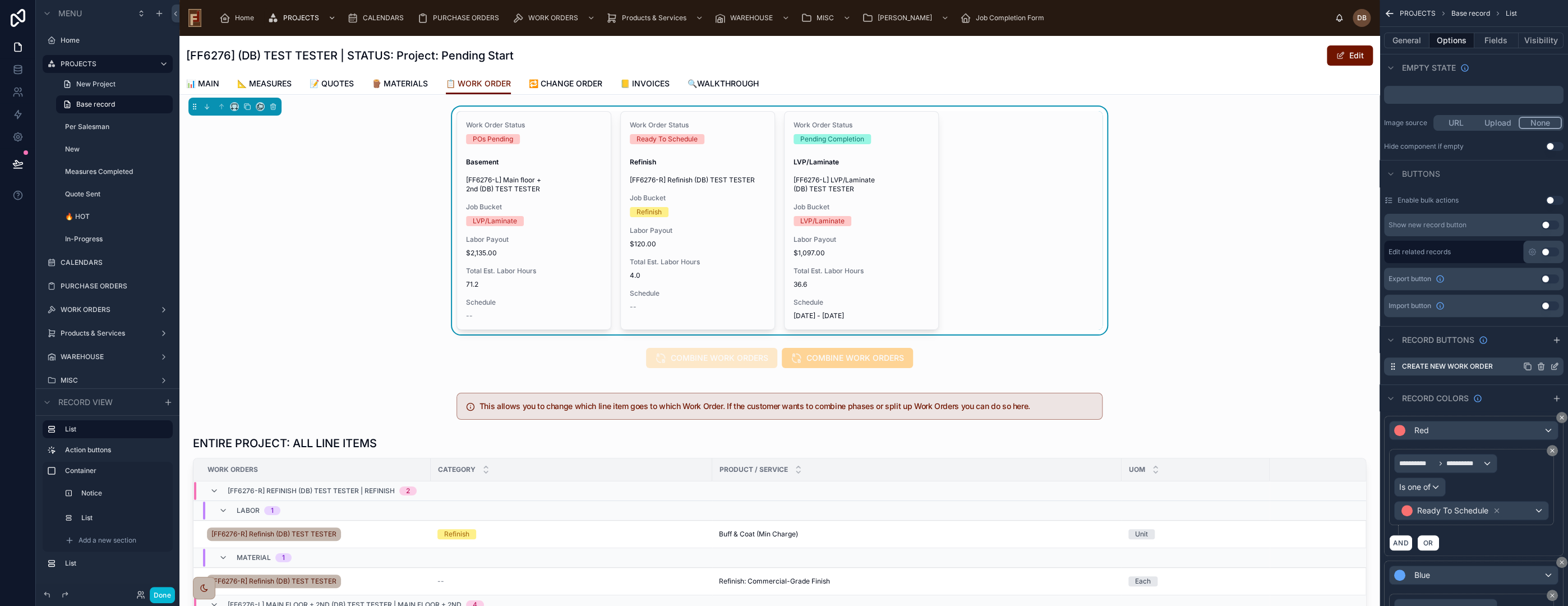
click at [1553, 365] on icon "scrollable content" at bounding box center [1554, 366] width 9 height 9
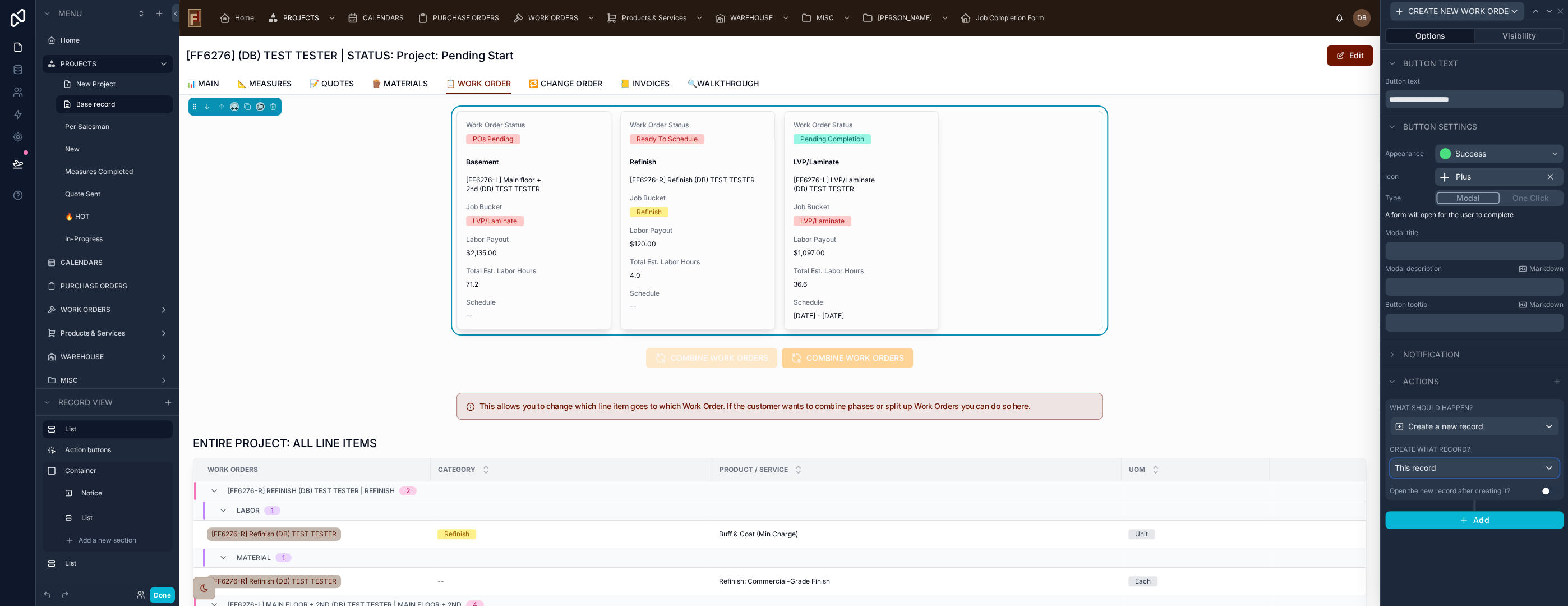
click at [1465, 470] on div "This record" at bounding box center [1474, 468] width 168 height 18
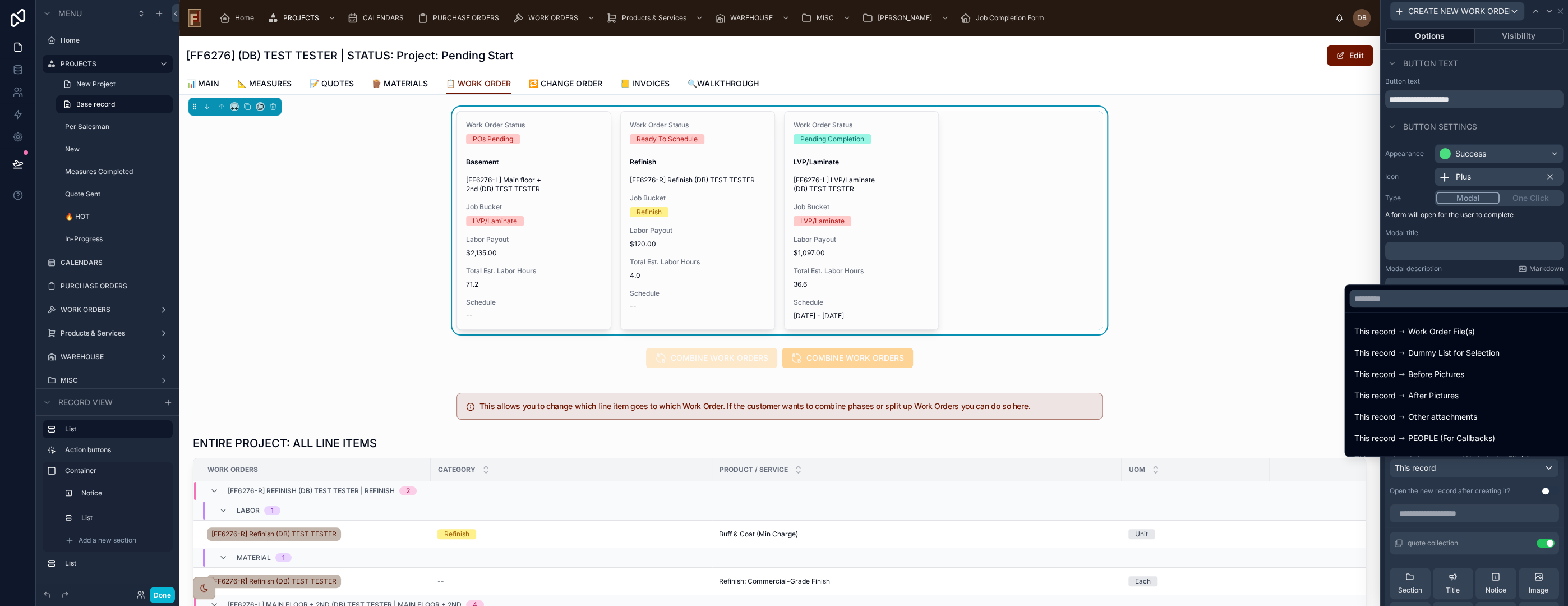
click at [1465, 470] on div at bounding box center [1474, 303] width 187 height 606
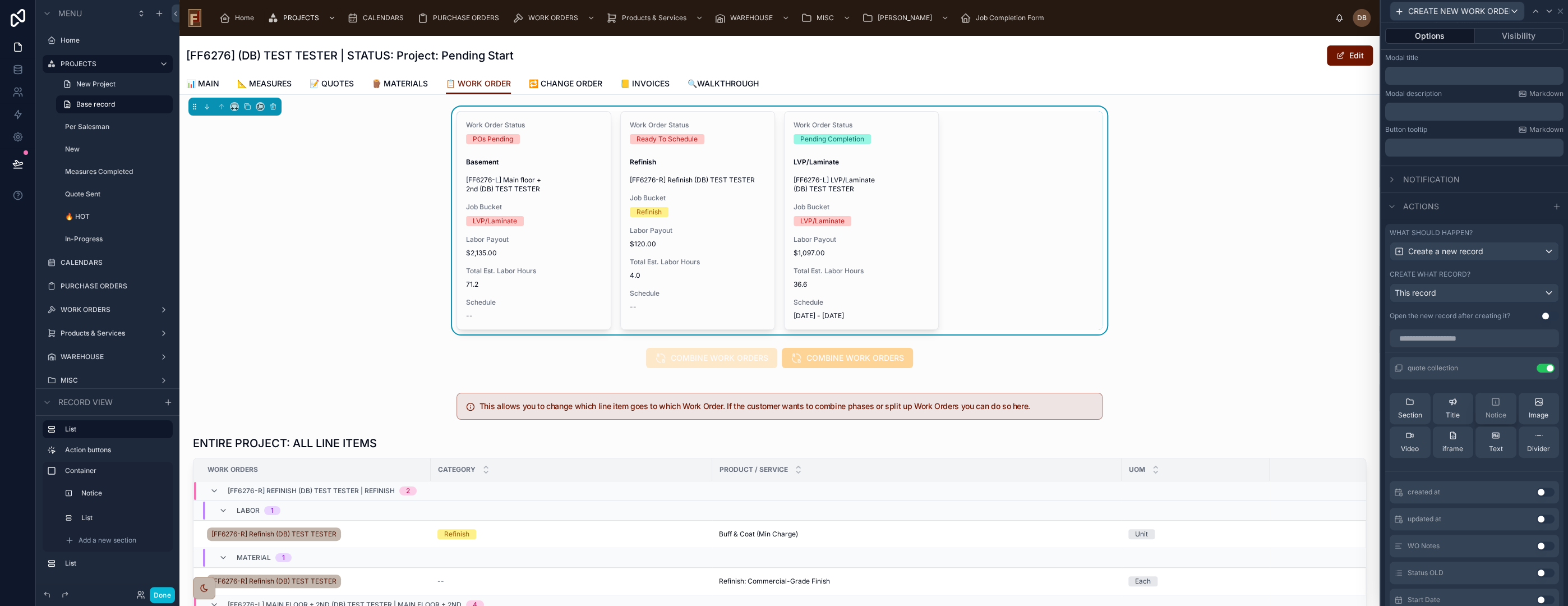
scroll to position [187, 0]
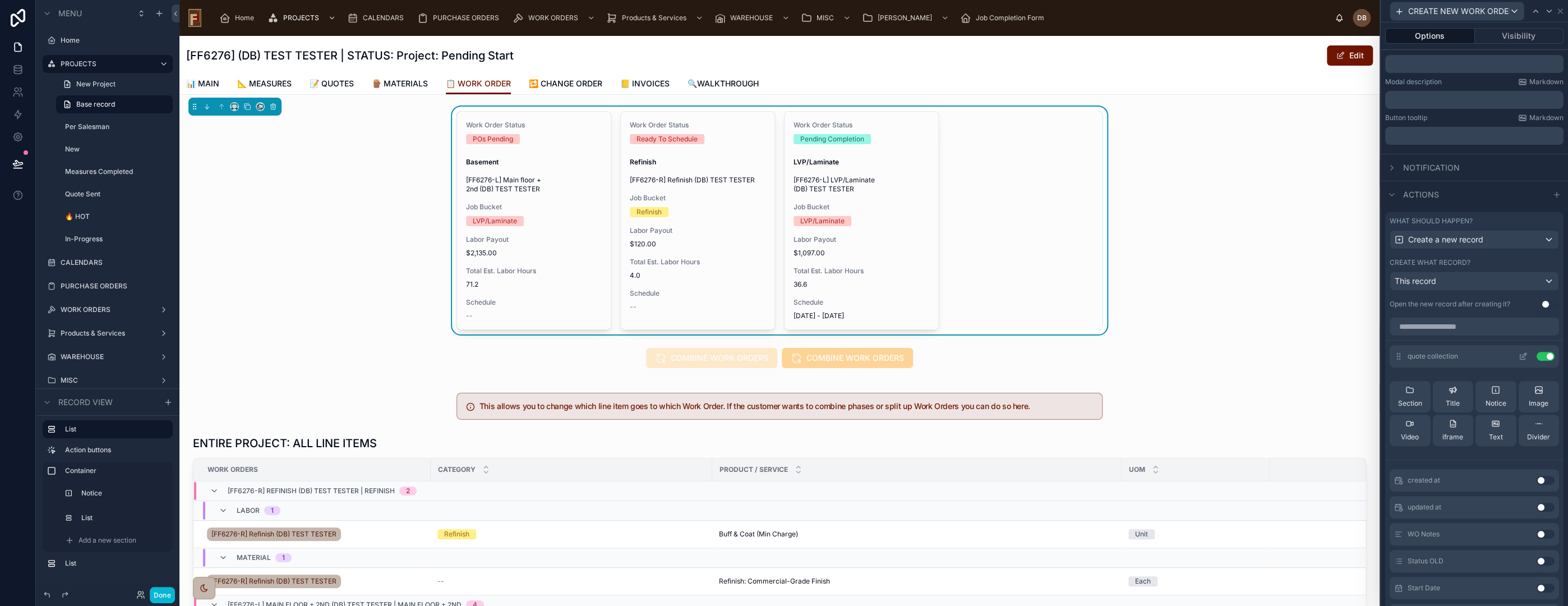
click at [1519, 354] on icon at bounding box center [1523, 357] width 9 height 9
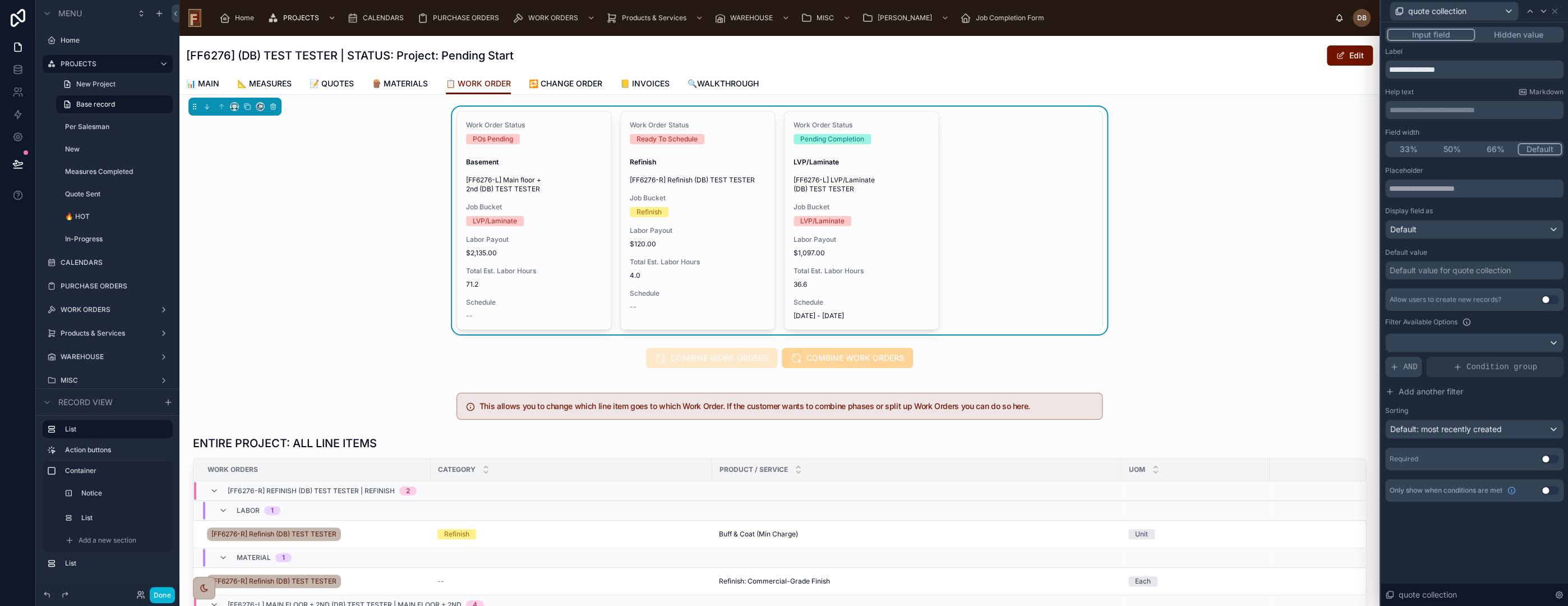
click at [1415, 365] on span "AND" at bounding box center [1410, 366] width 14 height 11
click at [1535, 355] on icon at bounding box center [1535, 357] width 7 height 7
click at [1286, 349] on span "Select a field" at bounding box center [1270, 349] width 48 height 10
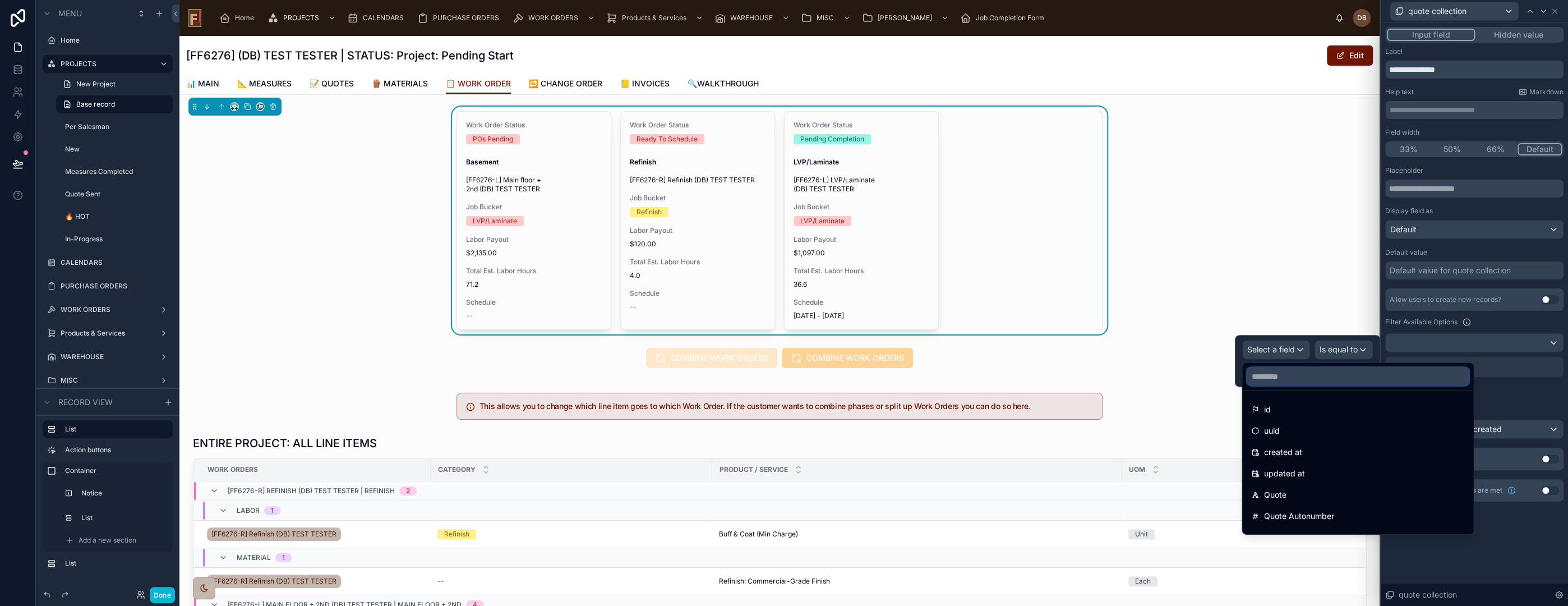
click at [1306, 377] on input "text" at bounding box center [1358, 376] width 222 height 18
type input "*****"
click at [1301, 405] on div "Quote" at bounding box center [1358, 410] width 213 height 14
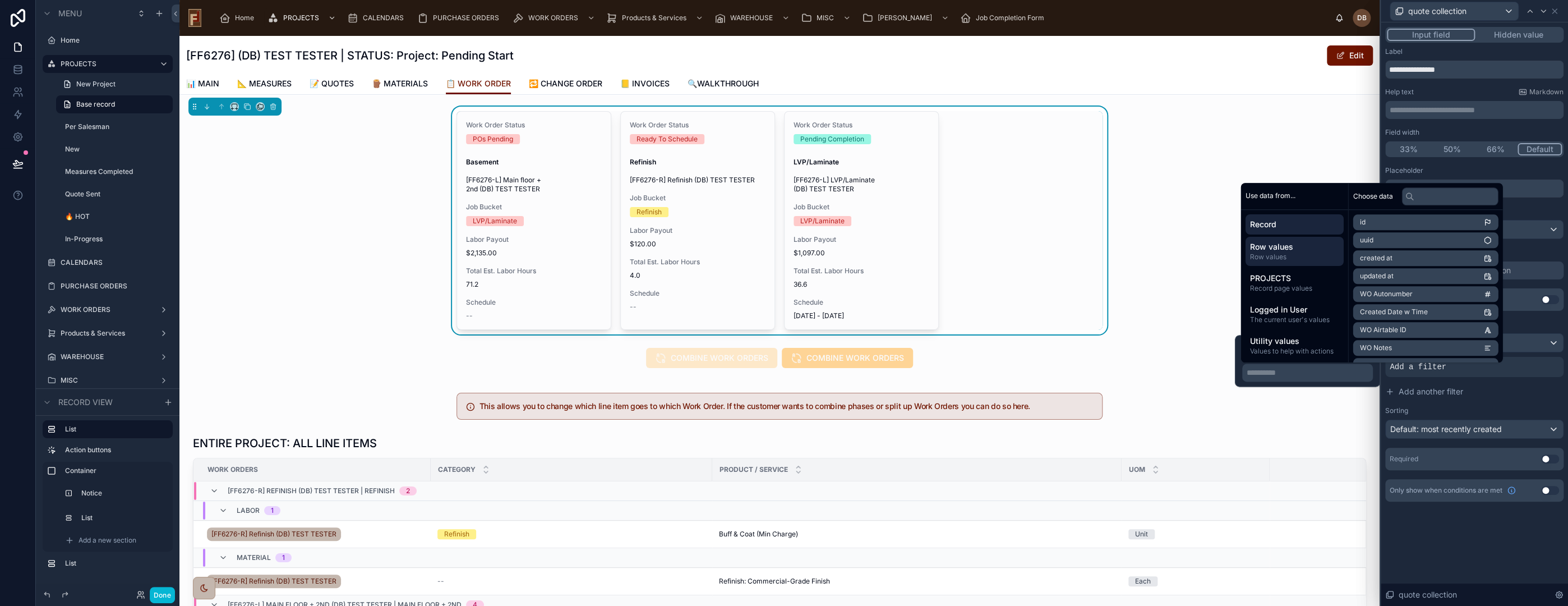
click at [1305, 250] on span "Row values" at bounding box center [1294, 246] width 89 height 11
click at [1434, 195] on input "text" at bounding box center [1449, 196] width 97 height 18
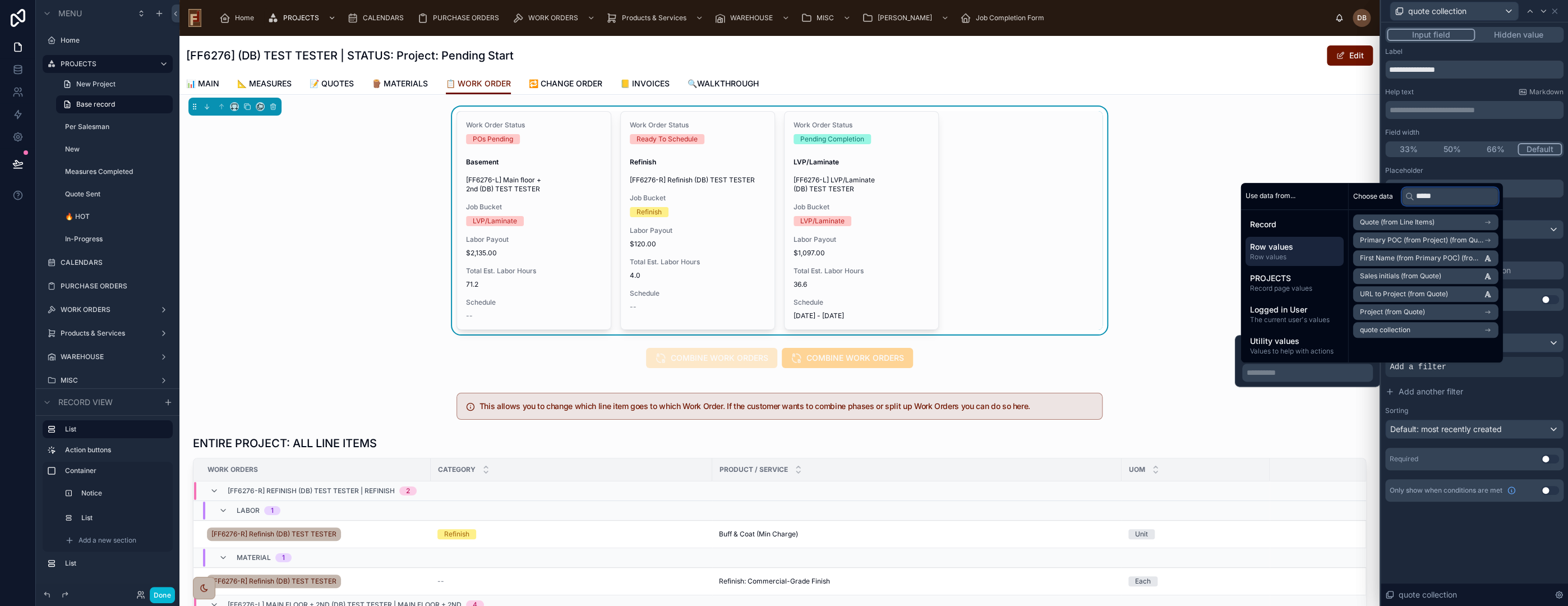
type input "*****"
click at [1433, 221] on span "Quote (from Line Items)" at bounding box center [1397, 222] width 75 height 9
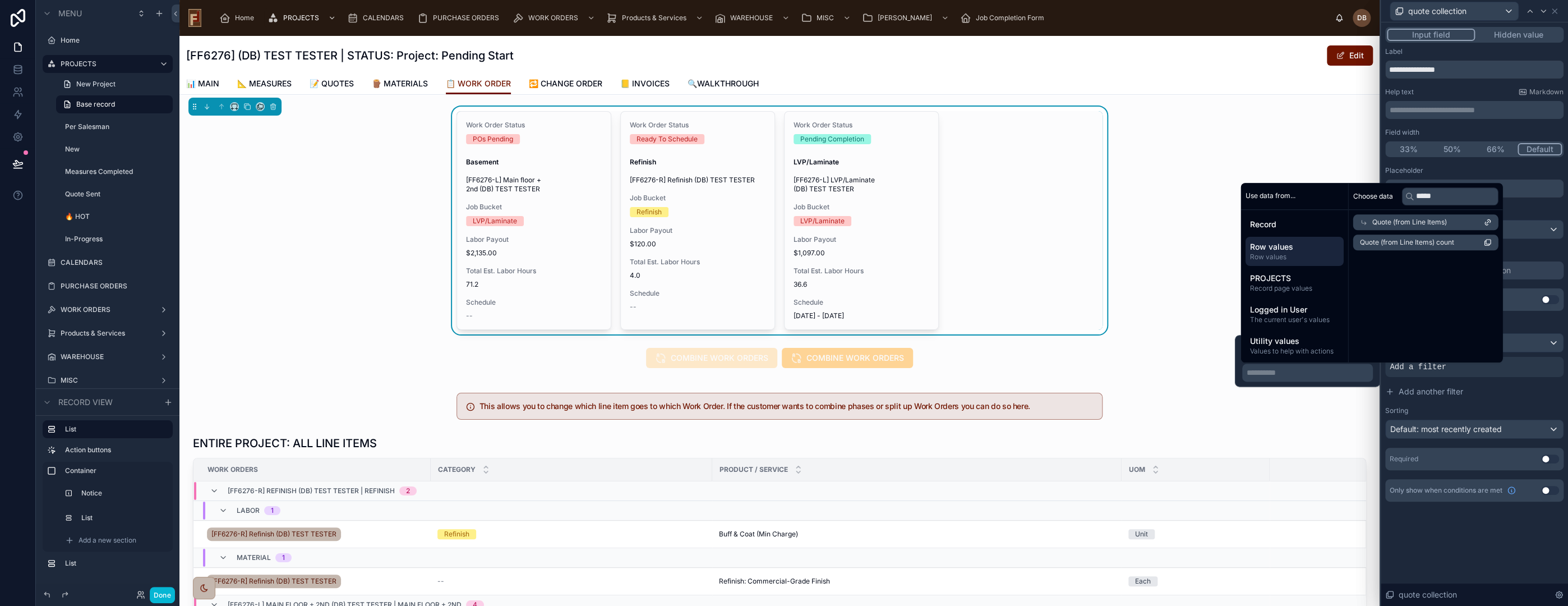
click at [1432, 241] on span "Quote (from Line Items) count" at bounding box center [1406, 243] width 94 height 9
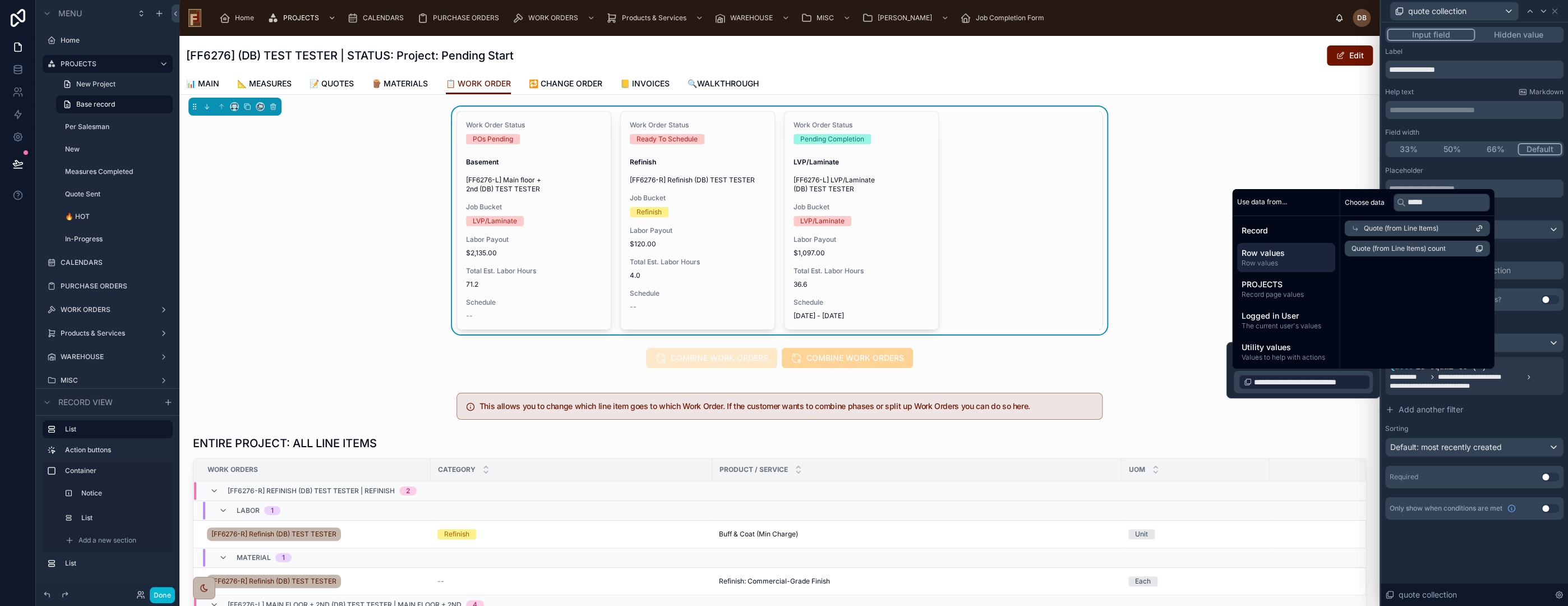
click at [1403, 227] on span "Quote (from Line Items)" at bounding box center [1400, 228] width 75 height 9
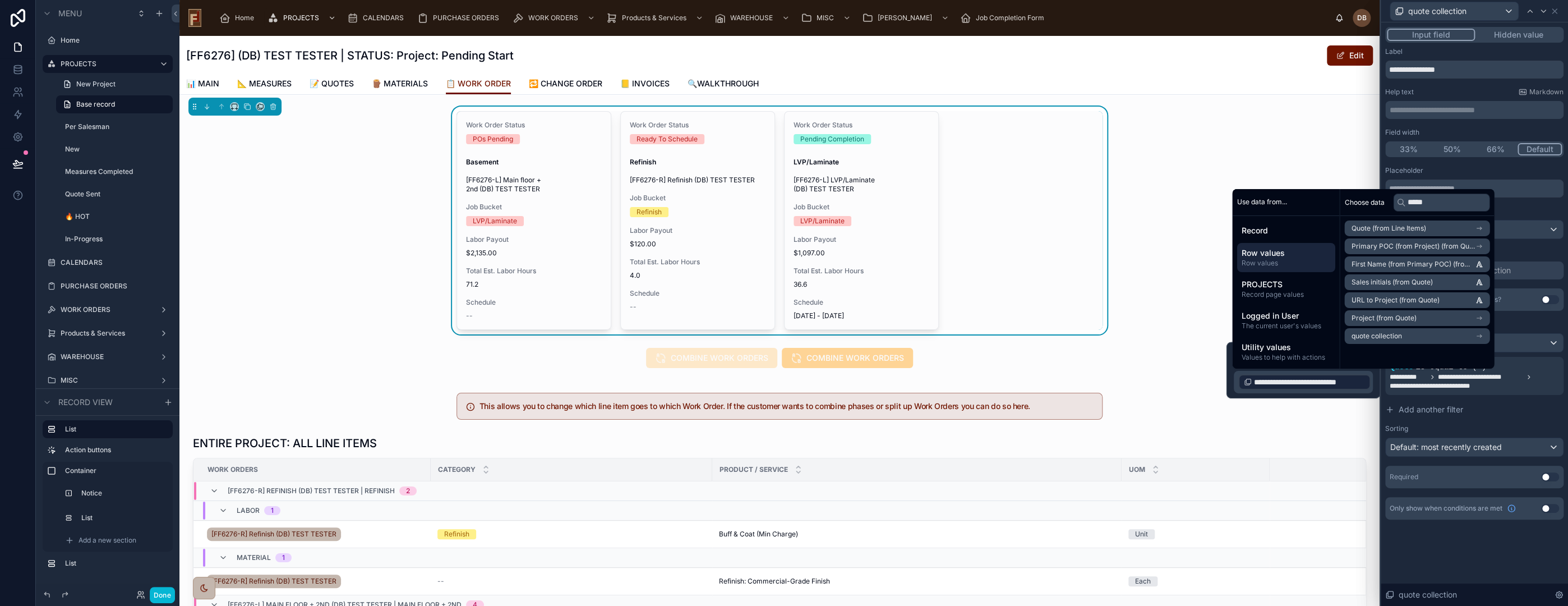
click at [1403, 227] on span "Quote (from Line Items)" at bounding box center [1388, 228] width 75 height 9
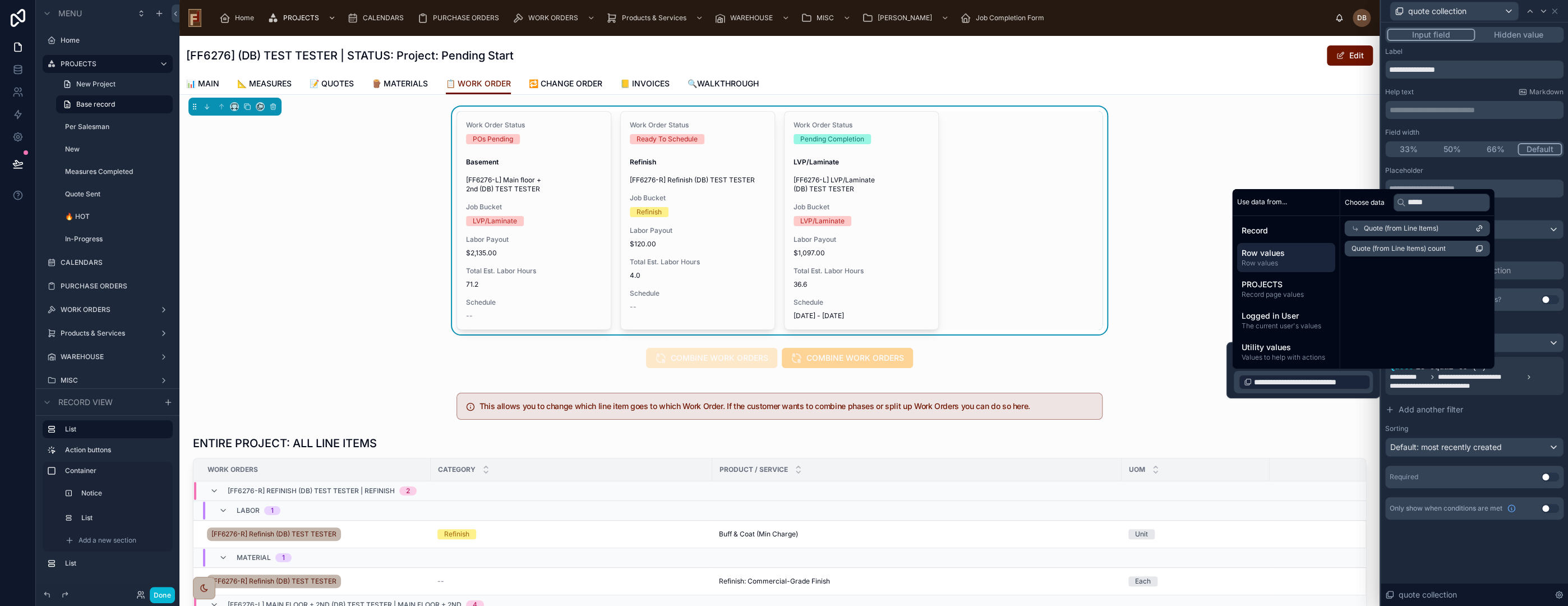
click at [1403, 227] on span "Quote (from Line Items)" at bounding box center [1400, 228] width 75 height 9
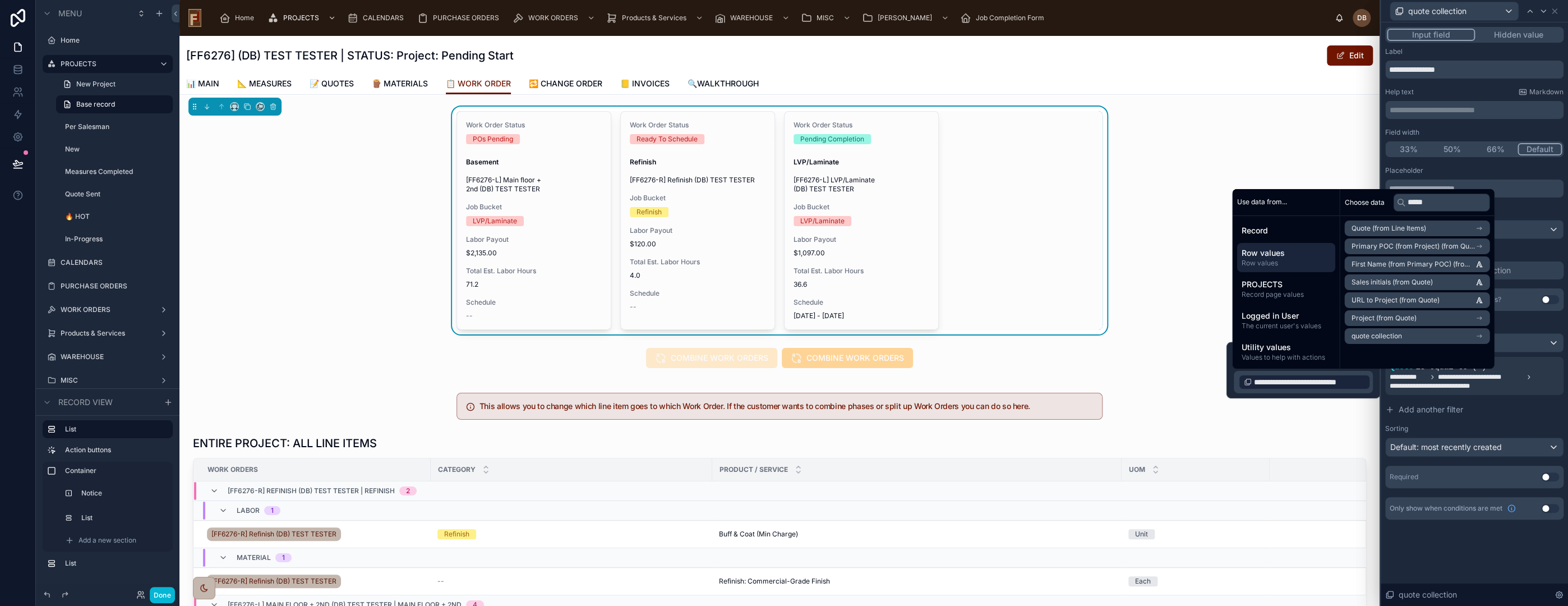
click at [1403, 227] on span "Quote (from Line Items)" at bounding box center [1388, 228] width 75 height 9
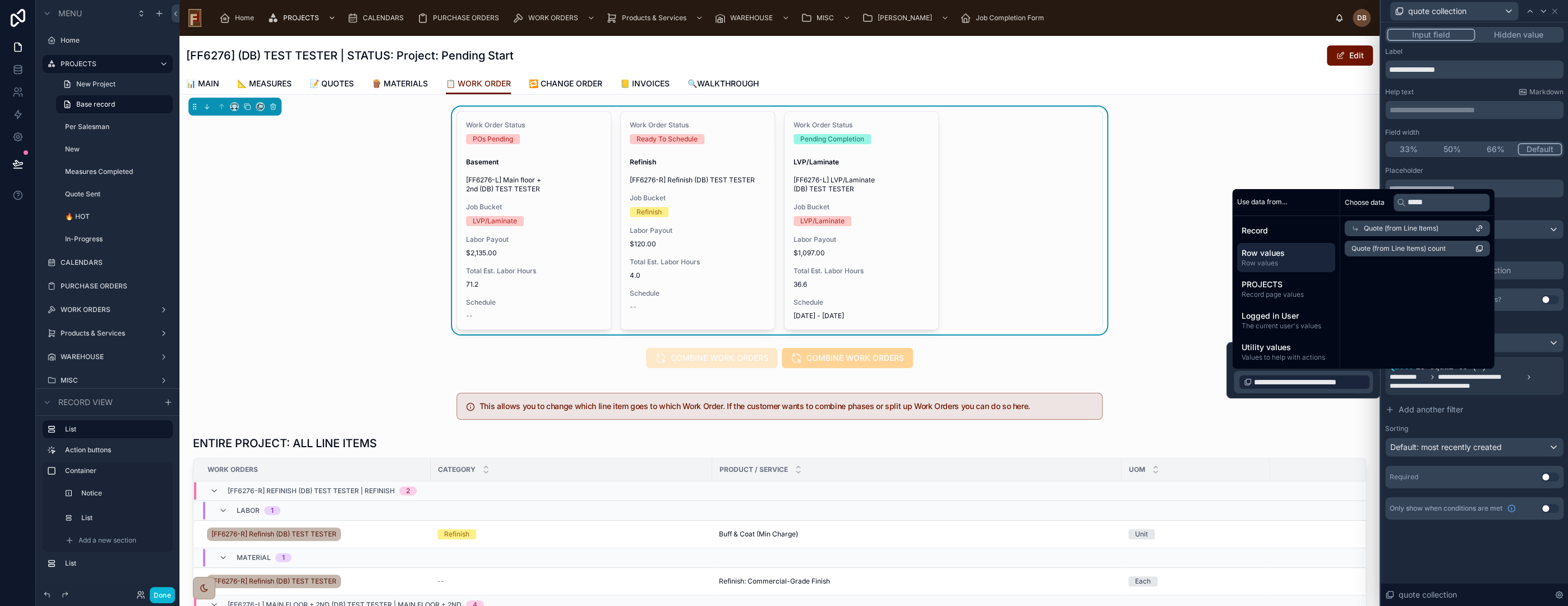
click at [1486, 564] on div "**********" at bounding box center [1474, 314] width 187 height 583
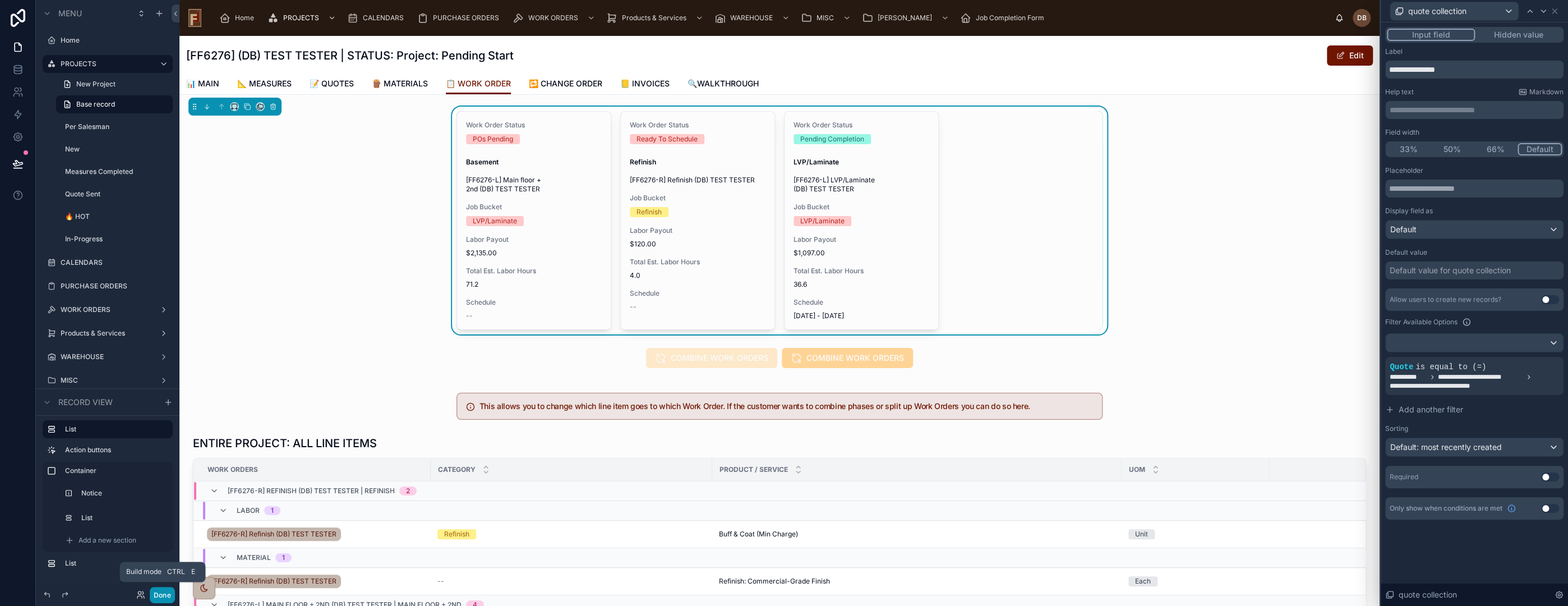
click at [163, 597] on button "Done" at bounding box center [162, 595] width 25 height 17
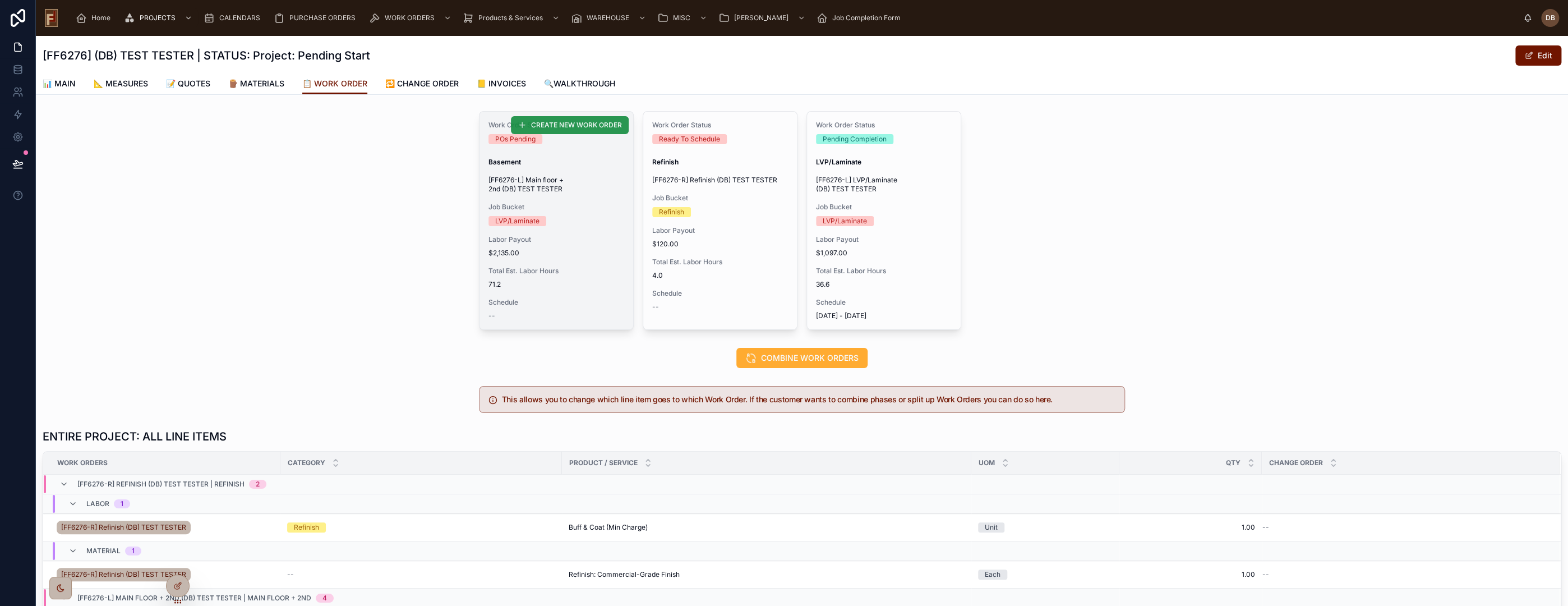
click at [567, 124] on span "CREATE NEW WORK ORDER" at bounding box center [576, 125] width 91 height 9
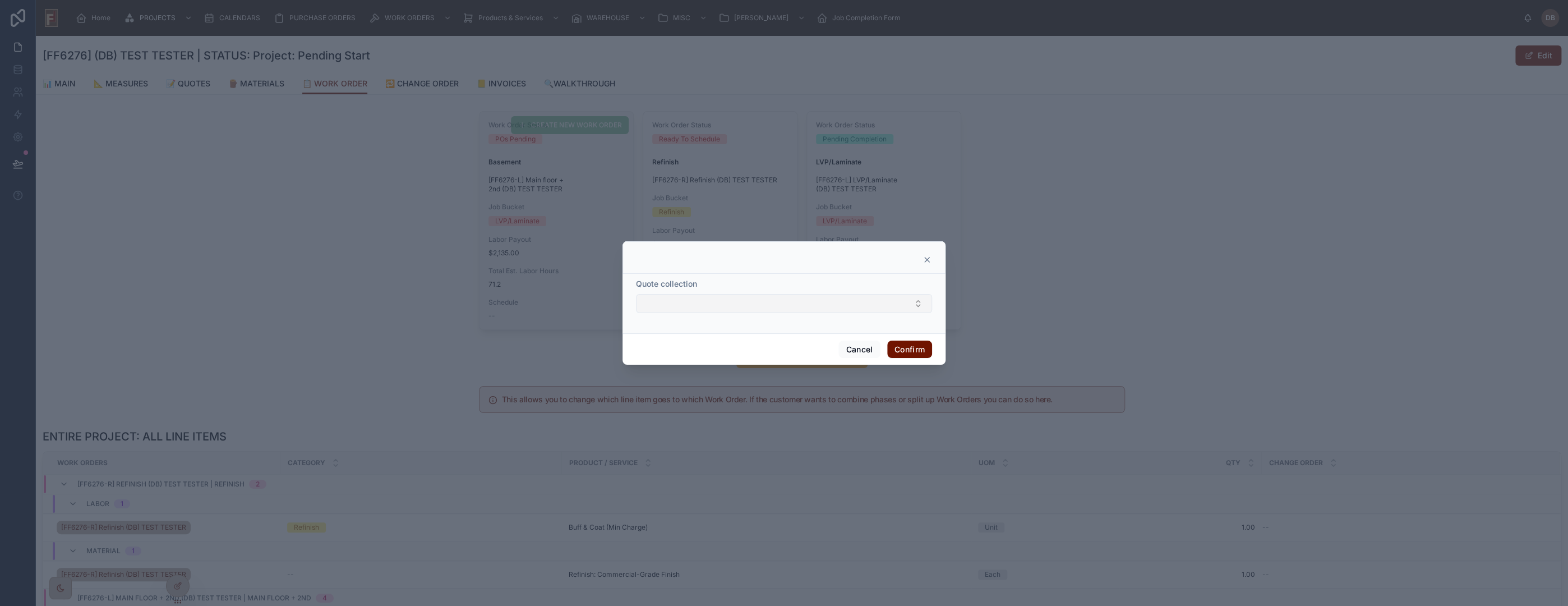
click at [722, 307] on button "Select Button" at bounding box center [784, 303] width 296 height 19
click at [853, 354] on button "Cancel" at bounding box center [859, 350] width 42 height 18
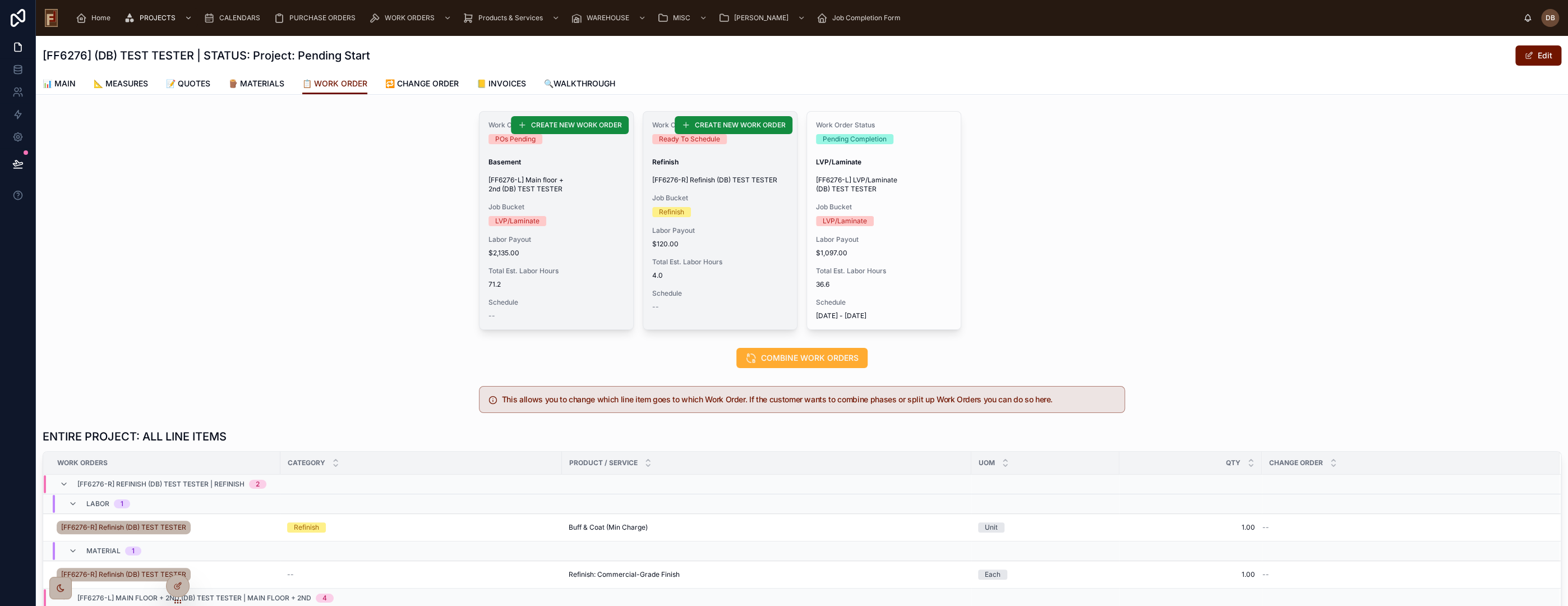
click at [731, 188] on div "Work Order Status Ready To Schedule Refinish [FF6276-R] Refinish (DB) TEST TEST…" at bounding box center [720, 216] width 153 height 209
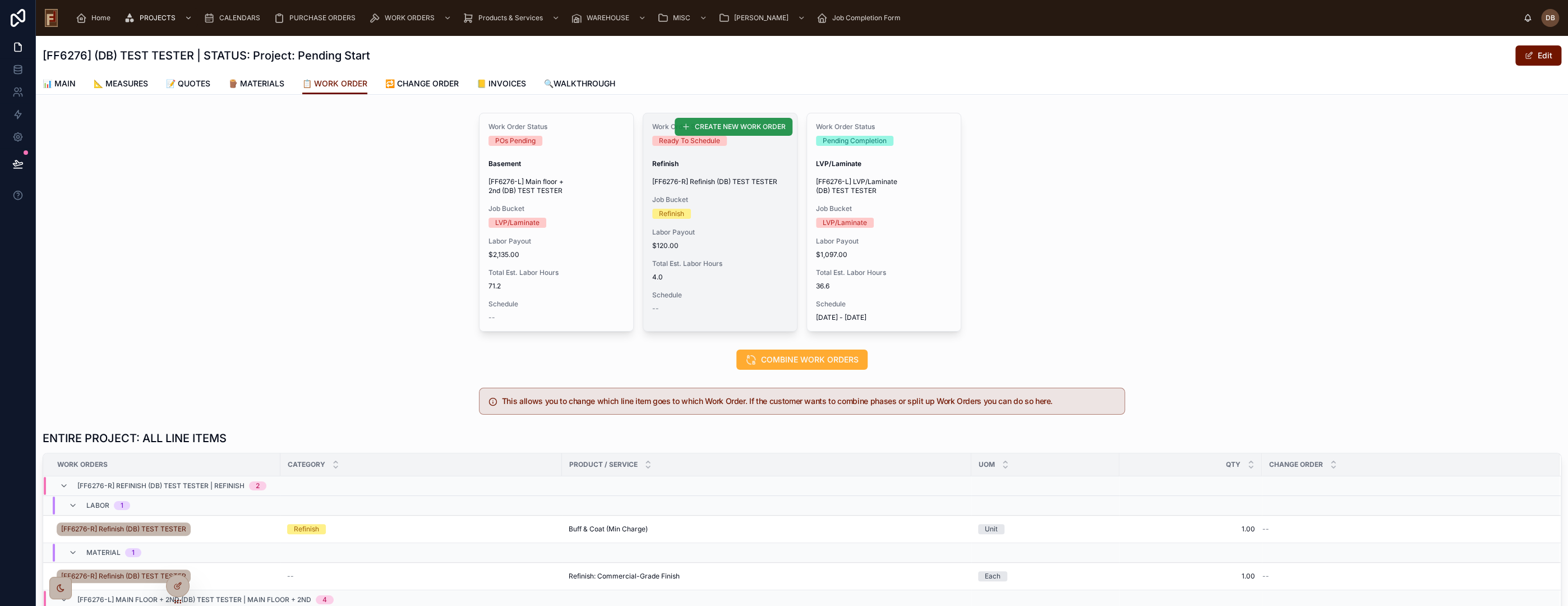
click at [739, 126] on span "CREATE NEW WORK ORDER" at bounding box center [740, 127] width 91 height 9
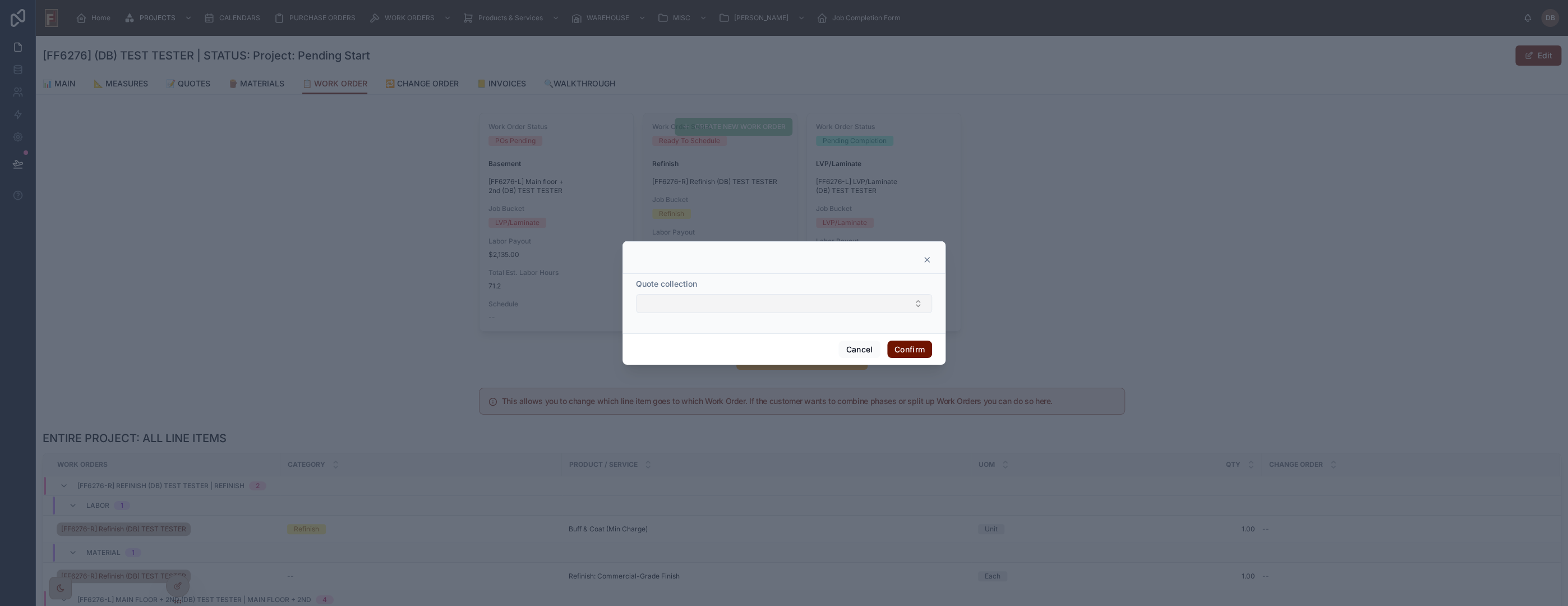
click at [801, 305] on button "Select Button" at bounding box center [784, 303] width 296 height 19
click at [930, 261] on icon at bounding box center [927, 260] width 9 height 9
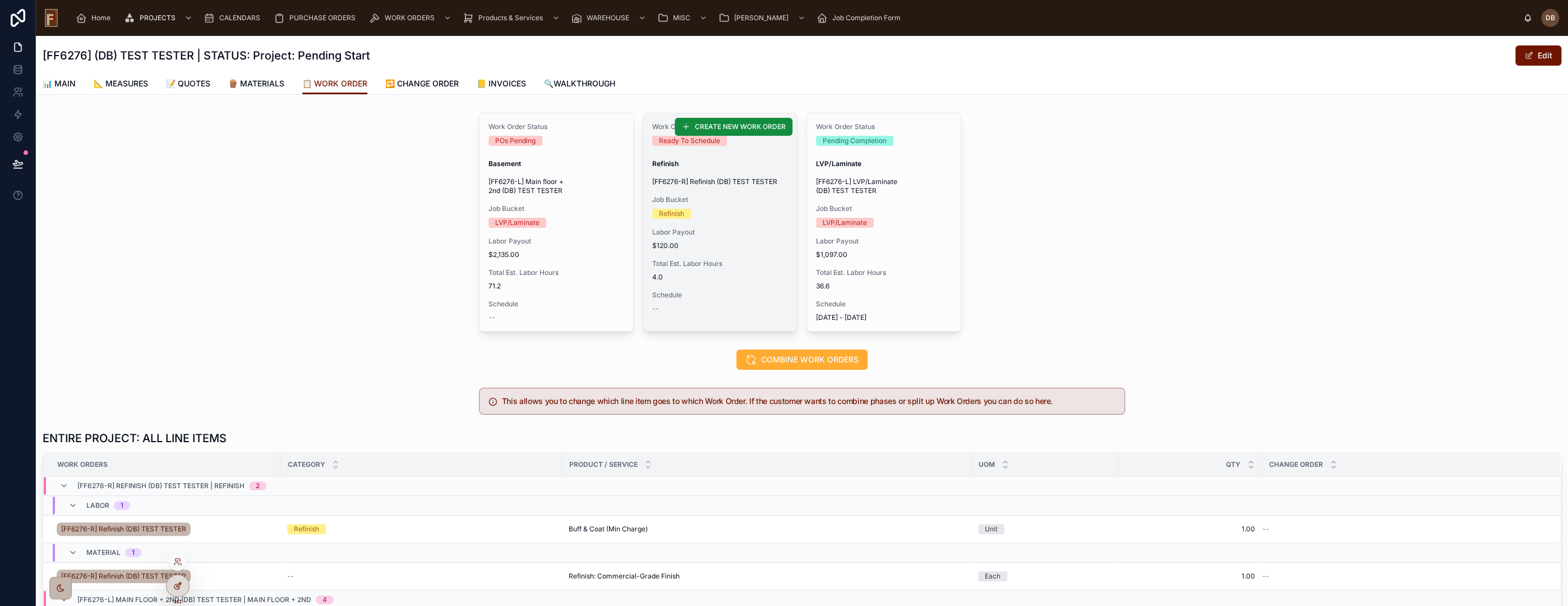
click at [177, 581] on icon at bounding box center [177, 586] width 9 height 9
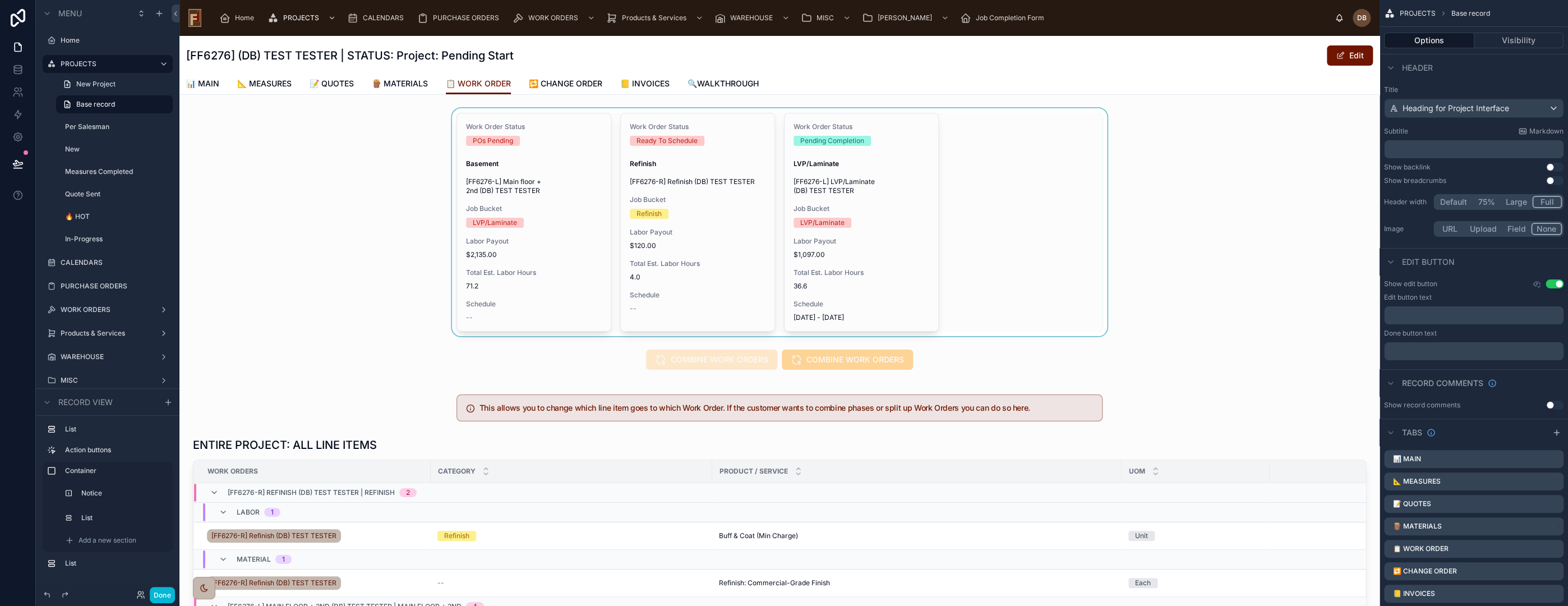
click at [536, 219] on div at bounding box center [779, 221] width 1200 height 227
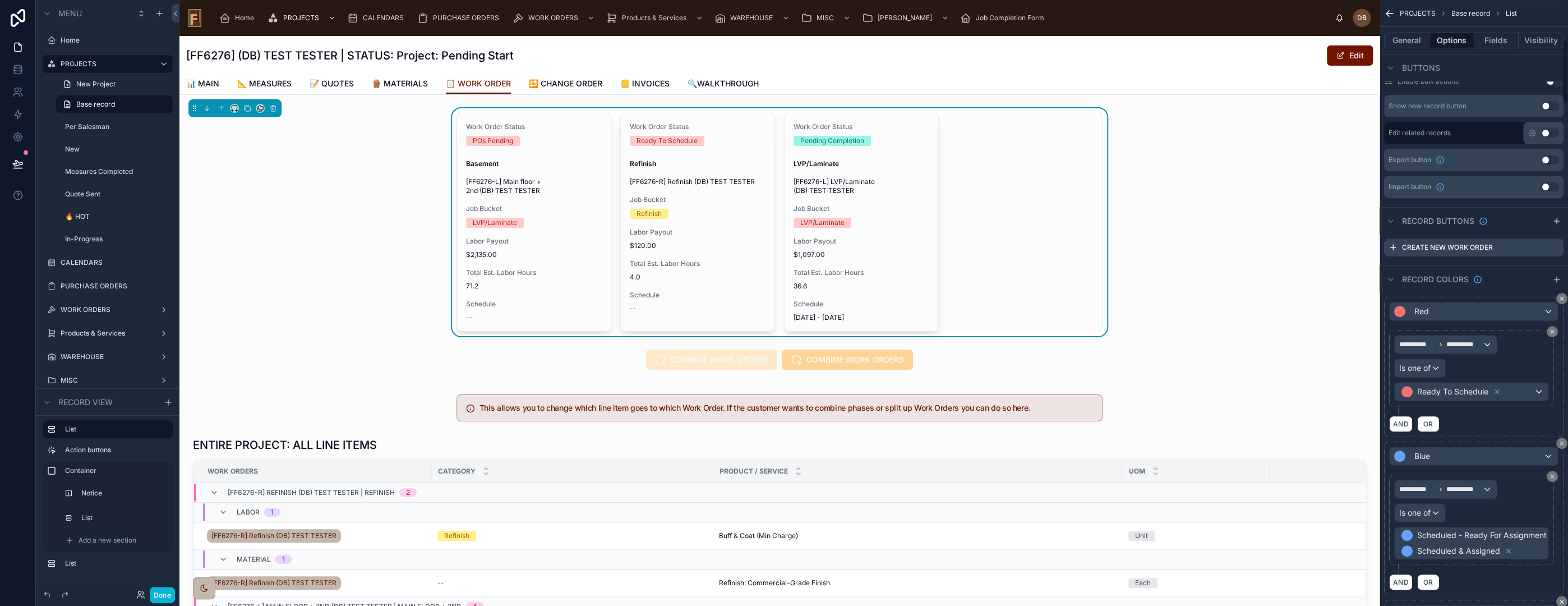
scroll to position [374, 0]
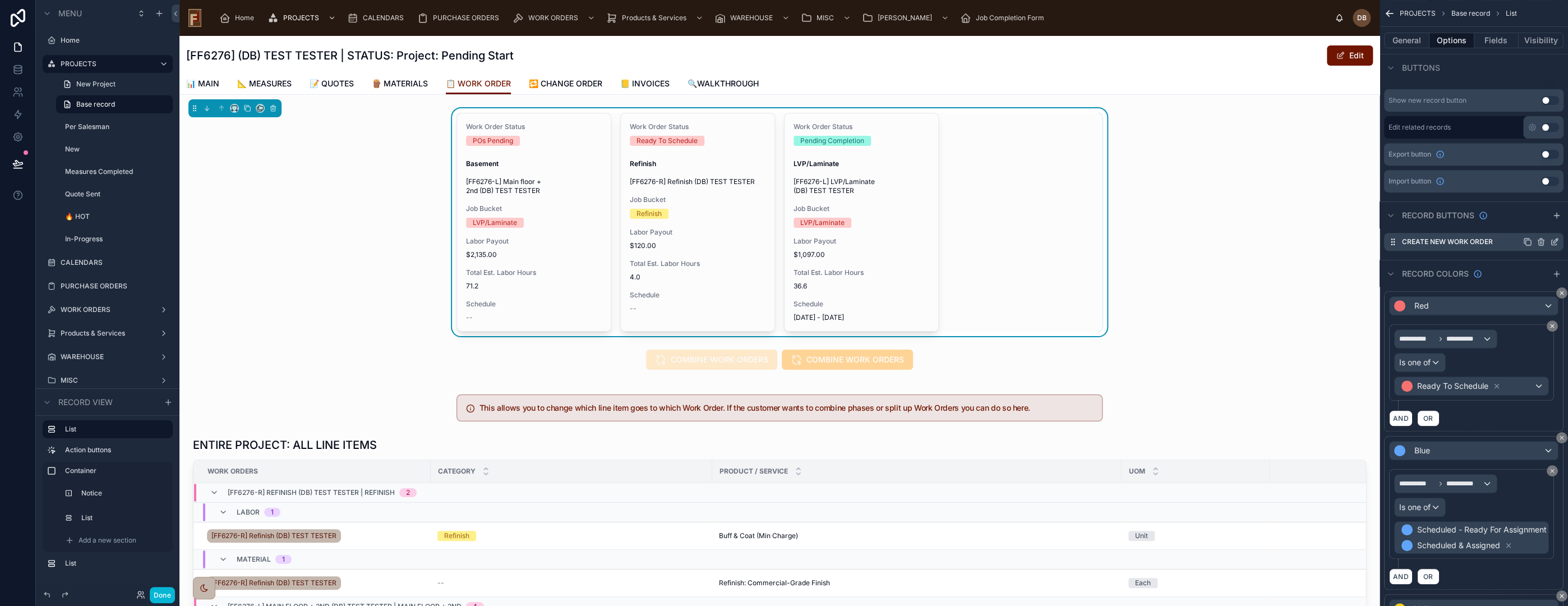
click at [1554, 241] on icon "scrollable content" at bounding box center [1554, 242] width 9 height 9
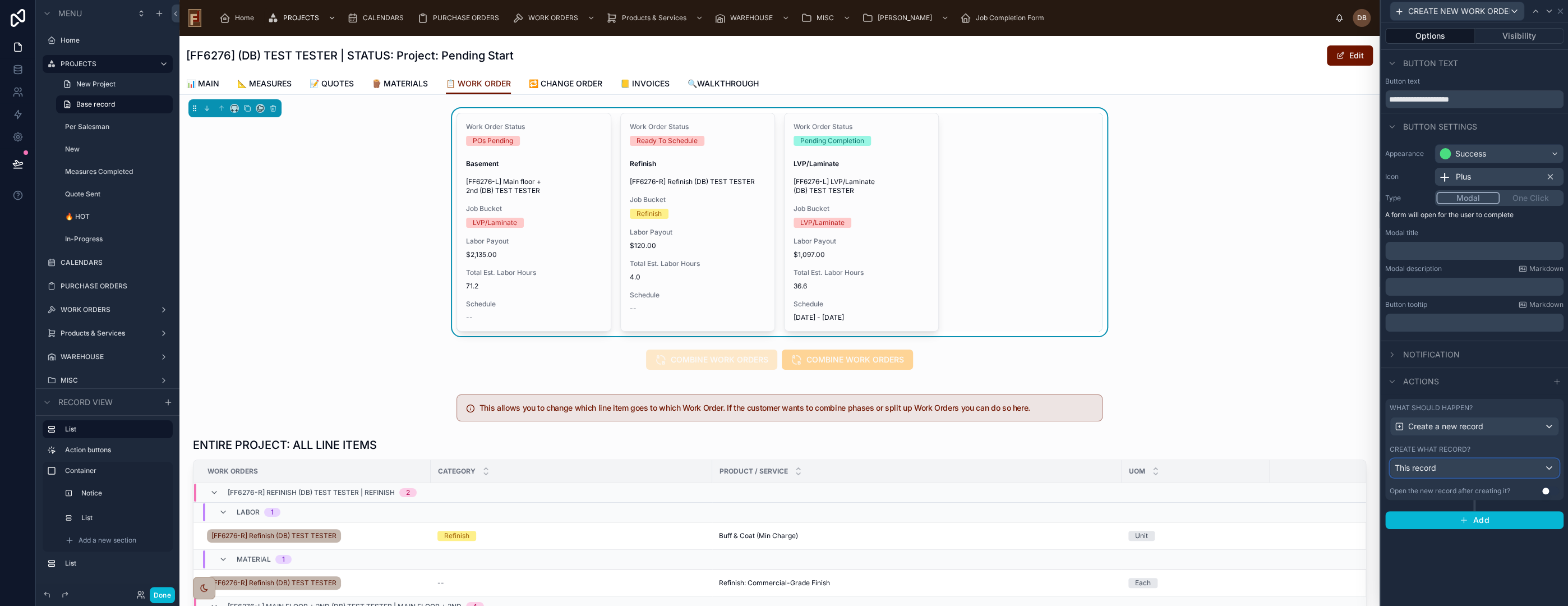
click at [1467, 459] on div "This record" at bounding box center [1474, 468] width 168 height 18
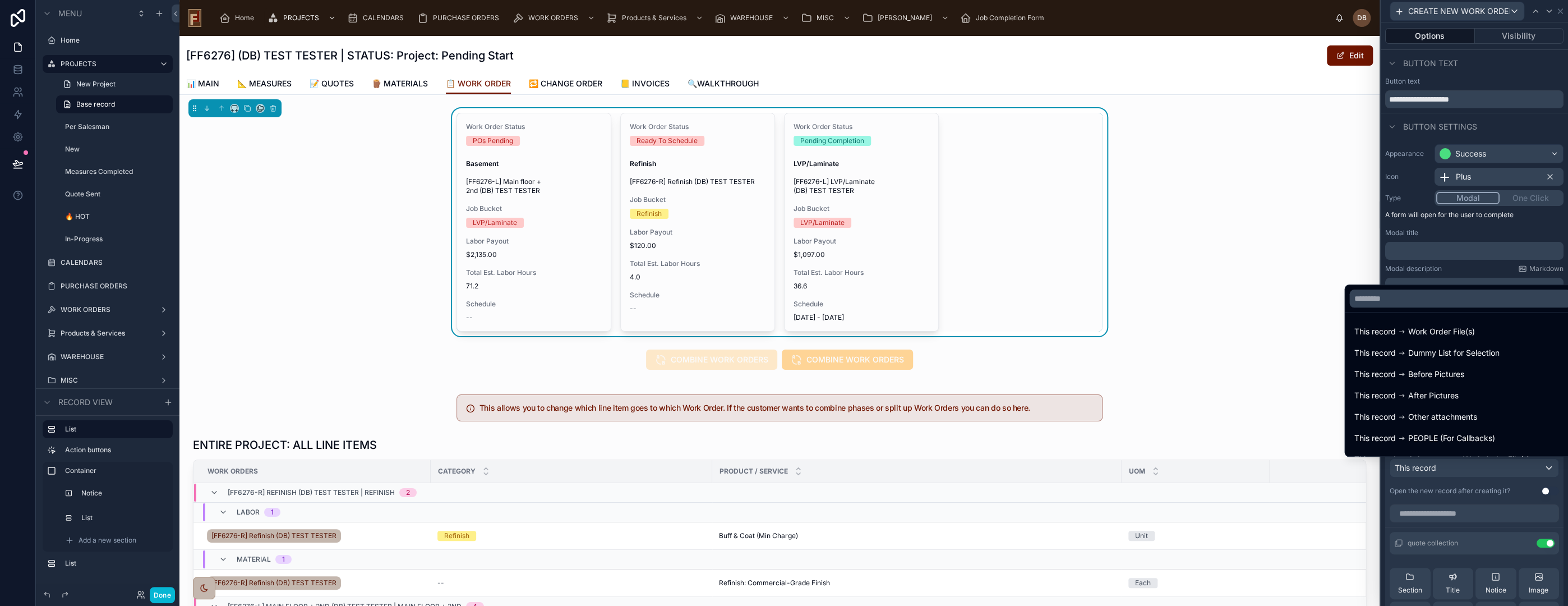
click at [1464, 464] on div at bounding box center [1474, 303] width 187 height 606
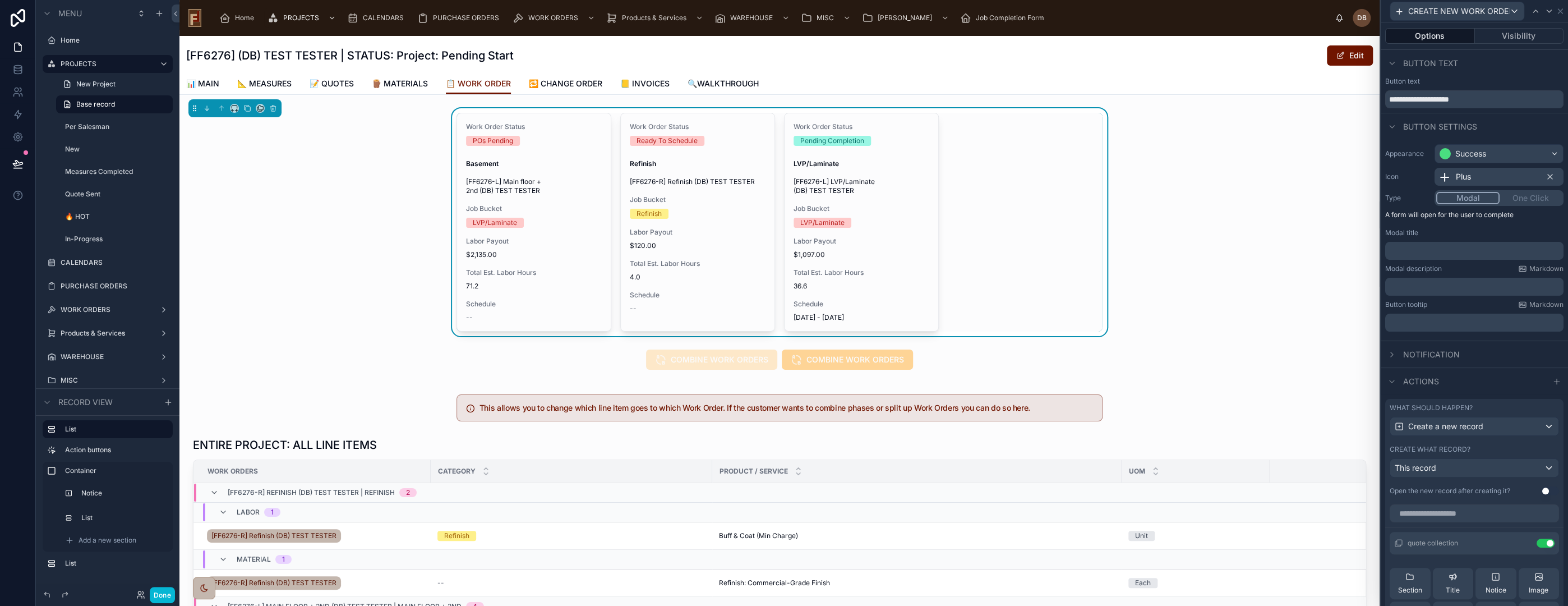
scroll to position [249, 0]
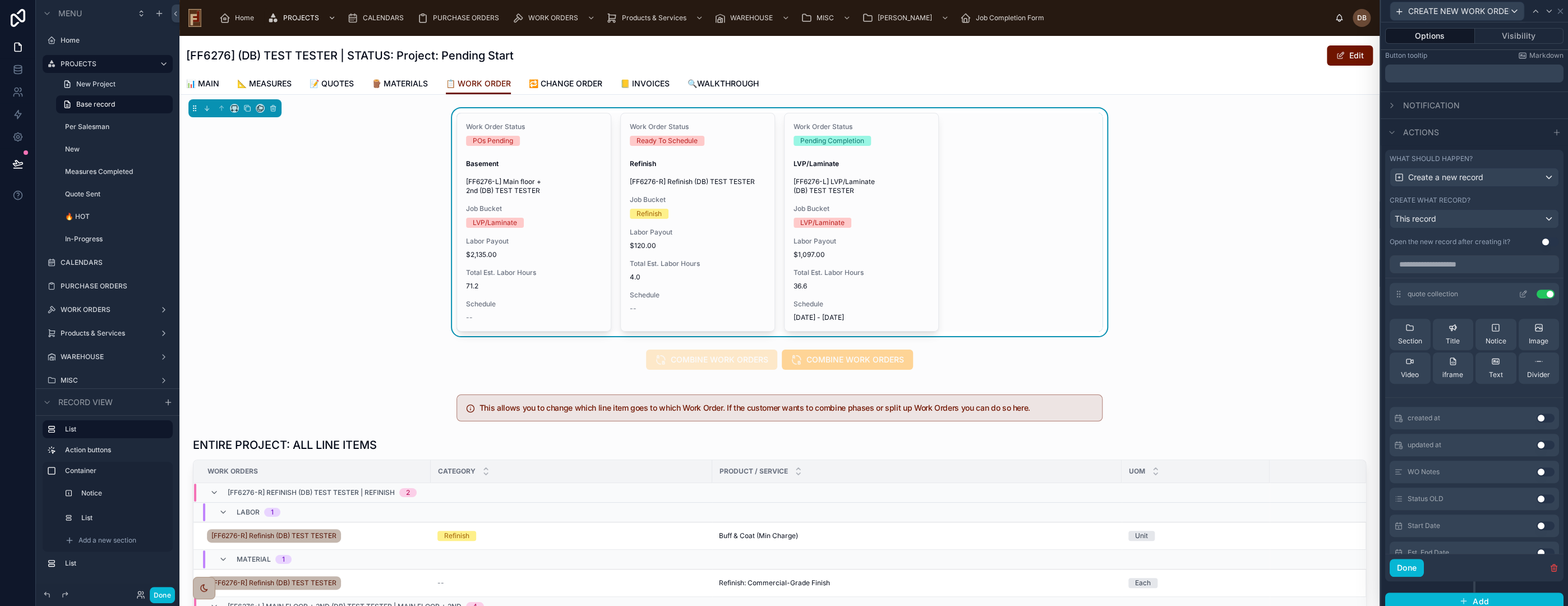
click at [1522, 292] on icon at bounding box center [1524, 293] width 5 height 5
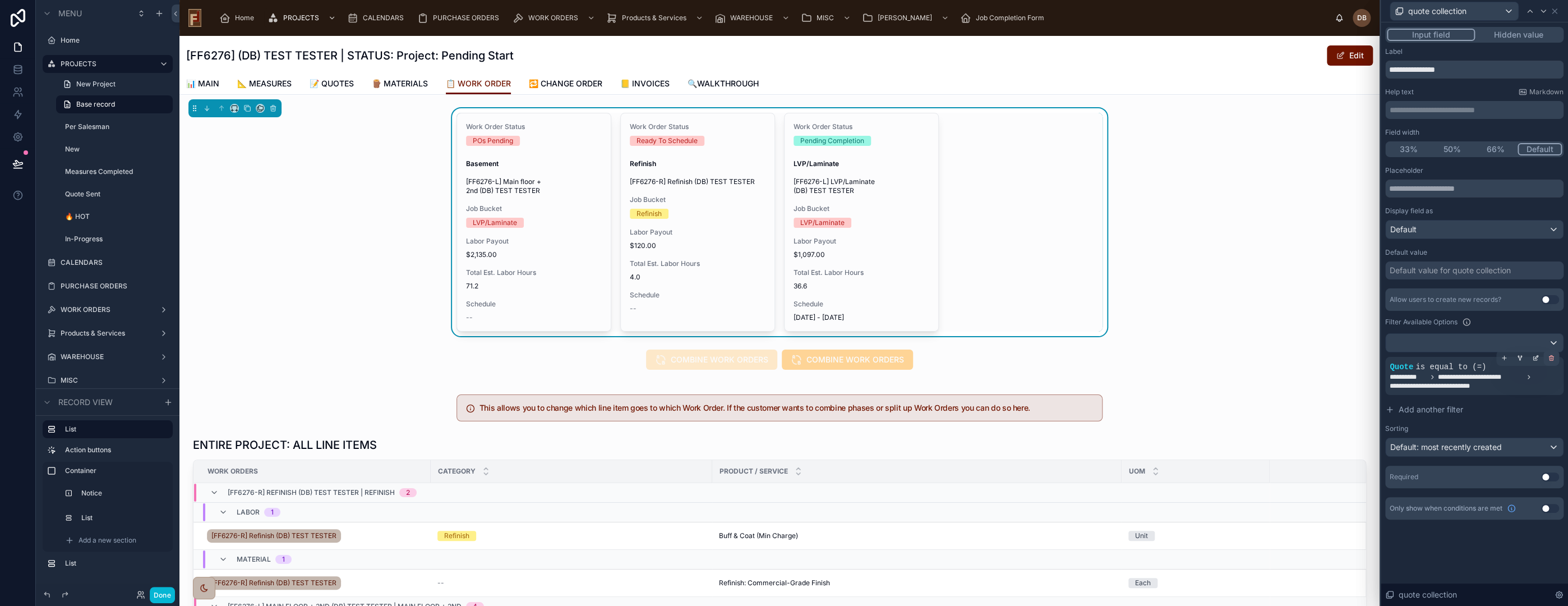
click at [1552, 357] on icon at bounding box center [1551, 358] width 4 height 4
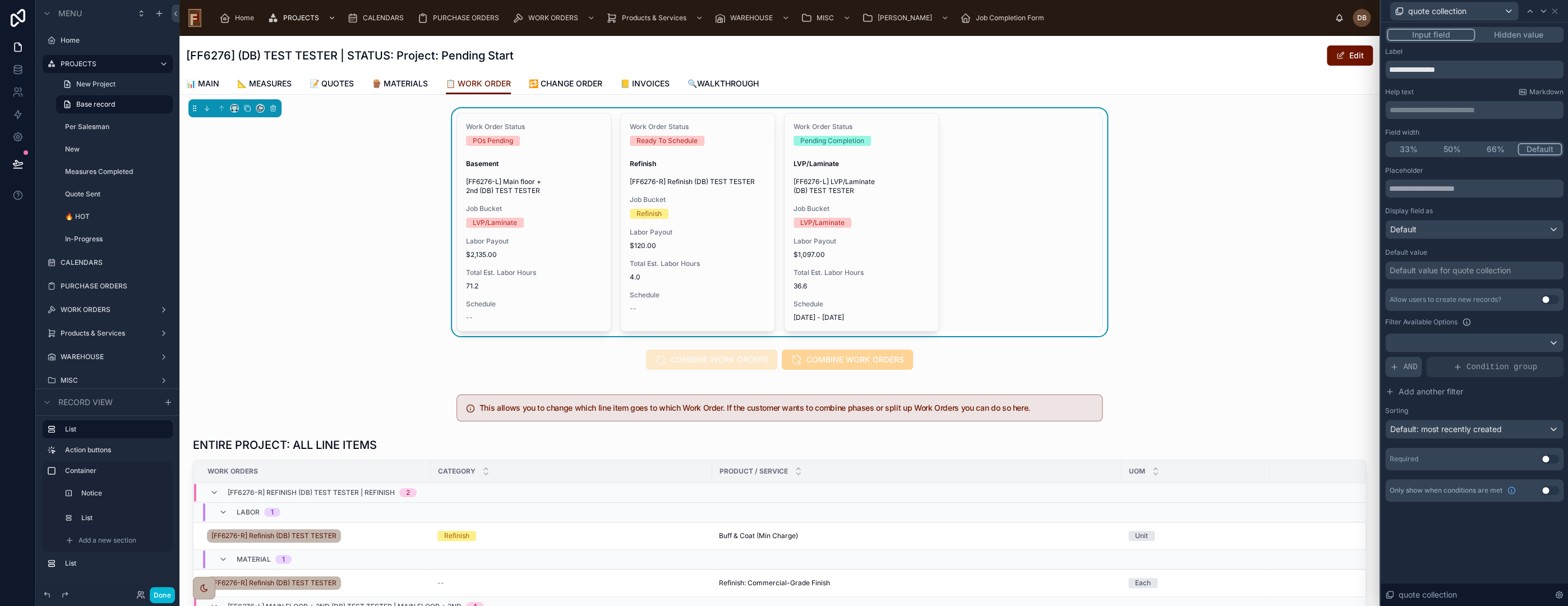
click at [1404, 367] on span "AND" at bounding box center [1410, 366] width 14 height 11
click at [1535, 357] on icon at bounding box center [1536, 357] width 3 height 3
click at [1277, 349] on span "Select a field" at bounding box center [1270, 349] width 48 height 10
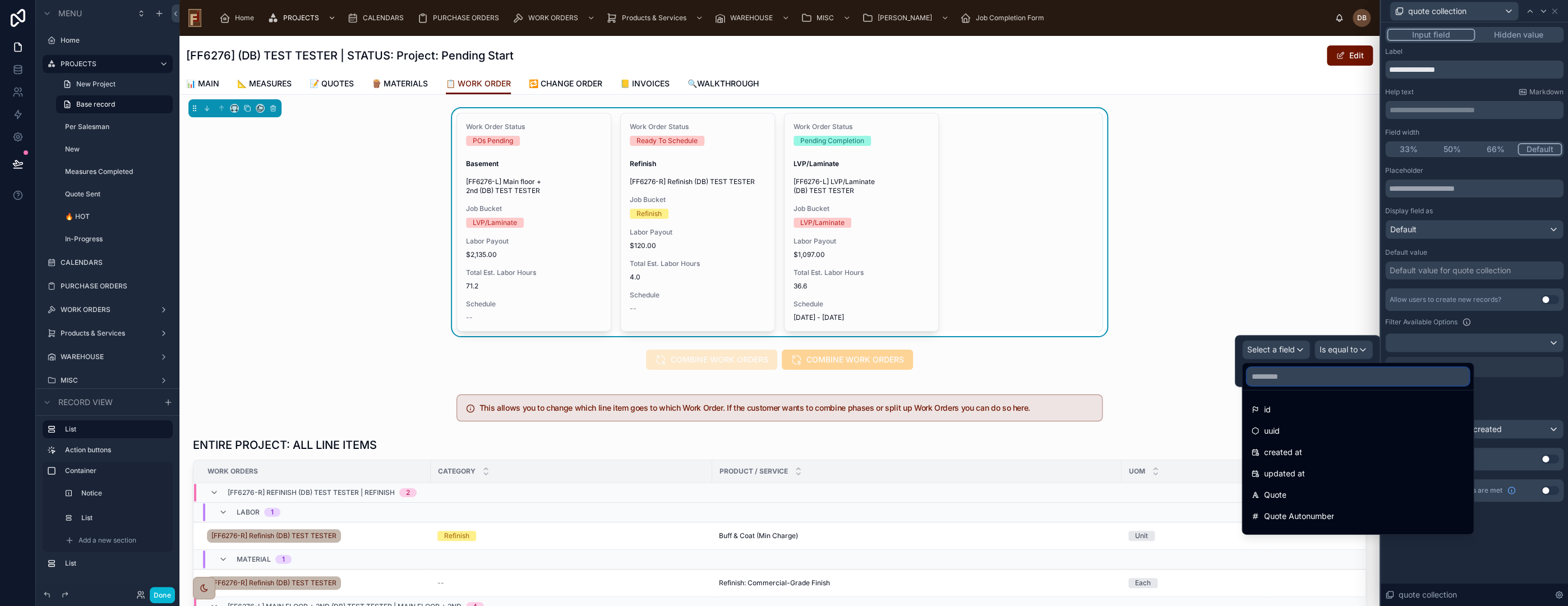
click at [1304, 378] on input "text" at bounding box center [1358, 376] width 222 height 18
type input "*****"
click at [1327, 403] on div "Quote" at bounding box center [1358, 410] width 213 height 14
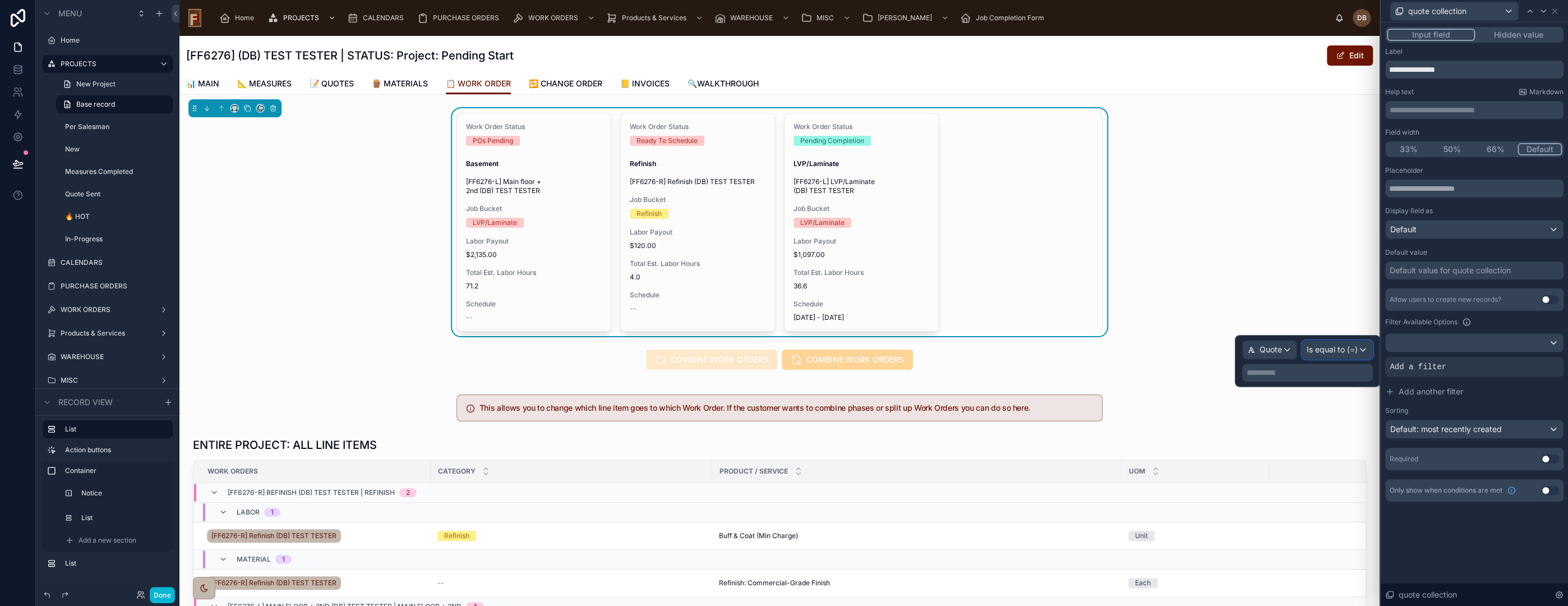
click at [1336, 348] on span "Is equal to (=)" at bounding box center [1332, 349] width 51 height 11
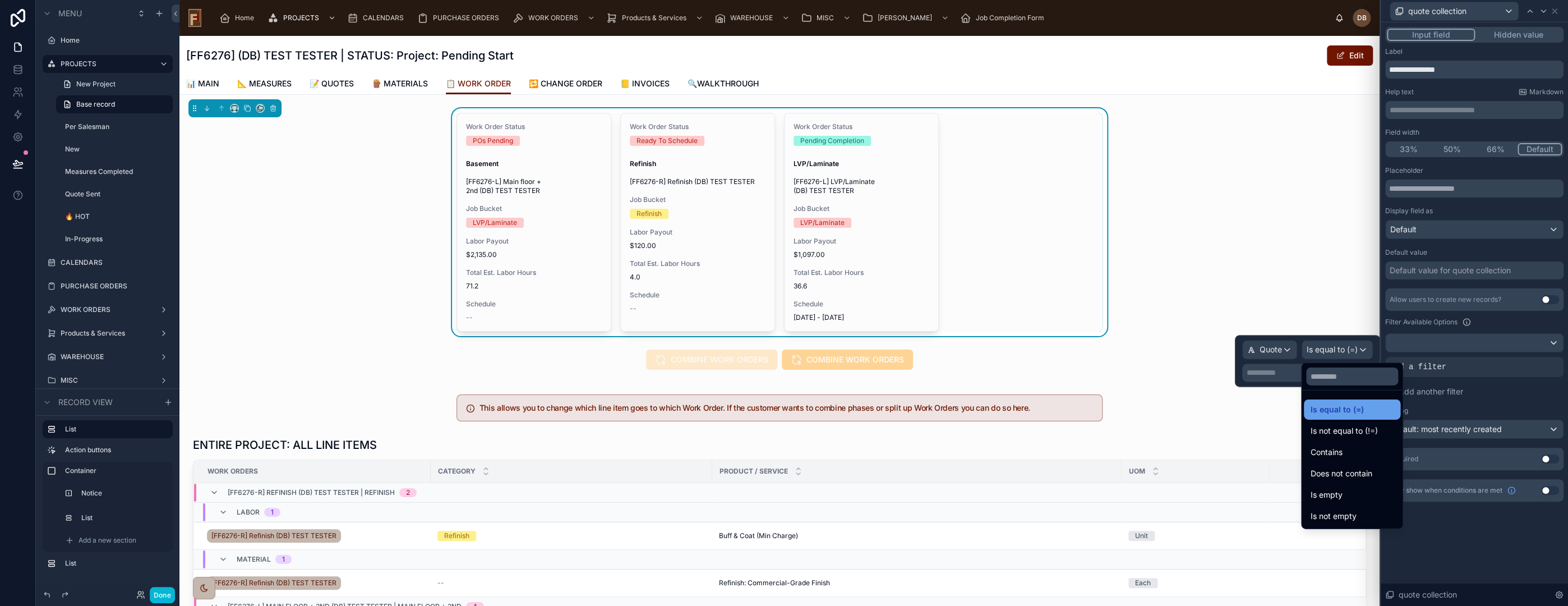
click at [1373, 407] on div "Is equal to (=)" at bounding box center [1352, 410] width 83 height 14
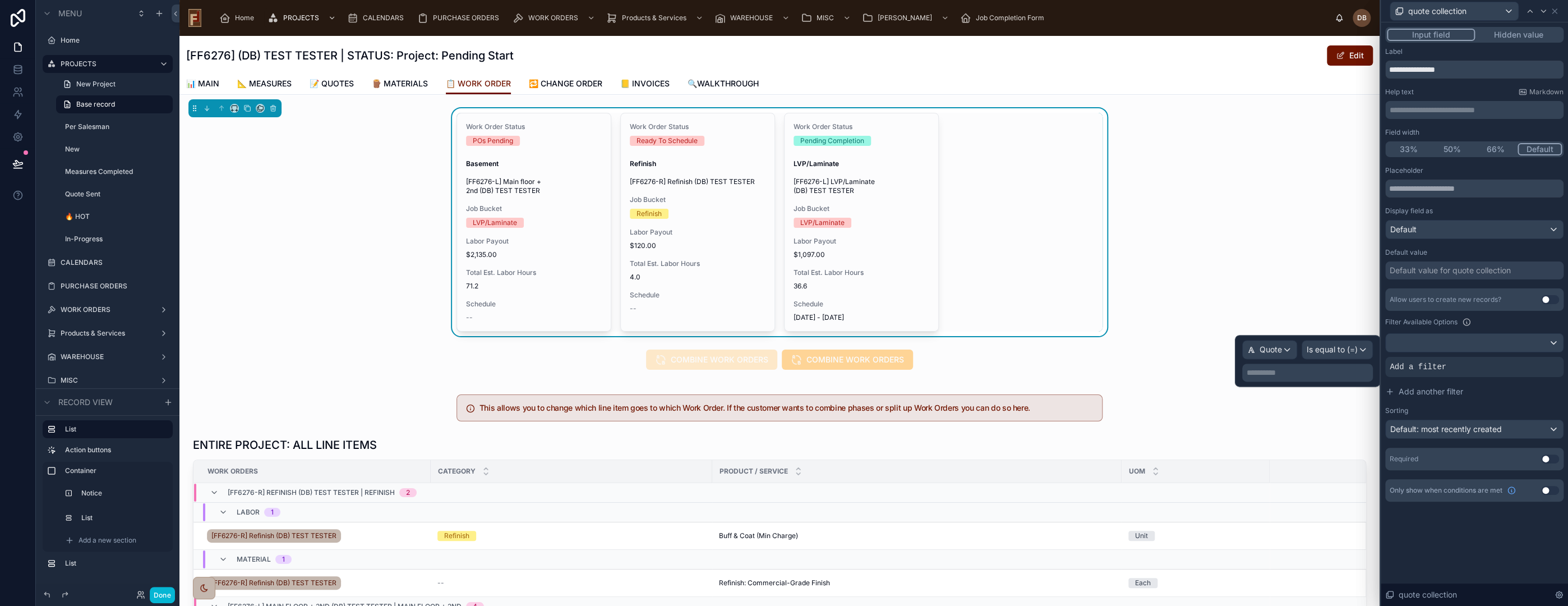
click at [1292, 371] on p "**********" at bounding box center [1309, 373] width 124 height 11
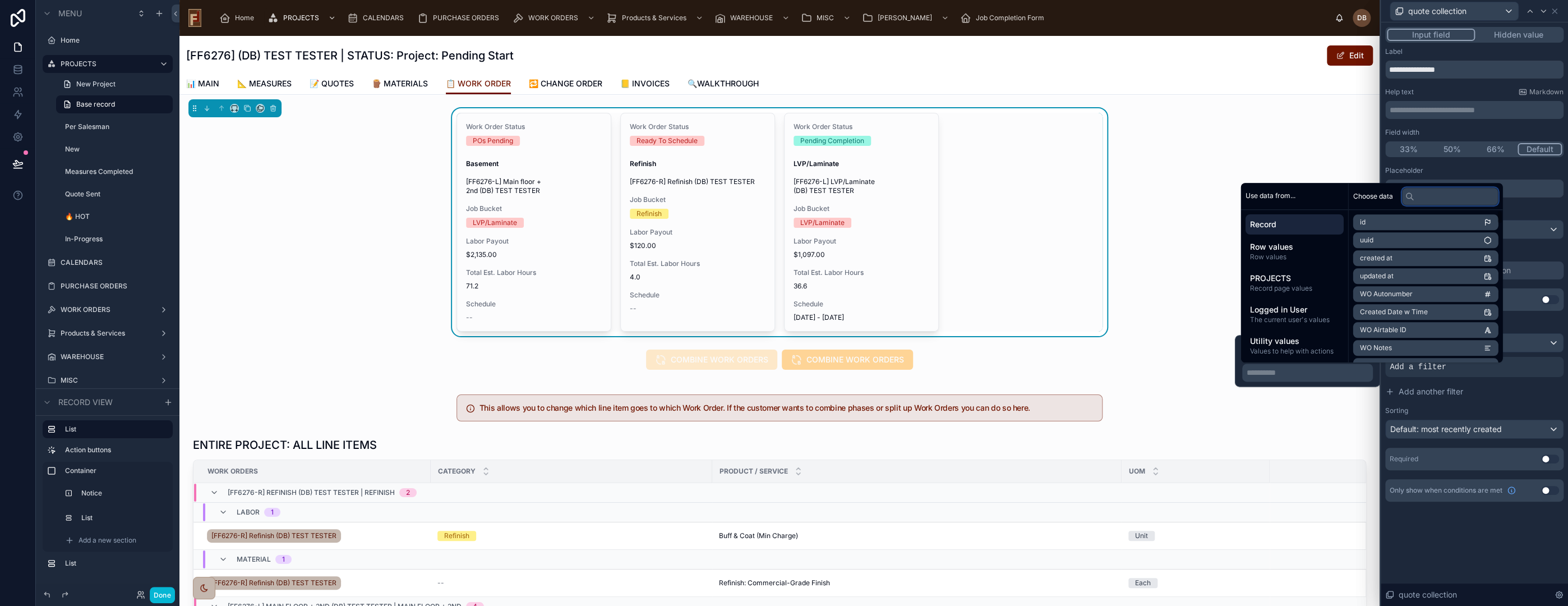
click at [1434, 200] on input "text" at bounding box center [1449, 196] width 97 height 18
type input "*****"
click at [1445, 258] on li "Quote (from Line Items)" at bounding box center [1425, 258] width 145 height 16
click at [1458, 240] on li "Quote" at bounding box center [1425, 242] width 145 height 16
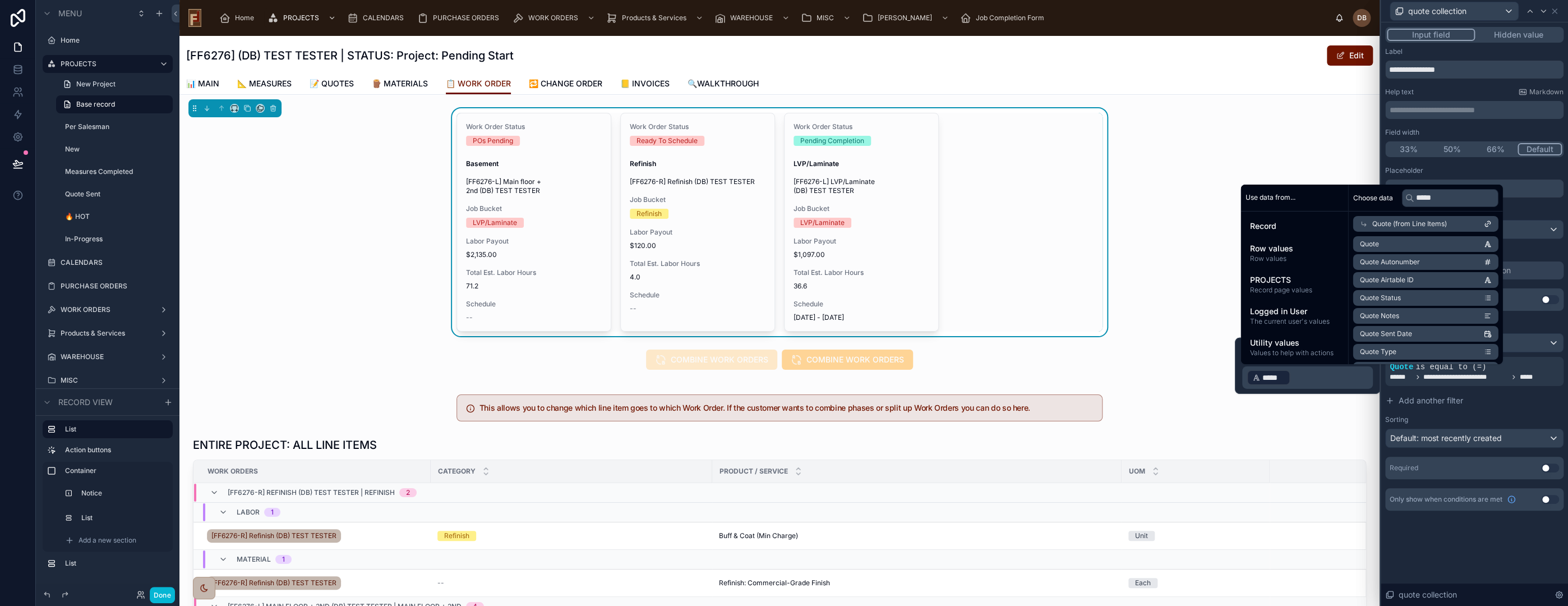
click at [1484, 559] on div "**********" at bounding box center [1474, 314] width 187 height 583
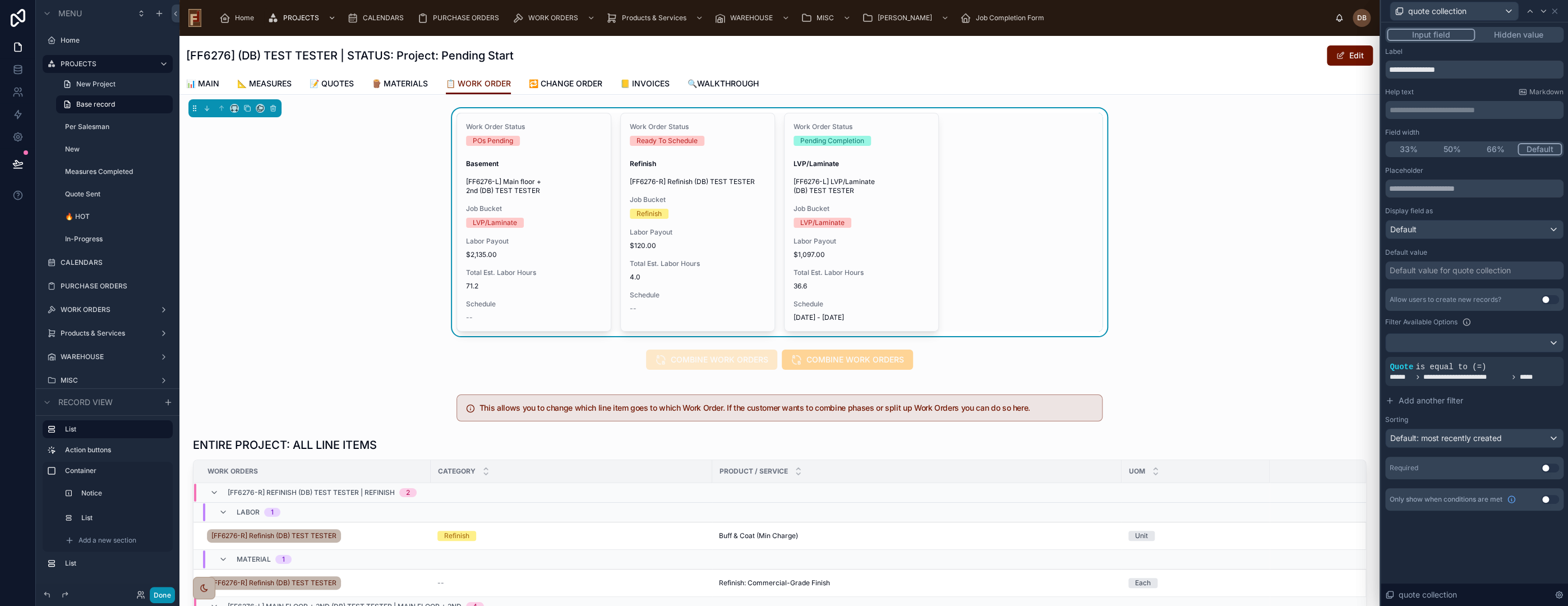
click at [168, 595] on button "Done" at bounding box center [162, 595] width 25 height 17
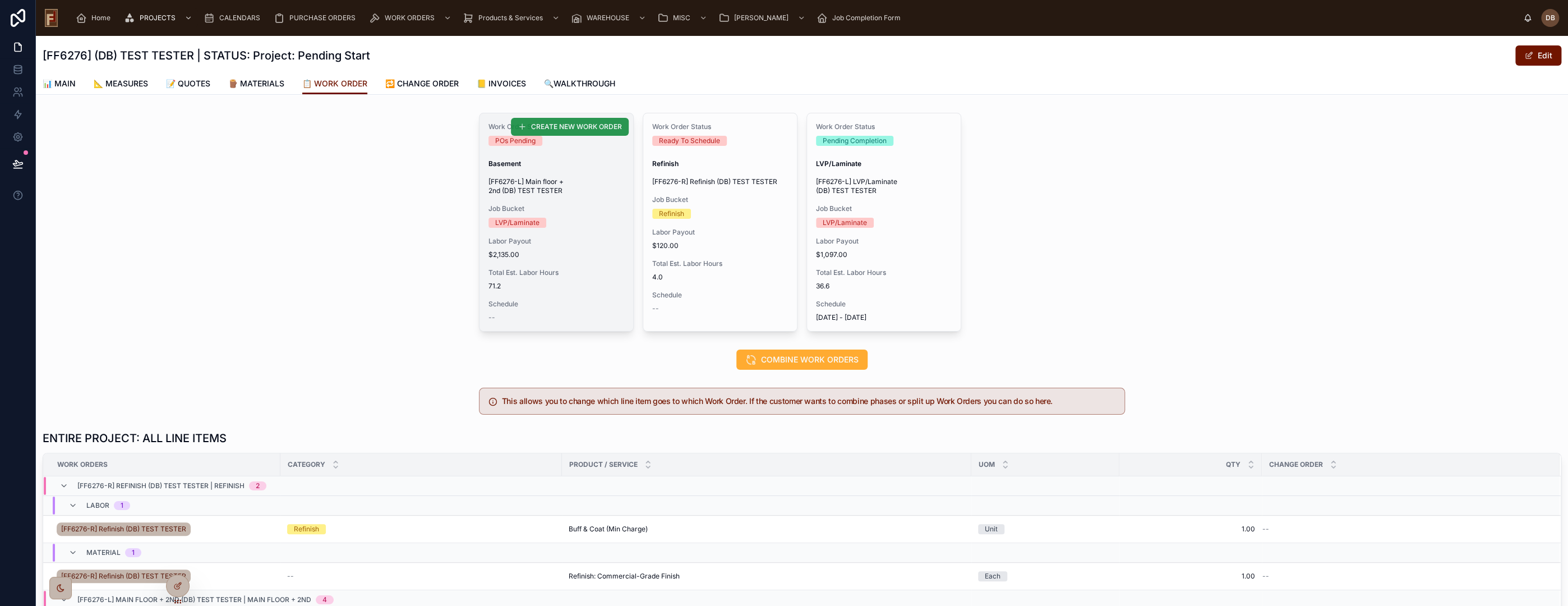
click at [585, 131] on button "CREATE NEW WORK ORDER" at bounding box center [569, 127] width 118 height 18
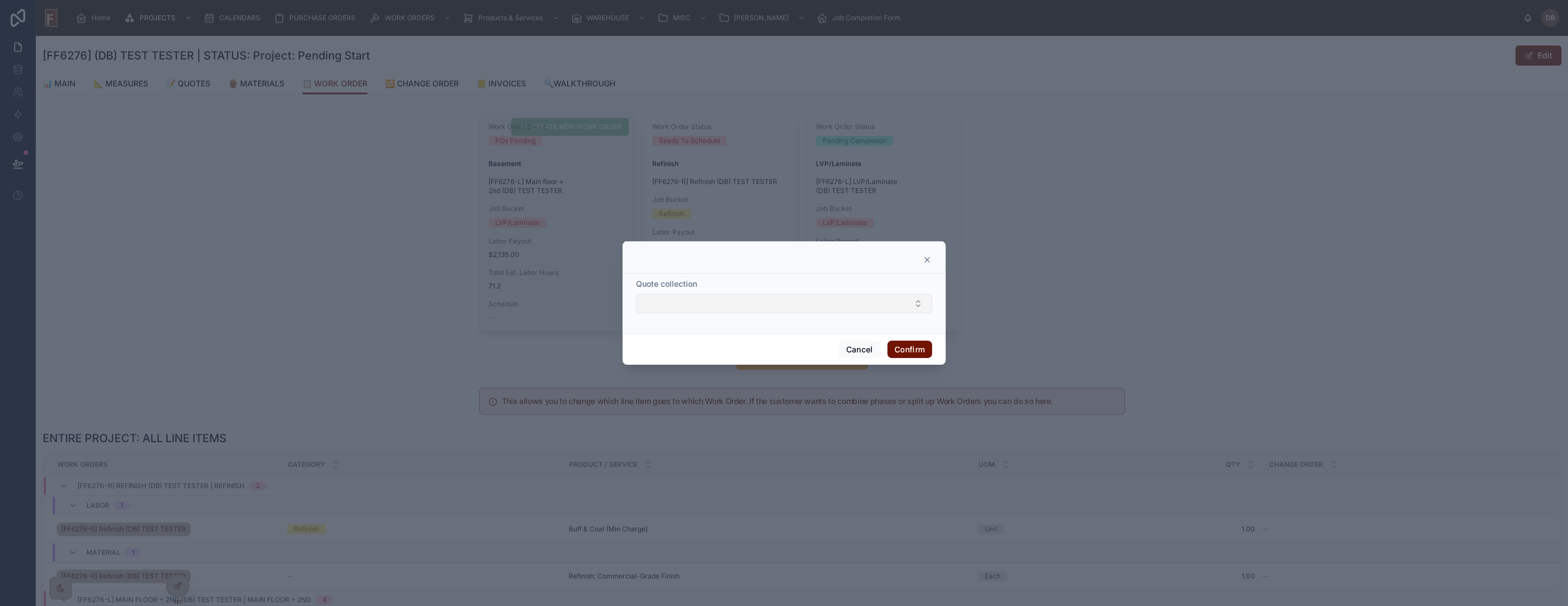
click at [819, 308] on button "Select Button" at bounding box center [784, 303] width 296 height 19
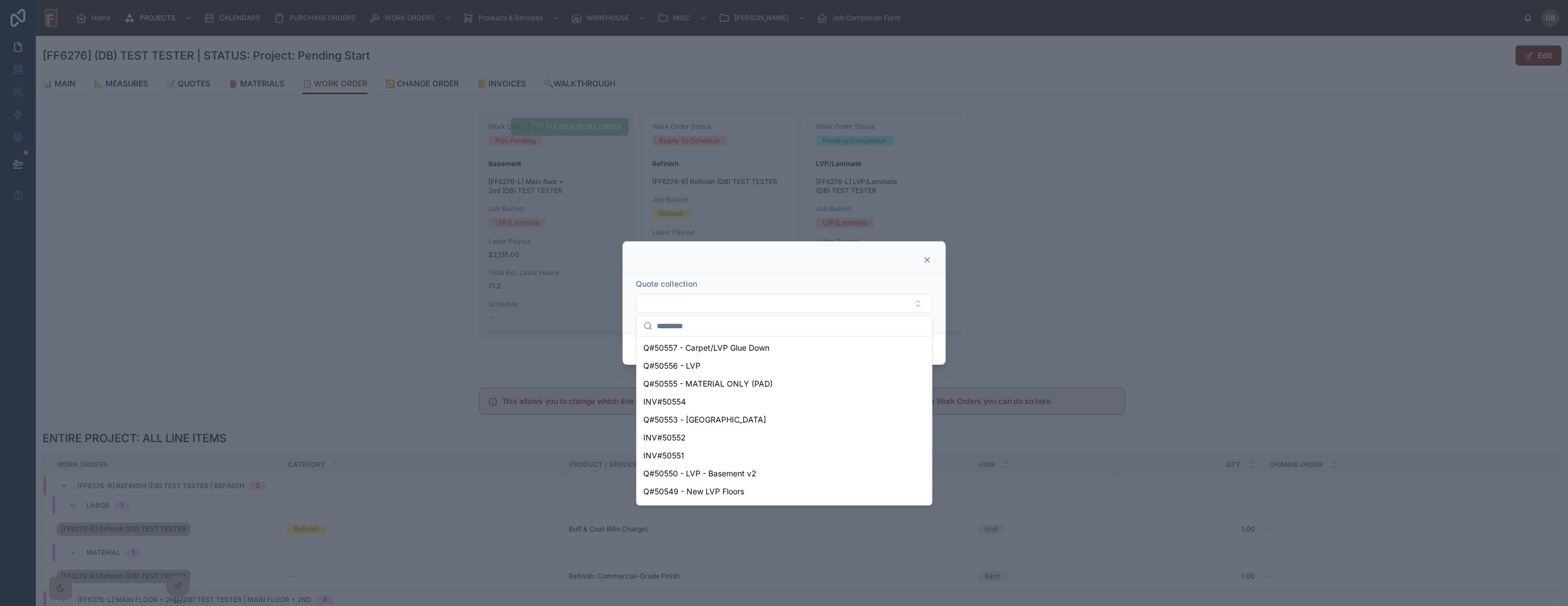
click at [928, 259] on icon at bounding box center [927, 260] width 5 height 5
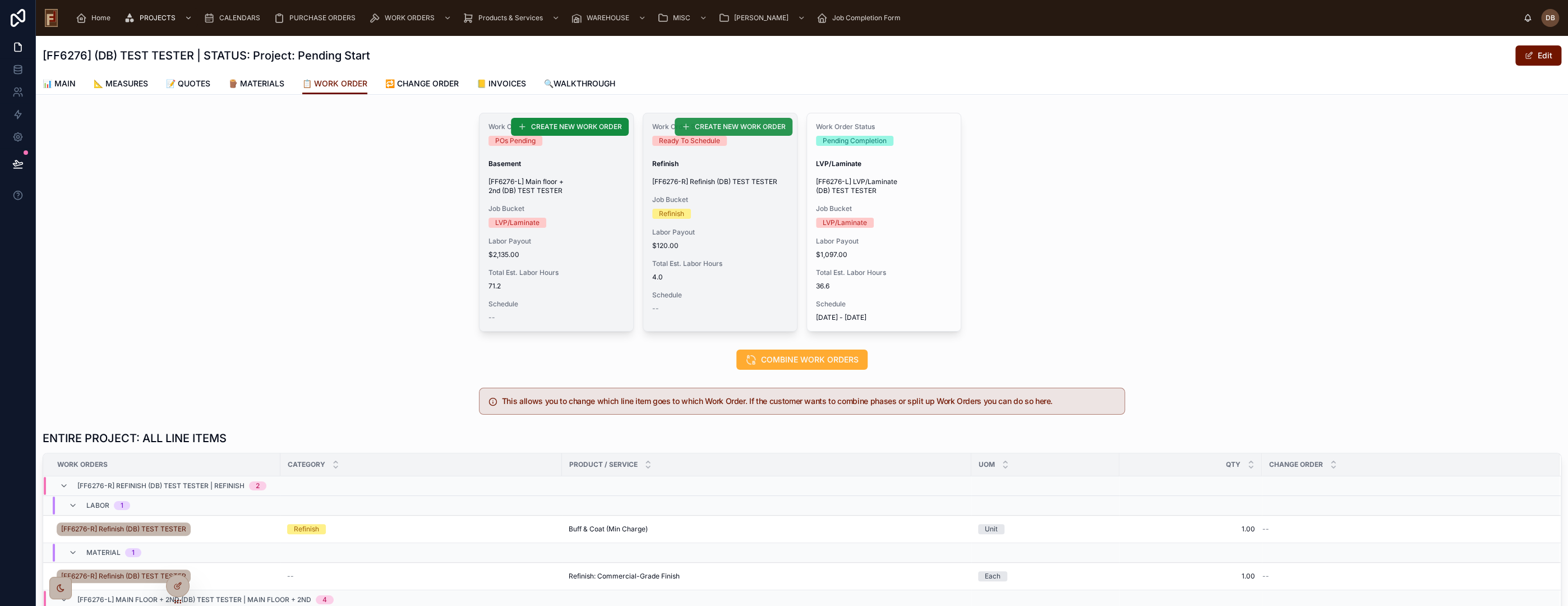
click at [720, 128] on span "CREATE NEW WORK ORDER" at bounding box center [740, 127] width 91 height 9
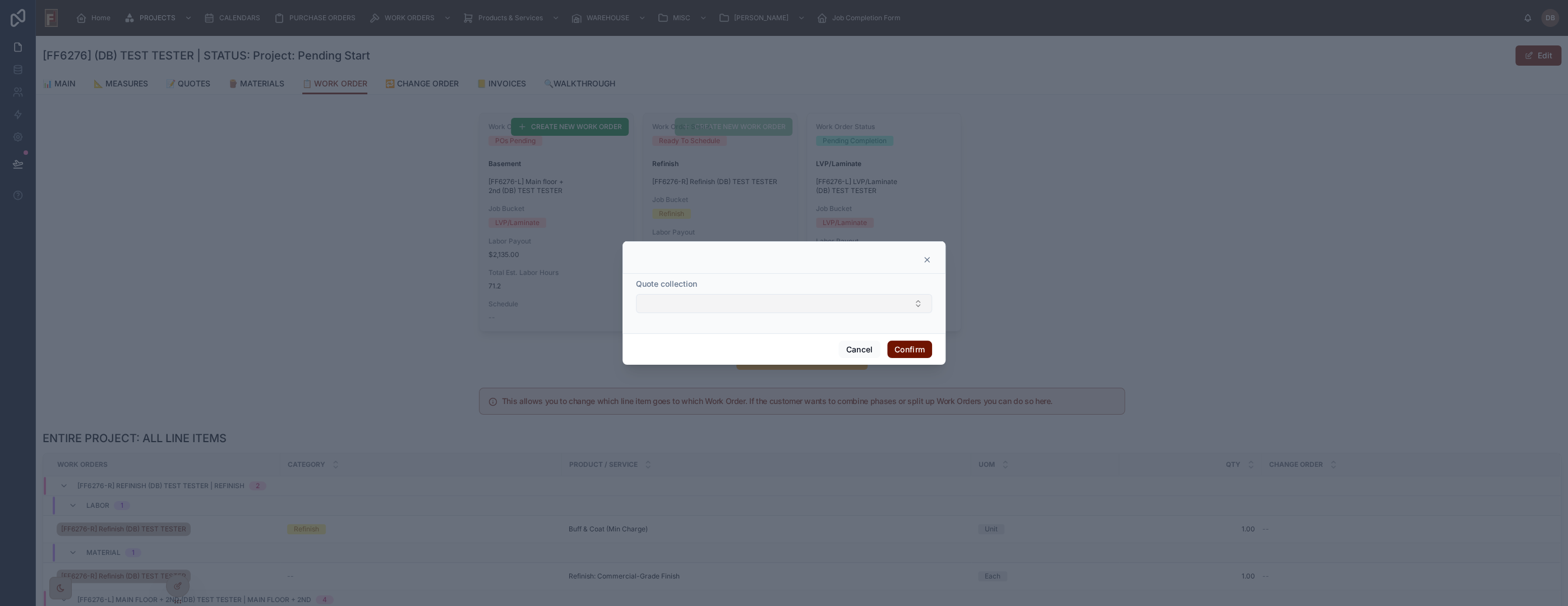
click at [699, 301] on button "Select Button" at bounding box center [784, 303] width 296 height 19
click at [928, 258] on icon at bounding box center [927, 260] width 9 height 9
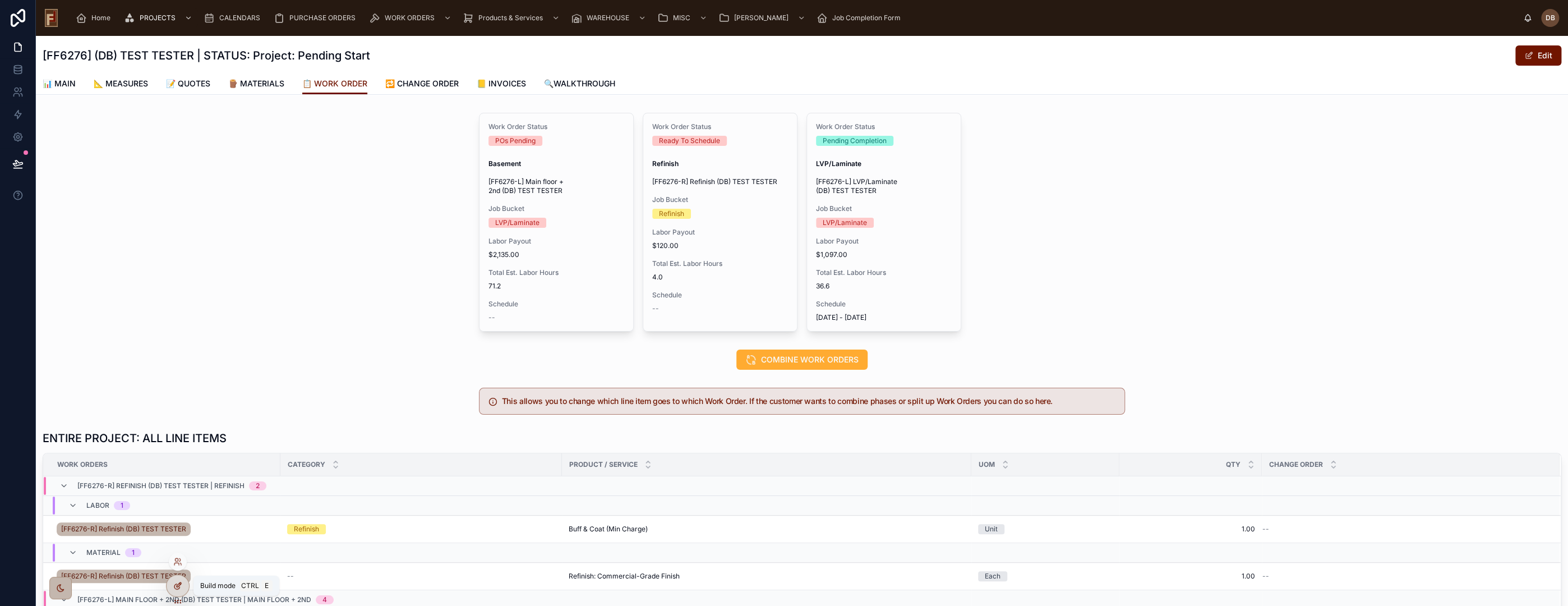
click at [175, 585] on icon at bounding box center [177, 586] width 5 height 5
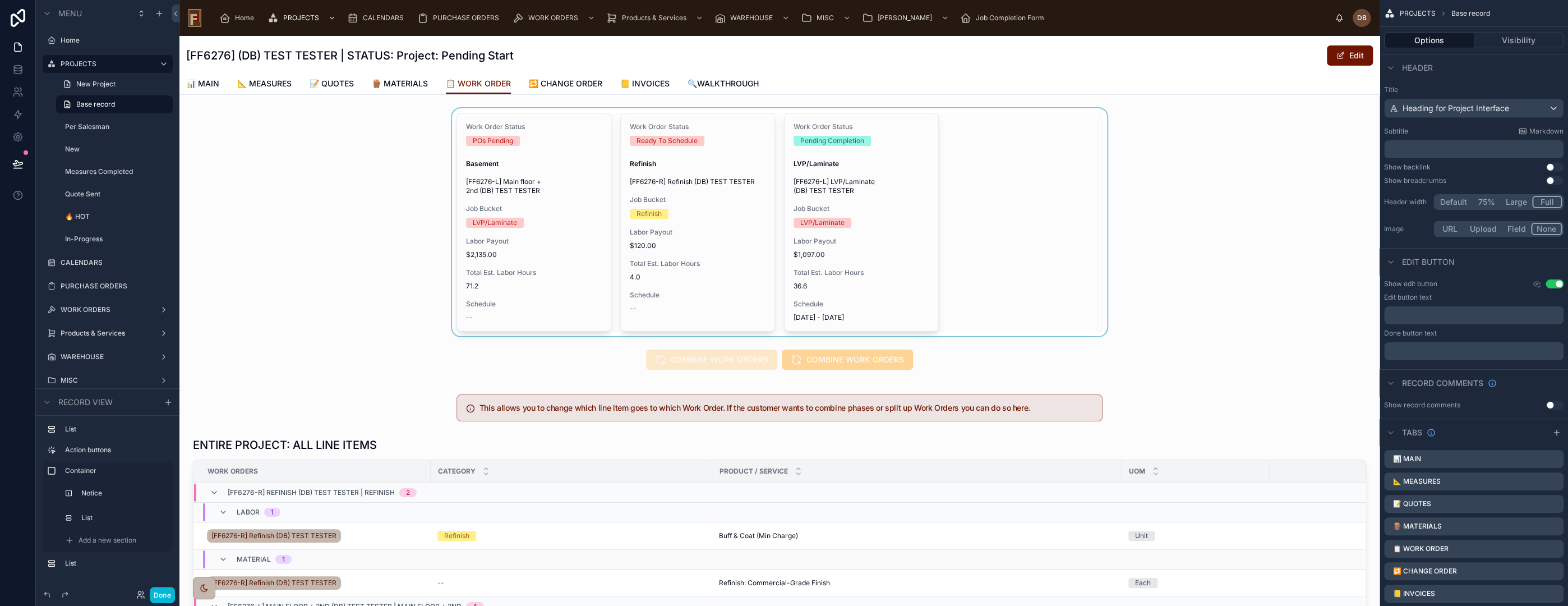
click at [549, 271] on div at bounding box center [779, 221] width 1200 height 227
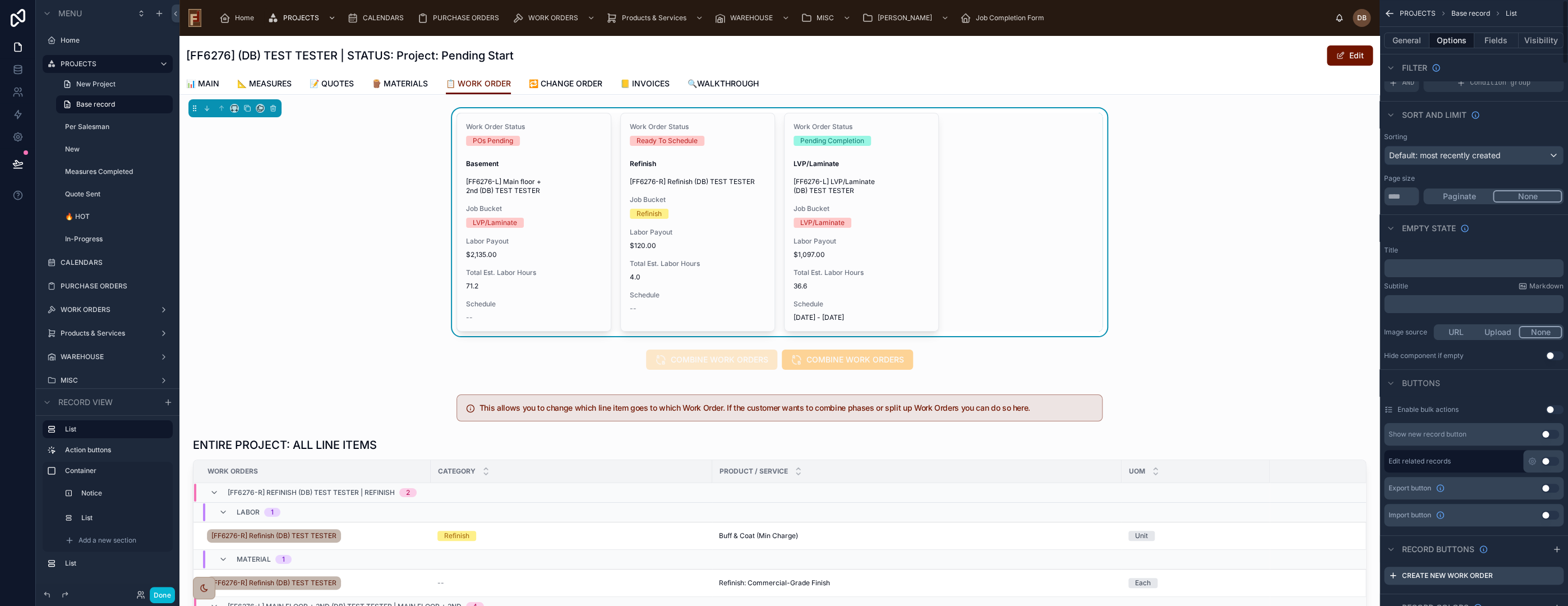
scroll to position [249, 0]
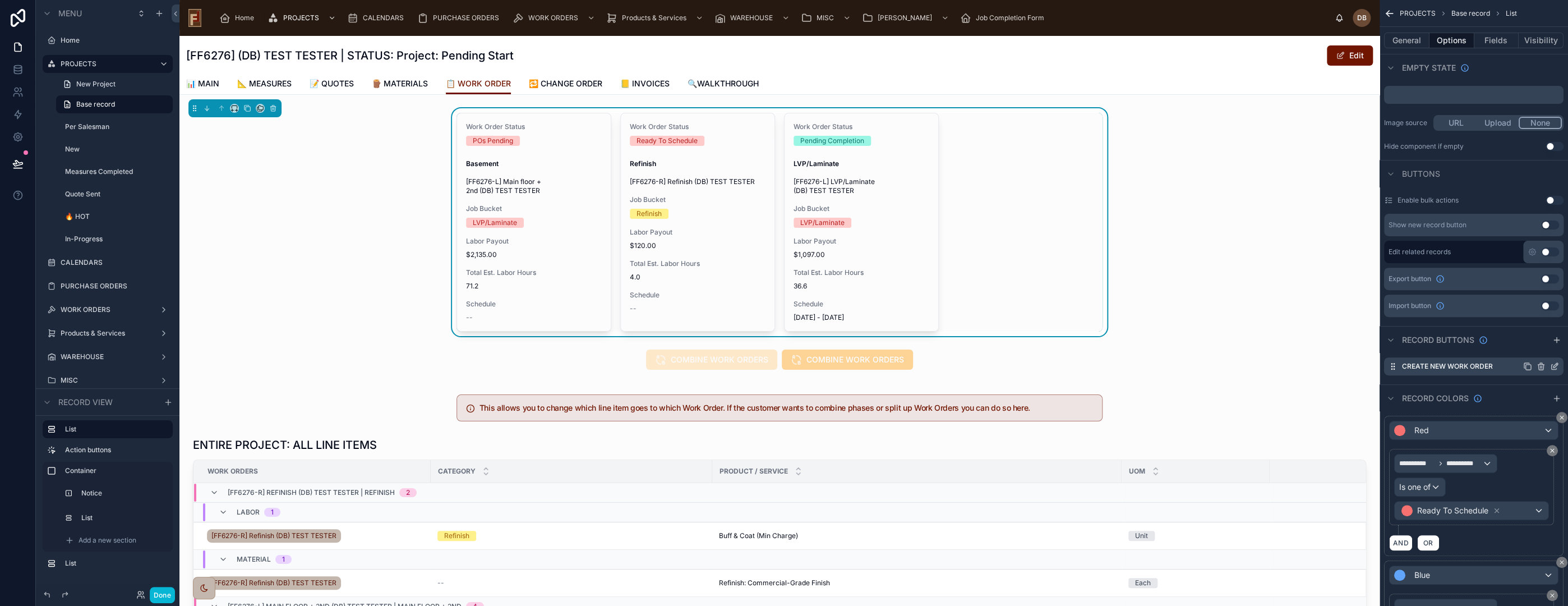
click at [1553, 363] on icon "scrollable content" at bounding box center [1554, 366] width 9 height 9
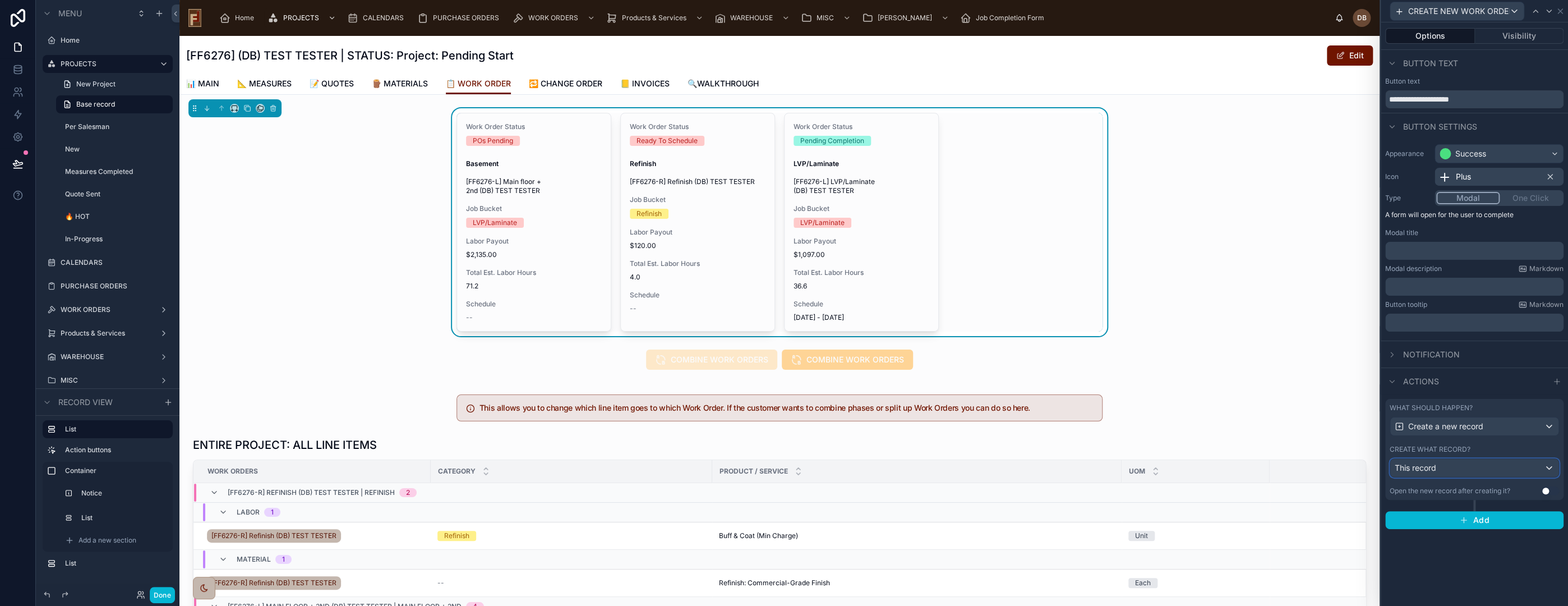
click at [1476, 469] on div "This record" at bounding box center [1474, 468] width 168 height 18
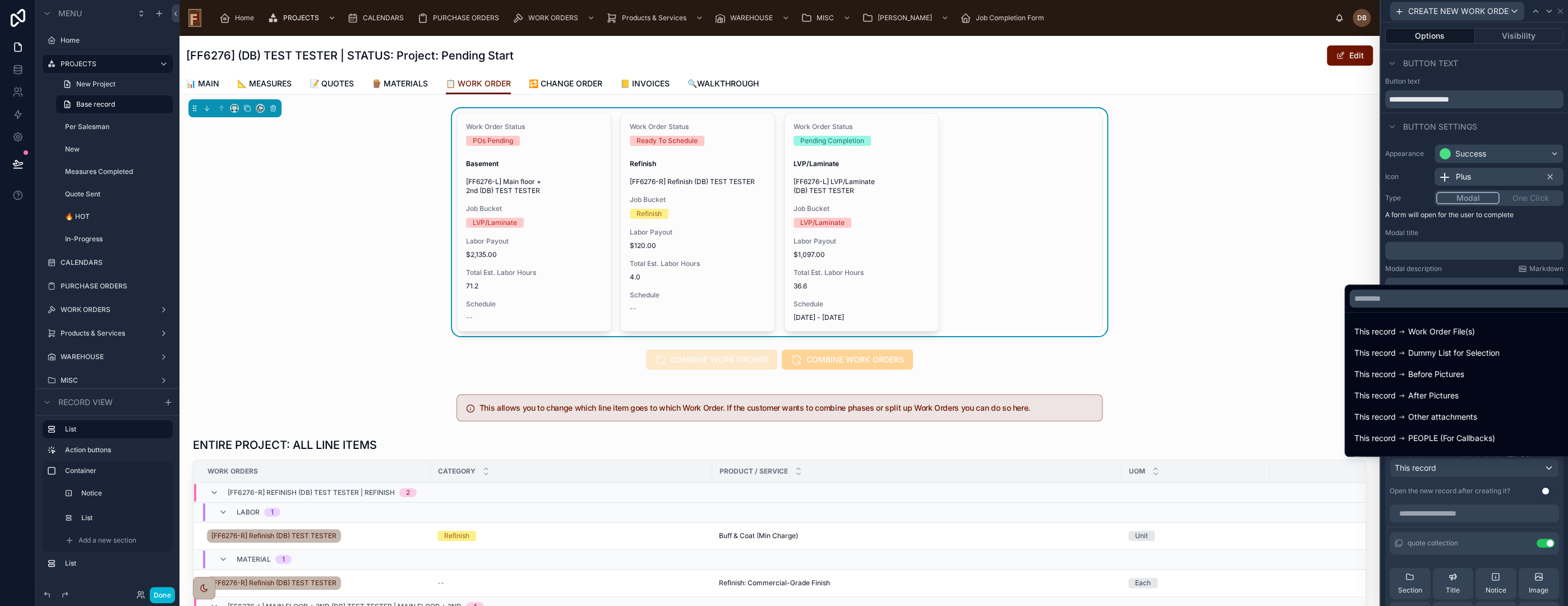
click at [1476, 469] on div at bounding box center [1474, 303] width 187 height 606
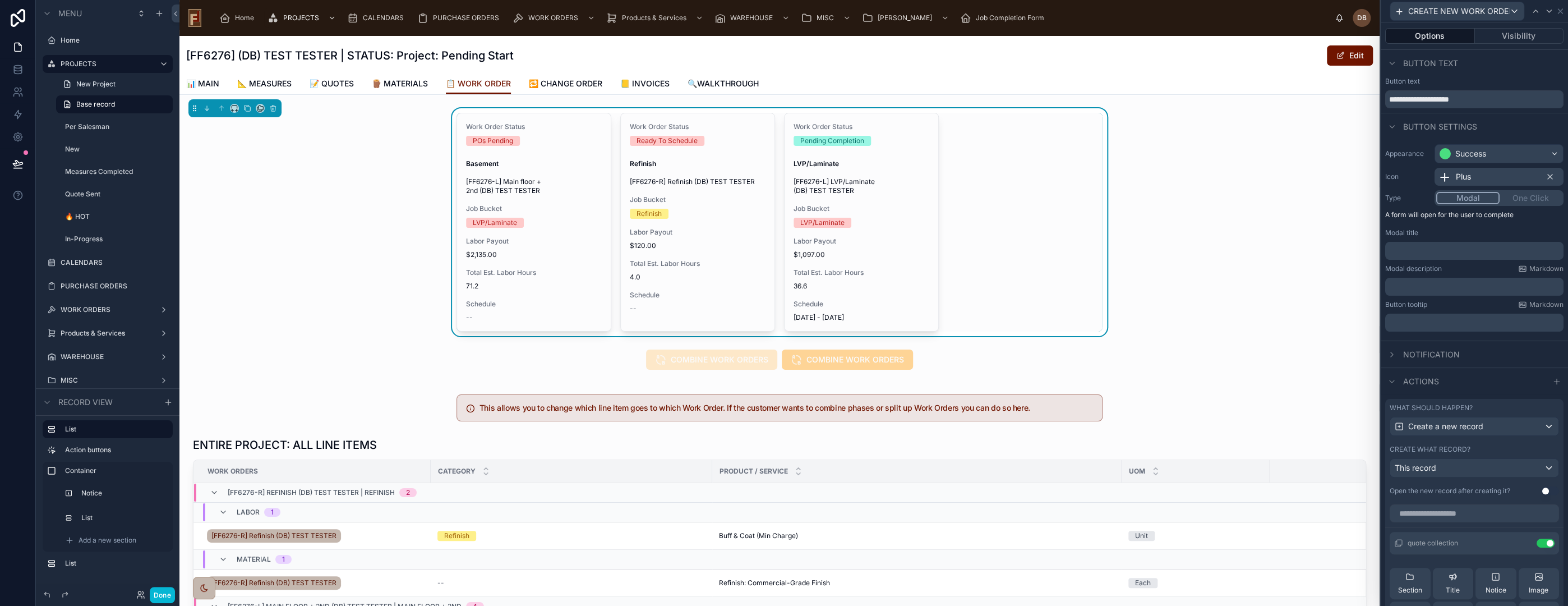
scroll to position [256, 0]
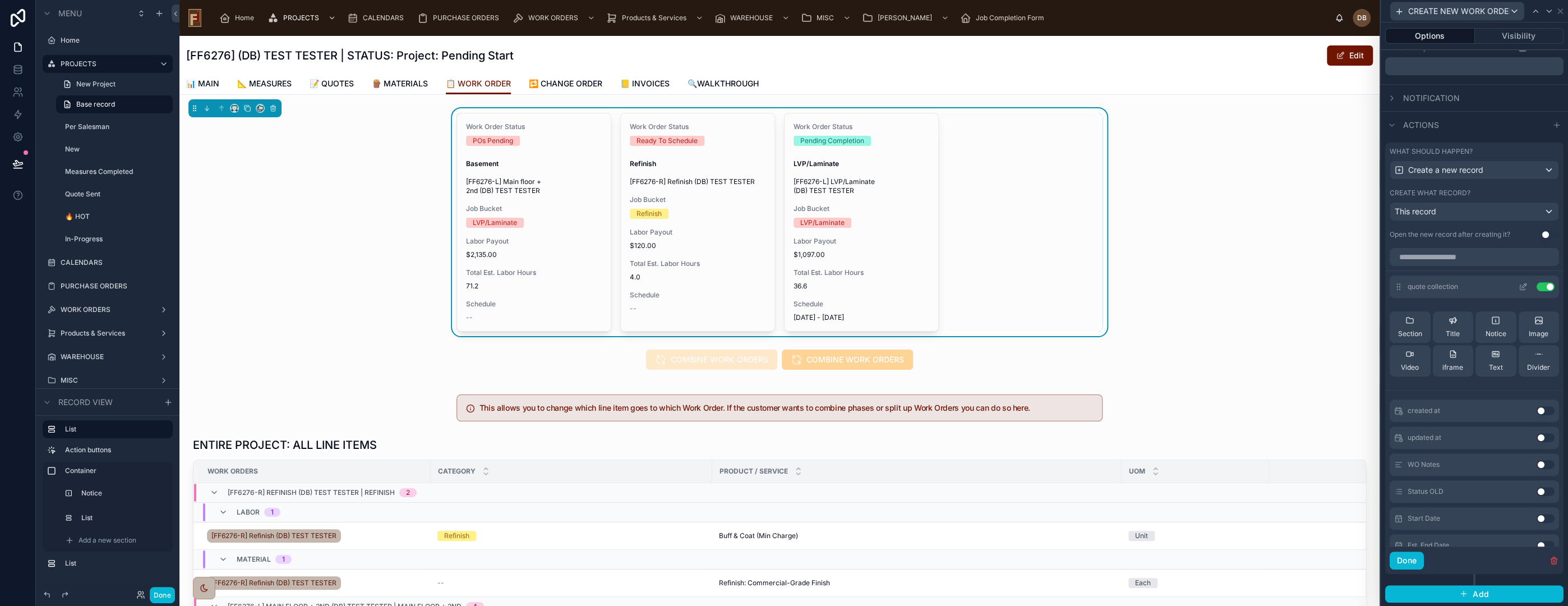
click at [1519, 283] on icon at bounding box center [1523, 286] width 9 height 9
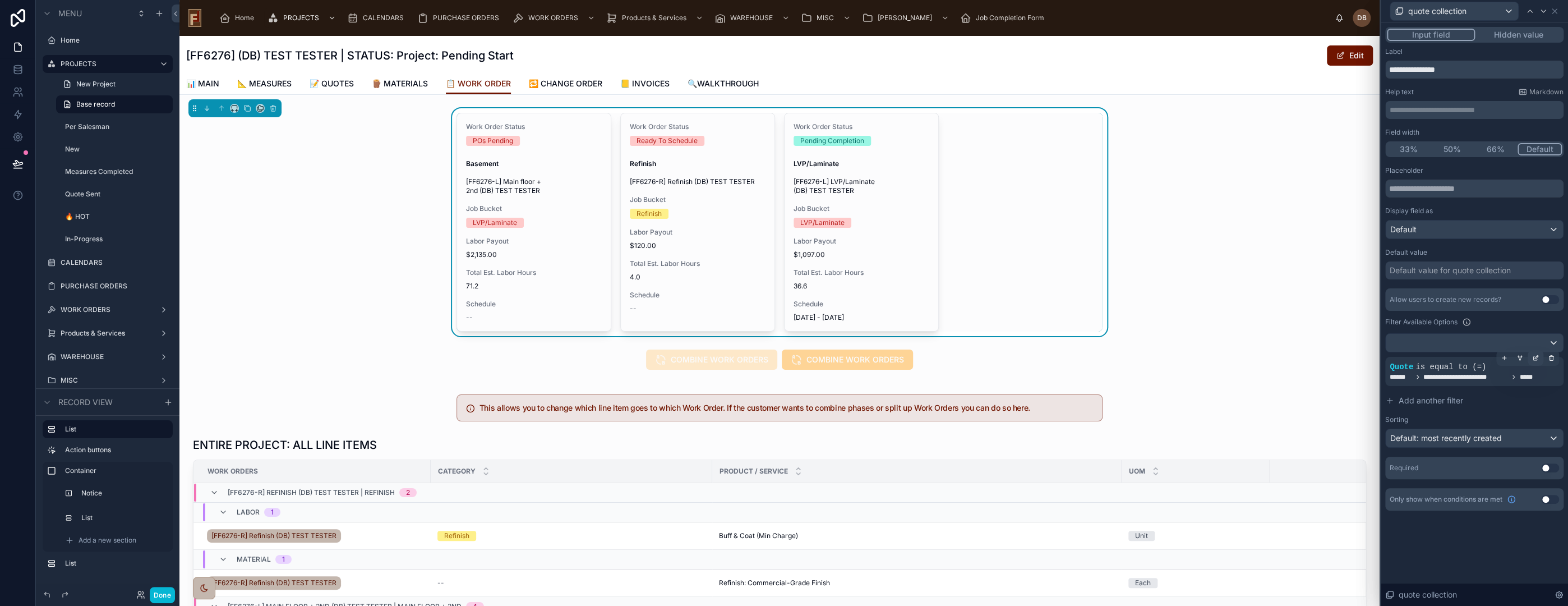
click at [1534, 358] on icon at bounding box center [1535, 357] width 7 height 7
click at [1276, 379] on span "*****" at bounding box center [1273, 377] width 23 height 11
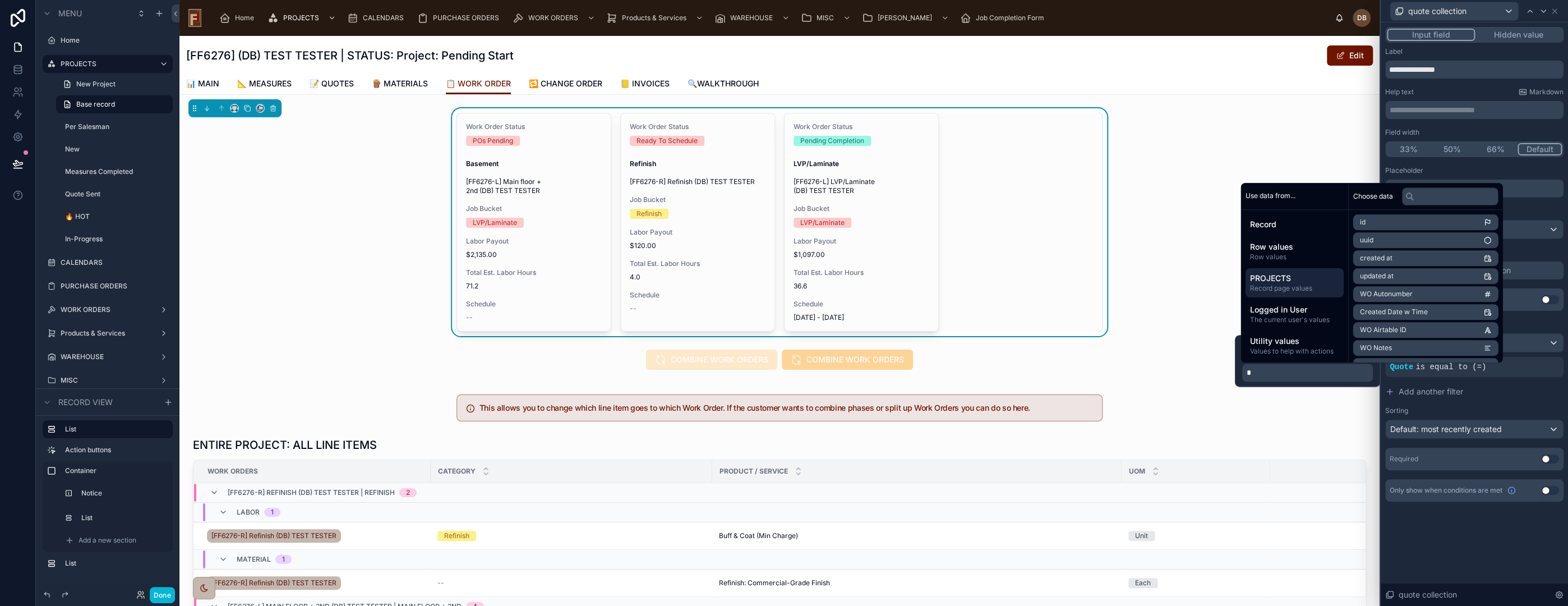
click at [1301, 282] on span "PROJECTS" at bounding box center [1294, 278] width 89 height 11
click at [1440, 196] on input "text" at bounding box center [1449, 196] width 97 height 18
type input "*****"
click at [1410, 295] on span "quotes collection" at bounding box center [1386, 296] width 54 height 9
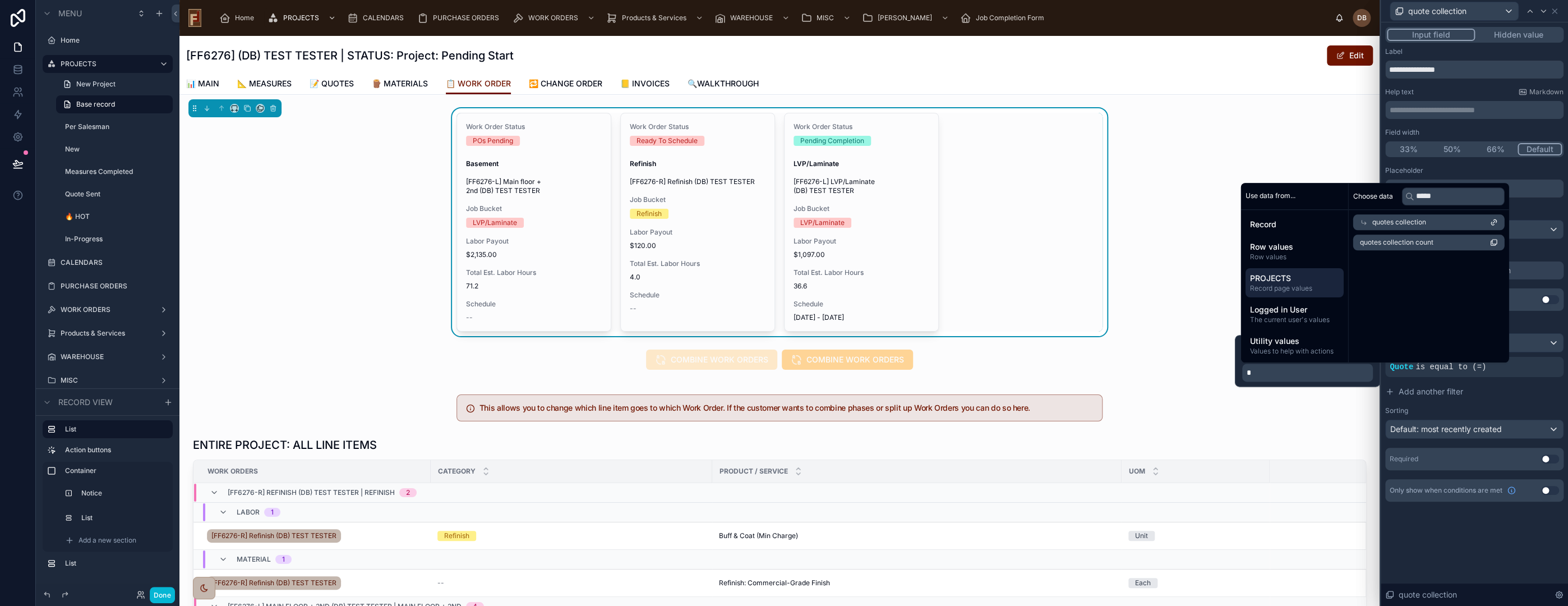
scroll to position [0, 0]
click at [1289, 252] on span "Row values" at bounding box center [1294, 257] width 89 height 9
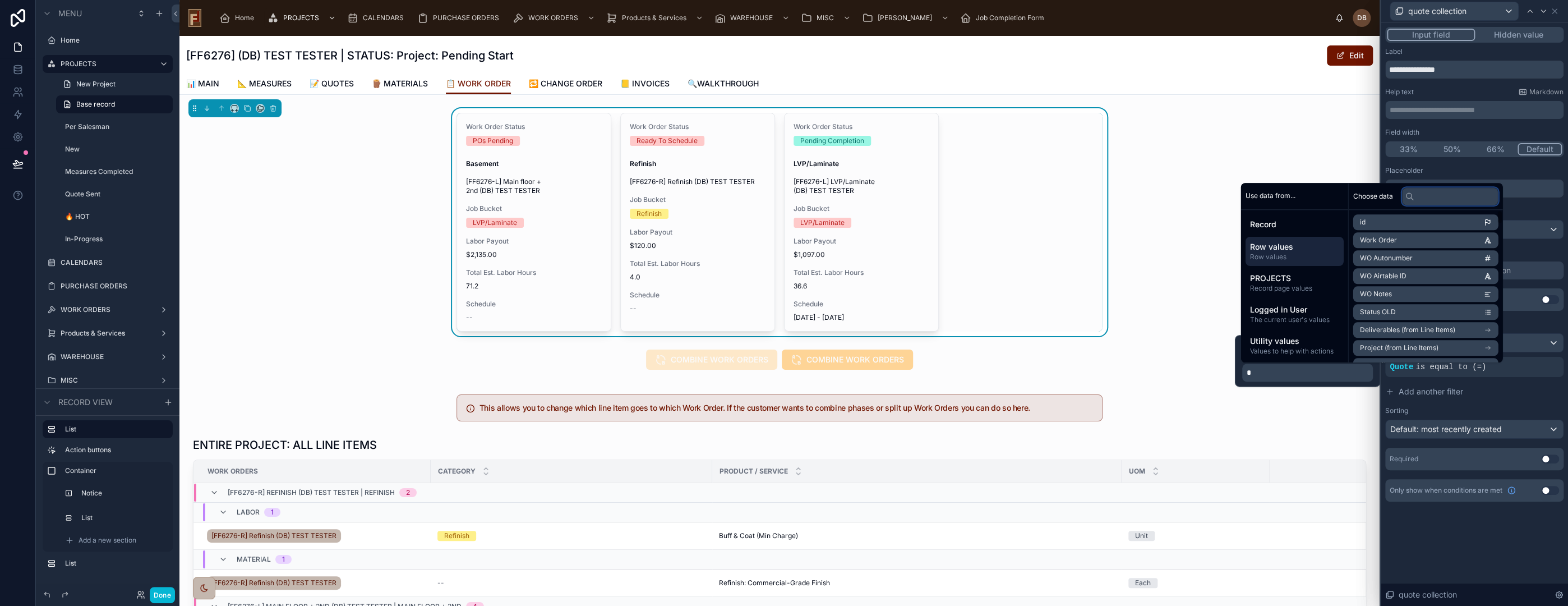
click at [1442, 197] on input "text" at bounding box center [1449, 196] width 97 height 18
type input "*****"
click at [1412, 221] on span "Quote (from Line Items)" at bounding box center [1397, 222] width 75 height 9
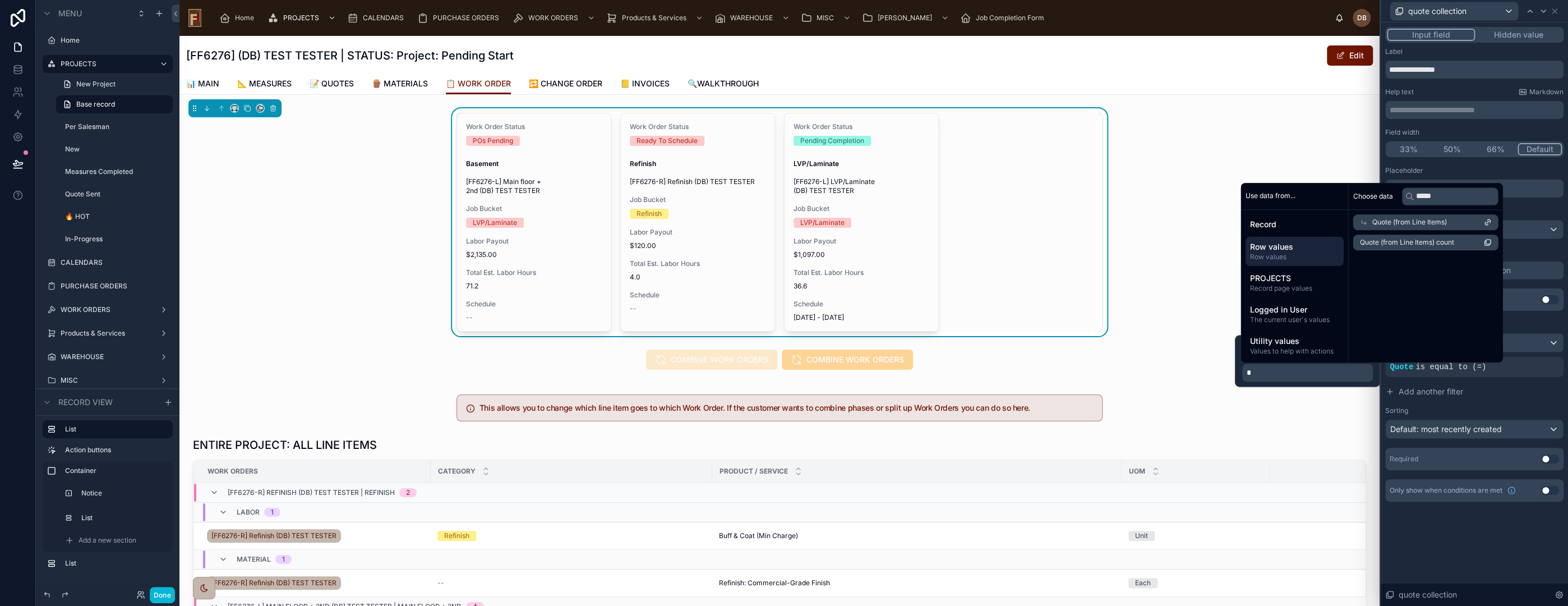
click at [1425, 221] on span "Quote (from Line Items)" at bounding box center [1409, 222] width 75 height 9
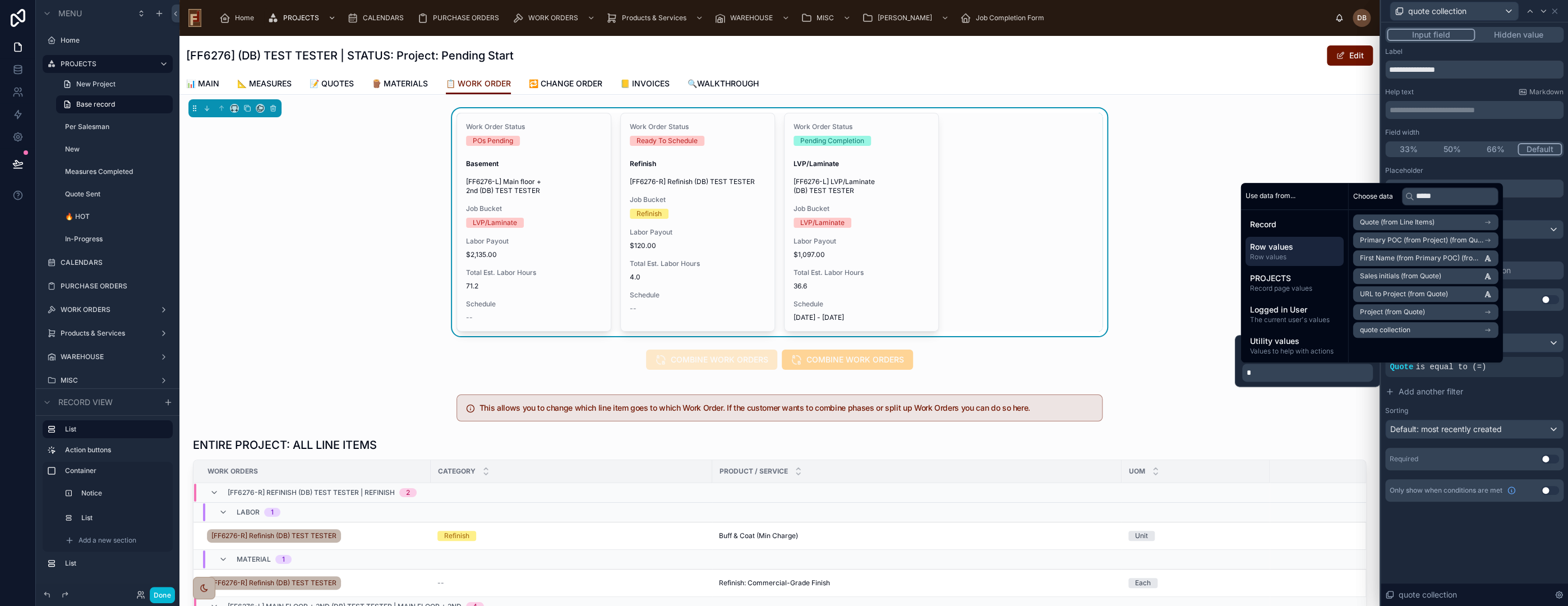
click at [1391, 330] on span "quote collection" at bounding box center [1384, 330] width 51 height 9
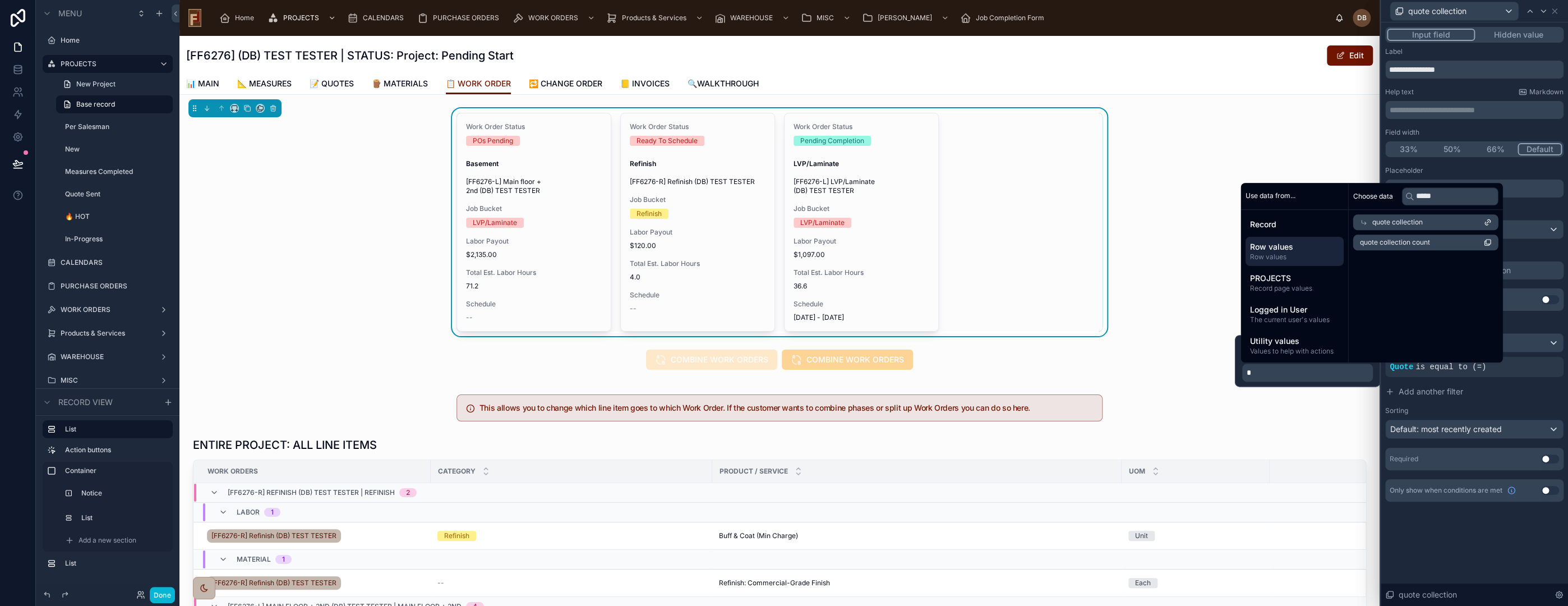
click at [1420, 221] on span "quote collection" at bounding box center [1397, 222] width 51 height 9
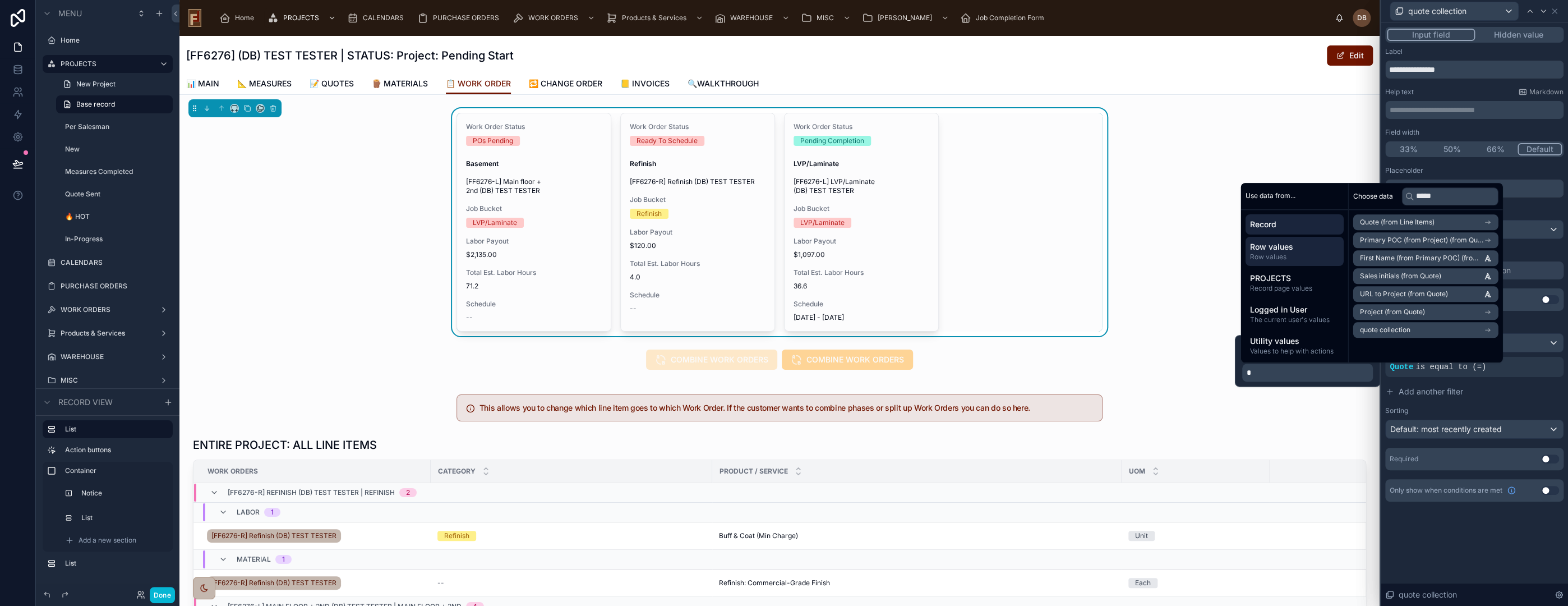
click at [1290, 223] on span "Record" at bounding box center [1294, 224] width 89 height 11
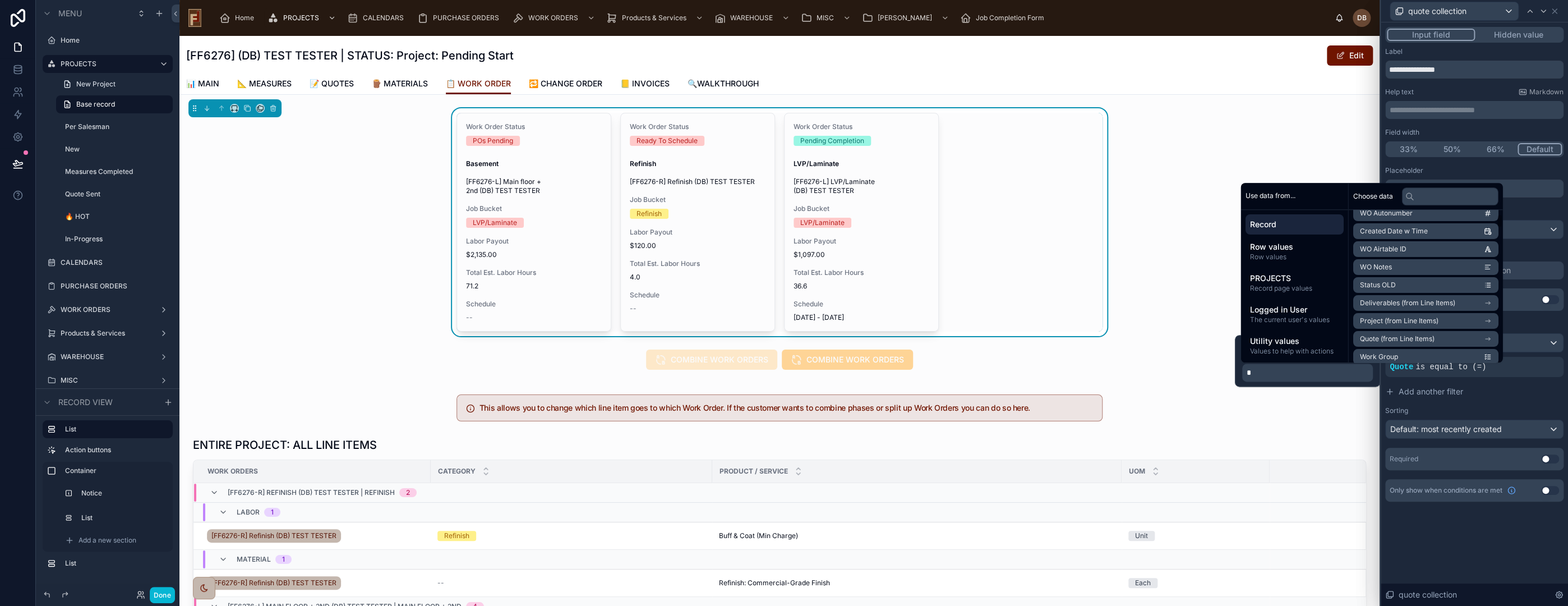
scroll to position [125, 0]
click at [1402, 296] on span "Quote (from Line Items)" at bounding box center [1397, 295] width 75 height 9
click at [1458, 243] on li "id" at bounding box center [1425, 242] width 145 height 16
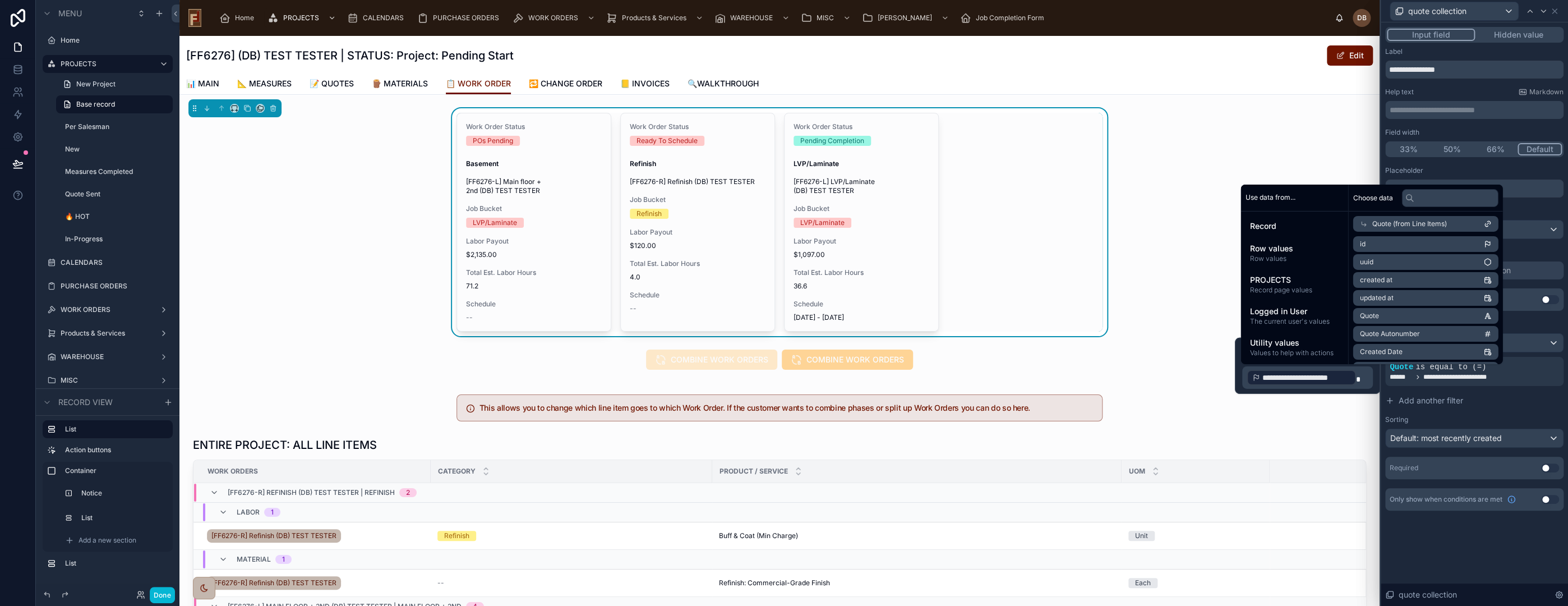
click at [1486, 549] on div "**********" at bounding box center [1474, 314] width 187 height 583
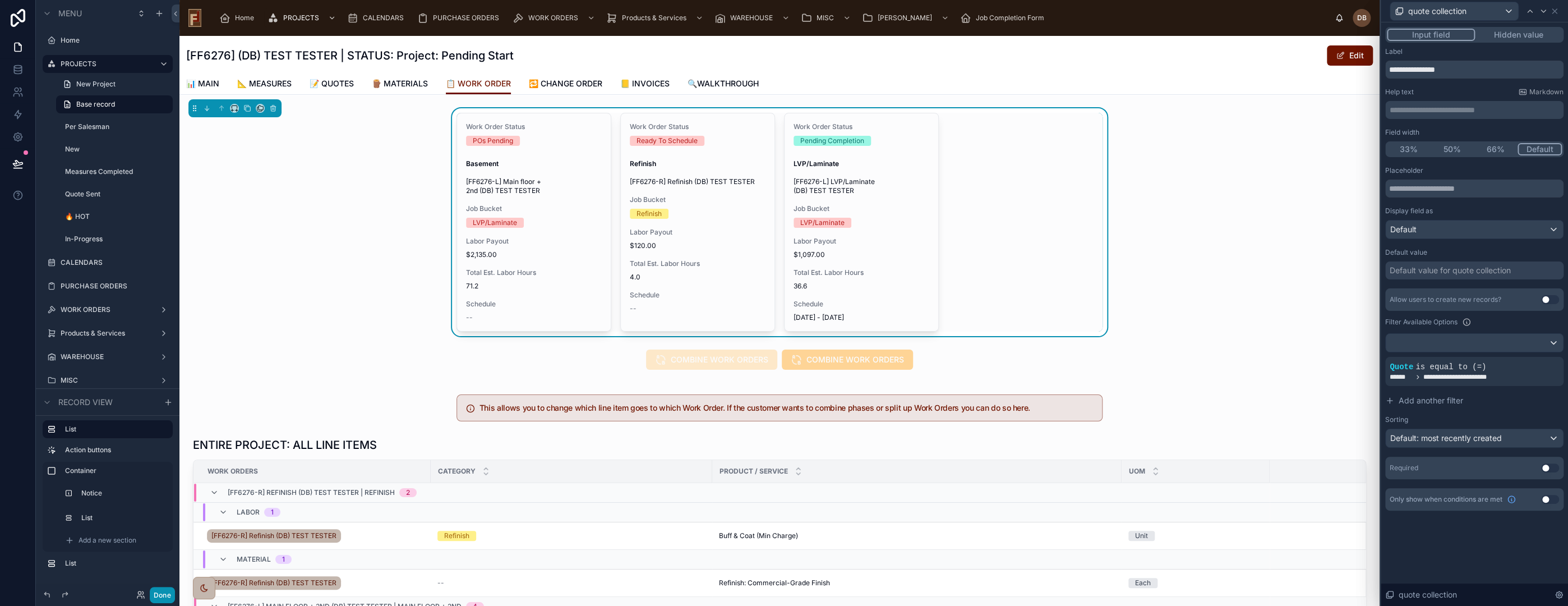
click at [158, 594] on button "Done" at bounding box center [162, 595] width 25 height 17
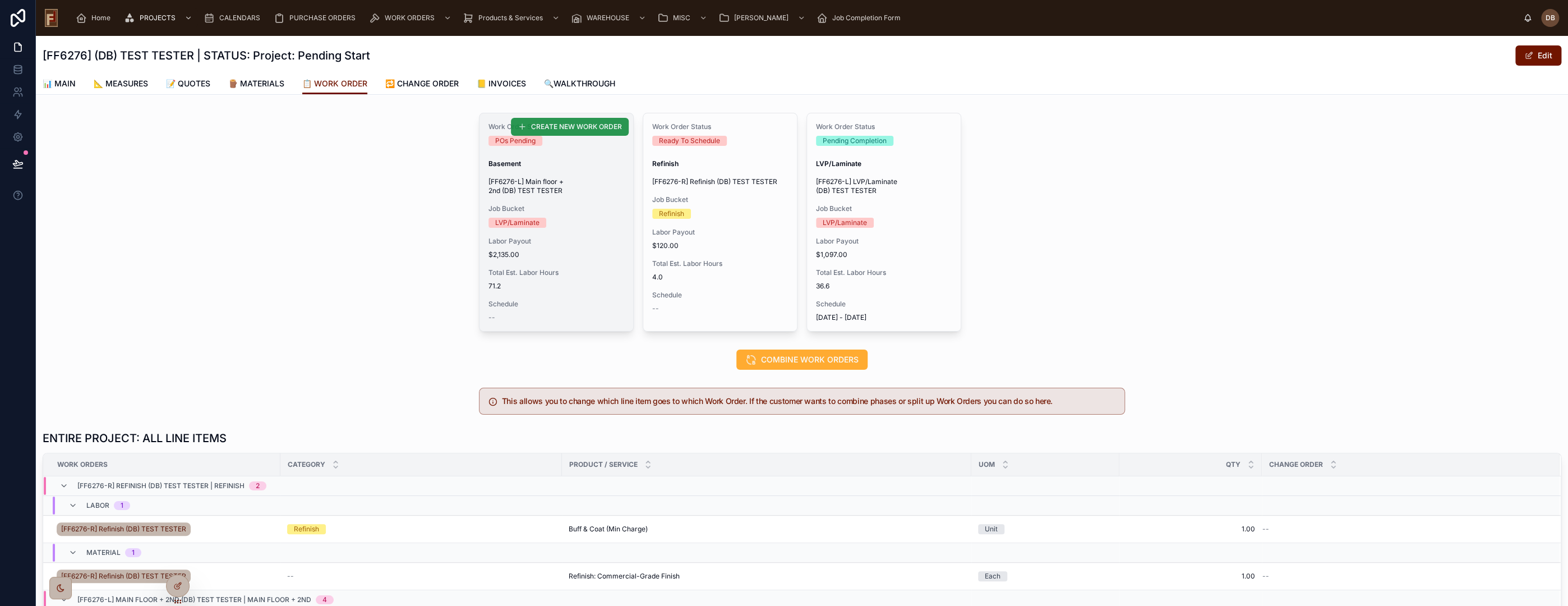
click at [586, 130] on span "CREATE NEW WORK ORDER" at bounding box center [576, 127] width 91 height 9
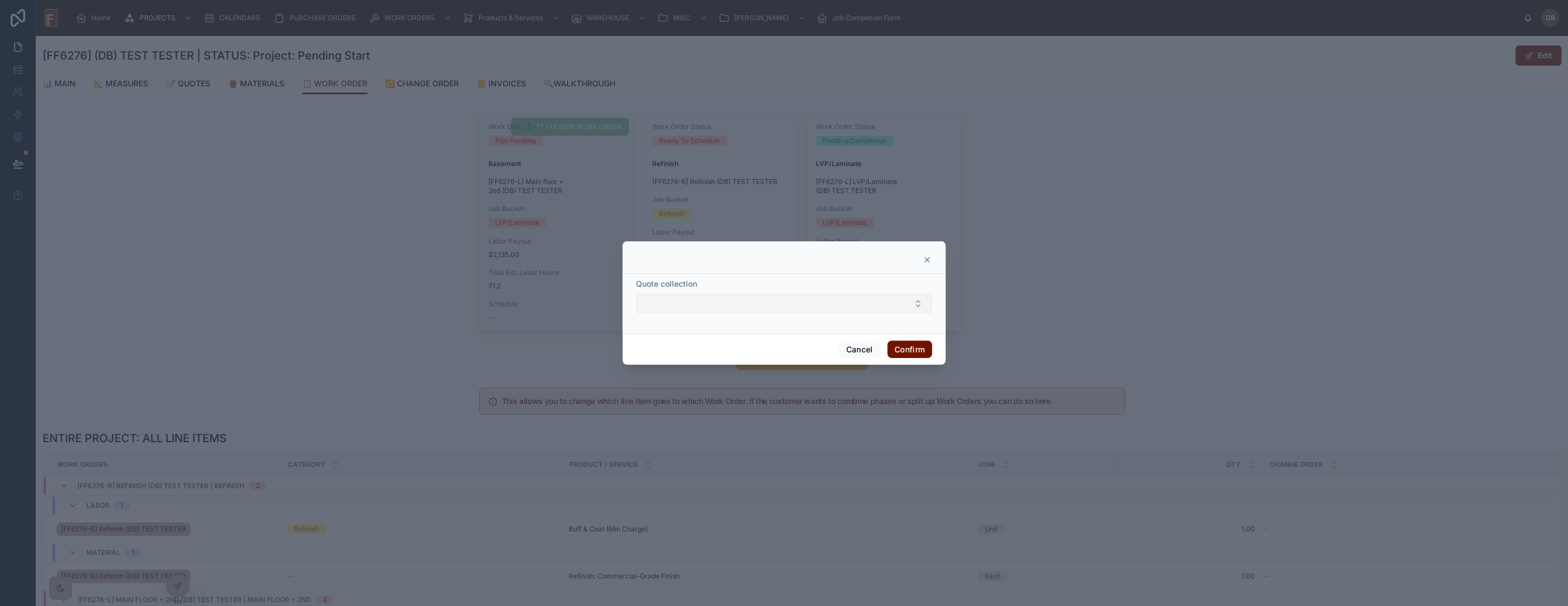
click at [687, 302] on button "Select Button" at bounding box center [784, 303] width 296 height 19
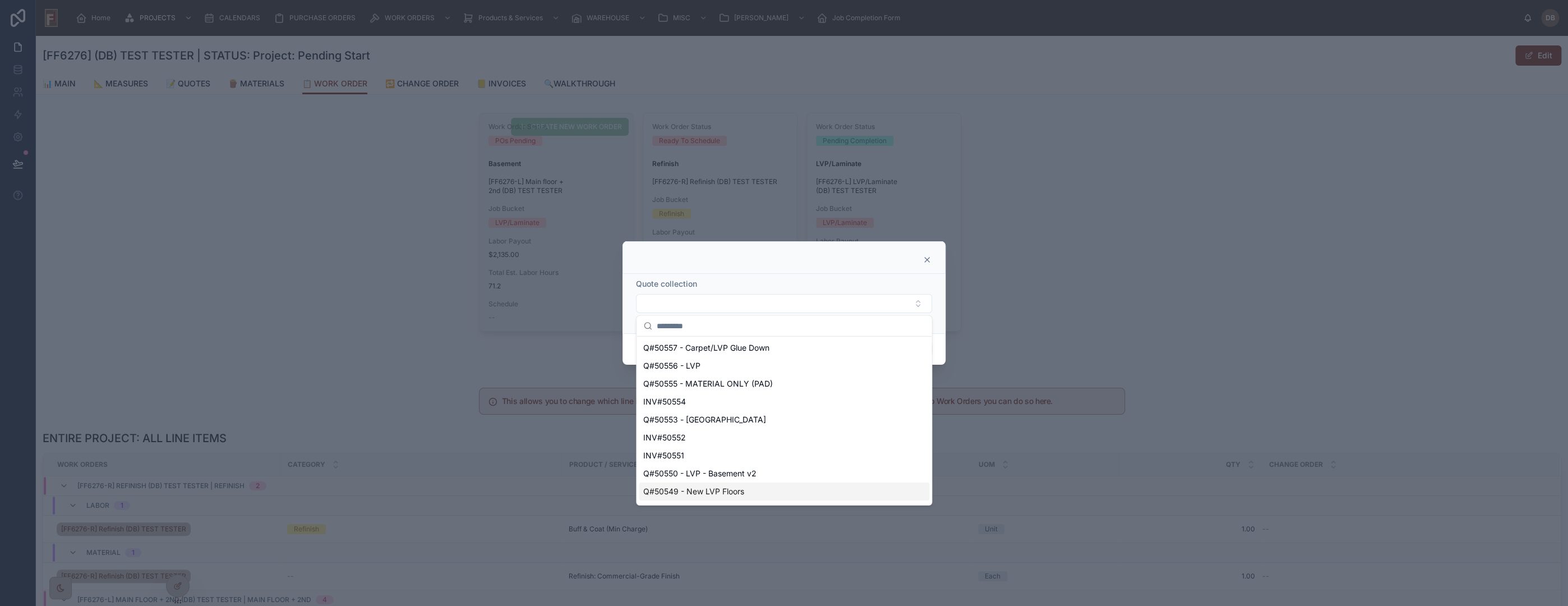
click at [927, 258] on icon at bounding box center [927, 260] width 9 height 9
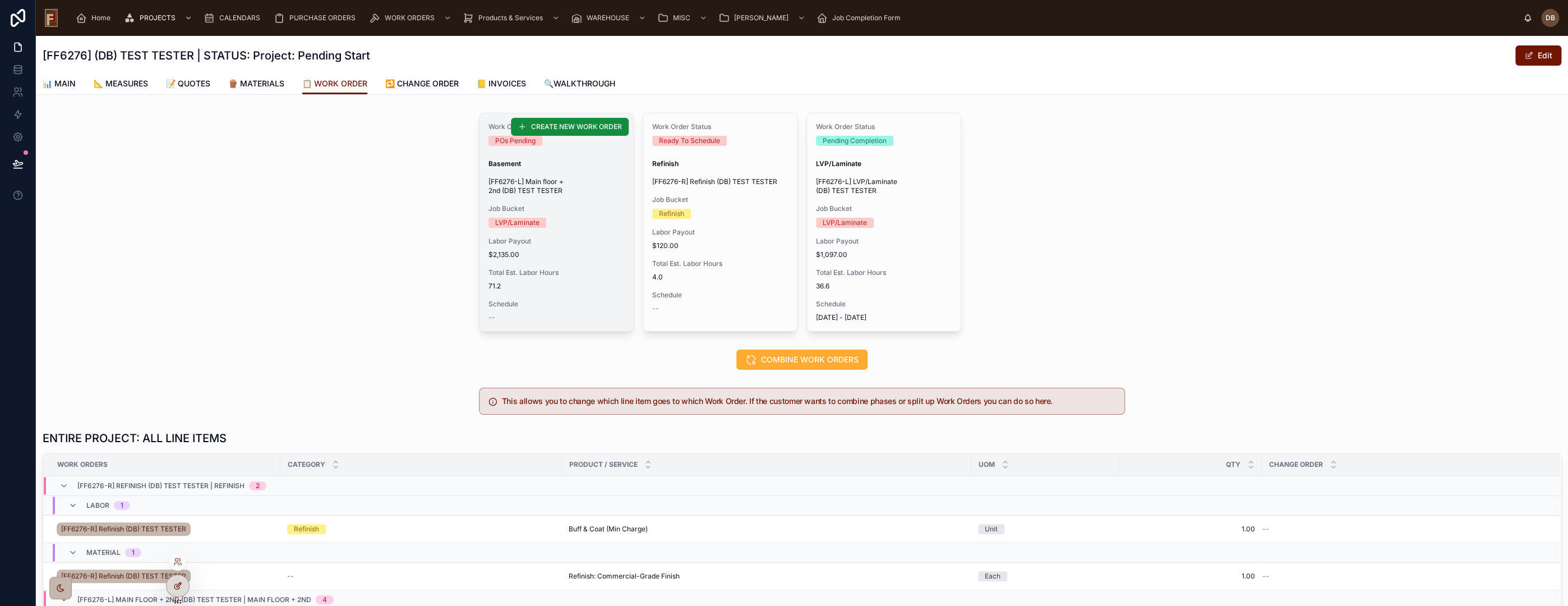
click at [180, 580] on div at bounding box center [178, 586] width 23 height 21
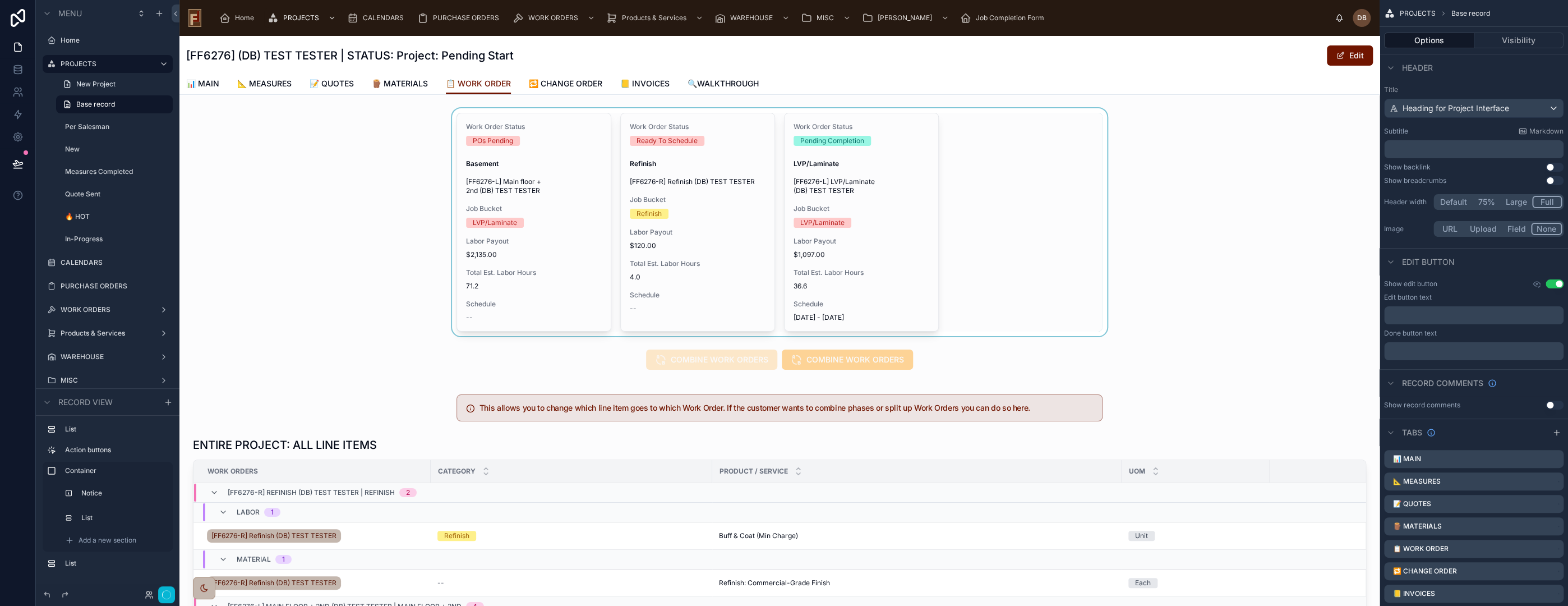
click at [984, 225] on div at bounding box center [779, 221] width 1200 height 227
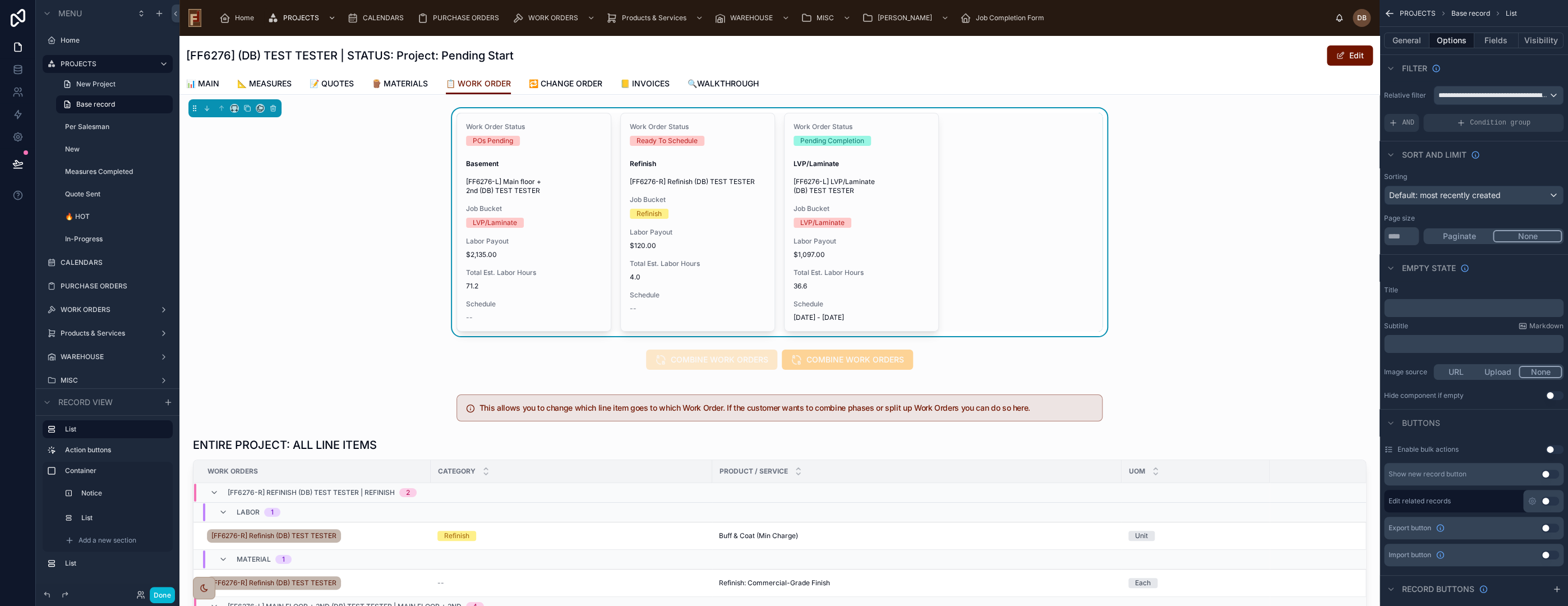
click at [1014, 264] on div "Work Order Status POs Pending Basement [FF6276-L] Main floor + 2nd (DB) TEST TE…" at bounding box center [779, 222] width 646 height 219
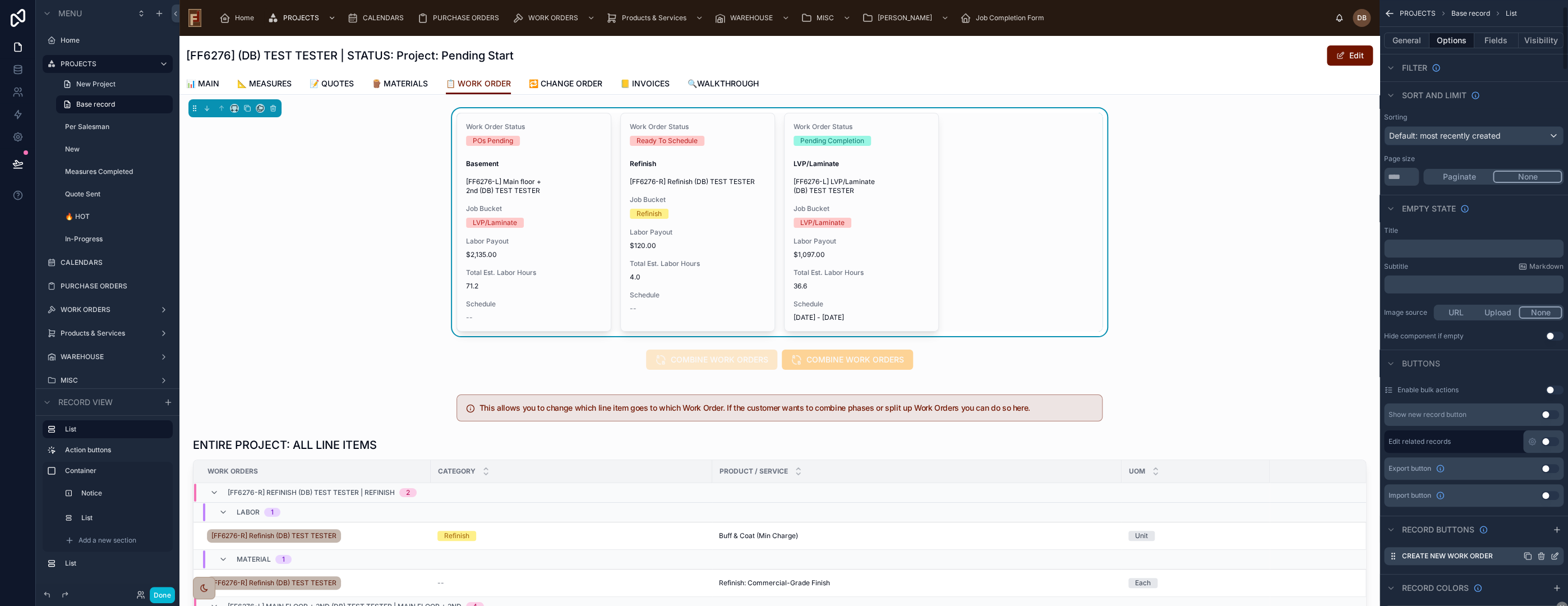
scroll to position [311, 0]
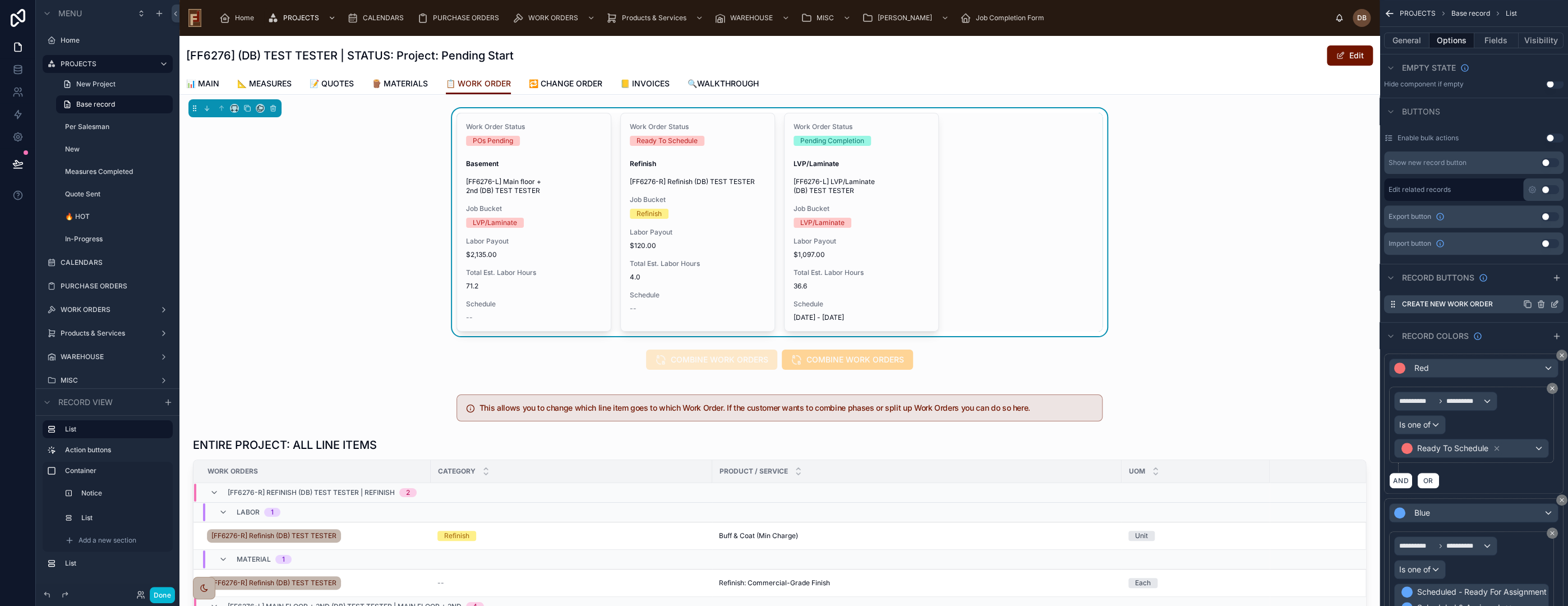
click at [1554, 301] on icon "scrollable content" at bounding box center [1556, 303] width 5 height 5
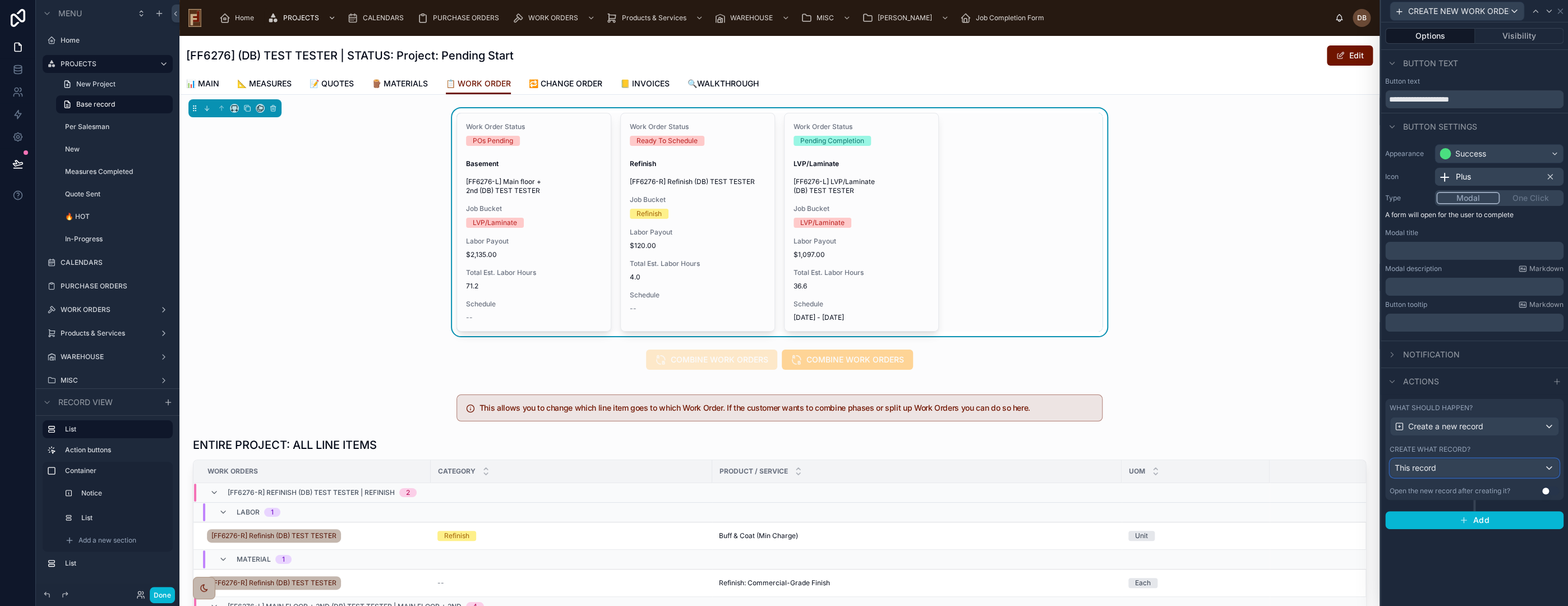
click at [1468, 466] on div "This record" at bounding box center [1474, 468] width 168 height 18
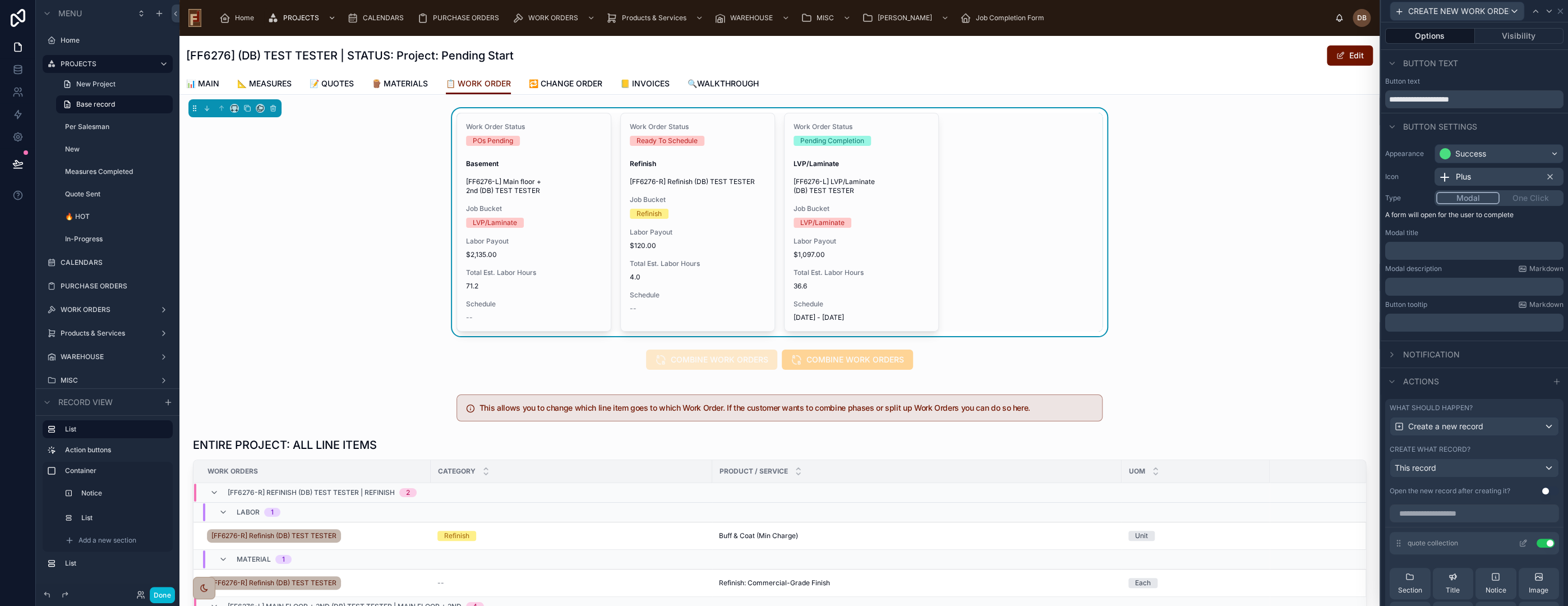
click at [1522, 541] on icon at bounding box center [1524, 542] width 5 height 5
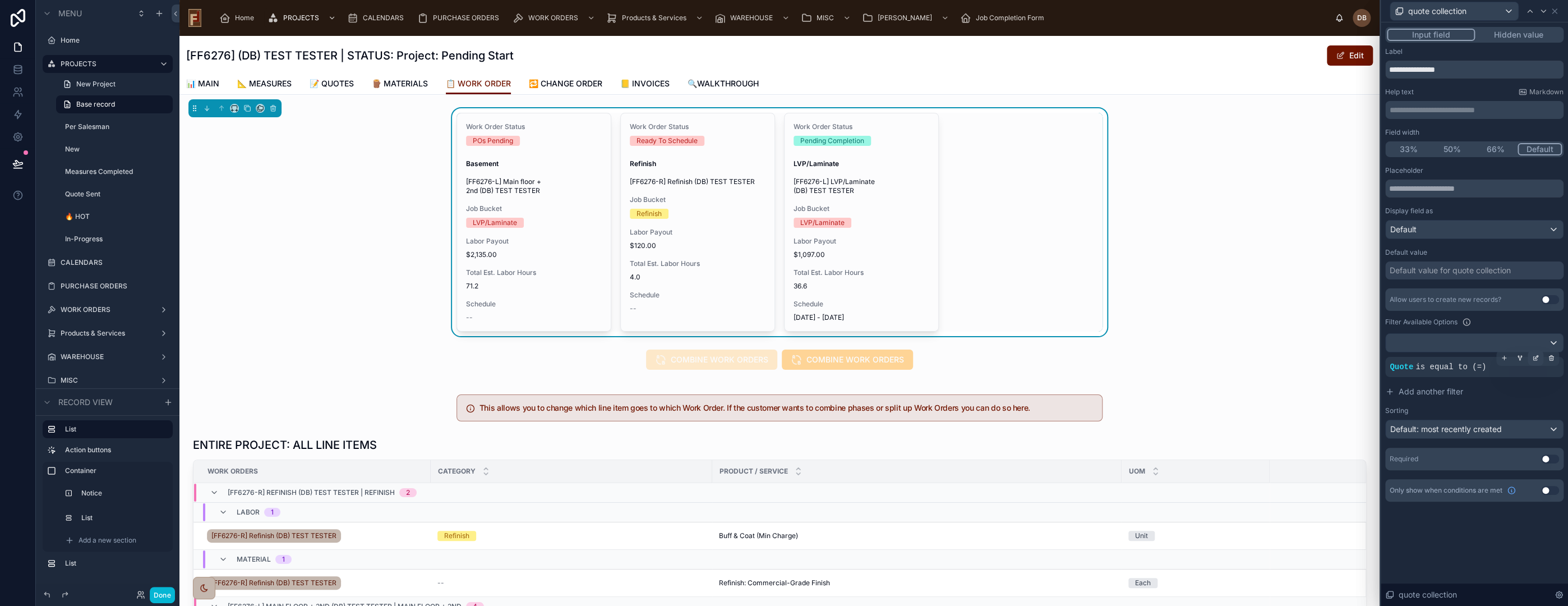
click at [1535, 357] on icon at bounding box center [1536, 357] width 3 height 3
click at [1281, 349] on span "Quote" at bounding box center [1271, 349] width 23 height 11
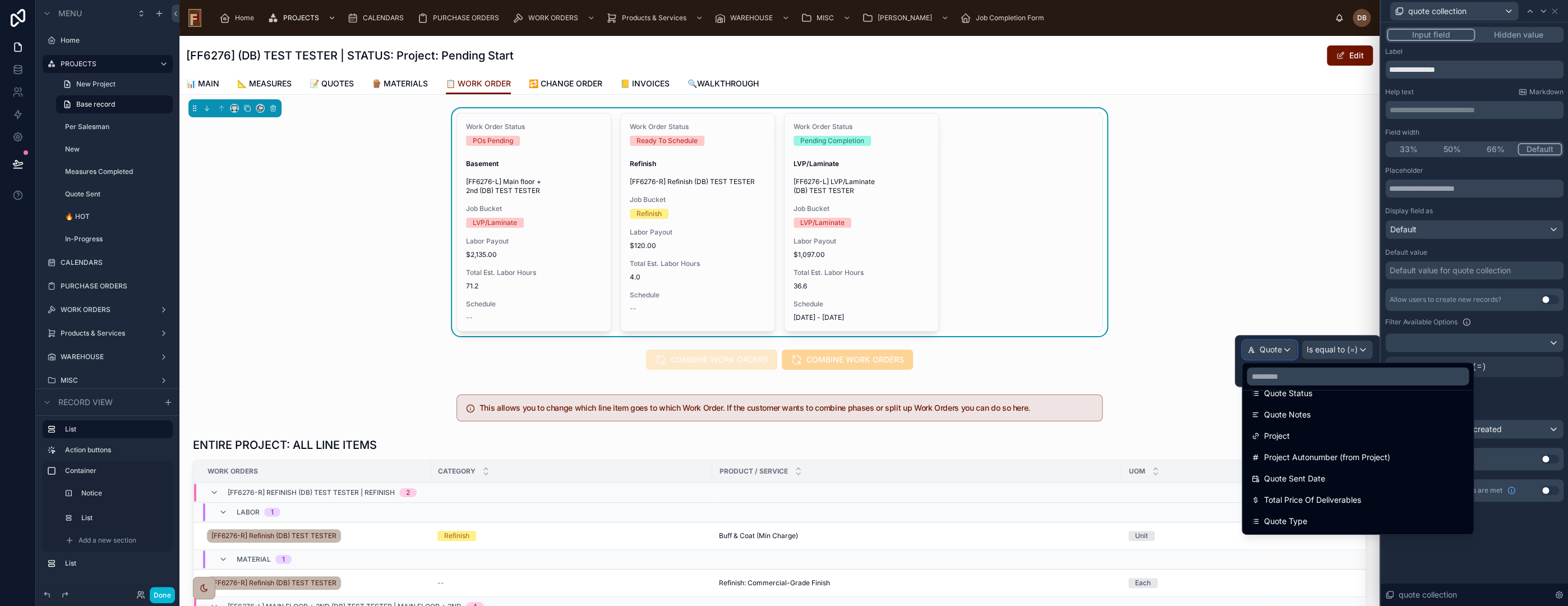
scroll to position [0, 0]
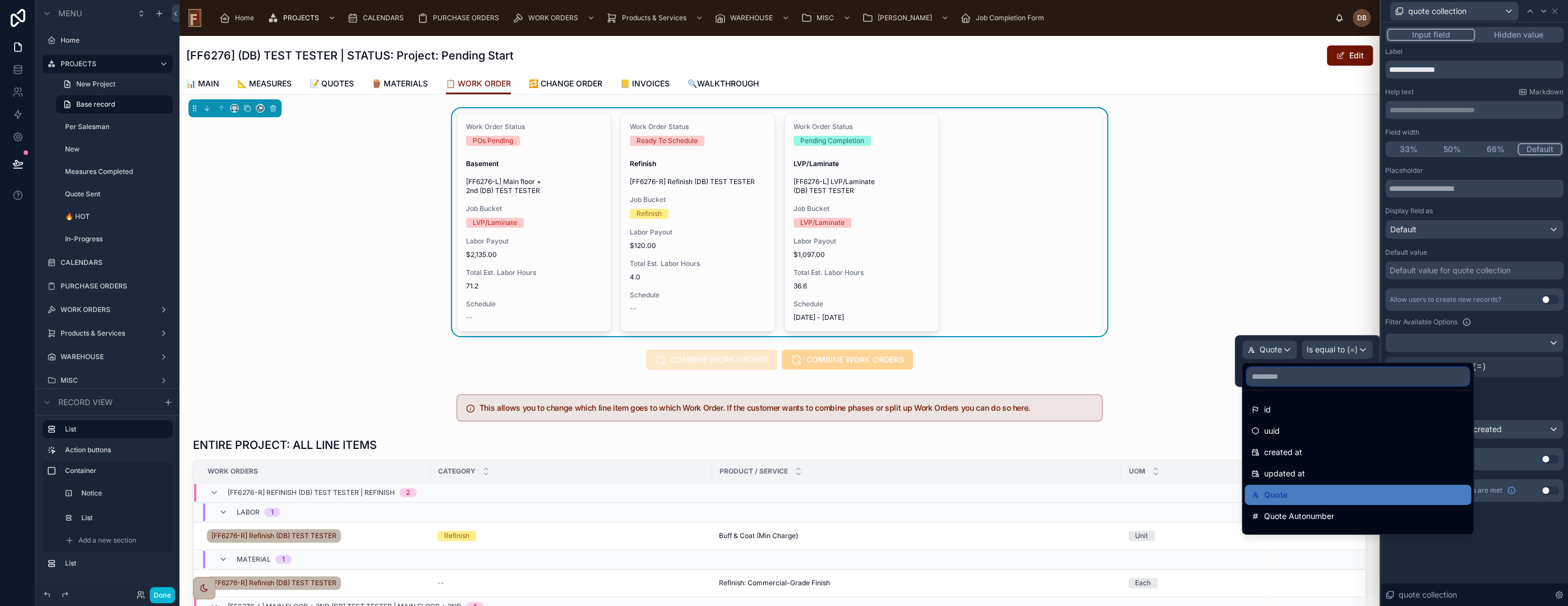
click at [1331, 376] on input "text" at bounding box center [1358, 376] width 222 height 18
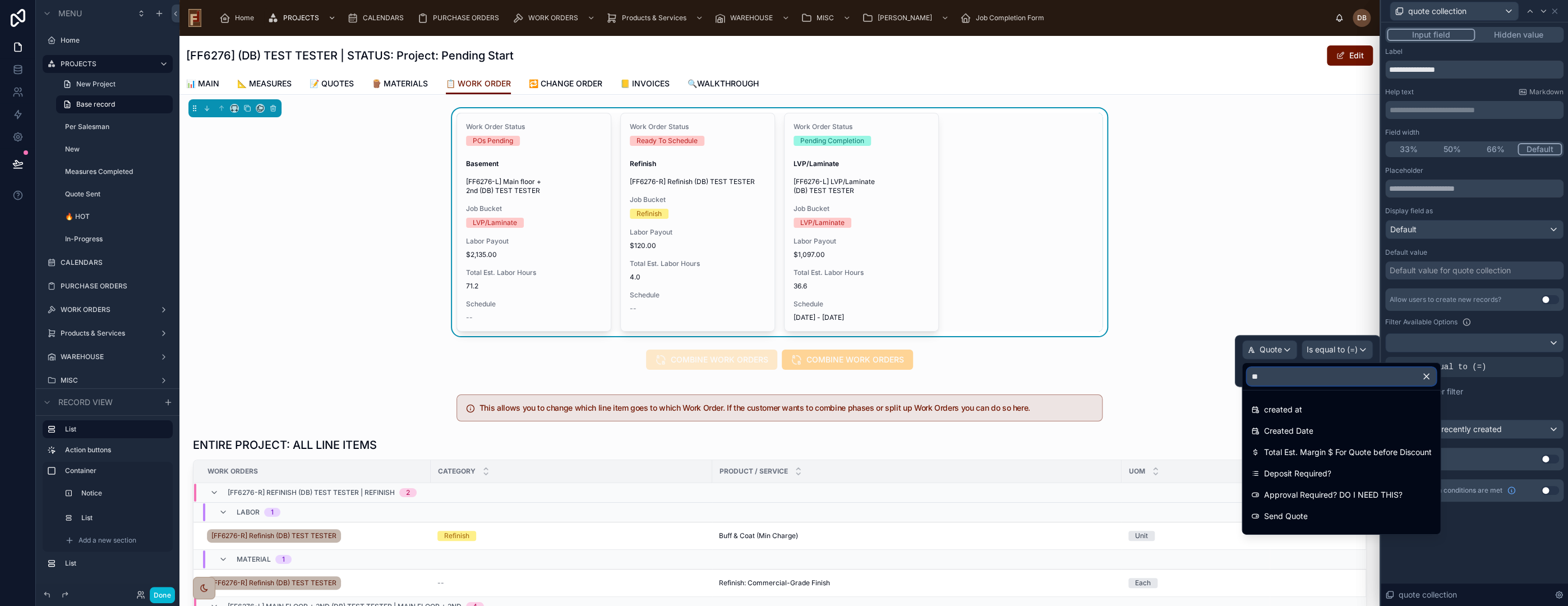
type input "***"
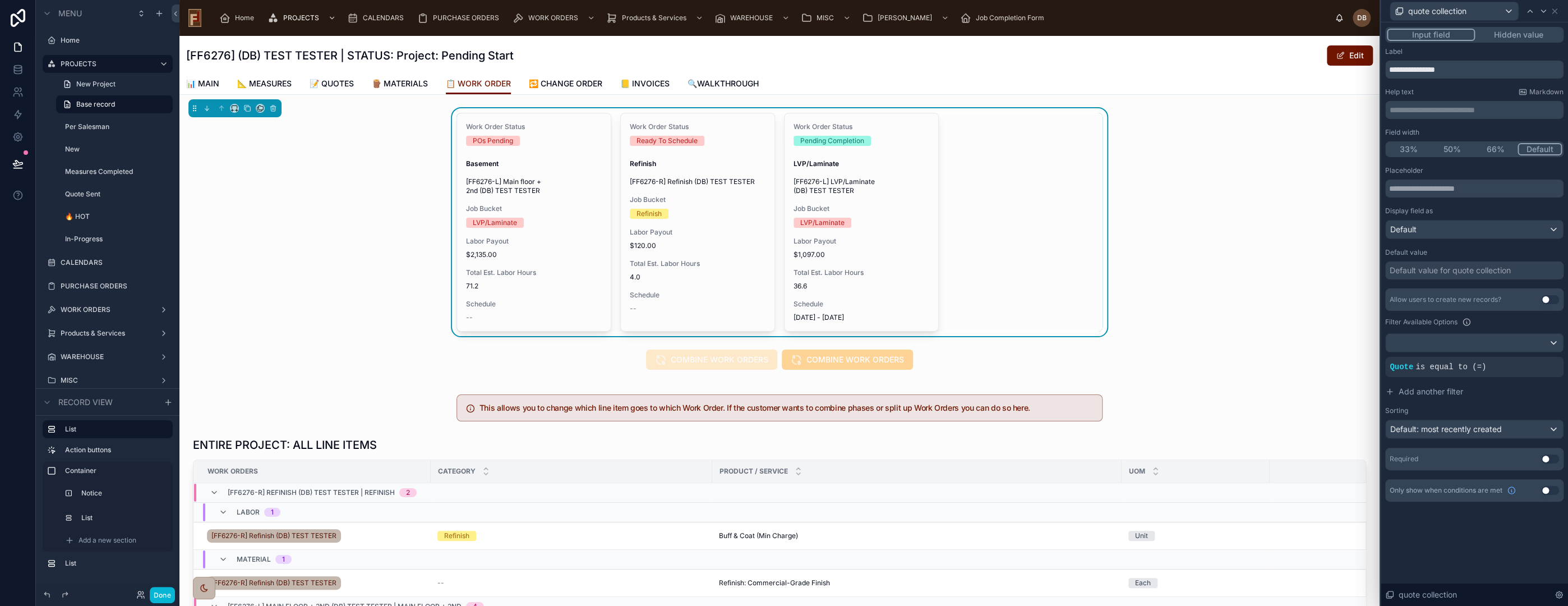
click at [1467, 561] on div "**********" at bounding box center [1474, 314] width 187 height 583
click at [18, 66] on icon at bounding box center [18, 67] width 8 height 3
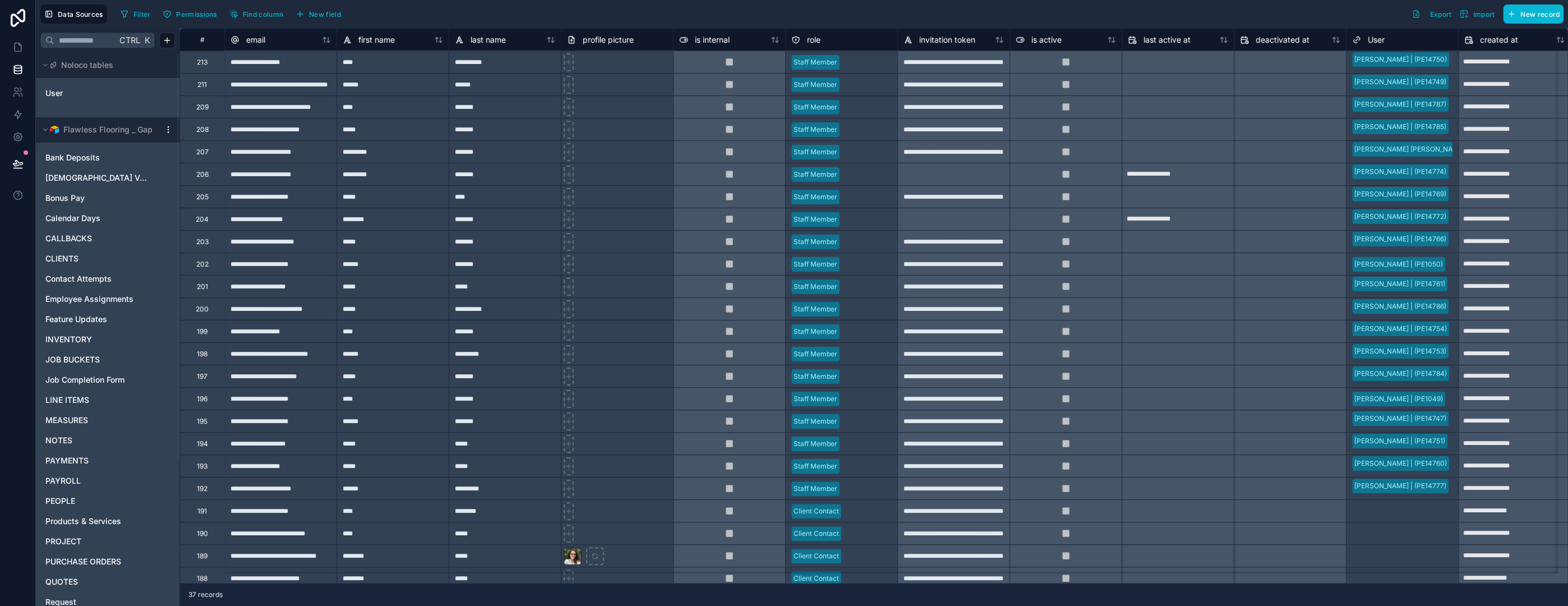
click at [167, 128] on html "**********" at bounding box center [784, 303] width 1568 height 606
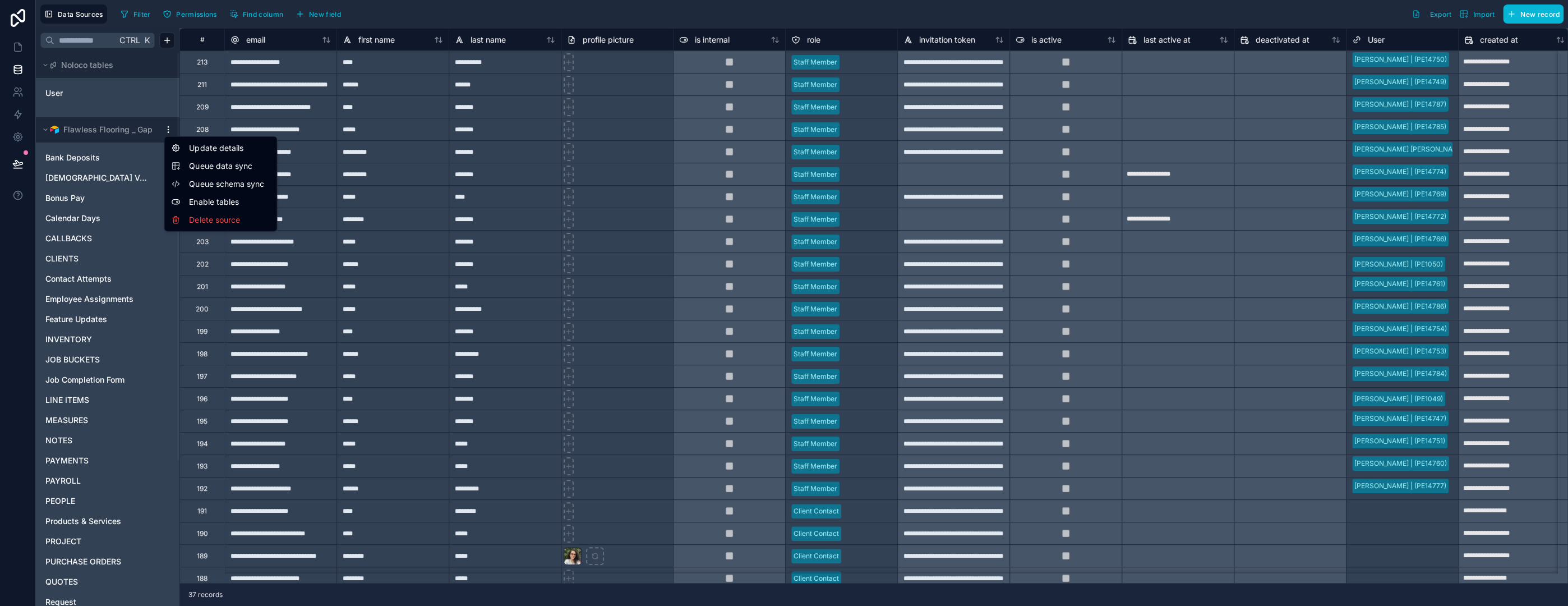
click at [239, 165] on span "Queue data sync" at bounding box center [229, 165] width 81 height 11
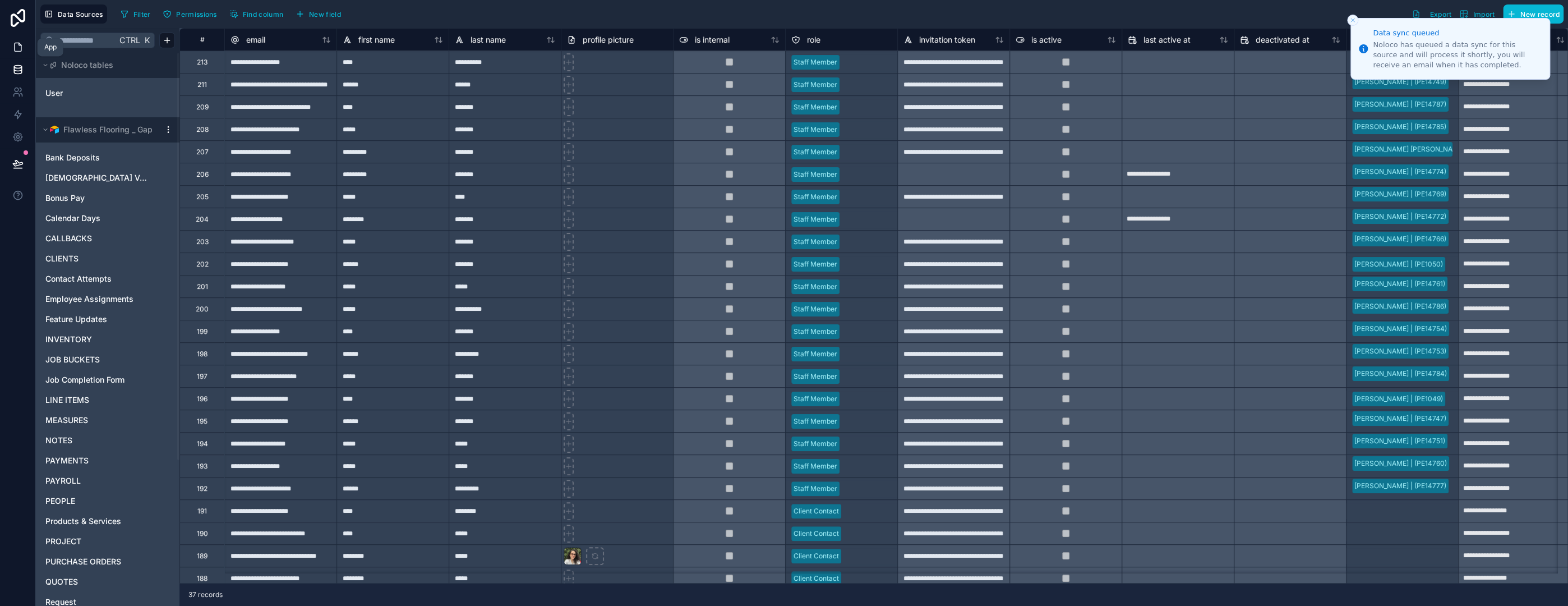
click at [19, 44] on icon at bounding box center [20, 44] width 2 height 2
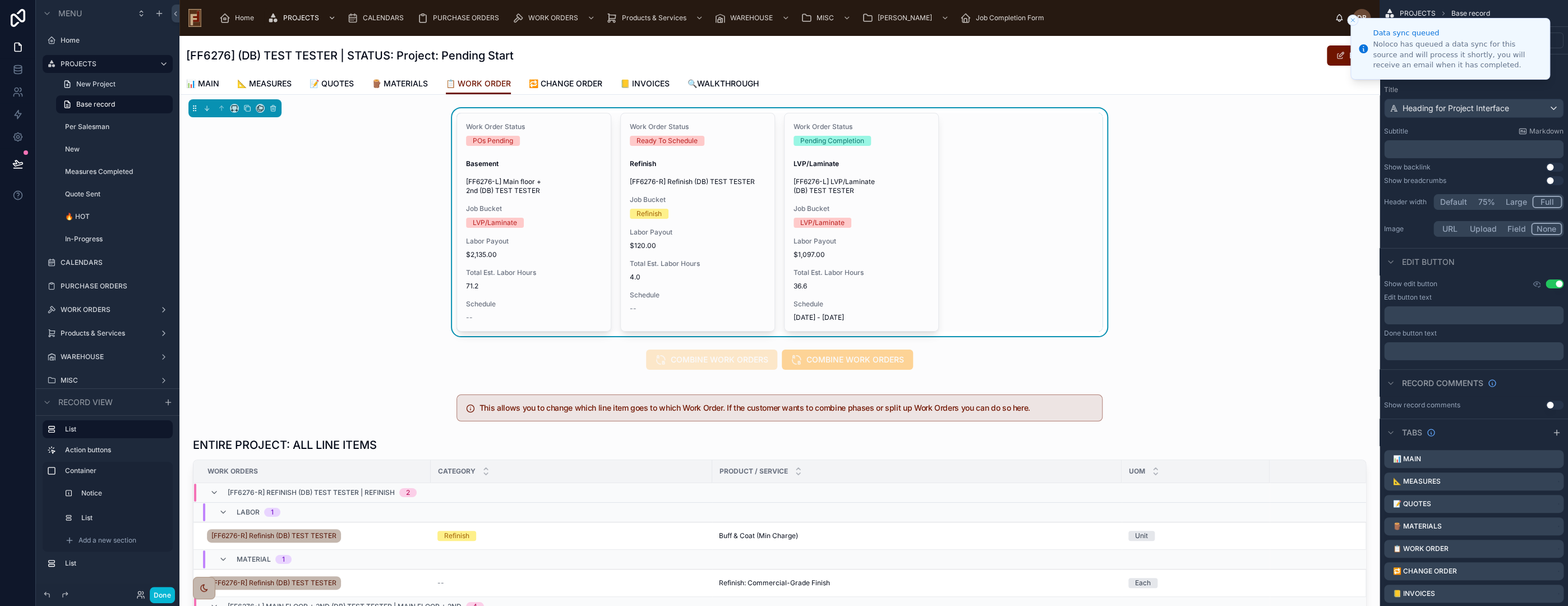
click at [1351, 20] on line "Close toast" at bounding box center [1353, 20] width 3 height 3
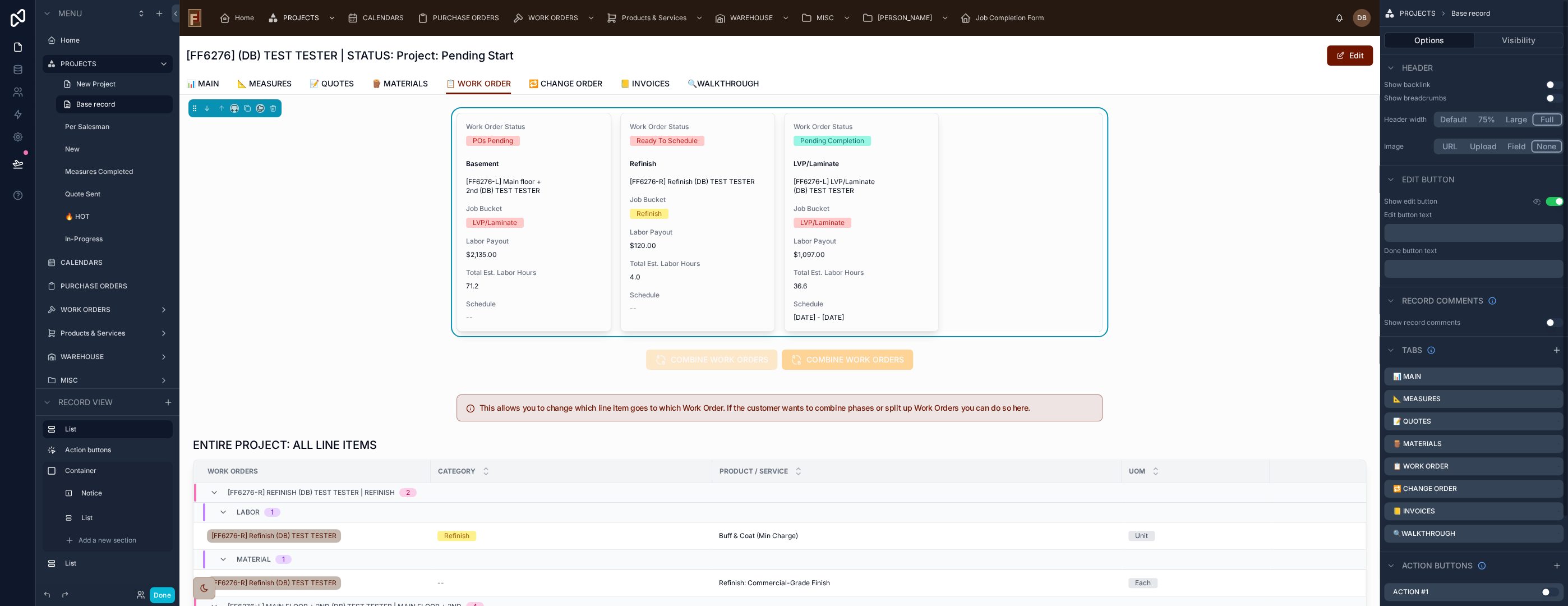
scroll to position [104, 0]
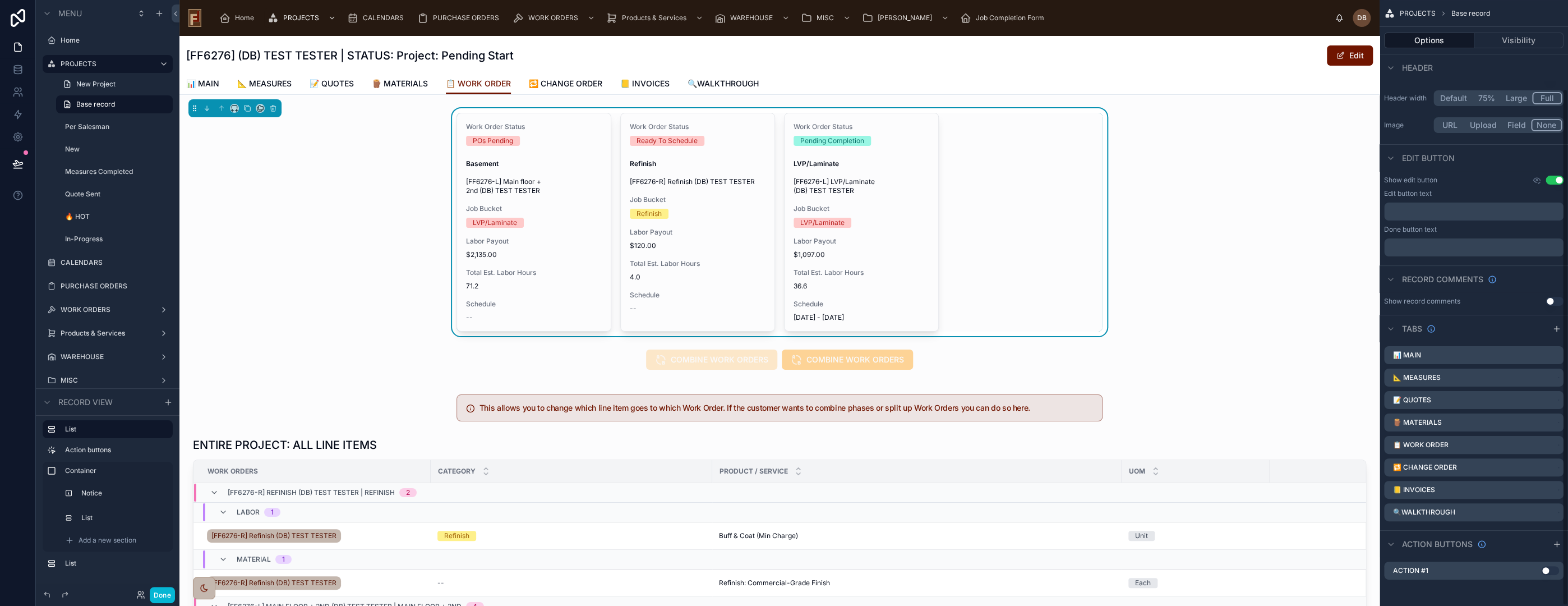
click at [1063, 164] on div "Work Order Status POs Pending Basement [FF6276-L] Main floor + 2nd (DB) TEST TE…" at bounding box center [779, 222] width 646 height 219
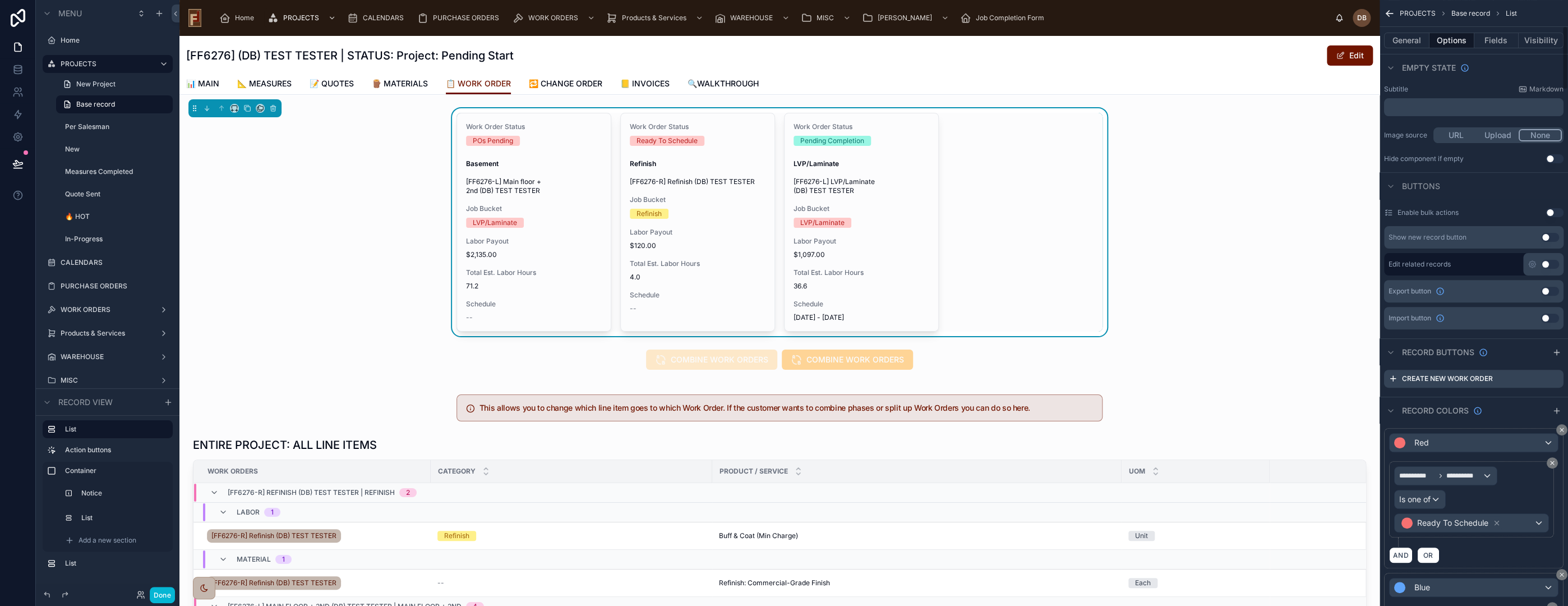
scroll to position [229, 0]
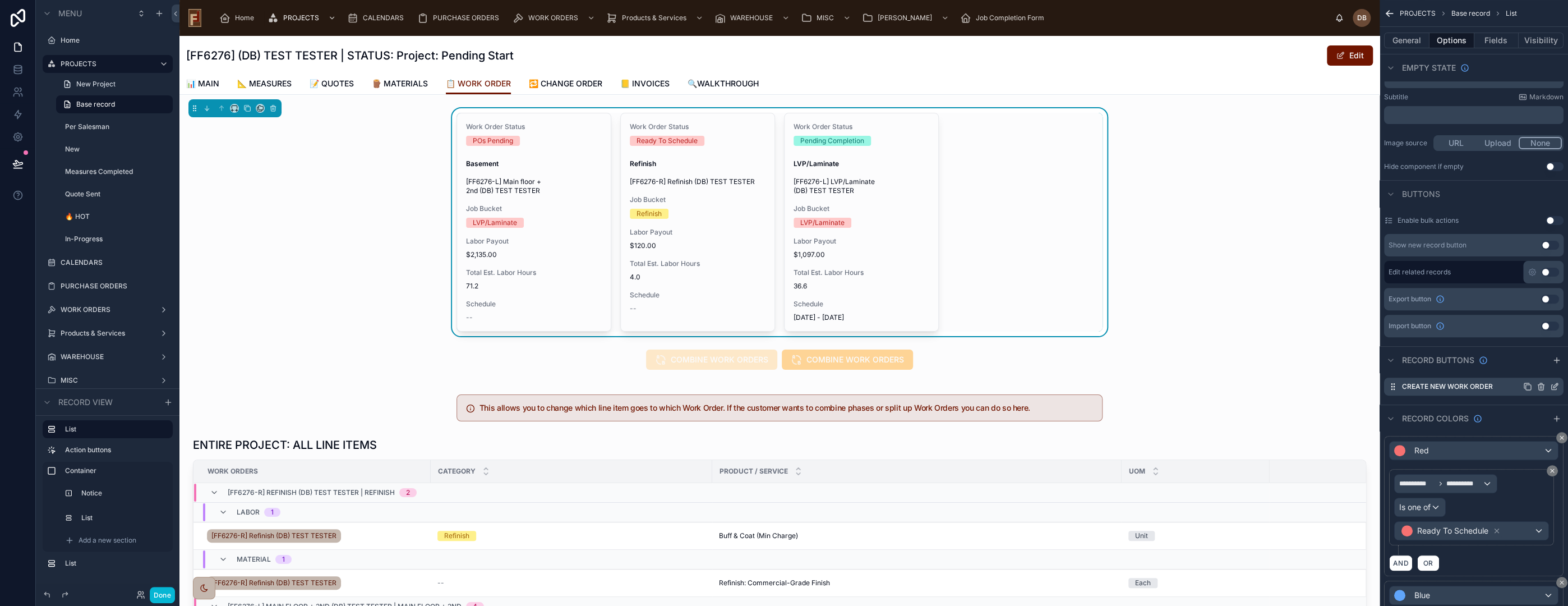
click at [1554, 387] on icon "scrollable content" at bounding box center [1556, 385] width 5 height 5
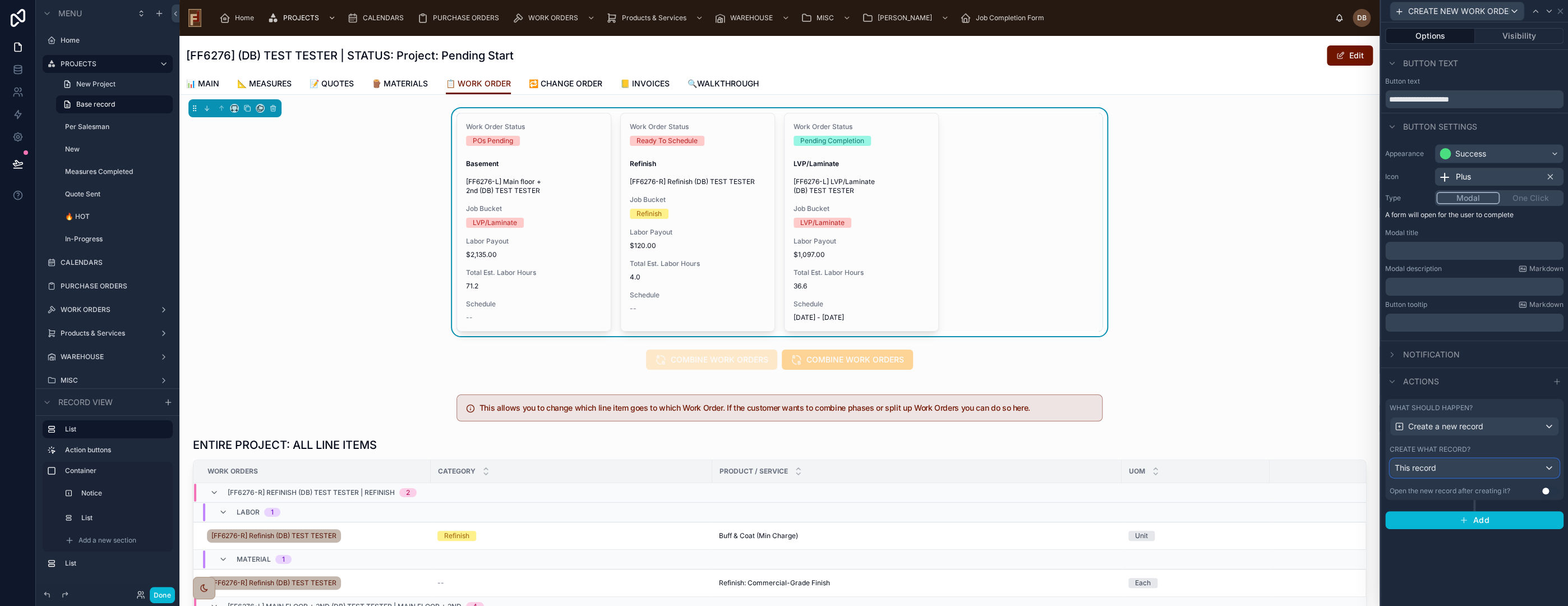
click at [1447, 468] on div "This record" at bounding box center [1474, 468] width 168 height 18
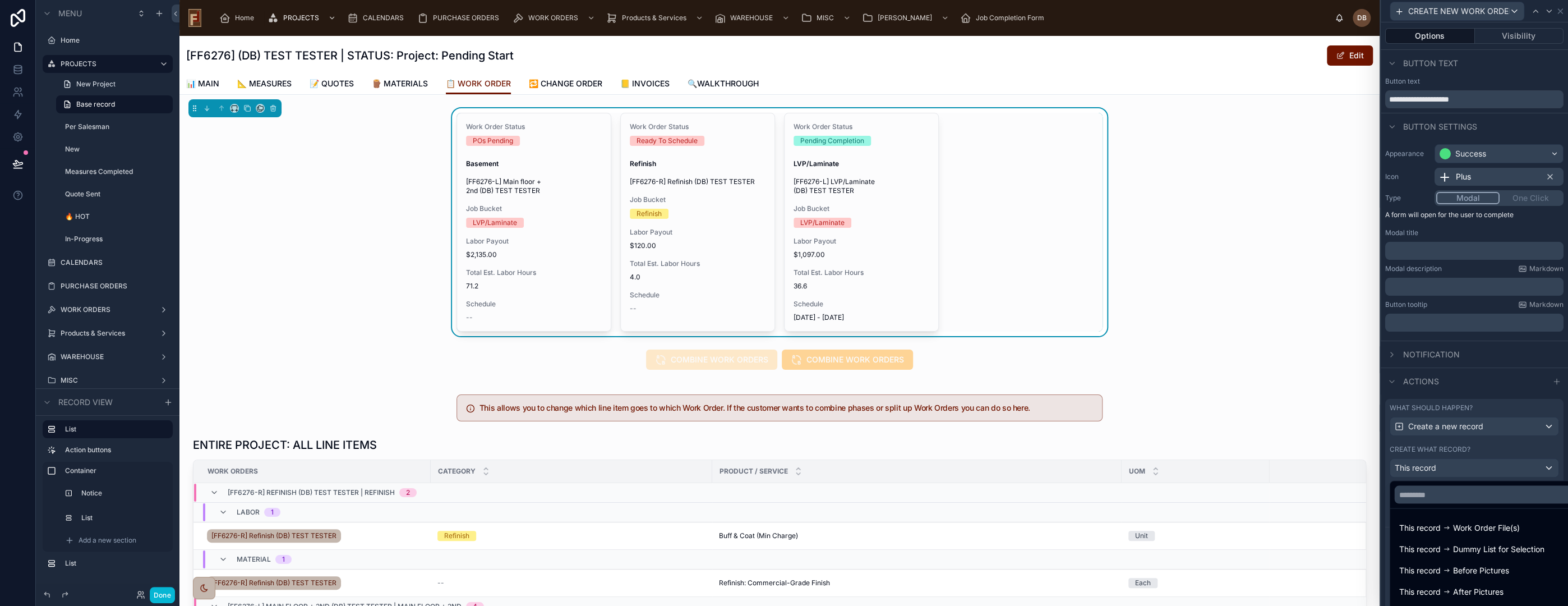
click at [1447, 468] on div at bounding box center [1474, 303] width 187 height 606
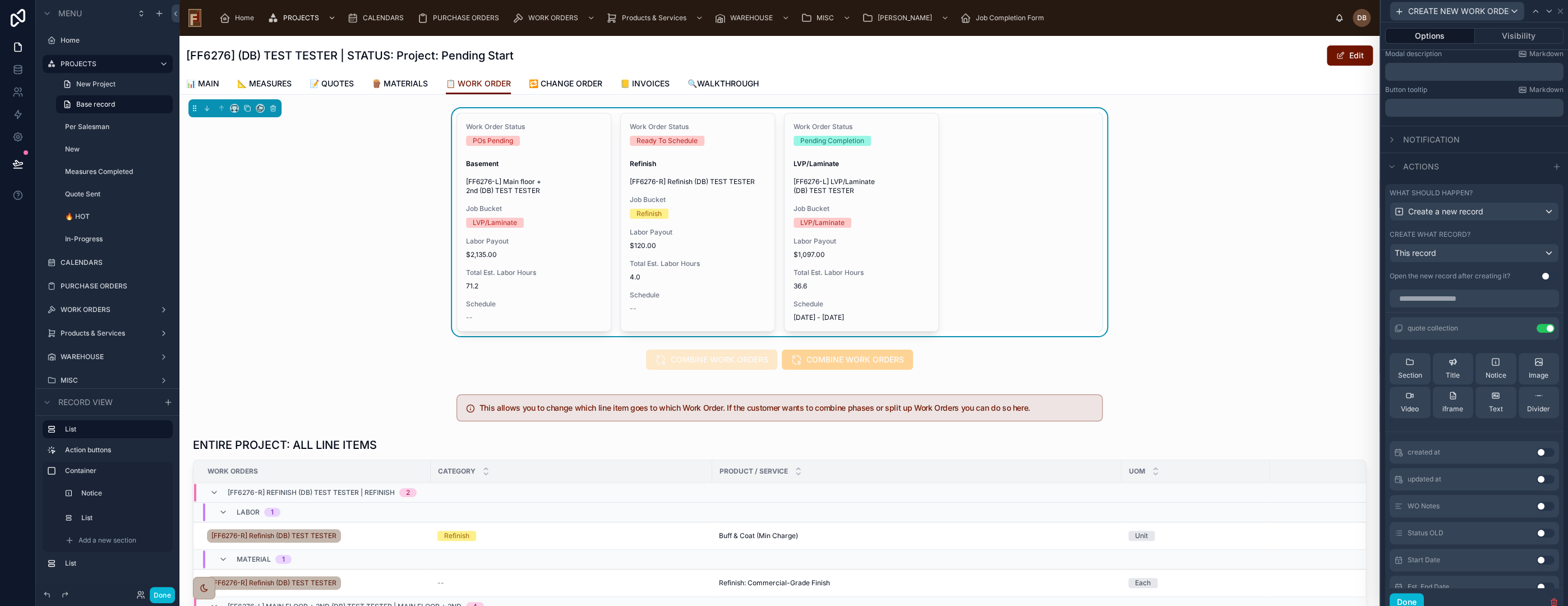
scroll to position [62, 0]
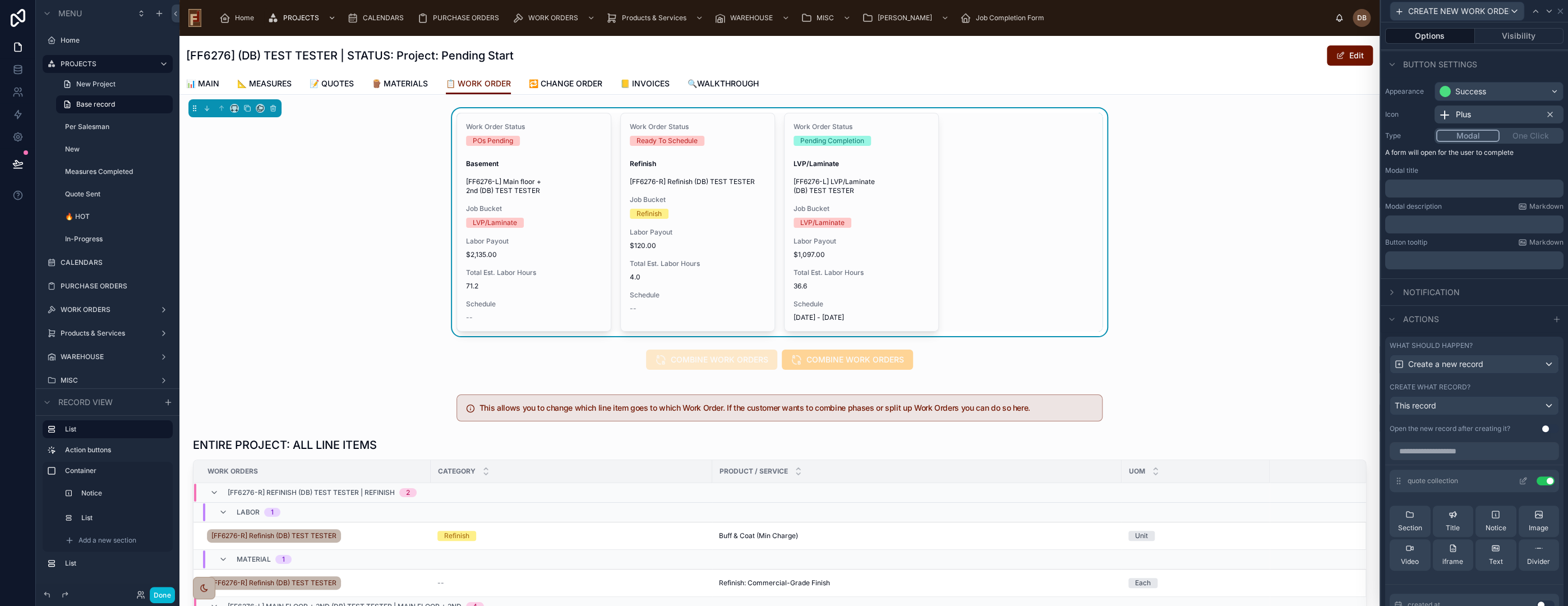
click at [1519, 476] on icon at bounding box center [1523, 481] width 9 height 9
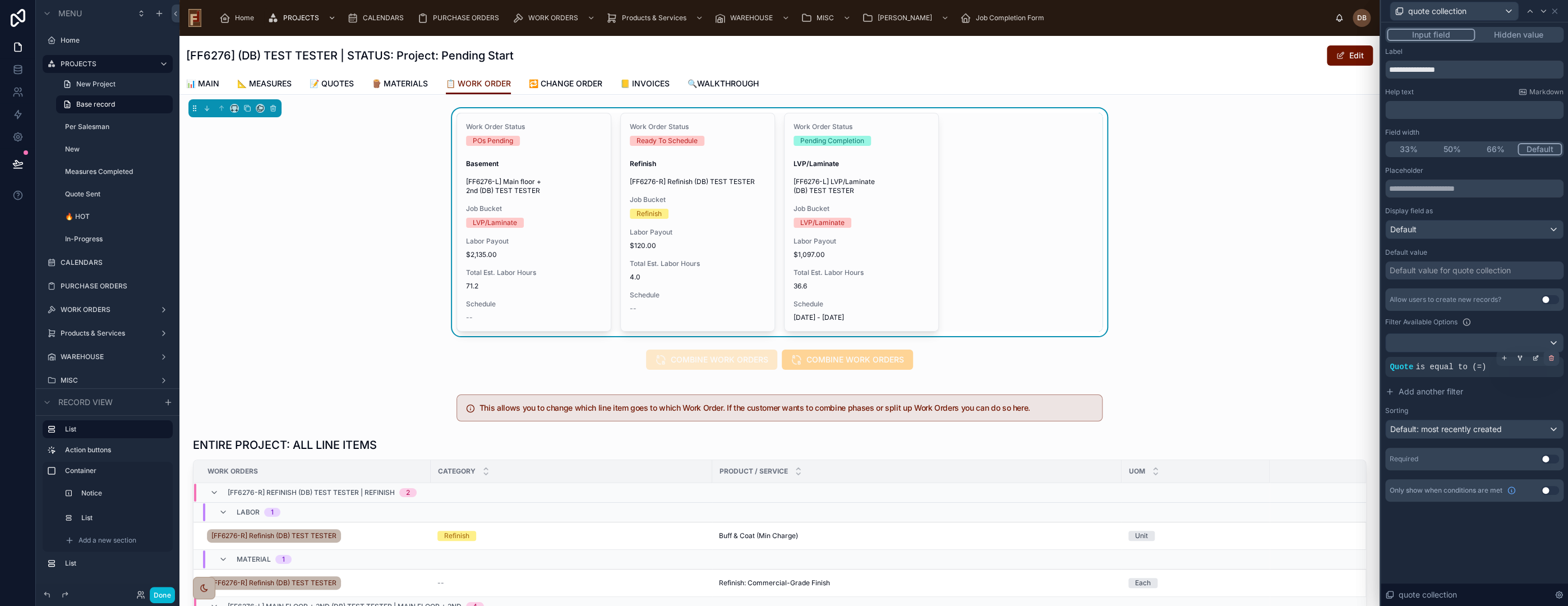
click at [1551, 358] on icon at bounding box center [1551, 357] width 7 height 7
click at [1409, 366] on span "AND" at bounding box center [1410, 366] width 14 height 11
click at [1536, 356] on icon at bounding box center [1536, 356] width 1 height 1
click at [1295, 351] on span "Select a field" at bounding box center [1270, 349] width 48 height 10
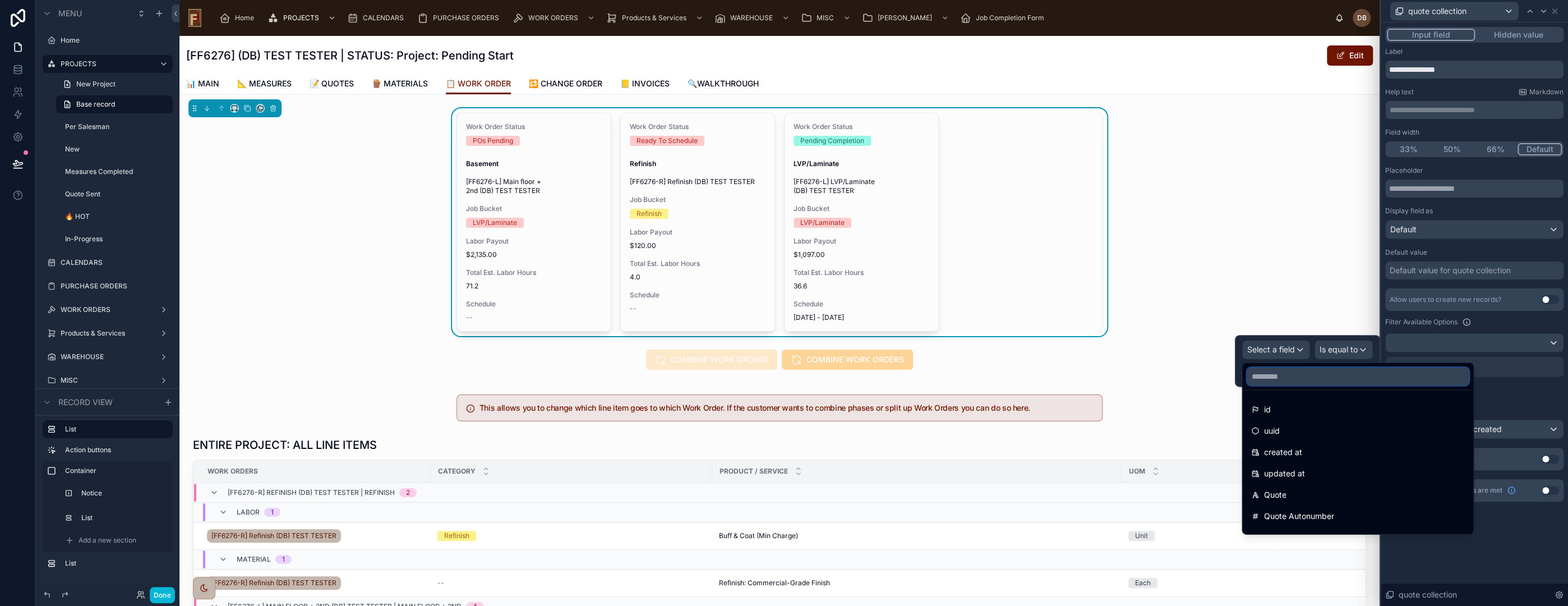
click at [1297, 376] on input "text" at bounding box center [1358, 376] width 222 height 18
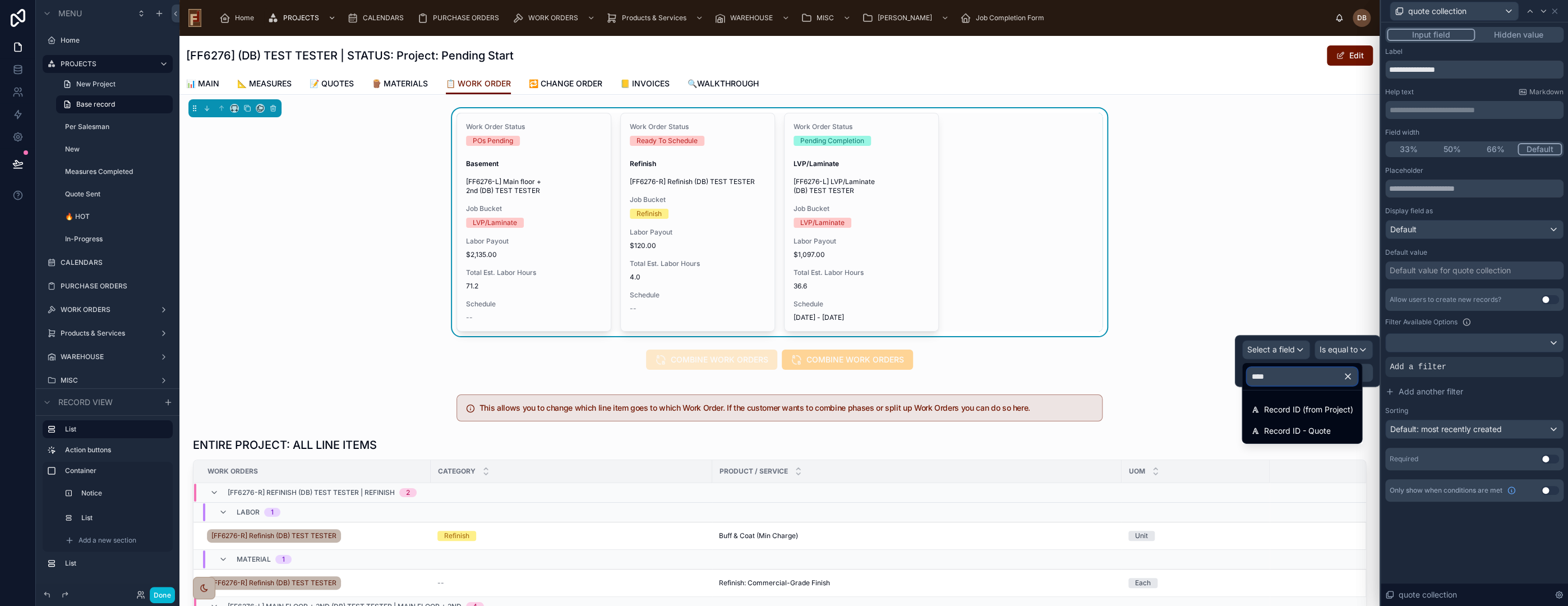
type input "*****"
click at [1295, 432] on span "Record ID - Quote" at bounding box center [1297, 431] width 66 height 14
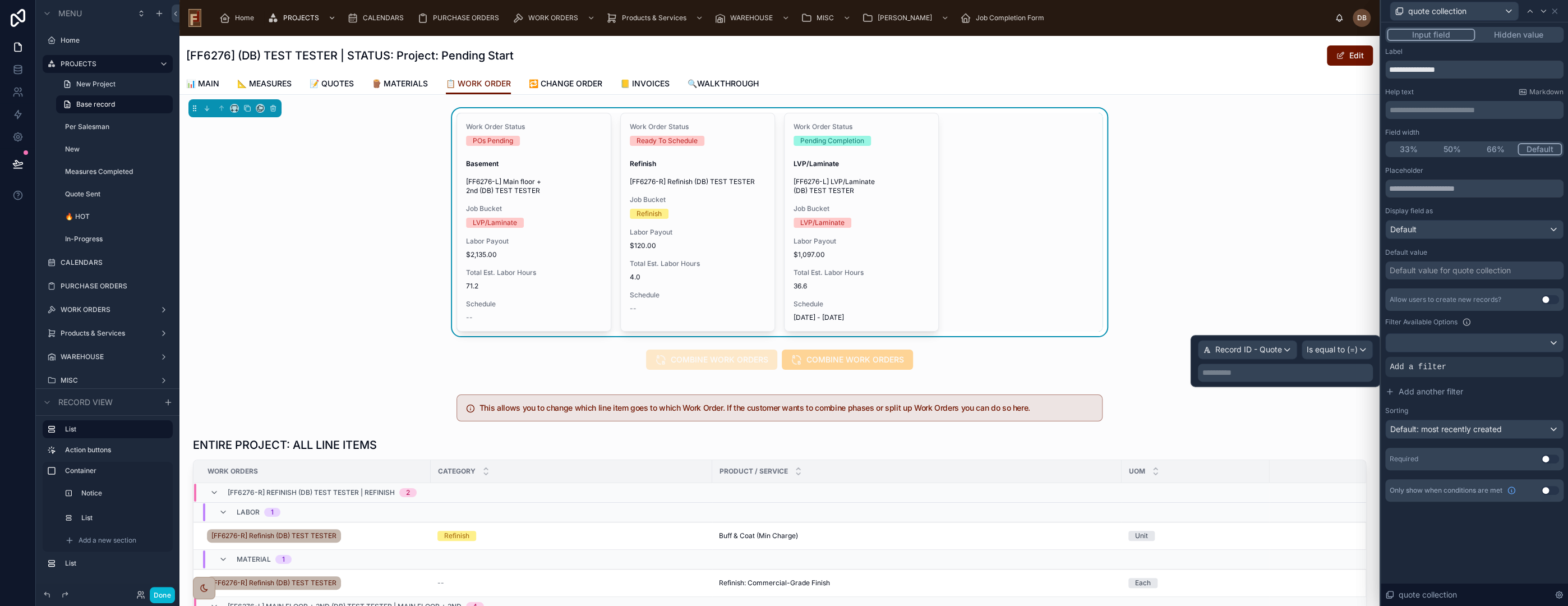
click at [1323, 374] on p "**********" at bounding box center [1286, 373] width 168 height 11
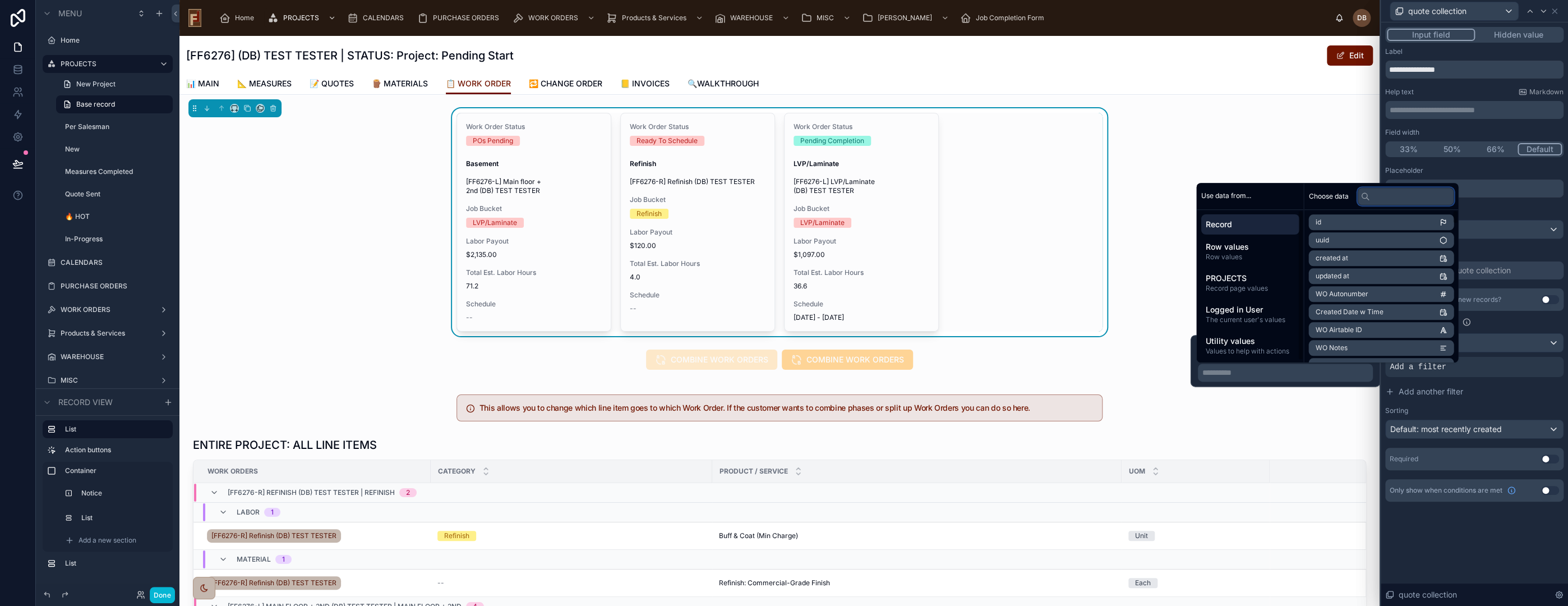
click at [1387, 195] on input "text" at bounding box center [1406, 196] width 97 height 18
type input "******"
click at [1372, 323] on span "Record ID - Quote (from Quote)" at bounding box center [1364, 323] width 99 height 9
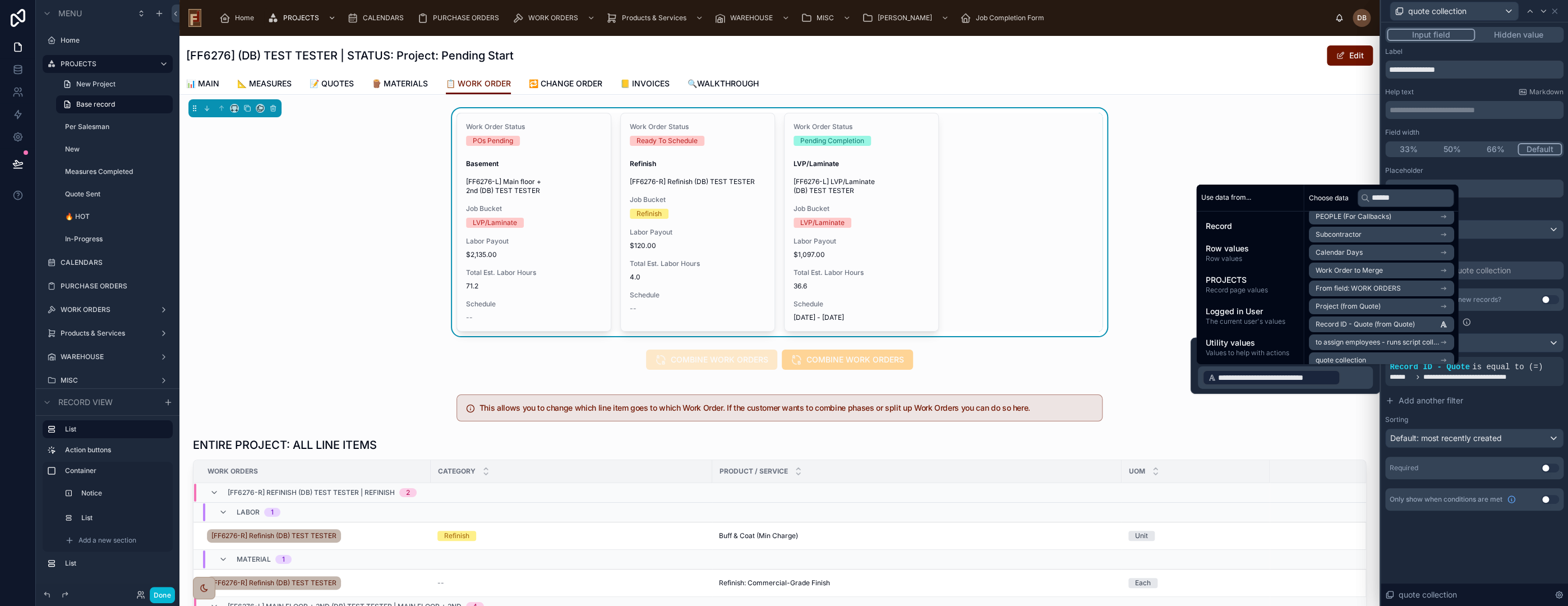
click at [1491, 554] on div "**********" at bounding box center [1474, 314] width 187 height 583
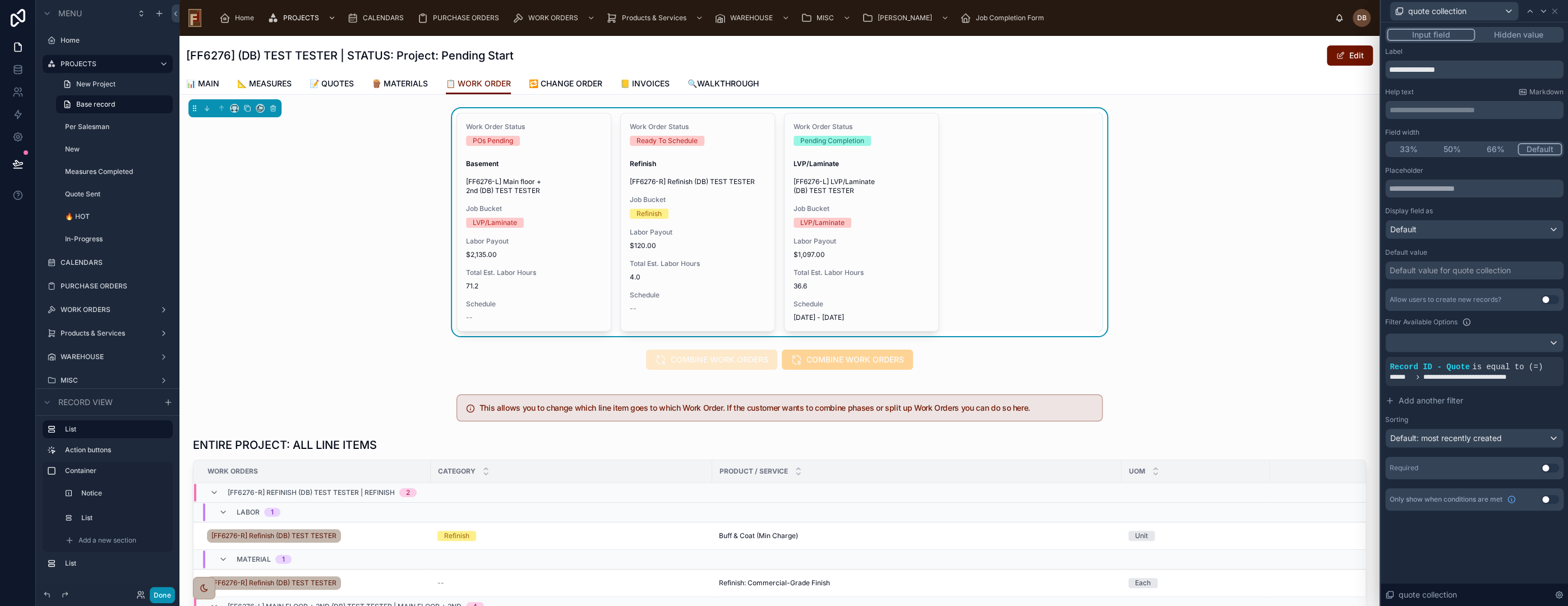
click at [159, 595] on button "Done" at bounding box center [162, 595] width 25 height 17
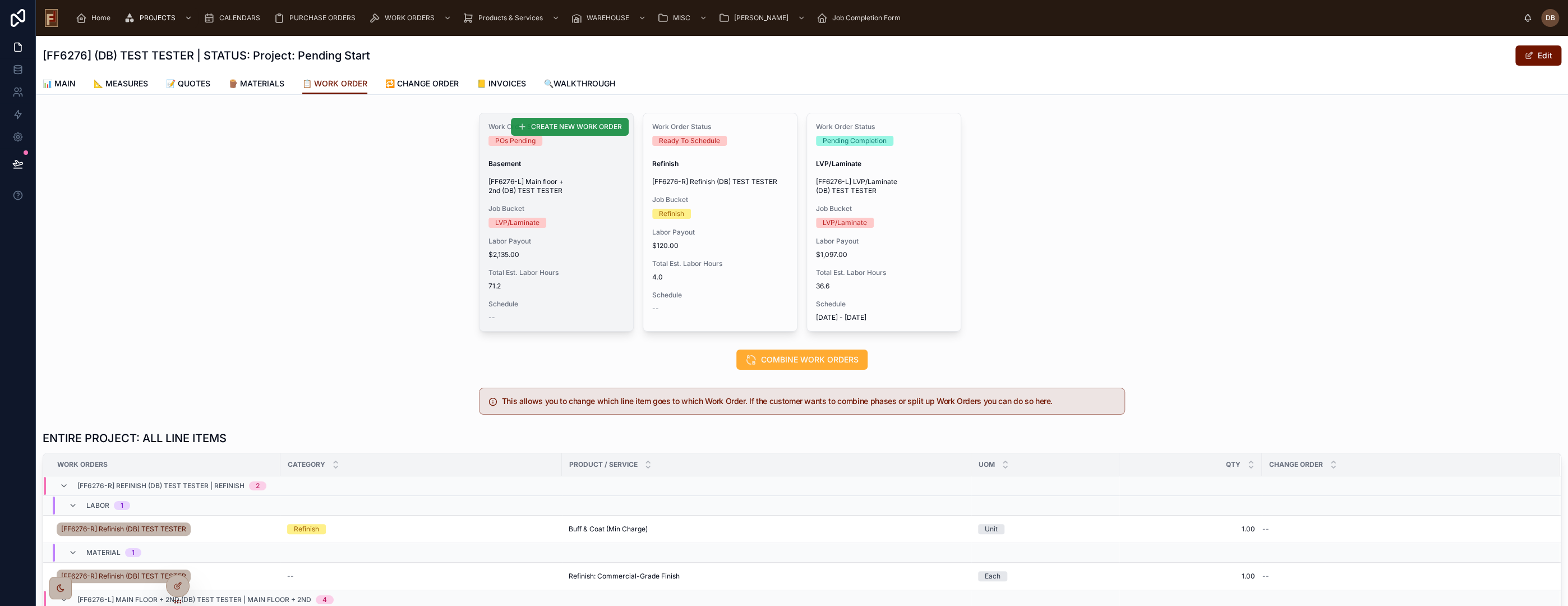
click at [587, 127] on span "CREATE NEW WORK ORDER" at bounding box center [576, 127] width 91 height 9
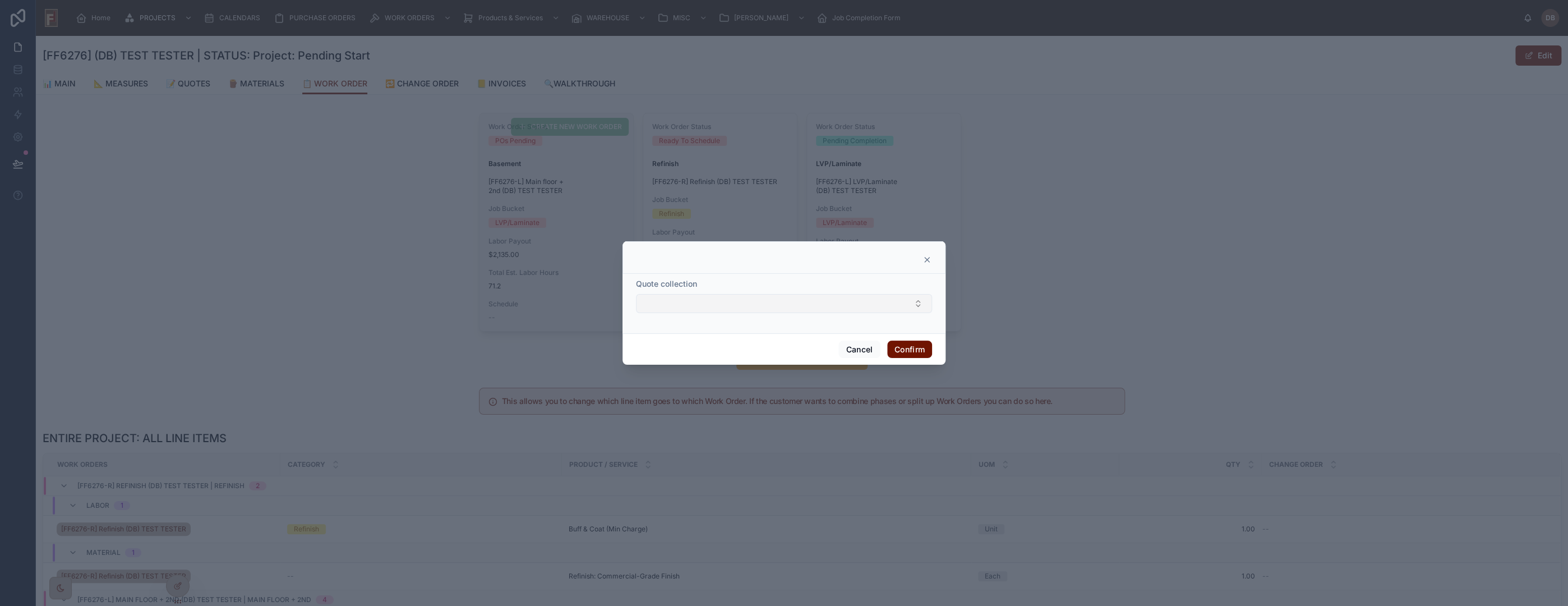
click at [722, 307] on button "Select Button" at bounding box center [784, 303] width 296 height 19
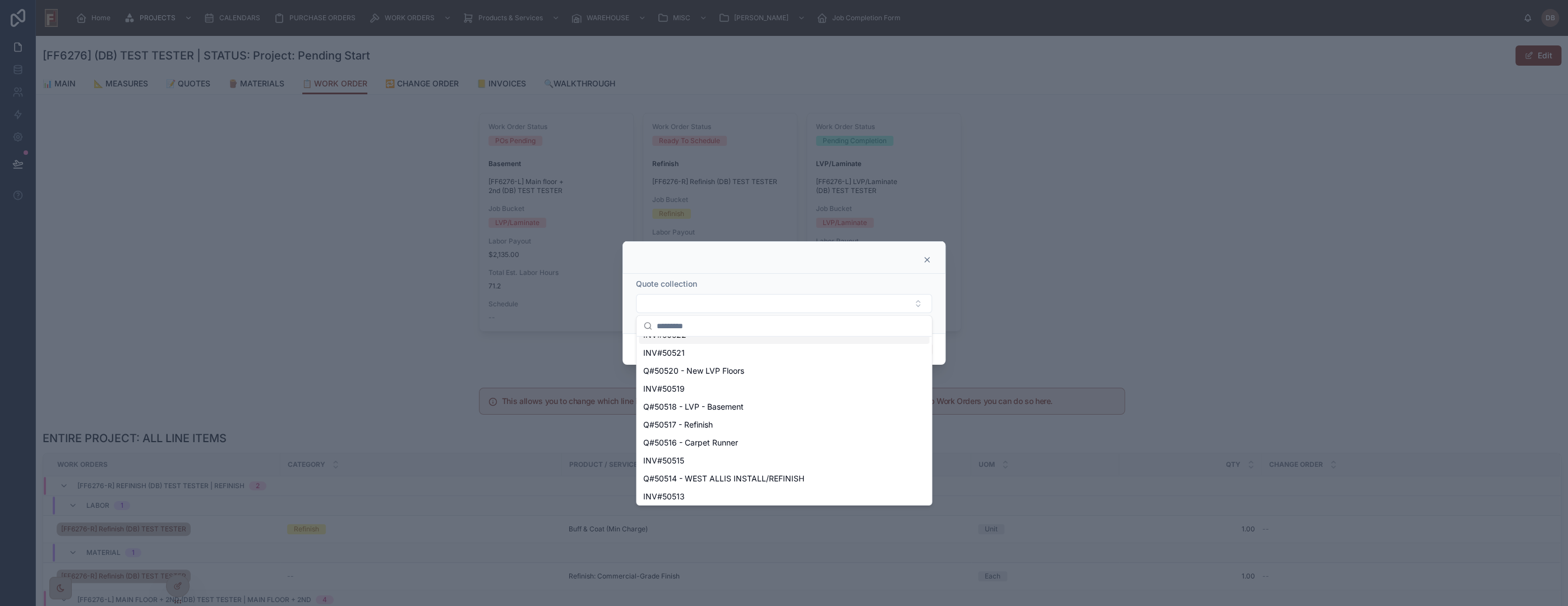
scroll to position [0, 0]
click at [929, 257] on icon at bounding box center [927, 260] width 9 height 9
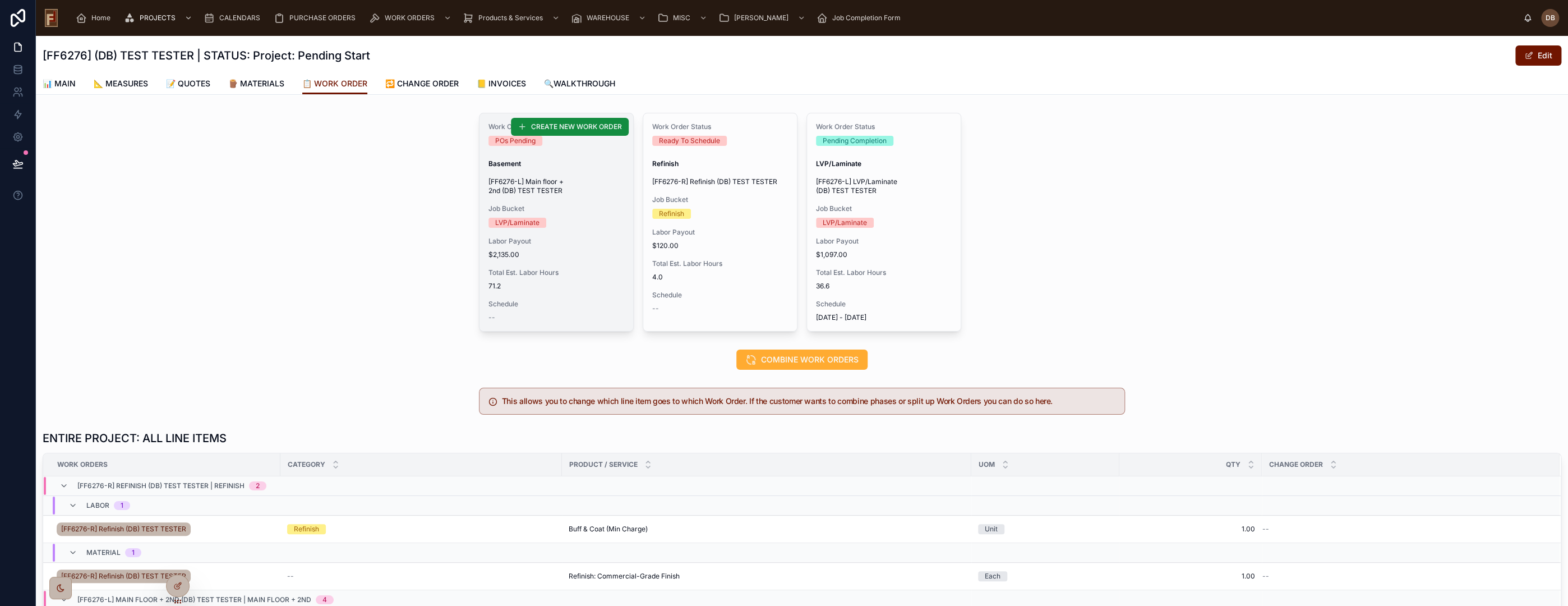
click at [594, 233] on div "Work Order Status POs Pending Basement [FF6276-L] Main floor + 2nd (DB) TEST TE…" at bounding box center [556, 222] width 153 height 218
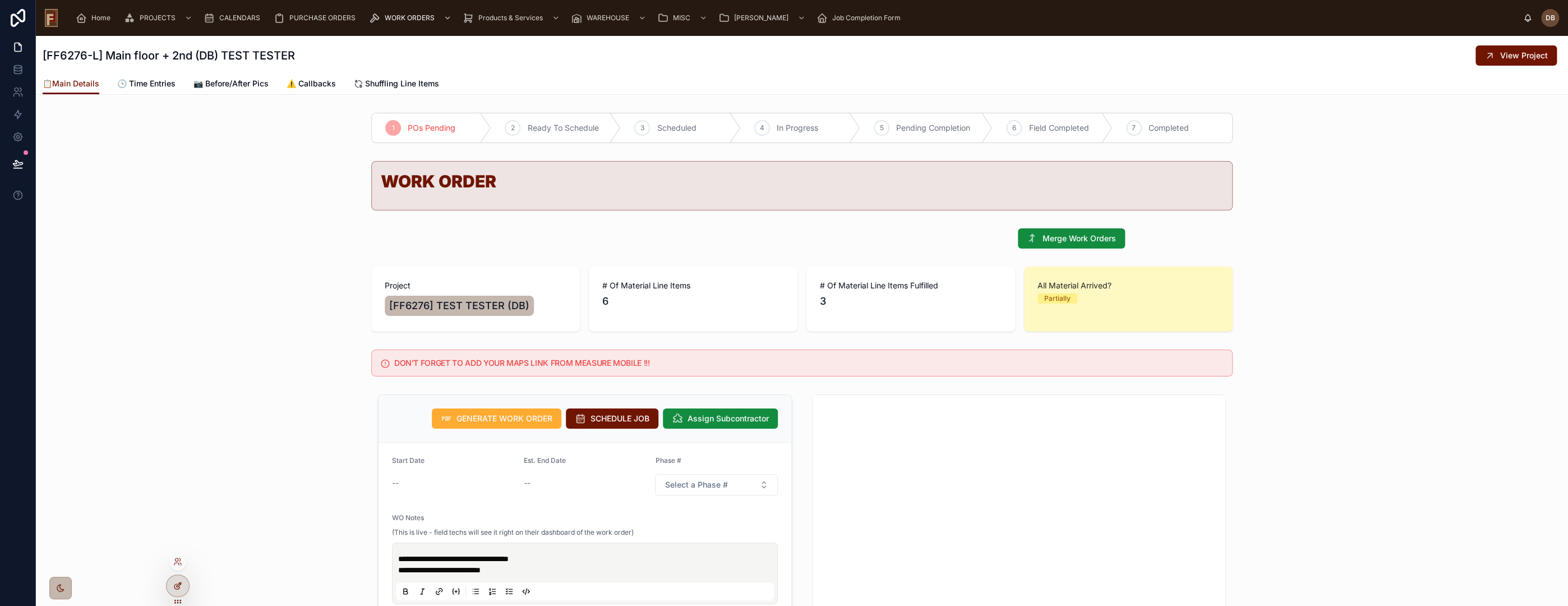
click at [176, 588] on icon at bounding box center [177, 586] width 9 height 9
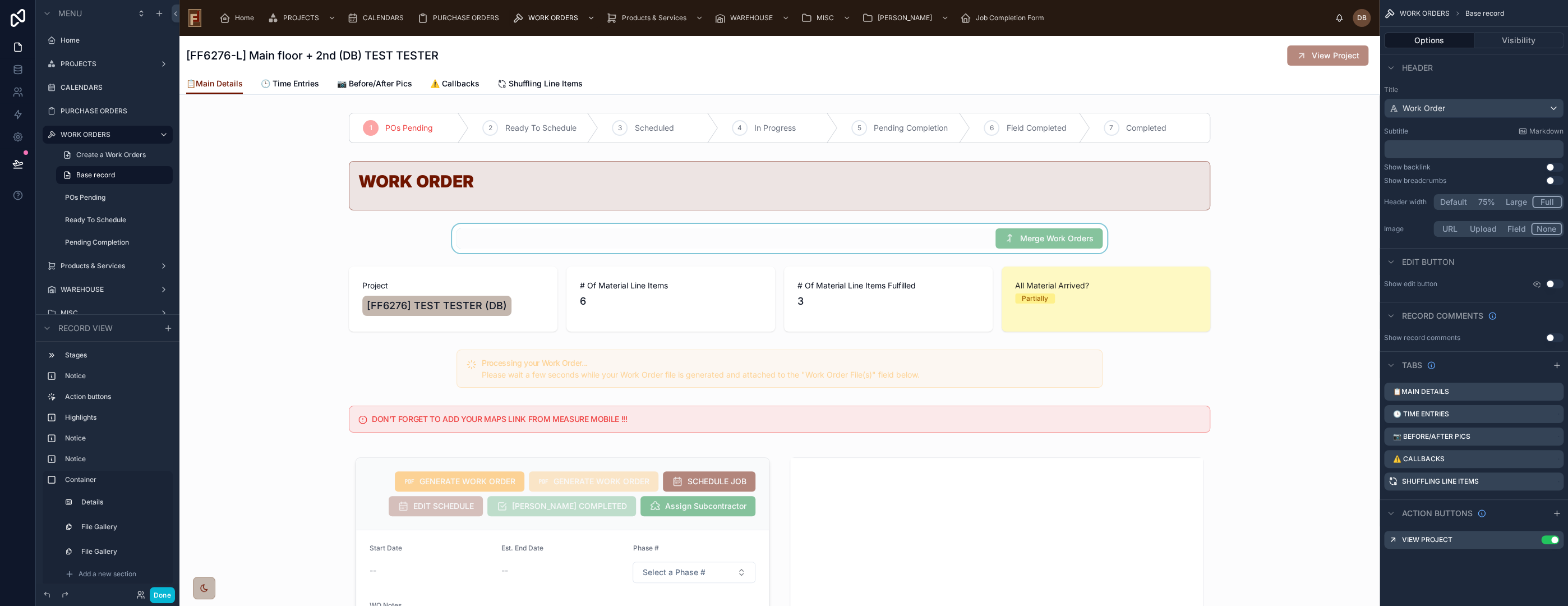
click at [682, 246] on div at bounding box center [779, 238] width 1200 height 29
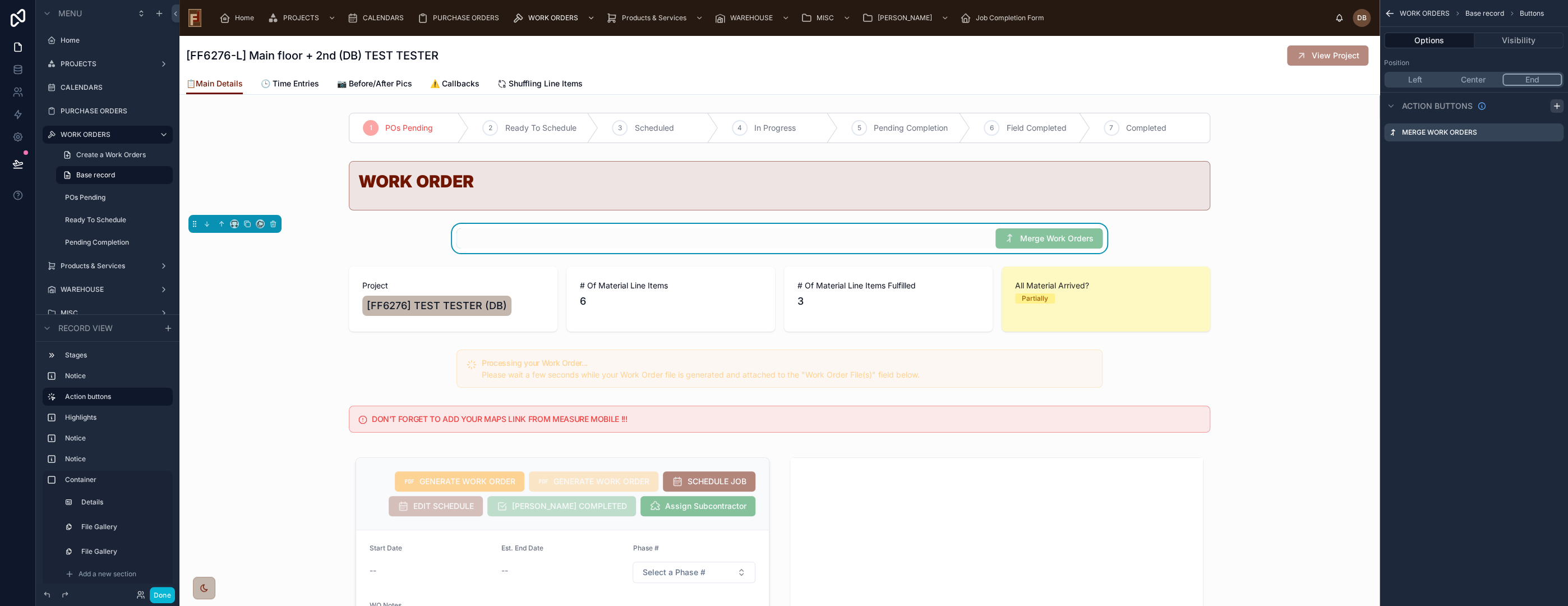
click at [1559, 104] on icon "scrollable content" at bounding box center [1557, 106] width 9 height 9
click at [1554, 153] on icon "scrollable content" at bounding box center [1554, 155] width 9 height 9
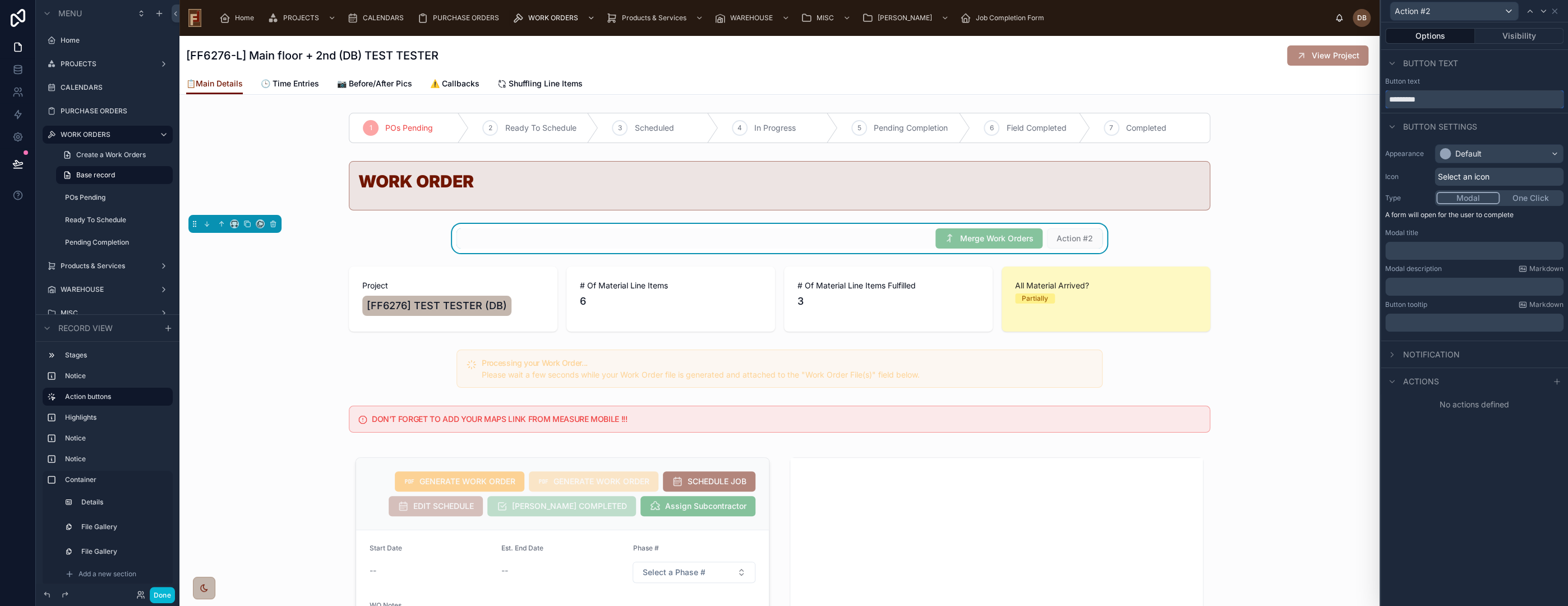
drag, startPoint x: 1437, startPoint y: 103, endPoint x: 1362, endPoint y: 103, distance: 75.0
click at [1362, 103] on div "Action #2 Options Visibility Button text Button text ********* Button settings …" at bounding box center [784, 303] width 1568 height 606
type input "**********"
click at [1506, 151] on div "Default" at bounding box center [1499, 154] width 128 height 18
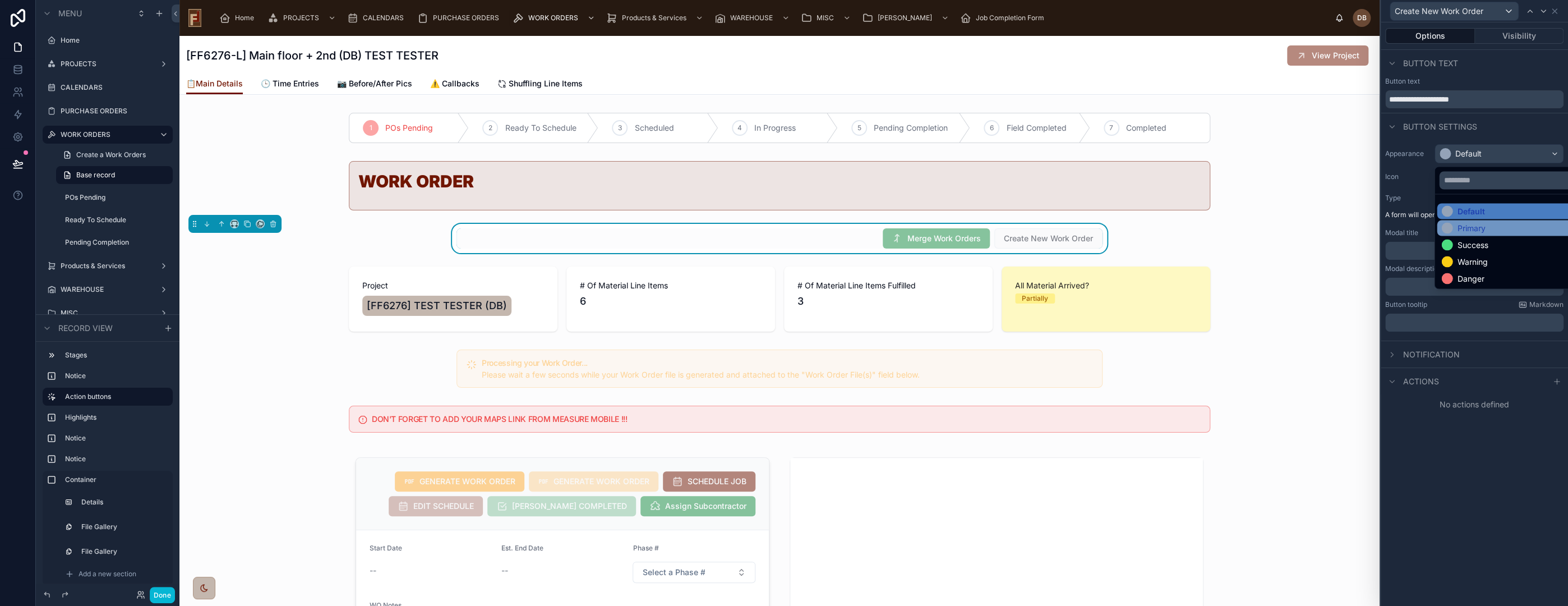
click at [1526, 232] on div "Primary" at bounding box center [1511, 227] width 140 height 11
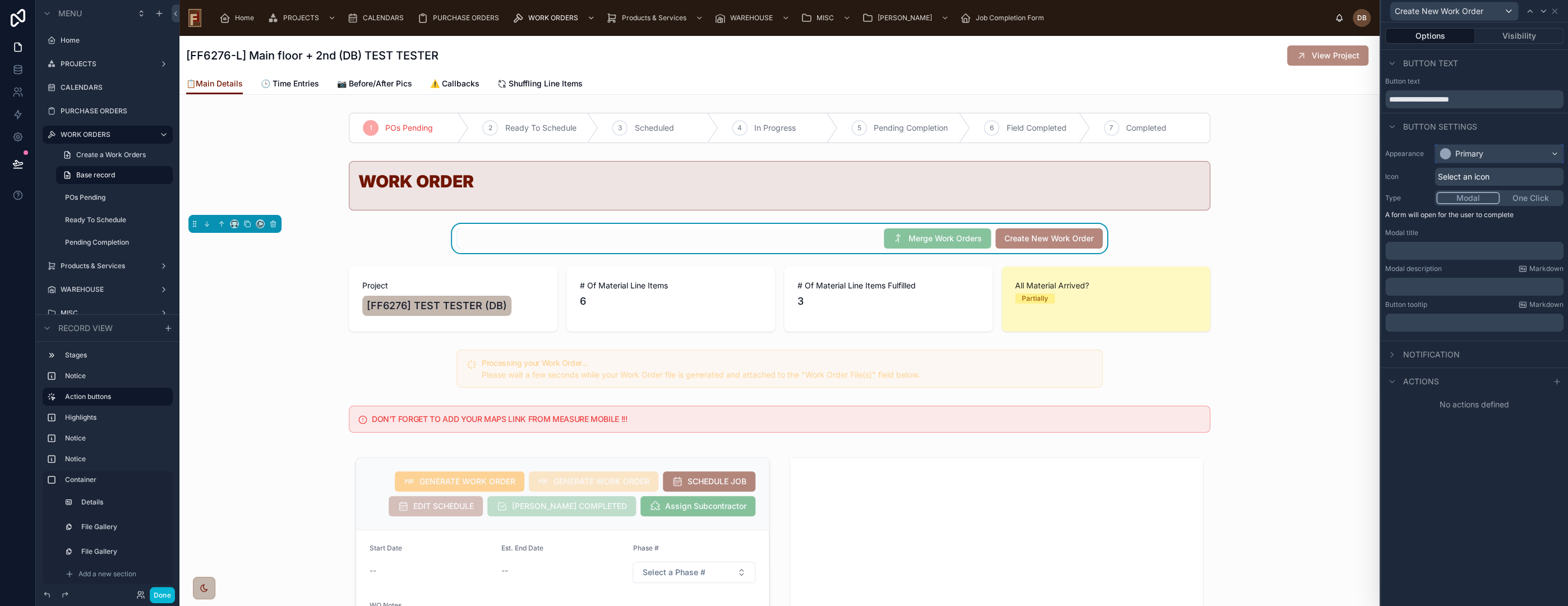
click at [1475, 153] on div "Primary" at bounding box center [1469, 153] width 28 height 11
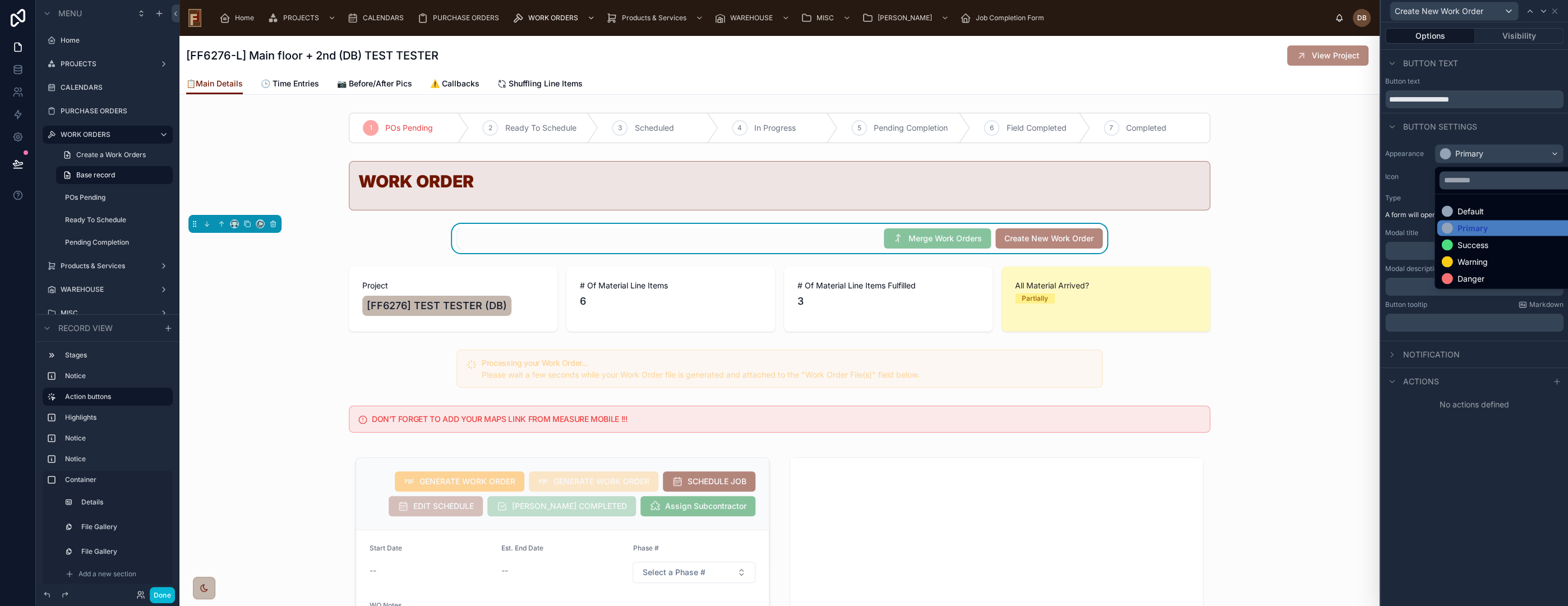
drag, startPoint x: 1480, startPoint y: 457, endPoint x: 1460, endPoint y: 322, distance: 136.5
click at [1480, 456] on div at bounding box center [1474, 303] width 187 height 606
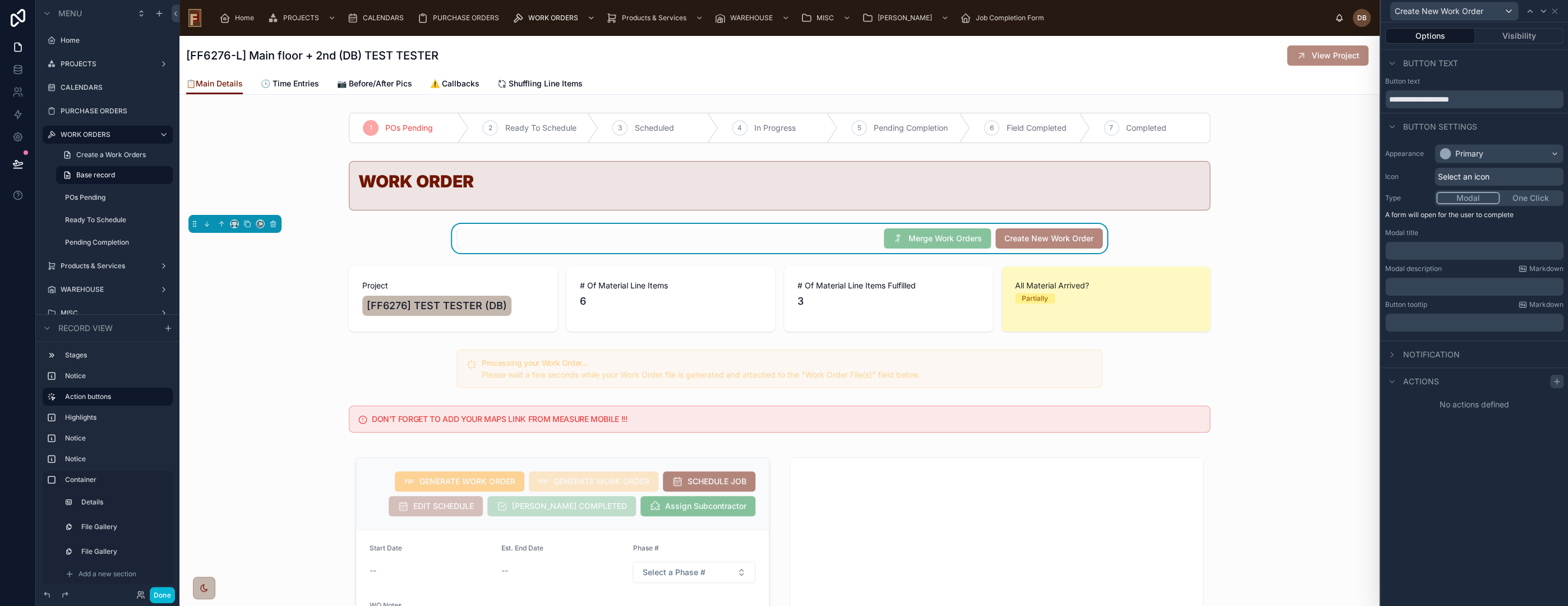
click at [1555, 380] on icon at bounding box center [1557, 382] width 9 height 9
click at [1472, 422] on div "Select a type" at bounding box center [1474, 426] width 168 height 18
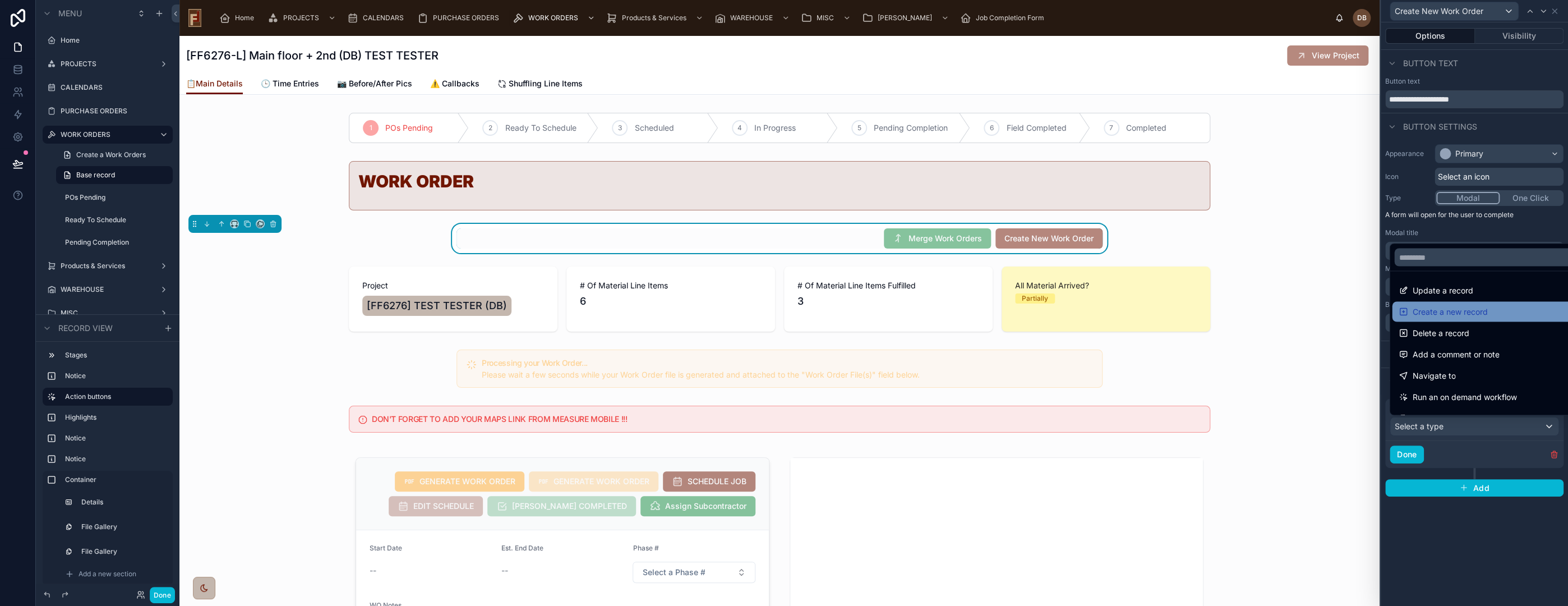
click at [1489, 313] on div "Create a new record" at bounding box center [1486, 311] width 176 height 14
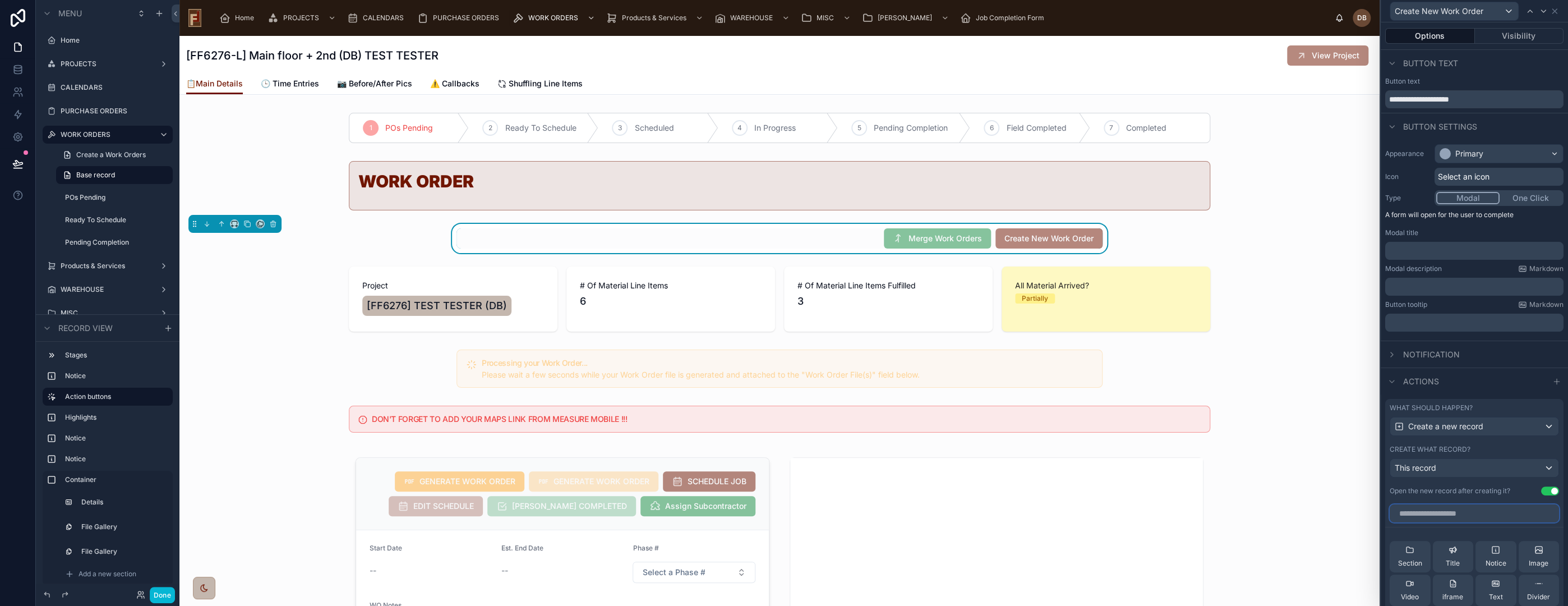
click at [1461, 513] on input "text" at bounding box center [1474, 514] width 169 height 18
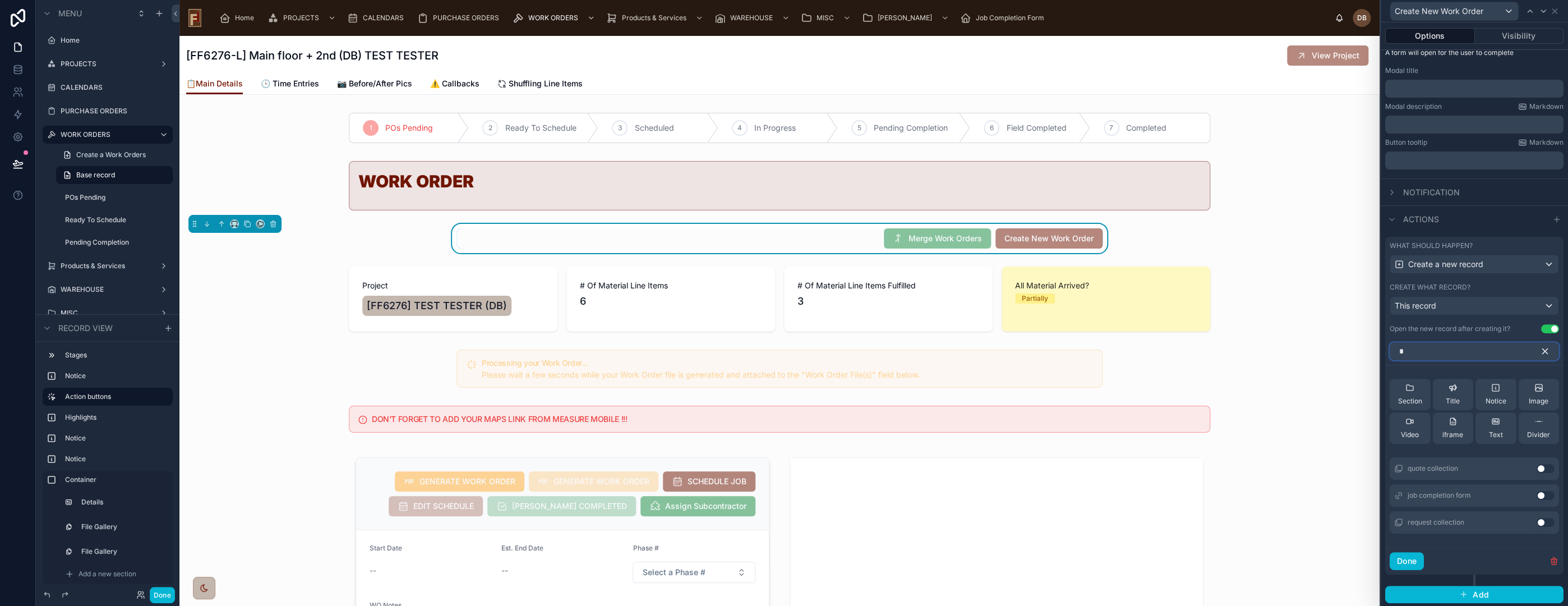
scroll to position [162, 0]
type input "*"
click at [1536, 467] on button "Use setting" at bounding box center [1545, 468] width 18 height 9
click at [1540, 346] on icon "button" at bounding box center [1545, 350] width 10 height 10
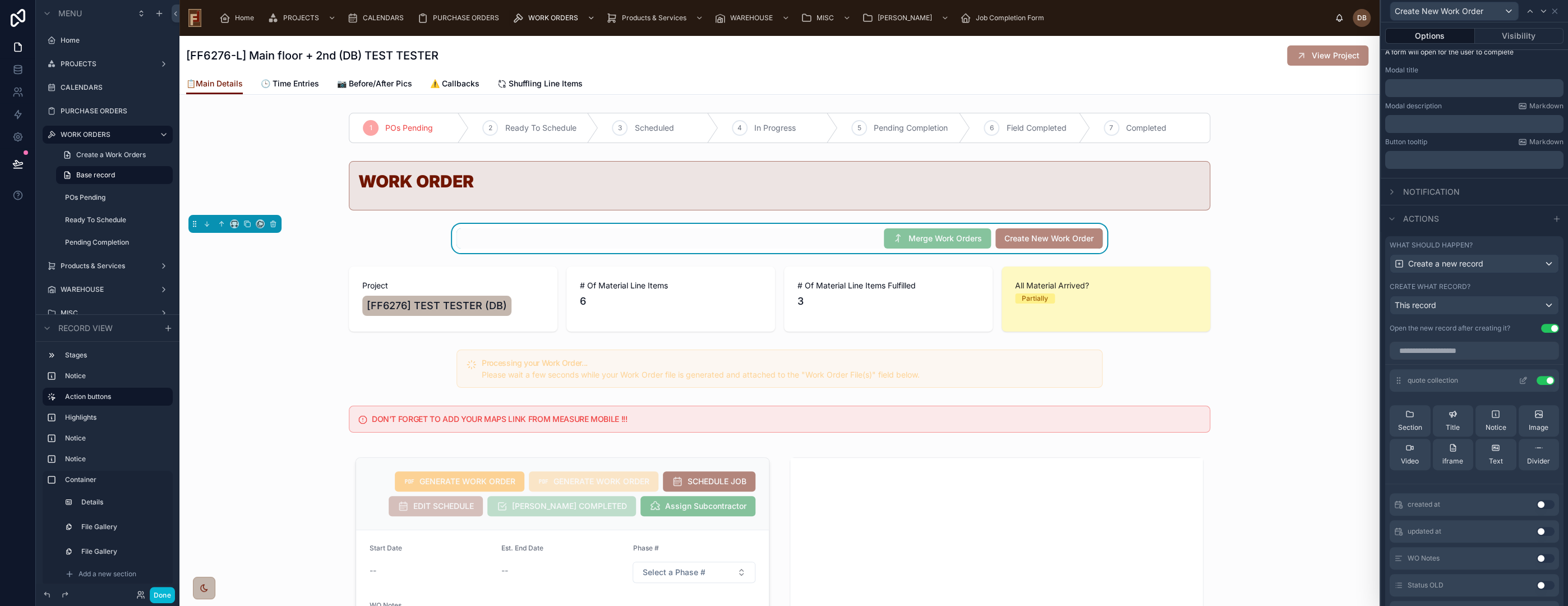
click at [1519, 378] on icon at bounding box center [1523, 380] width 9 height 9
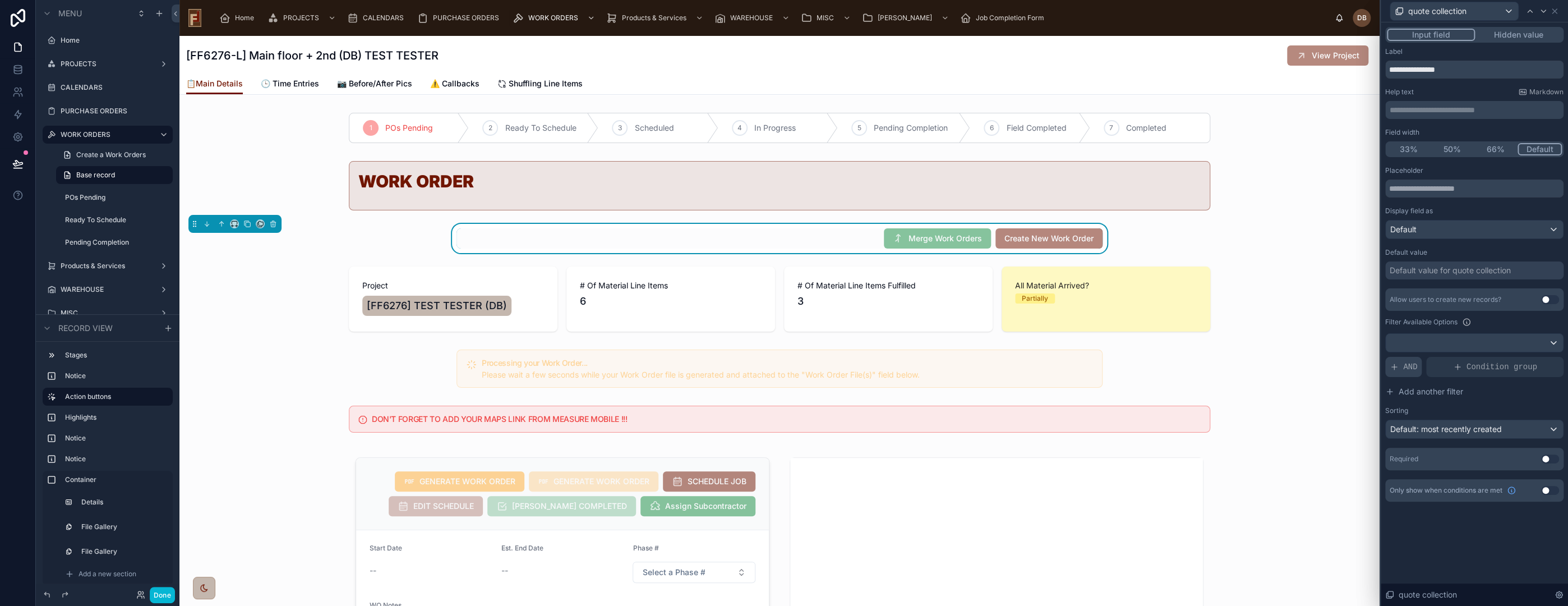
click at [1406, 372] on span "AND" at bounding box center [1410, 366] width 14 height 11
click at [1536, 357] on icon at bounding box center [1535, 357] width 7 height 7
click at [1270, 351] on span "Select a field" at bounding box center [1270, 349] width 48 height 10
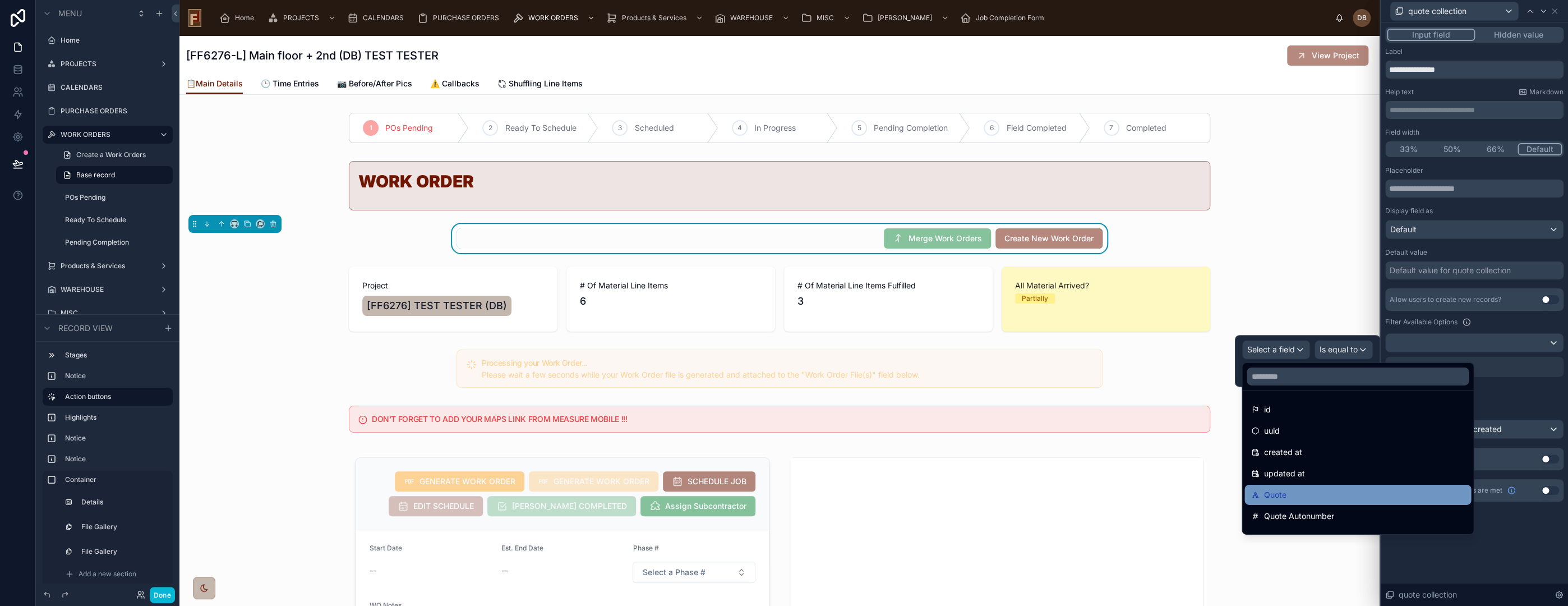
click at [1310, 493] on div "Quote" at bounding box center [1358, 495] width 213 height 14
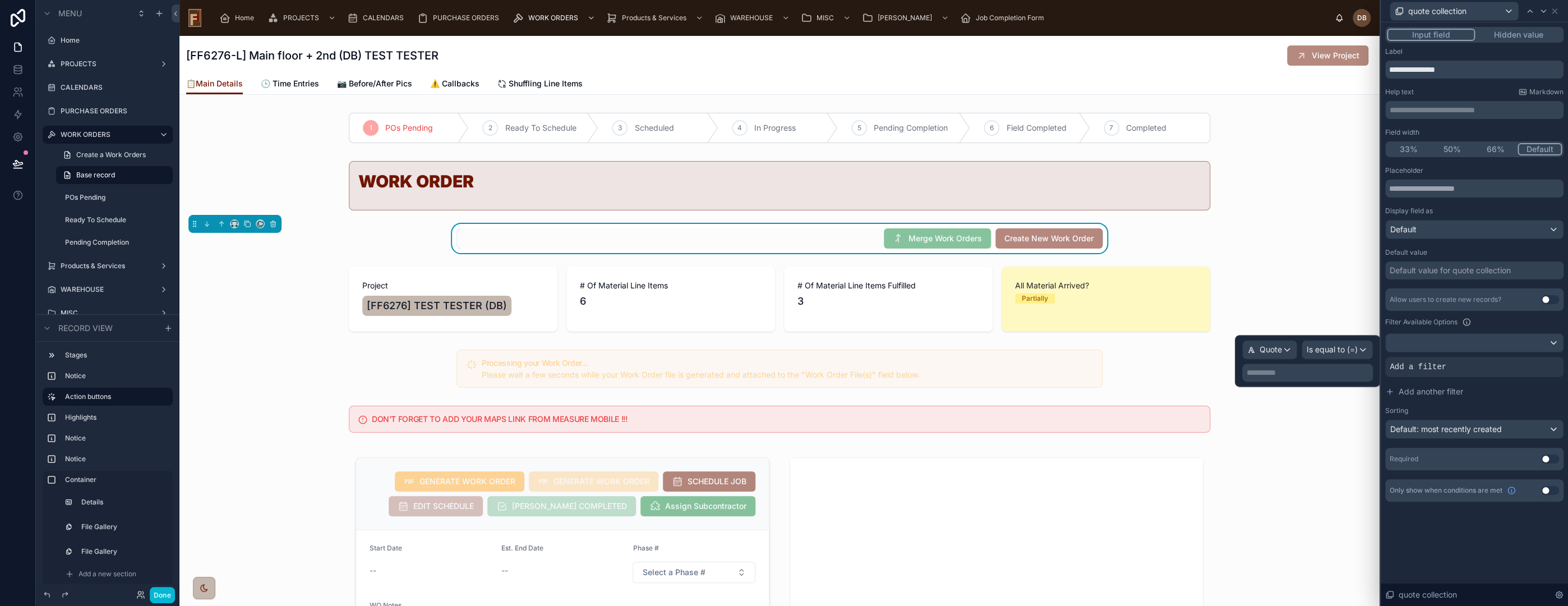
click at [1326, 370] on p "**********" at bounding box center [1309, 373] width 124 height 11
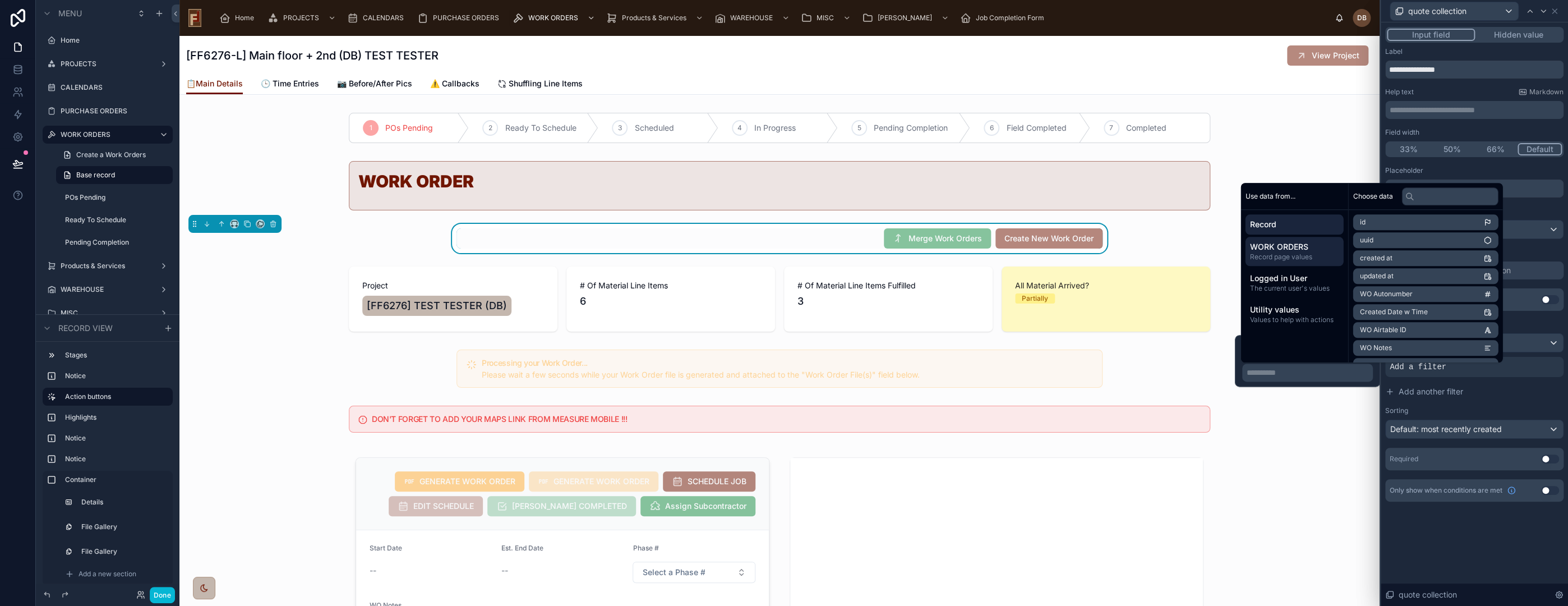
click at [1284, 249] on span "WORK ORDERS" at bounding box center [1294, 246] width 89 height 11
click at [1436, 195] on input "text" at bounding box center [1449, 196] width 97 height 18
type input "*****"
click at [1432, 221] on span "Quote (from Line Items)" at bounding box center [1397, 222] width 75 height 9
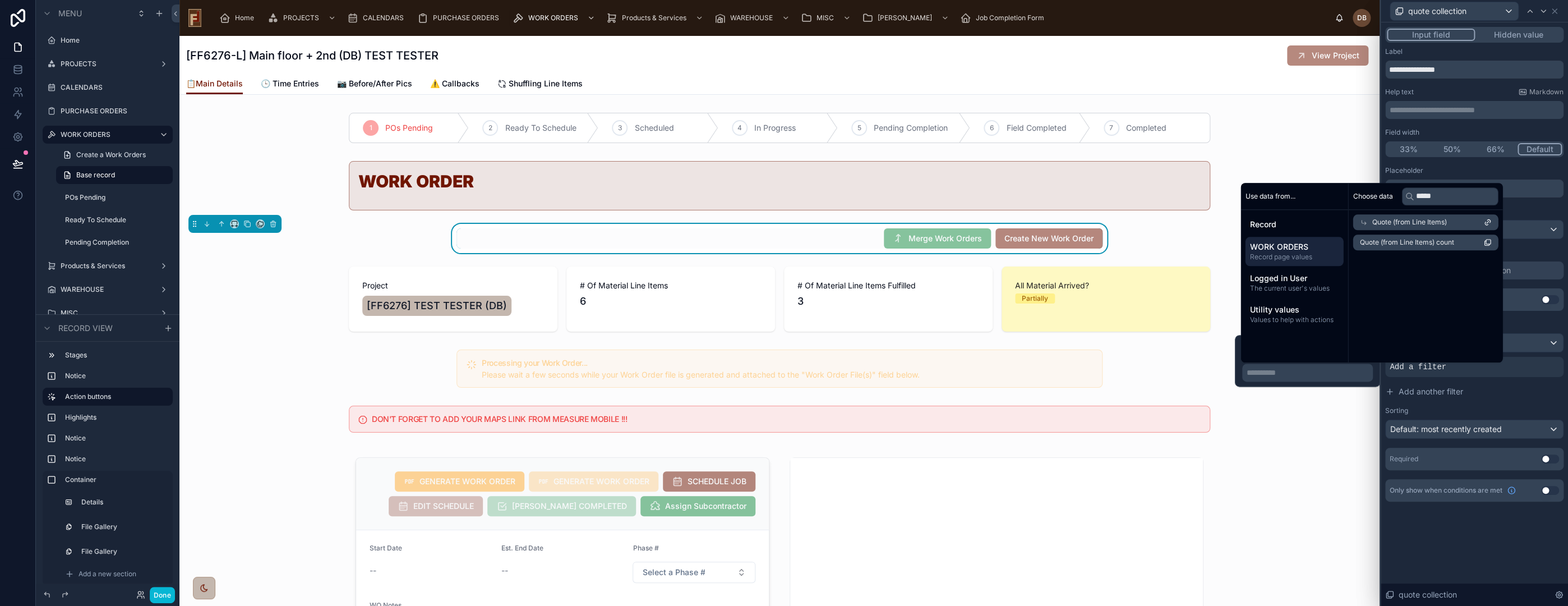
click at [1440, 220] on span "Quote (from Line Items)" at bounding box center [1409, 222] width 75 height 9
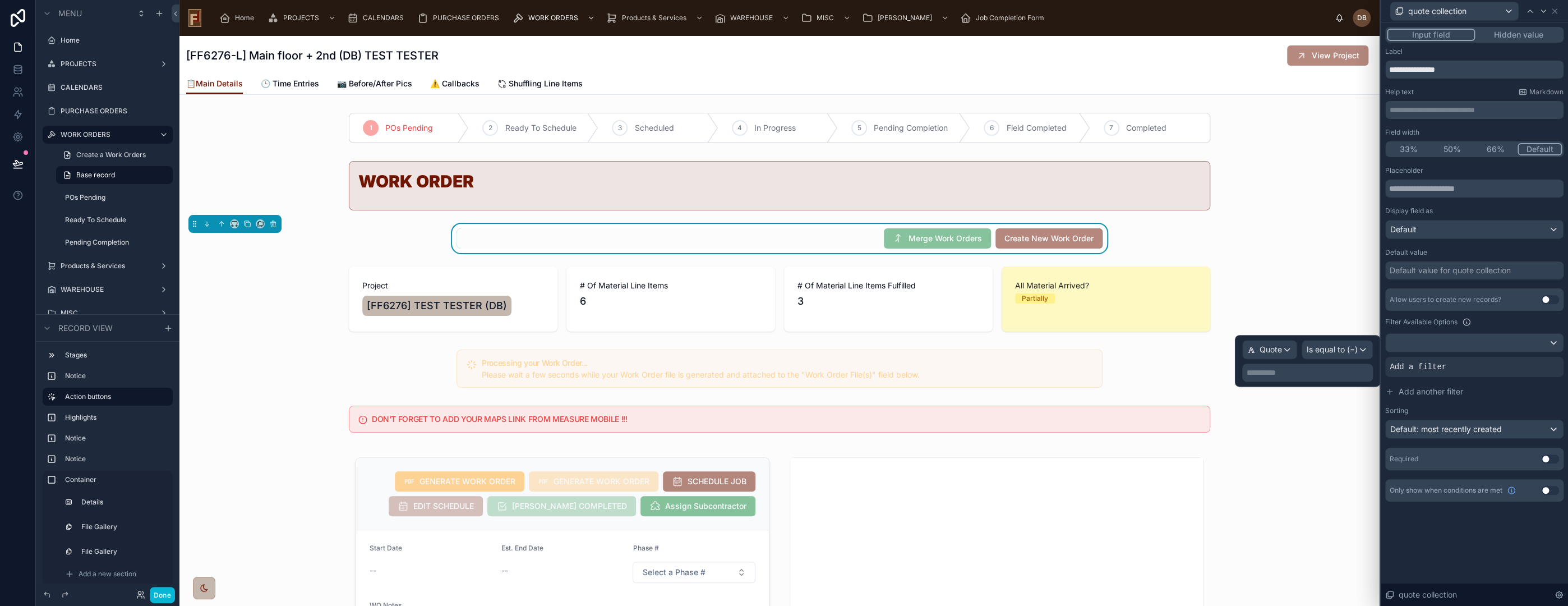
click at [1344, 373] on p "**********" at bounding box center [1309, 373] width 124 height 11
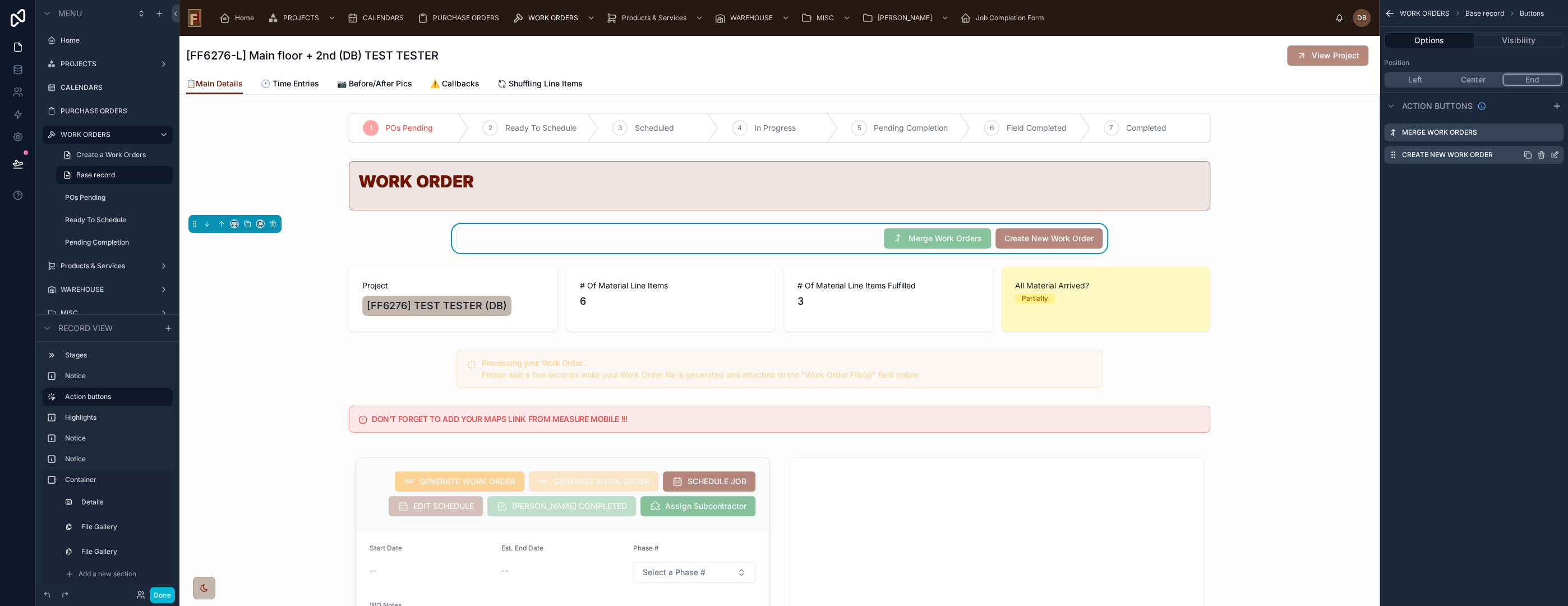
click at [1554, 155] on icon "scrollable content" at bounding box center [1556, 153] width 5 height 5
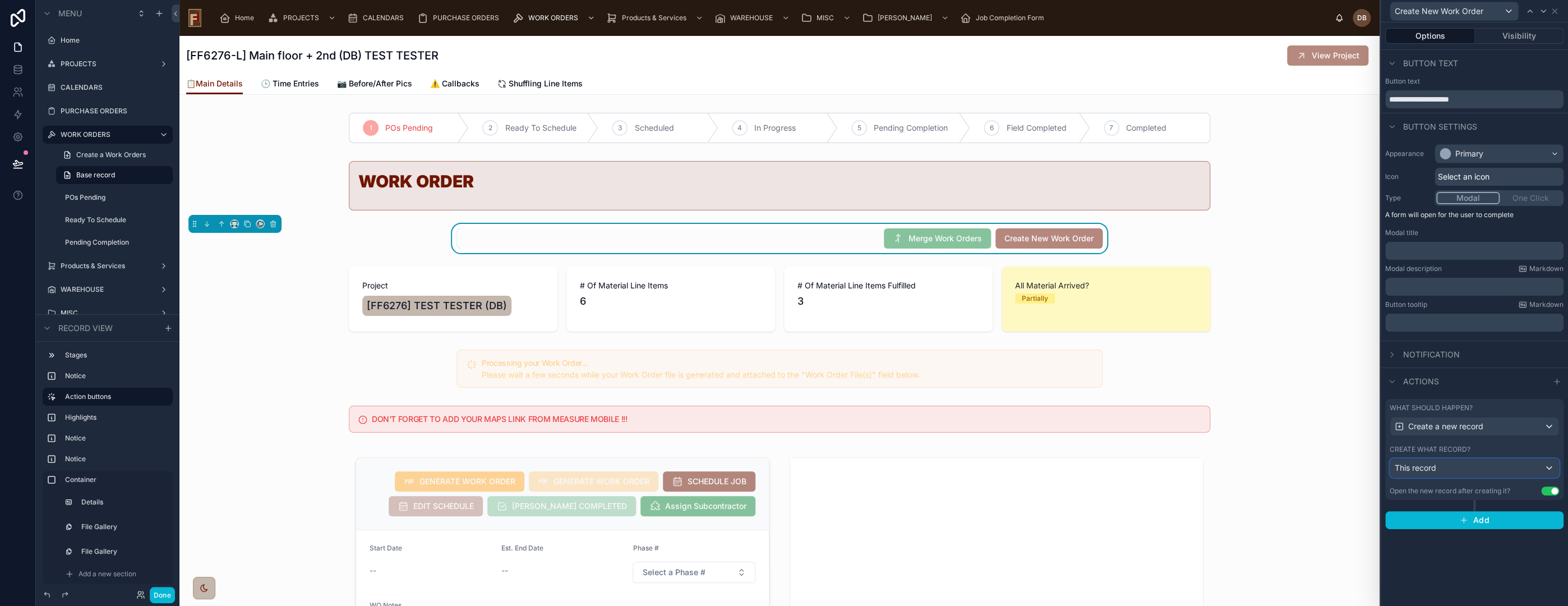
click at [1454, 472] on div "This record" at bounding box center [1474, 468] width 168 height 18
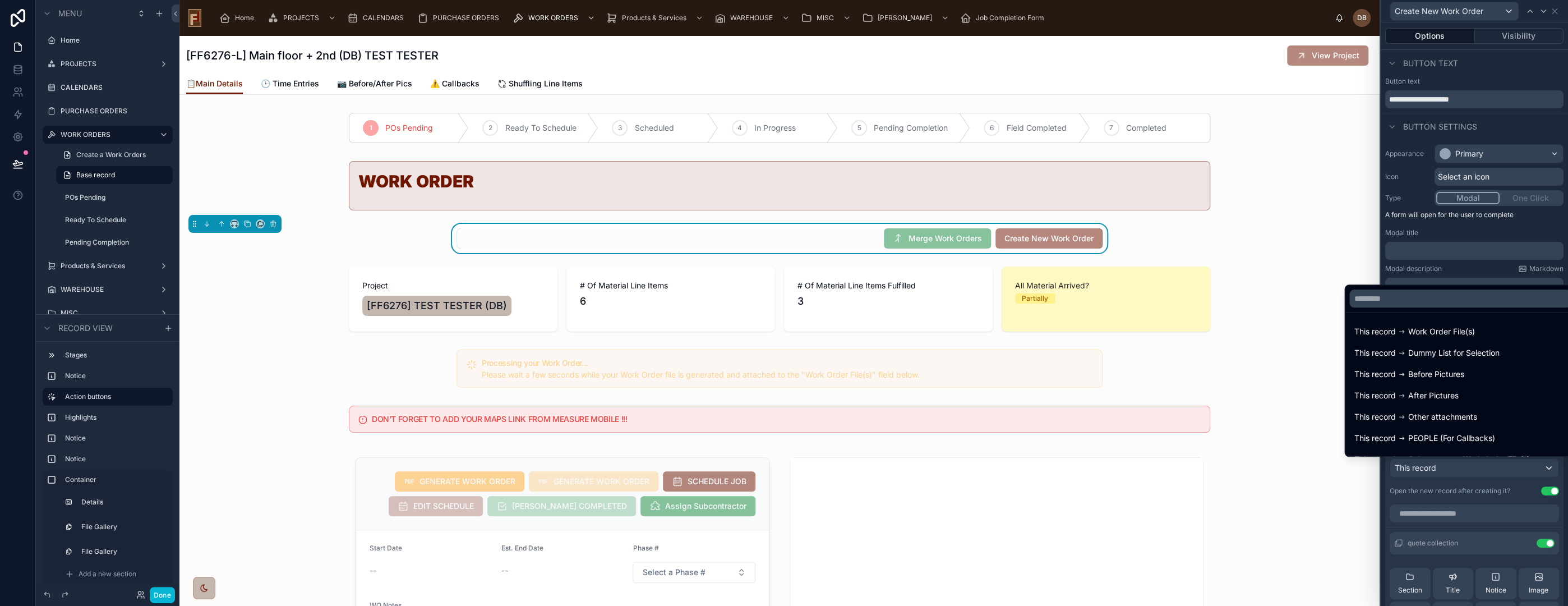
click at [1453, 472] on div at bounding box center [1474, 303] width 187 height 606
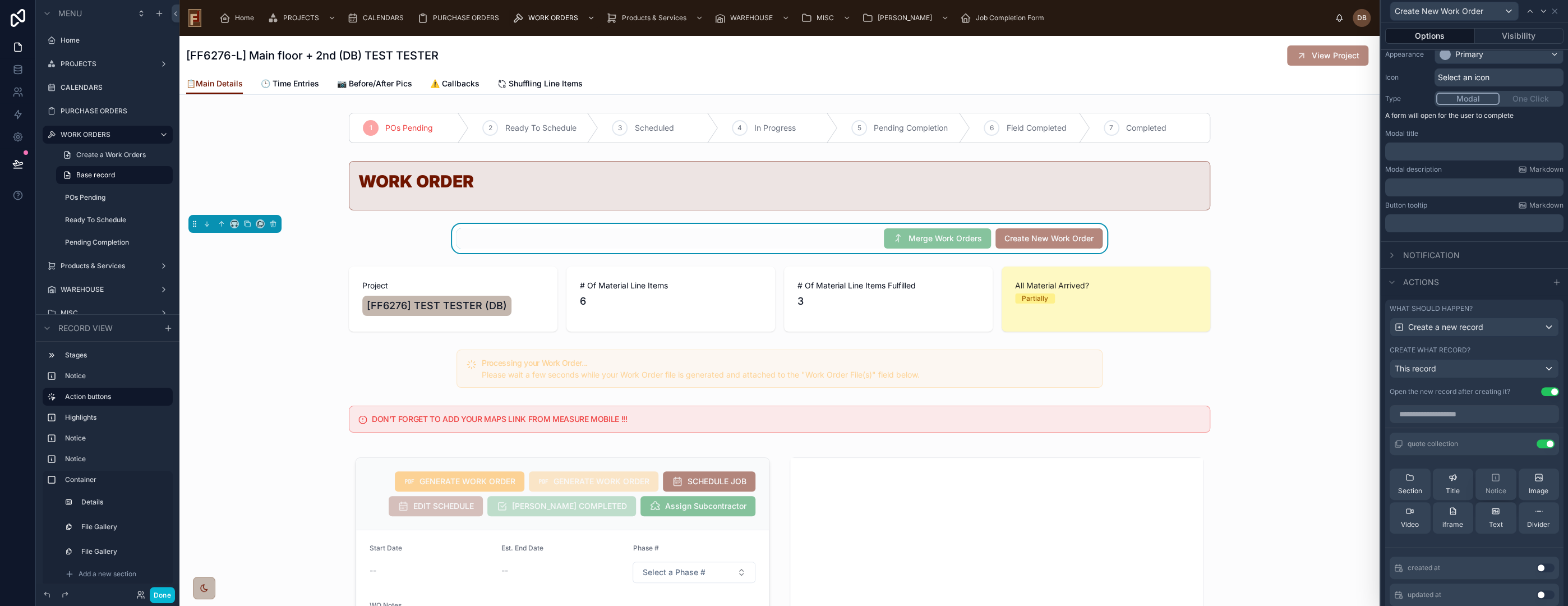
scroll to position [125, 0]
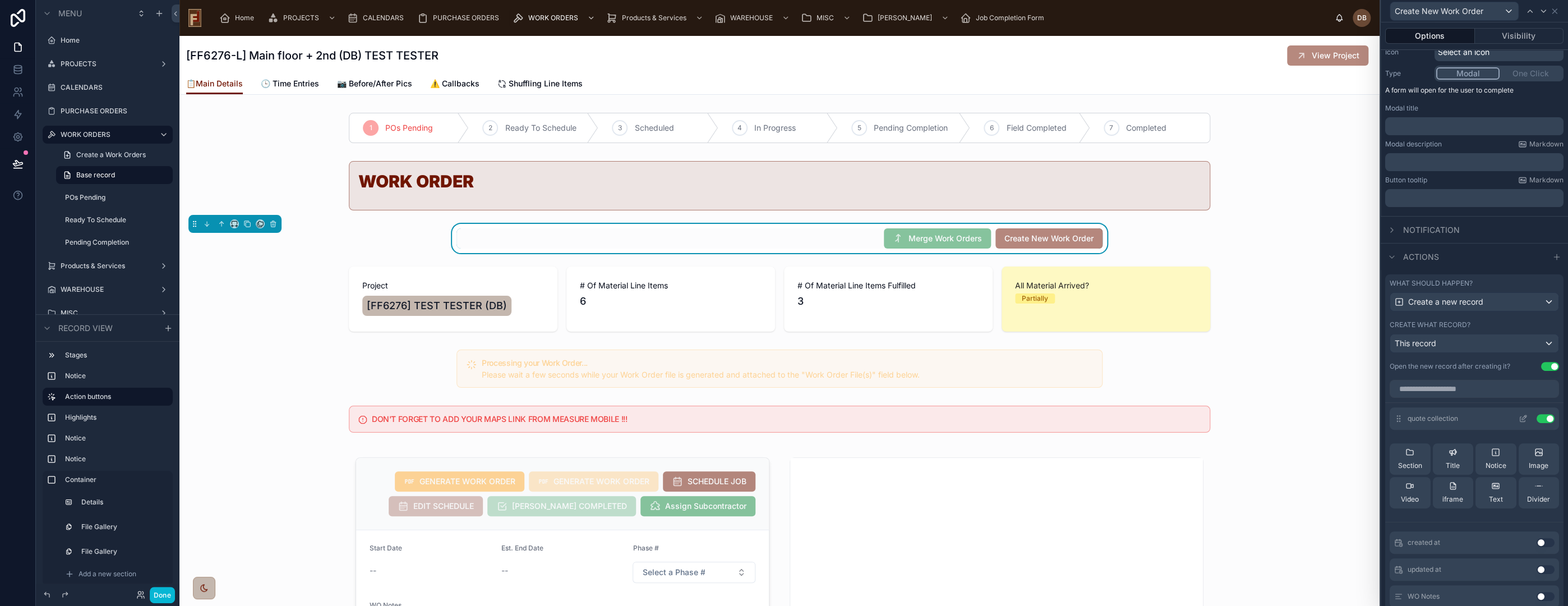
click at [1522, 417] on icon at bounding box center [1524, 417] width 5 height 5
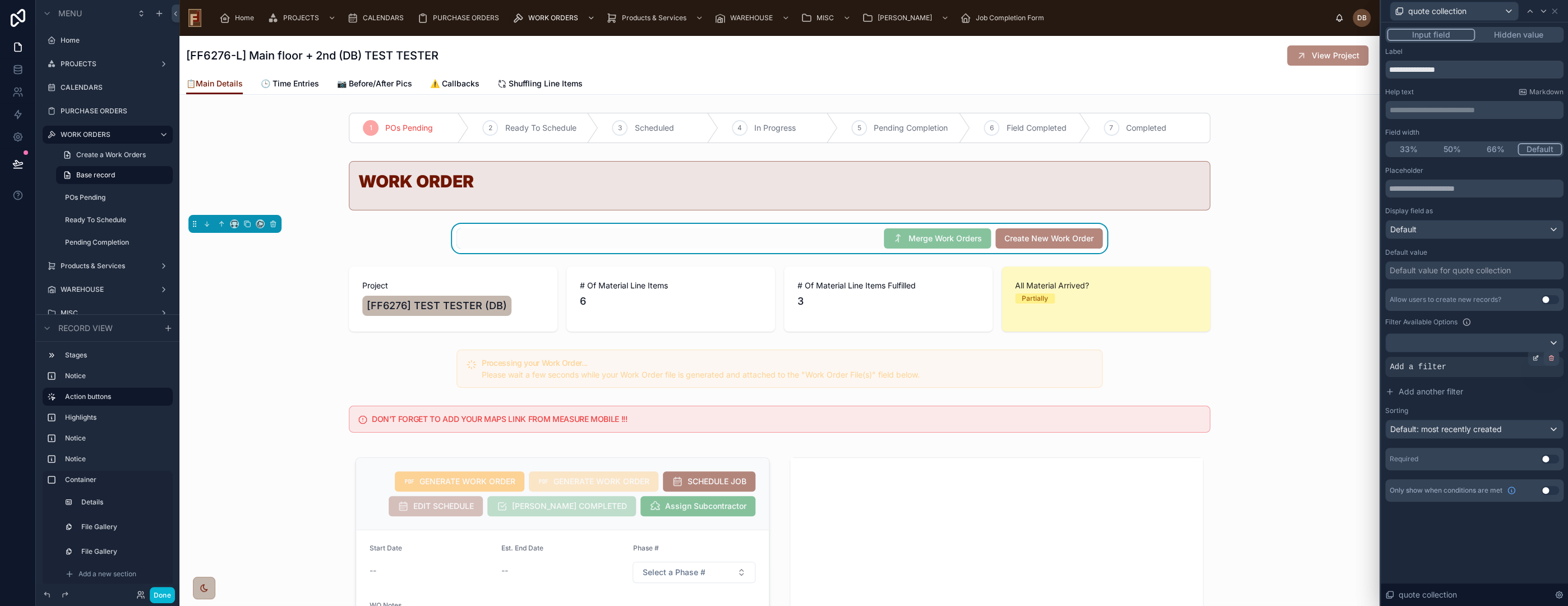
click at [1550, 357] on icon at bounding box center [1551, 357] width 5 height 0
click at [1398, 365] on div "AND" at bounding box center [1403, 366] width 36 height 20
click at [1533, 354] on div at bounding box center [1536, 357] width 16 height 16
click at [1286, 345] on span "Select a field" at bounding box center [1270, 349] width 48 height 10
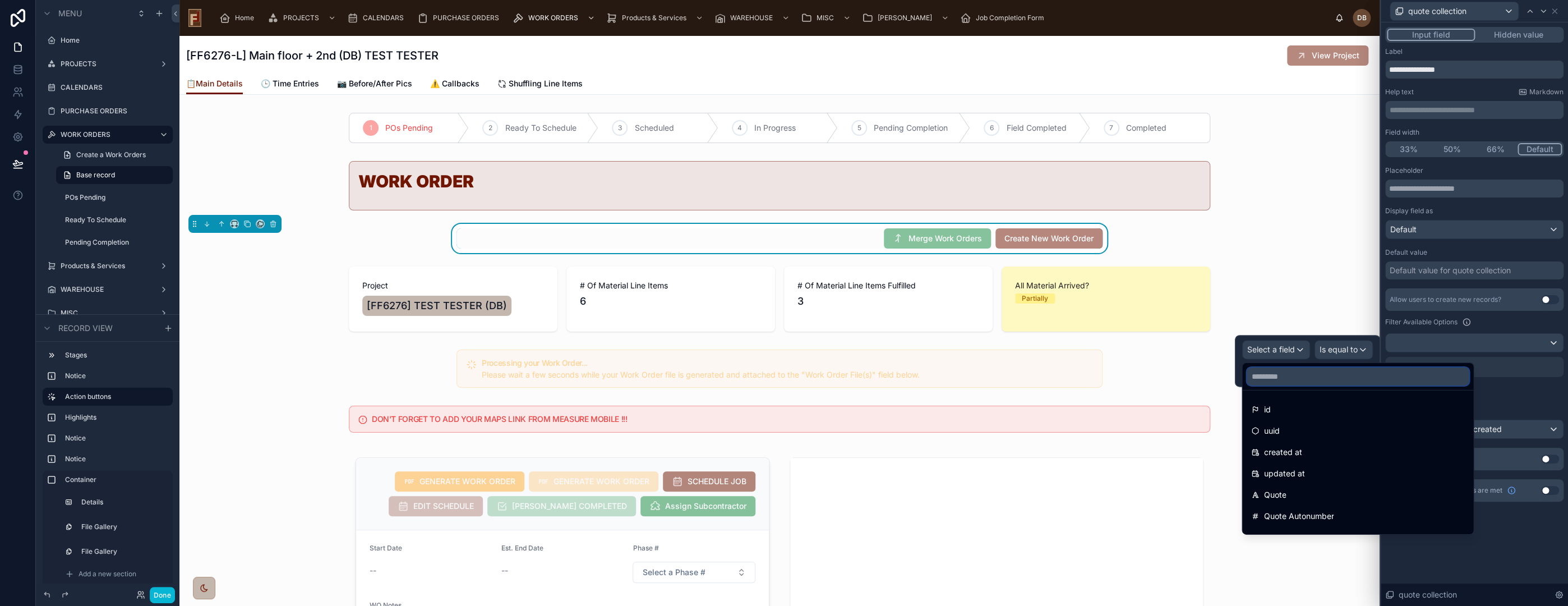
click at [1292, 373] on input "text" at bounding box center [1358, 376] width 222 height 18
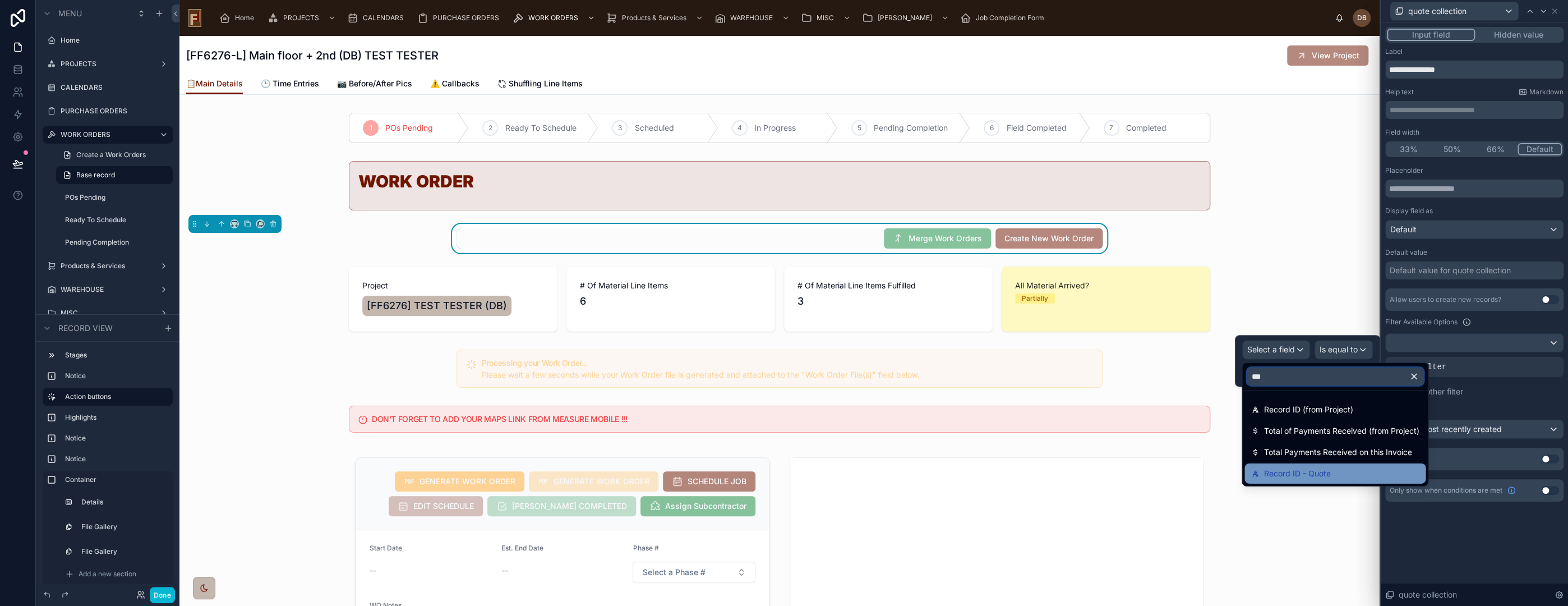
type input "***"
click at [1325, 474] on span "Record ID - Quote" at bounding box center [1297, 474] width 66 height 14
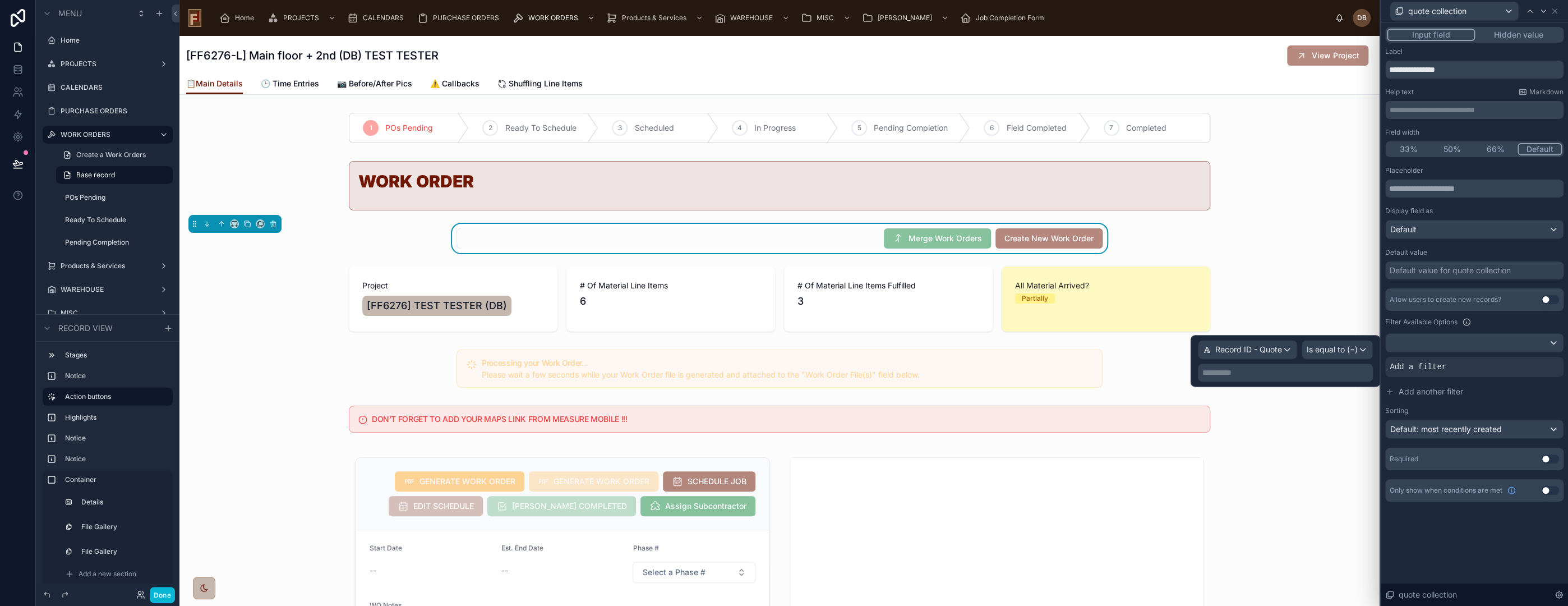
click at [1327, 371] on p "**********" at bounding box center [1286, 373] width 168 height 11
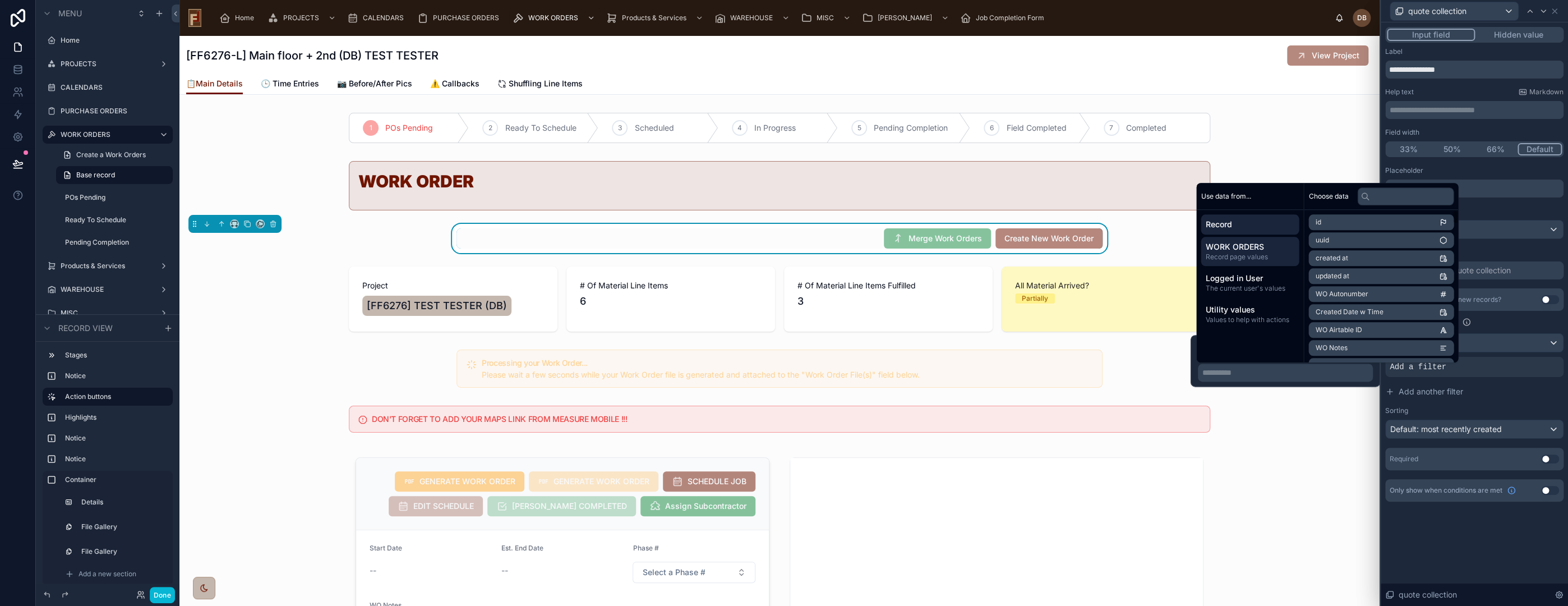
click at [1252, 247] on span "WORK ORDERS" at bounding box center [1250, 246] width 89 height 11
click at [1238, 223] on span "Record" at bounding box center [1250, 224] width 89 height 11
click at [1393, 196] on input "text" at bounding box center [1406, 196] width 97 height 18
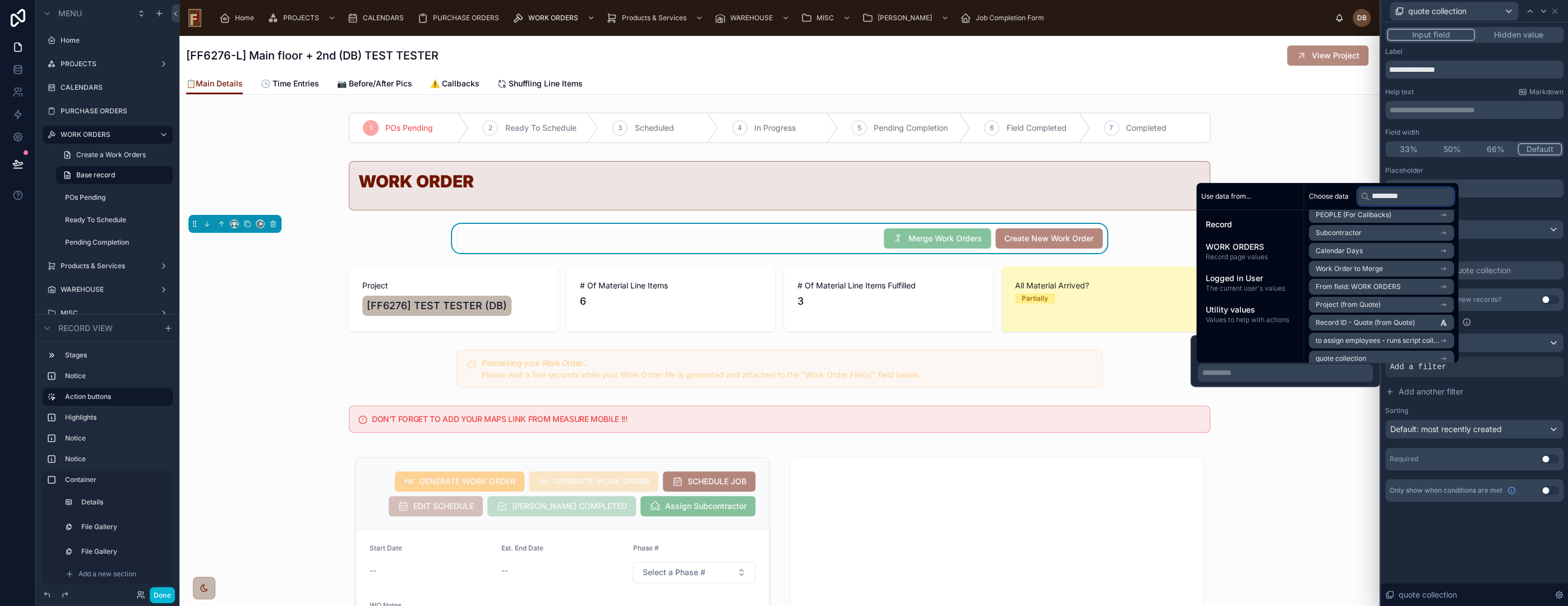
scroll to position [249, 0]
type input "*********"
click at [1387, 261] on span "Record ID - Quote (from Quote)" at bounding box center [1364, 261] width 99 height 9
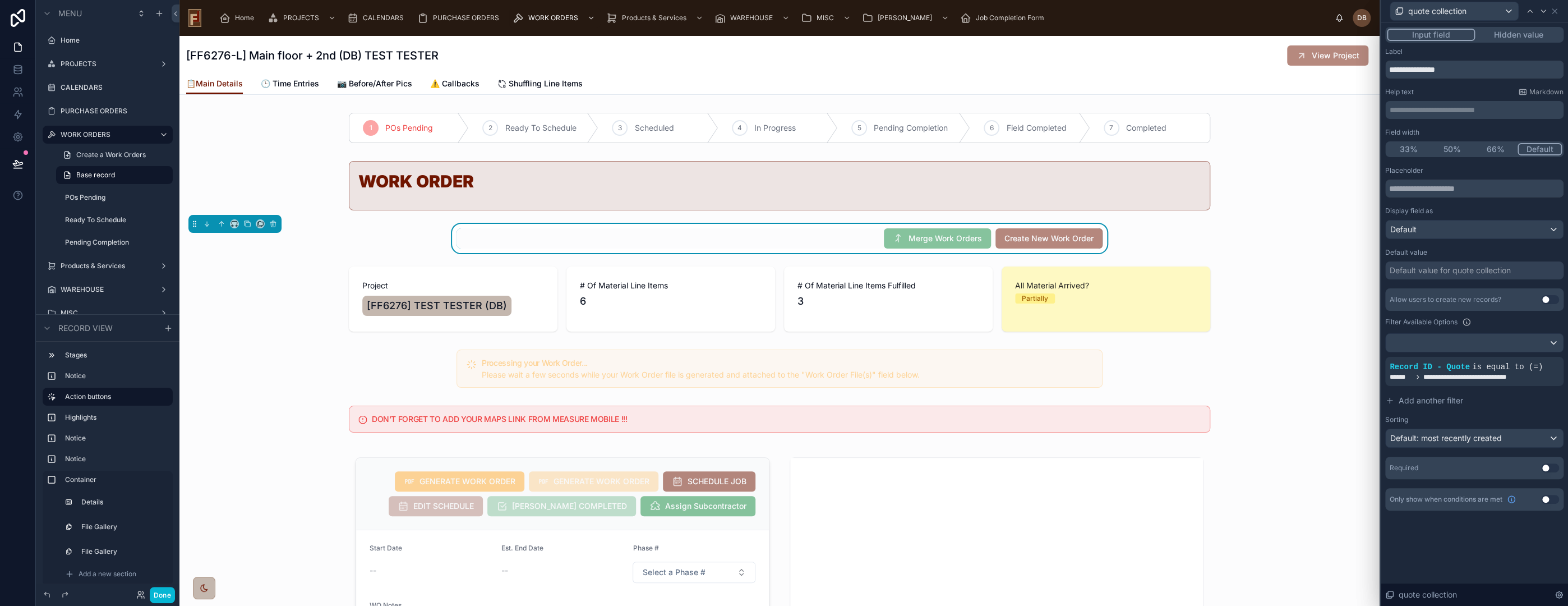
click at [1471, 555] on div "**********" at bounding box center [1474, 314] width 187 height 583
click at [167, 595] on button "Done" at bounding box center [162, 595] width 25 height 17
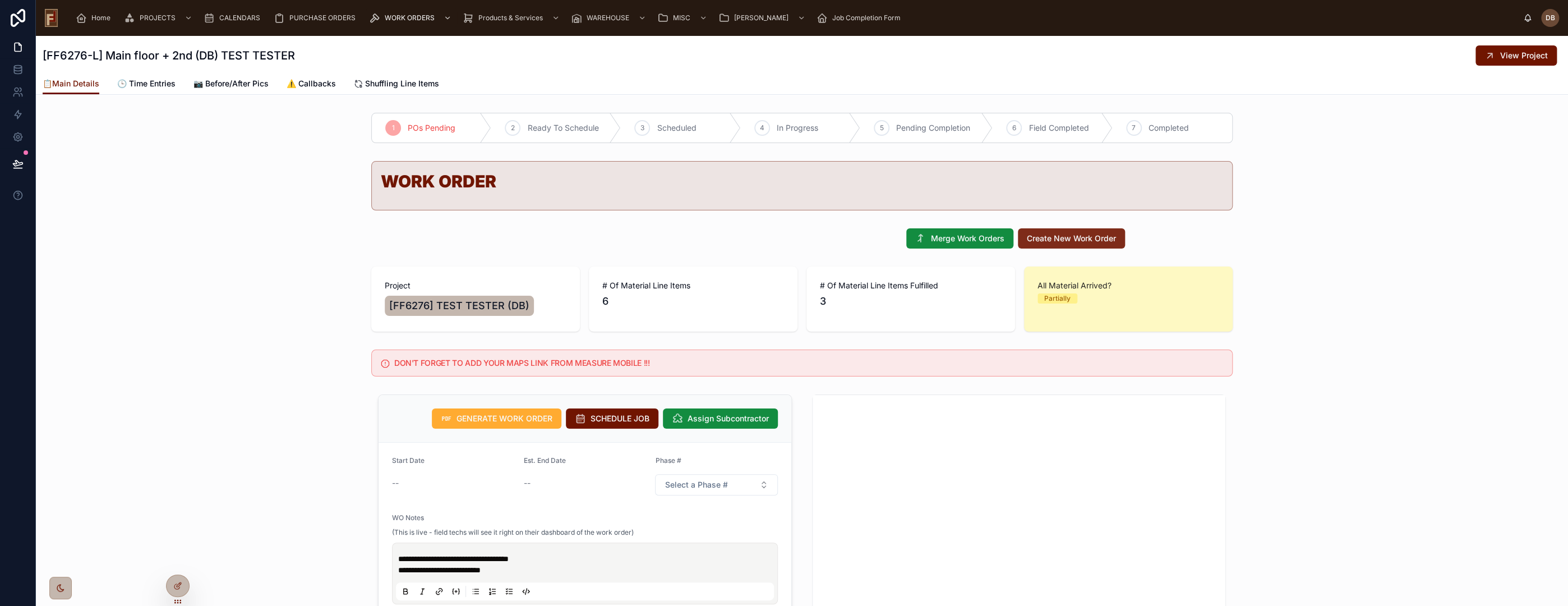
click at [1063, 241] on span "Create New Work Order" at bounding box center [1072, 238] width 89 height 11
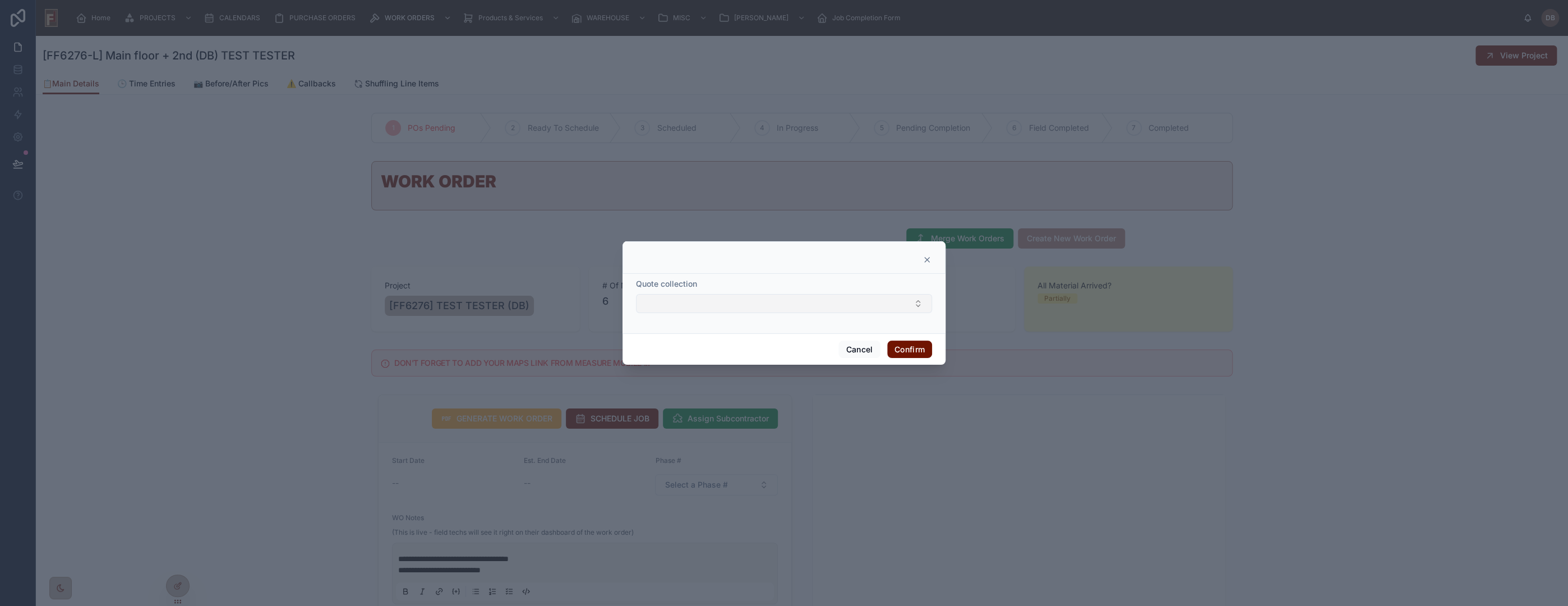
click at [789, 304] on button "Select Button" at bounding box center [784, 303] width 296 height 19
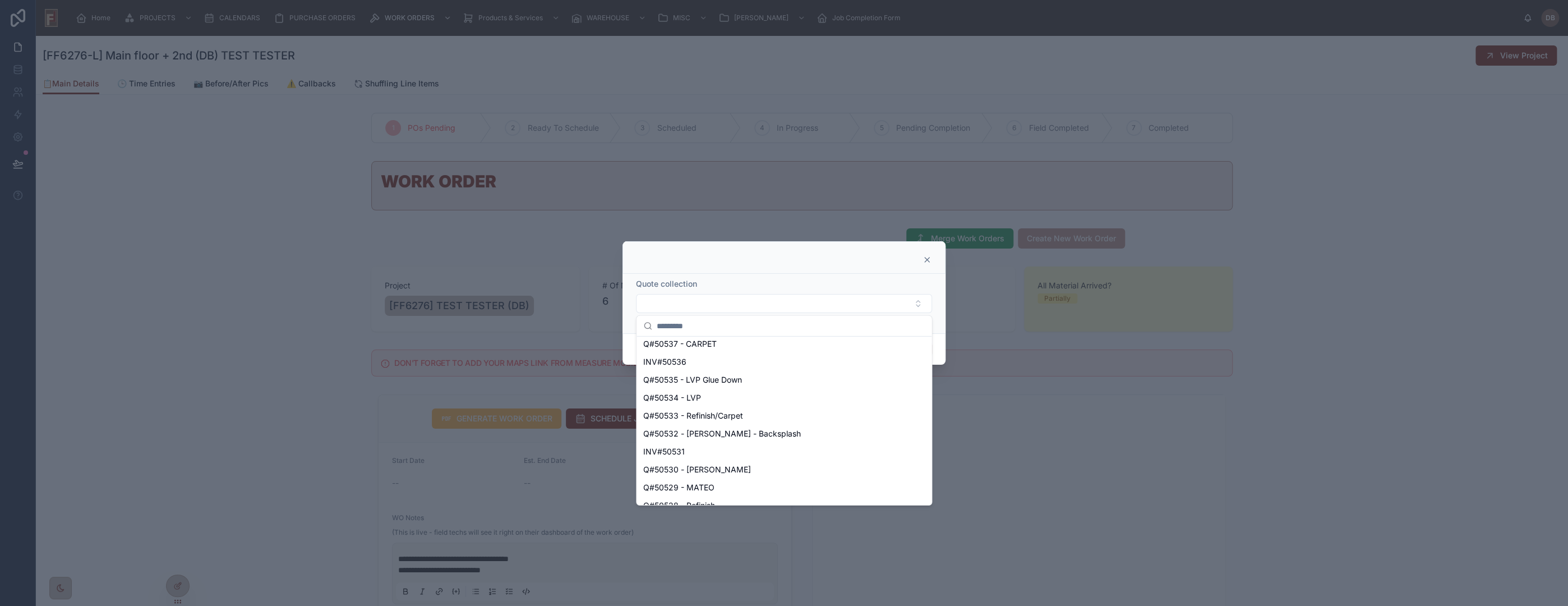
scroll to position [623, 0]
click at [928, 260] on icon at bounding box center [927, 260] width 9 height 9
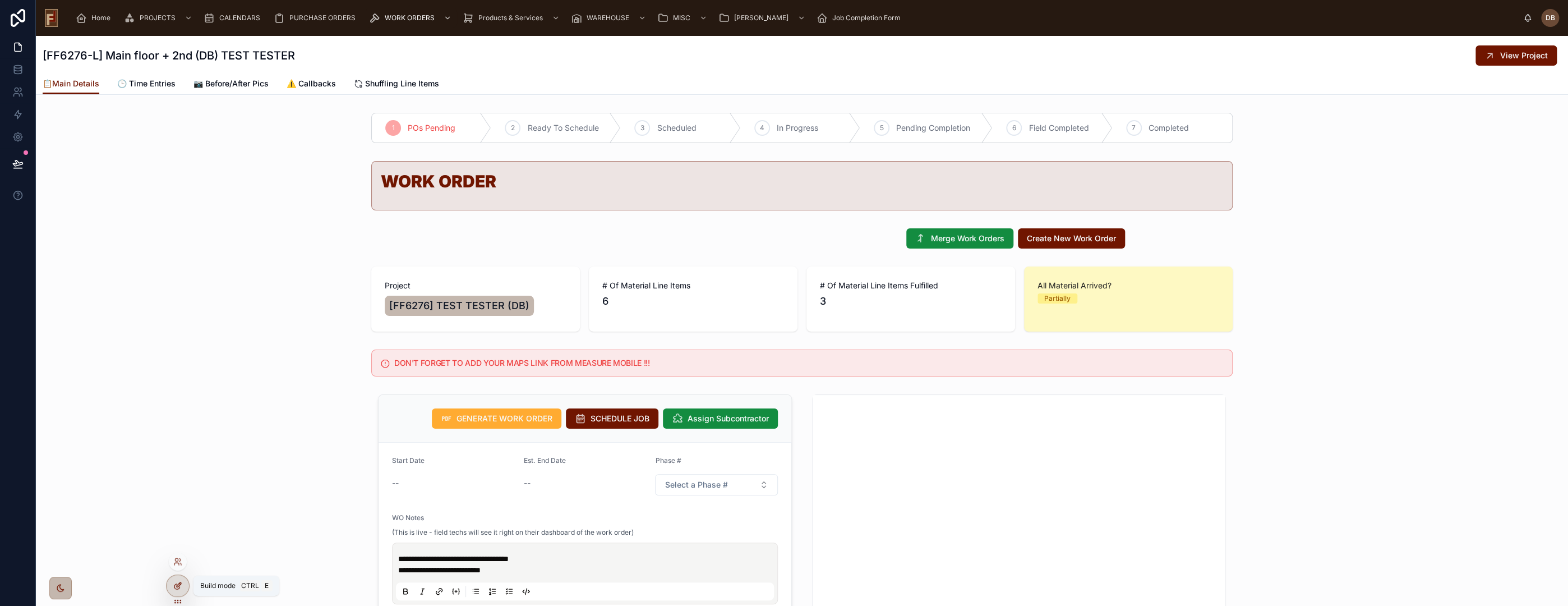
click at [180, 583] on icon at bounding box center [180, 583] width 1 height 1
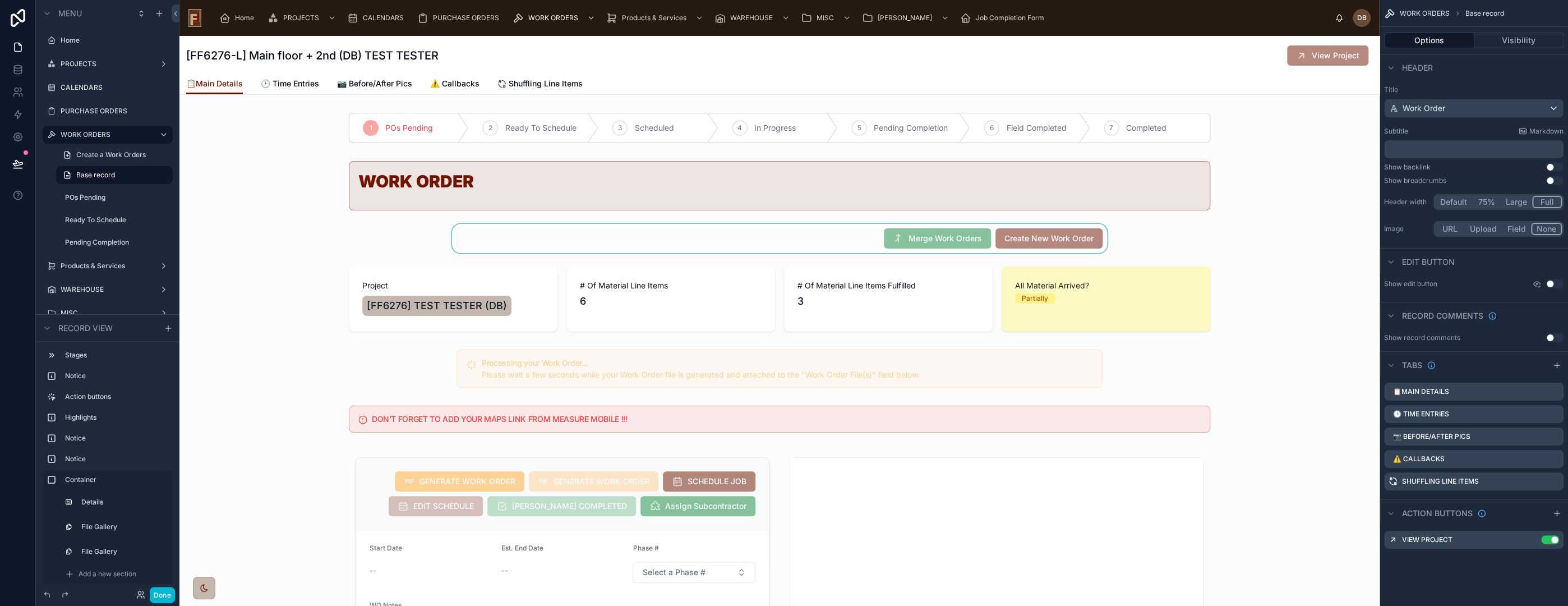
click at [853, 233] on div at bounding box center [779, 238] width 1200 height 29
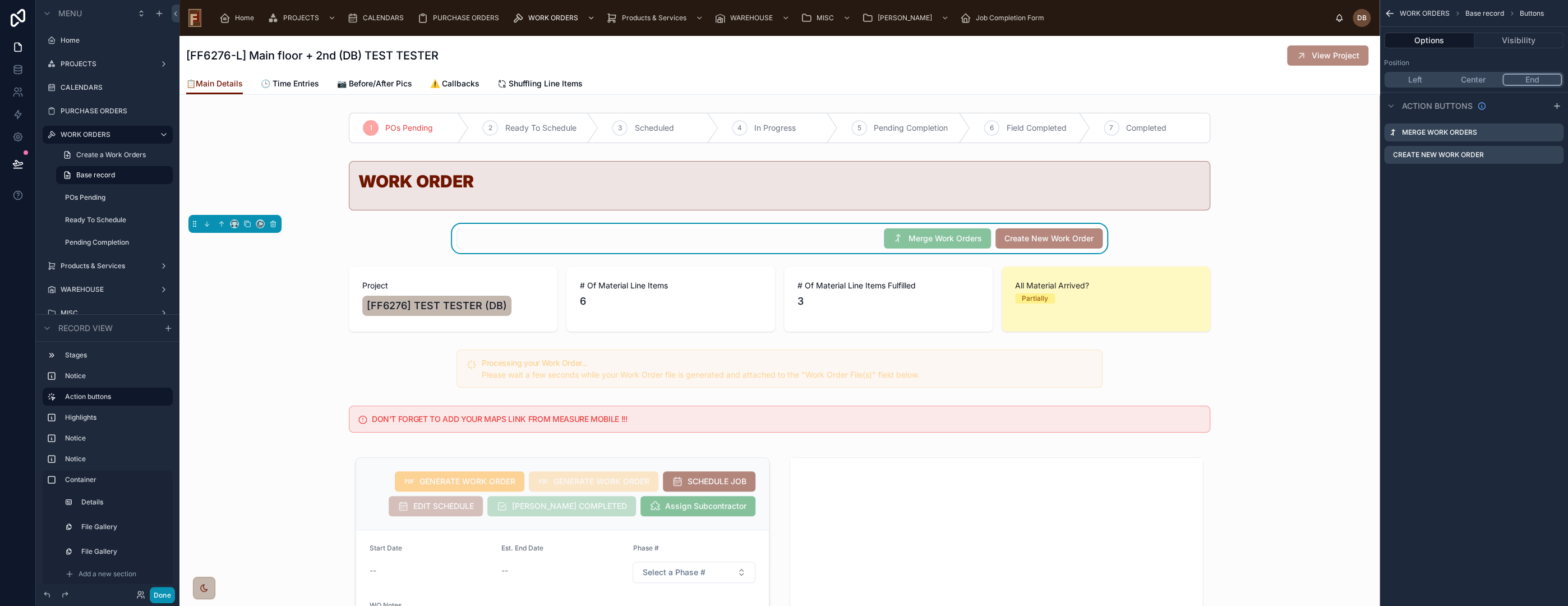
click at [156, 592] on button "Done" at bounding box center [162, 595] width 25 height 17
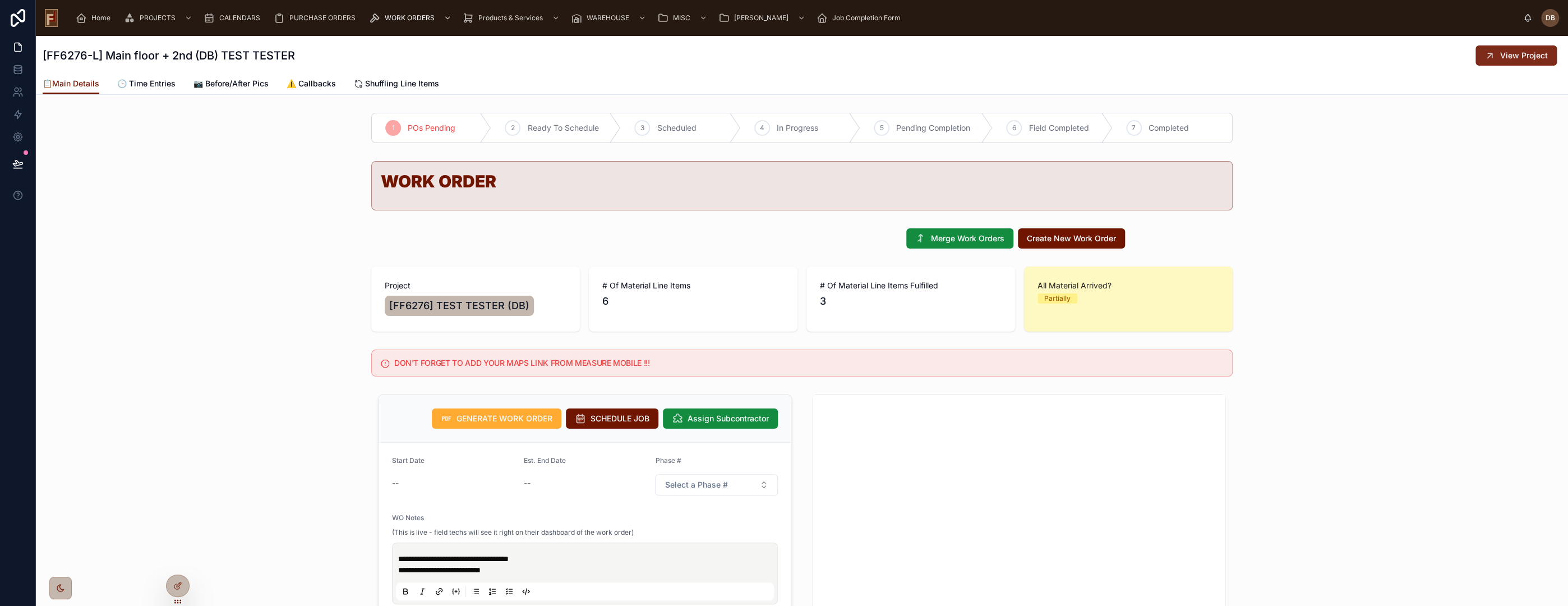
click at [1500, 56] on span "View Project" at bounding box center [1523, 55] width 48 height 11
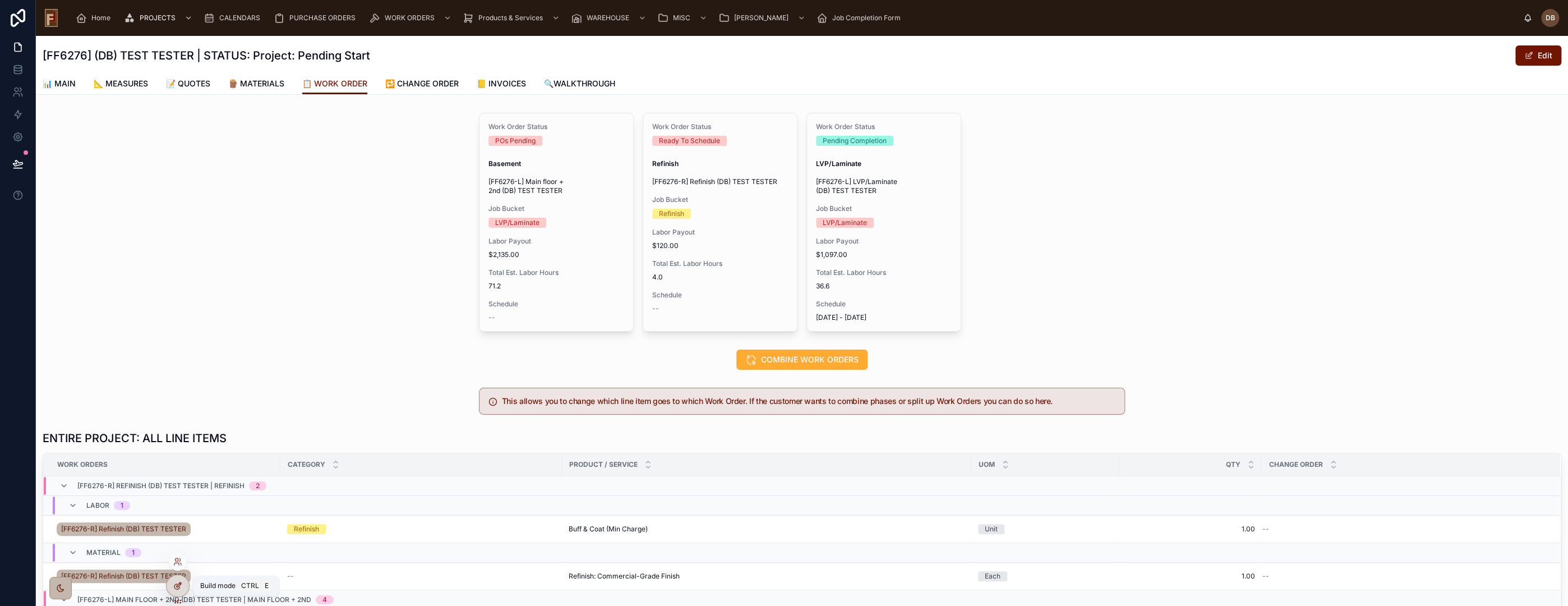
click at [175, 581] on icon at bounding box center [177, 586] width 9 height 9
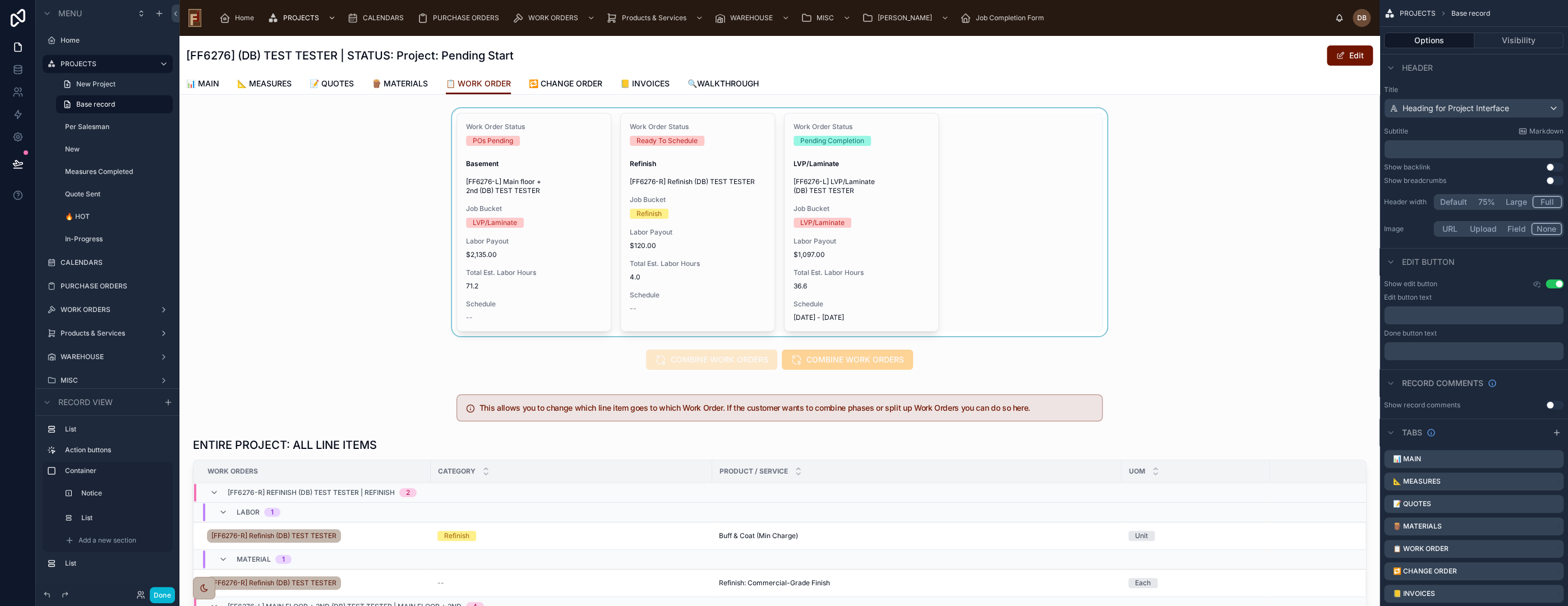
click at [1005, 172] on div at bounding box center [779, 221] width 1200 height 227
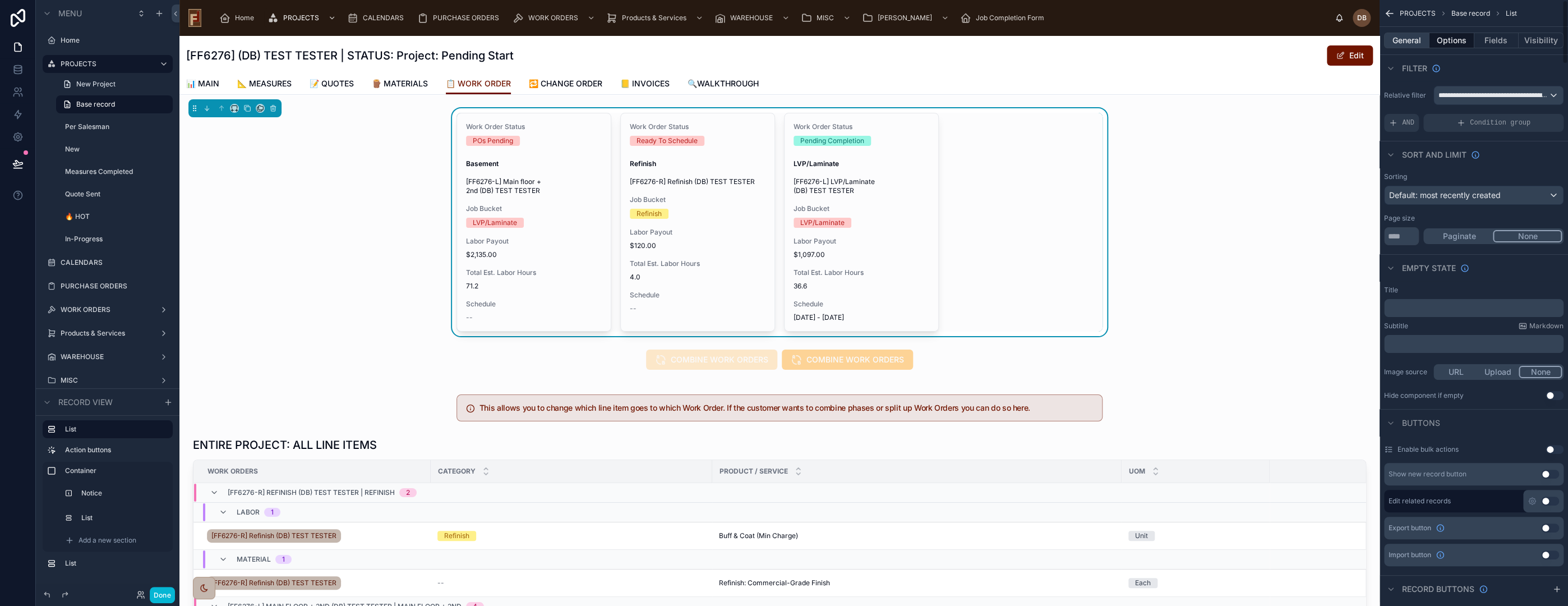
click at [1415, 38] on button "General" at bounding box center [1406, 40] width 45 height 16
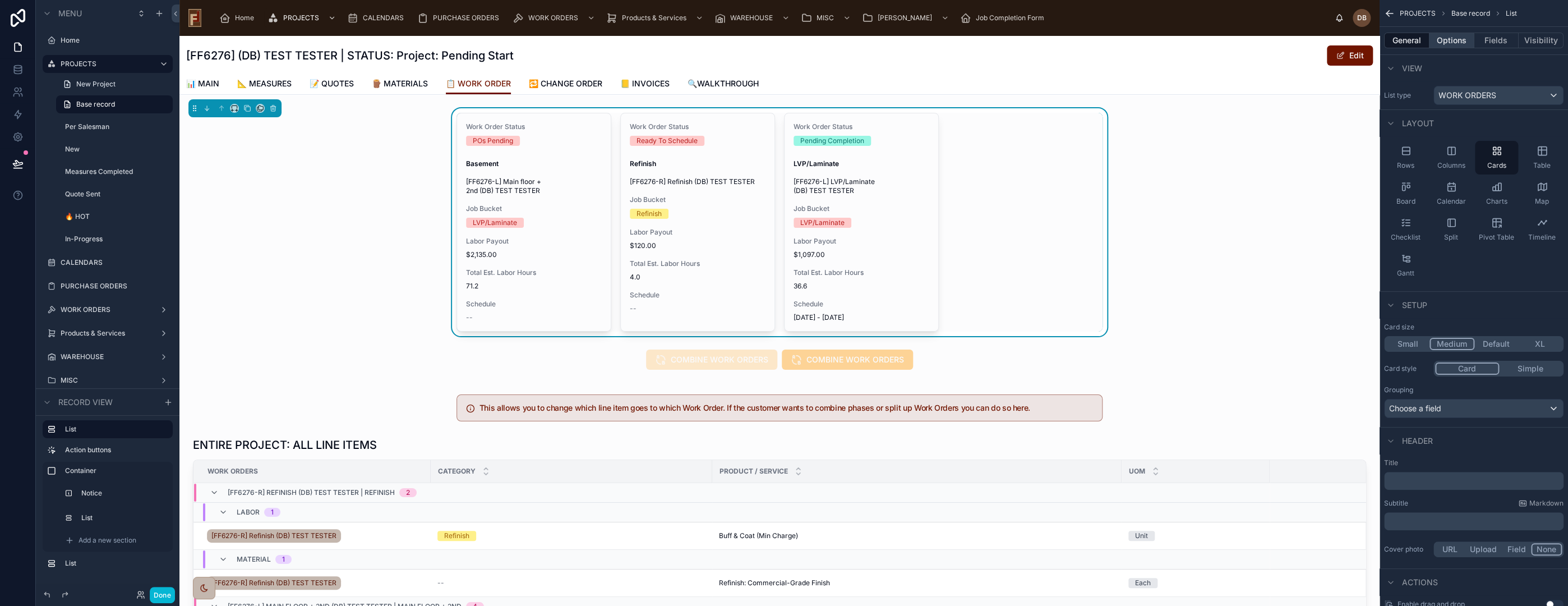
click at [1457, 40] on button "Options" at bounding box center [1452, 40] width 45 height 16
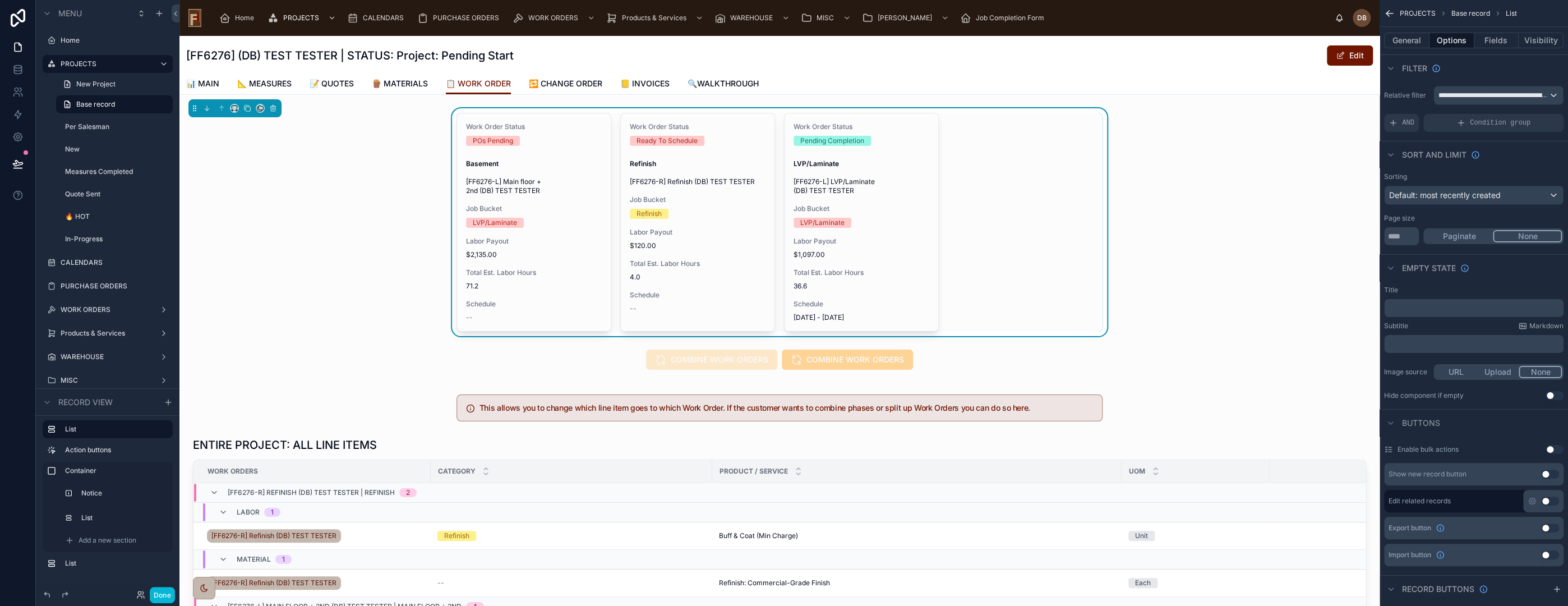
click at [1031, 178] on div "Work Order Status POs Pending Basement [FF6276-L] Main floor + 2nd (DB) TEST TE…" at bounding box center [779, 222] width 646 height 219
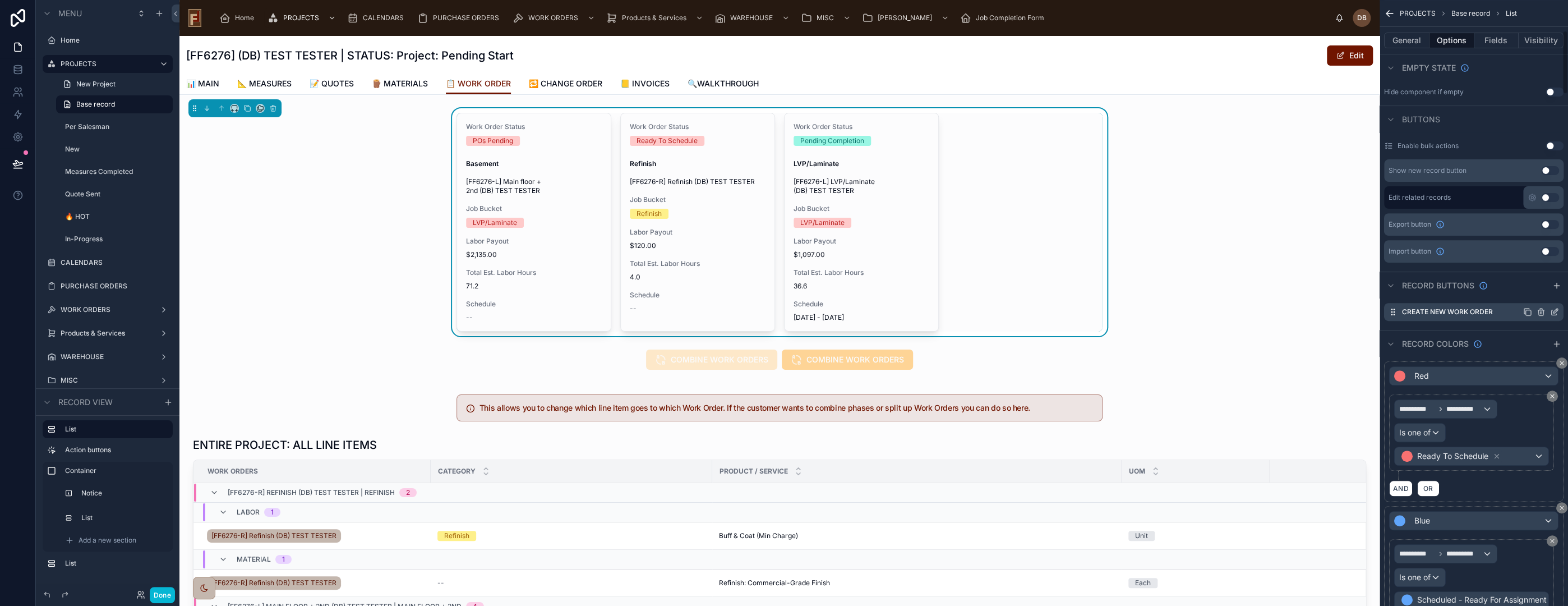
scroll to position [311, 0]
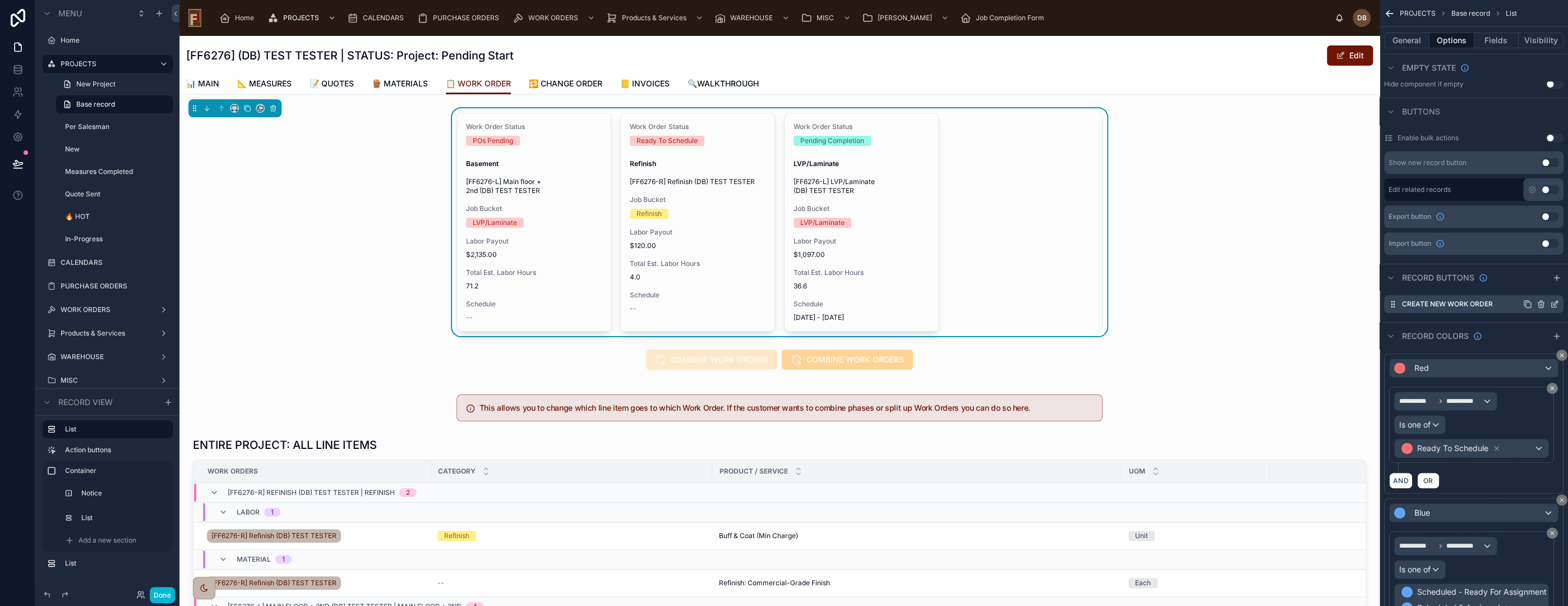
click at [1552, 304] on icon "scrollable content" at bounding box center [1554, 304] width 9 height 9
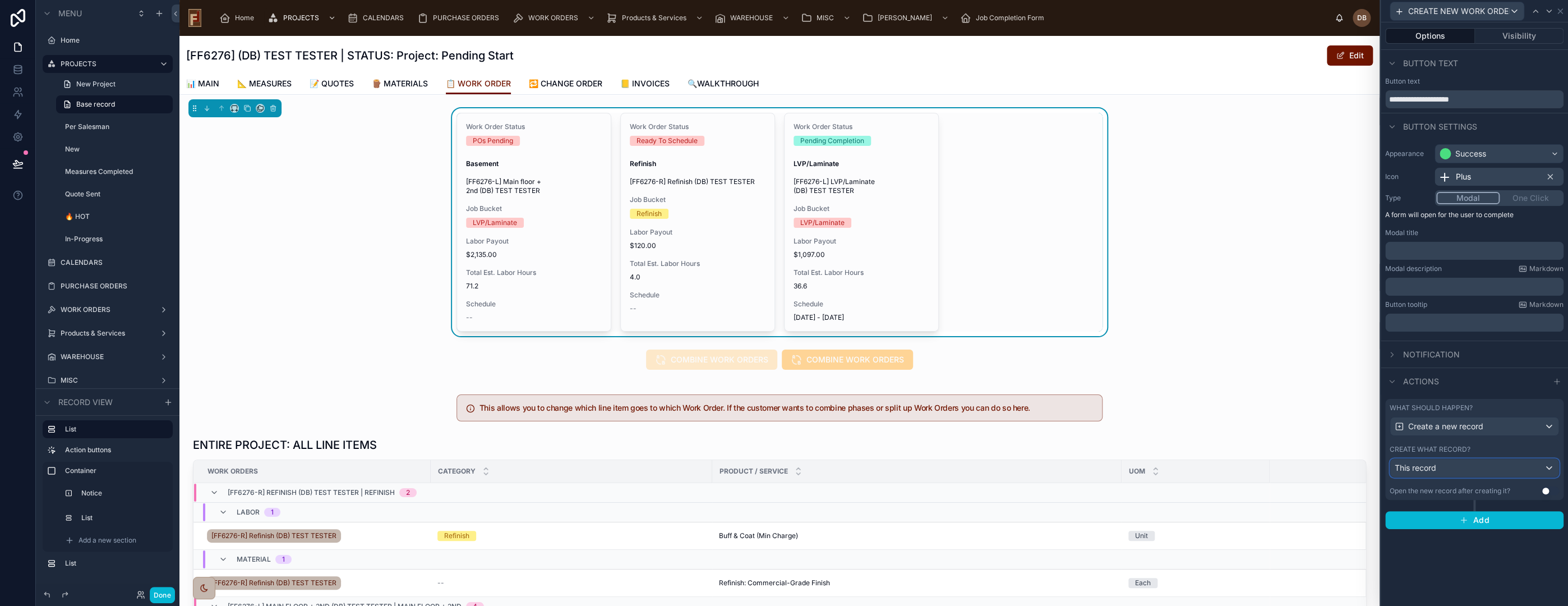
click at [1432, 465] on span "This record" at bounding box center [1415, 468] width 42 height 10
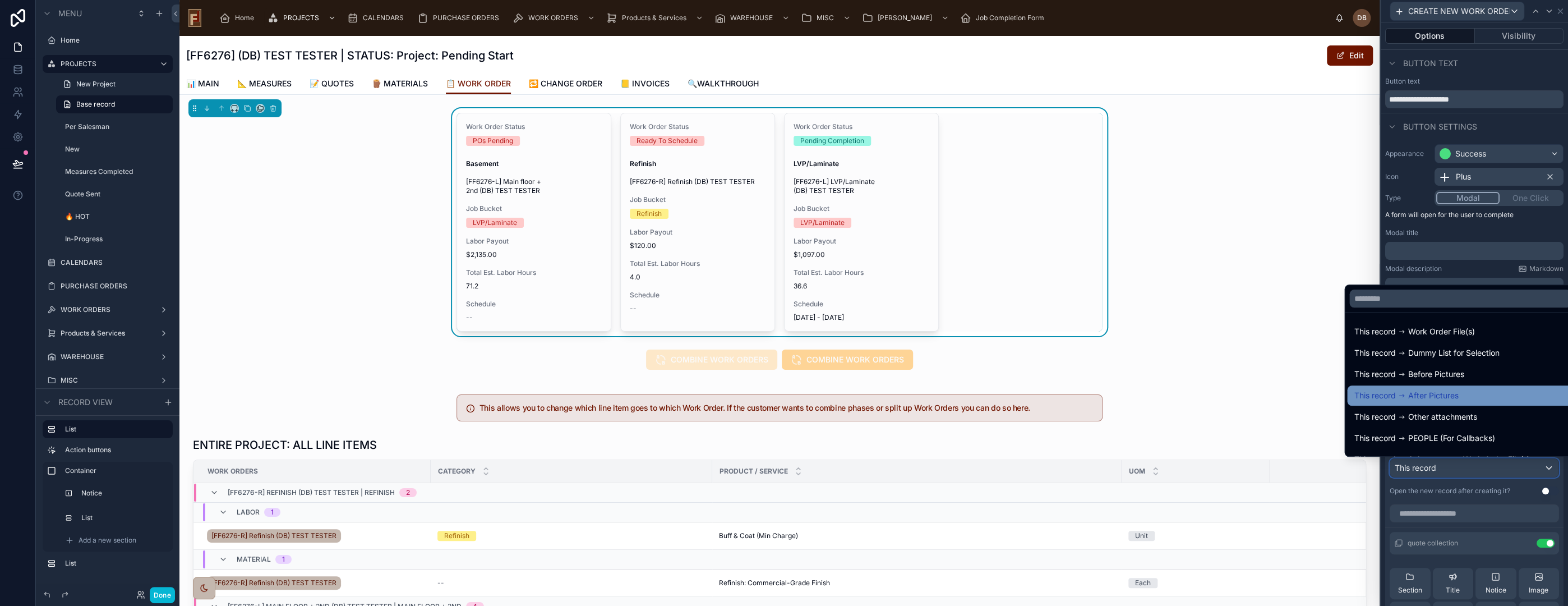
scroll to position [125, 0]
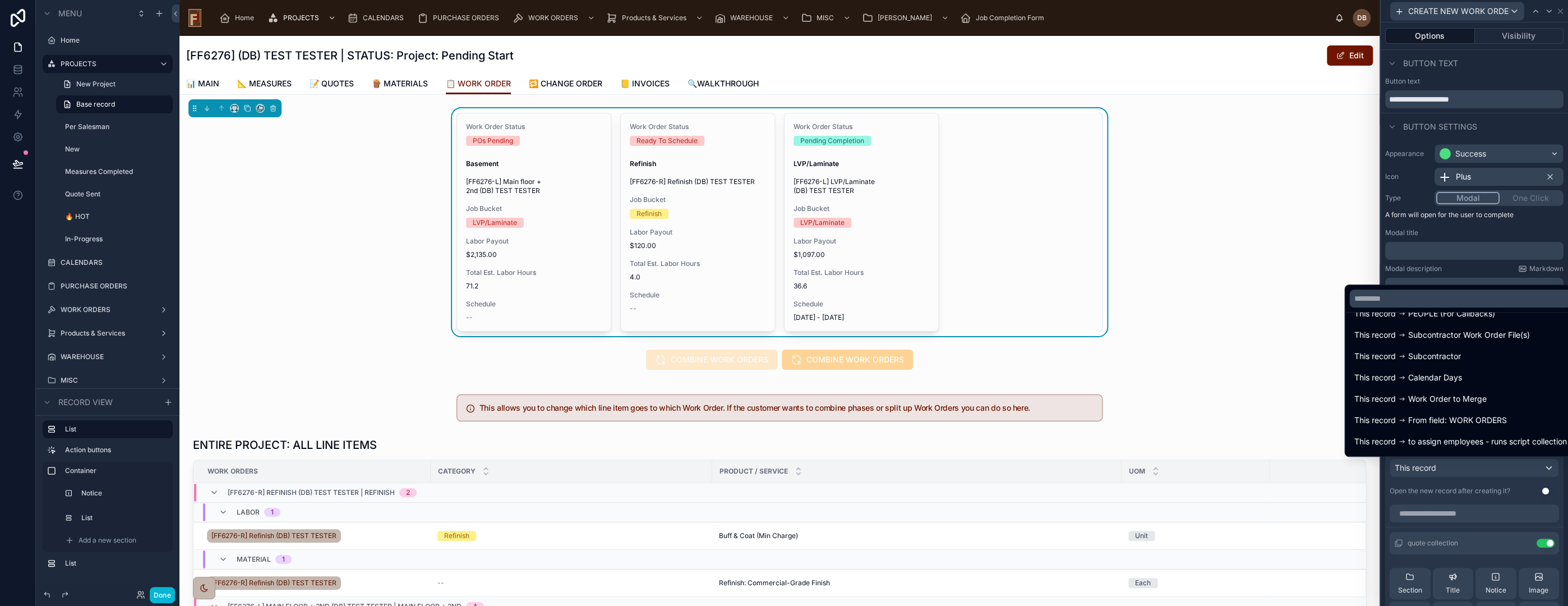
click at [1494, 474] on div at bounding box center [1474, 303] width 187 height 606
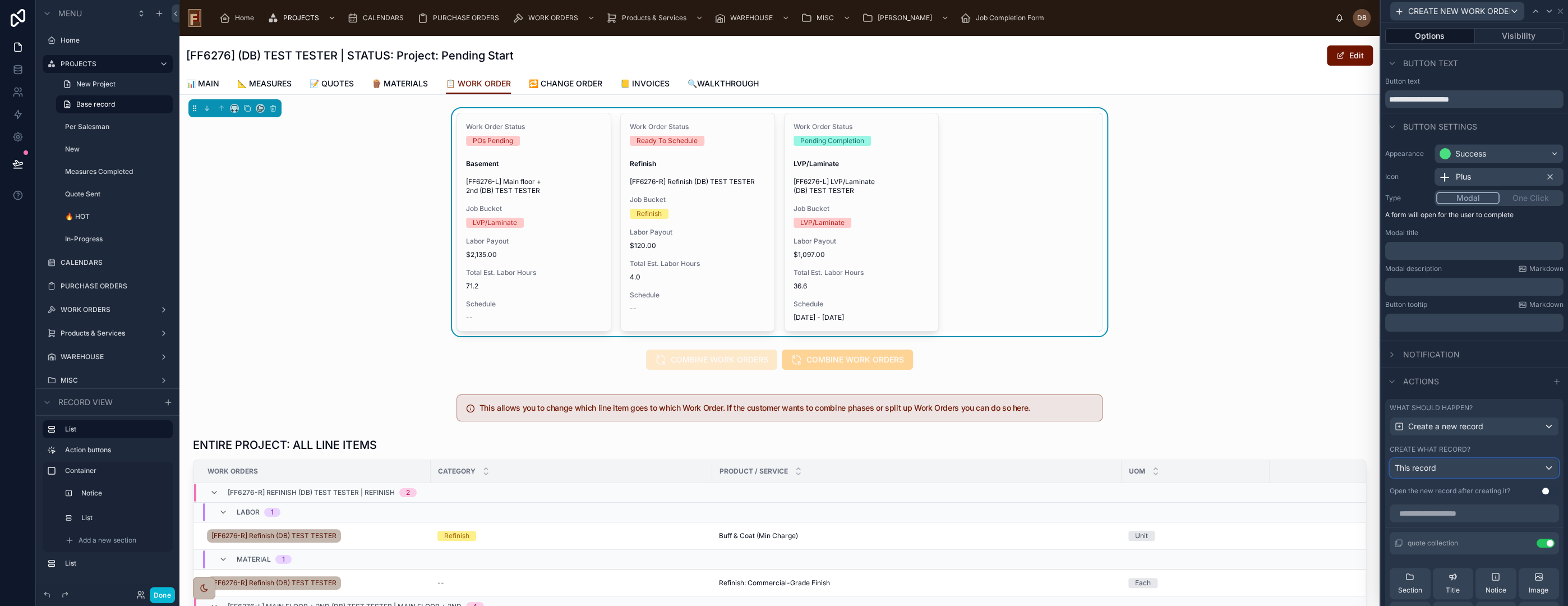
click at [1488, 470] on div "This record" at bounding box center [1474, 468] width 168 height 18
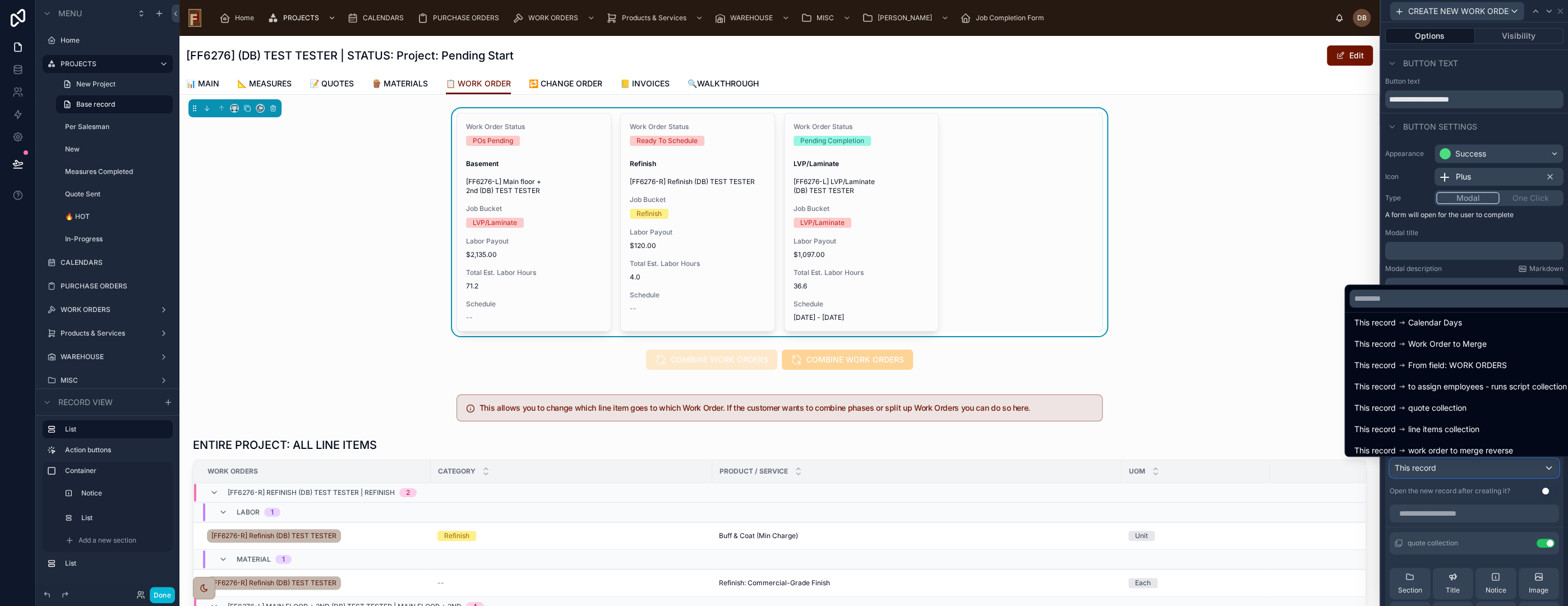
scroll to position [187, 0]
click at [1440, 403] on span "quote collection" at bounding box center [1437, 400] width 58 height 14
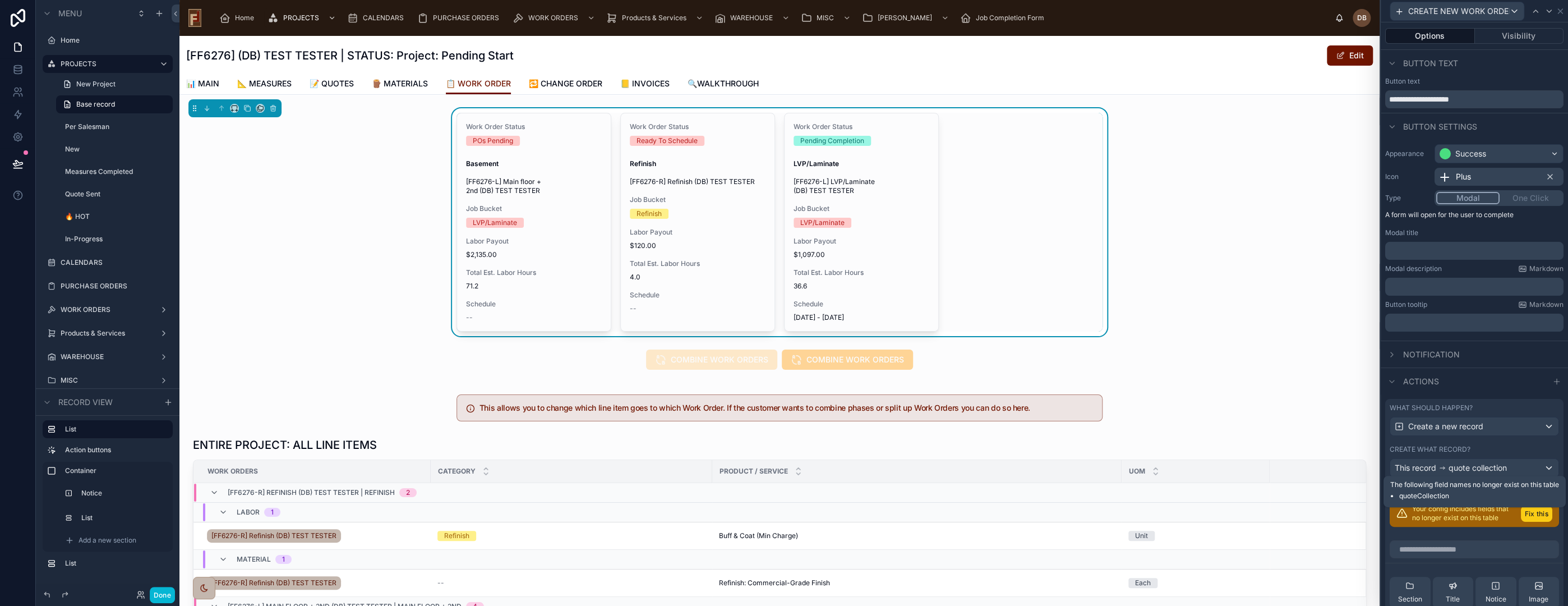
click at [1521, 518] on button "Fix this" at bounding box center [1537, 514] width 32 height 17
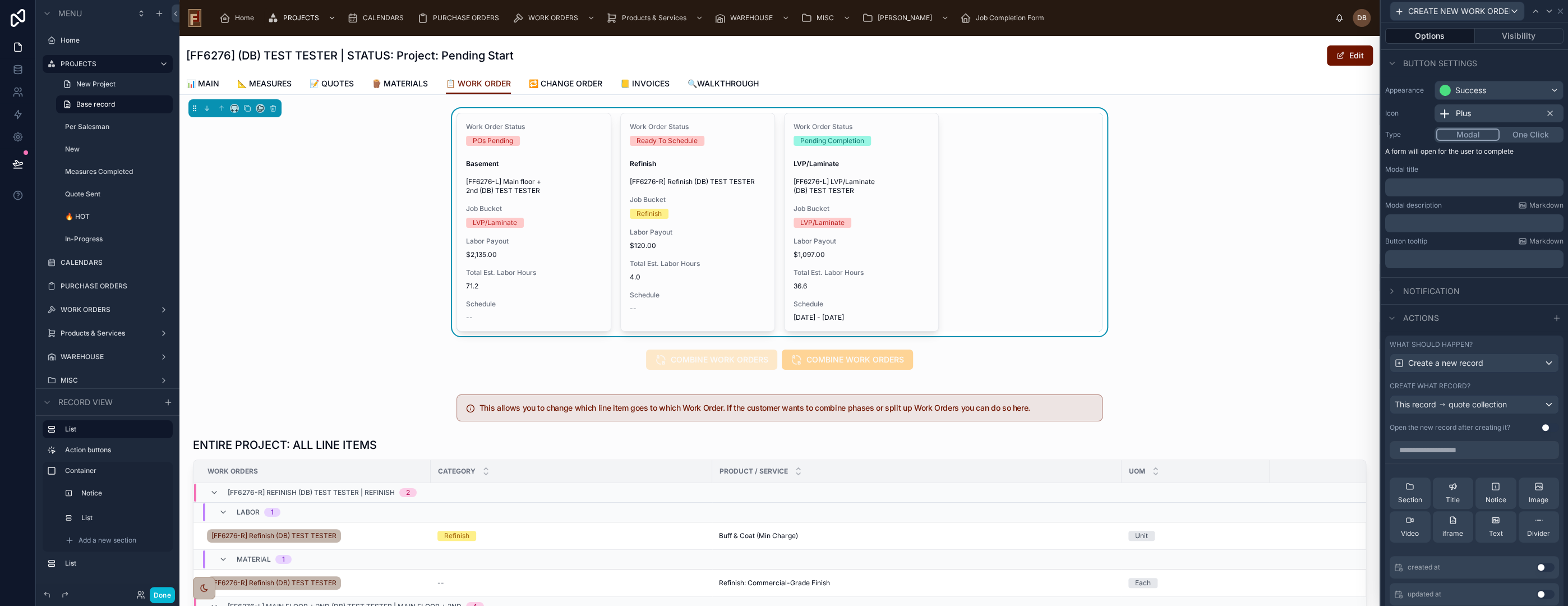
scroll to position [125, 0]
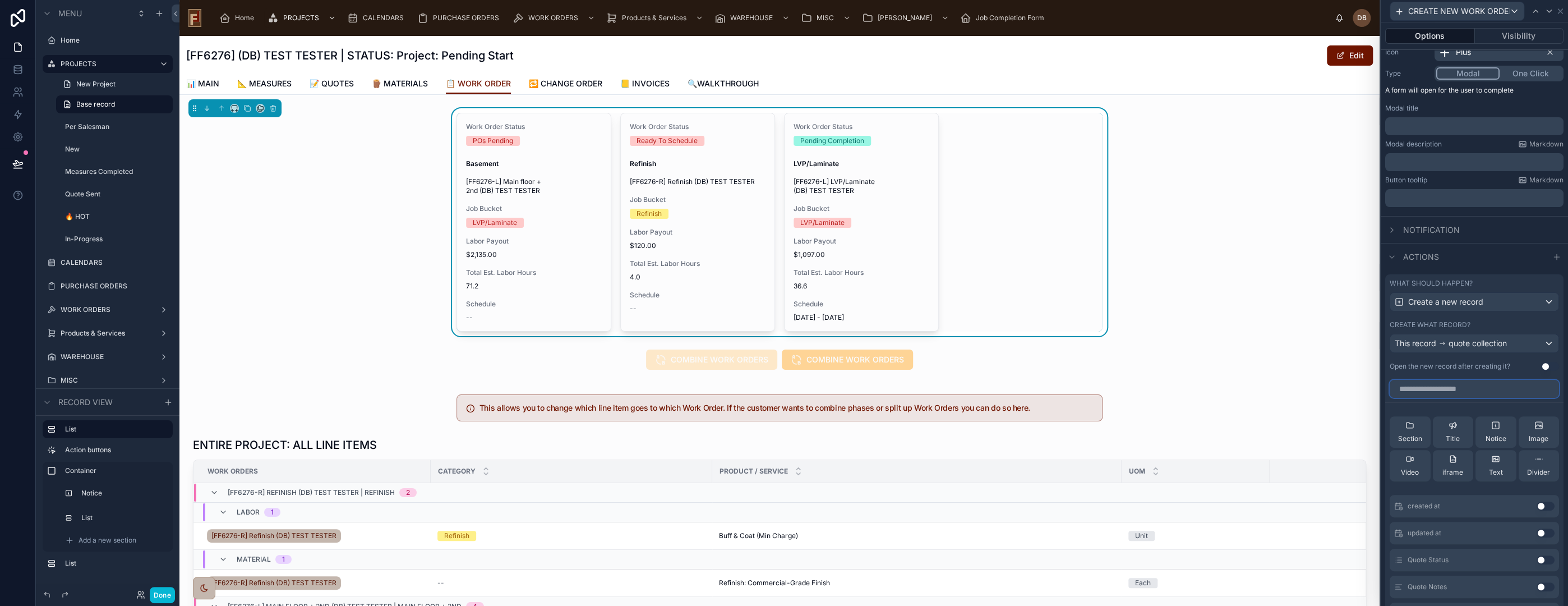
click at [1462, 389] on input "text" at bounding box center [1474, 389] width 169 height 18
type input "*****"
click at [1543, 388] on icon "button" at bounding box center [1545, 389] width 5 height 5
click at [1468, 340] on span "quote collection" at bounding box center [1477, 343] width 58 height 11
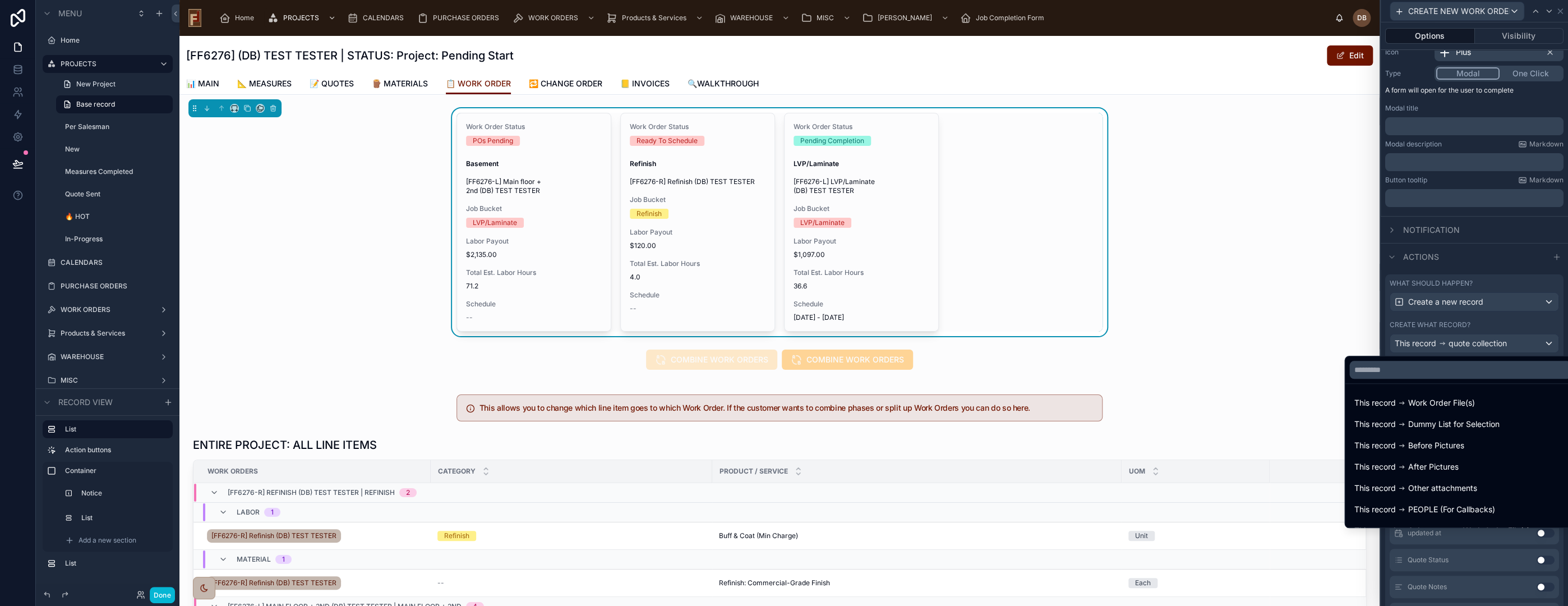
click at [1471, 301] on div at bounding box center [1474, 303] width 187 height 606
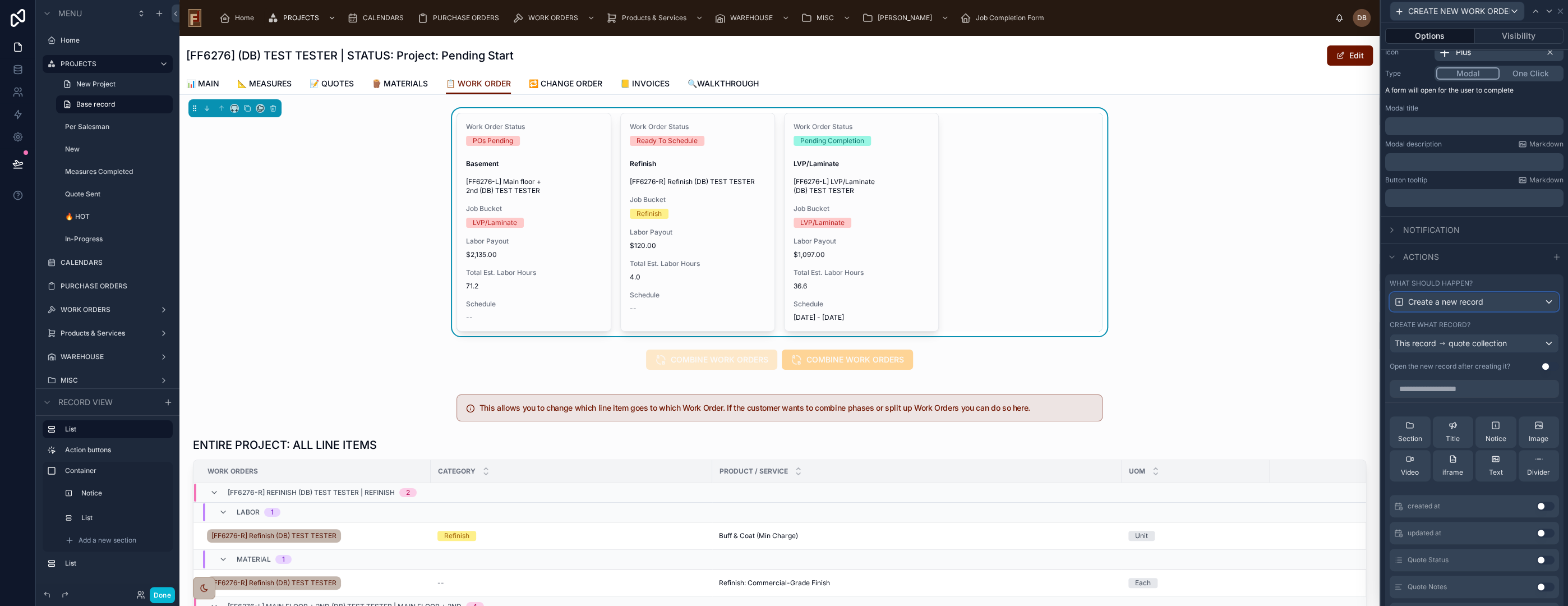
click at [1471, 301] on span "Create a new record" at bounding box center [1445, 301] width 75 height 11
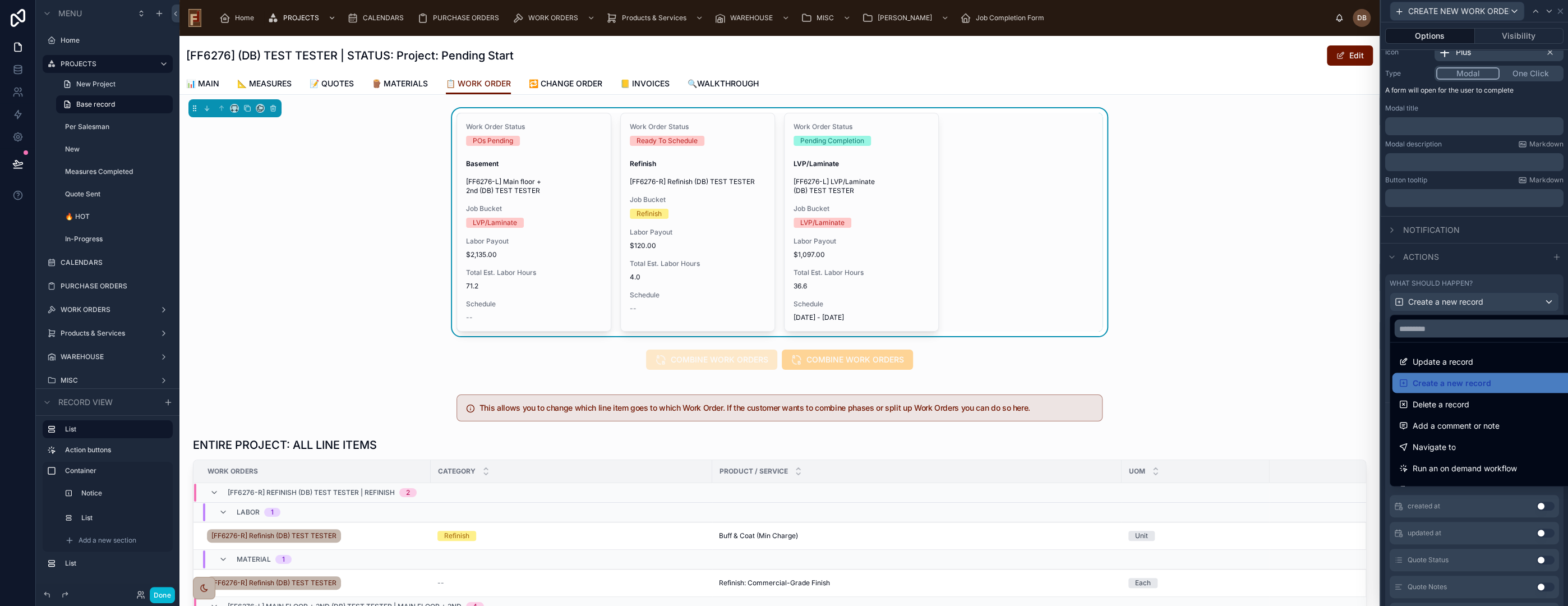
click at [1471, 301] on div at bounding box center [1474, 303] width 187 height 606
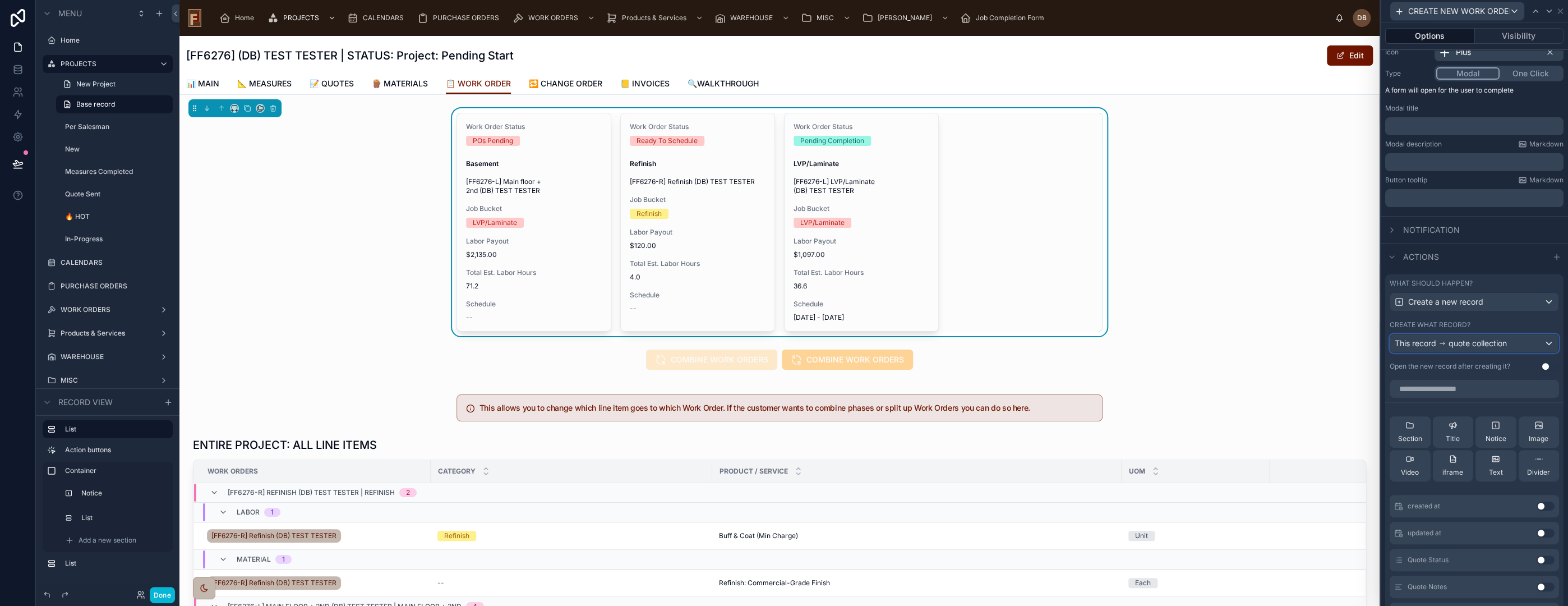
click at [1466, 341] on span "quote collection" at bounding box center [1477, 343] width 58 height 11
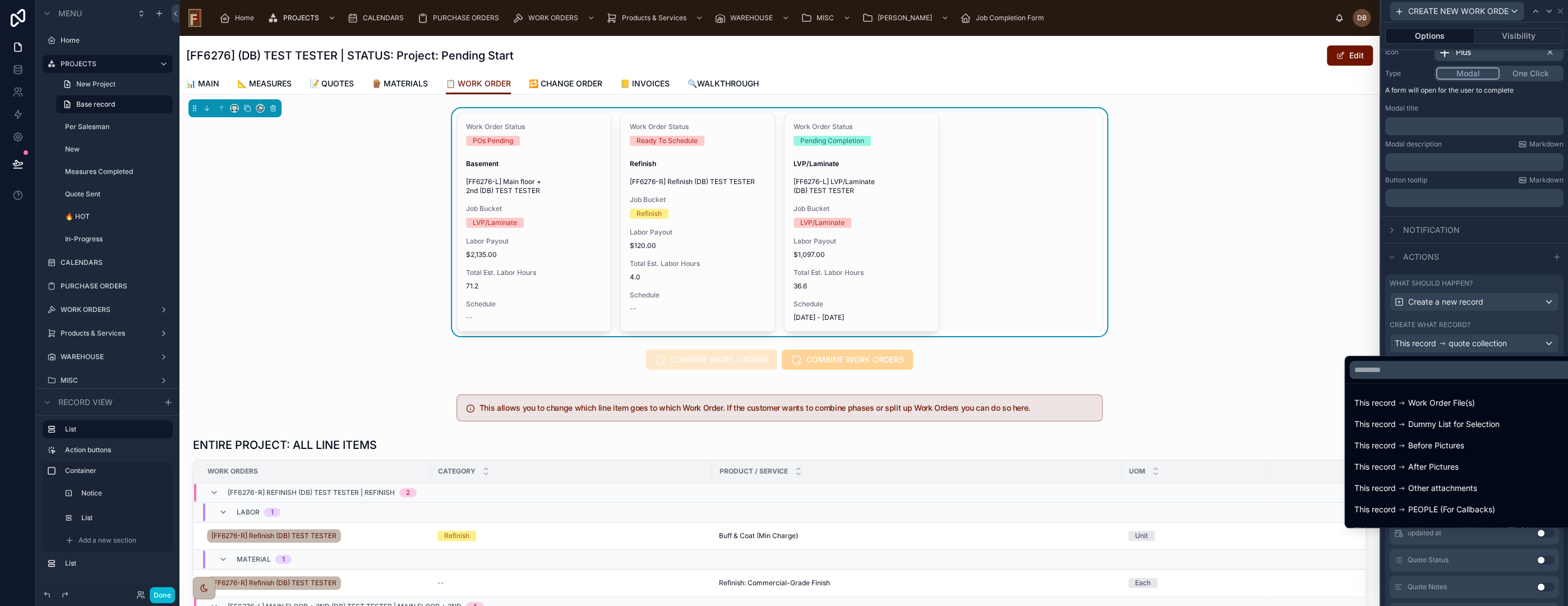
click at [1491, 339] on div at bounding box center [1474, 303] width 187 height 606
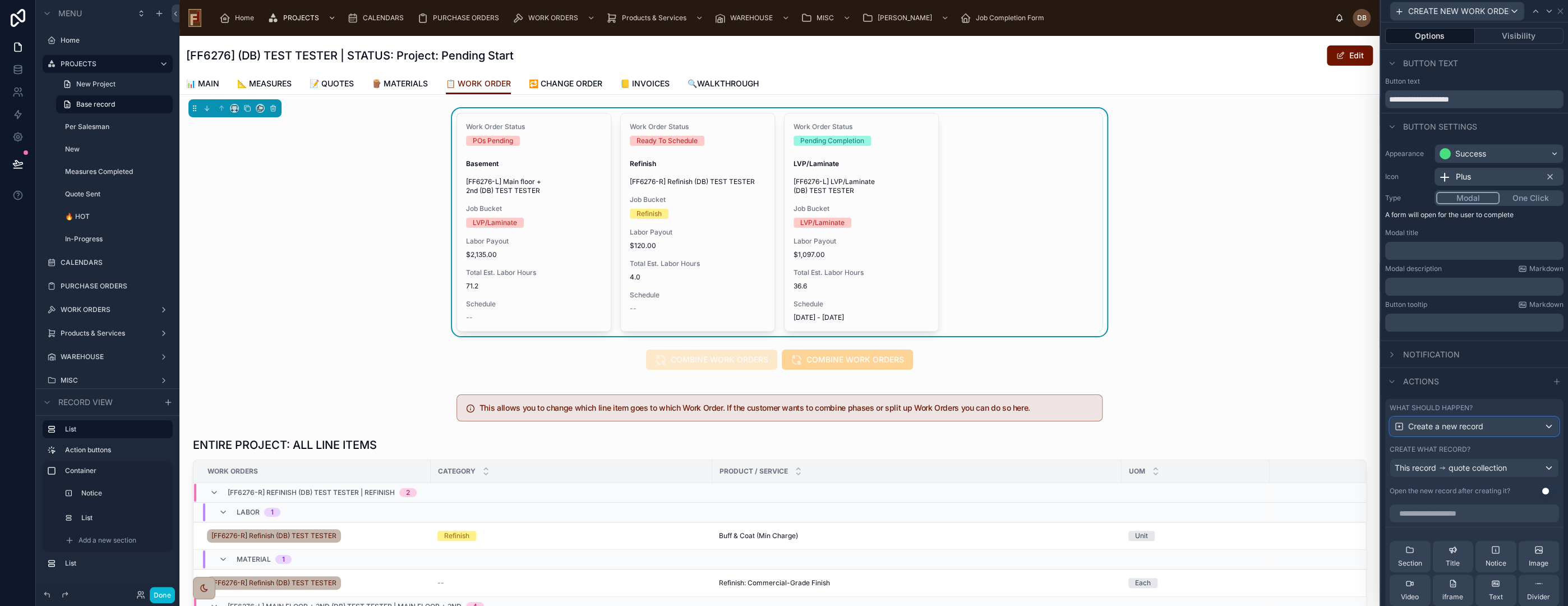
click at [1476, 425] on span "Create a new record" at bounding box center [1445, 426] width 75 height 11
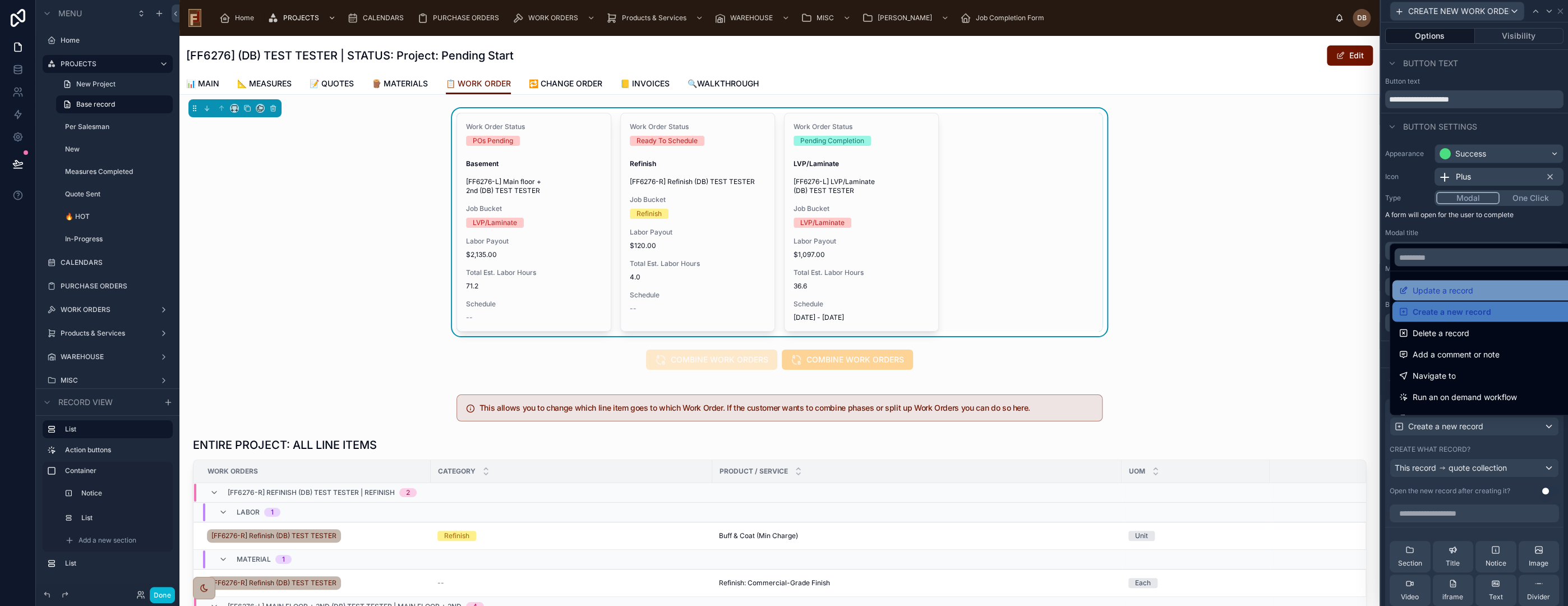
click at [1471, 291] on span "Update a record" at bounding box center [1443, 290] width 60 height 14
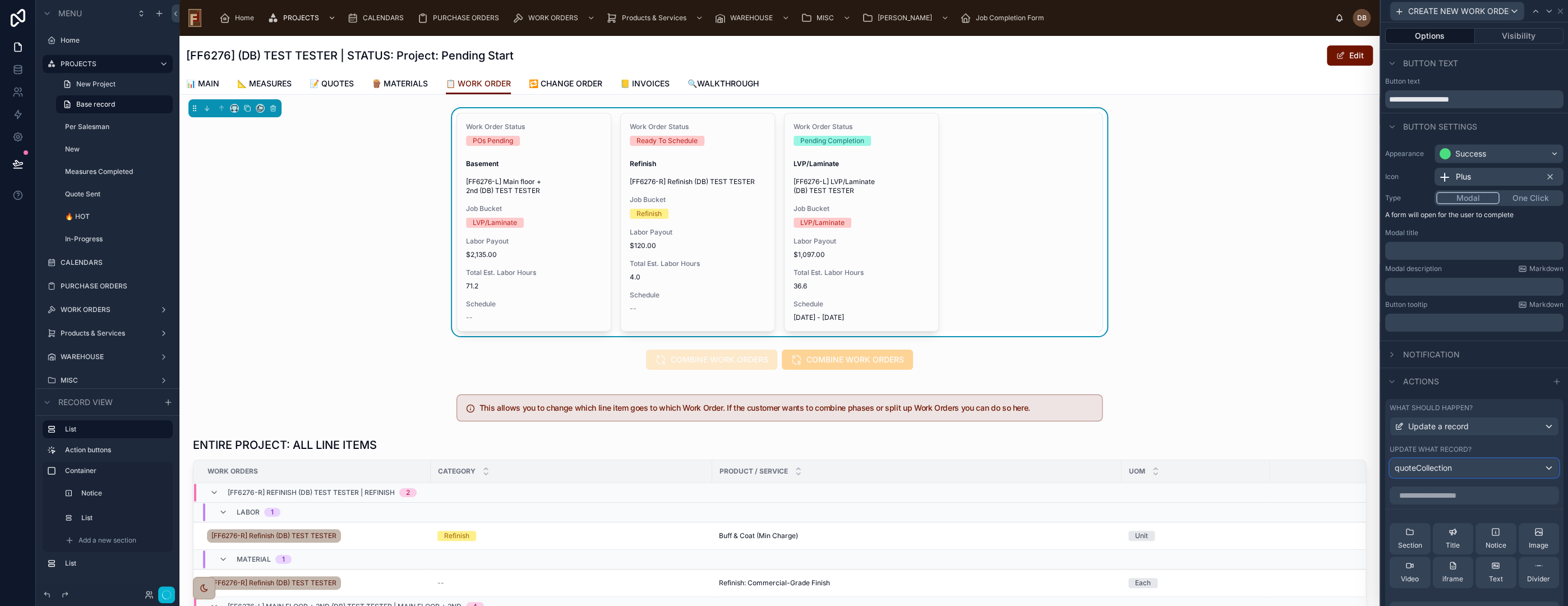
click at [1460, 469] on div "quoteCollection" at bounding box center [1474, 468] width 168 height 18
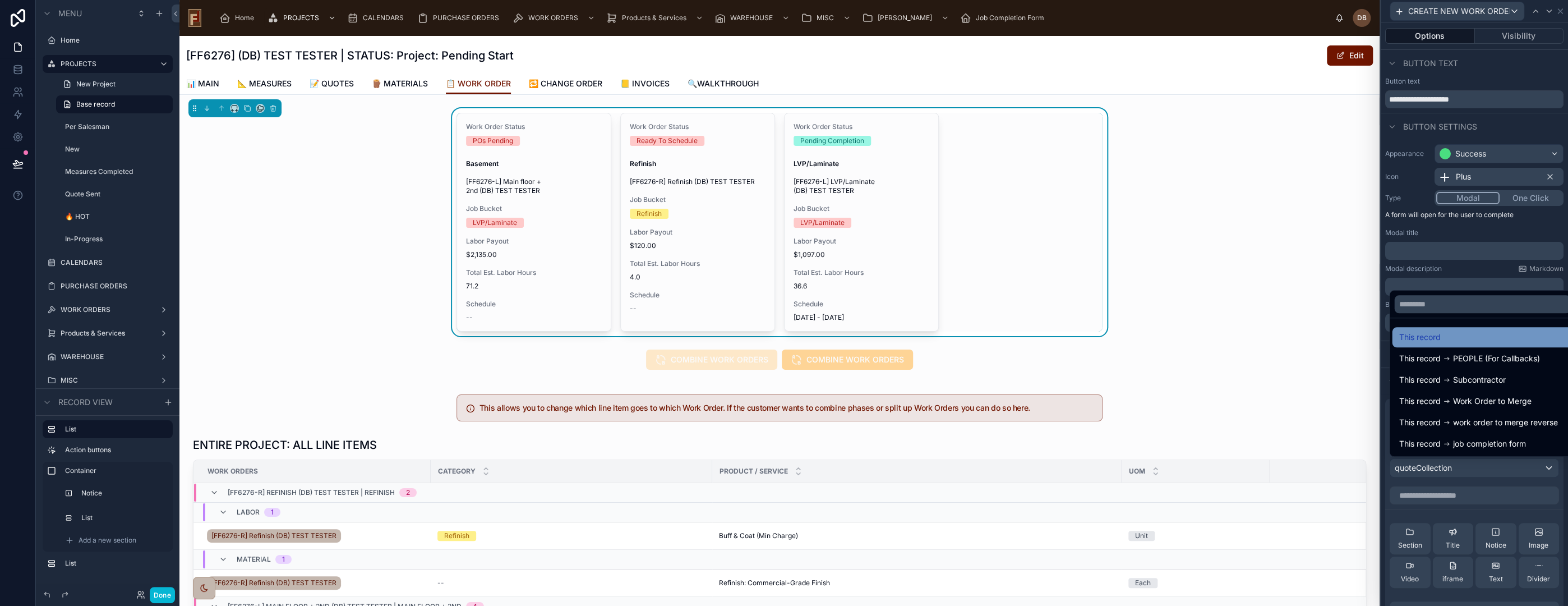
click at [1449, 334] on div "This record" at bounding box center [1482, 337] width 167 height 14
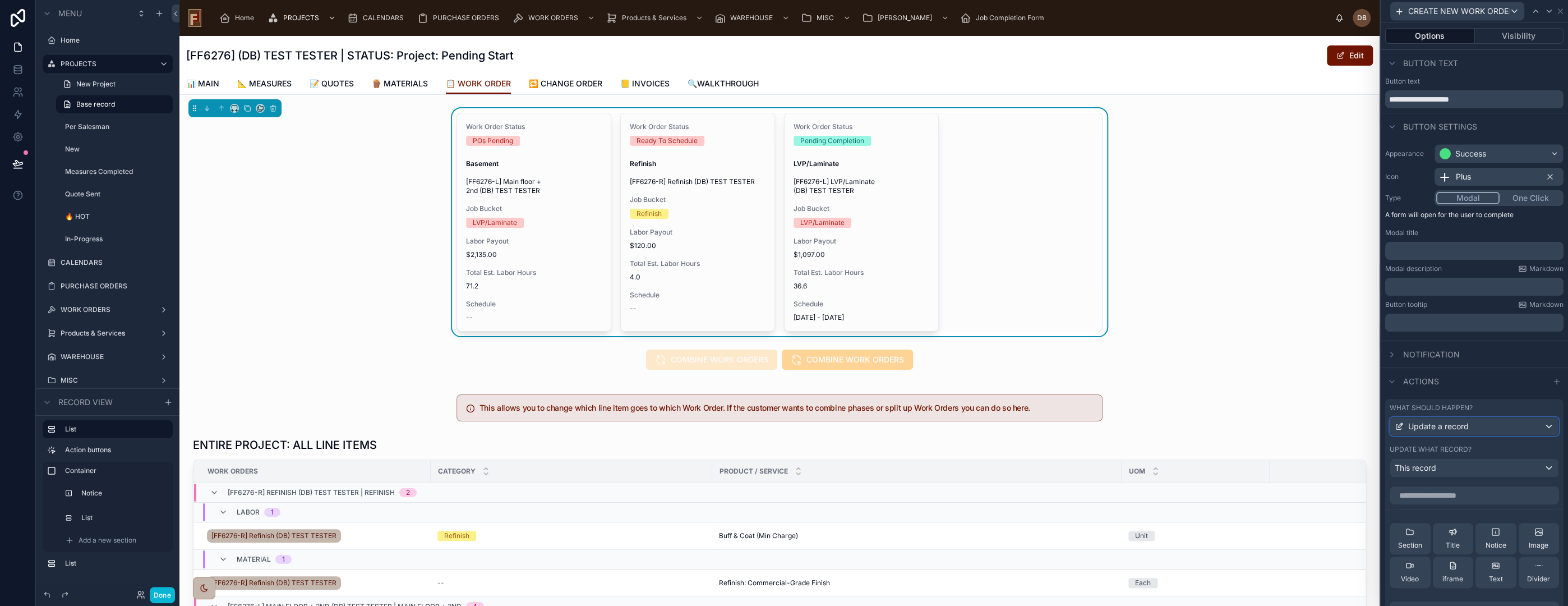
click at [1450, 430] on span "Update a record" at bounding box center [1438, 426] width 60 height 11
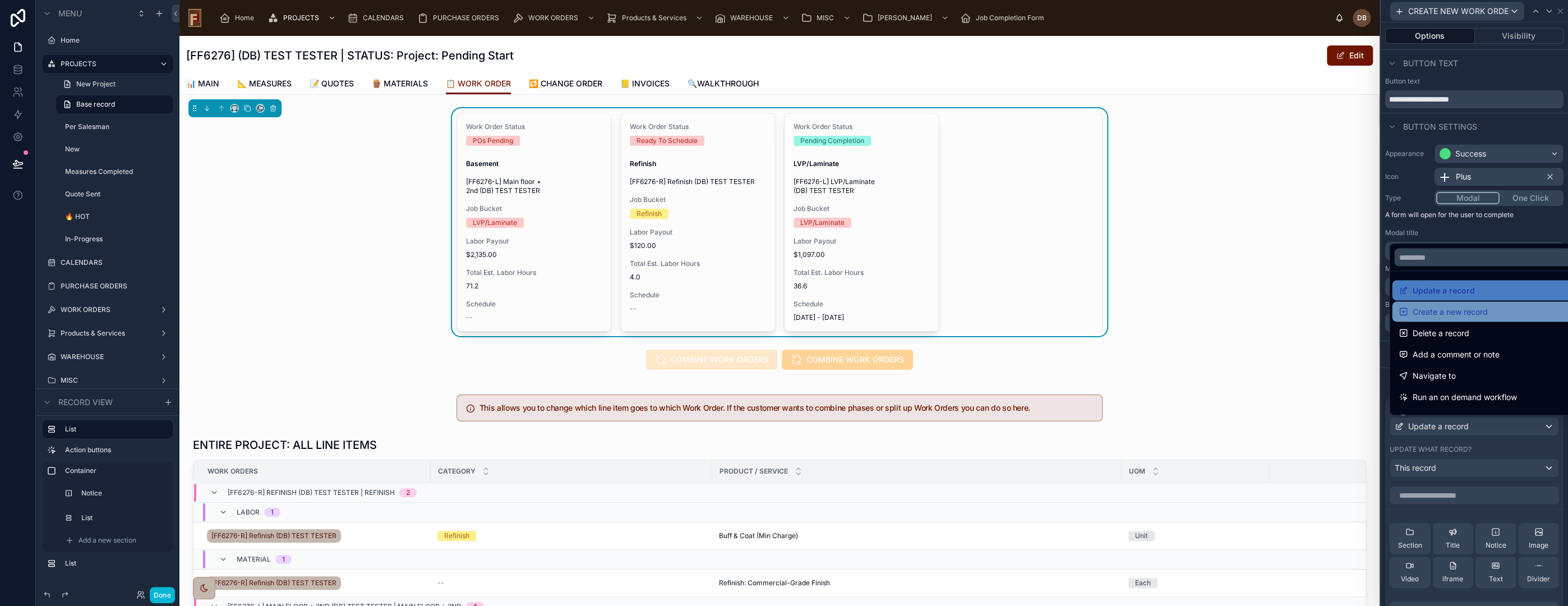
click at [1482, 315] on span "Create a new record" at bounding box center [1449, 311] width 75 height 14
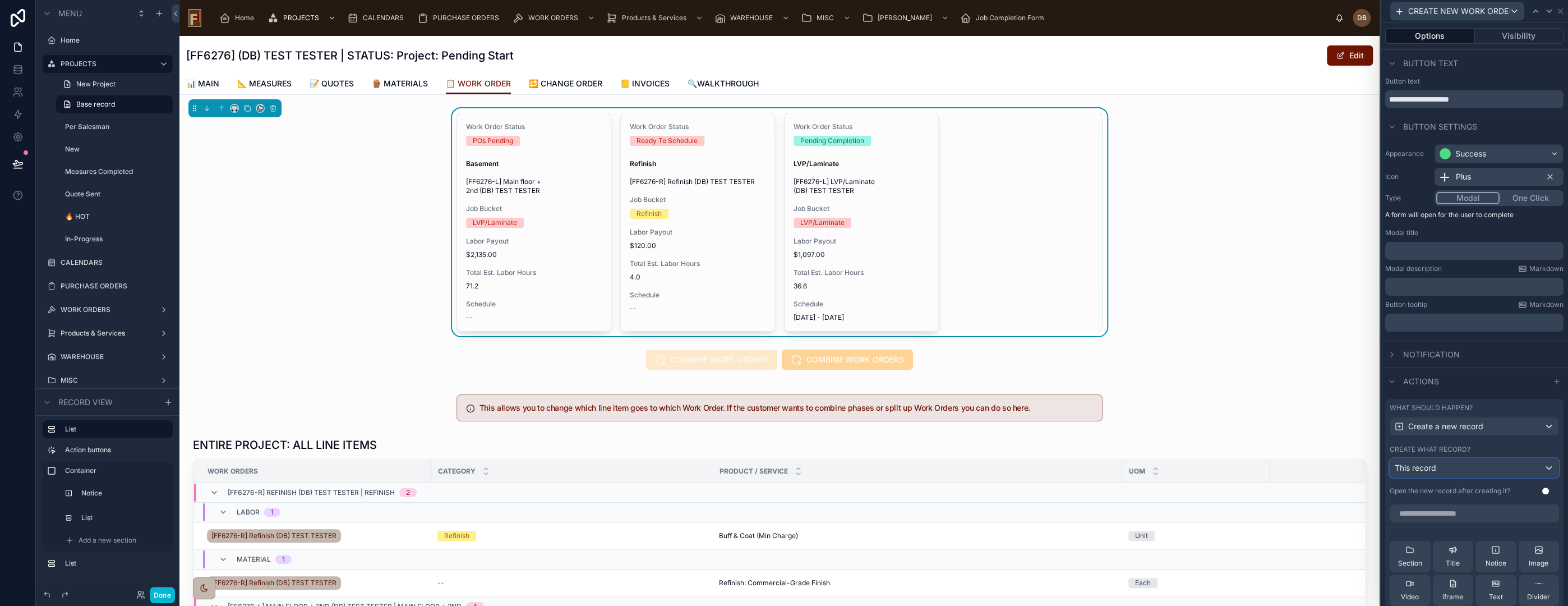
click at [1471, 471] on div "This record" at bounding box center [1474, 468] width 168 height 18
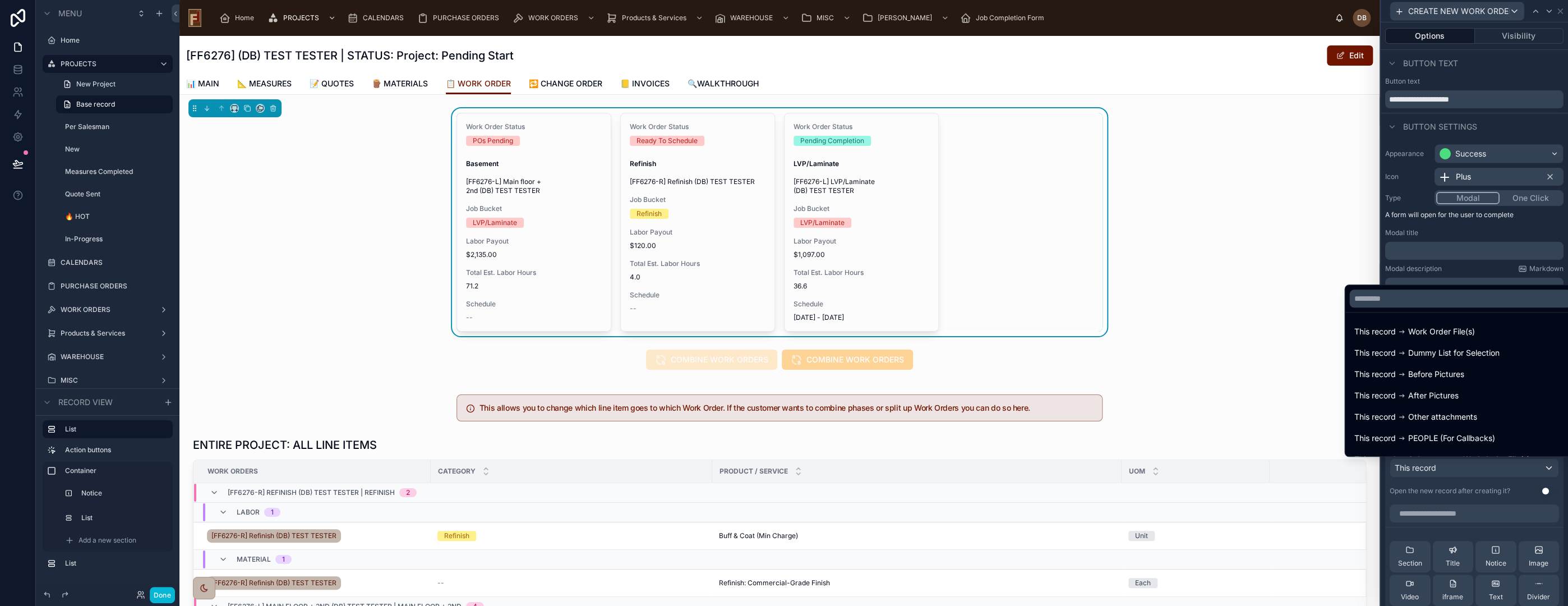
click at [1482, 485] on div at bounding box center [1474, 303] width 187 height 606
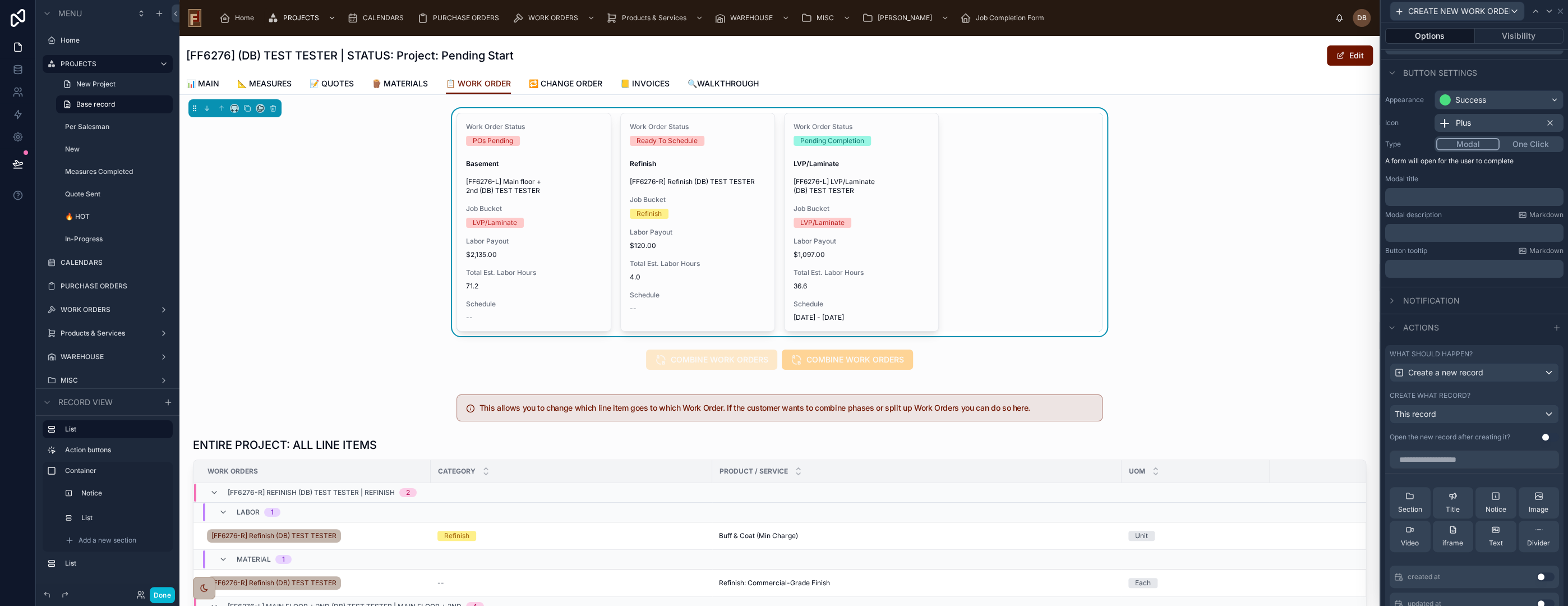
scroll to position [62, 0]
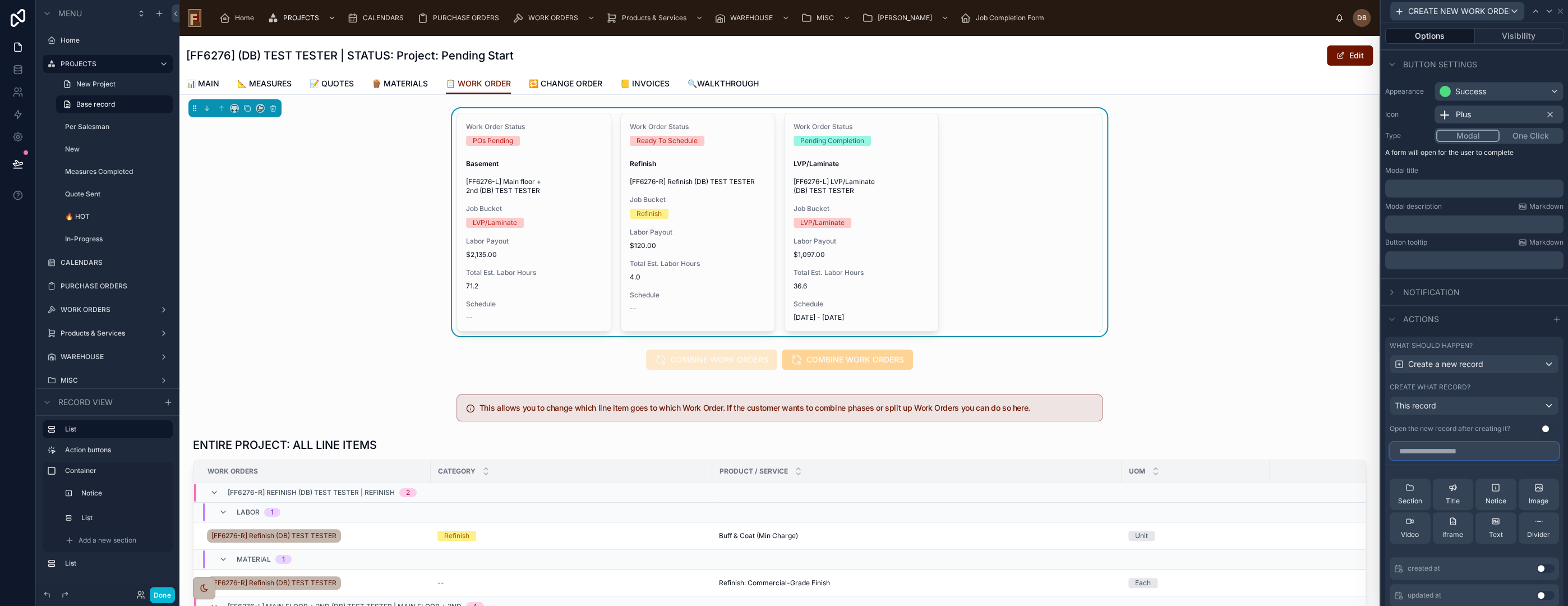
click at [1457, 449] on input "text" at bounding box center [1474, 451] width 169 height 18
type input "*****"
click at [1536, 567] on button "Use setting" at bounding box center [1545, 568] width 18 height 9
click at [1519, 480] on icon at bounding box center [1523, 481] width 9 height 9
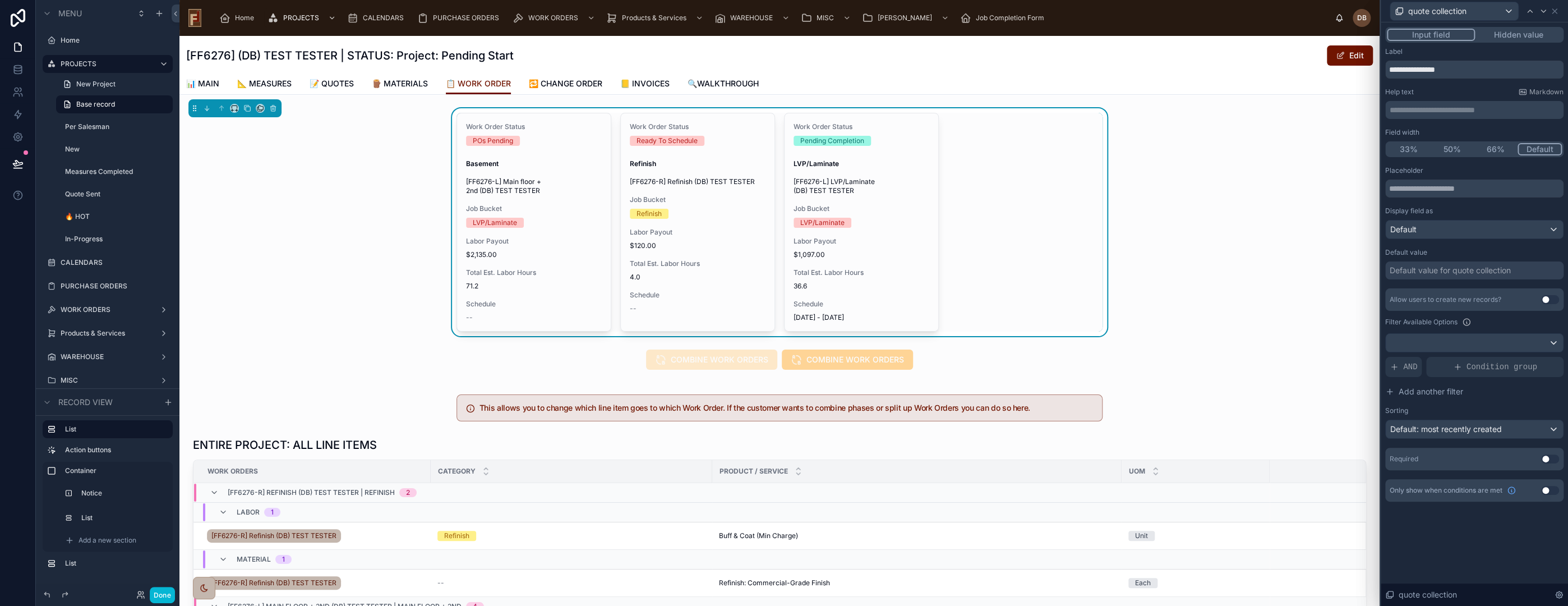
click at [1465, 266] on div "Default value for quote collection" at bounding box center [1450, 270] width 121 height 11
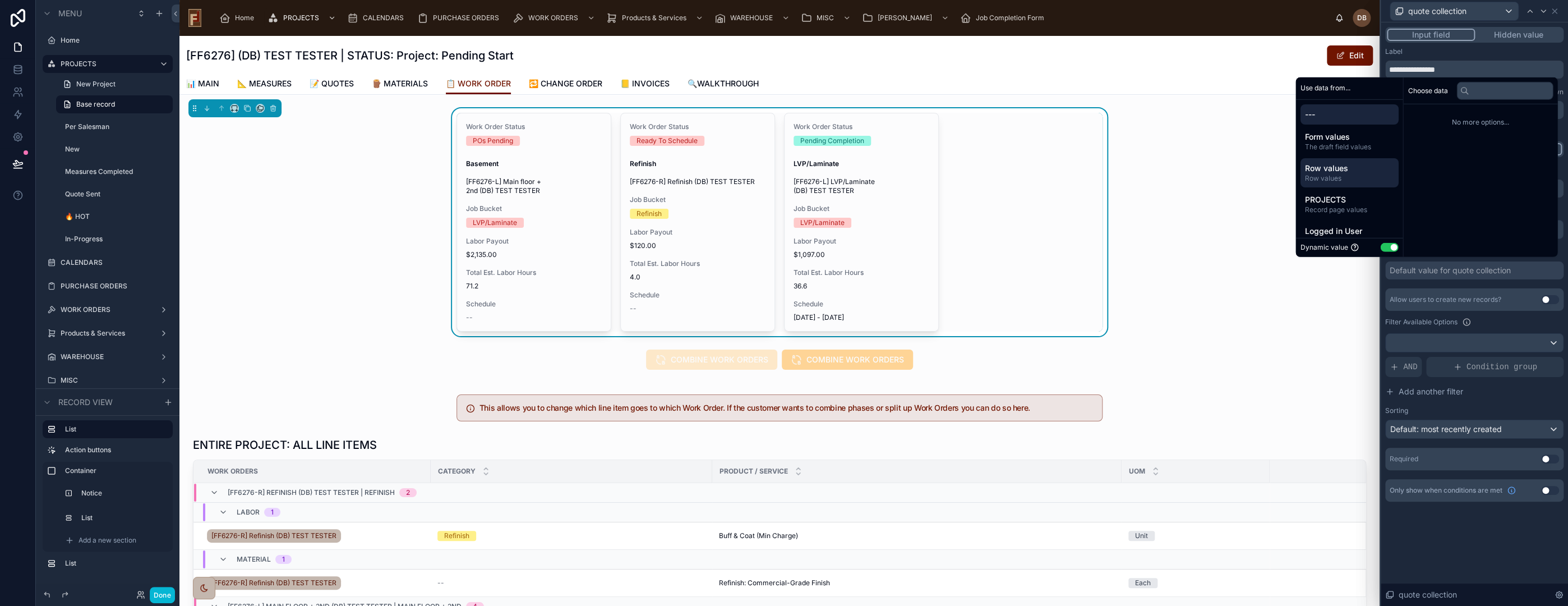
click at [1354, 172] on span "Row values" at bounding box center [1349, 168] width 89 height 11
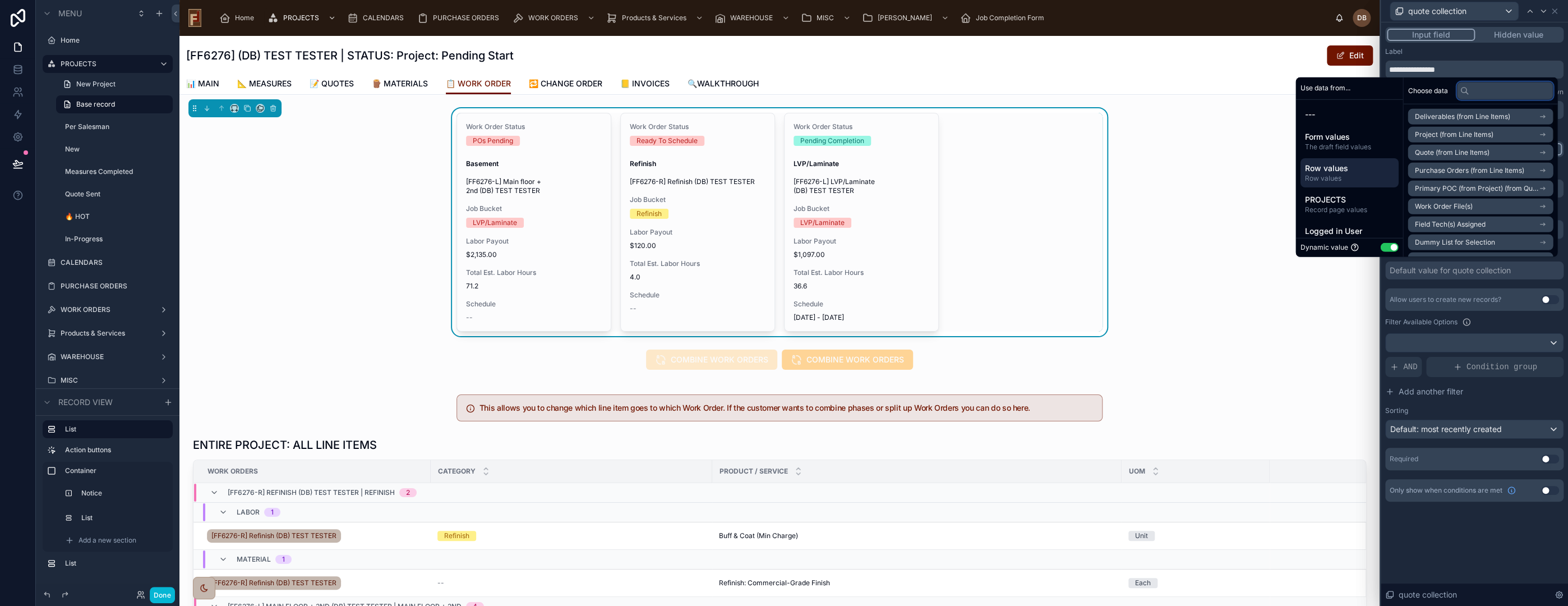
click at [1491, 89] on input "text" at bounding box center [1505, 91] width 97 height 18
type input "*"
click at [1480, 116] on span "Quote (from Line Items)" at bounding box center [1452, 116] width 75 height 9
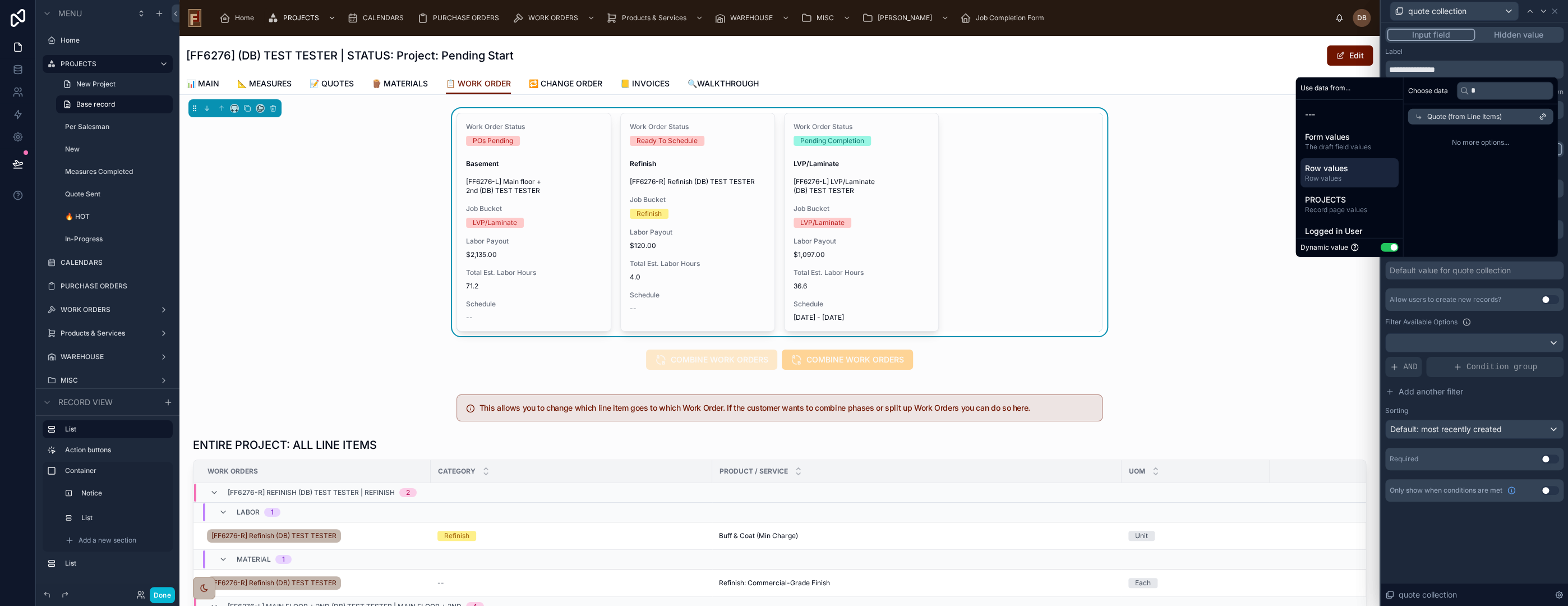
click at [1480, 119] on span "Quote (from Line Items)" at bounding box center [1464, 116] width 75 height 9
click at [1440, 170] on span "quote collection" at bounding box center [1440, 171] width 51 height 9
click at [1473, 114] on div "quote collection" at bounding box center [1480, 116] width 145 height 16
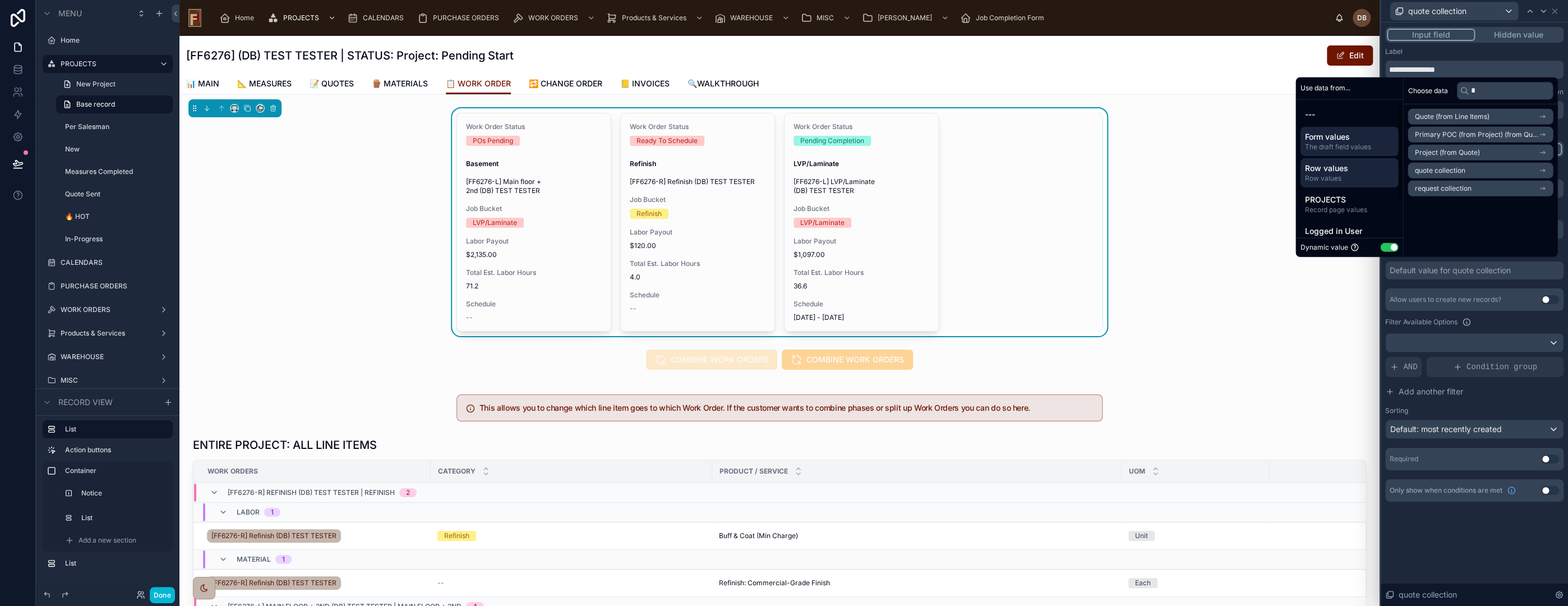
click at [1344, 143] on span "The draft field values" at bounding box center [1349, 147] width 89 height 9
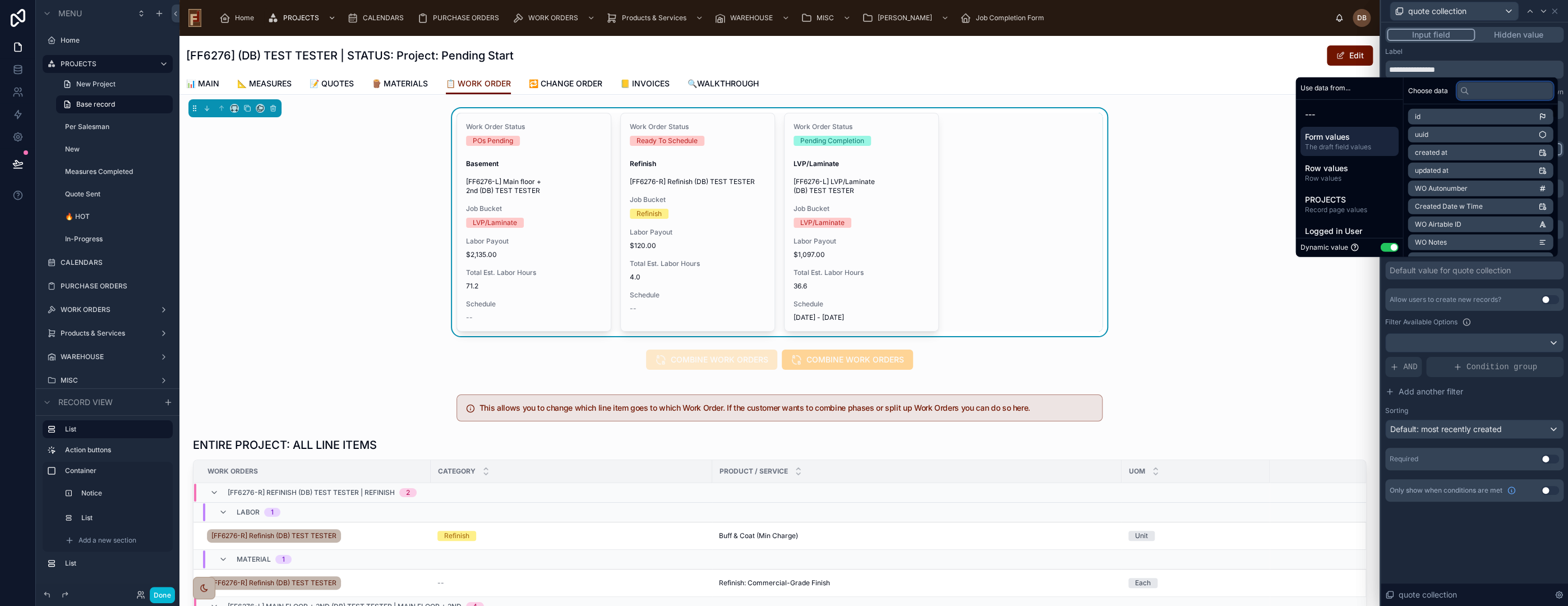
click at [1486, 90] on input "text" at bounding box center [1505, 91] width 97 height 18
type input "*****"
click at [1465, 151] on span "Quote (from Line Items)" at bounding box center [1452, 153] width 75 height 9
click at [1489, 134] on li "Quote" at bounding box center [1480, 137] width 145 height 16
click at [1493, 524] on div "**********" at bounding box center [1474, 276] width 187 height 506
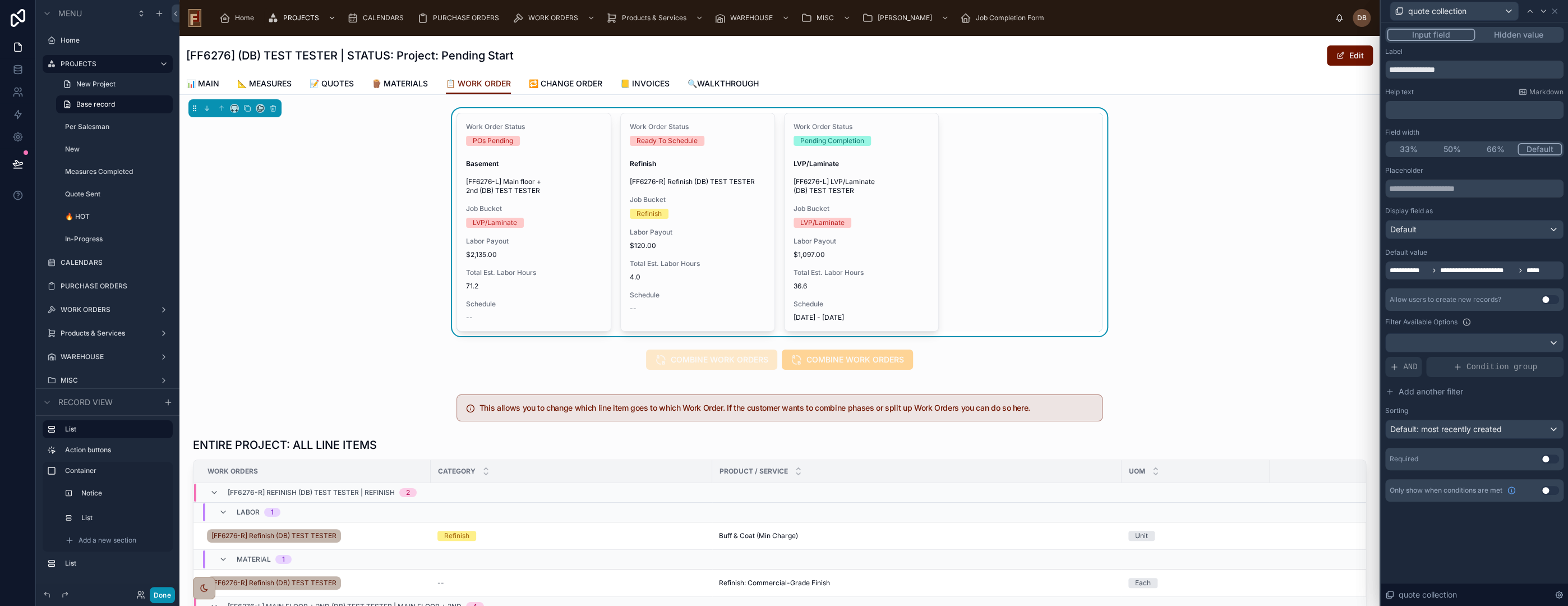
click at [161, 596] on button "Done" at bounding box center [162, 595] width 25 height 17
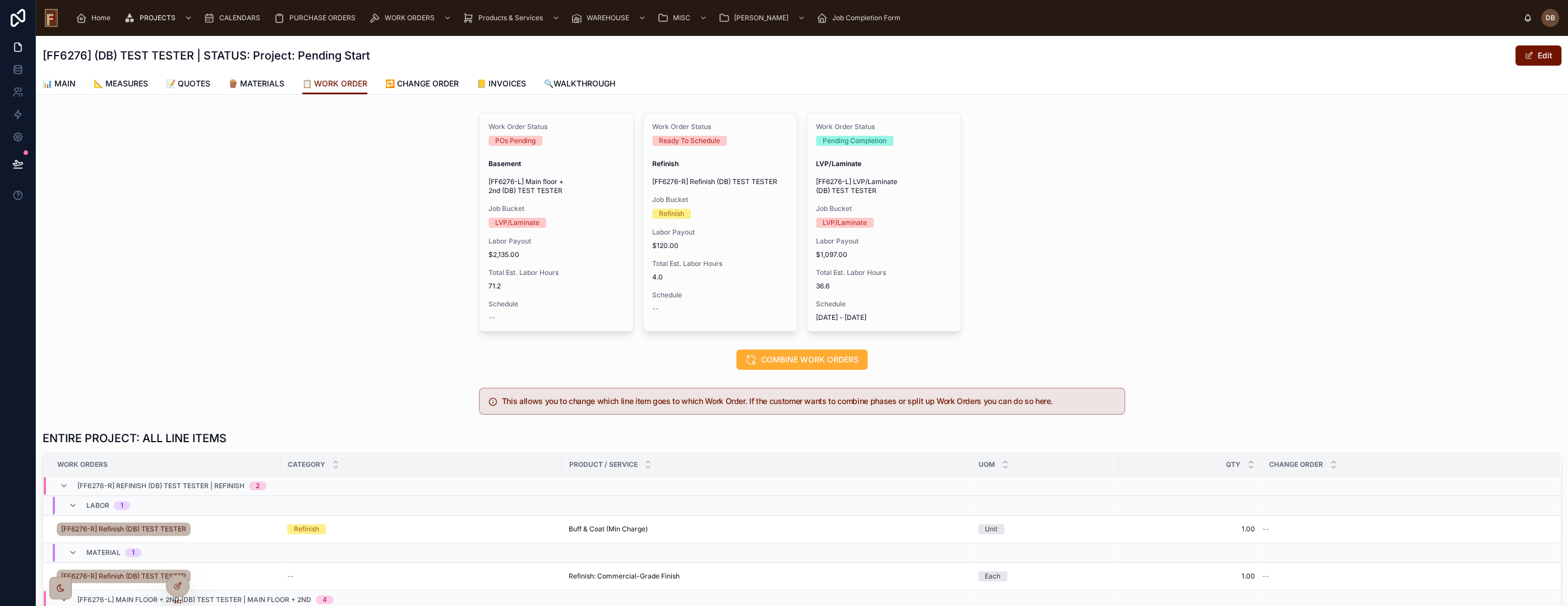
click at [0, 0] on span "CREATE NEW WORK ORDER" at bounding box center [0, 0] width 0 height 0
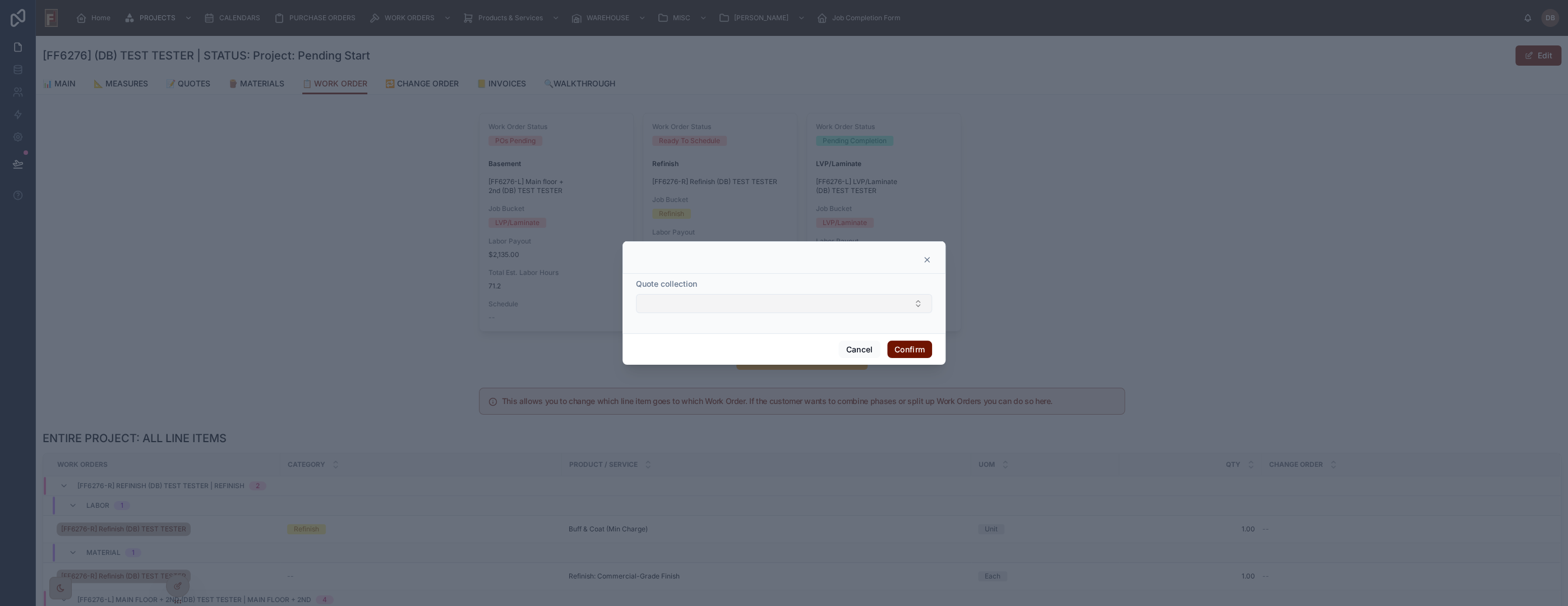
click at [778, 302] on button "Select Button" at bounding box center [784, 303] width 296 height 19
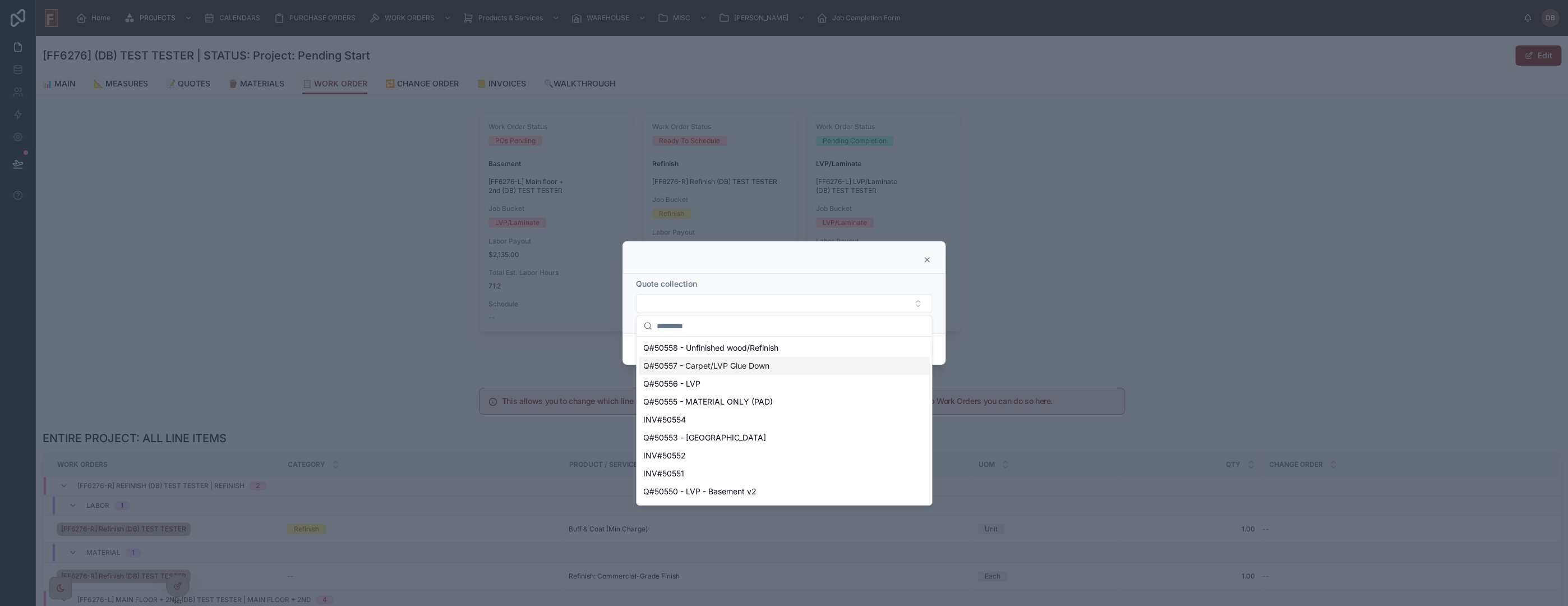
click at [790, 291] on div "Quote collection" at bounding box center [784, 295] width 296 height 35
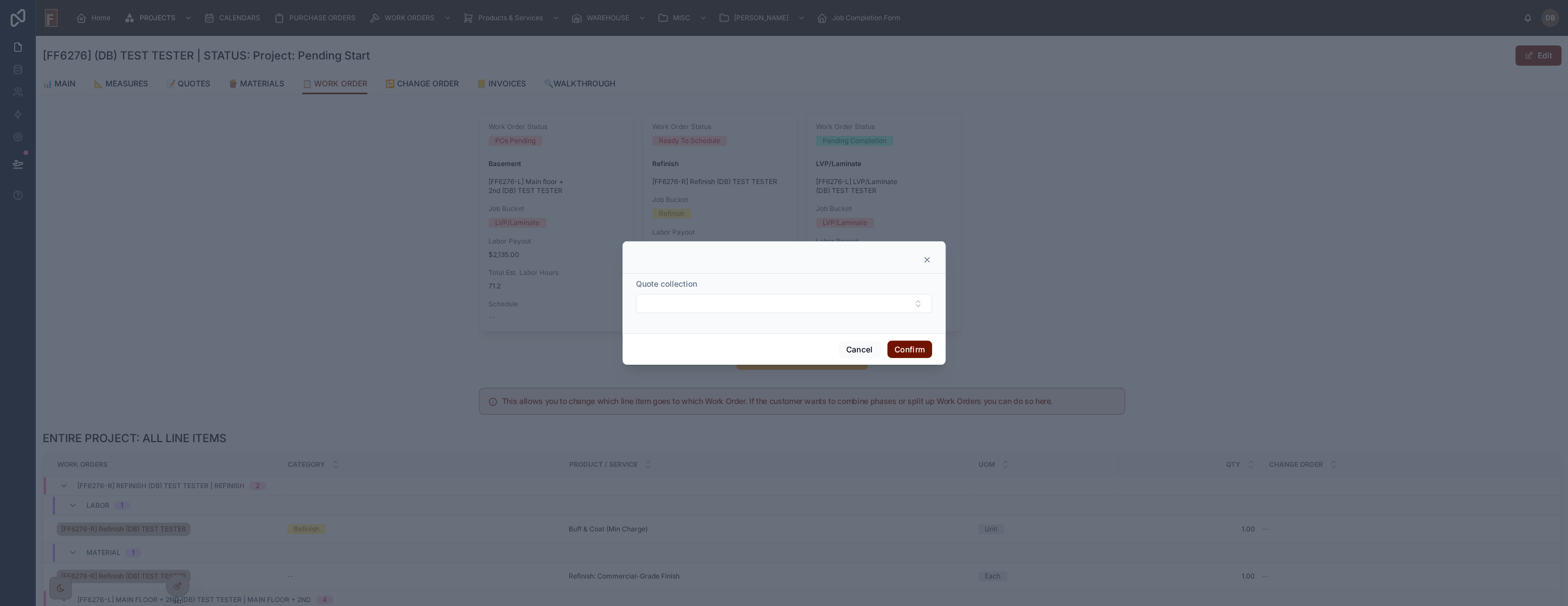
click at [928, 258] on icon at bounding box center [927, 260] width 9 height 9
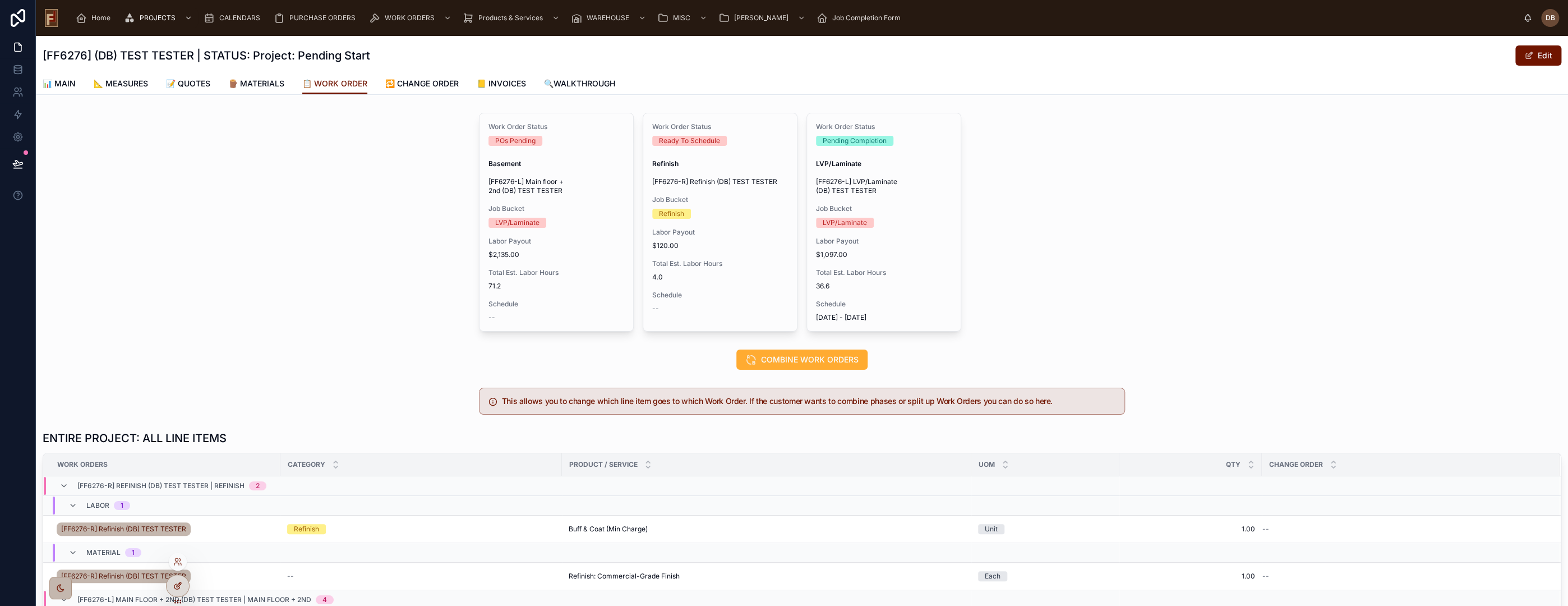
click at [176, 583] on icon at bounding box center [177, 586] width 9 height 9
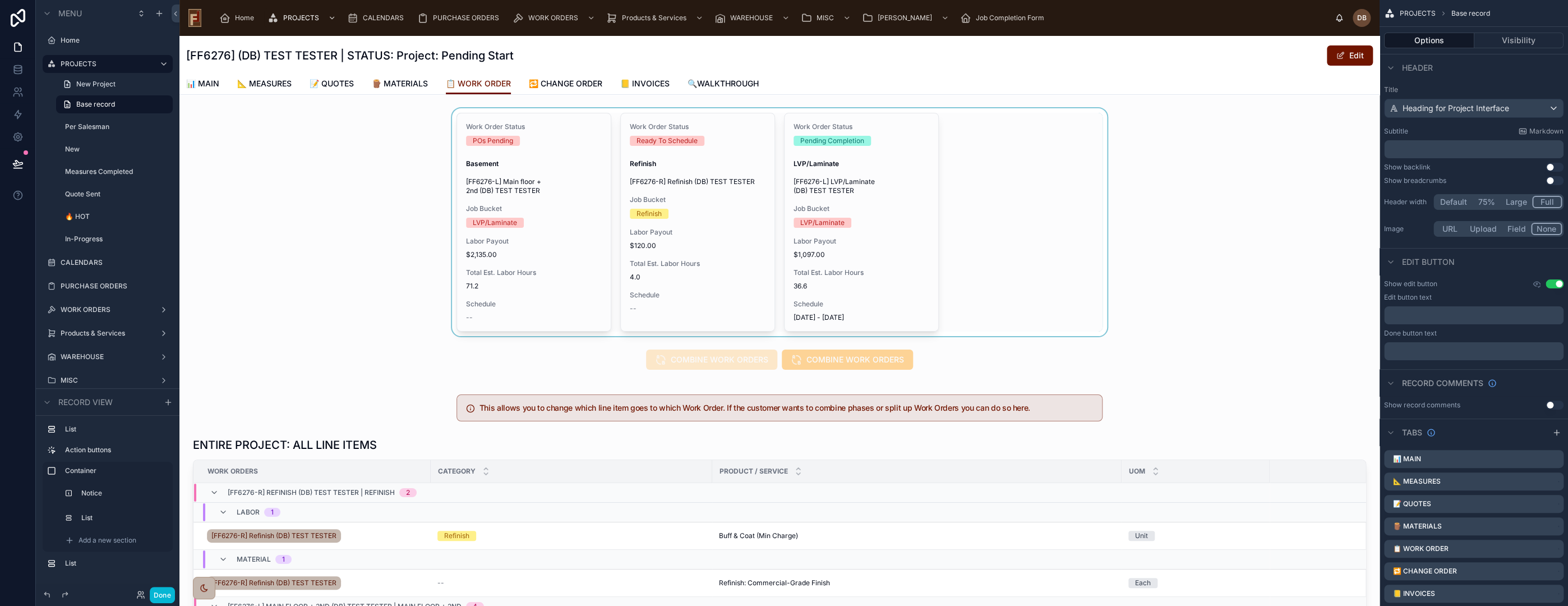
click at [1014, 150] on div at bounding box center [779, 221] width 1200 height 227
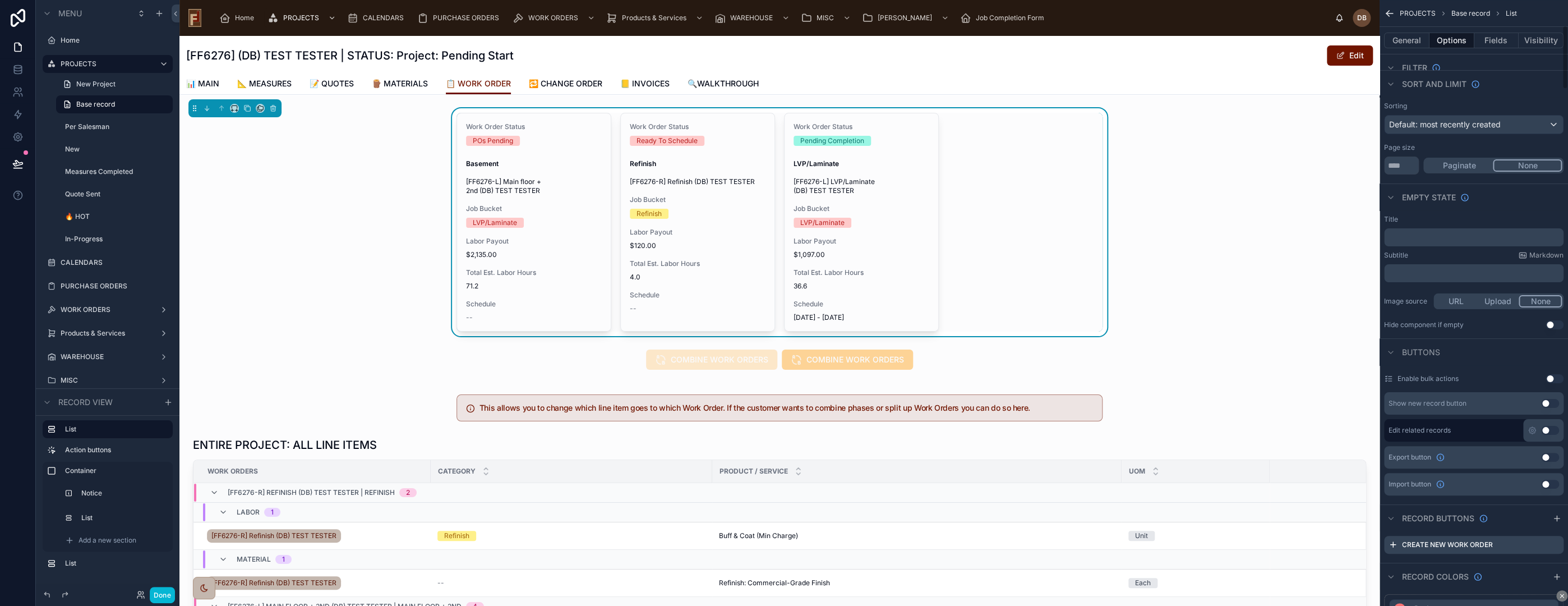
scroll to position [311, 0]
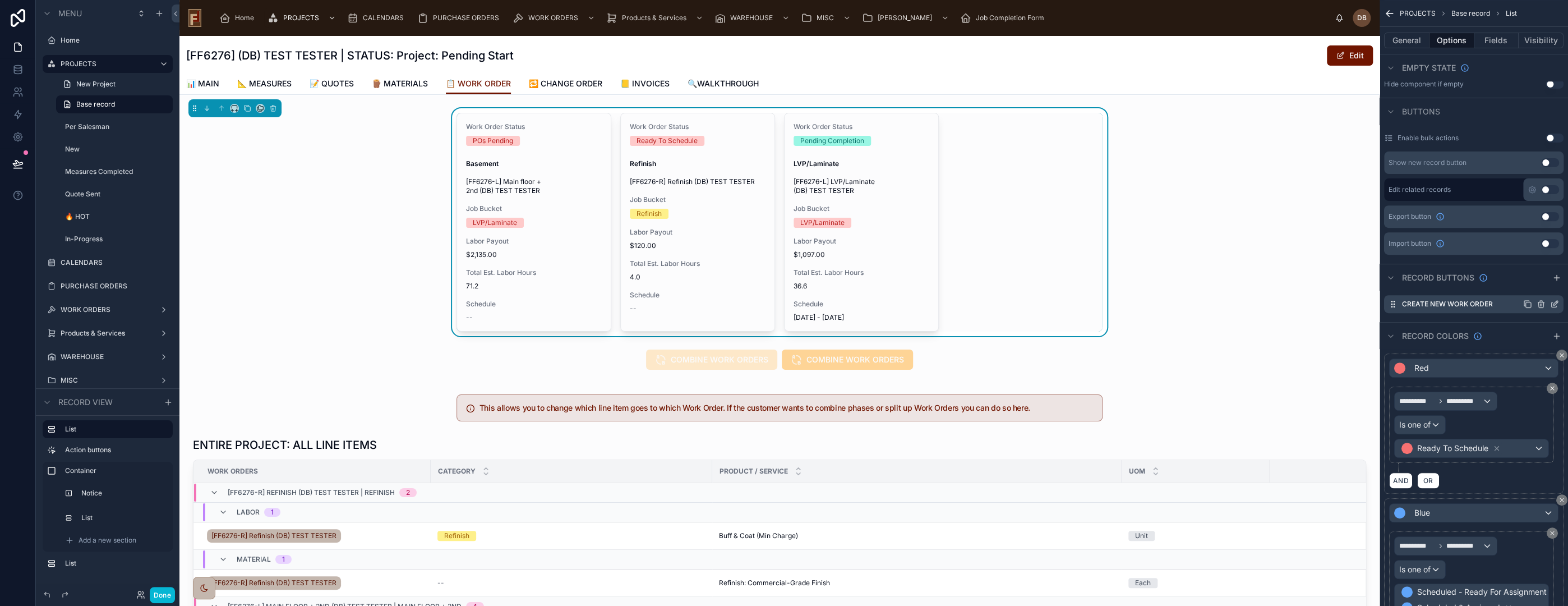
click at [1554, 301] on icon "scrollable content" at bounding box center [1556, 303] width 5 height 5
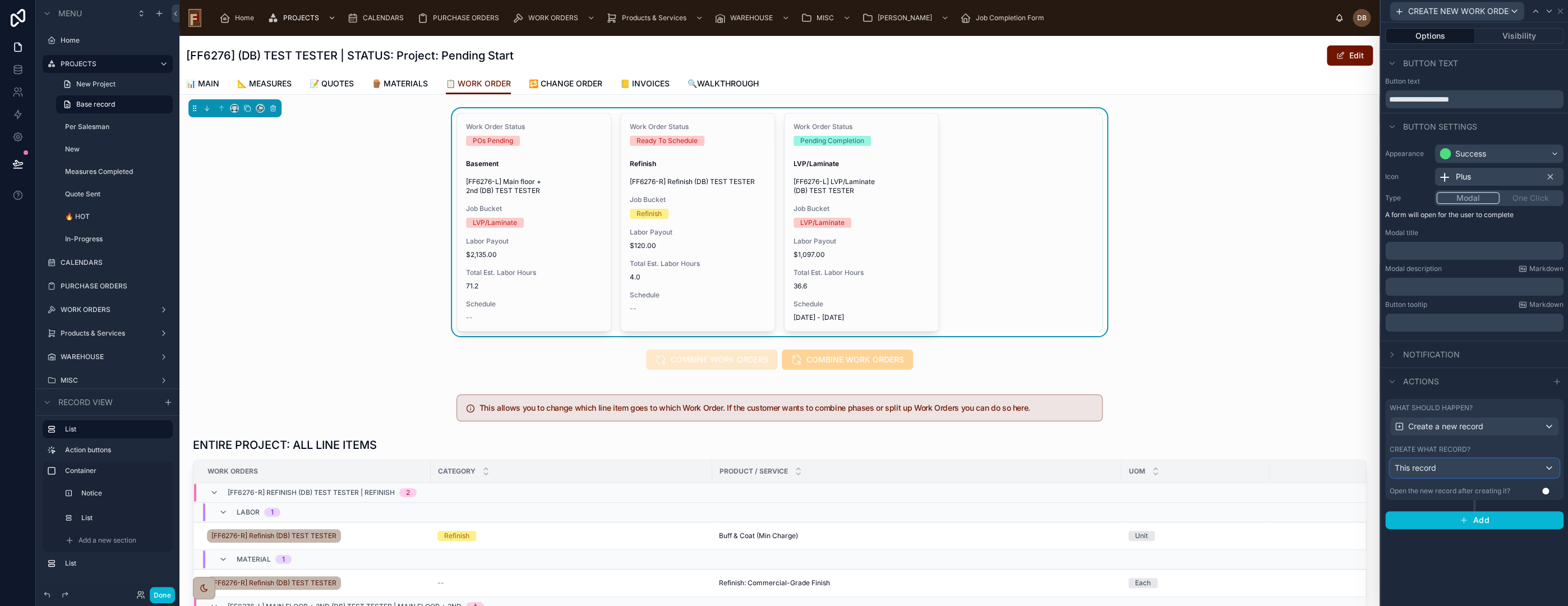
click at [1454, 469] on div "This record" at bounding box center [1474, 468] width 168 height 18
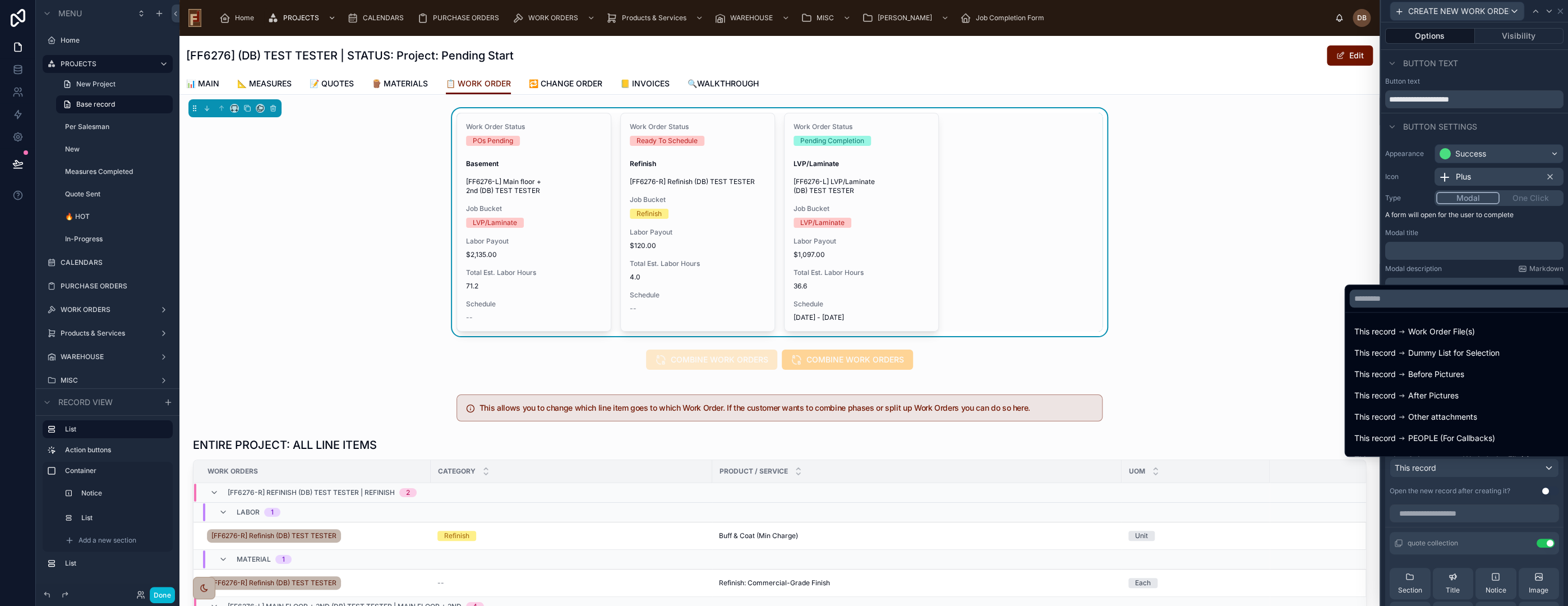
click at [1454, 469] on div at bounding box center [1474, 303] width 187 height 606
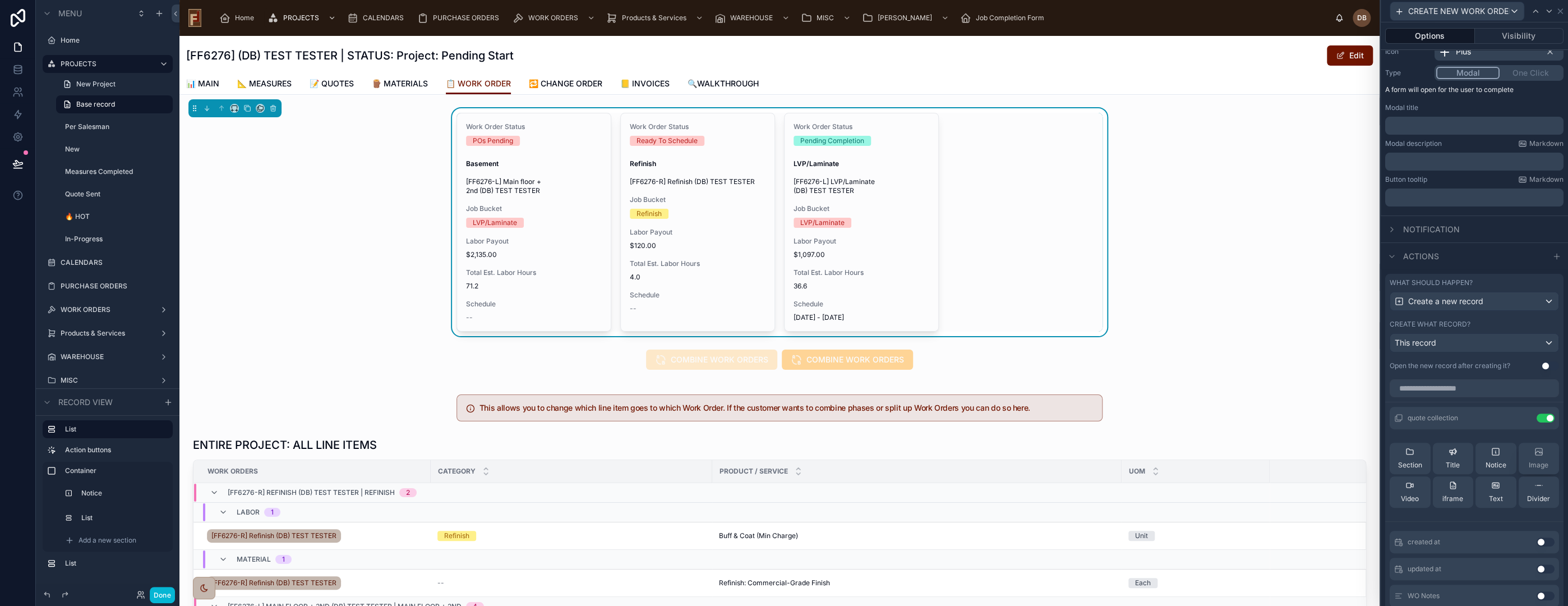
scroll to position [249, 0]
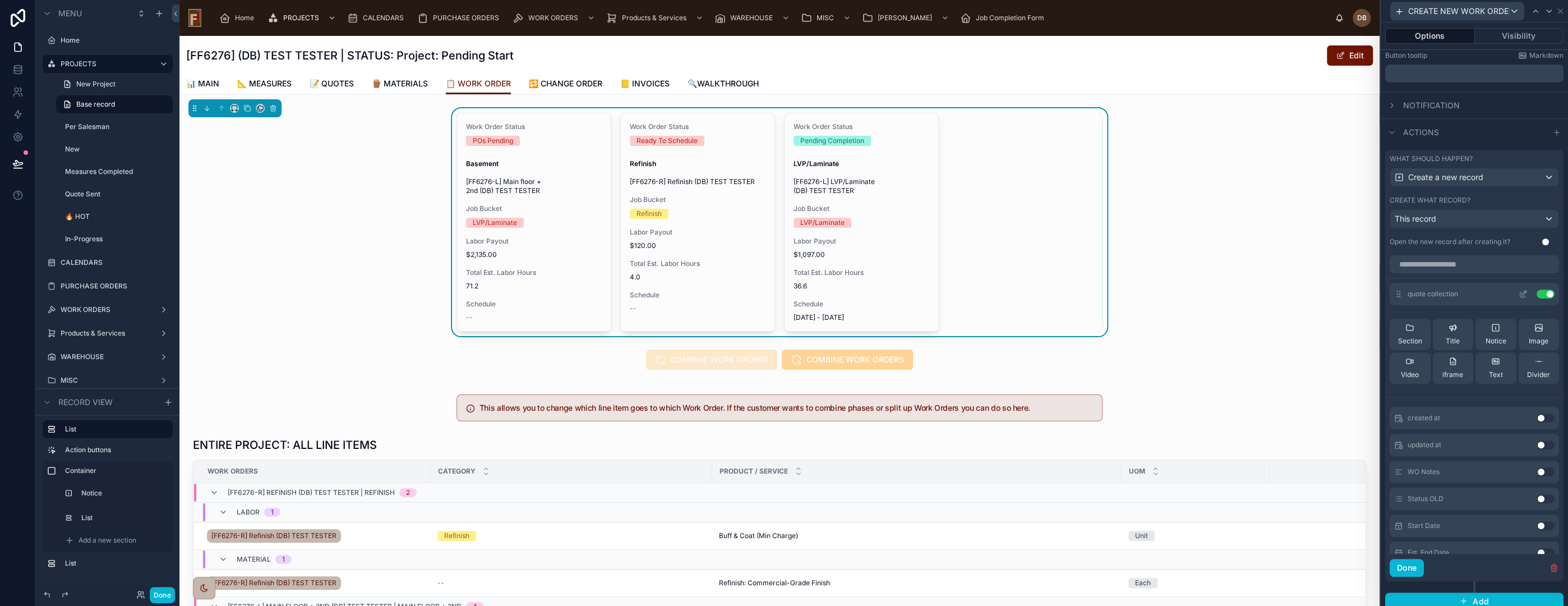
click at [1525, 291] on icon at bounding box center [1525, 291] width 1 height 1
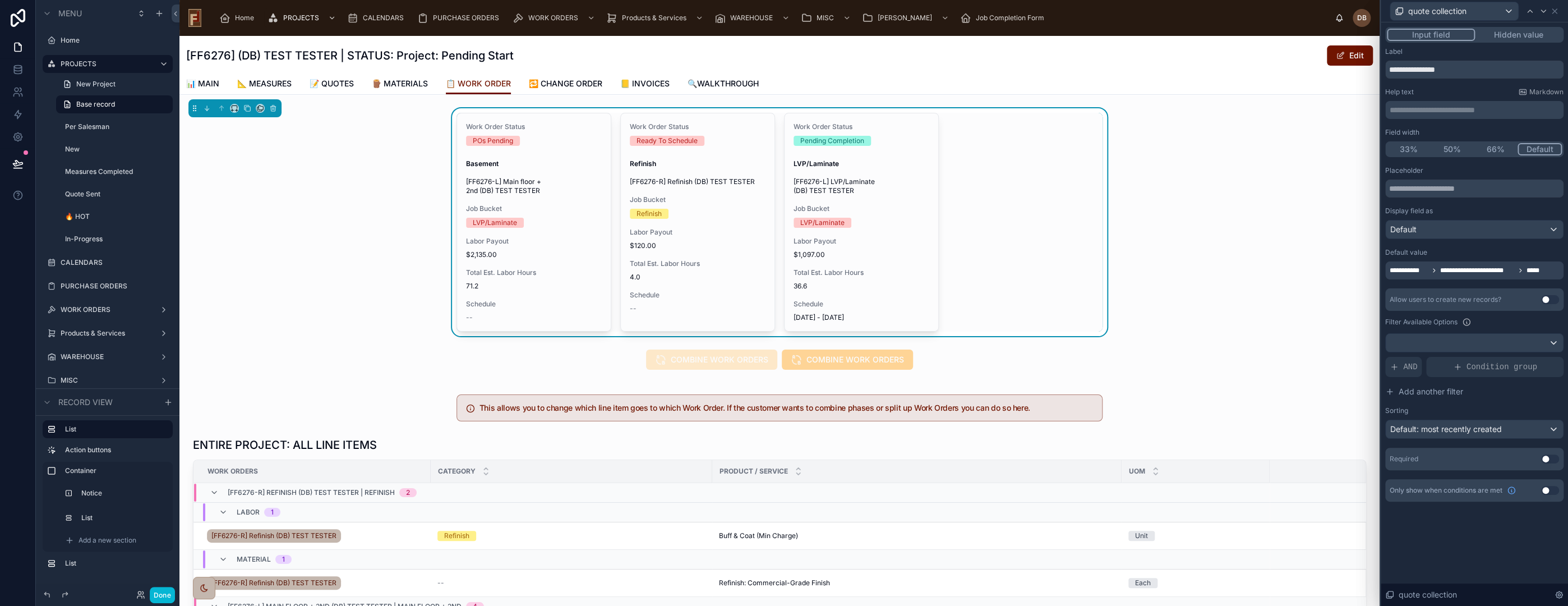
click at [1482, 272] on span "**********" at bounding box center [1477, 271] width 75 height 9
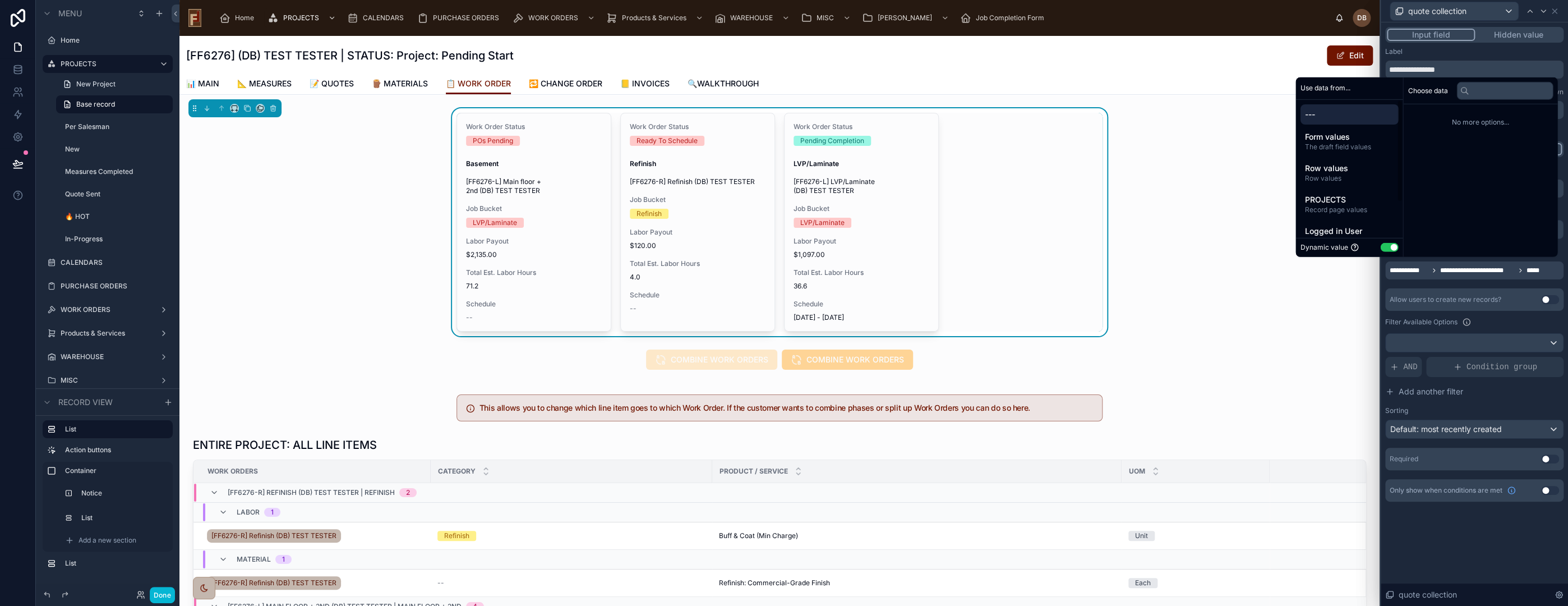
click at [1341, 110] on span "---" at bounding box center [1349, 114] width 89 height 11
click at [1321, 119] on span "---" at bounding box center [1349, 114] width 89 height 11
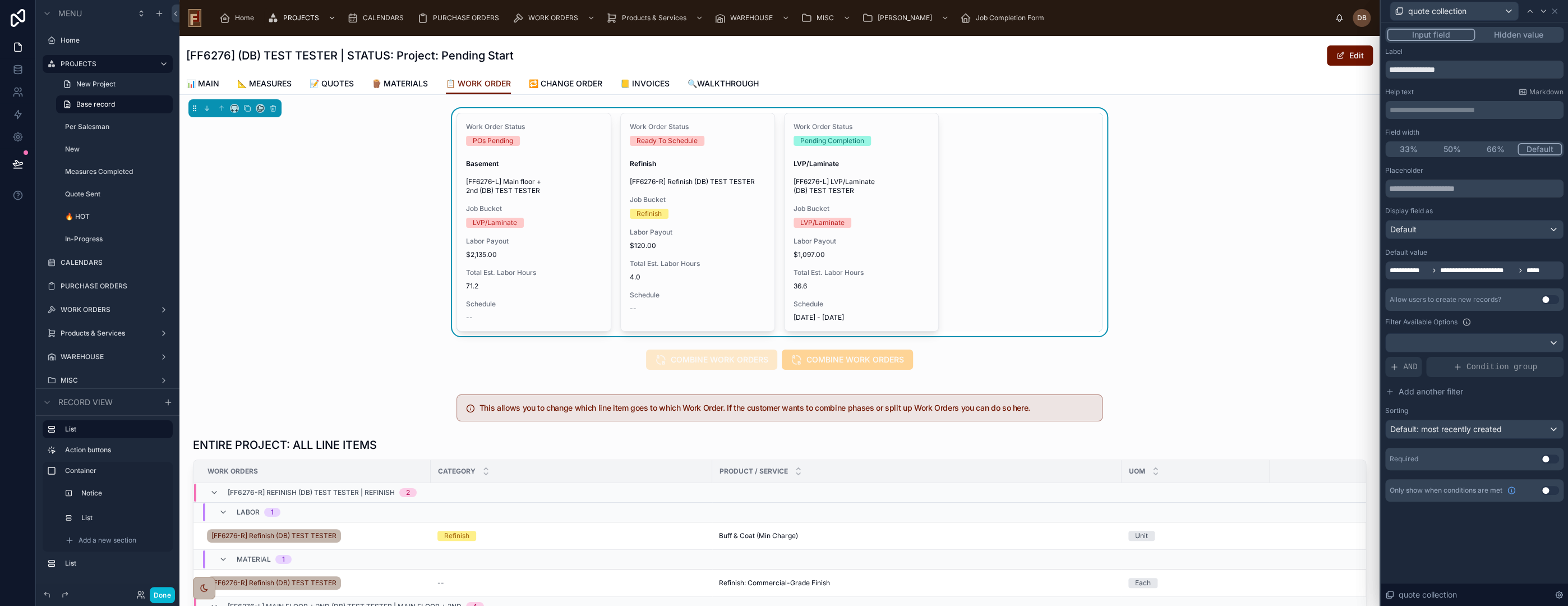
click at [1460, 278] on div "**********" at bounding box center [1474, 271] width 178 height 18
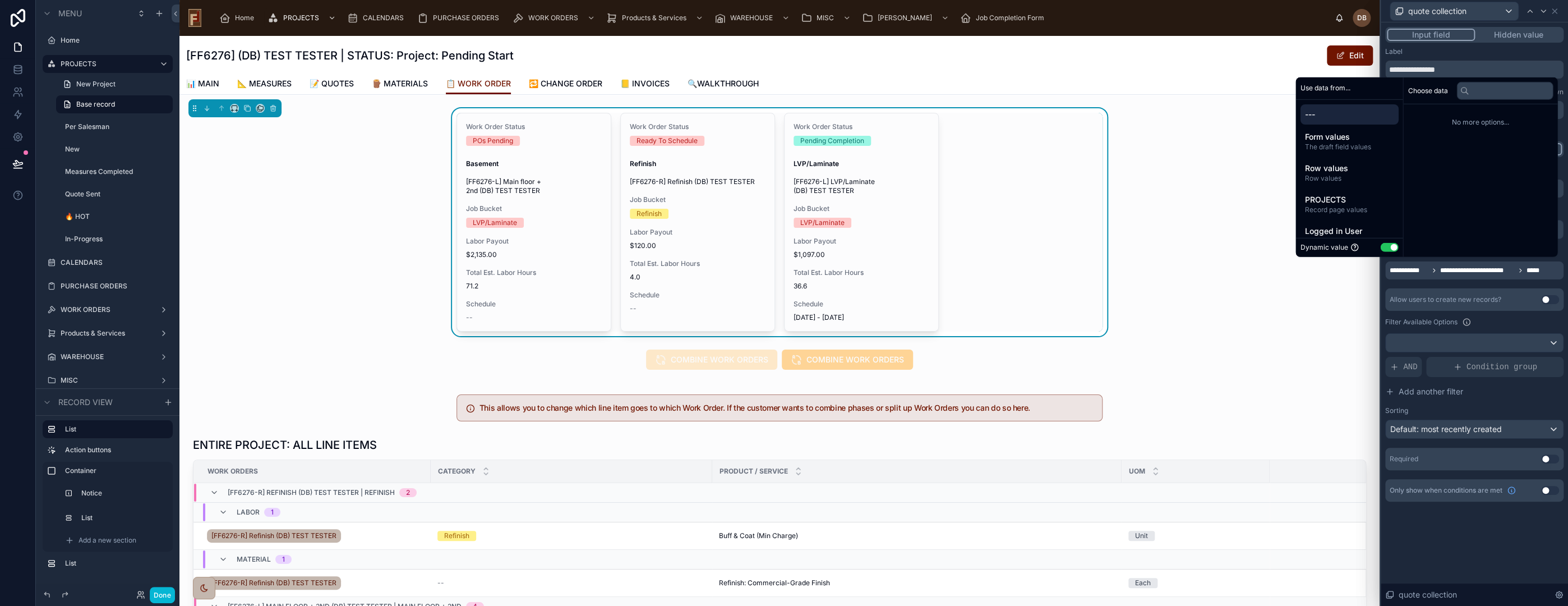
click at [1484, 278] on div "**********" at bounding box center [1474, 271] width 178 height 18
click at [1491, 289] on div "Allow users to create new records? Use setting" at bounding box center [1474, 300] width 178 height 23
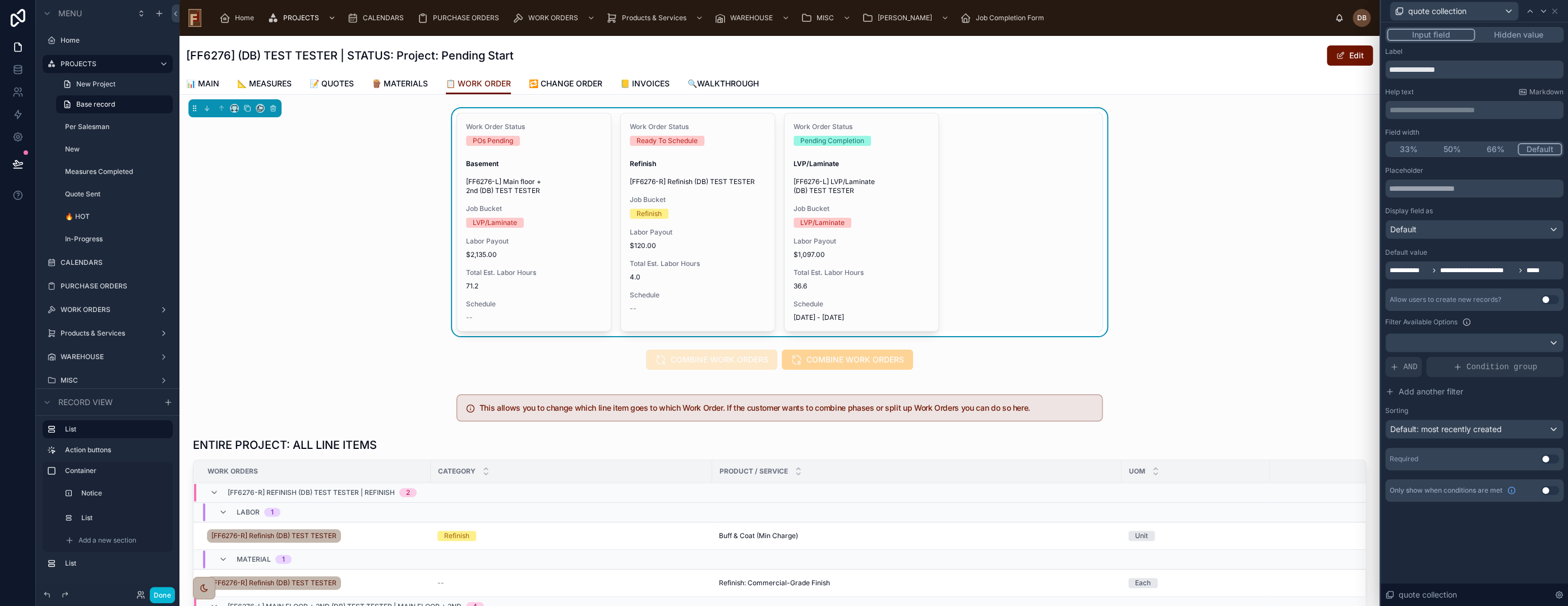
click at [1484, 271] on span "**********" at bounding box center [1477, 271] width 75 height 9
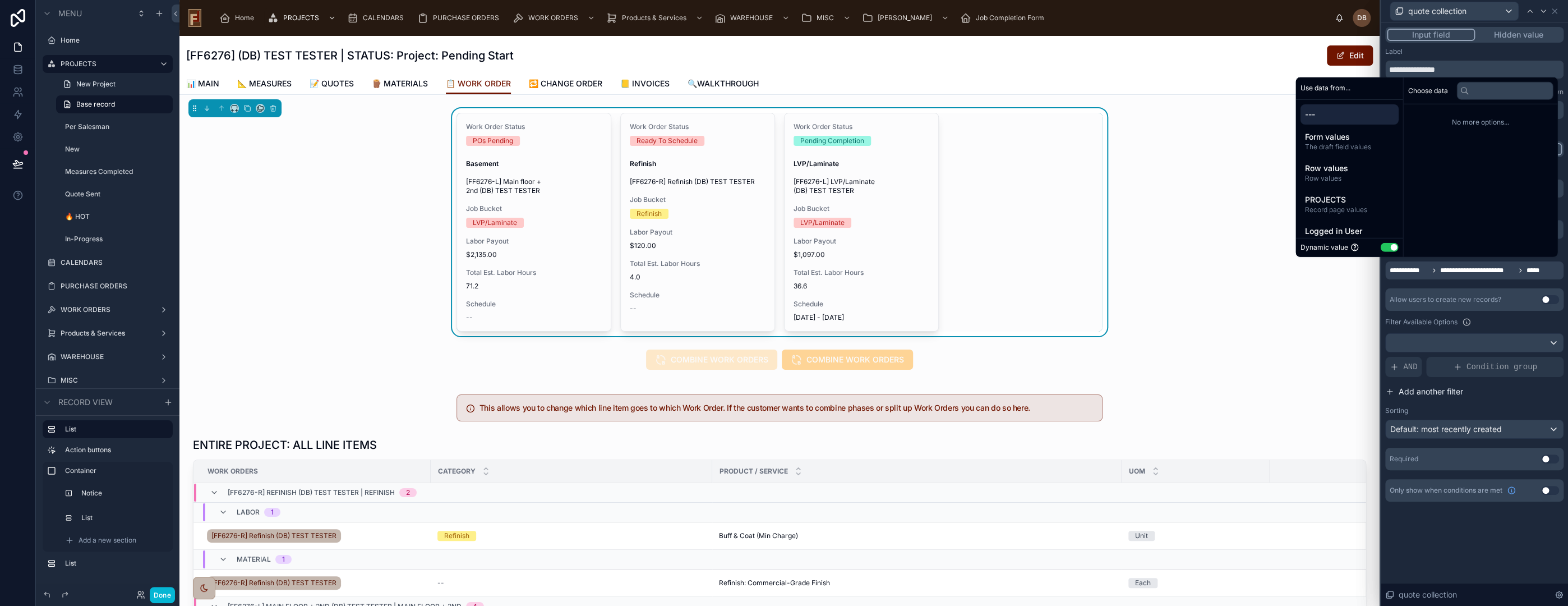
click at [1489, 397] on button "Add another filter" at bounding box center [1474, 391] width 178 height 20
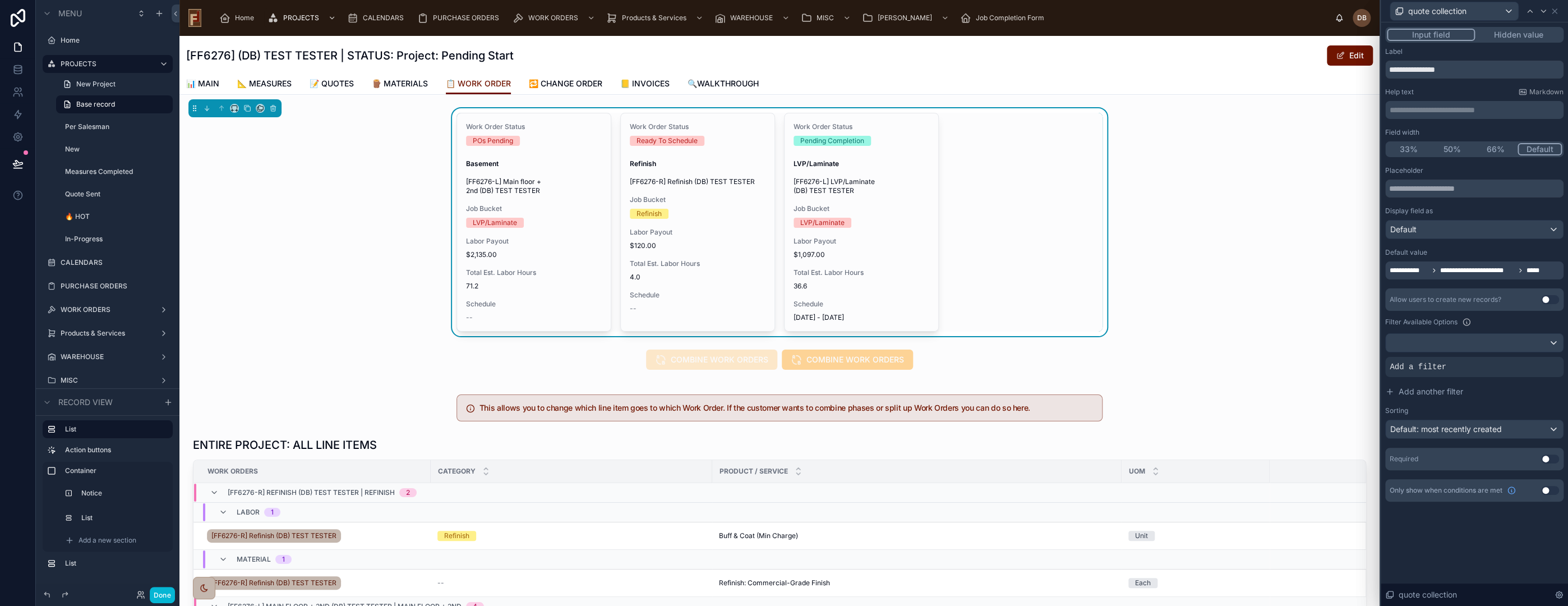
click at [0, 0] on icon at bounding box center [0, 0] width 0 height 0
click at [1279, 349] on span "Select a field" at bounding box center [1270, 349] width 48 height 10
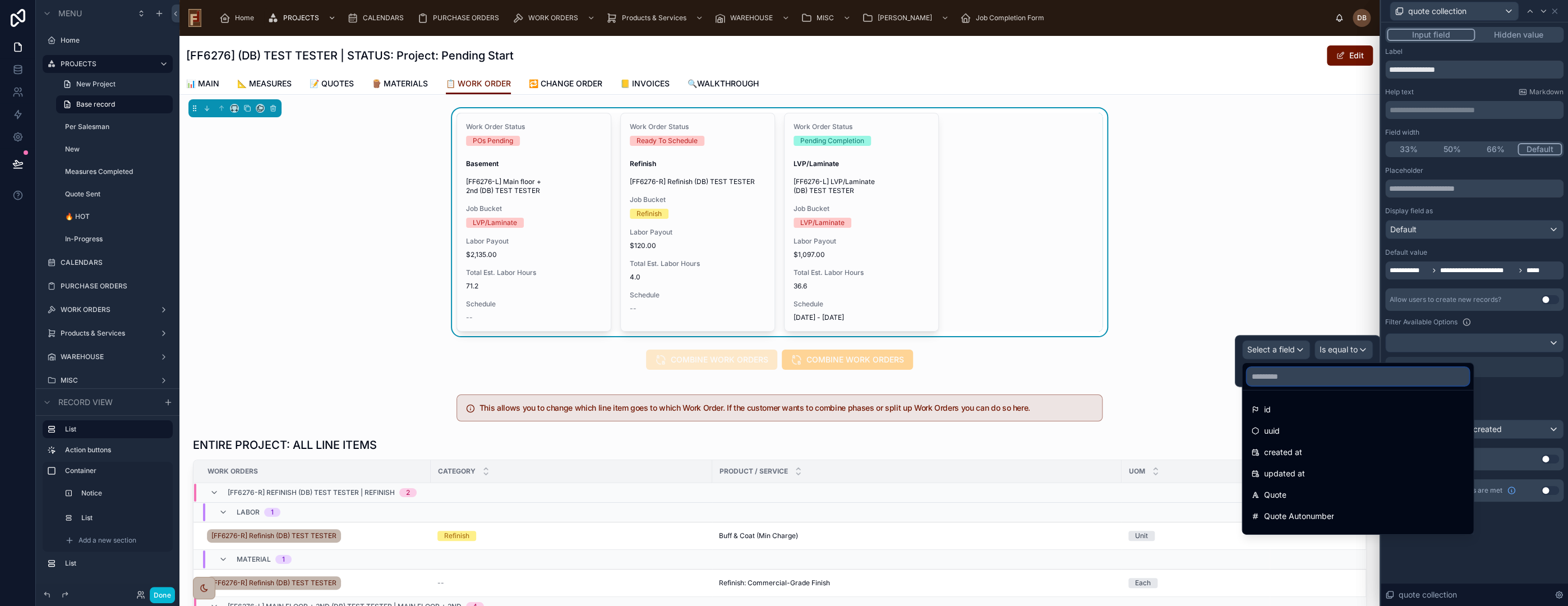
click at [1304, 376] on input "text" at bounding box center [1358, 376] width 222 height 18
type input "*"
click at [1304, 410] on div "Quote" at bounding box center [1358, 410] width 213 height 14
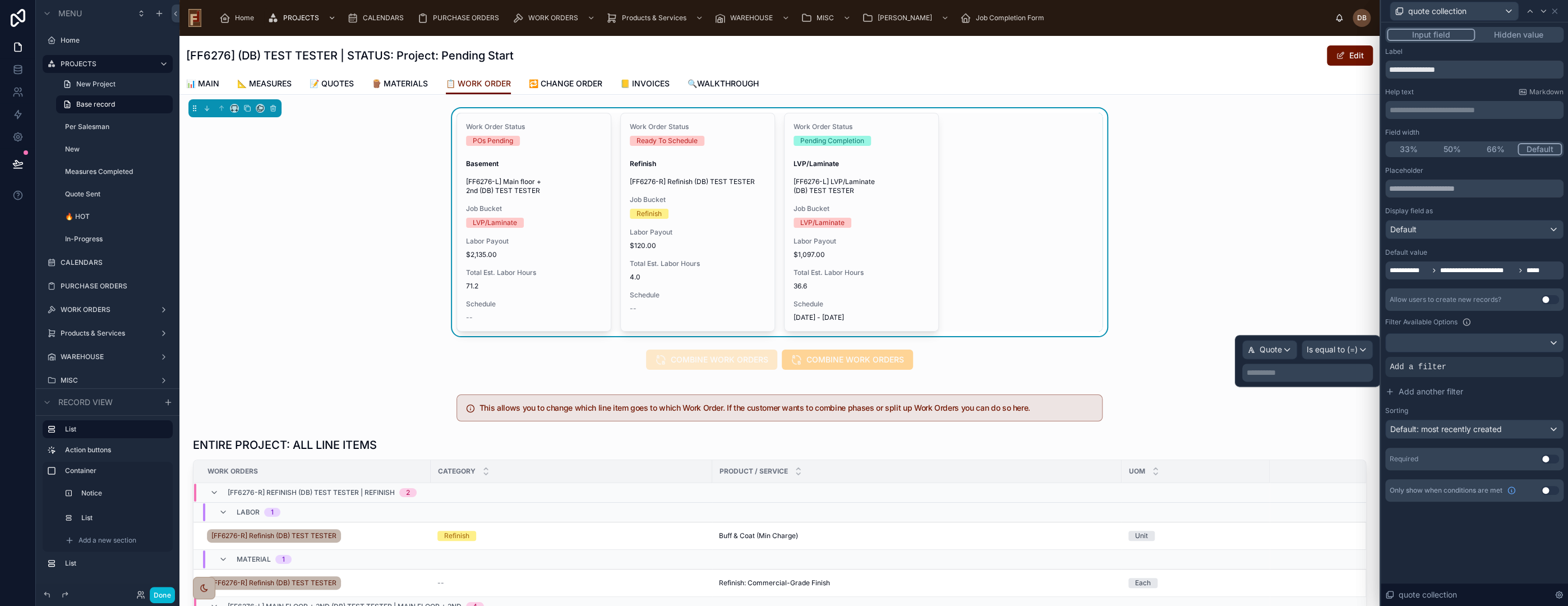
click at [1312, 372] on p "**********" at bounding box center [1309, 373] width 124 height 11
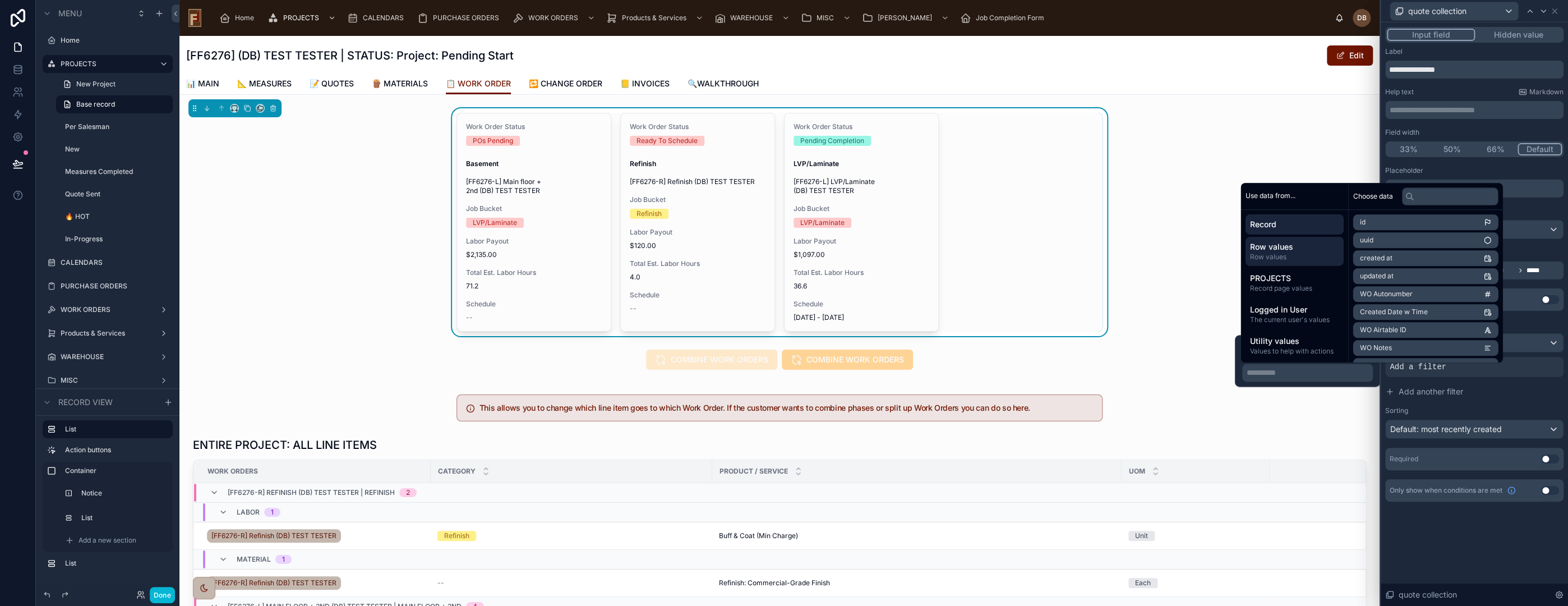
click at [1317, 252] on span "Row values" at bounding box center [1294, 257] width 89 height 9
click at [1449, 195] on input "text" at bounding box center [1449, 196] width 97 height 18
type input "*"
click at [1306, 247] on span "Row values" at bounding box center [1294, 246] width 89 height 11
click at [1385, 237] on span "Work Order" at bounding box center [1378, 240] width 37 height 9
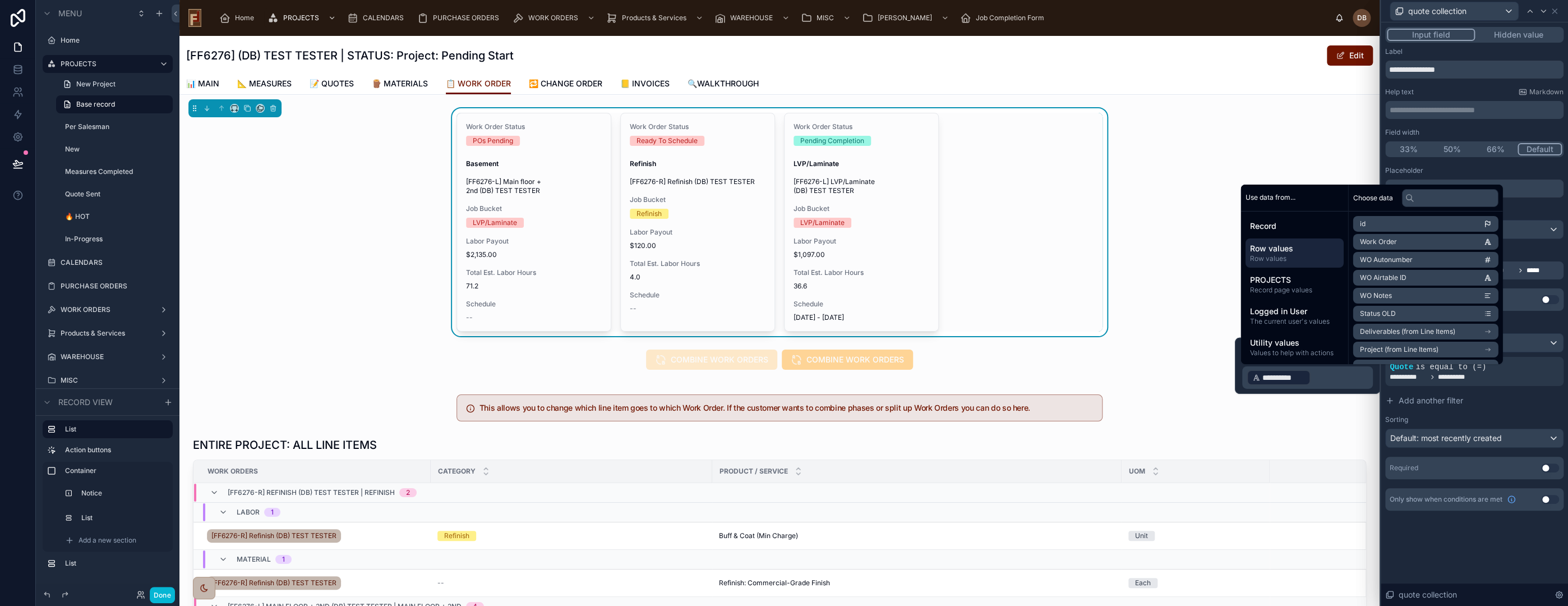
click at [1454, 554] on div "**********" at bounding box center [1474, 314] width 187 height 583
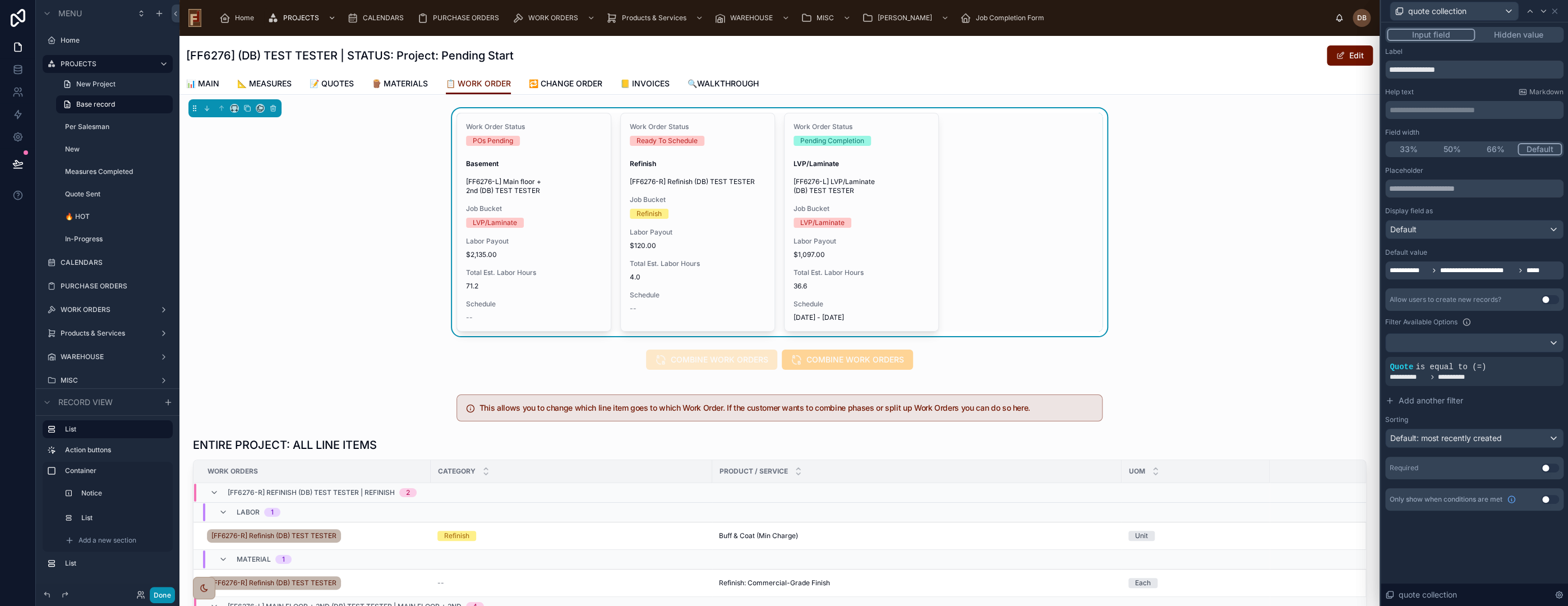
click at [158, 596] on button "Done" at bounding box center [162, 595] width 25 height 17
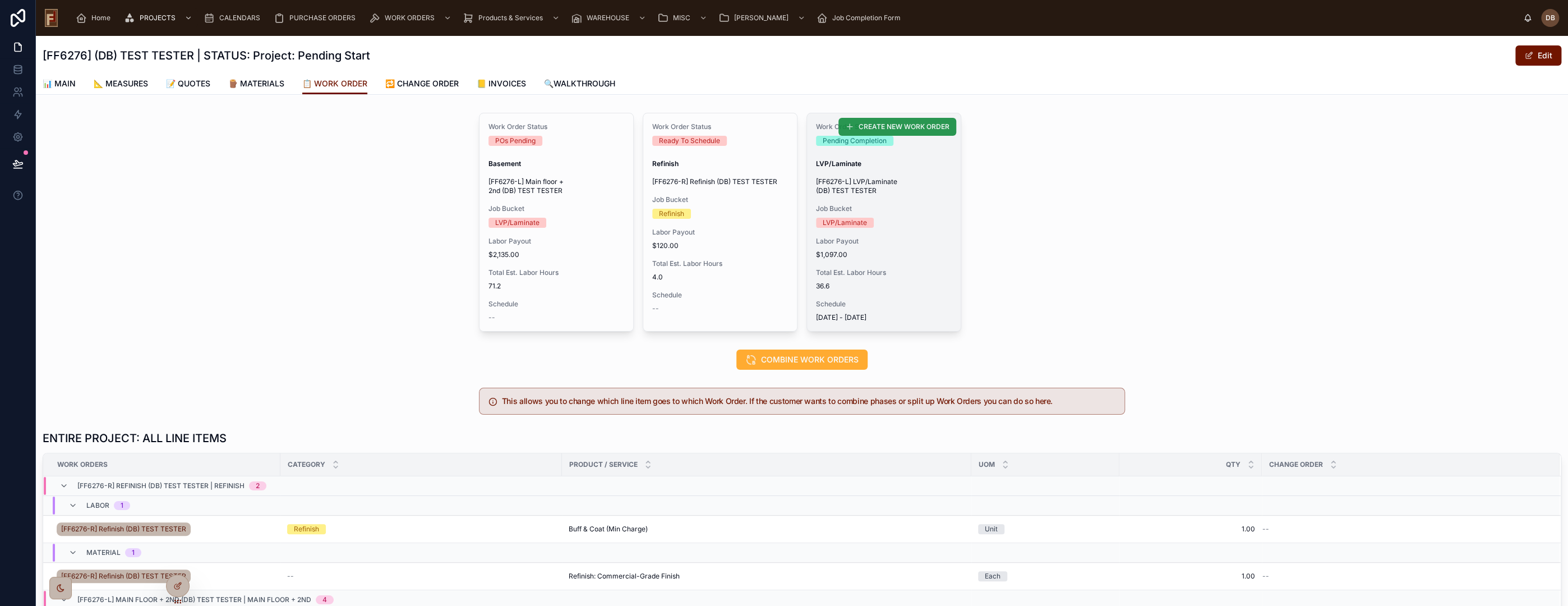
click at [892, 124] on span "CREATE NEW WORK ORDER" at bounding box center [904, 127] width 91 height 9
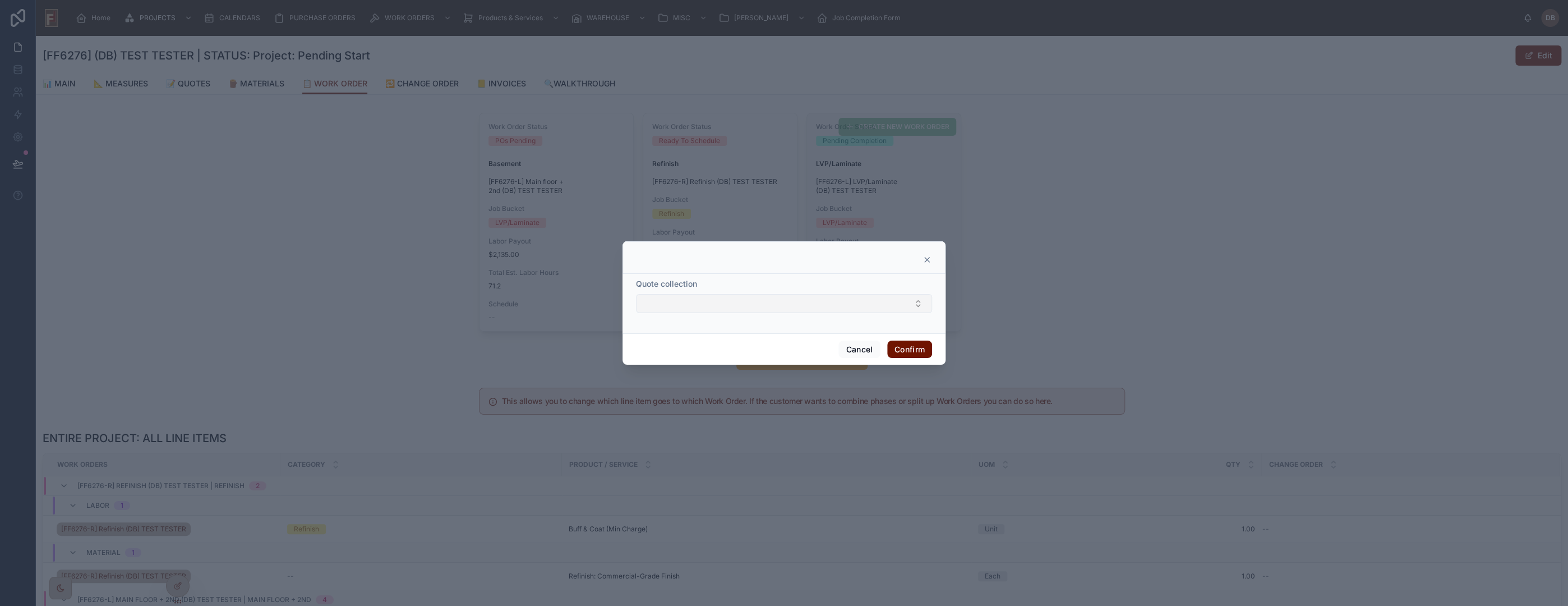
click at [776, 308] on button "Select Button" at bounding box center [784, 303] width 296 height 19
click at [927, 258] on icon at bounding box center [927, 260] width 9 height 9
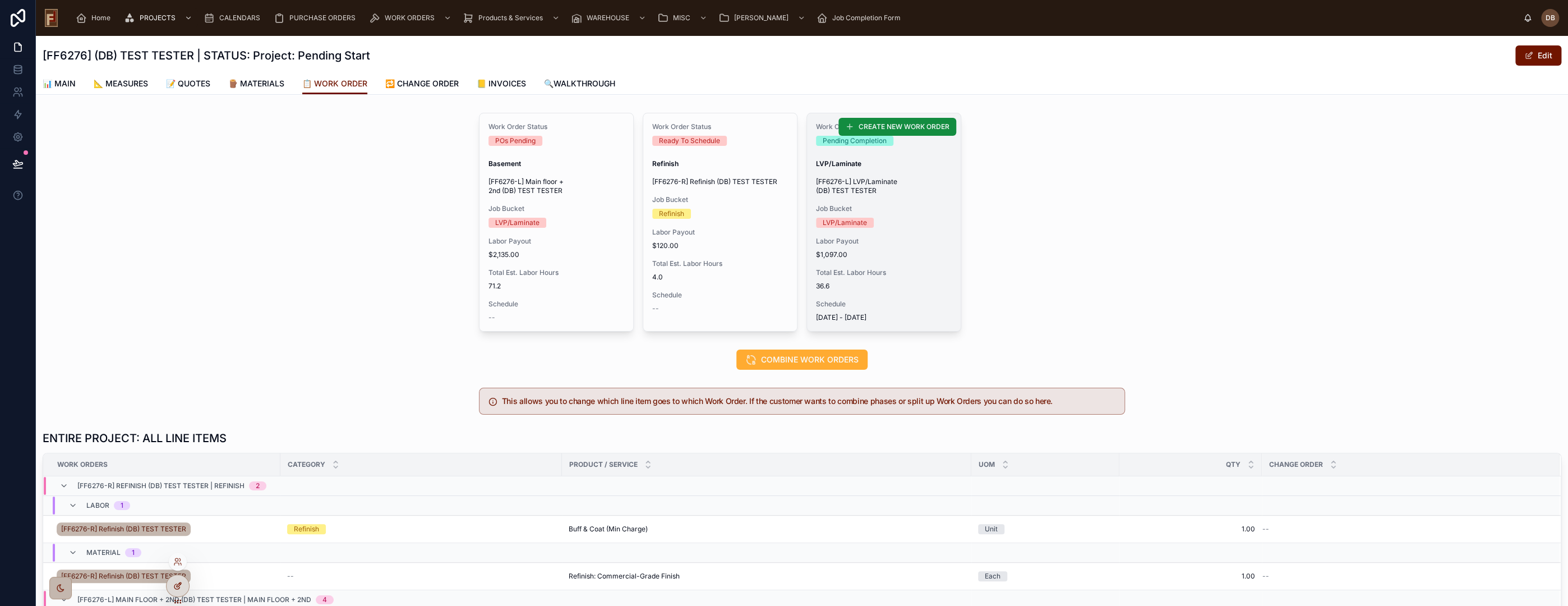
click at [175, 587] on icon at bounding box center [177, 586] width 9 height 9
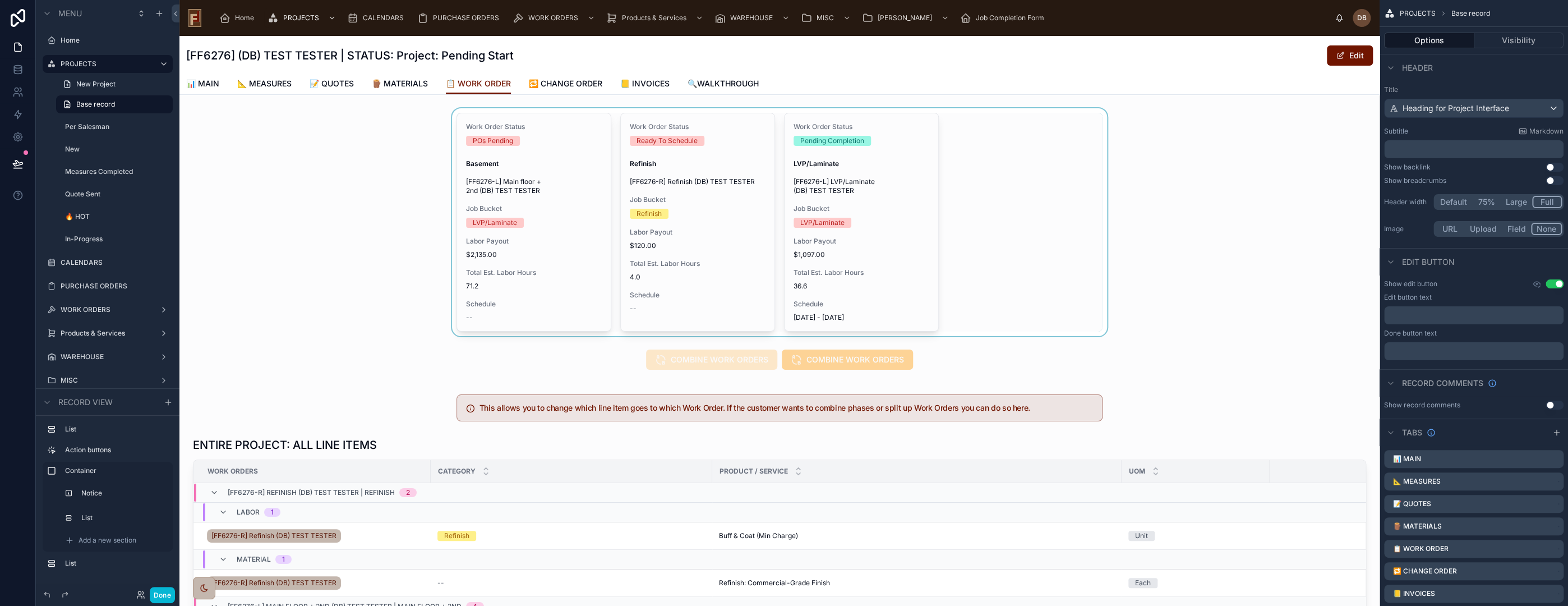
click at [1023, 215] on div at bounding box center [779, 221] width 1200 height 227
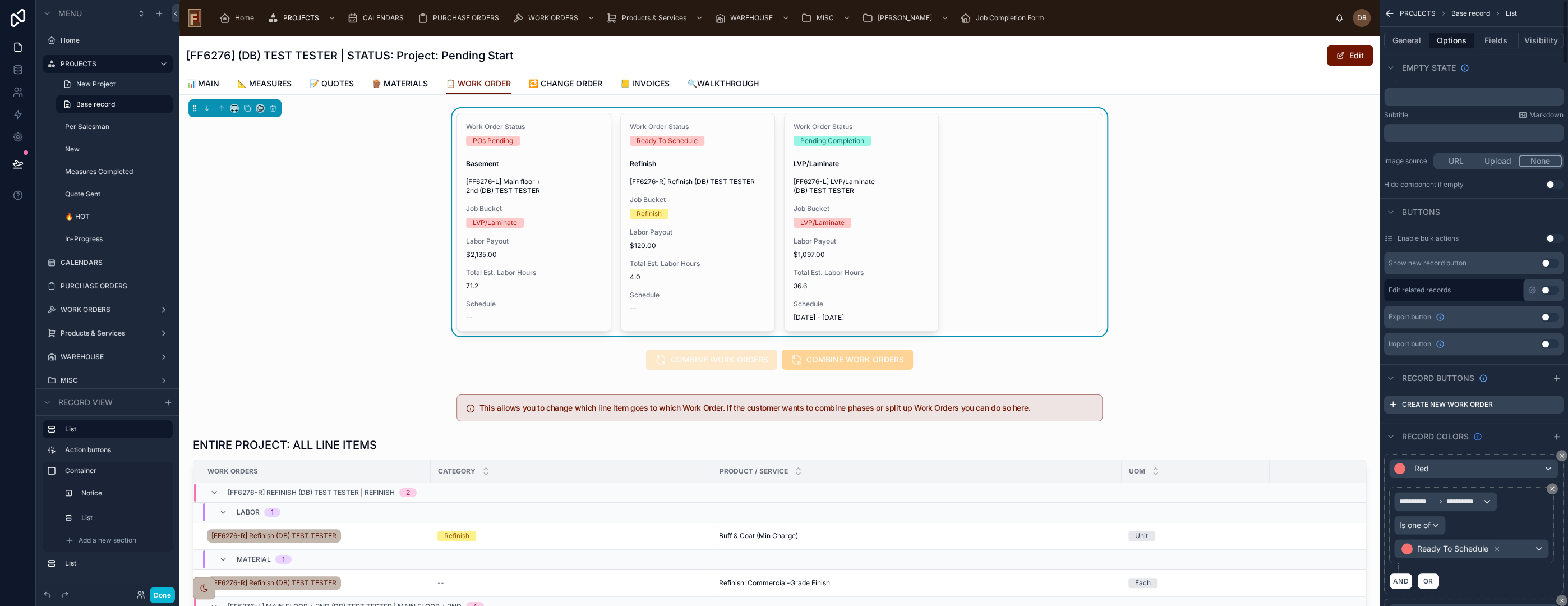
scroll to position [249, 0]
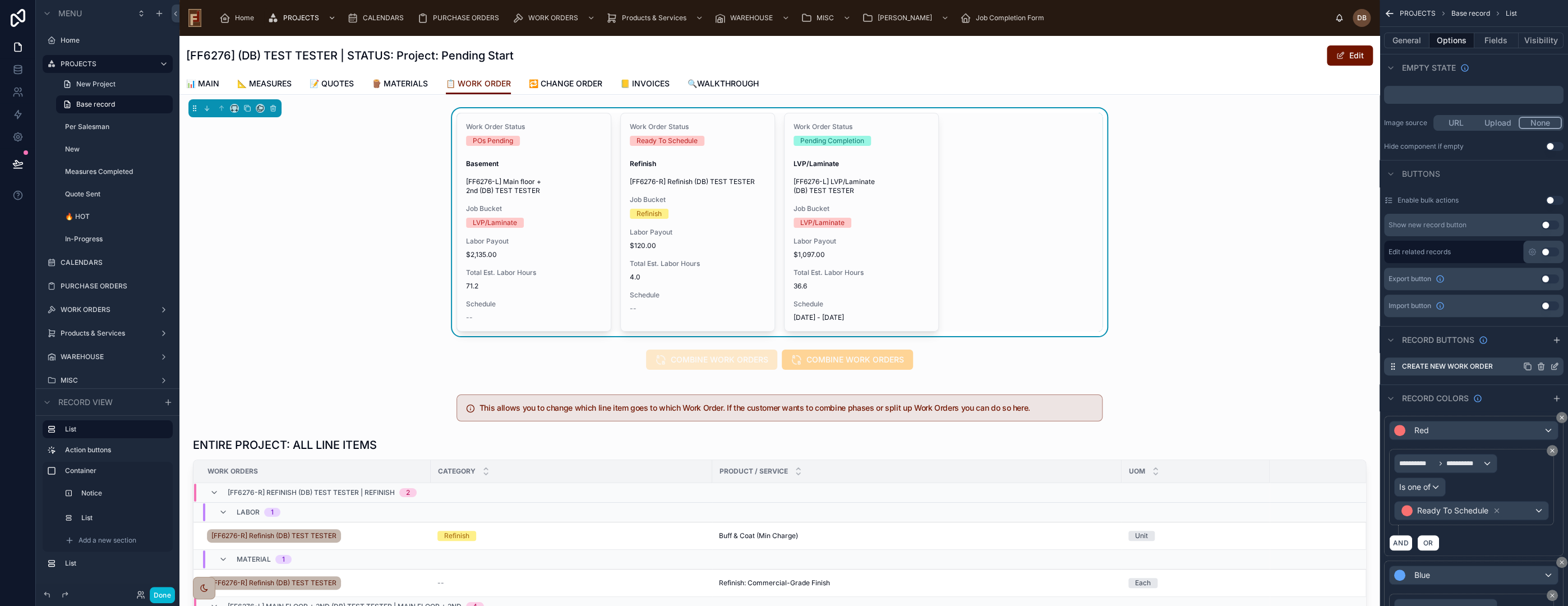
click at [1554, 362] on icon "scrollable content" at bounding box center [1554, 366] width 9 height 9
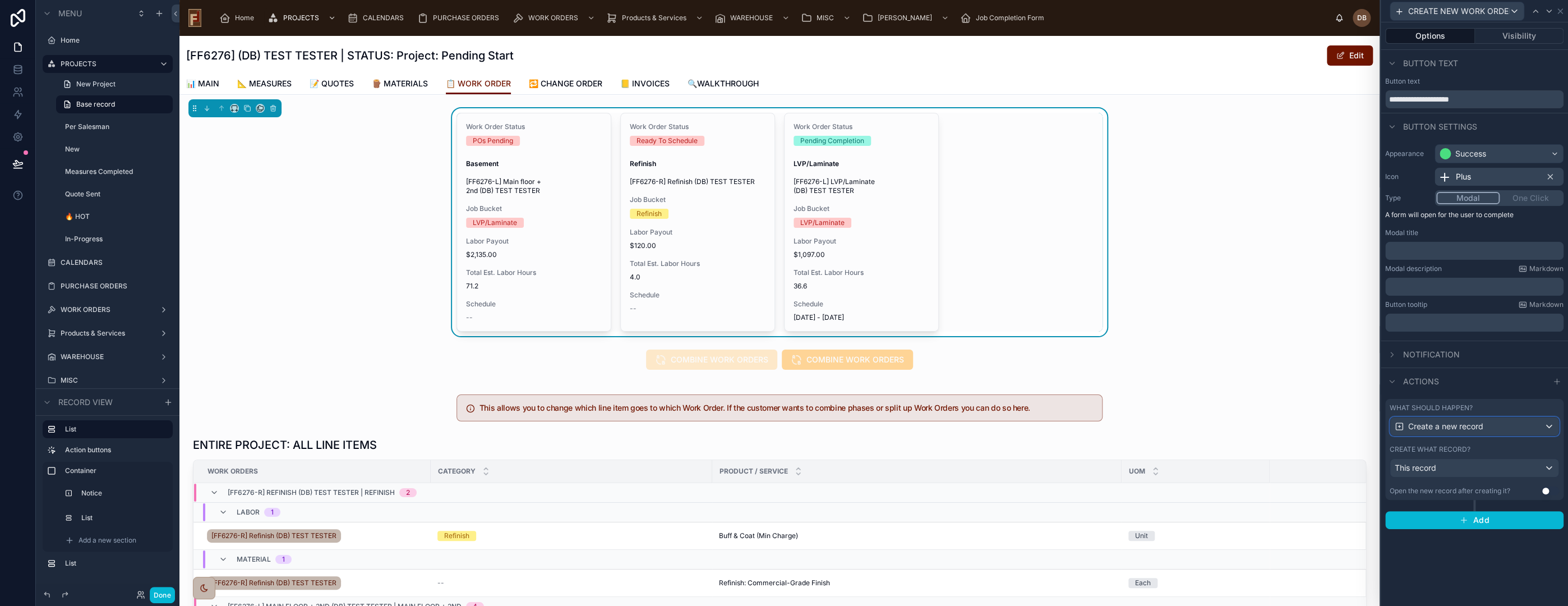
click at [1462, 426] on span "Create a new record" at bounding box center [1445, 426] width 75 height 11
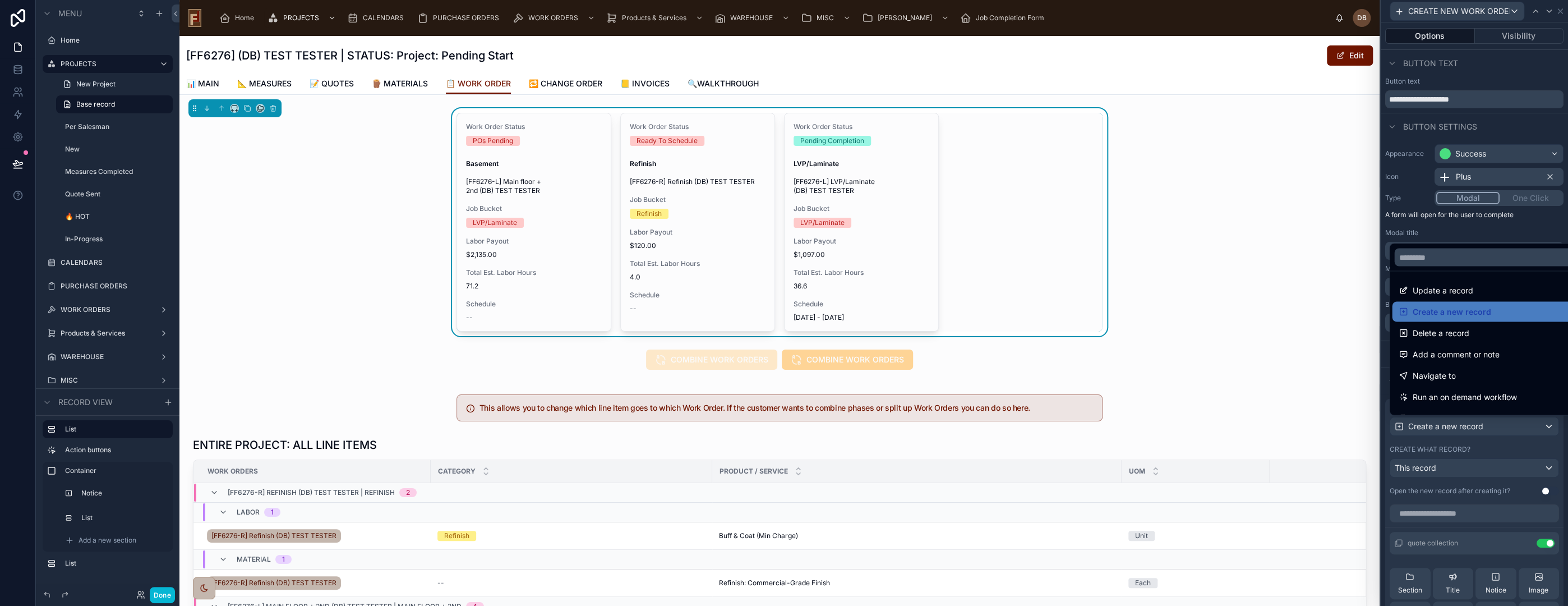
click at [1462, 426] on div at bounding box center [1474, 303] width 187 height 606
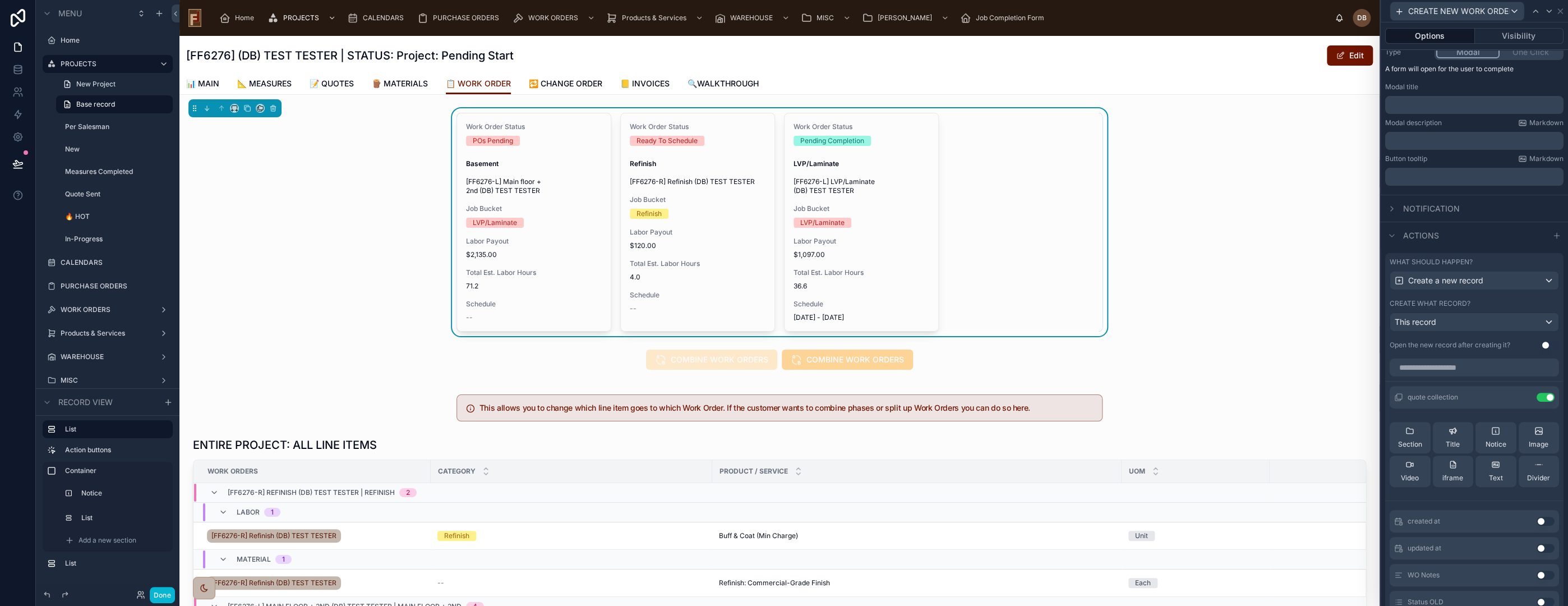
scroll to position [187, 0]
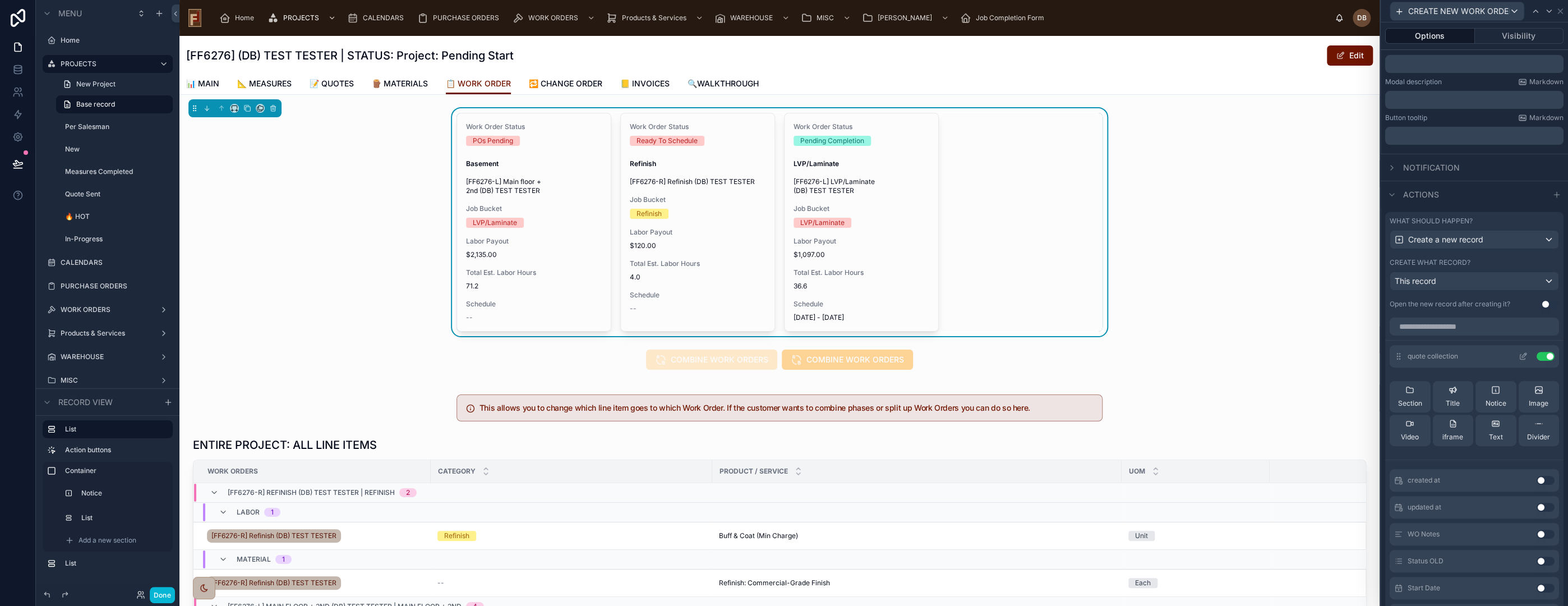
click at [1522, 354] on icon at bounding box center [1524, 355] width 5 height 5
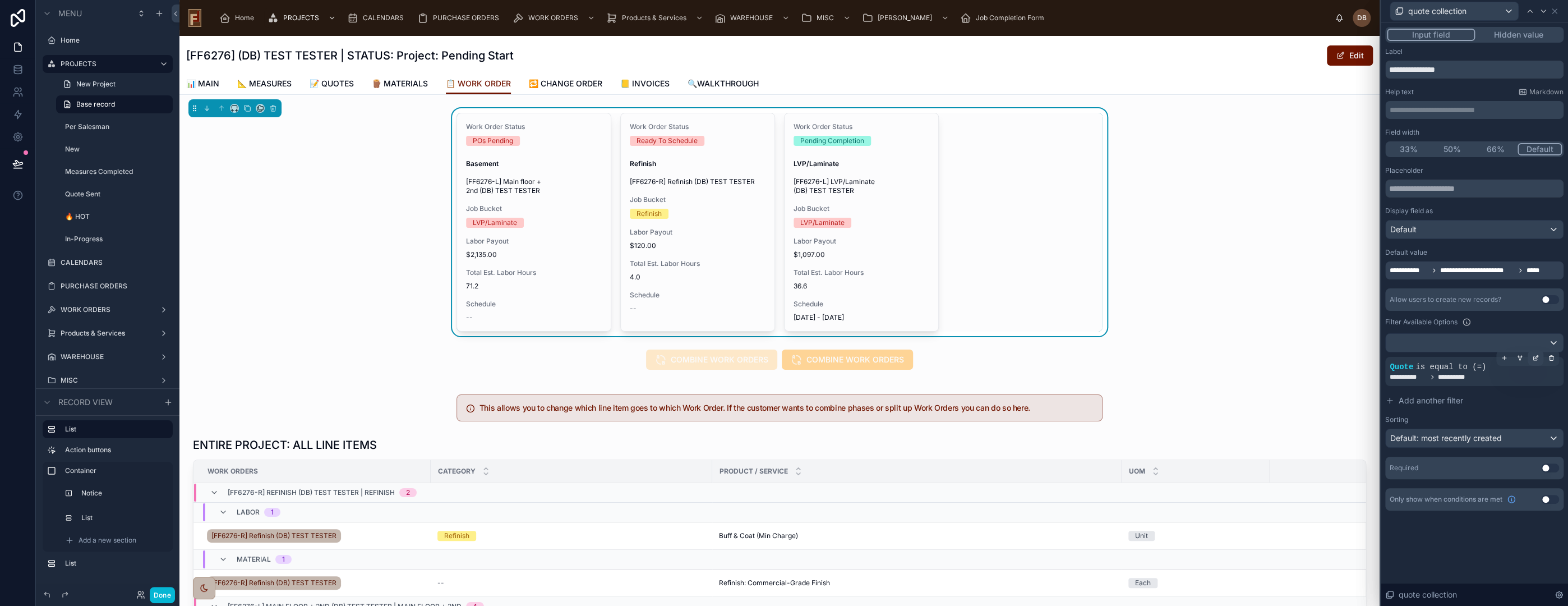
click at [1534, 357] on icon at bounding box center [1535, 357] width 7 height 7
click at [1290, 377] on span "**********" at bounding box center [1283, 377] width 42 height 11
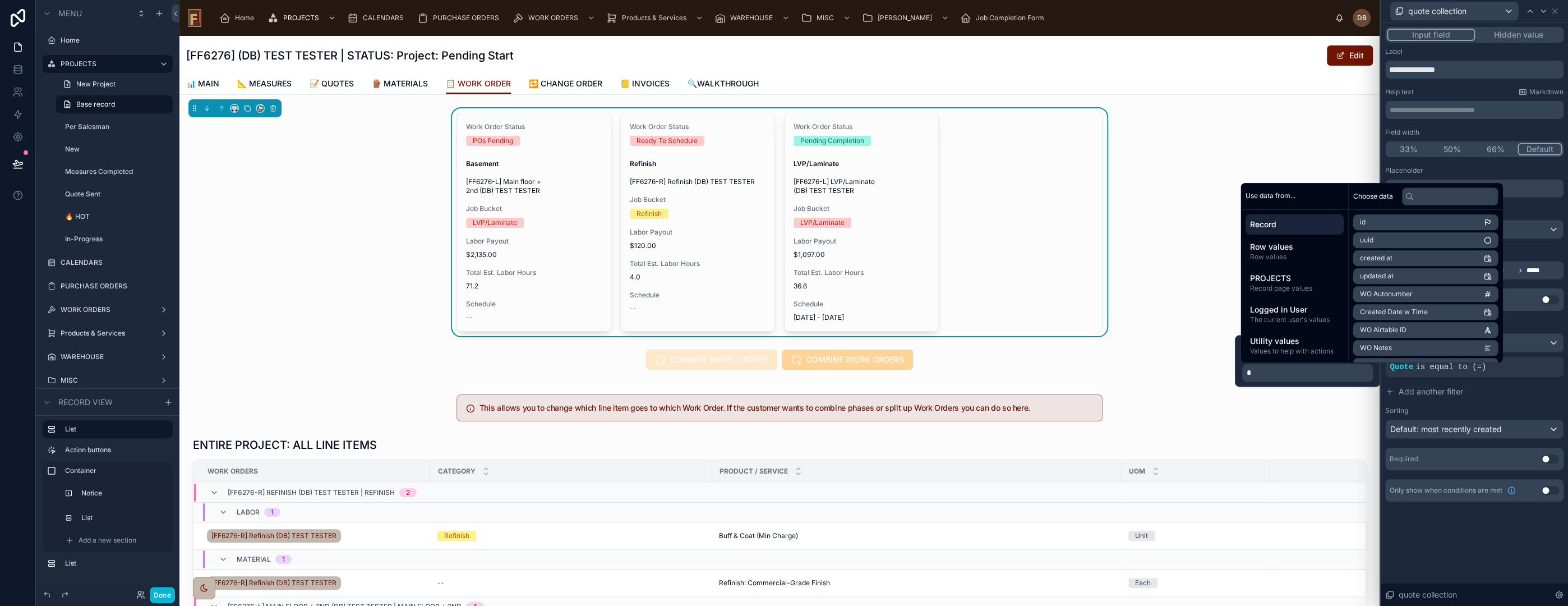
click at [1298, 224] on span "Record" at bounding box center [1294, 224] width 89 height 11
click at [1440, 197] on input "text" at bounding box center [1449, 196] width 97 height 18
type input "*****"
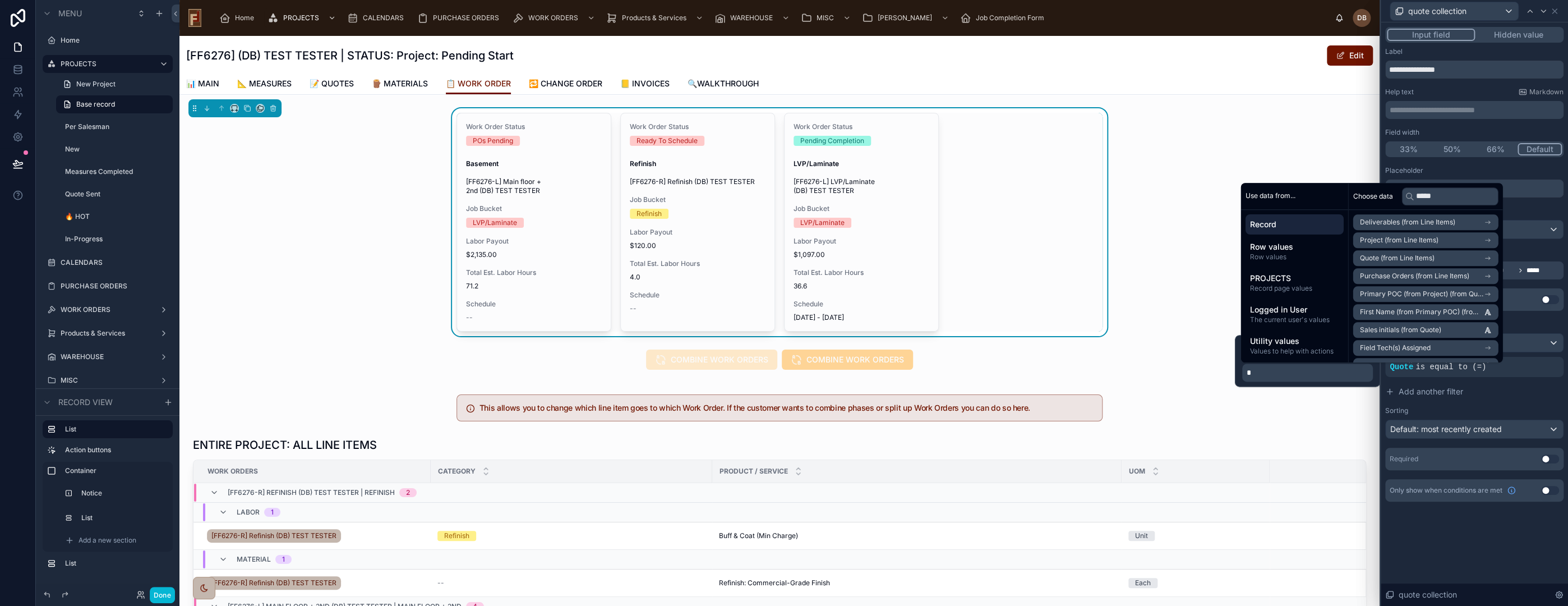
click at [1424, 240] on span "Project (from Line Items)" at bounding box center [1399, 240] width 79 height 9
click at [1401, 295] on span "quotes collection" at bounding box center [1386, 296] width 54 height 9
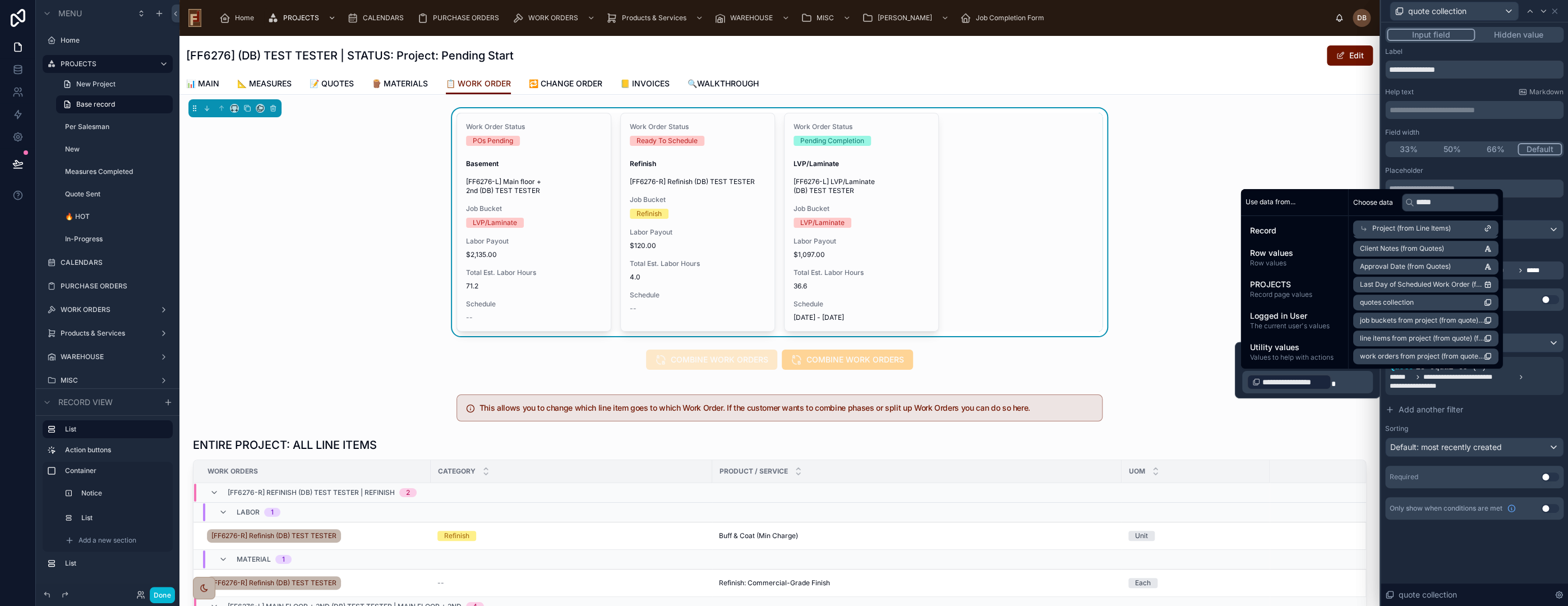
click at [1486, 564] on div "**********" at bounding box center [1474, 314] width 187 height 583
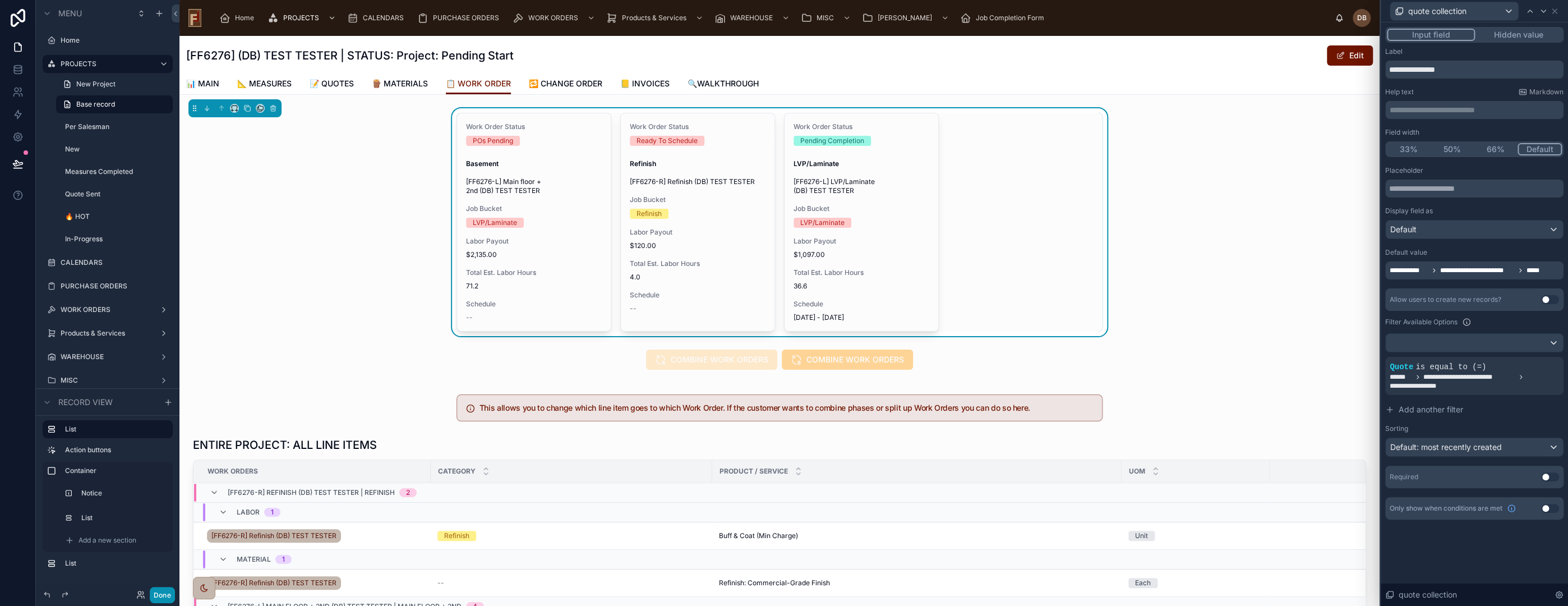
click at [162, 592] on button "Done" at bounding box center [162, 595] width 25 height 17
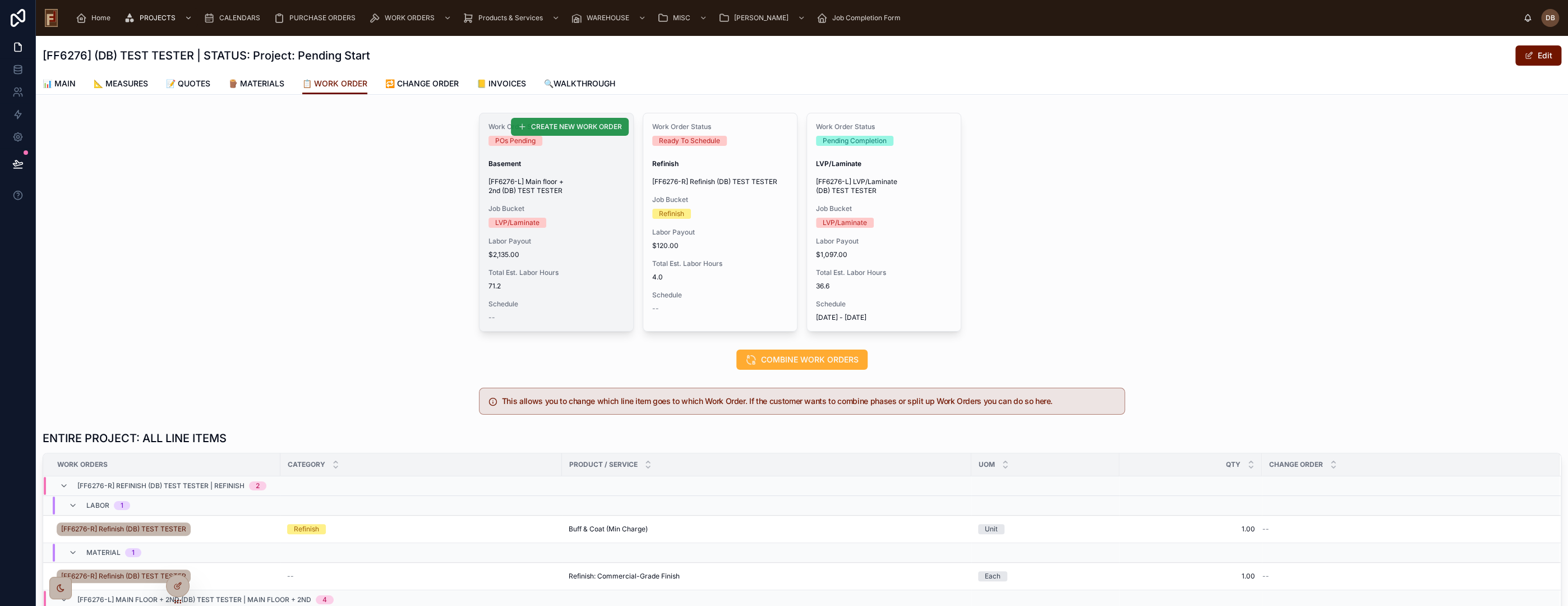
click at [597, 130] on span "CREATE NEW WORK ORDER" at bounding box center [576, 127] width 91 height 9
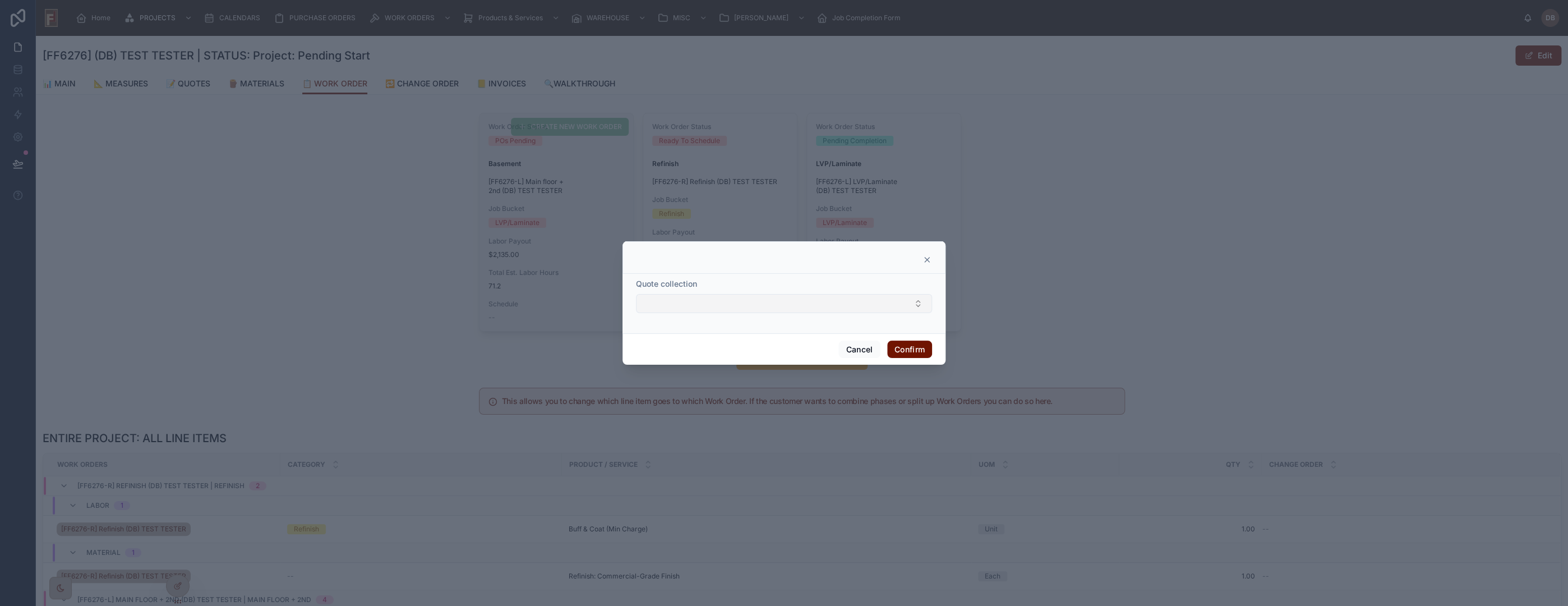
click at [716, 301] on button "Select Button" at bounding box center [784, 303] width 296 height 19
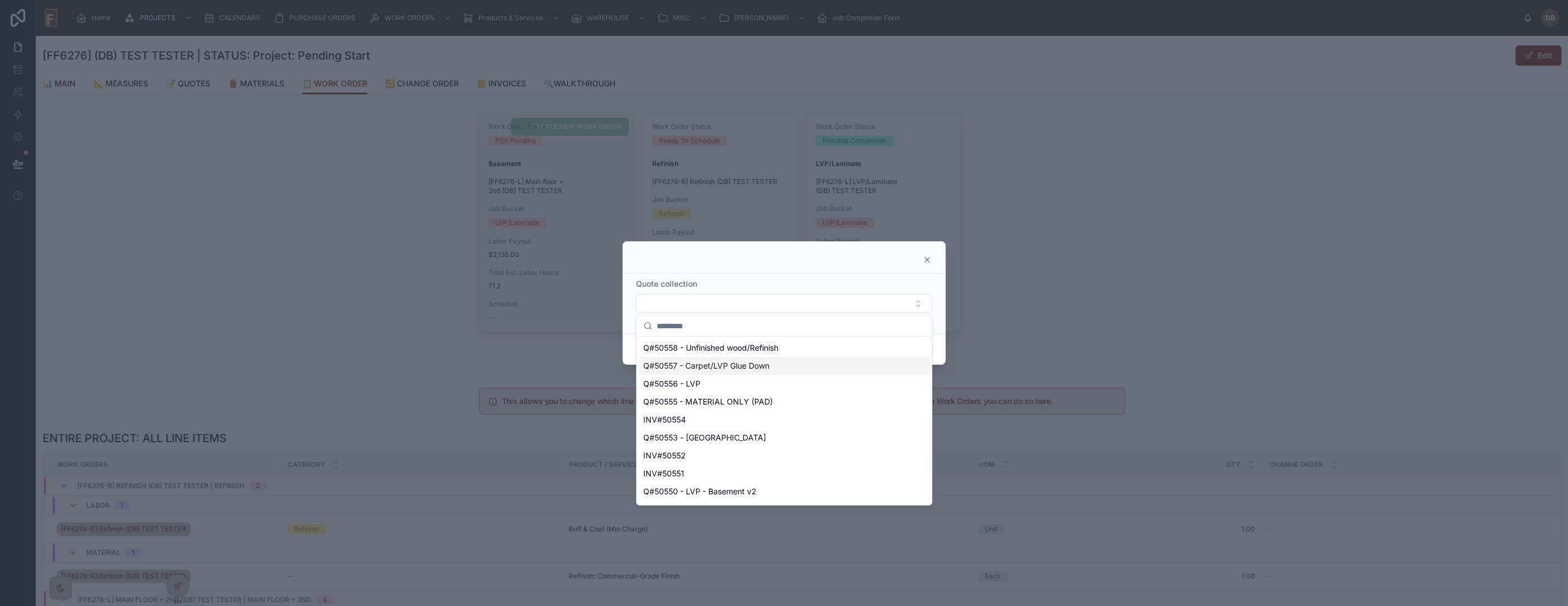
click at [927, 261] on icon at bounding box center [927, 260] width 9 height 9
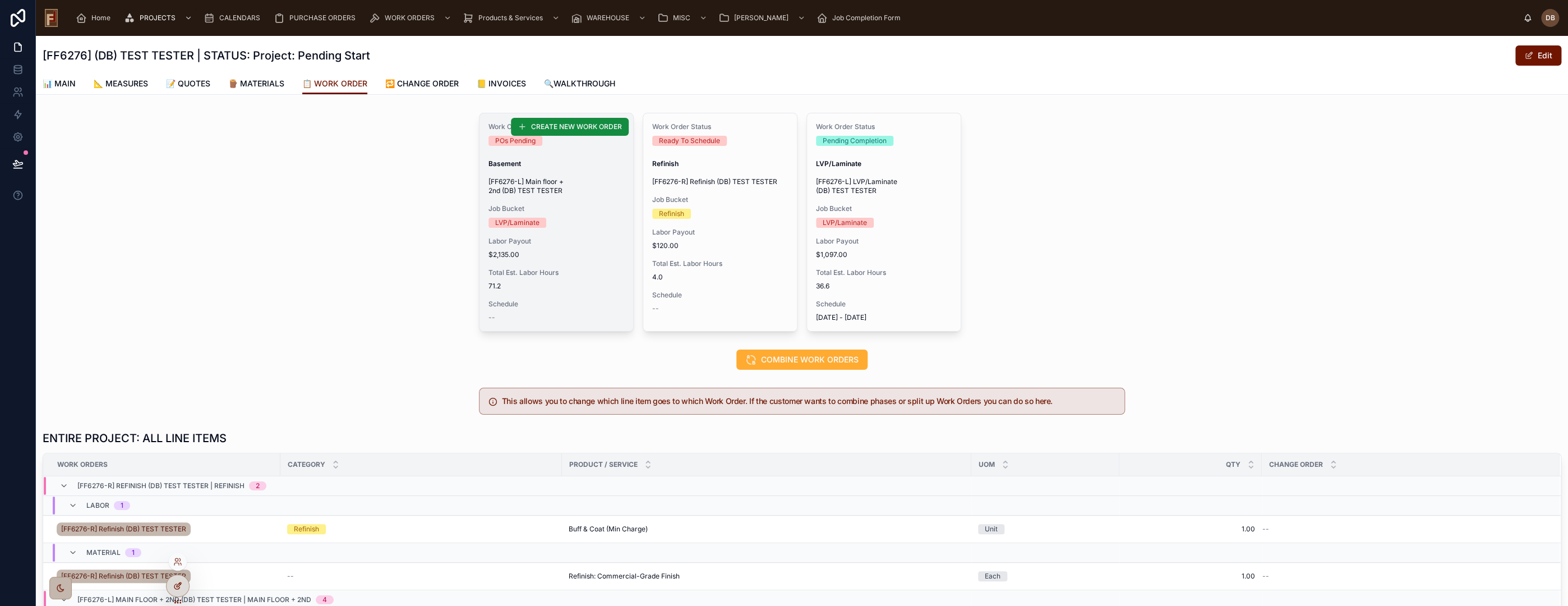
click at [175, 584] on icon at bounding box center [177, 586] width 5 height 5
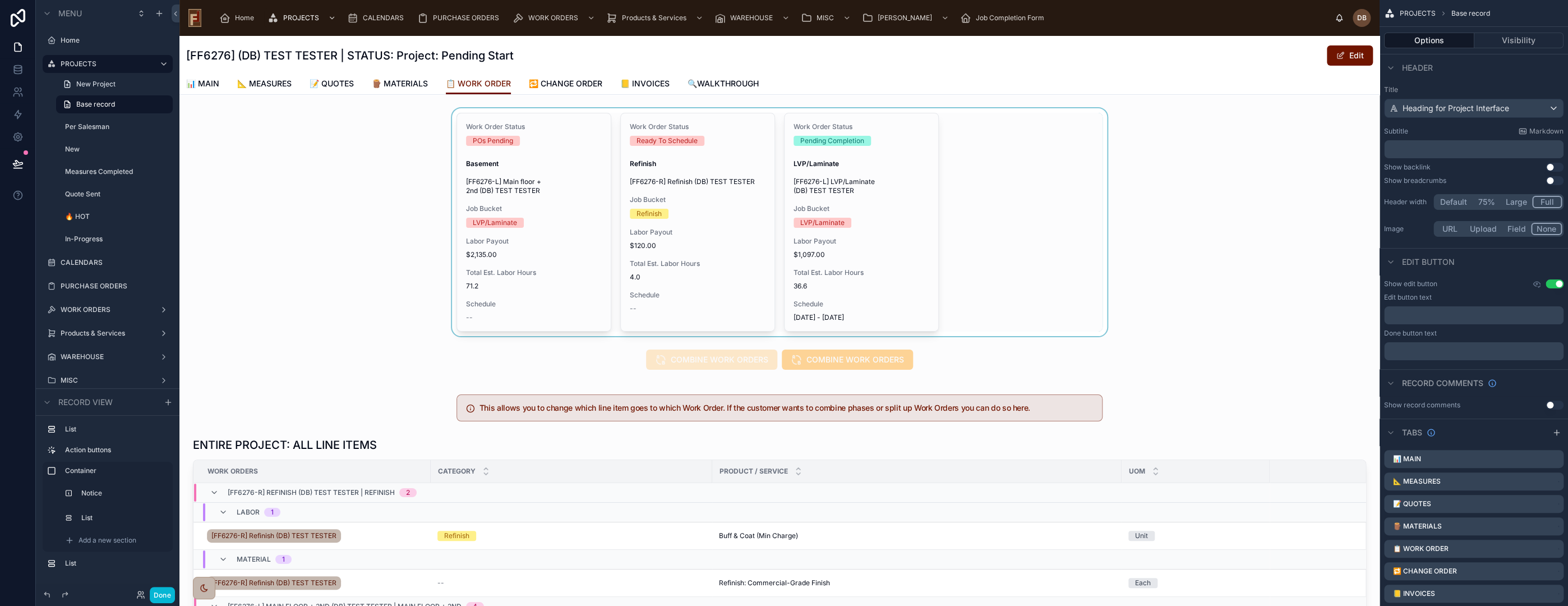
click at [929, 264] on div at bounding box center [779, 221] width 1200 height 227
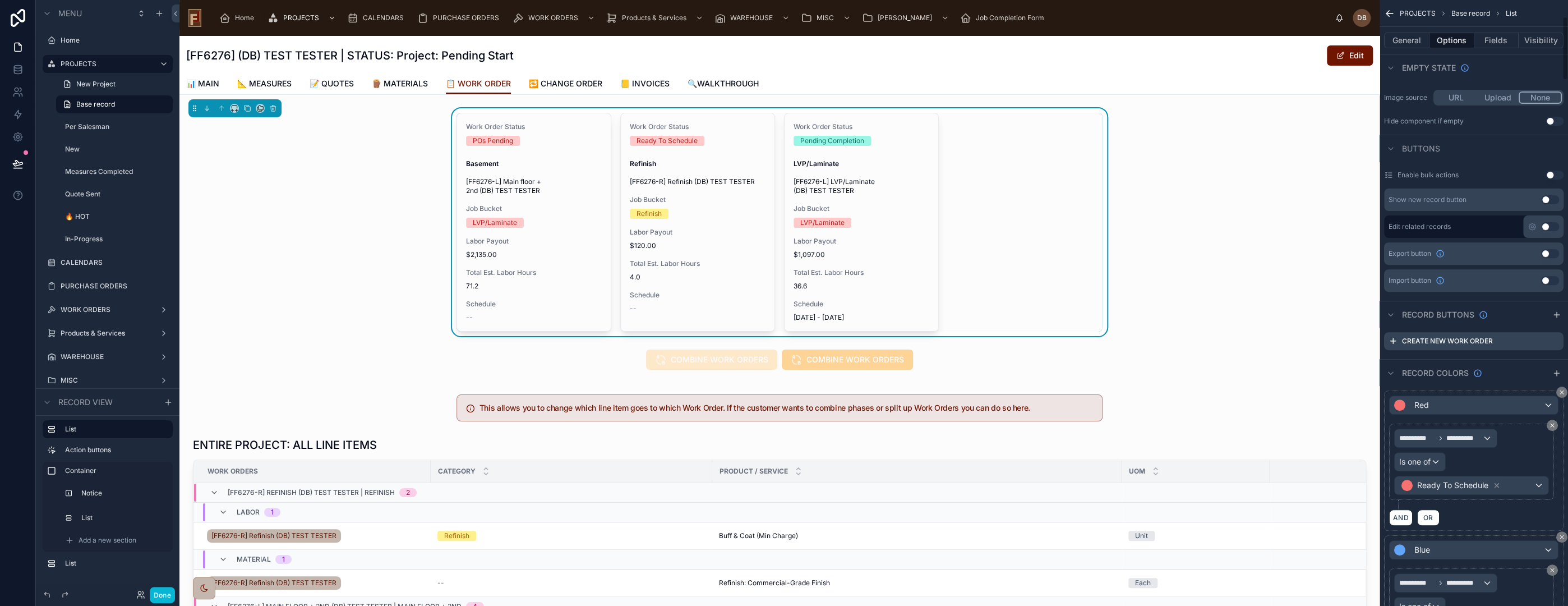
scroll to position [311, 0]
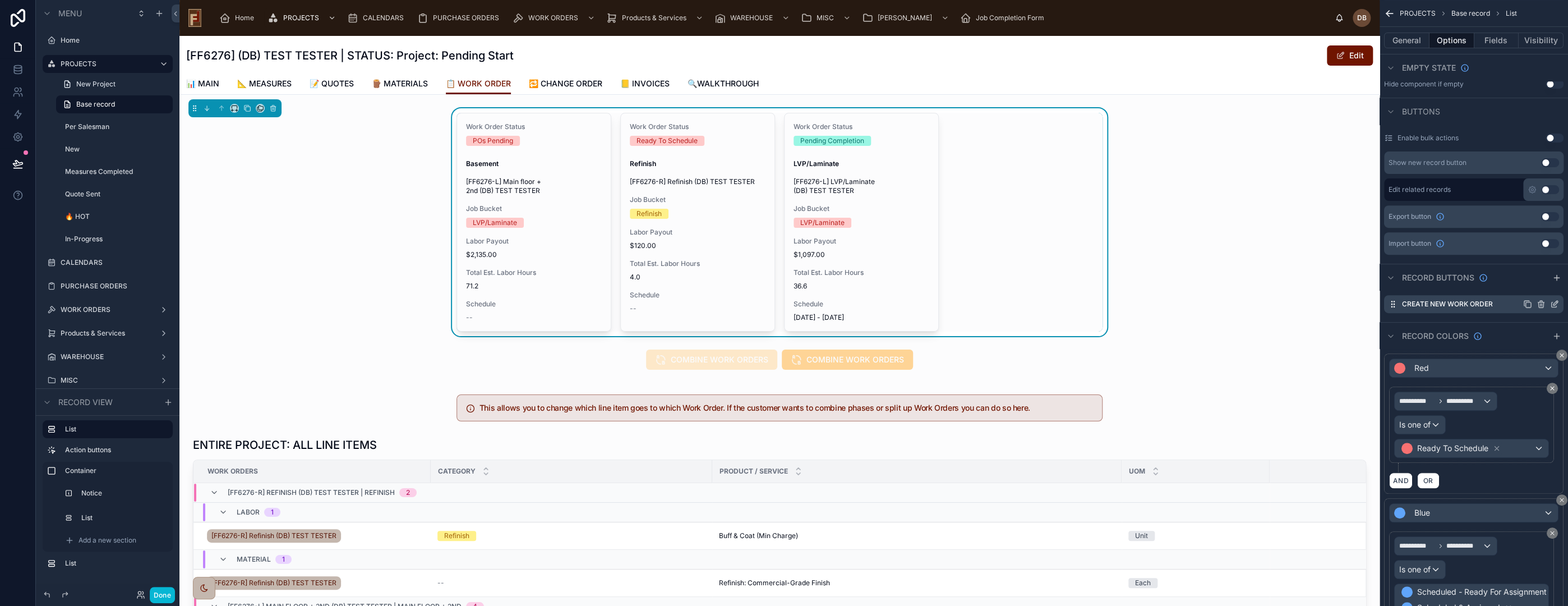
click at [1555, 301] on icon "scrollable content" at bounding box center [1554, 304] width 9 height 9
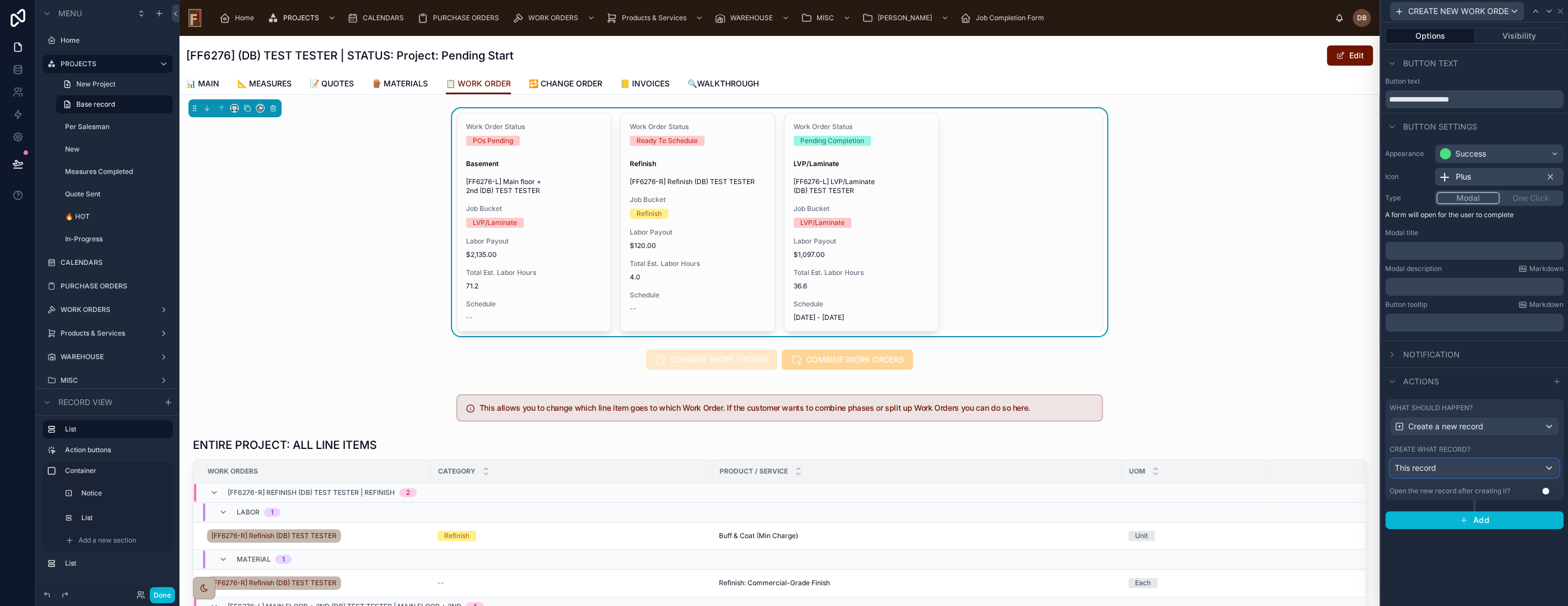
click at [1458, 468] on div "This record" at bounding box center [1474, 468] width 168 height 18
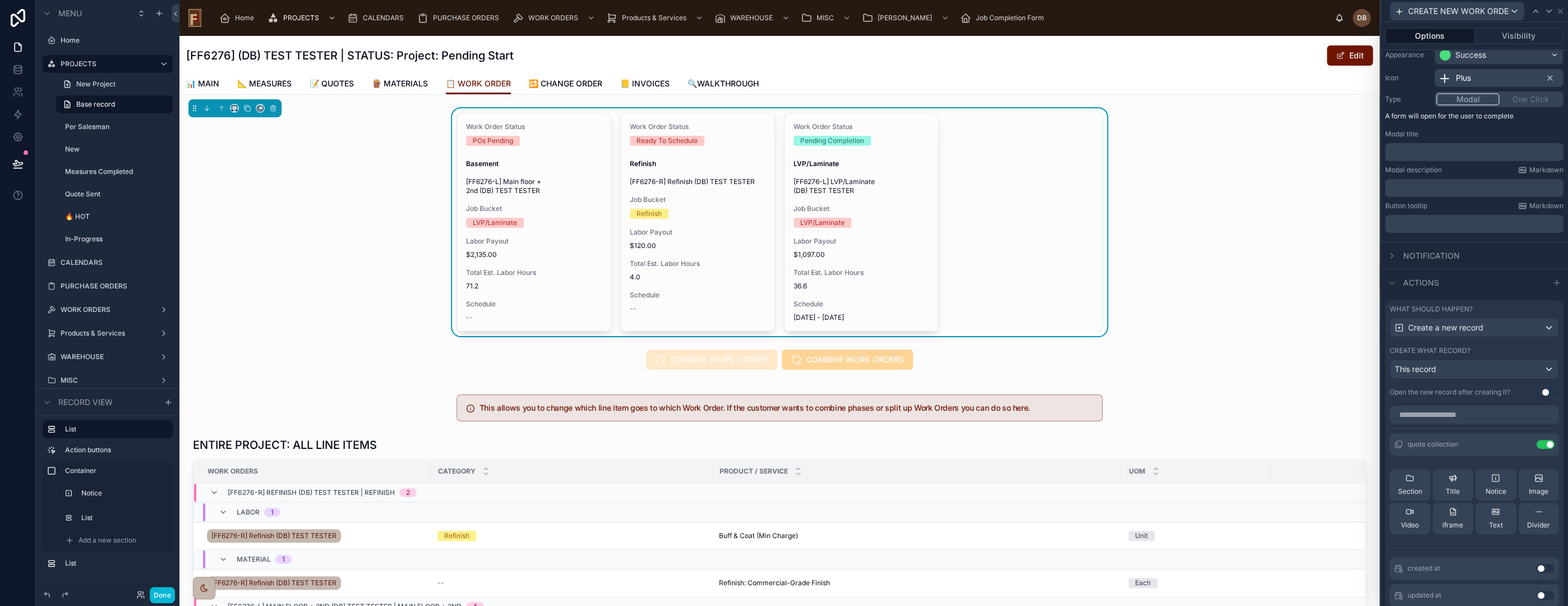
scroll to position [125, 0]
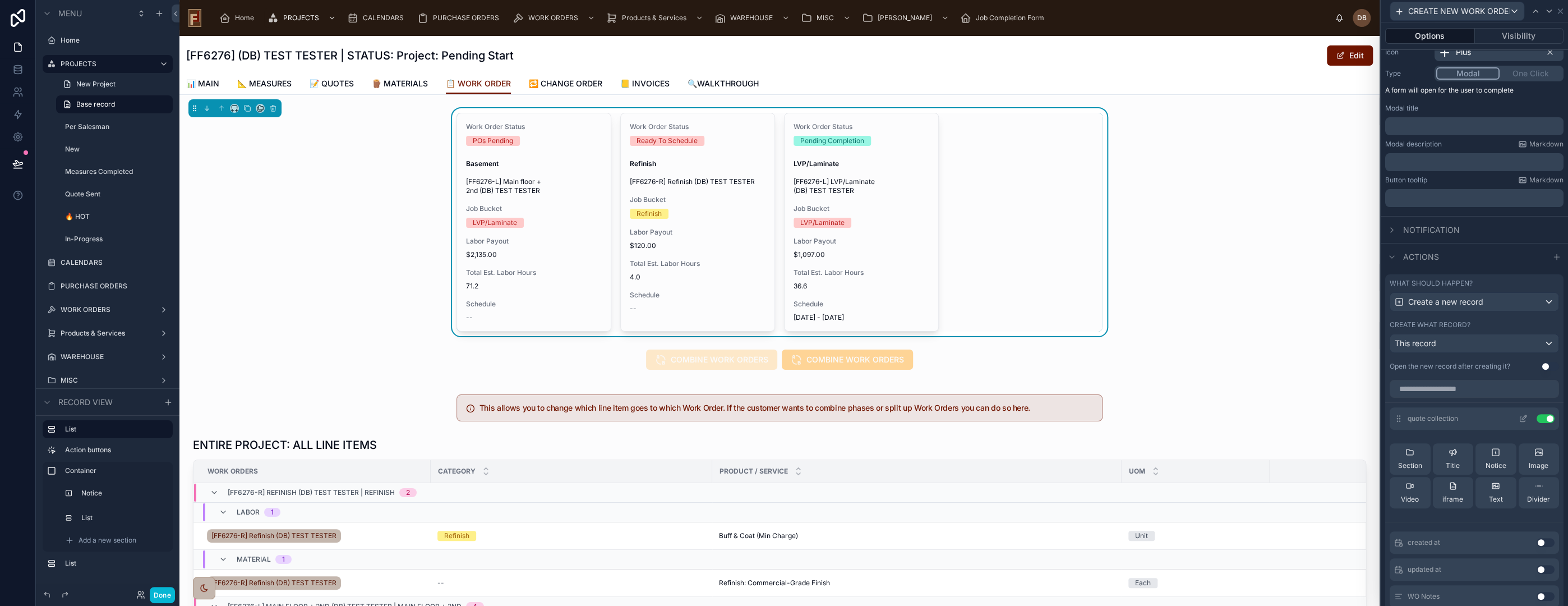
click at [1519, 419] on icon at bounding box center [1523, 419] width 9 height 9
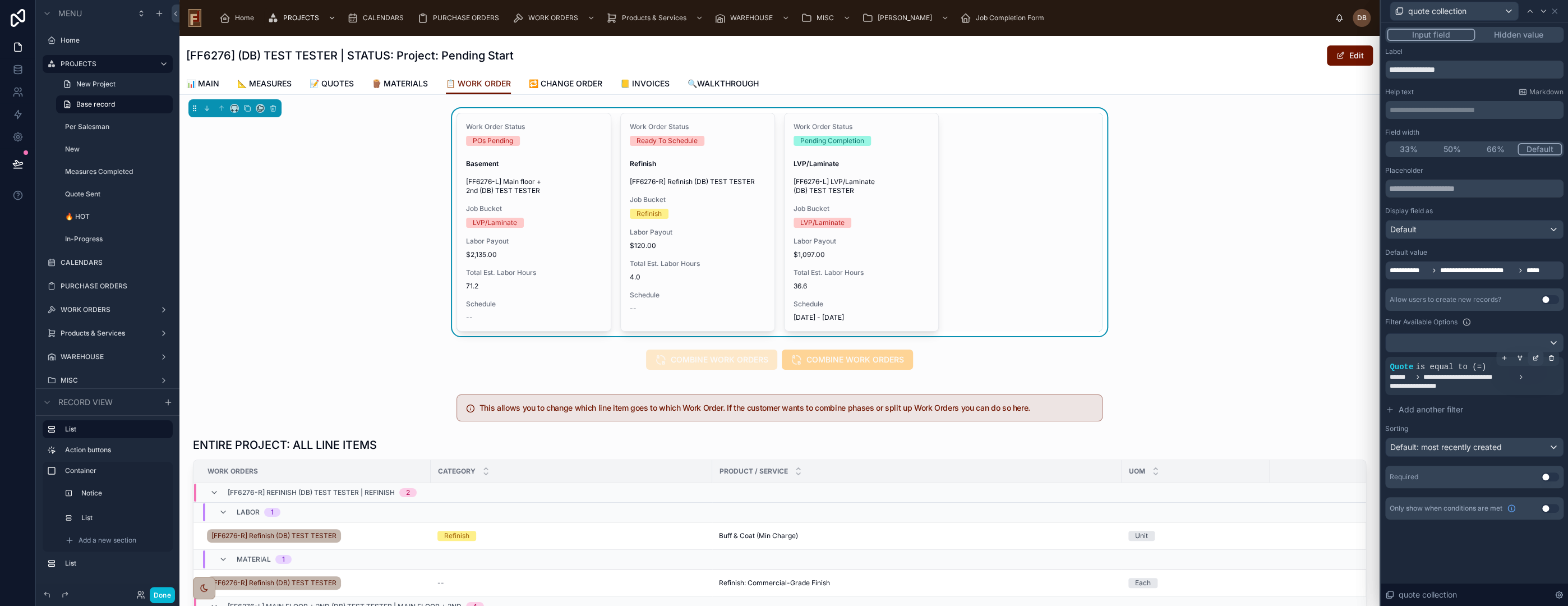
click at [1534, 356] on icon at bounding box center [1535, 357] width 7 height 7
click at [1310, 382] on span "**********" at bounding box center [1294, 382] width 63 height 11
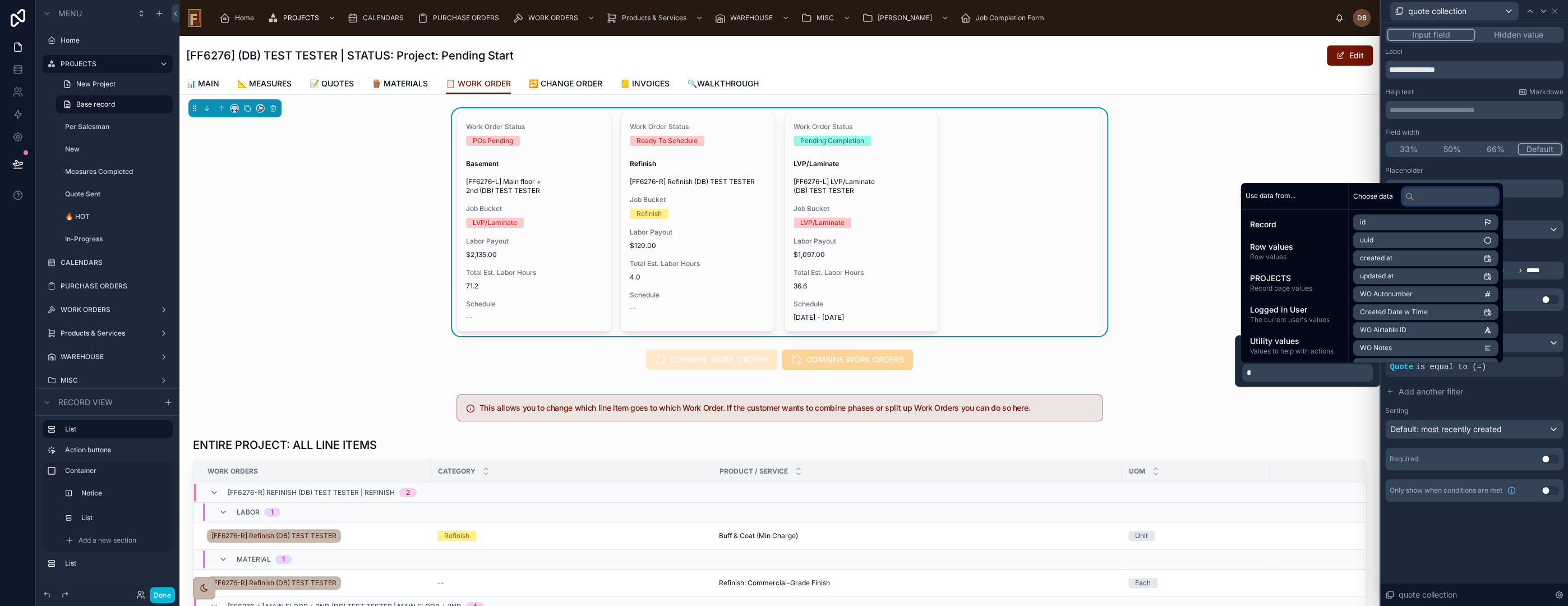
click at [1450, 196] on input "text" at bounding box center [1449, 196] width 97 height 18
type input "*"
click at [1433, 260] on span "Quote (from Line Items)" at bounding box center [1397, 258] width 75 height 9
click at [1403, 242] on li "Quote" at bounding box center [1425, 242] width 145 height 16
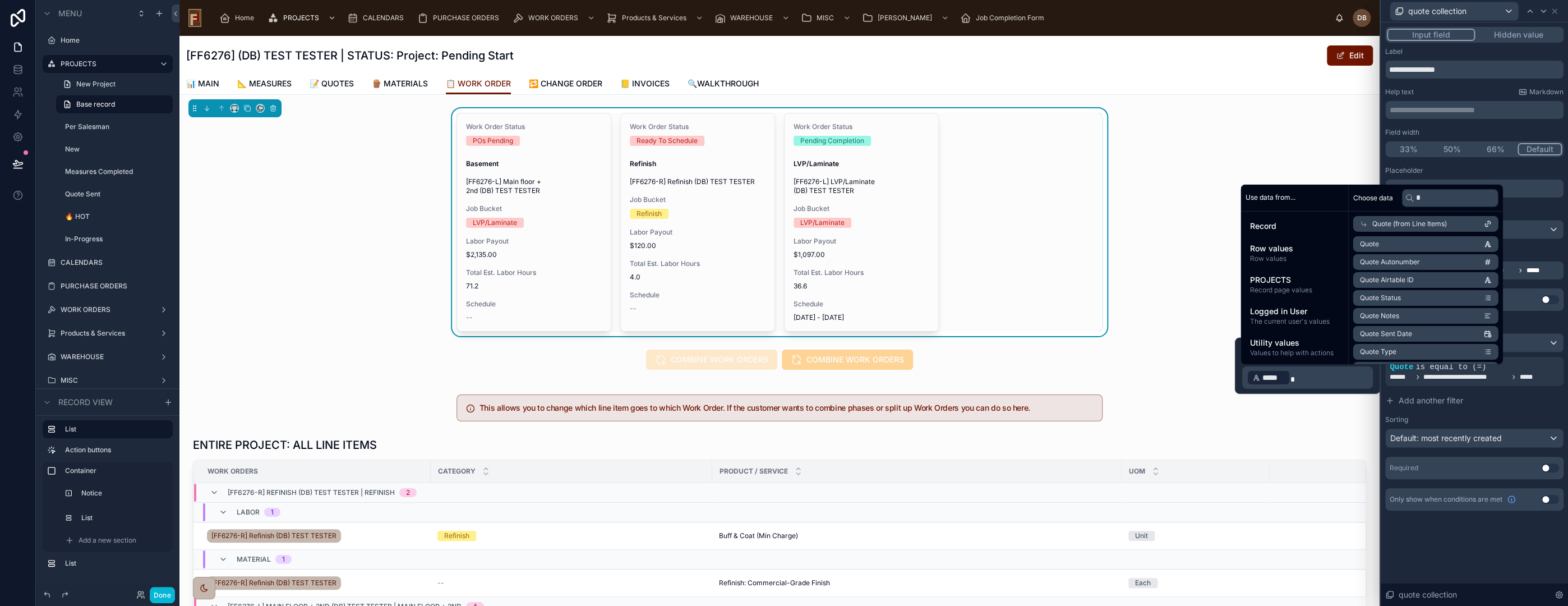
click at [1491, 560] on div "**********" at bounding box center [1474, 314] width 187 height 583
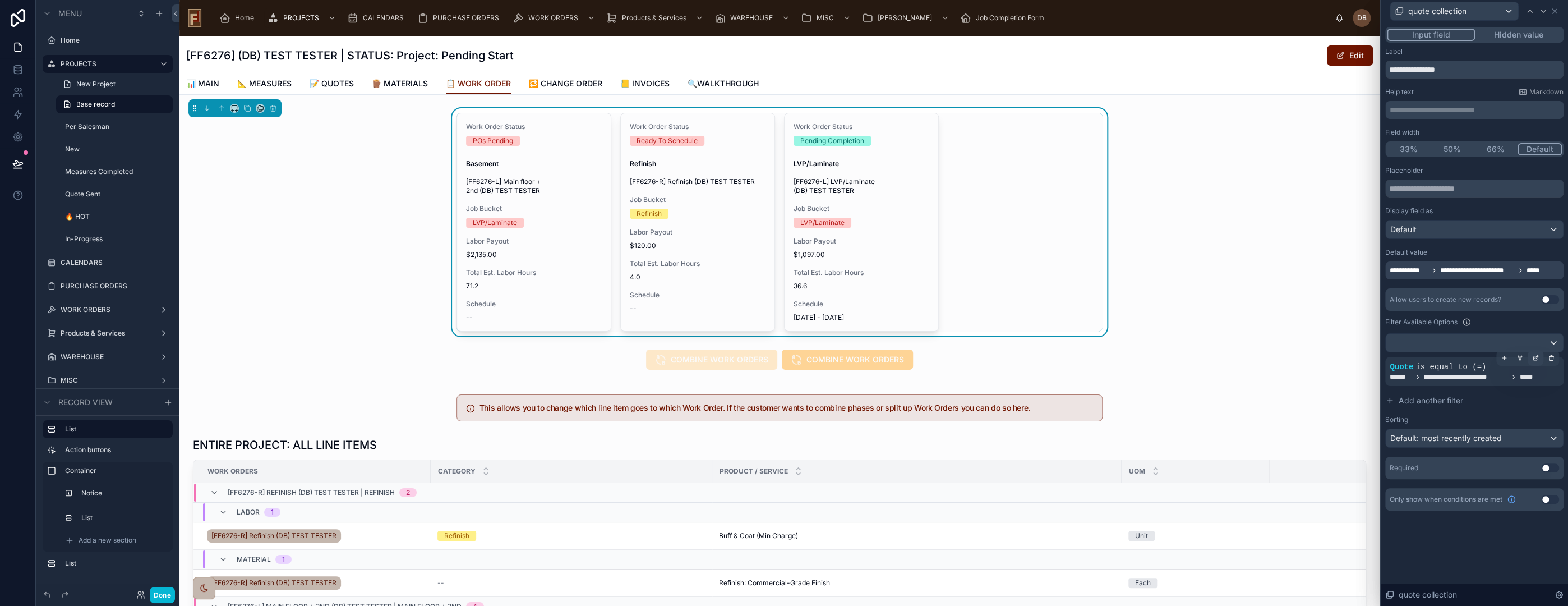
click at [1537, 356] on icon at bounding box center [1535, 357] width 7 height 7
click at [1347, 348] on span "Is equal to (=)" at bounding box center [1332, 352] width 51 height 11
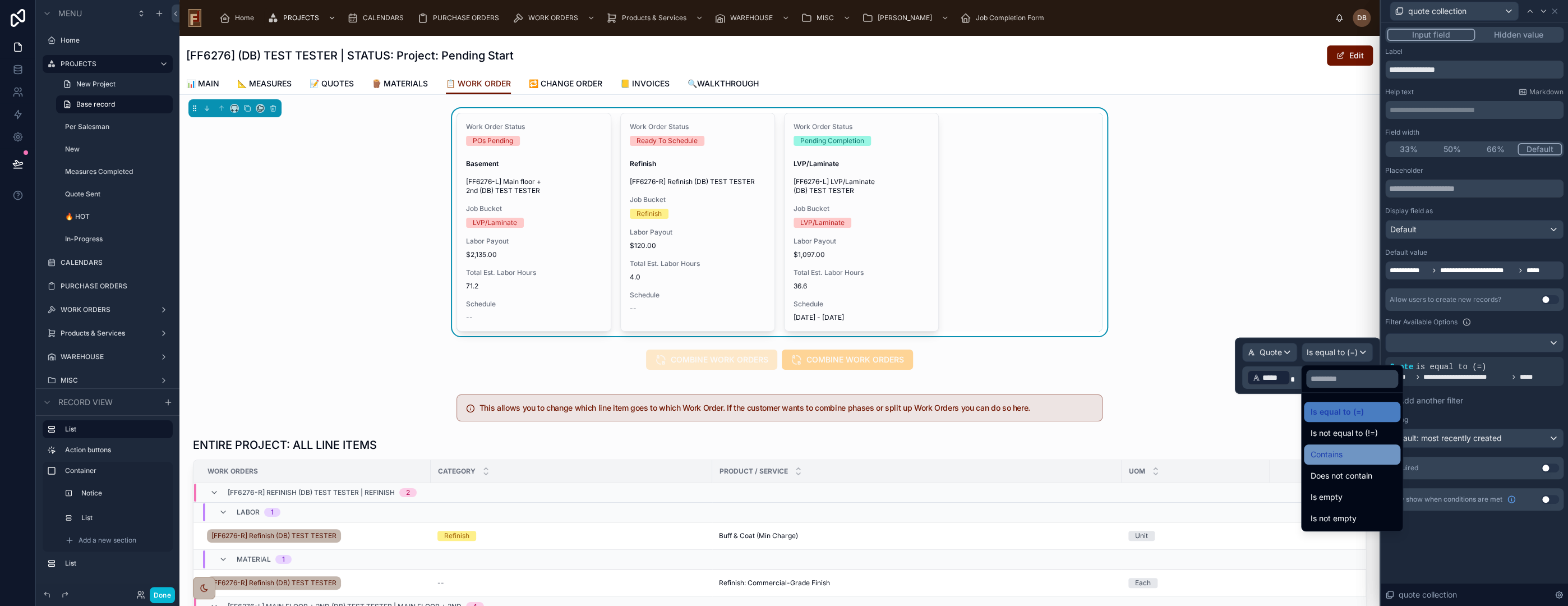
click at [1352, 450] on div "Contains" at bounding box center [1352, 455] width 83 height 14
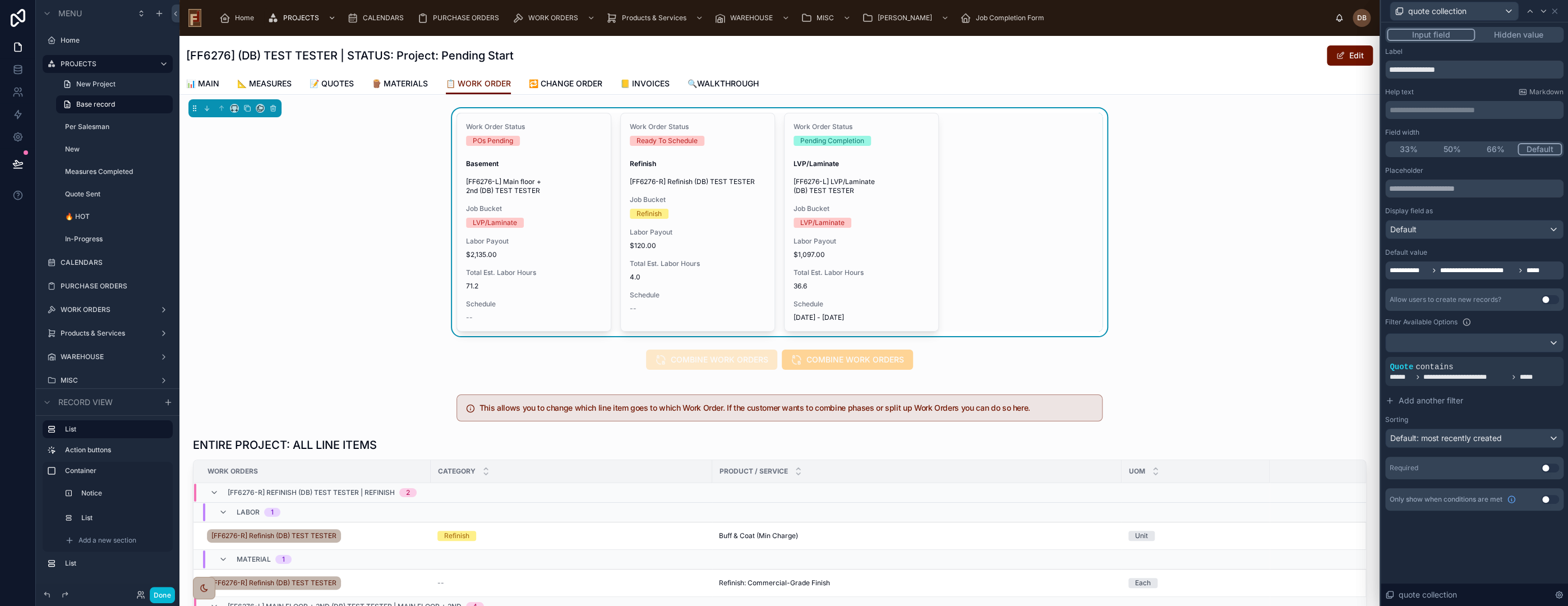
click at [1484, 558] on div "**********" at bounding box center [1474, 314] width 187 height 583
click at [163, 597] on button "Done" at bounding box center [162, 595] width 25 height 17
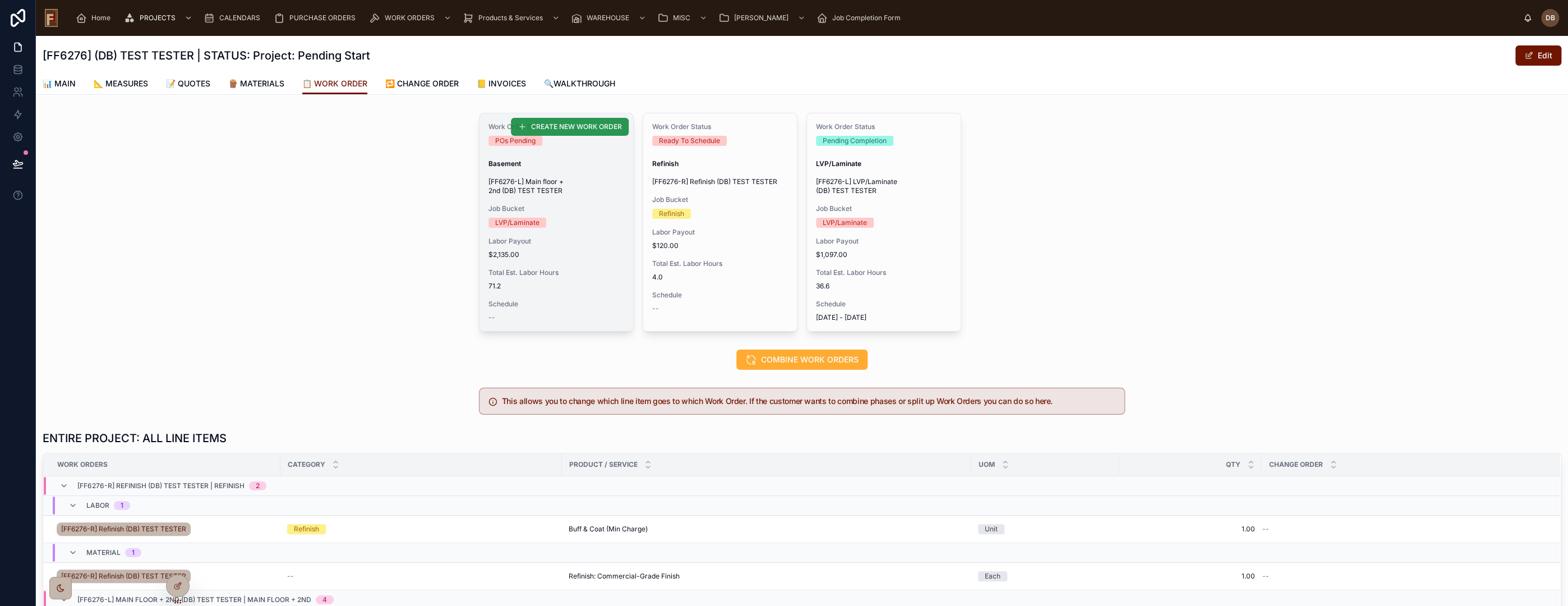
click at [582, 128] on span "CREATE NEW WORK ORDER" at bounding box center [576, 127] width 91 height 9
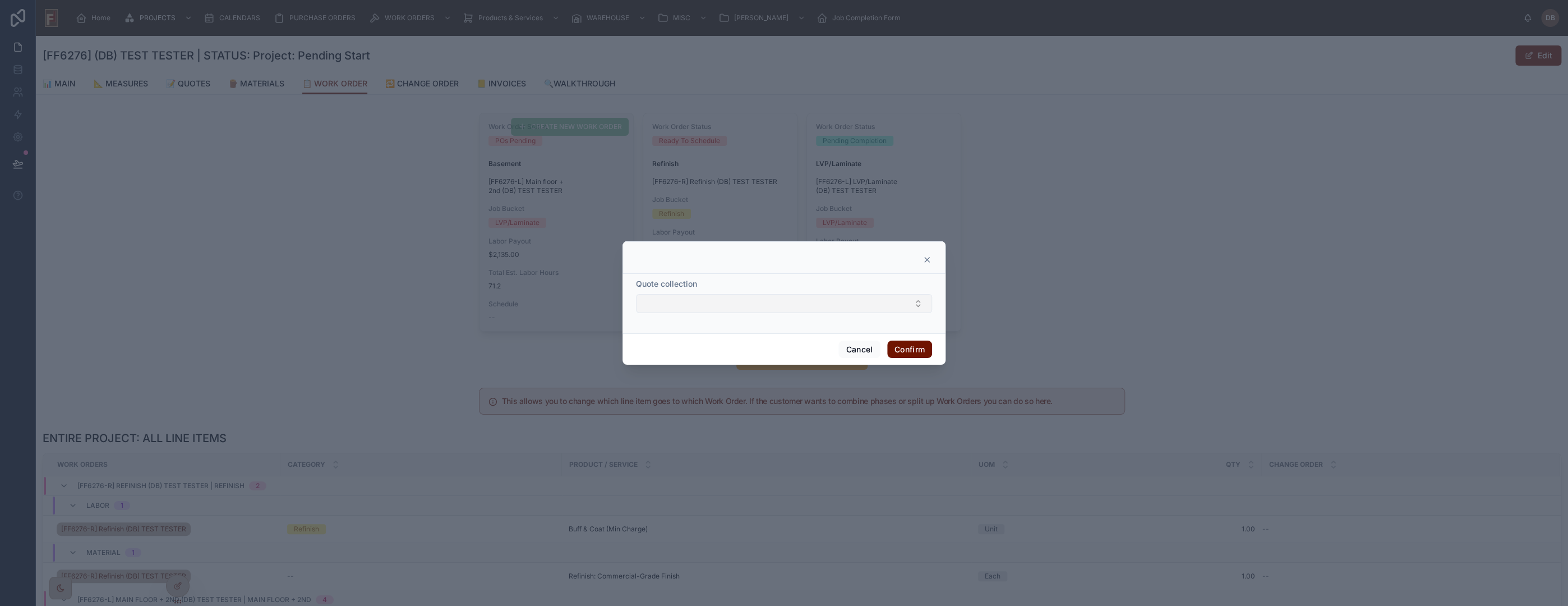
click at [751, 305] on button "Select Button" at bounding box center [784, 303] width 296 height 19
click at [855, 264] on div at bounding box center [784, 257] width 323 height 32
click at [924, 258] on icon at bounding box center [927, 260] width 5 height 5
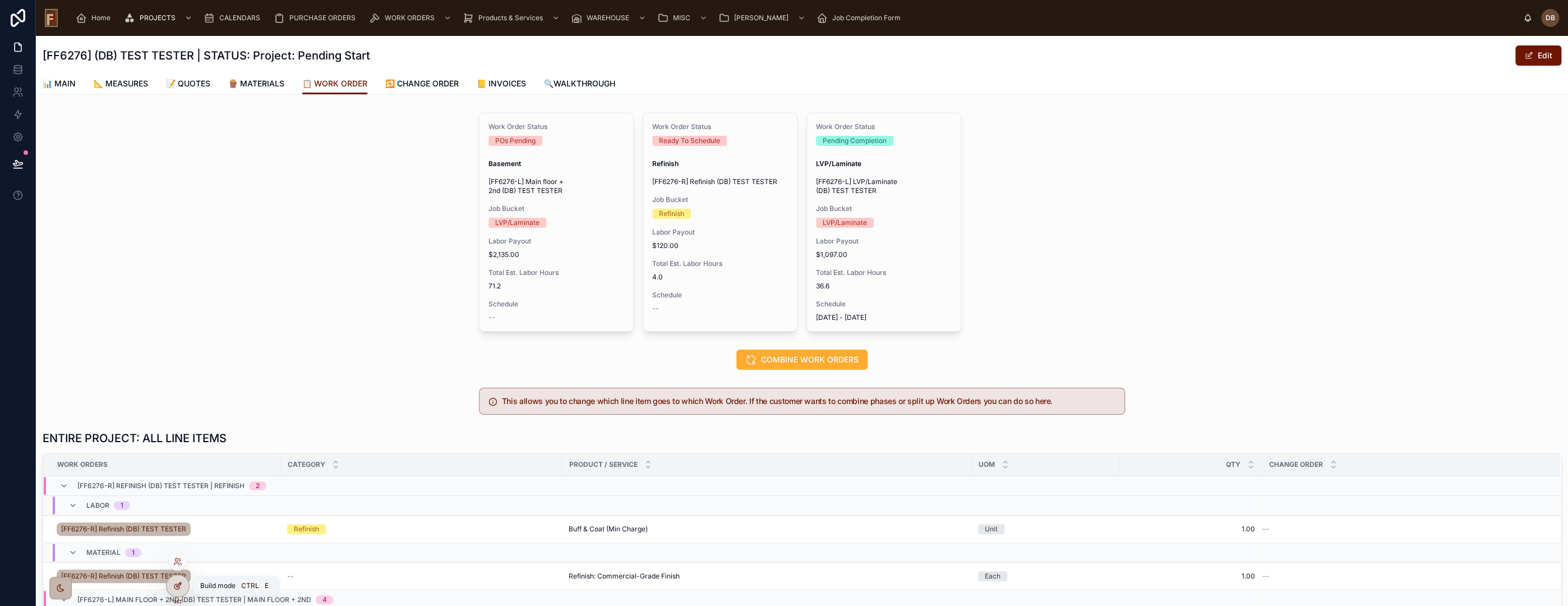
click at [177, 586] on icon at bounding box center [177, 586] width 9 height 9
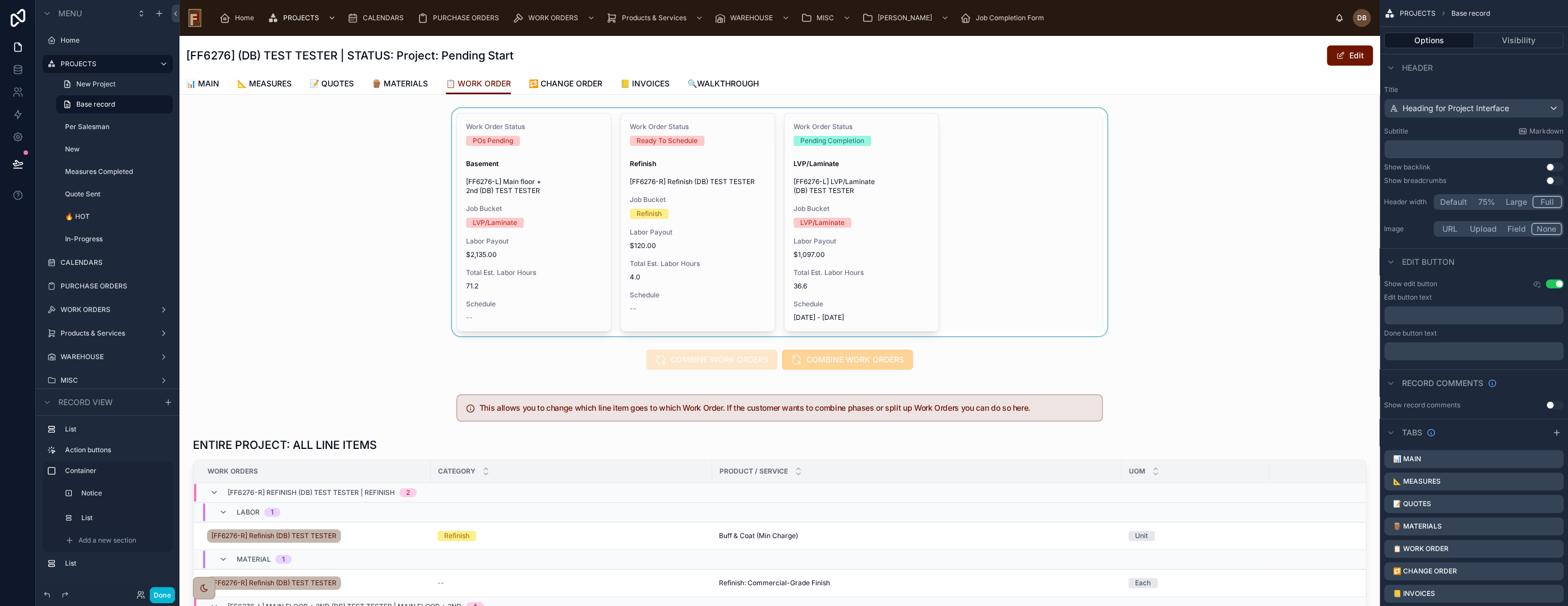
click at [1056, 235] on div at bounding box center [779, 221] width 1200 height 227
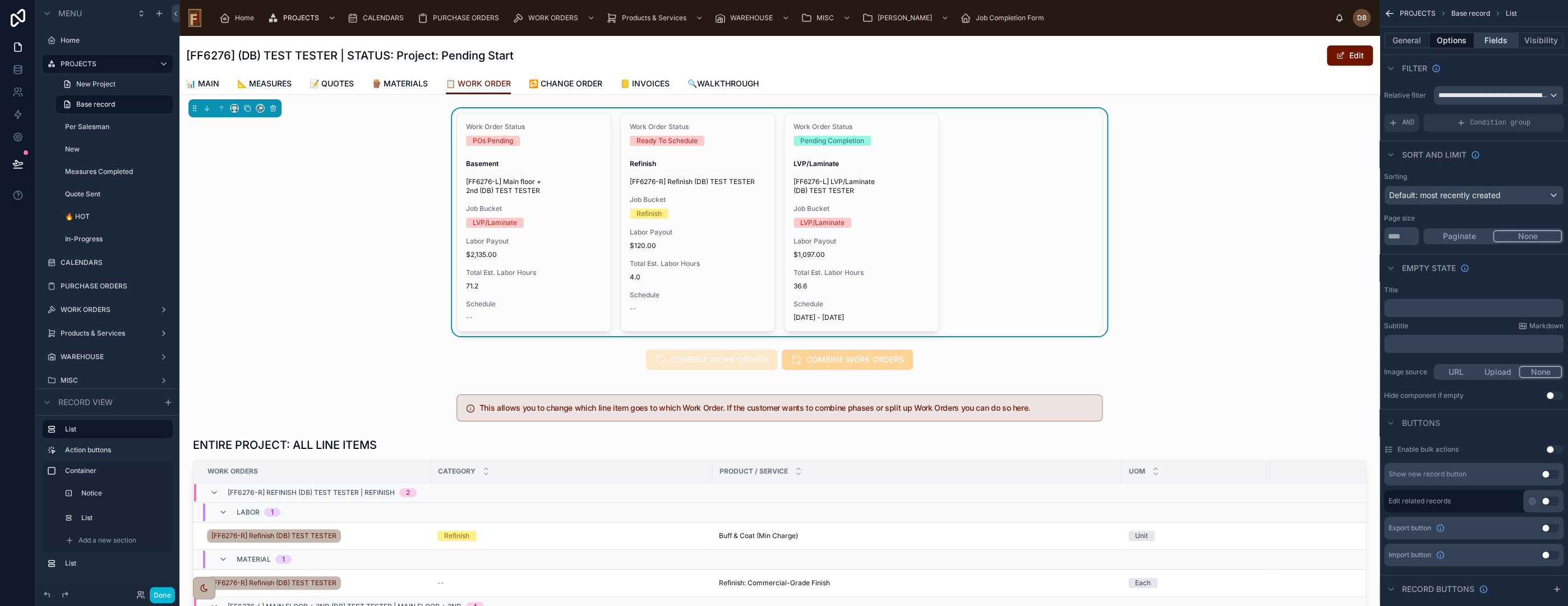
click at [1495, 40] on button "Fields" at bounding box center [1496, 40] width 45 height 16
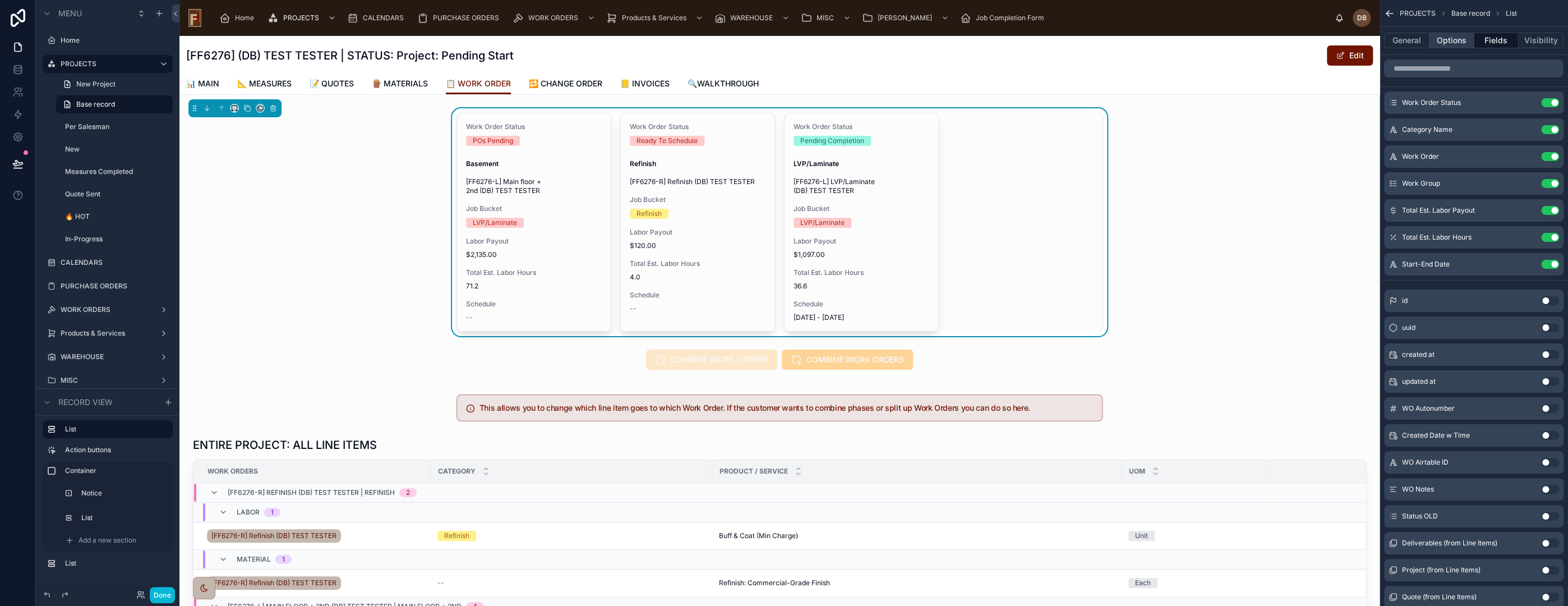
click at [1449, 42] on button "Options" at bounding box center [1452, 40] width 45 height 16
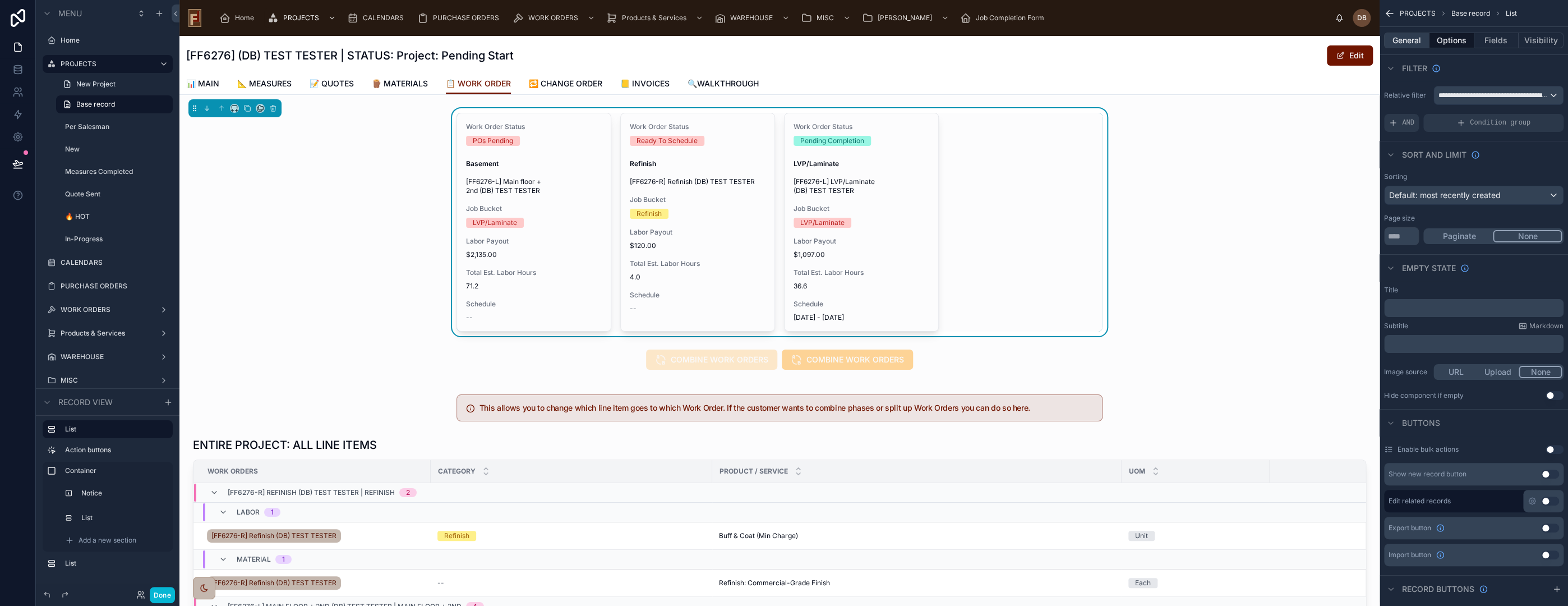
click at [1412, 39] on button "General" at bounding box center [1406, 40] width 45 height 16
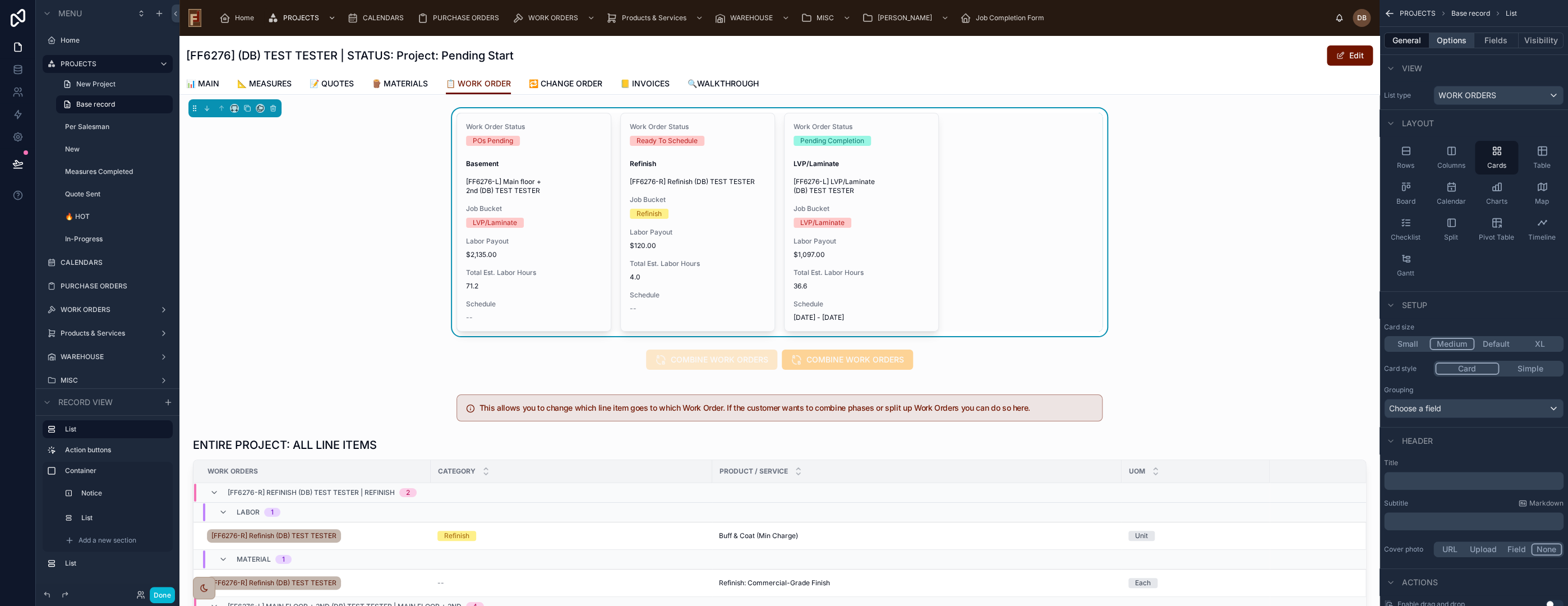
click at [1455, 40] on button "Options" at bounding box center [1452, 40] width 45 height 16
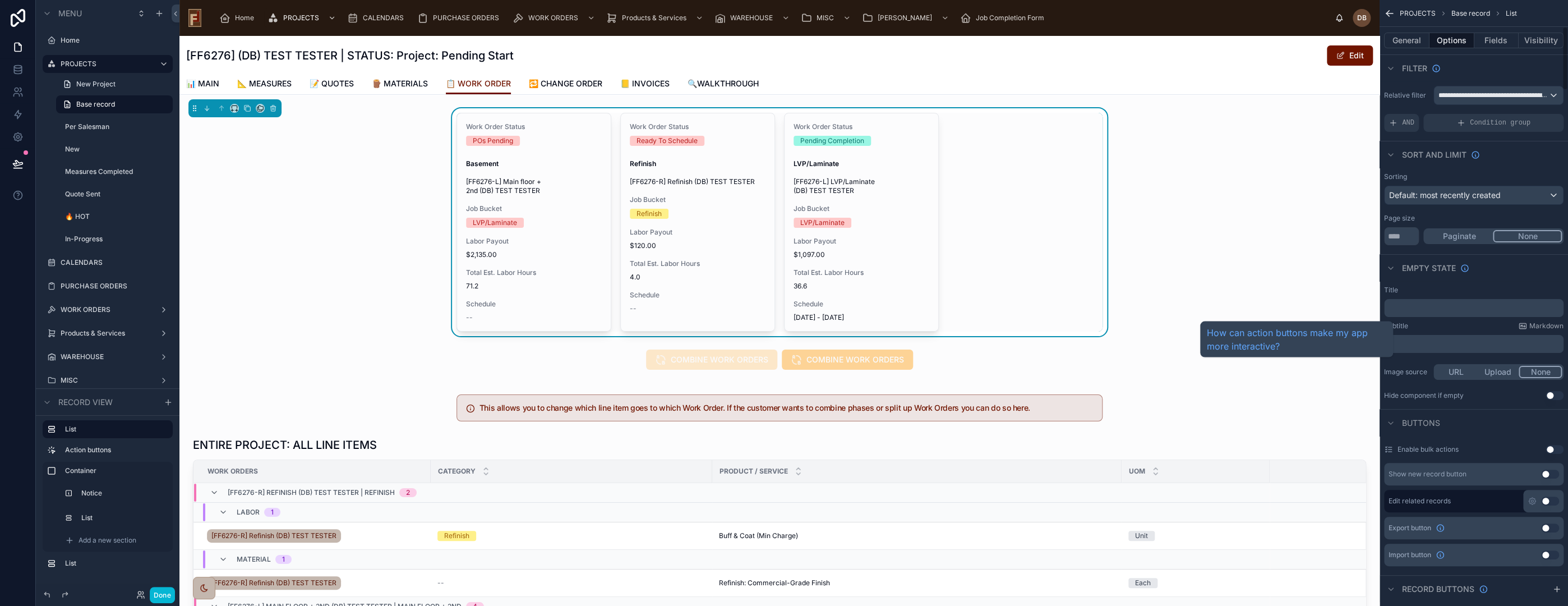
scroll to position [249, 0]
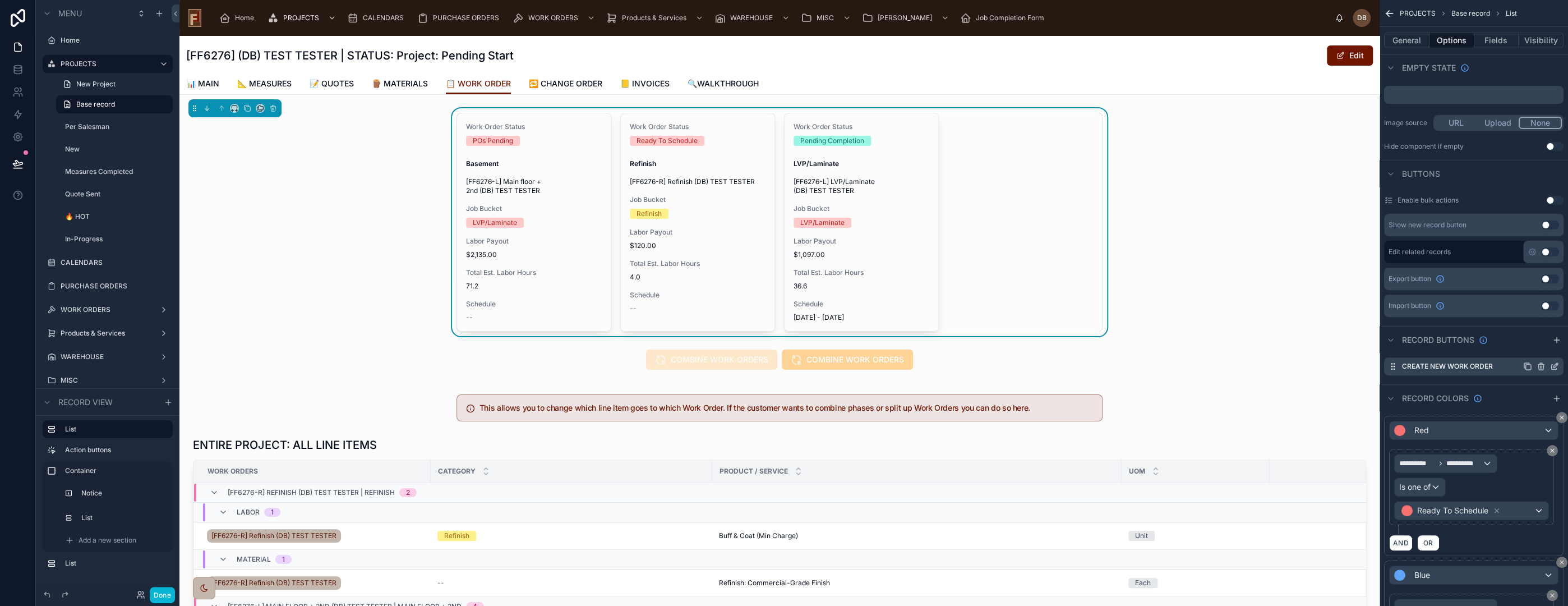
click at [1556, 365] on icon "scrollable content" at bounding box center [1556, 365] width 5 height 5
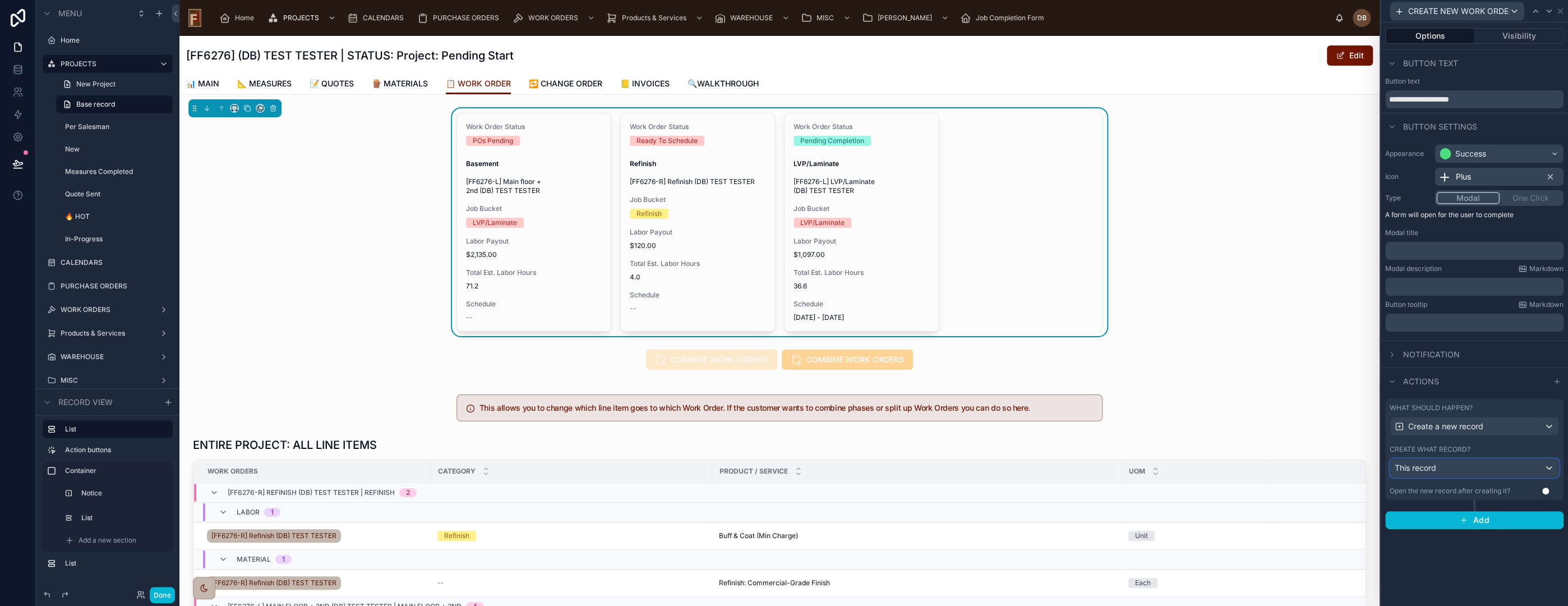
click at [1461, 468] on div "This record" at bounding box center [1474, 468] width 168 height 18
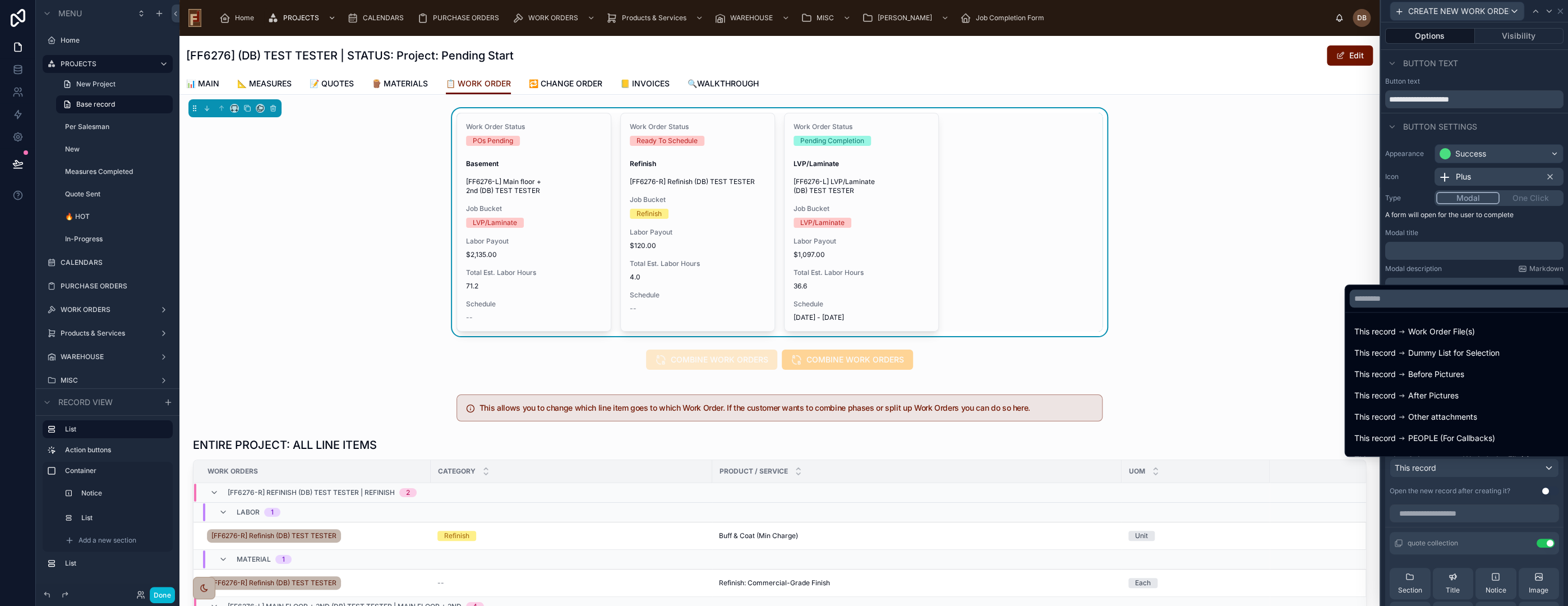
click at [1461, 468] on div at bounding box center [1474, 303] width 187 height 606
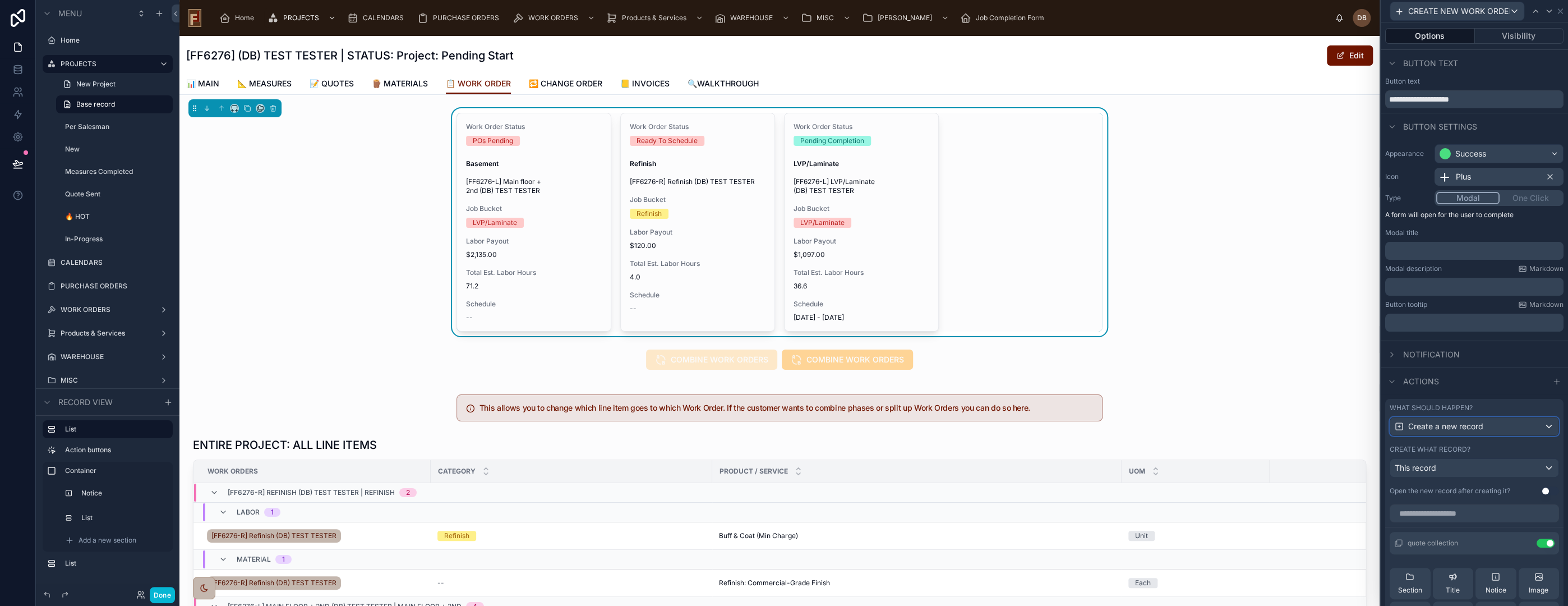
click at [1452, 426] on span "Create a new record" at bounding box center [1445, 426] width 75 height 11
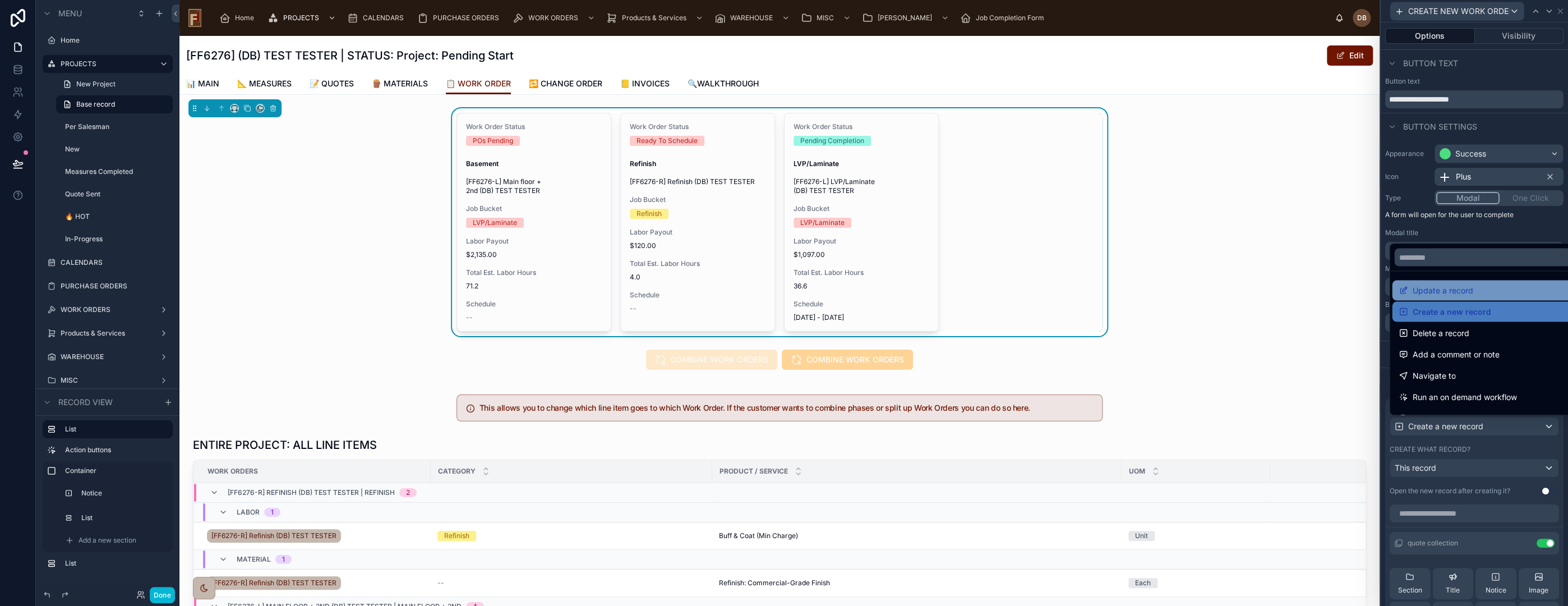
click at [1465, 284] on span "Update a record" at bounding box center [1443, 290] width 60 height 14
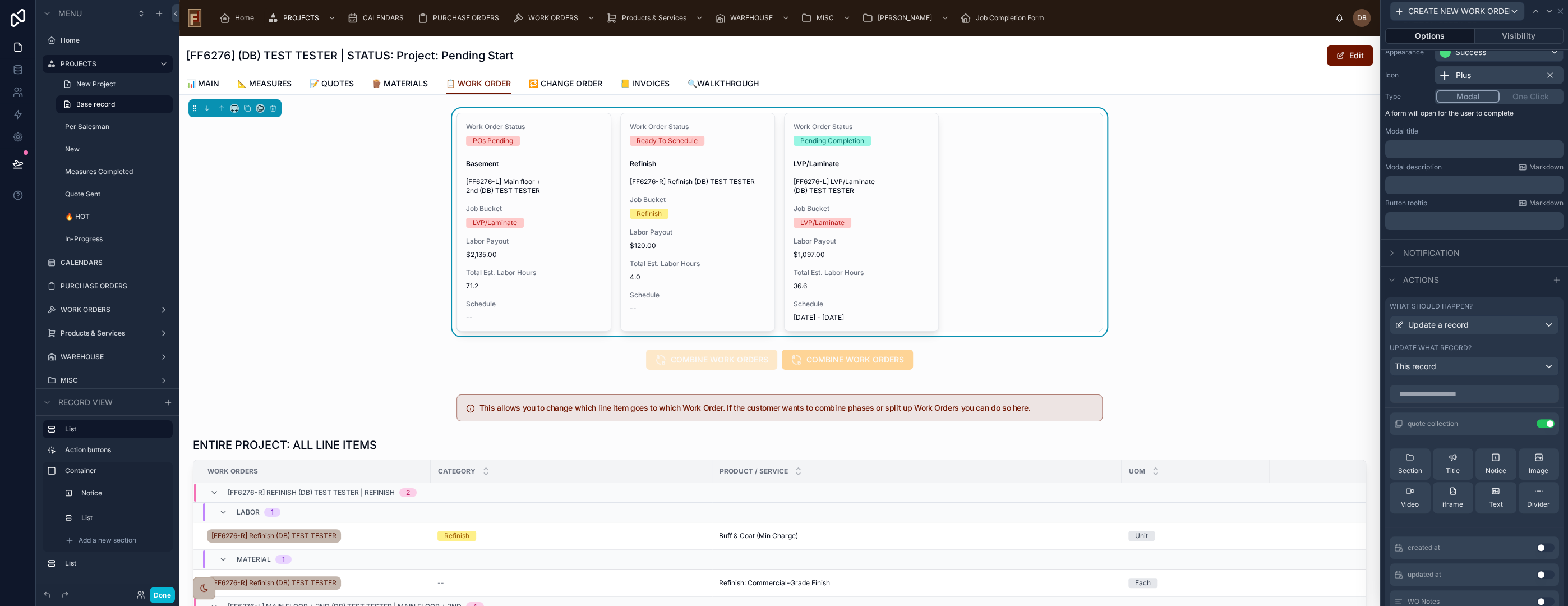
scroll to position [125, 0]
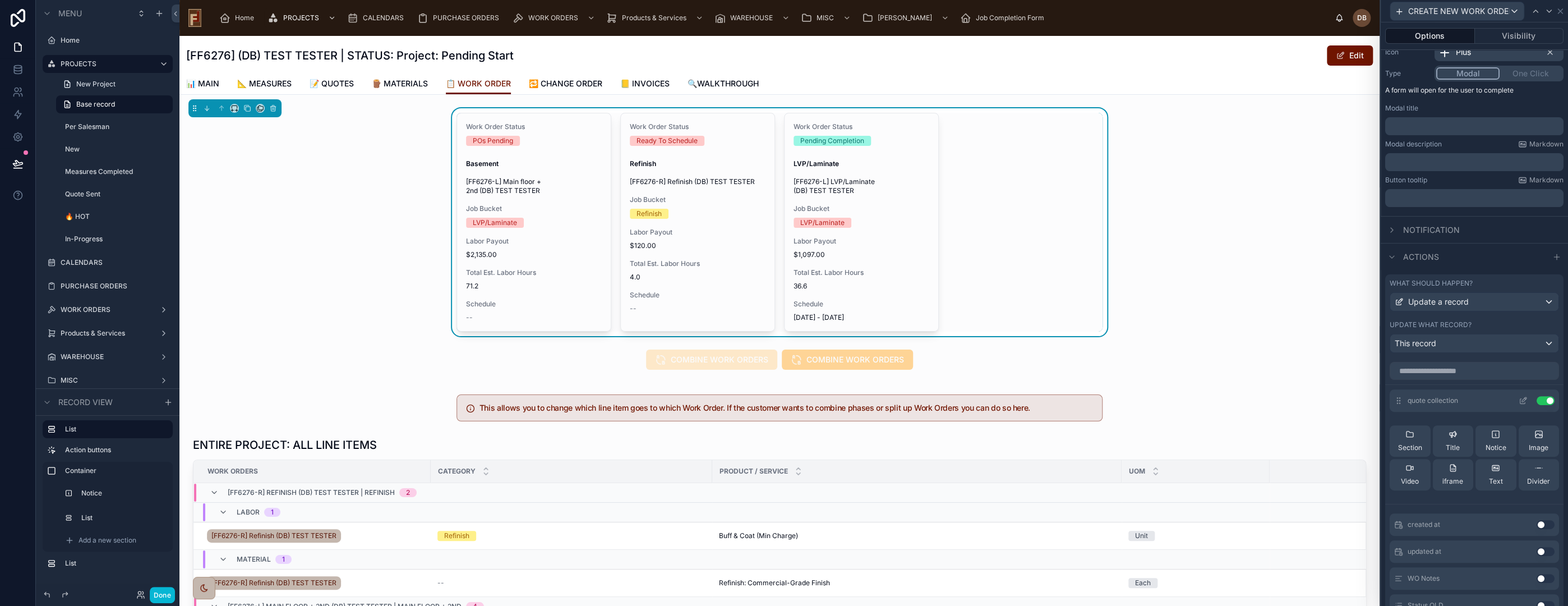
click at [1536, 398] on button "Use setting" at bounding box center [1545, 400] width 18 height 9
click at [1455, 371] on input "text" at bounding box center [1474, 371] width 169 height 18
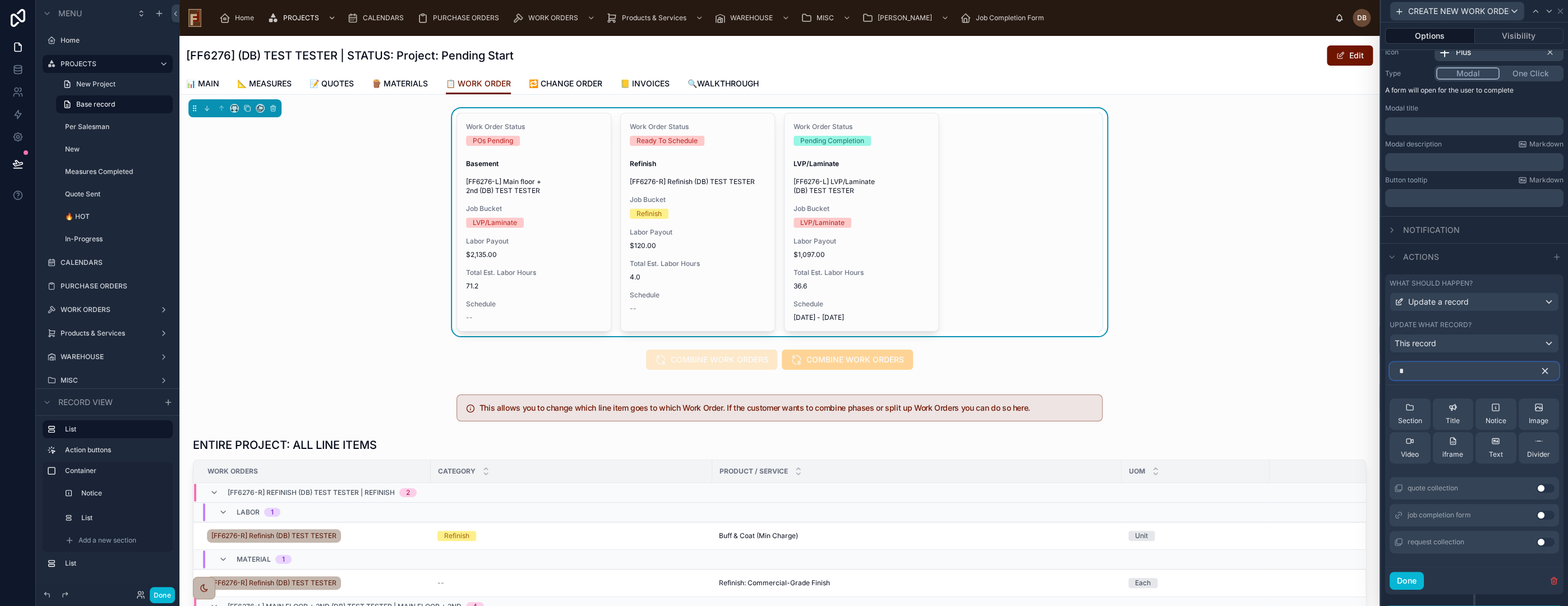
type input "*"
click at [1536, 487] on button "Use setting" at bounding box center [1545, 488] width 18 height 9
click at [358, 275] on div "Work Order Status POs Pending Basement [FF6276-L] Main floor + 2nd (DB) TEST TE…" at bounding box center [779, 221] width 1200 height 227
click at [168, 596] on button "Done" at bounding box center [162, 595] width 25 height 17
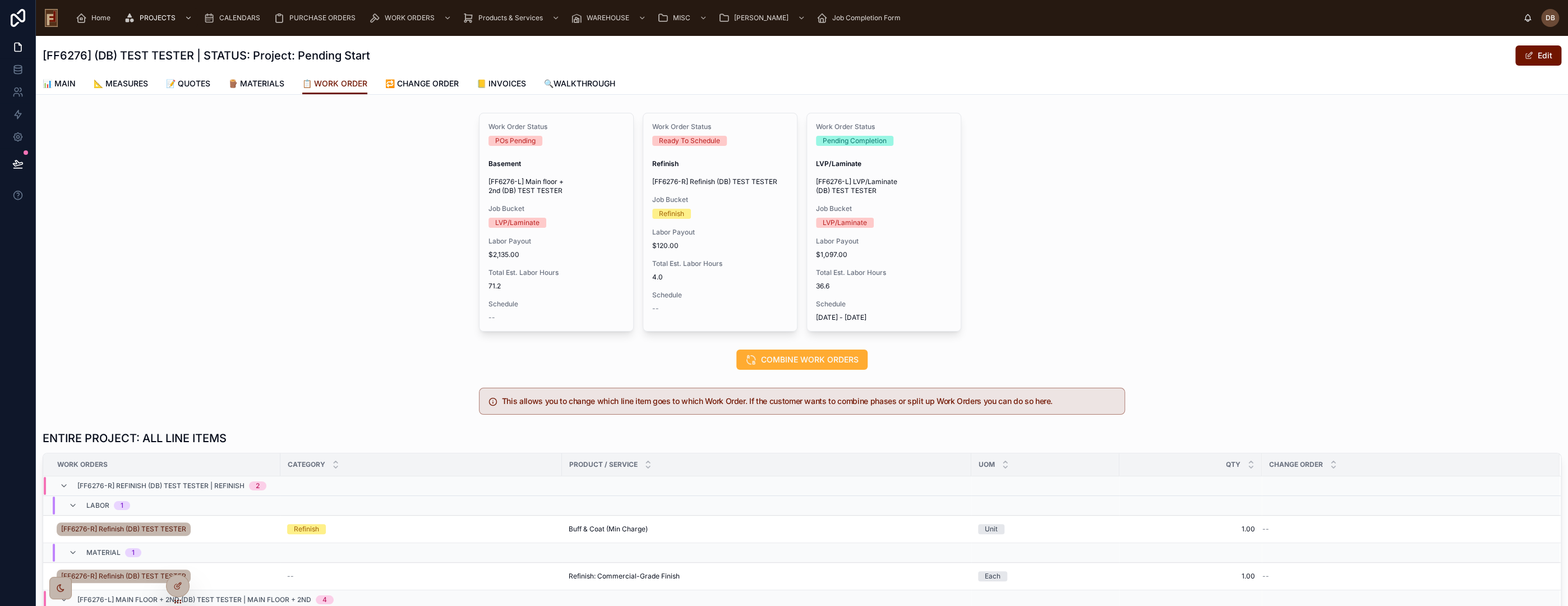
click at [0, 0] on span "CREATE NEW WORK ORDER" at bounding box center [0, 0] width 0 height 0
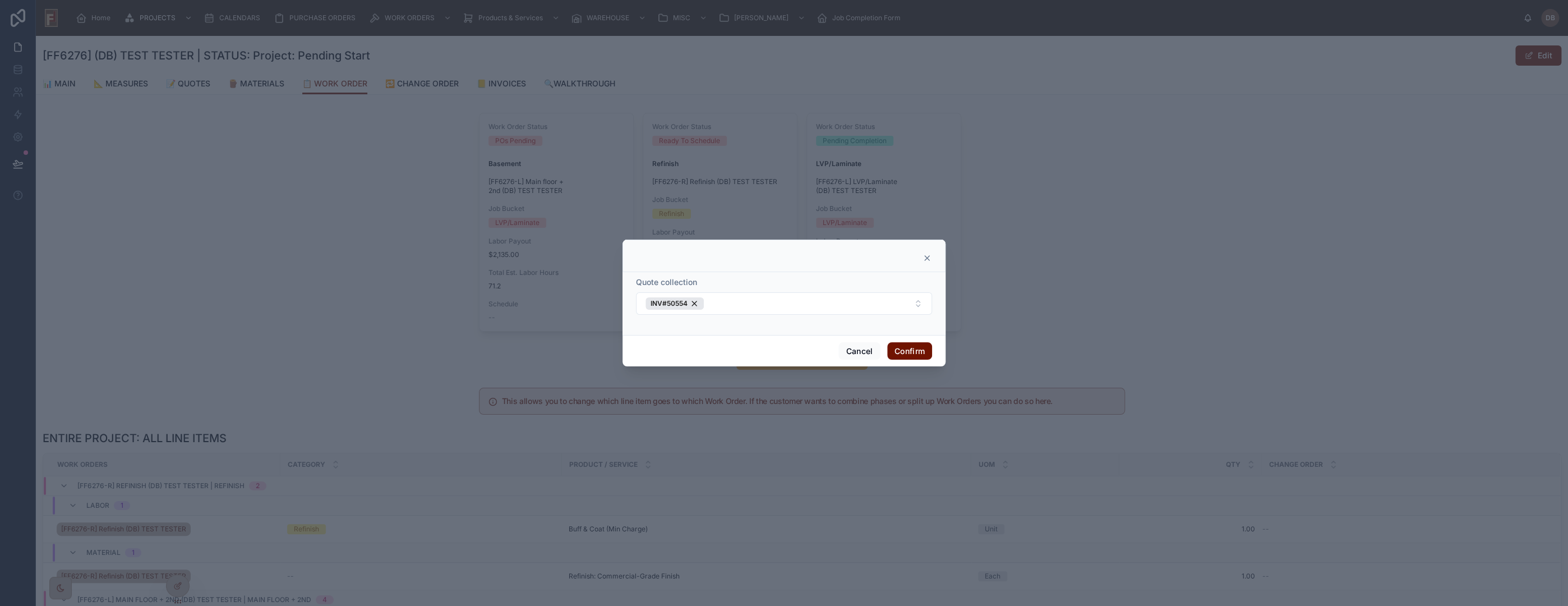
click at [926, 258] on icon at bounding box center [927, 258] width 5 height 5
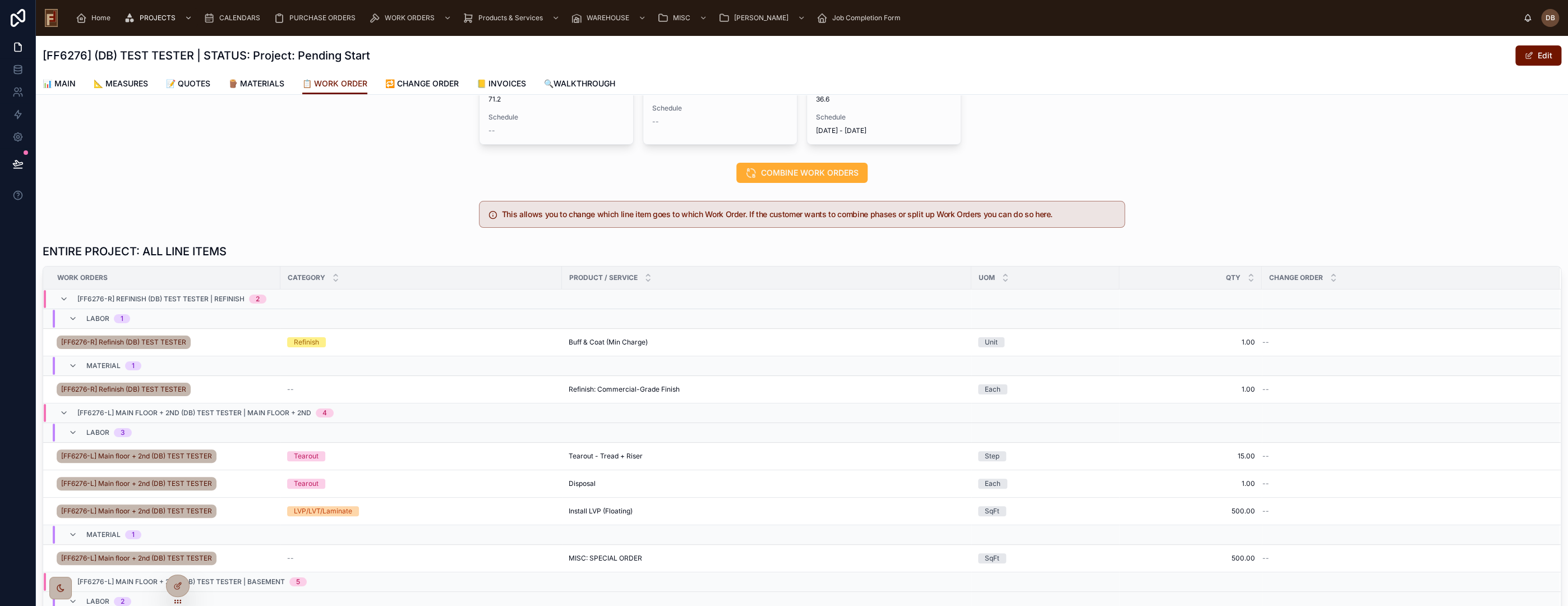
scroll to position [0, 0]
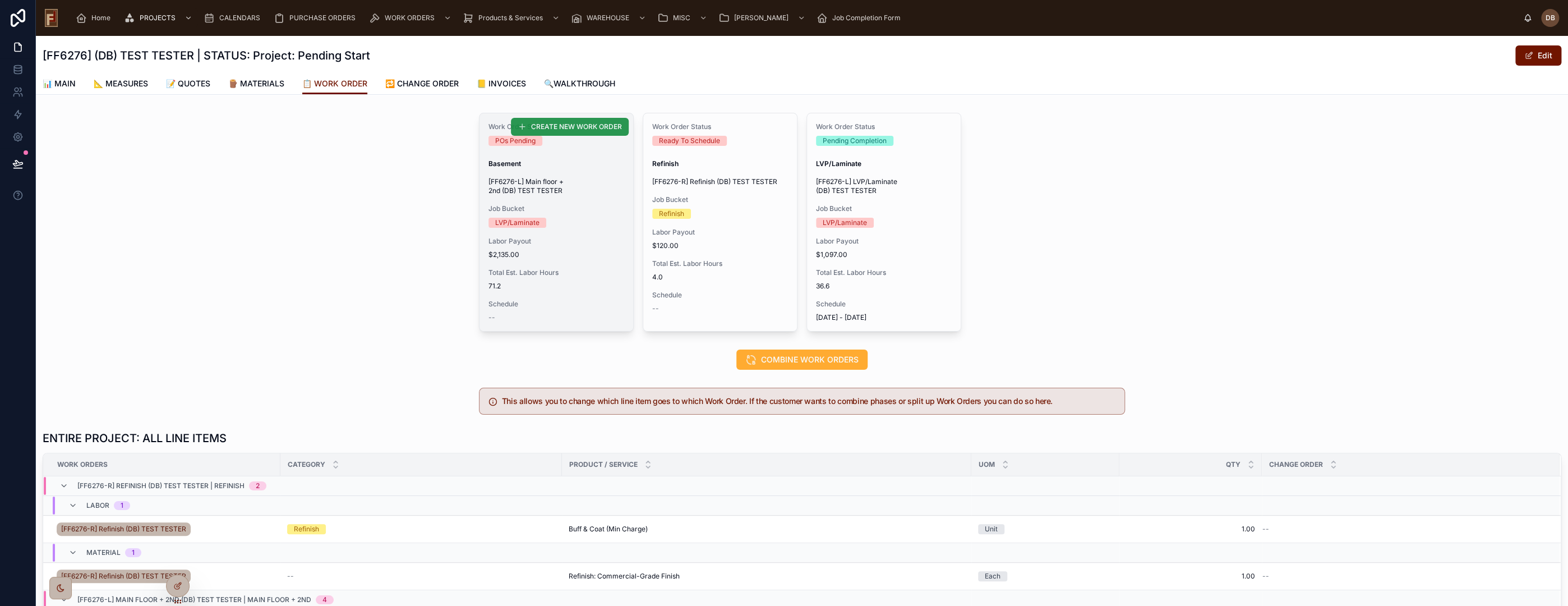
click at [576, 125] on span "CREATE NEW WORK ORDER" at bounding box center [576, 127] width 91 height 9
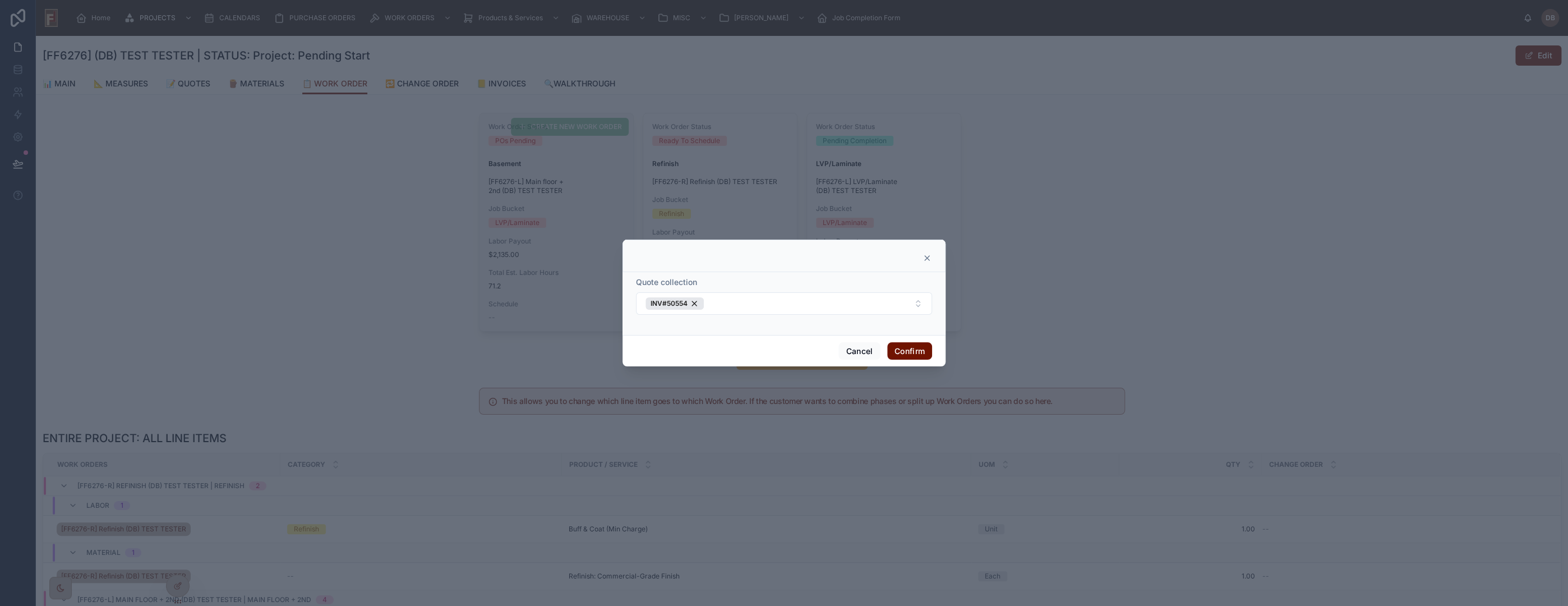
click at [928, 258] on icon at bounding box center [927, 258] width 9 height 9
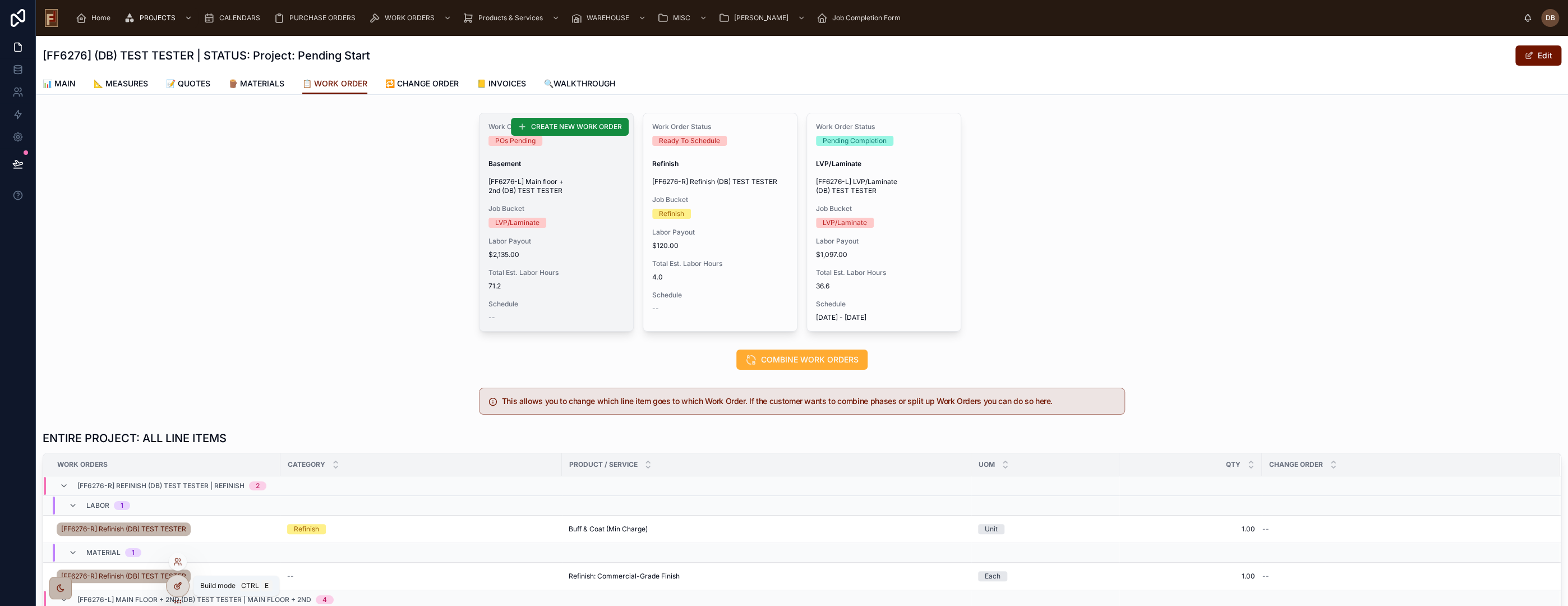
click at [178, 585] on icon at bounding box center [177, 586] width 9 height 9
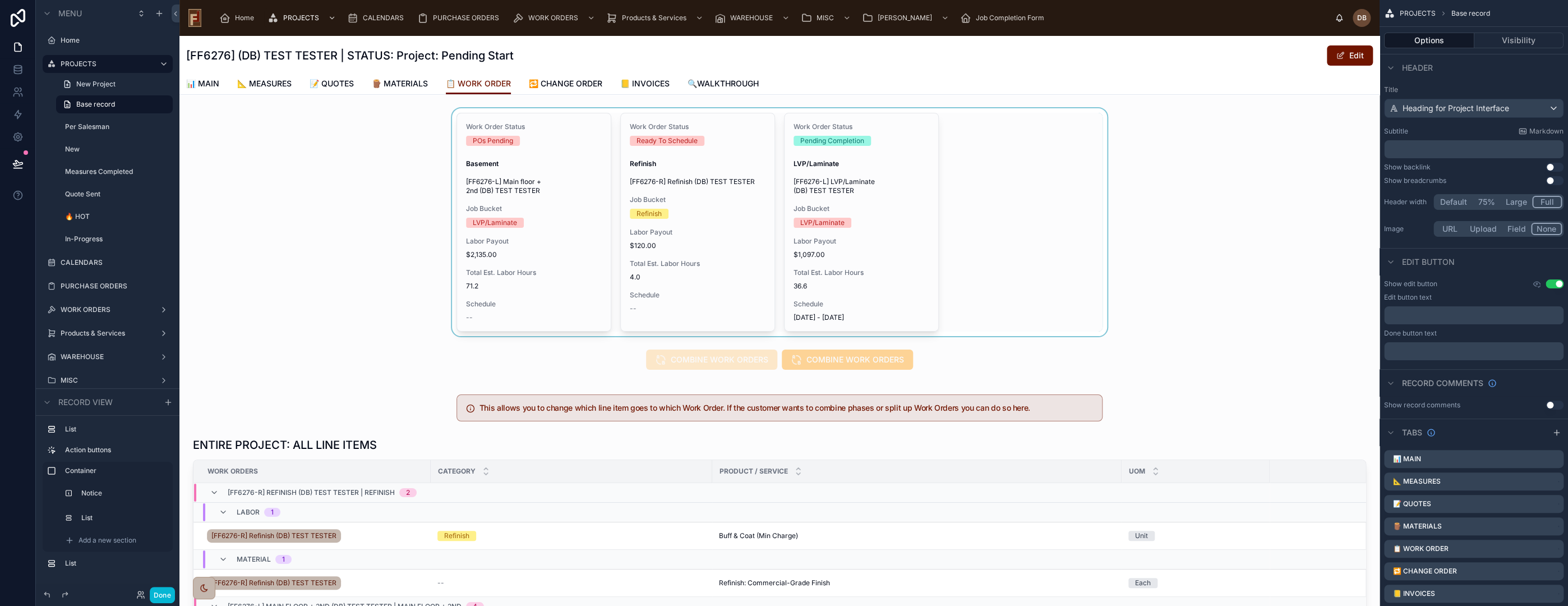
click at [964, 199] on div at bounding box center [779, 221] width 1200 height 227
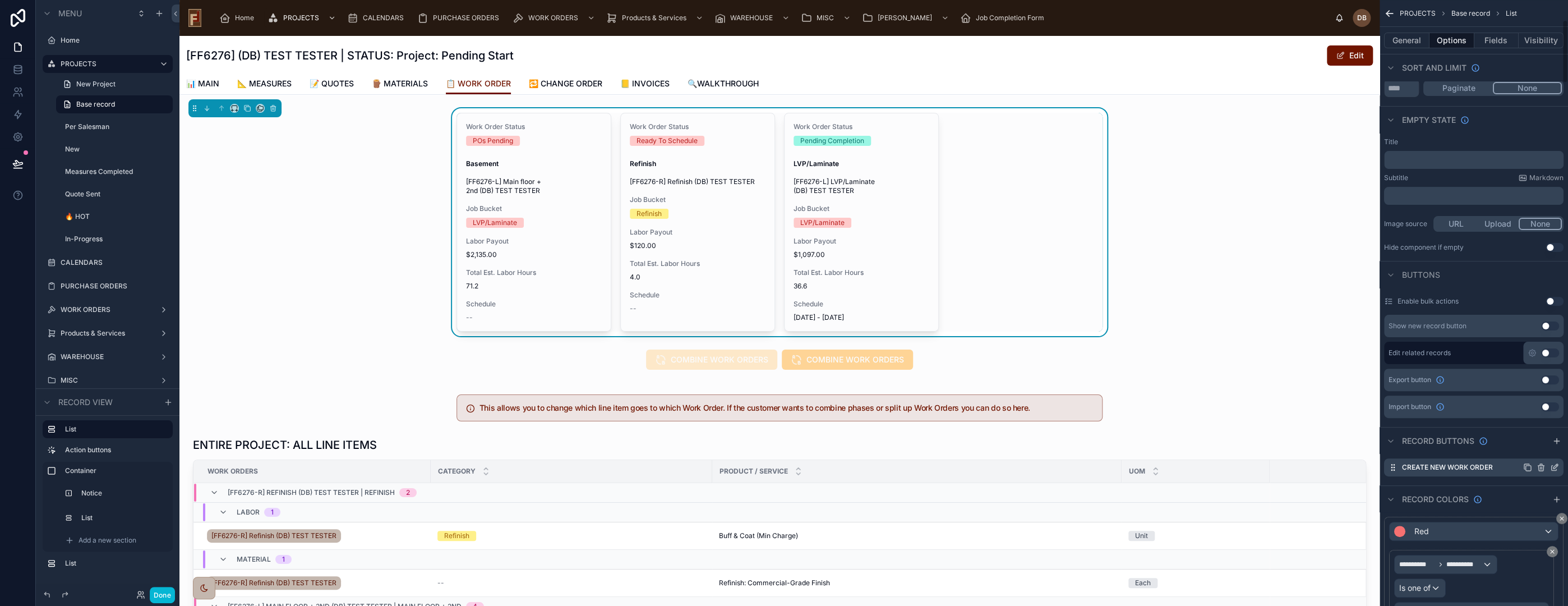
scroll to position [249, 0]
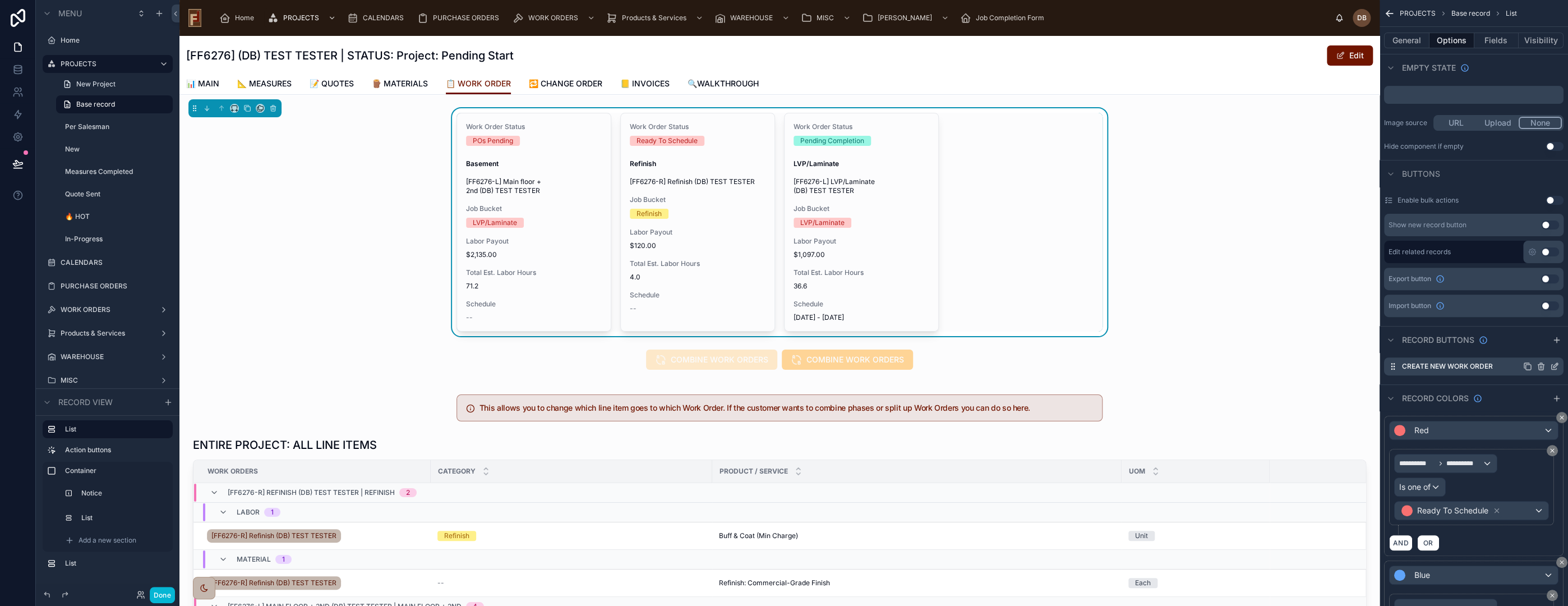
click at [1554, 363] on icon "scrollable content" at bounding box center [1554, 366] width 9 height 9
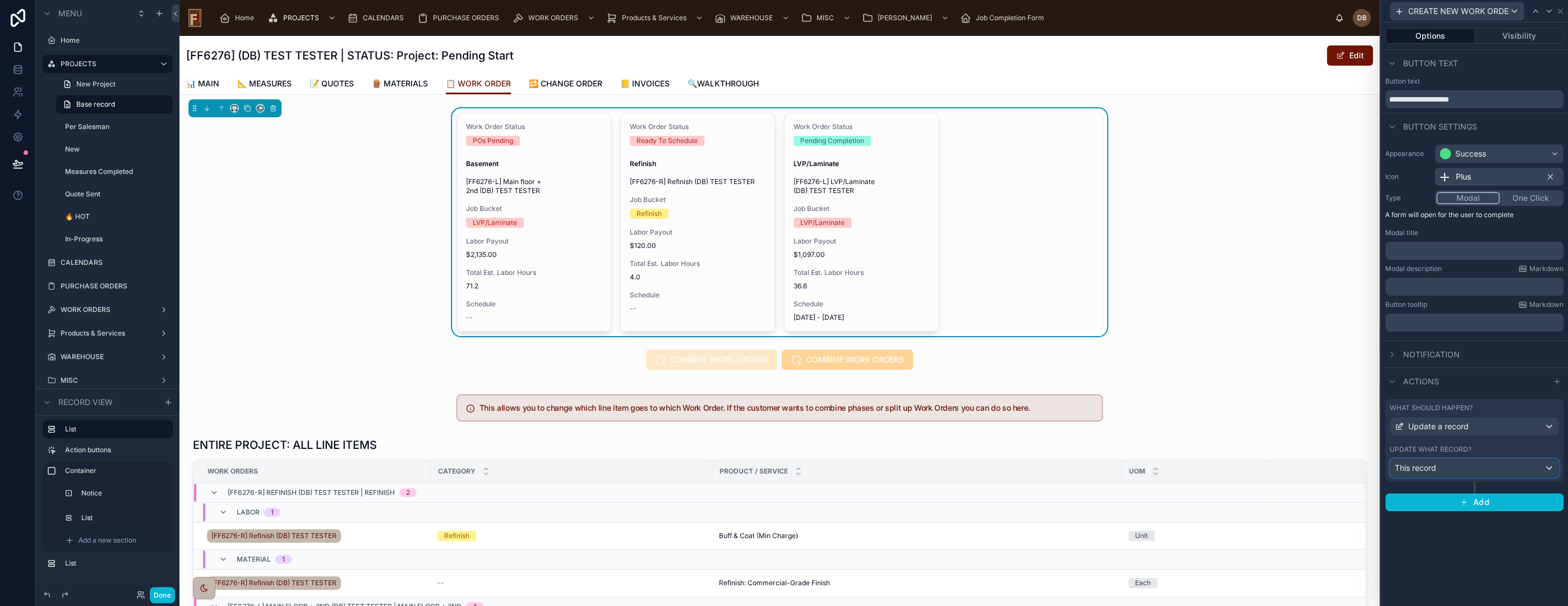
click at [1455, 472] on div "This record" at bounding box center [1474, 468] width 168 height 18
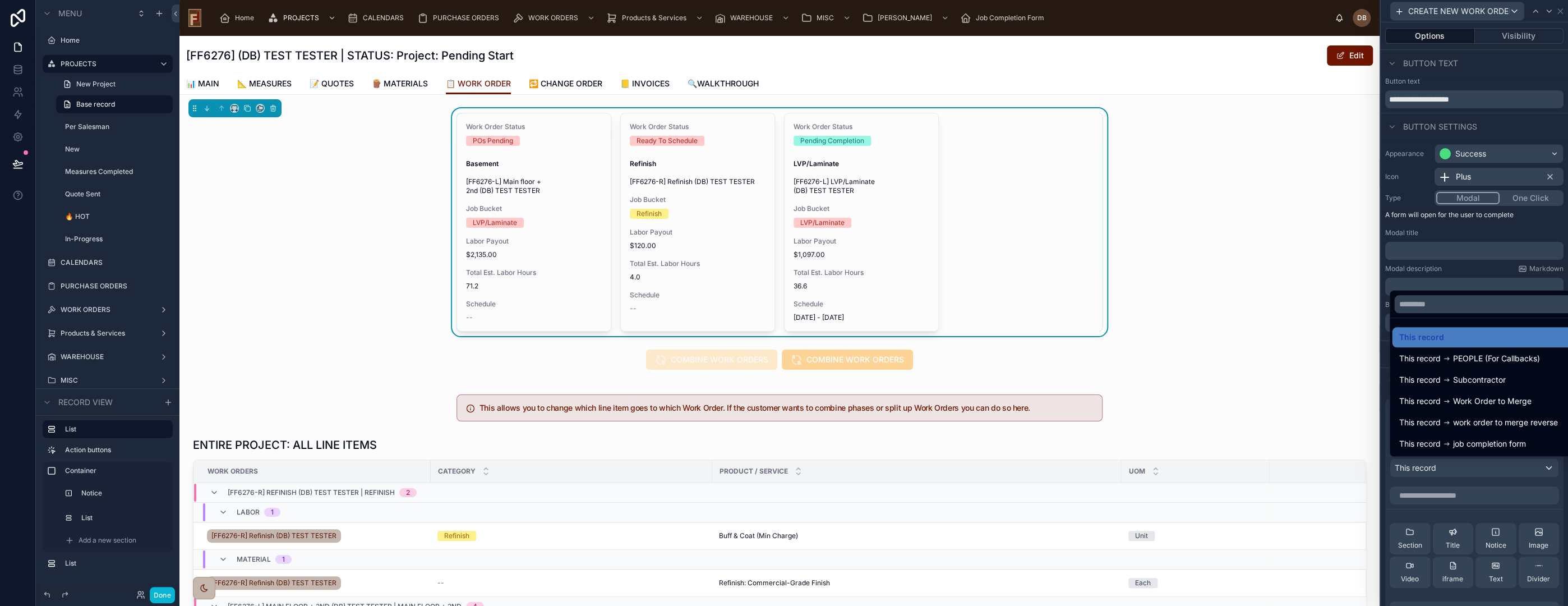
click at [1455, 472] on div at bounding box center [1474, 303] width 187 height 606
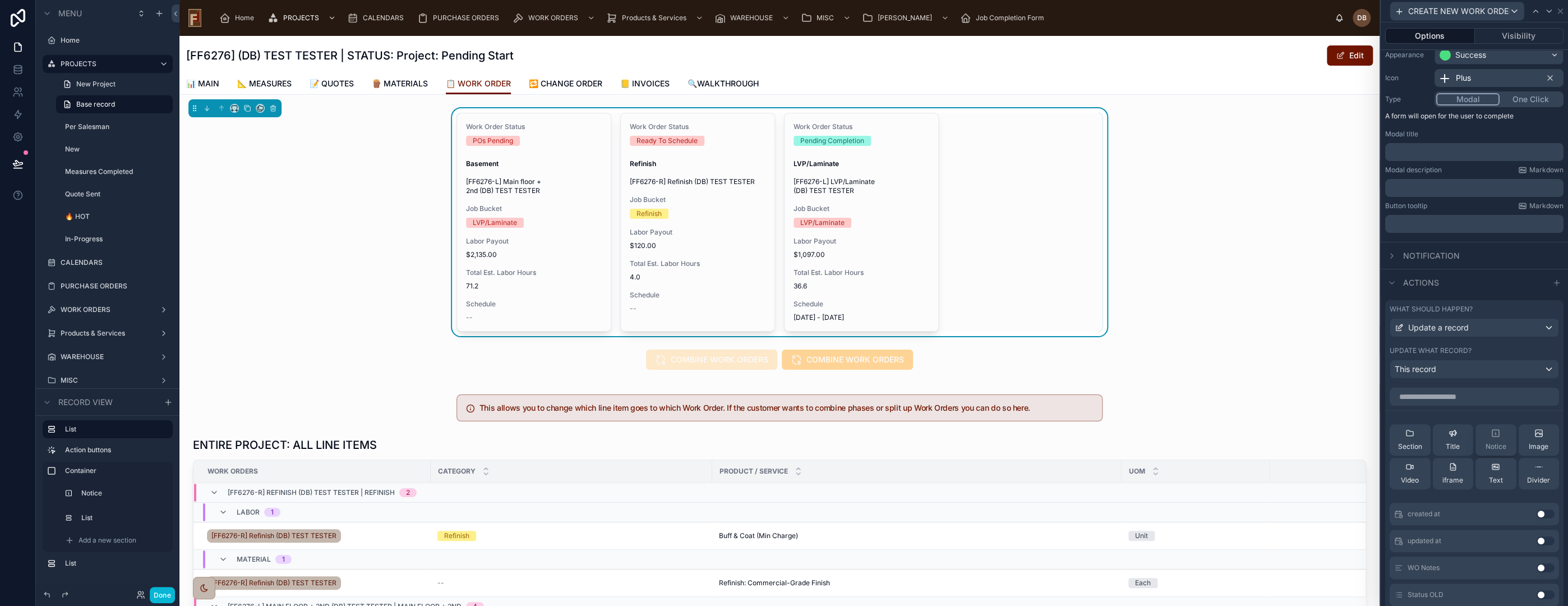
scroll to position [125, 0]
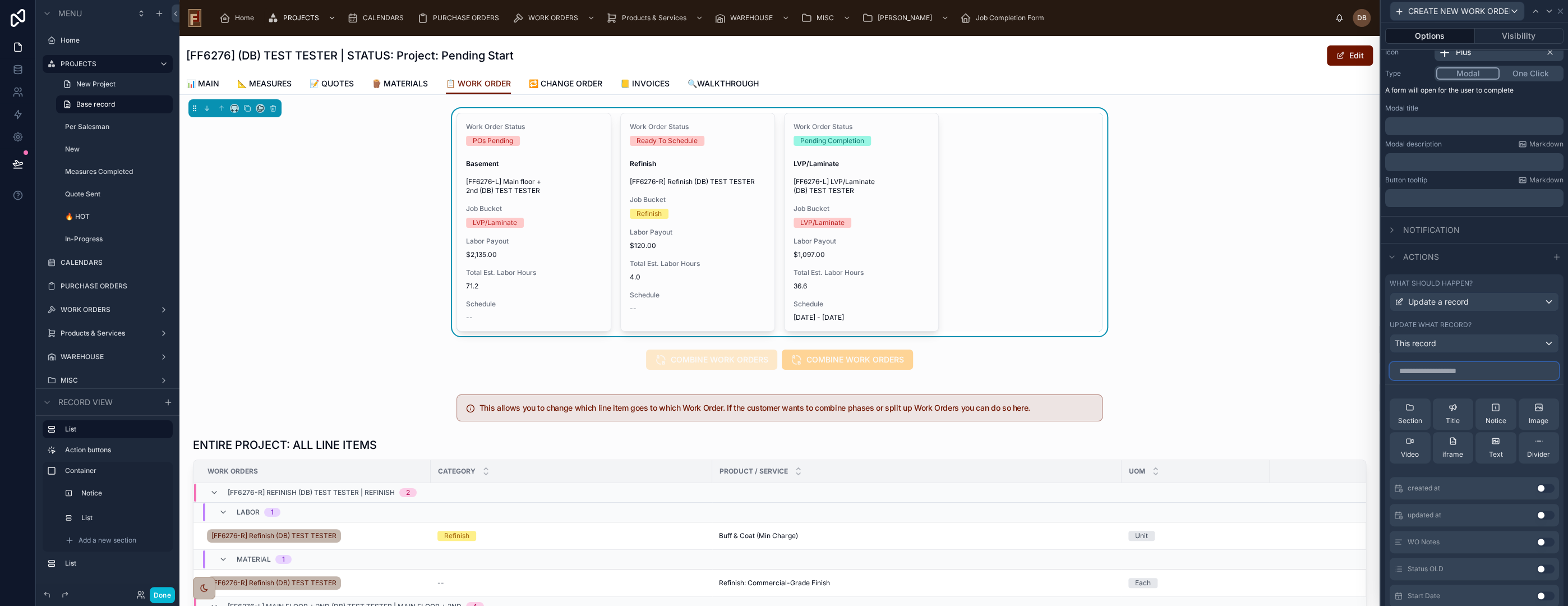
click at [1467, 369] on input "text" at bounding box center [1474, 371] width 169 height 18
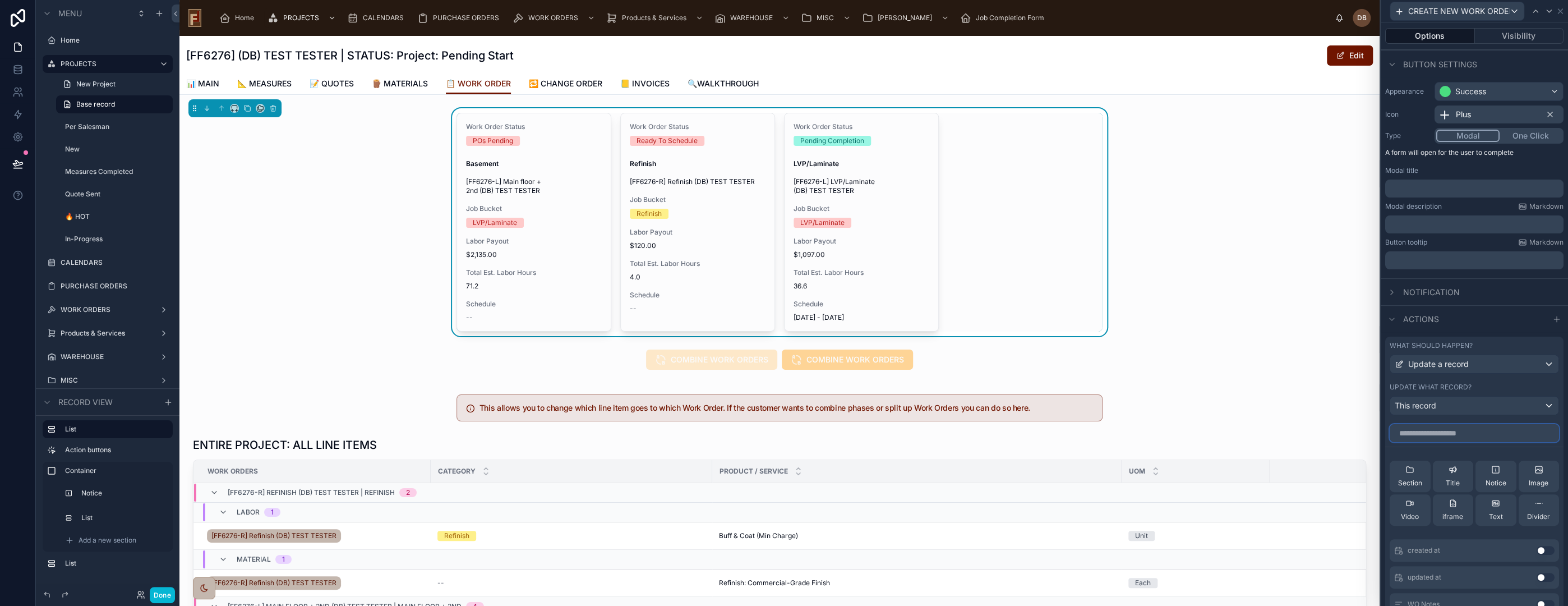
scroll to position [101, 0]
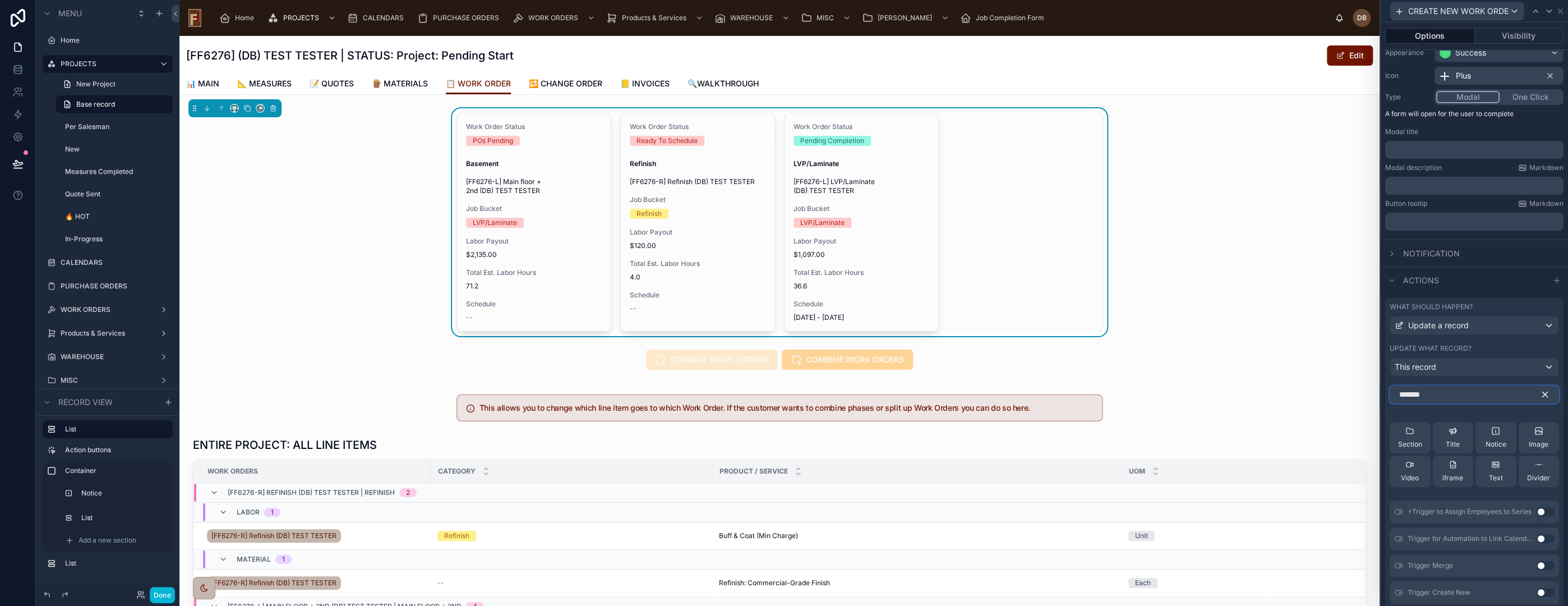
type input "*******"
click at [1536, 592] on button "Use setting" at bounding box center [1545, 592] width 18 height 9
click at [1519, 425] on icon at bounding box center [1523, 424] width 9 height 9
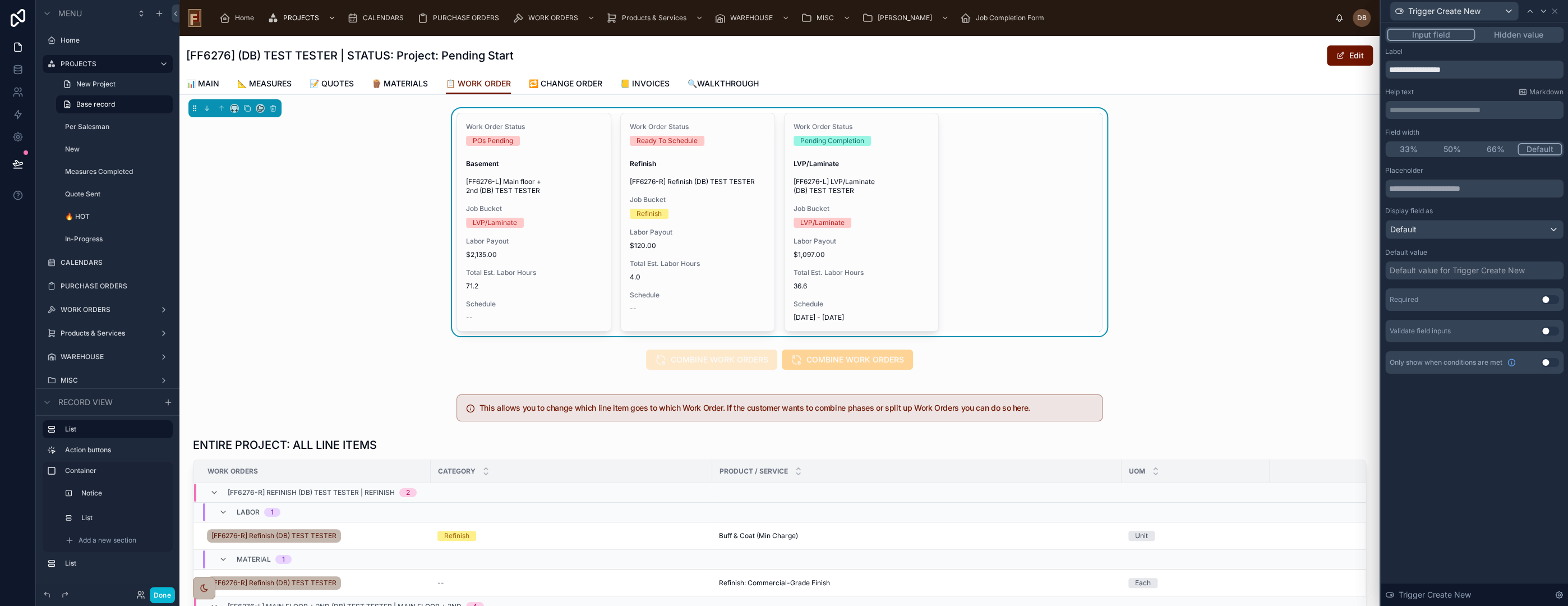
click at [1512, 32] on button "Hidden value" at bounding box center [1518, 35] width 87 height 12
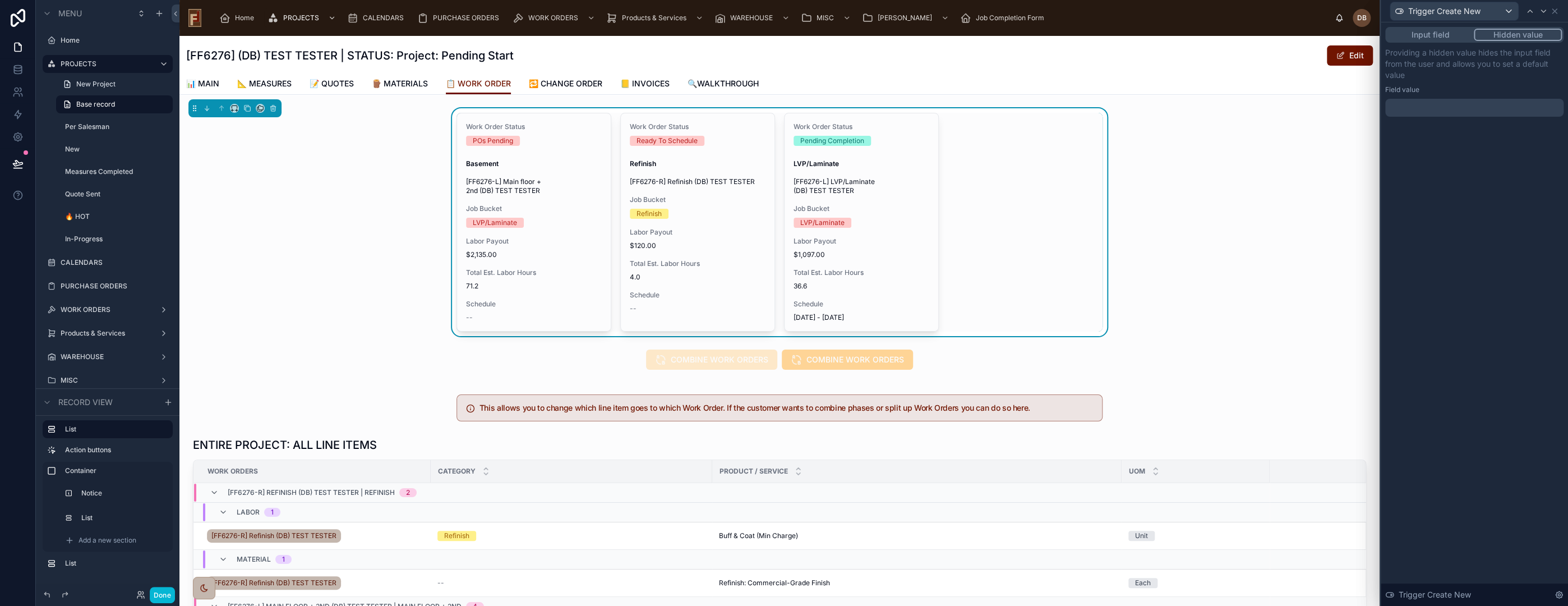
click at [1467, 113] on div at bounding box center [1474, 108] width 178 height 18
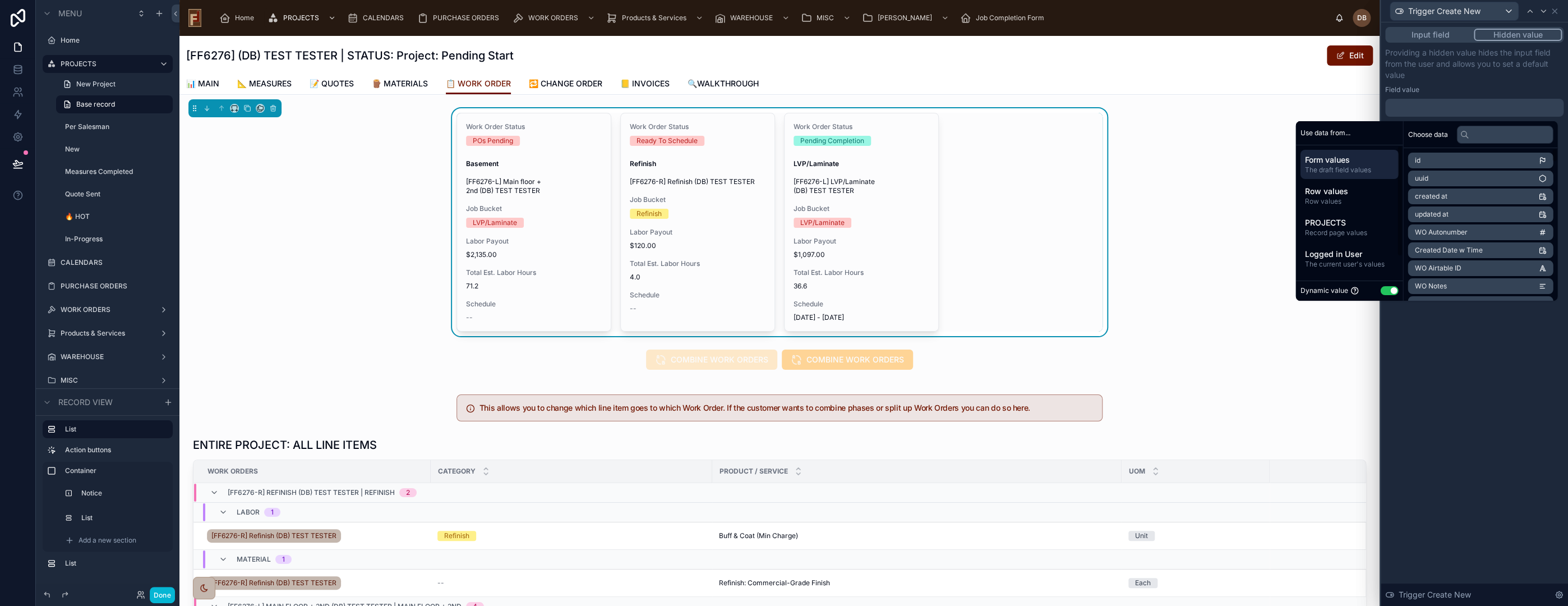
click at [1382, 292] on button "Use setting" at bounding box center [1389, 291] width 18 height 9
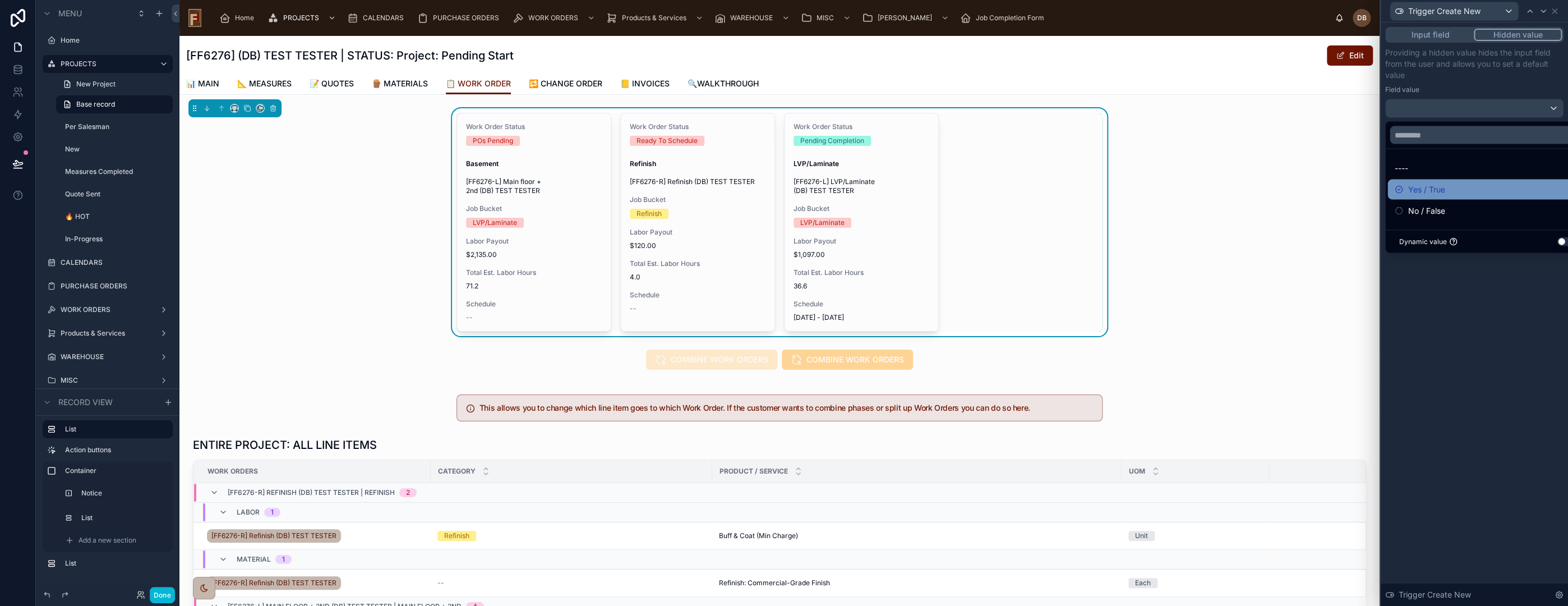
click at [1461, 188] on div "Yes / True" at bounding box center [1486, 190] width 185 height 14
click at [1471, 346] on div "Input field Hidden value Providing a hidden value hides the input field from th…" at bounding box center [1474, 314] width 187 height 583
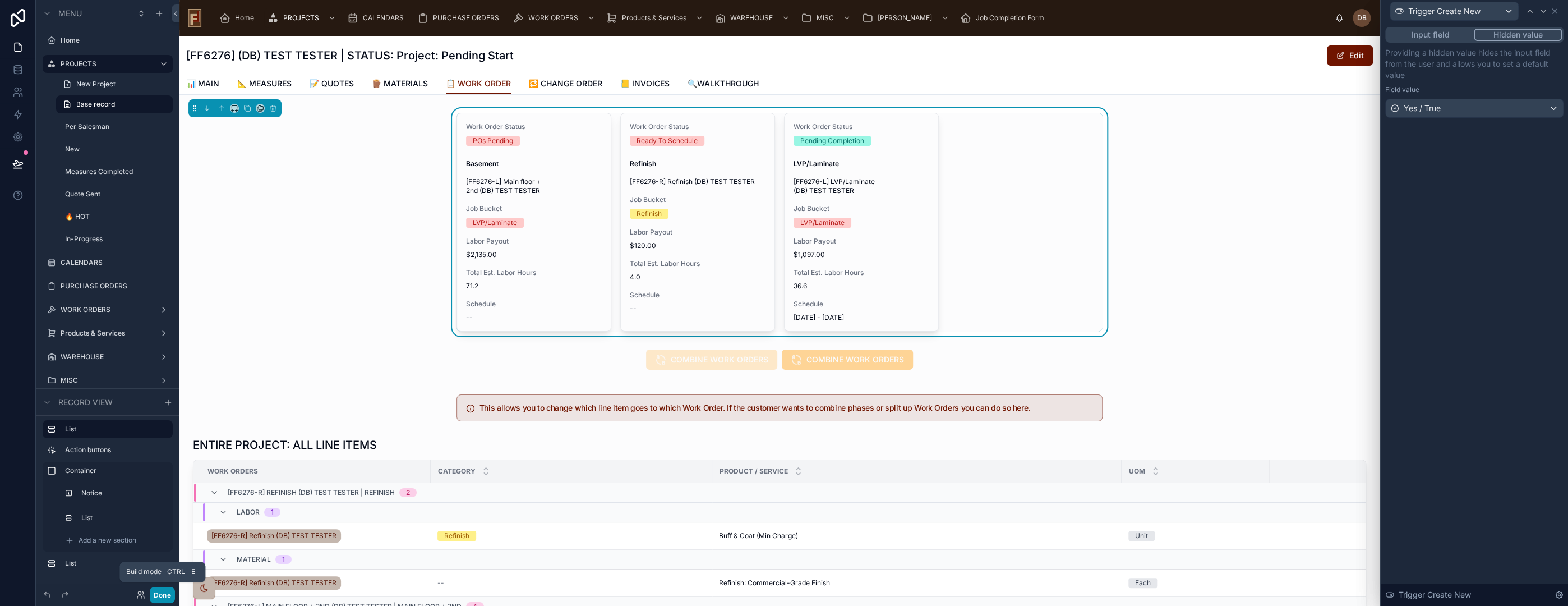
click at [162, 596] on button "Done" at bounding box center [162, 595] width 25 height 17
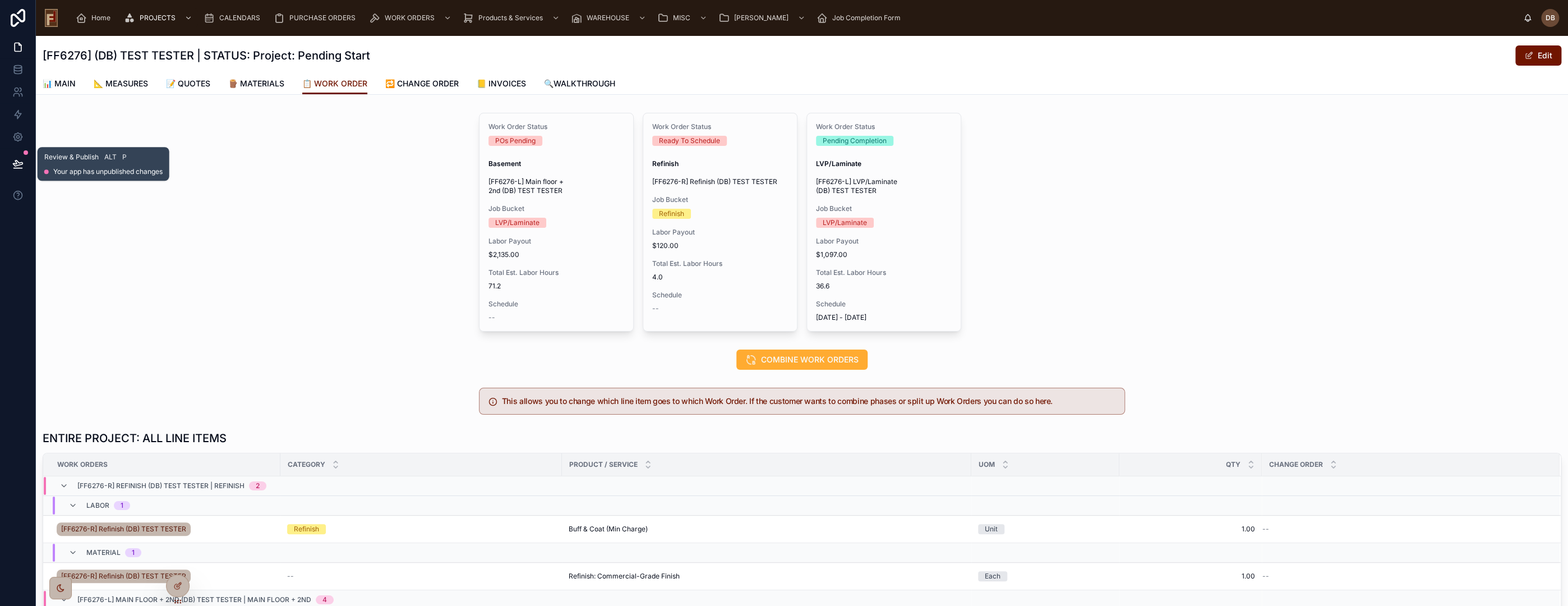
click at [20, 158] on icon at bounding box center [17, 163] width 11 height 11
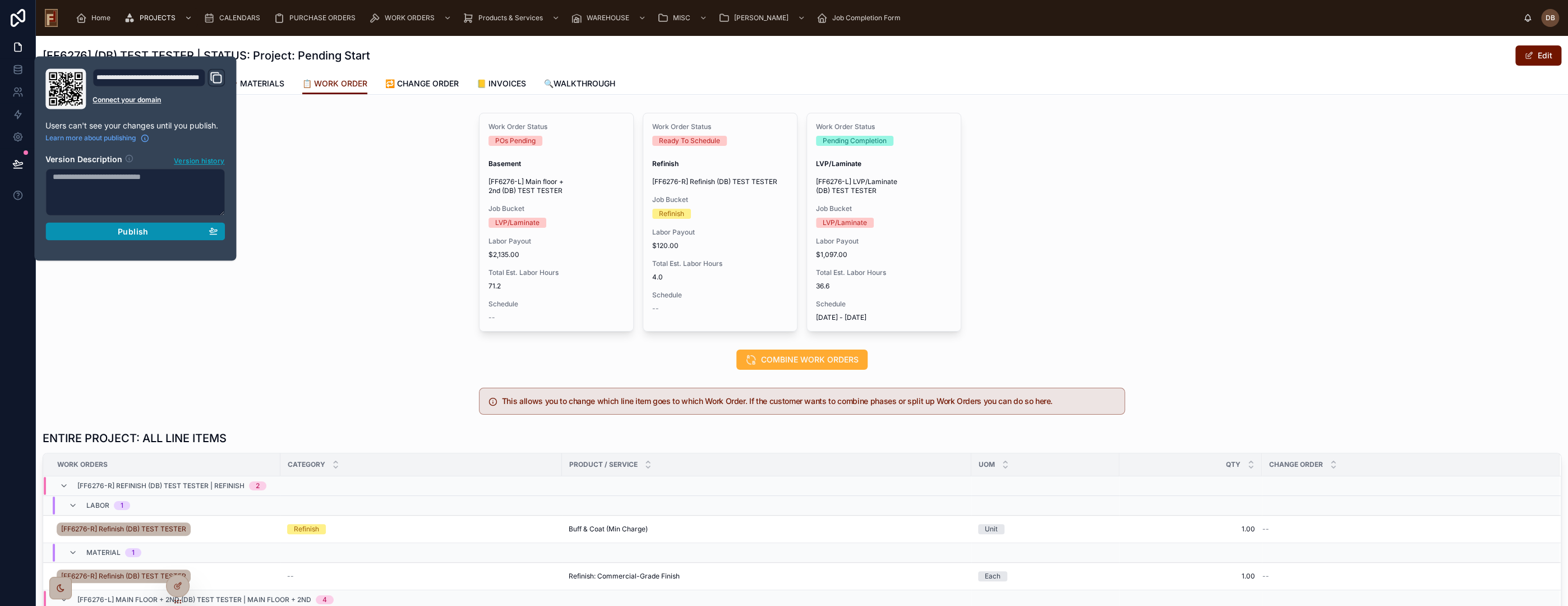
click at [112, 232] on div "Publish" at bounding box center [135, 230] width 165 height 10
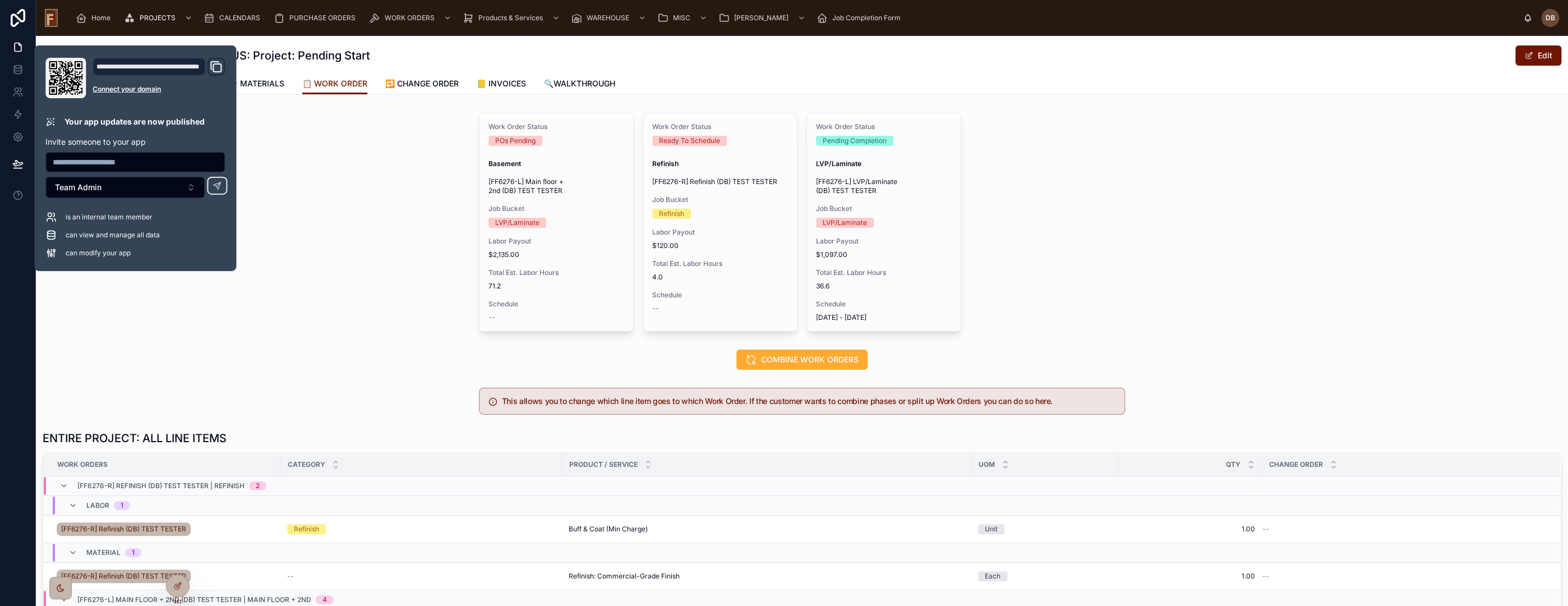
click at [357, 229] on div "Work Order Status POs Pending Basement [FF6276-L] Main floor + 2nd (DB) TEST TE…" at bounding box center [802, 221] width 1532 height 227
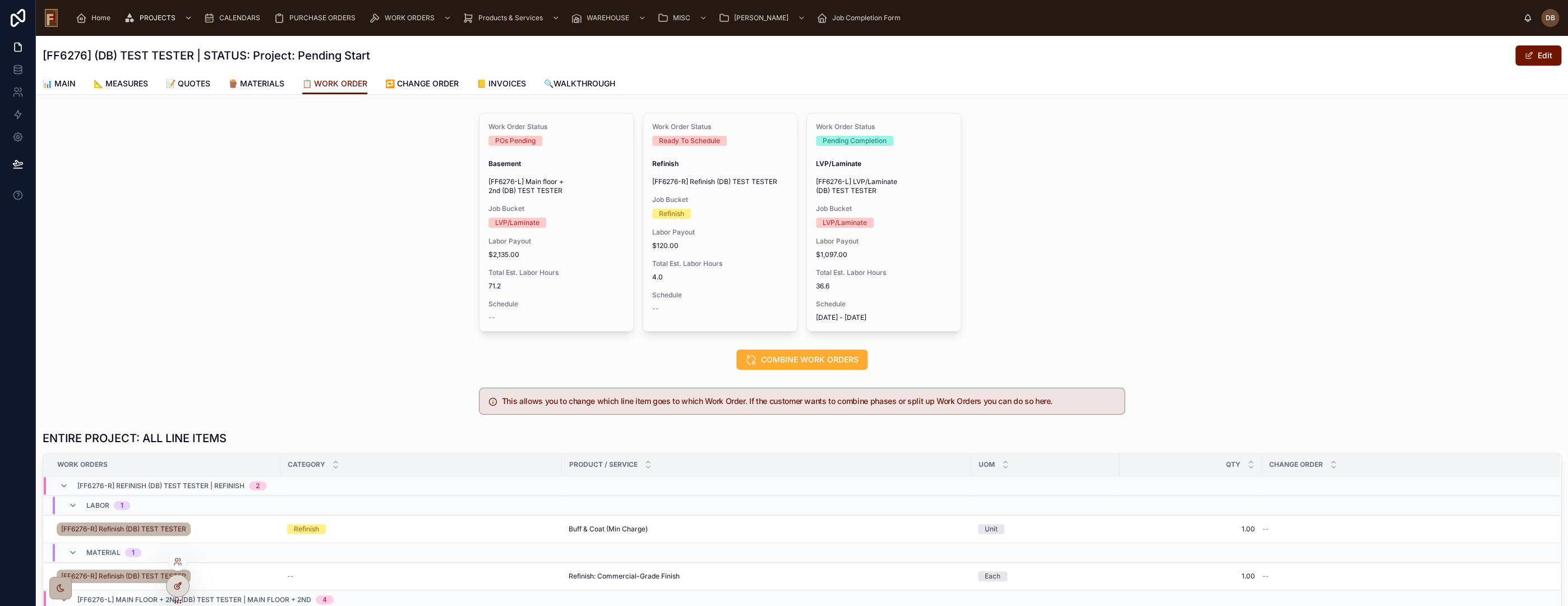
click at [180, 583] on icon at bounding box center [179, 585] width 5 height 5
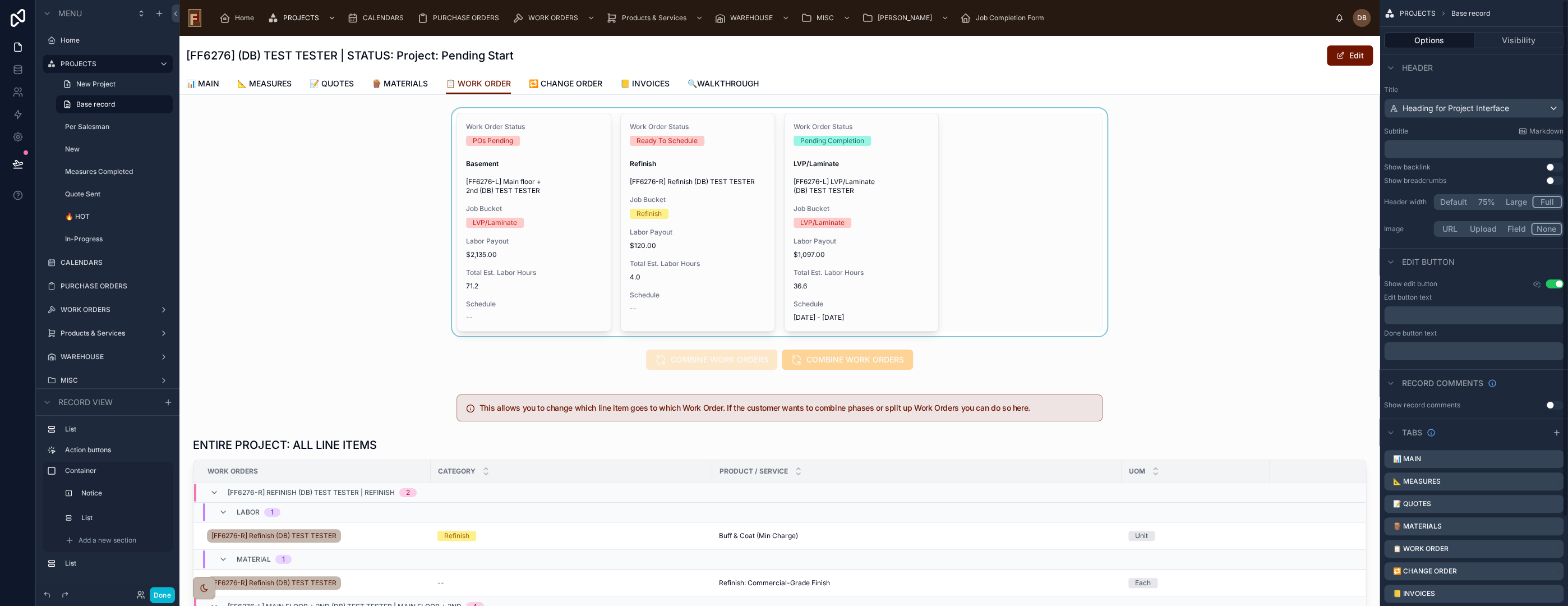
click at [1002, 235] on div at bounding box center [779, 221] width 1200 height 227
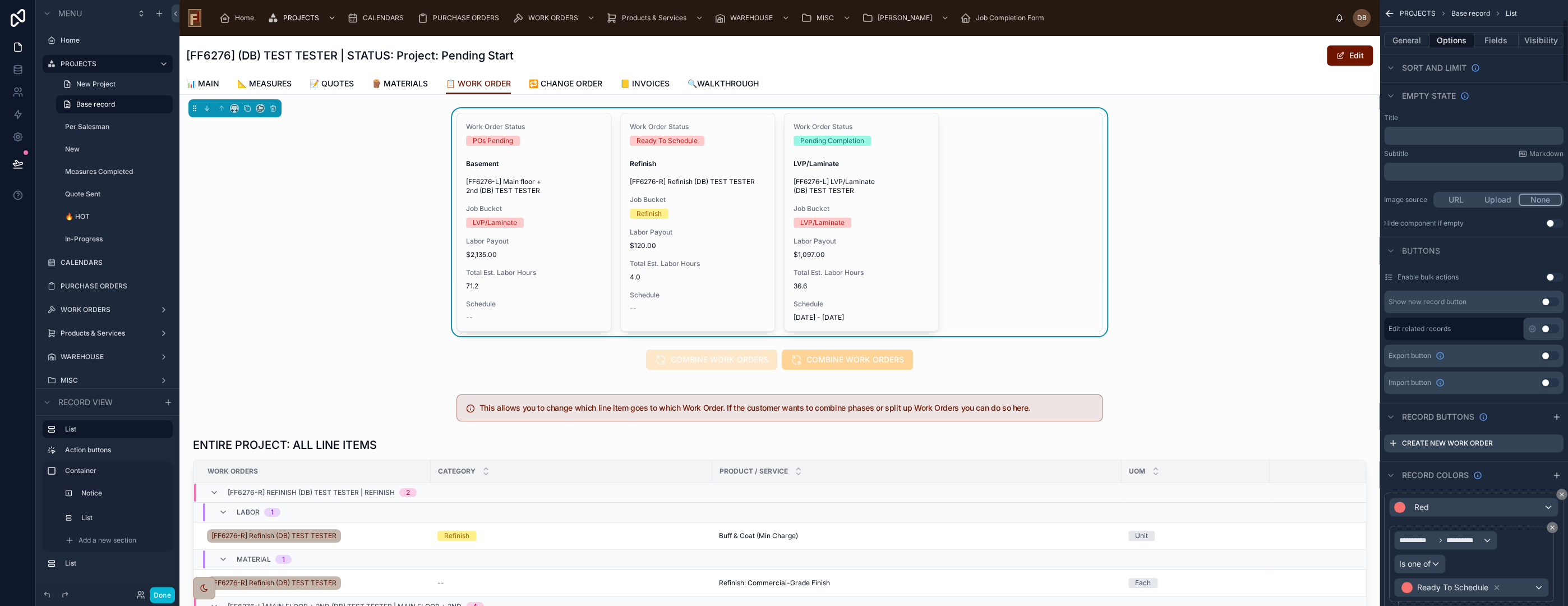
scroll to position [187, 0]
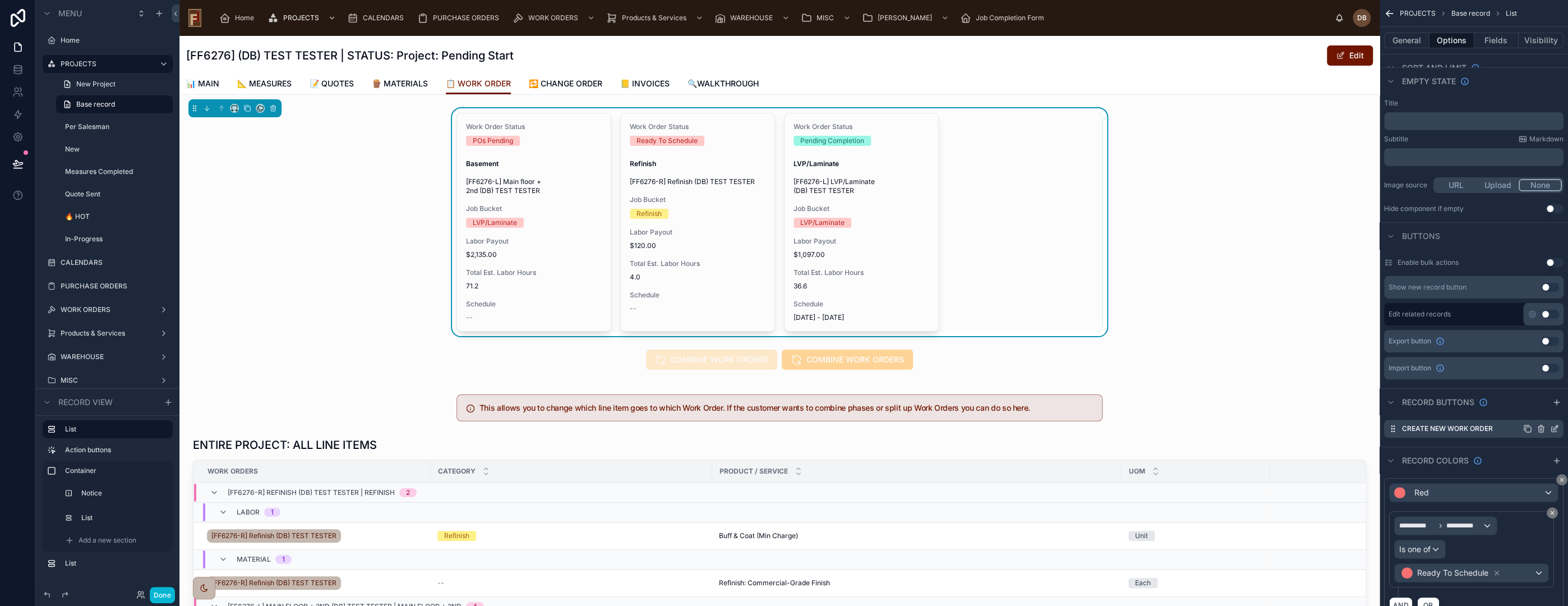
click at [1554, 429] on icon "scrollable content" at bounding box center [1556, 428] width 5 height 5
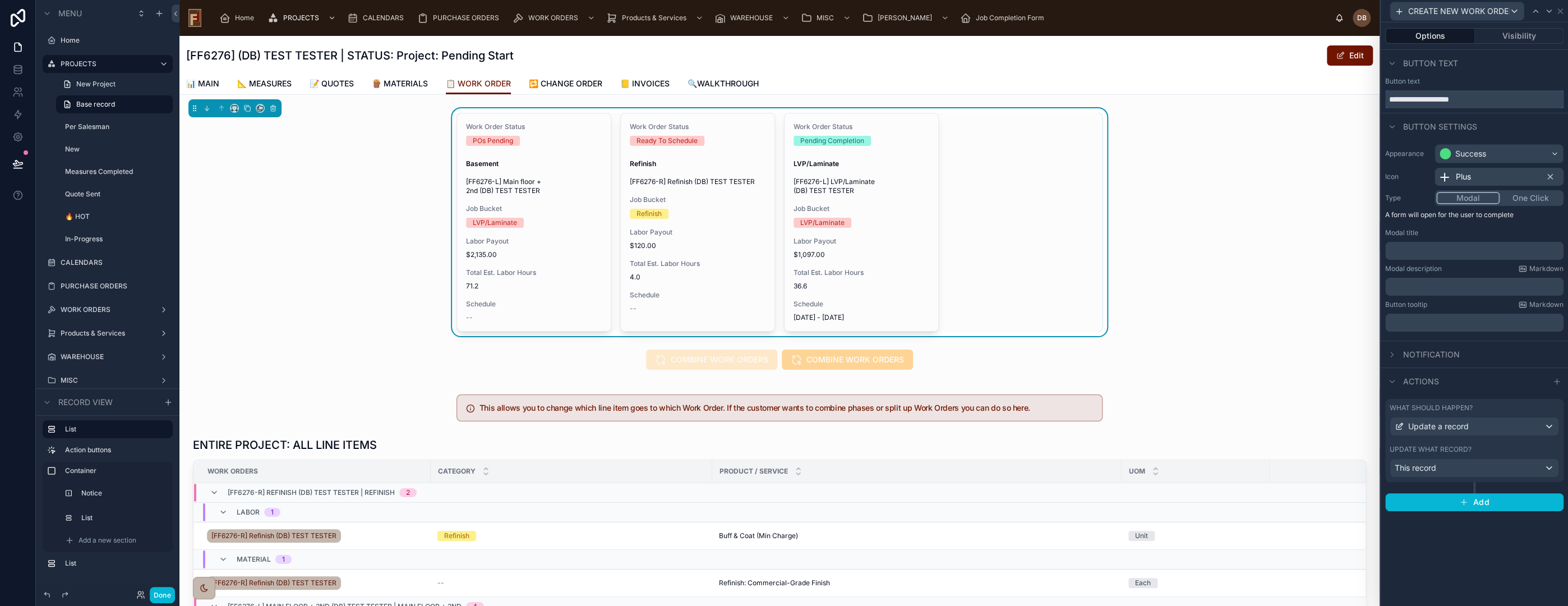
click at [1404, 99] on input "**********" at bounding box center [1474, 100] width 178 height 18
type input "**********"
click at [1432, 252] on p "﻿" at bounding box center [1475, 250] width 171 height 11
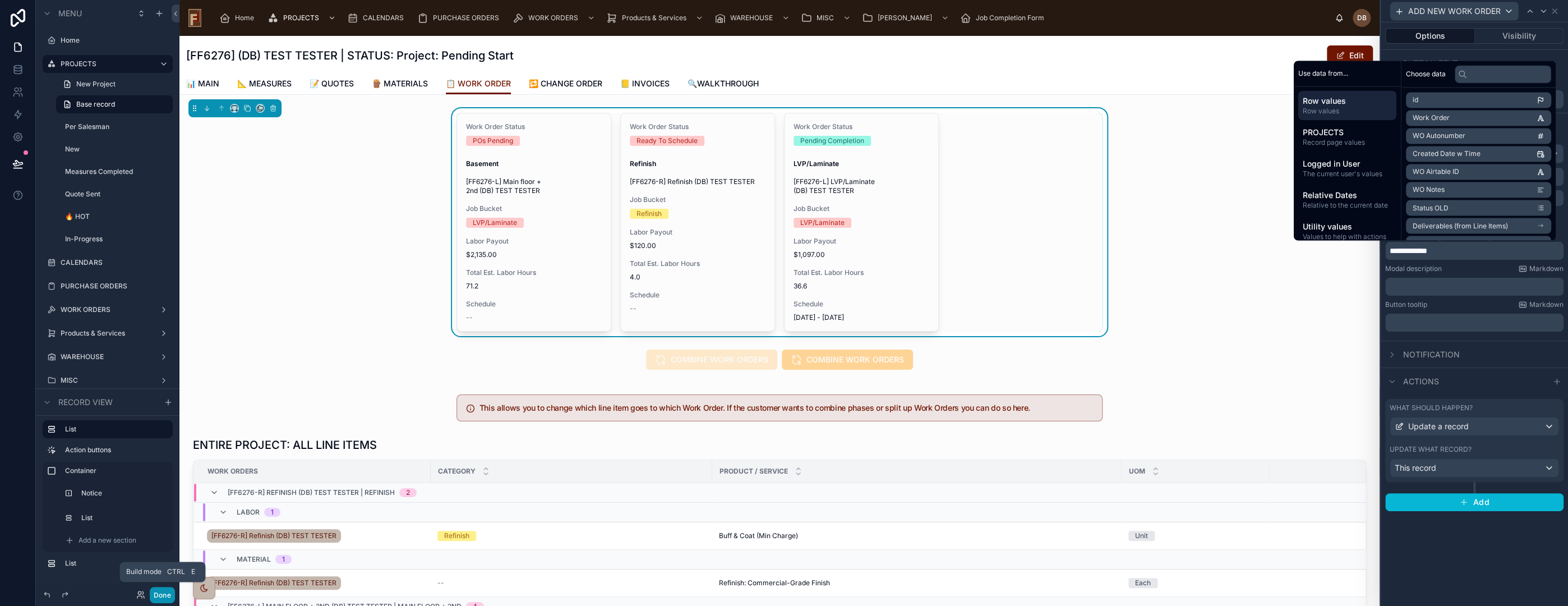
click at [162, 592] on button "Done" at bounding box center [162, 595] width 25 height 17
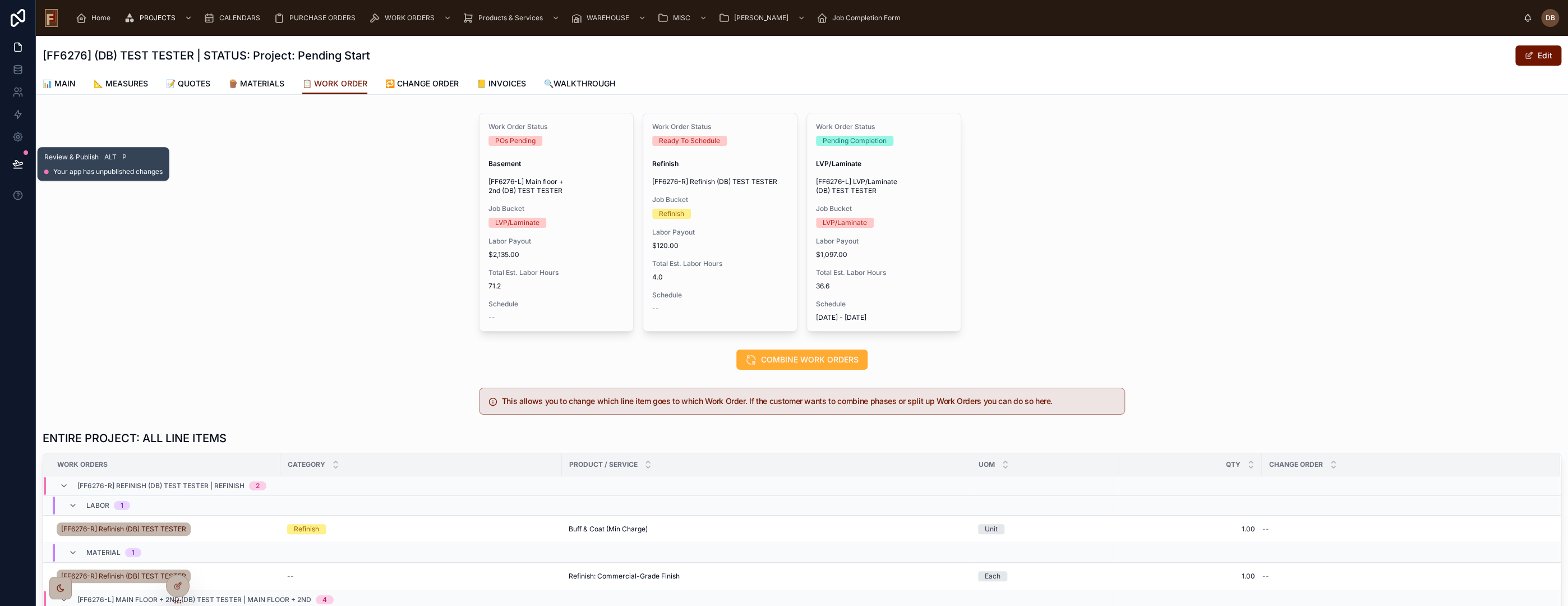
click at [14, 162] on icon at bounding box center [17, 163] width 11 height 11
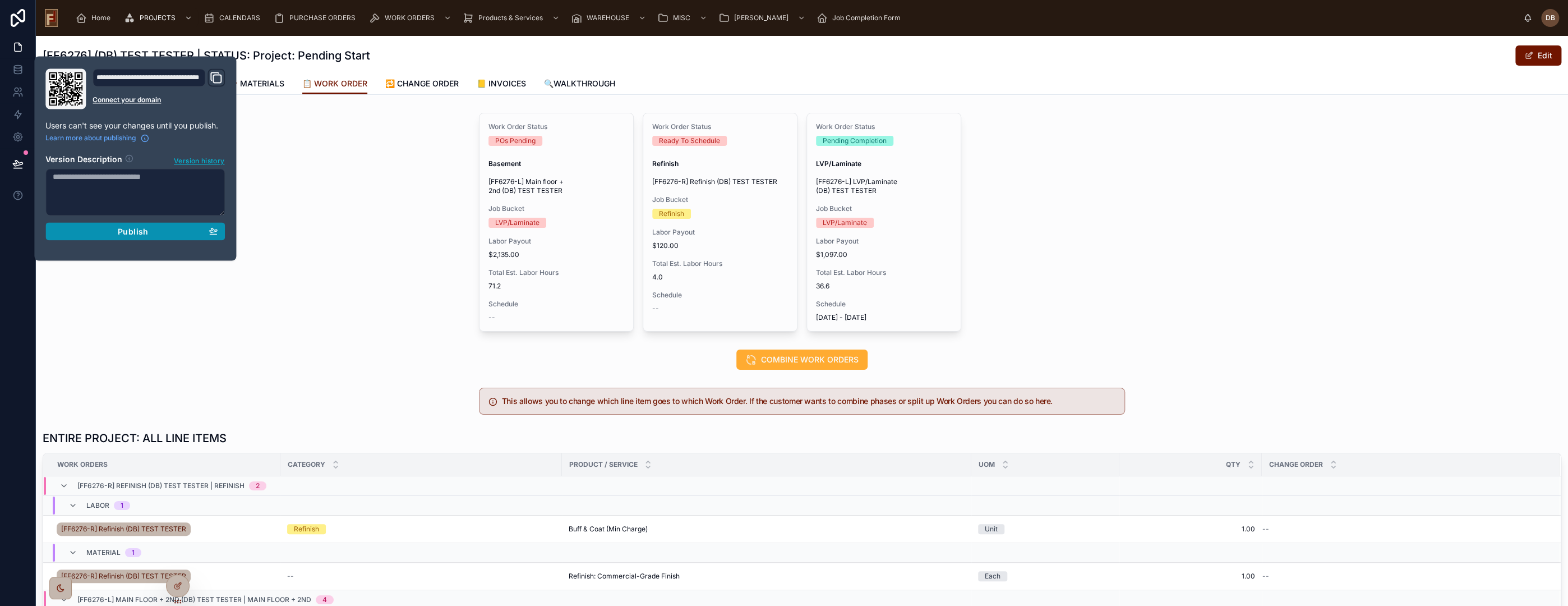
click at [148, 234] on div "Publish" at bounding box center [135, 230] width 165 height 10
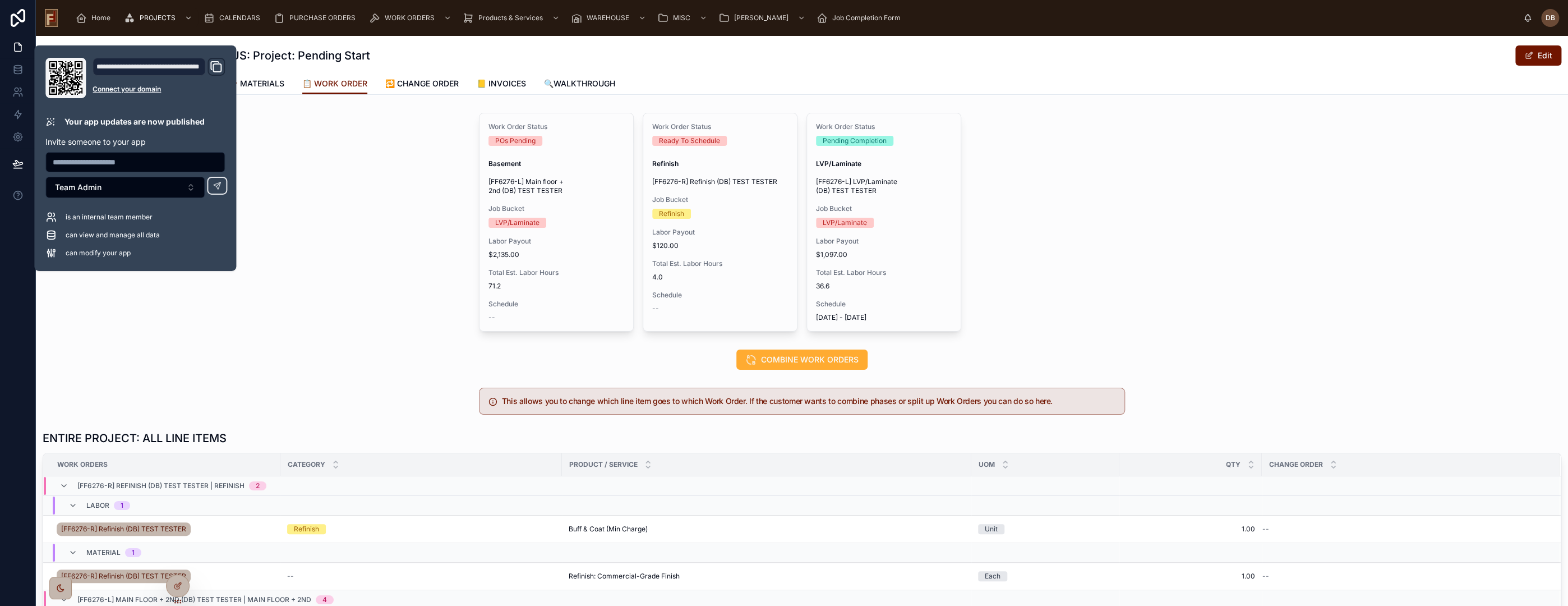
click at [389, 229] on div "Work Order Status POs Pending Basement [FF6276-L] Main floor + 2nd (DB) TEST TE…" at bounding box center [802, 221] width 1532 height 227
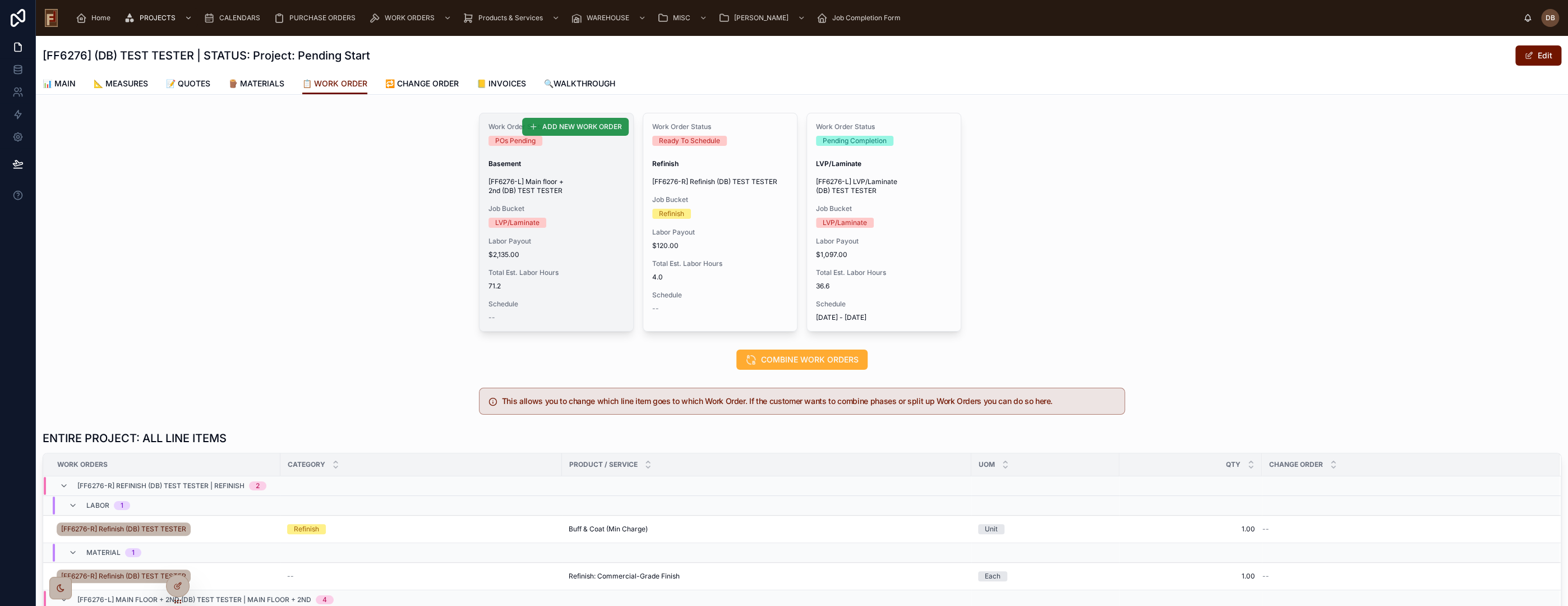
click at [570, 125] on span "ADD NEW WORK ORDER" at bounding box center [582, 127] width 79 height 9
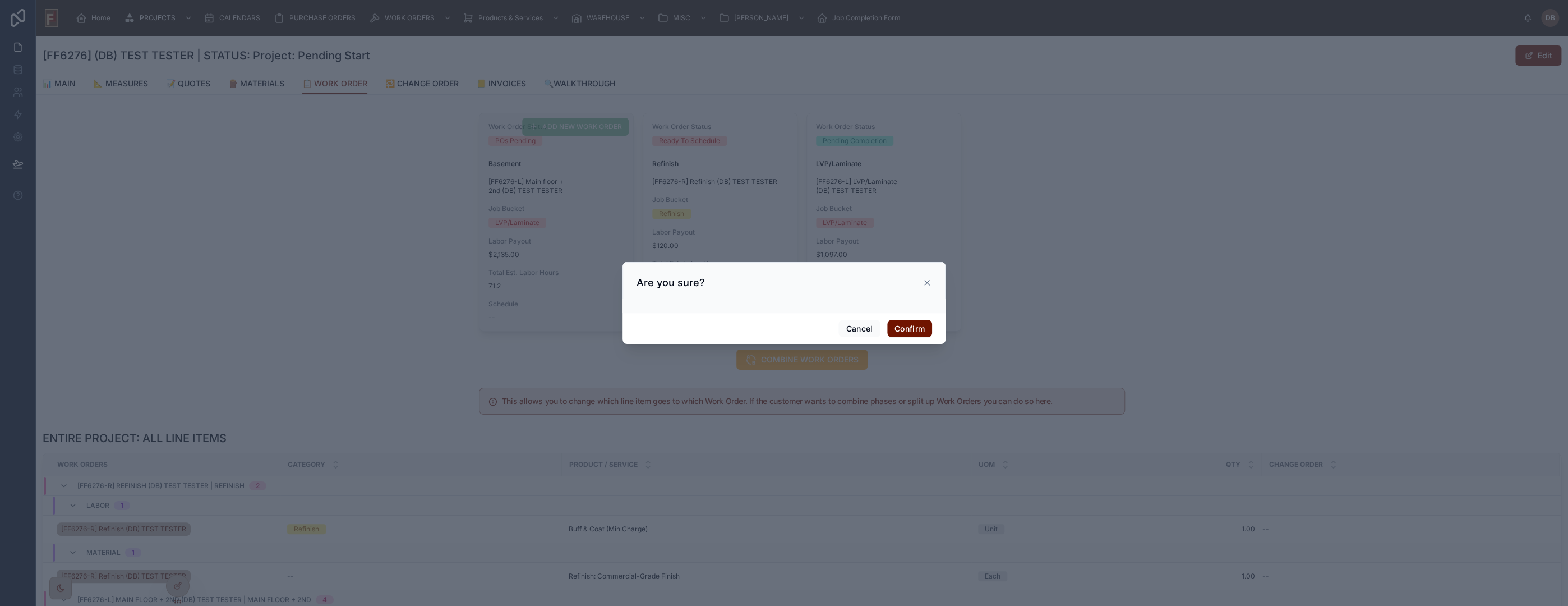
click at [927, 283] on icon at bounding box center [927, 283] width 9 height 9
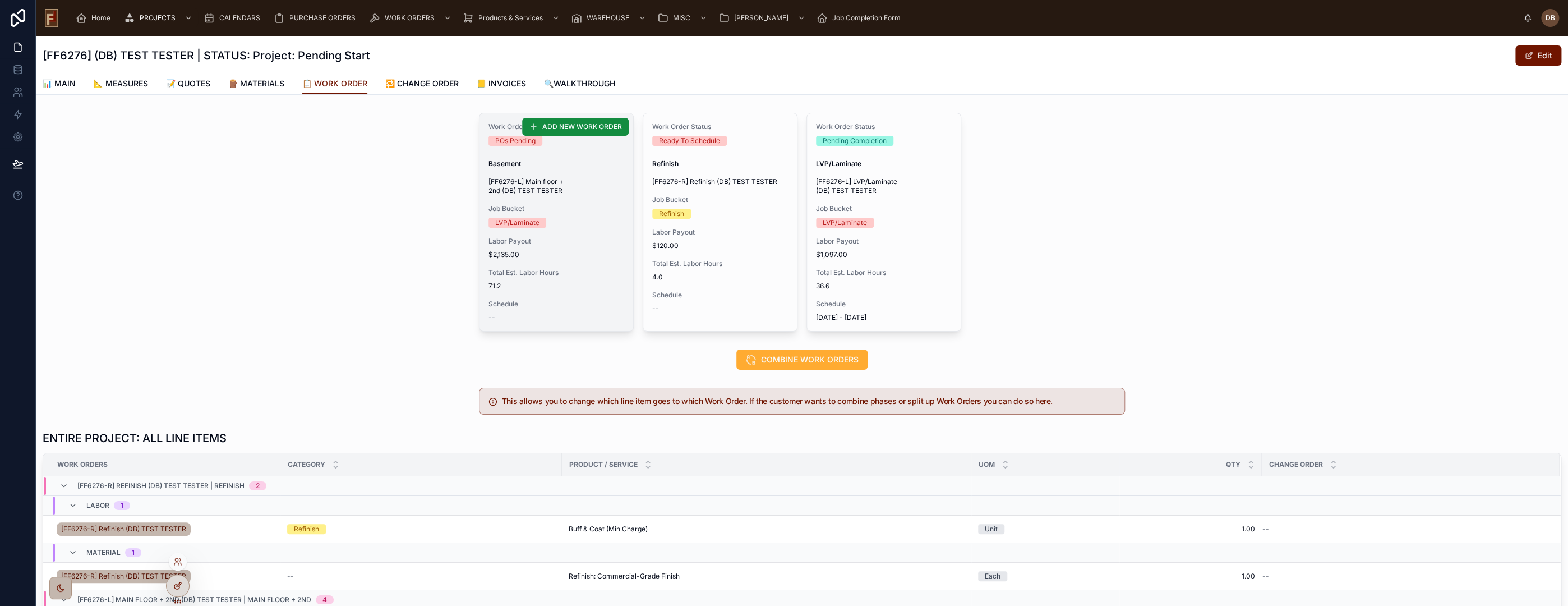
click at [179, 581] on icon at bounding box center [177, 586] width 9 height 9
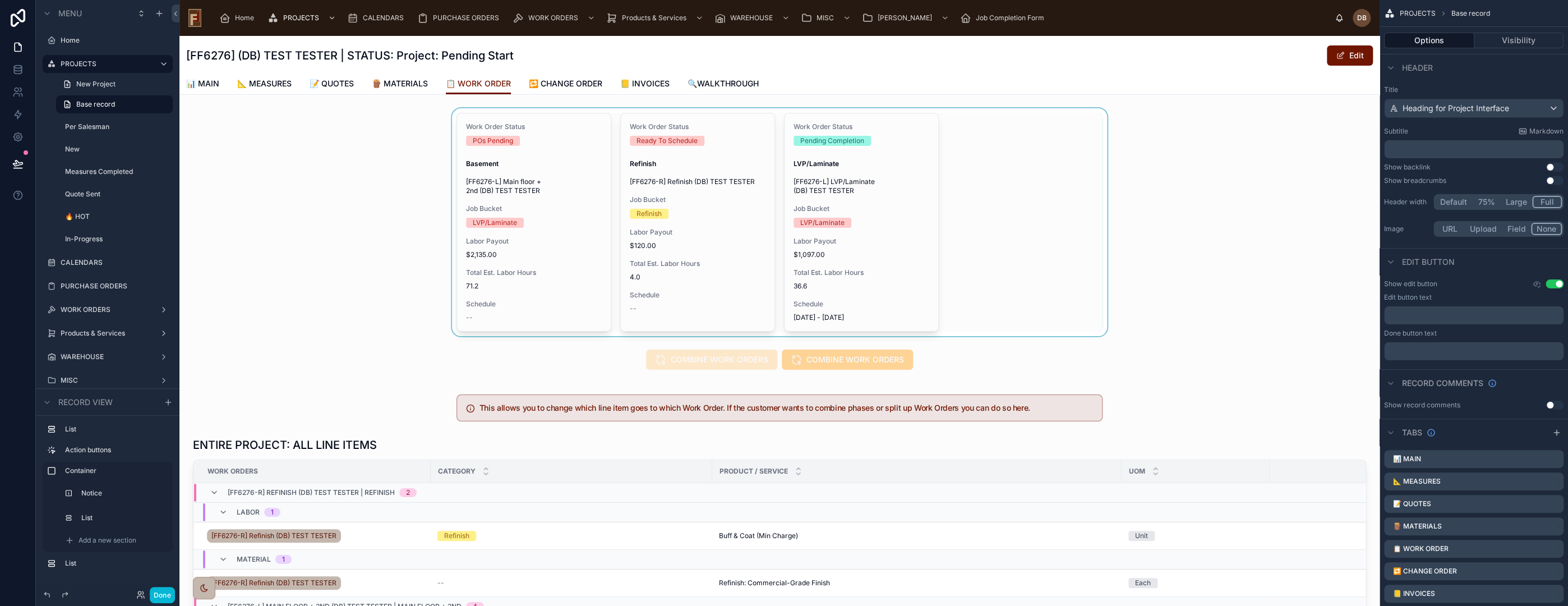
click at [982, 249] on div at bounding box center [779, 221] width 1200 height 227
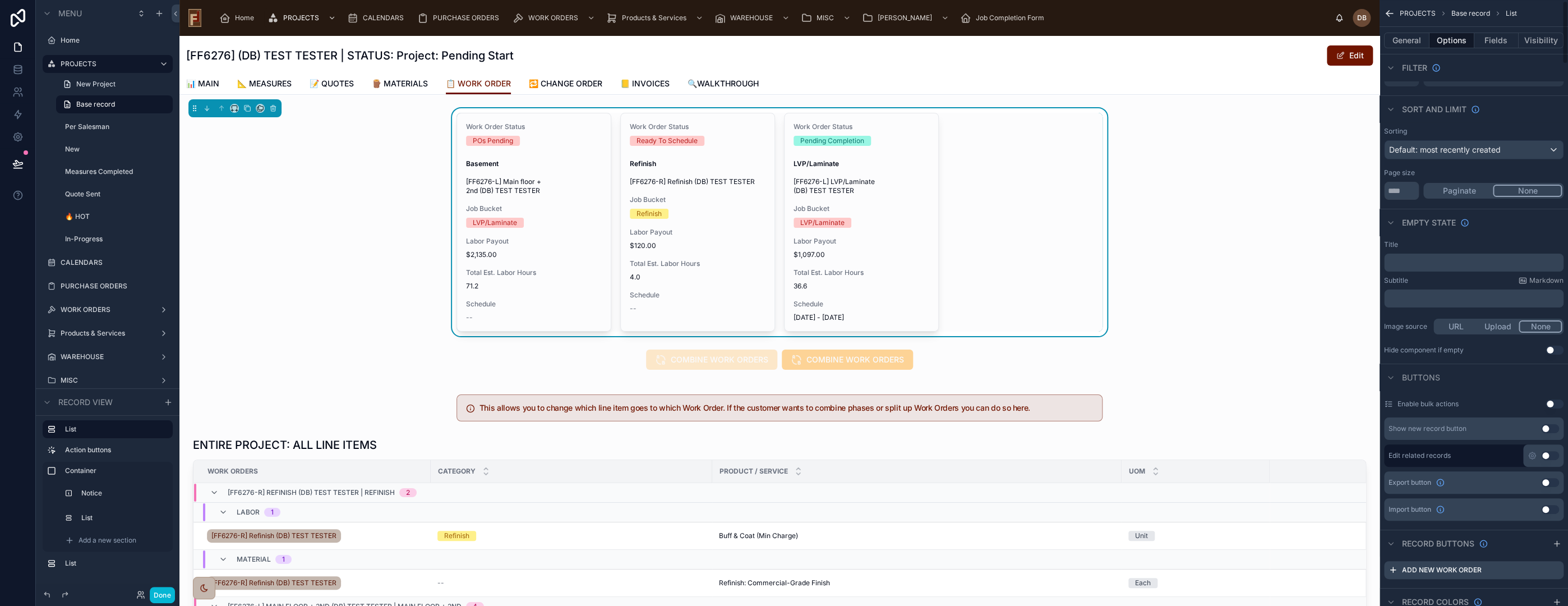
scroll to position [187, 0]
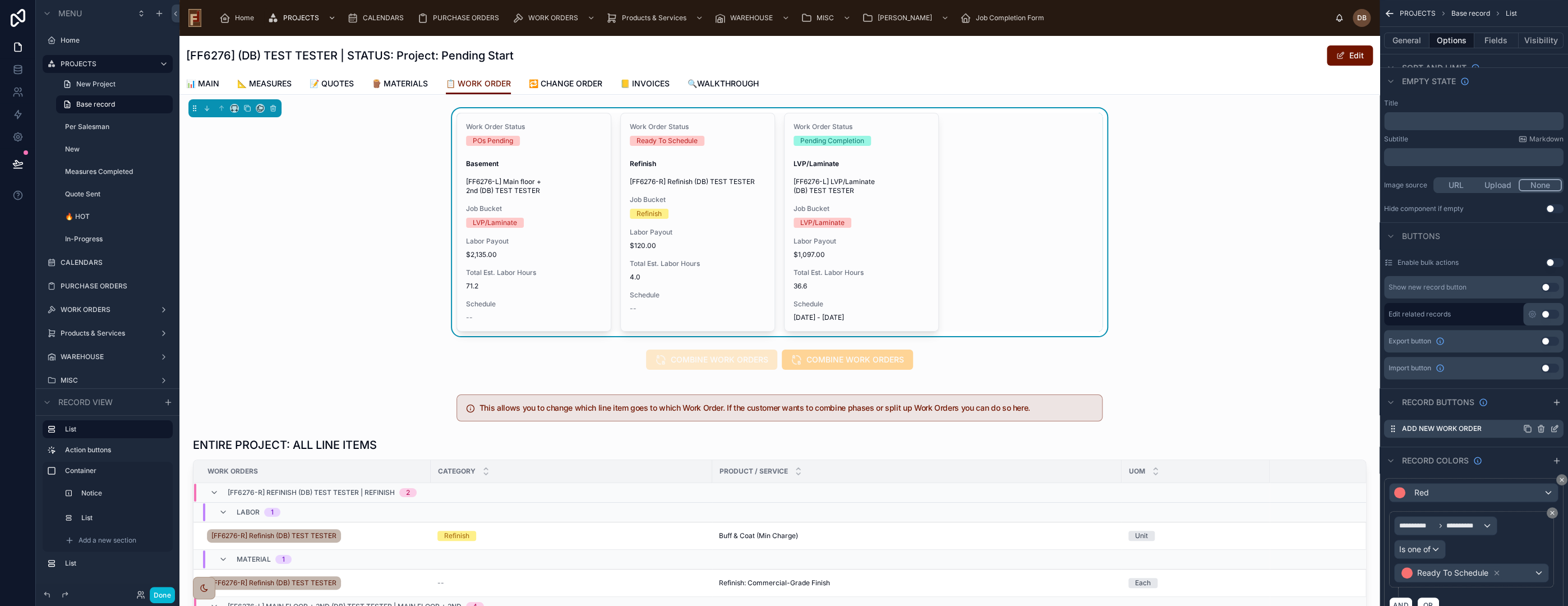
click at [1552, 425] on icon "scrollable content" at bounding box center [1554, 428] width 9 height 9
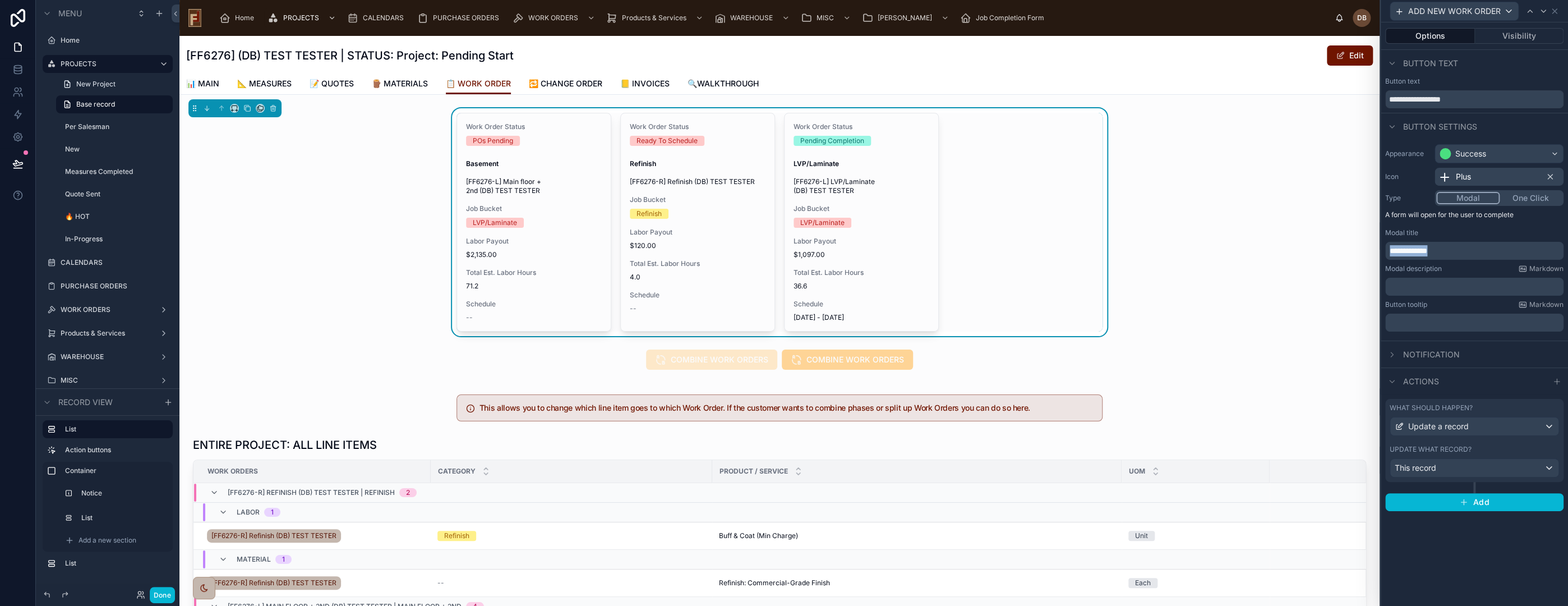
drag, startPoint x: 1454, startPoint y: 253, endPoint x: 1382, endPoint y: 255, distance: 72.0
click at [1382, 255] on div "**********" at bounding box center [1474, 238] width 187 height 196
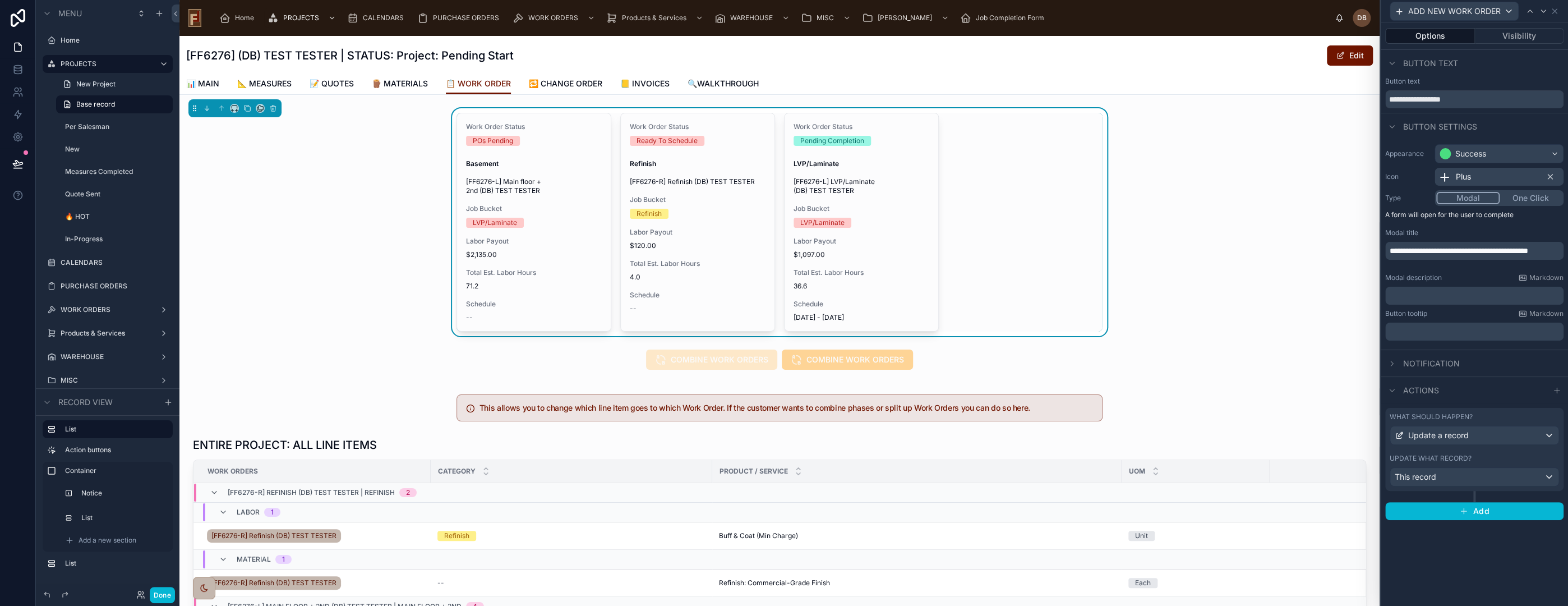
scroll to position [0, 0]
click at [1462, 295] on p "﻿" at bounding box center [1475, 295] width 171 height 11
click at [160, 592] on button "Done" at bounding box center [162, 595] width 25 height 17
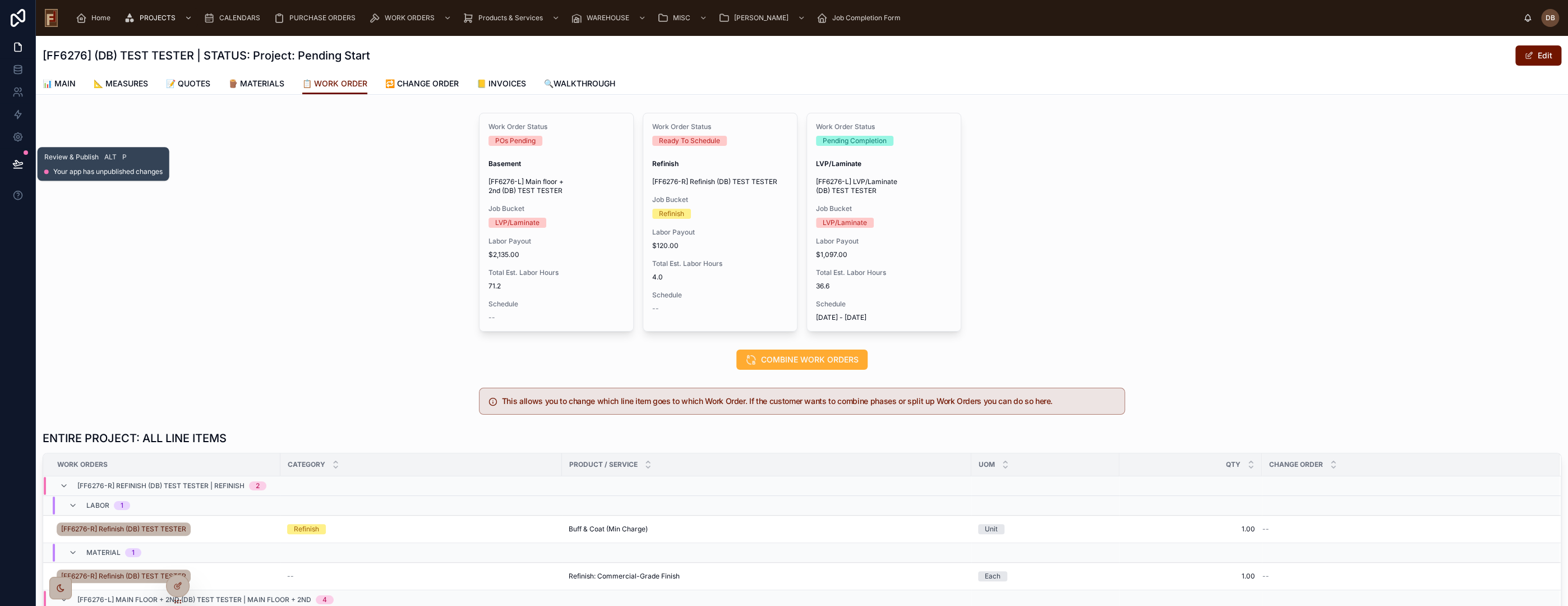
click at [14, 165] on icon at bounding box center [17, 162] width 10 height 5
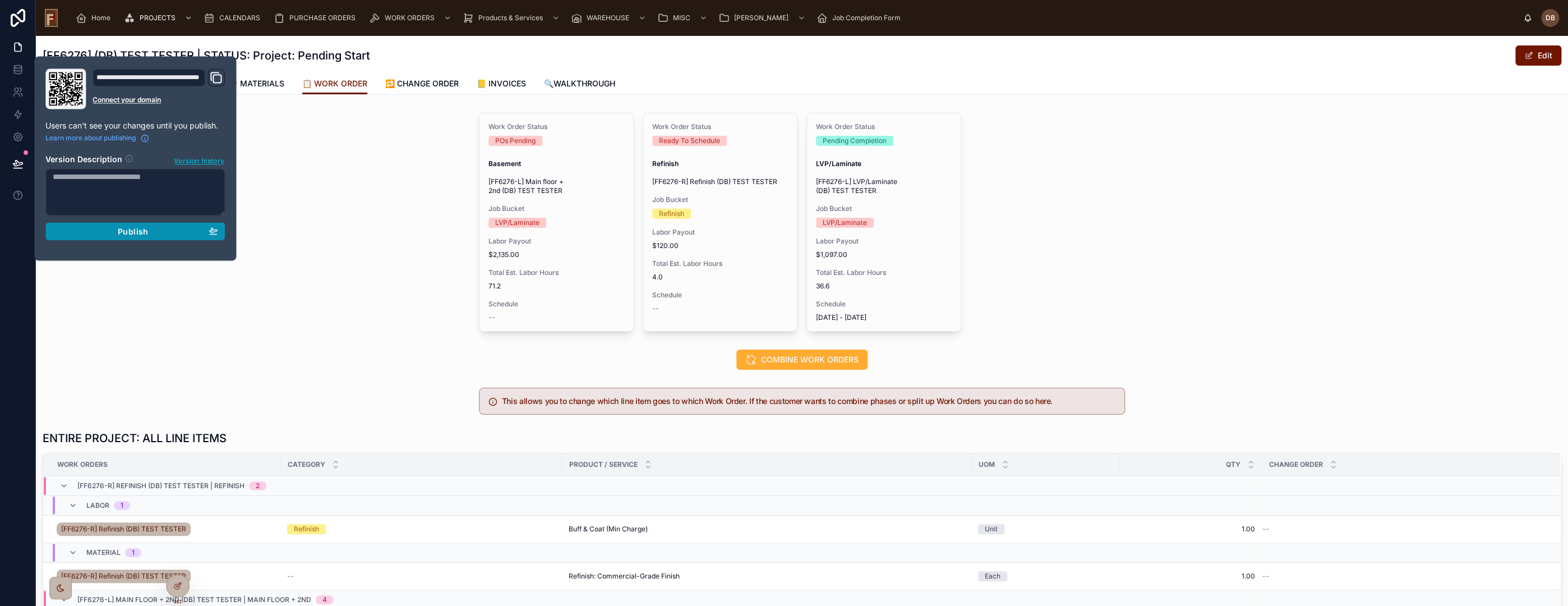
click at [128, 229] on span "Publish" at bounding box center [133, 230] width 30 height 10
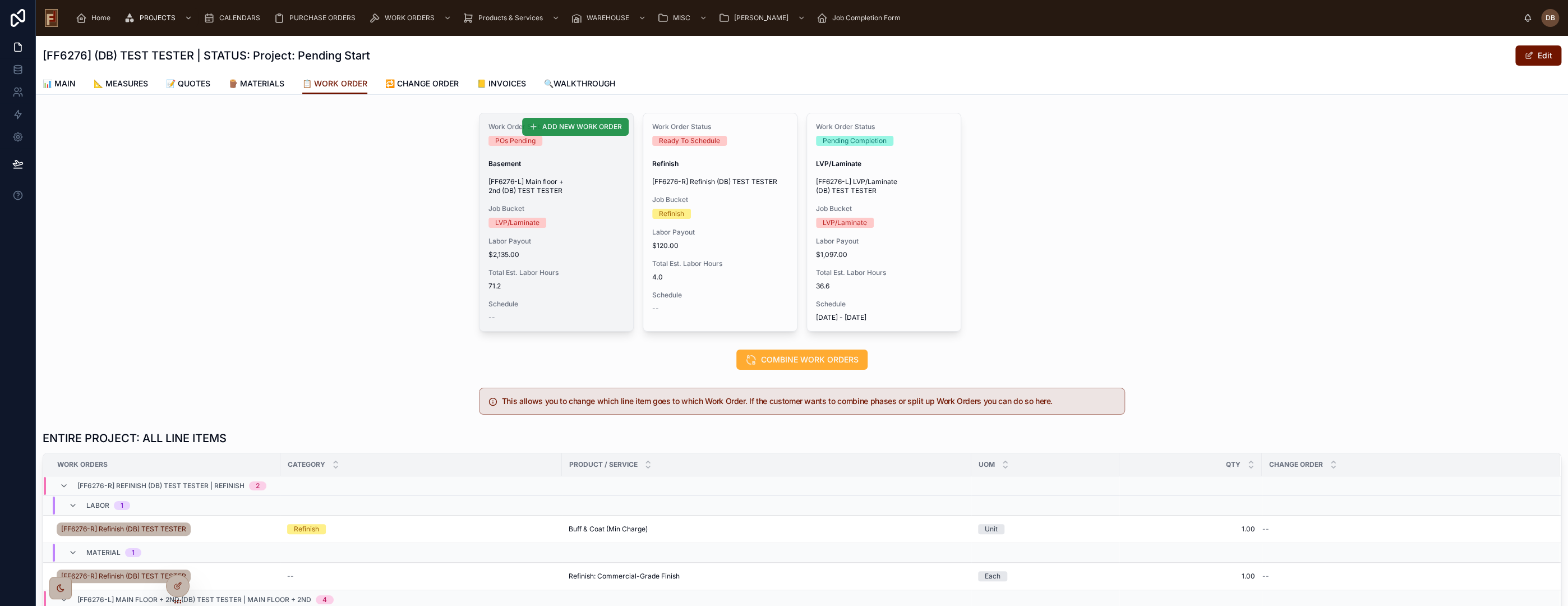
click at [574, 126] on span "ADD NEW WORK ORDER" at bounding box center [582, 127] width 79 height 9
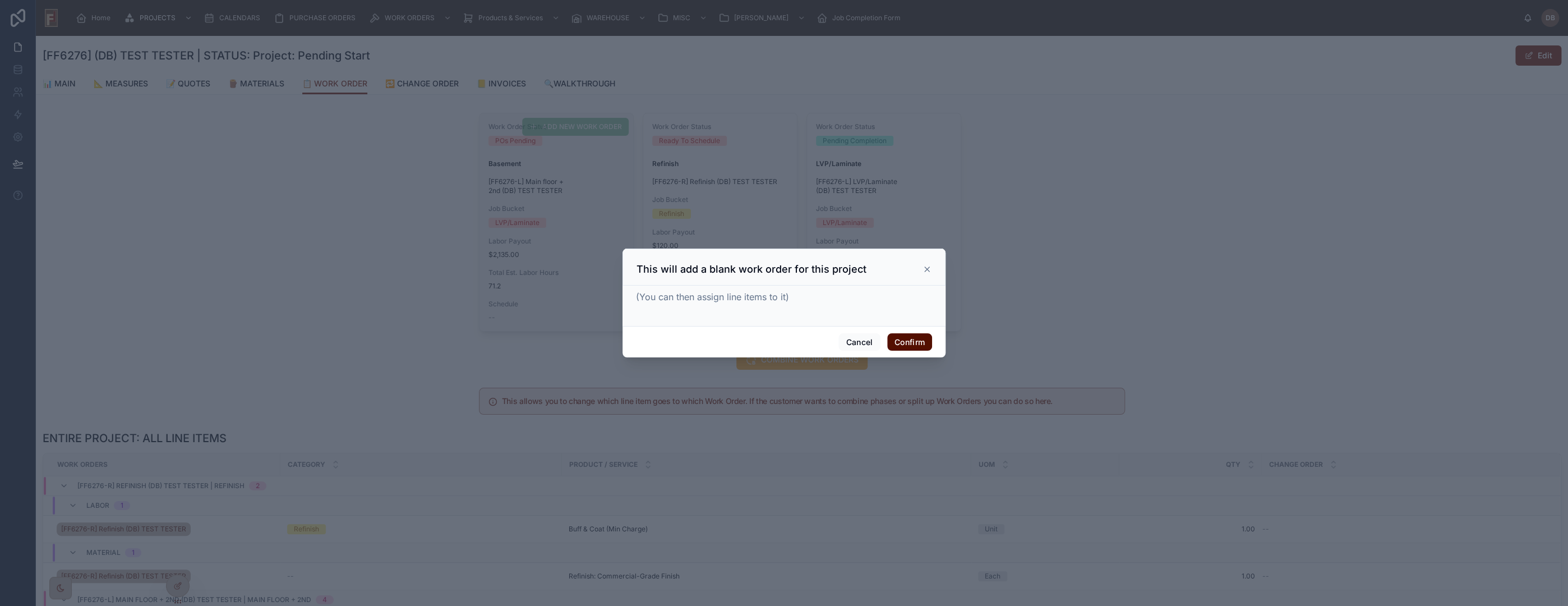
click at [920, 342] on button "Confirm" at bounding box center [909, 342] width 45 height 18
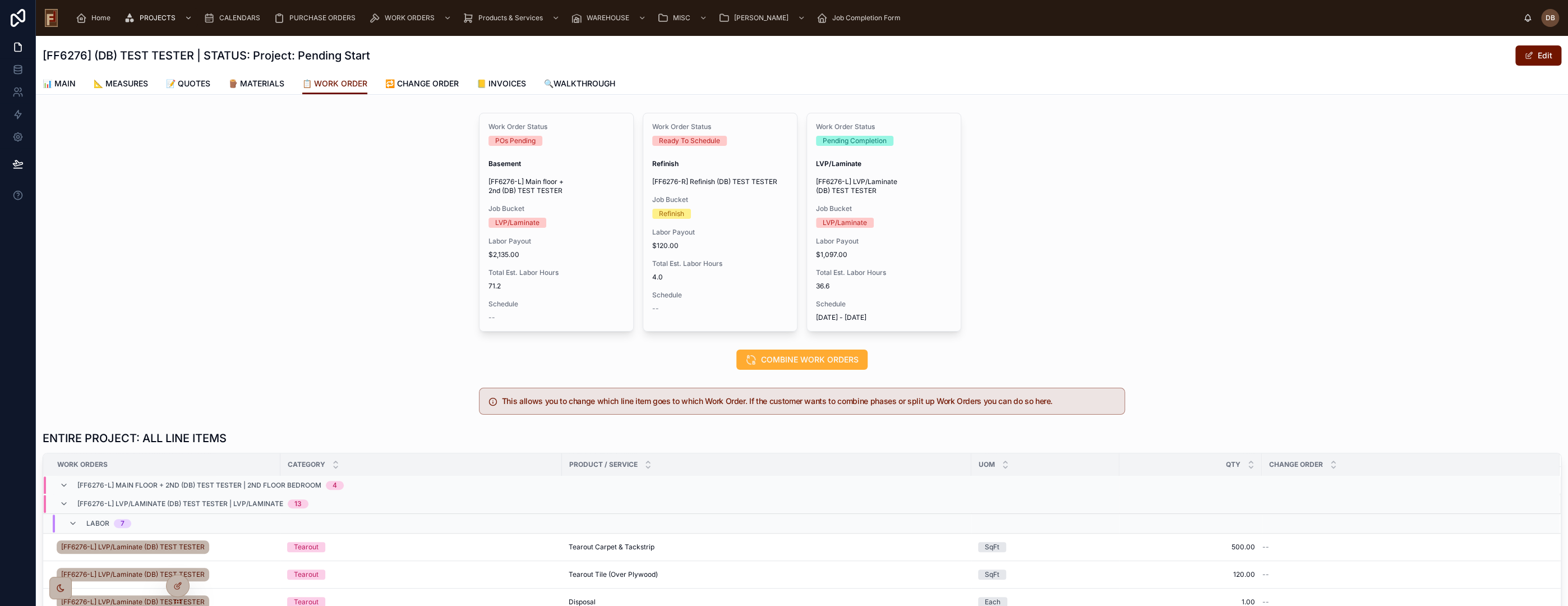
click at [415, 178] on div "Work Order Status POs Pending Basement [FF6276-L] Main floor + 2nd (DB) TEST TE…" at bounding box center [802, 221] width 1532 height 227
